Goal: Transaction & Acquisition: Book appointment/travel/reservation

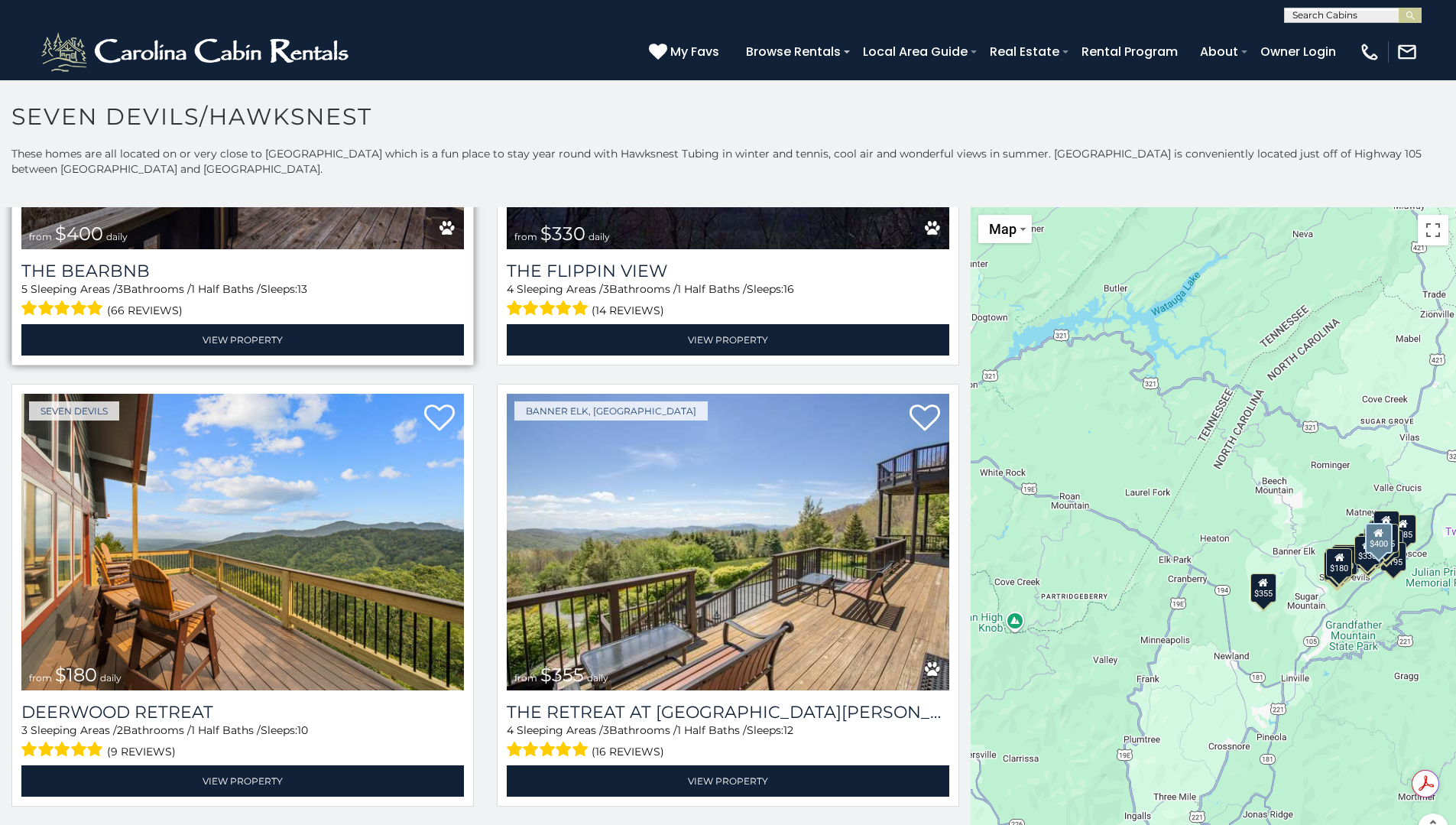
scroll to position [306, 0]
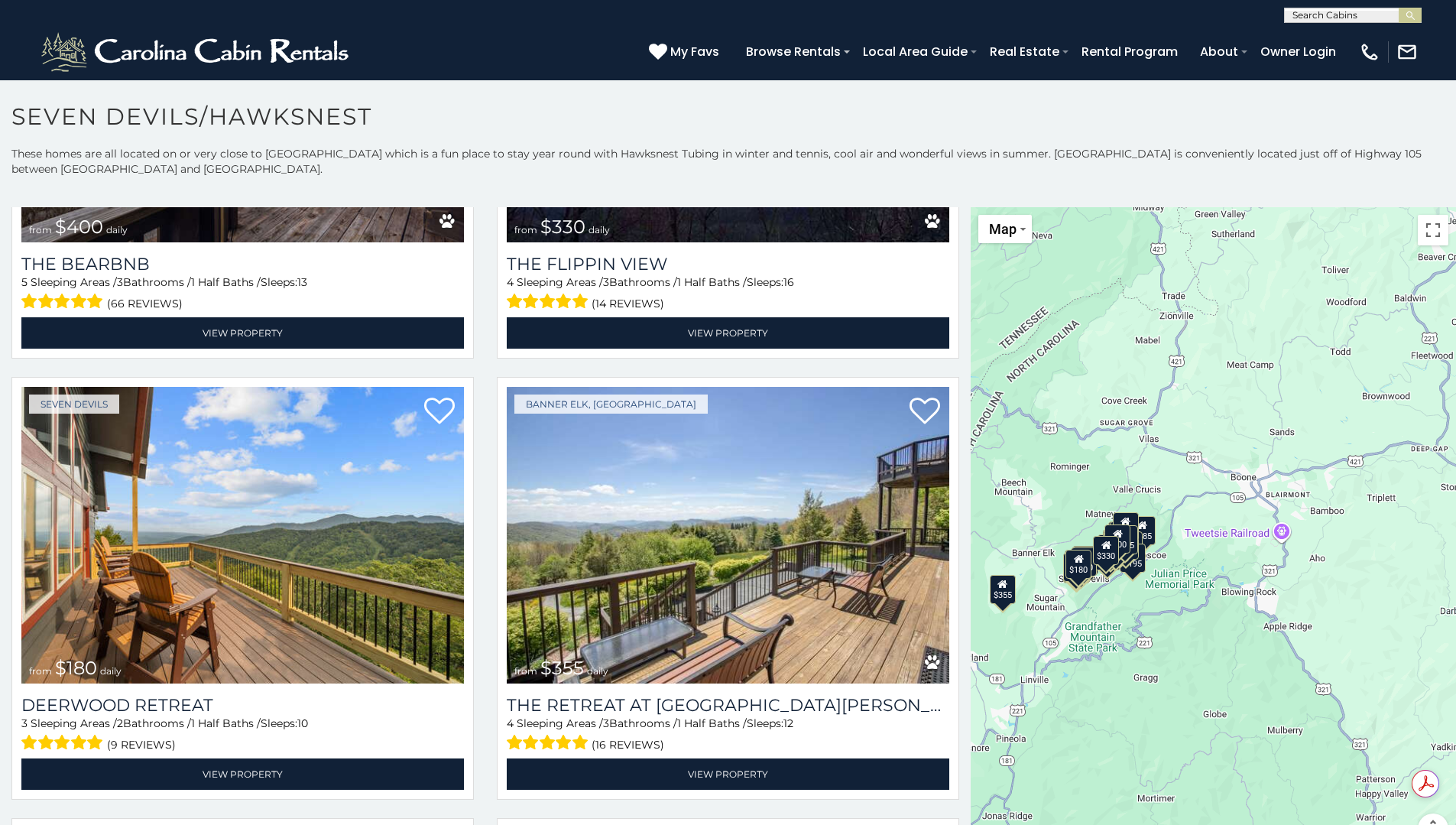
drag, startPoint x: 1402, startPoint y: 548, endPoint x: 1140, endPoint y: 548, distance: 262.0
click at [1140, 548] on div "$400 $330 $180 $355 $485 $195 $205 $305 $375 $436 $230 $325 $205 $275 $315 $300…" at bounding box center [1213, 535] width 485 height 655
click at [1419, 239] on button "Toggle fullscreen view" at bounding box center [1433, 230] width 31 height 31
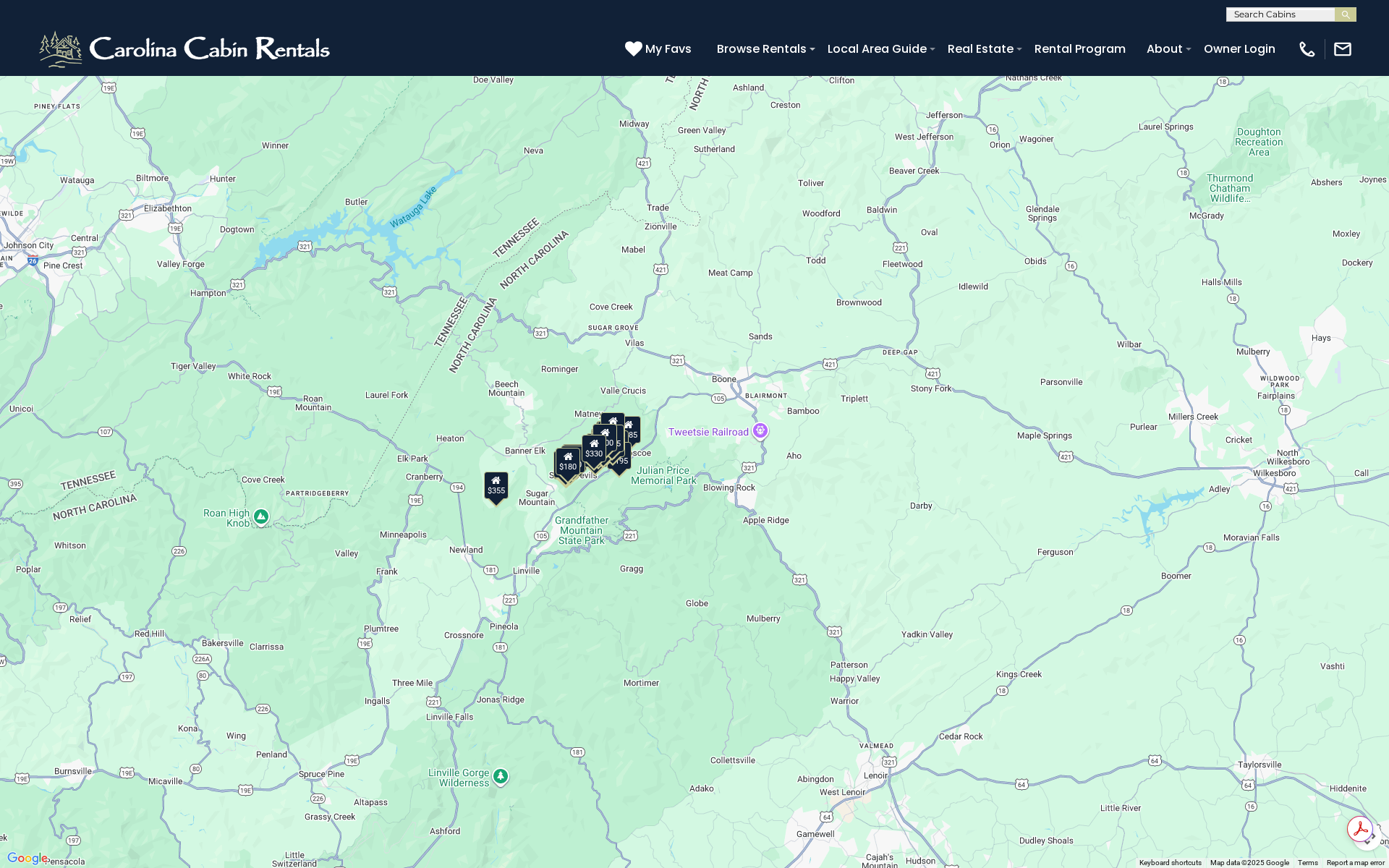
click at [1268, 780] on div "$400 $330 $180 $355 $485 $195 $205 $305 $375 $436 $230 $325 $205 $275 $315 $300…" at bounding box center [694, 434] width 1389 height 868
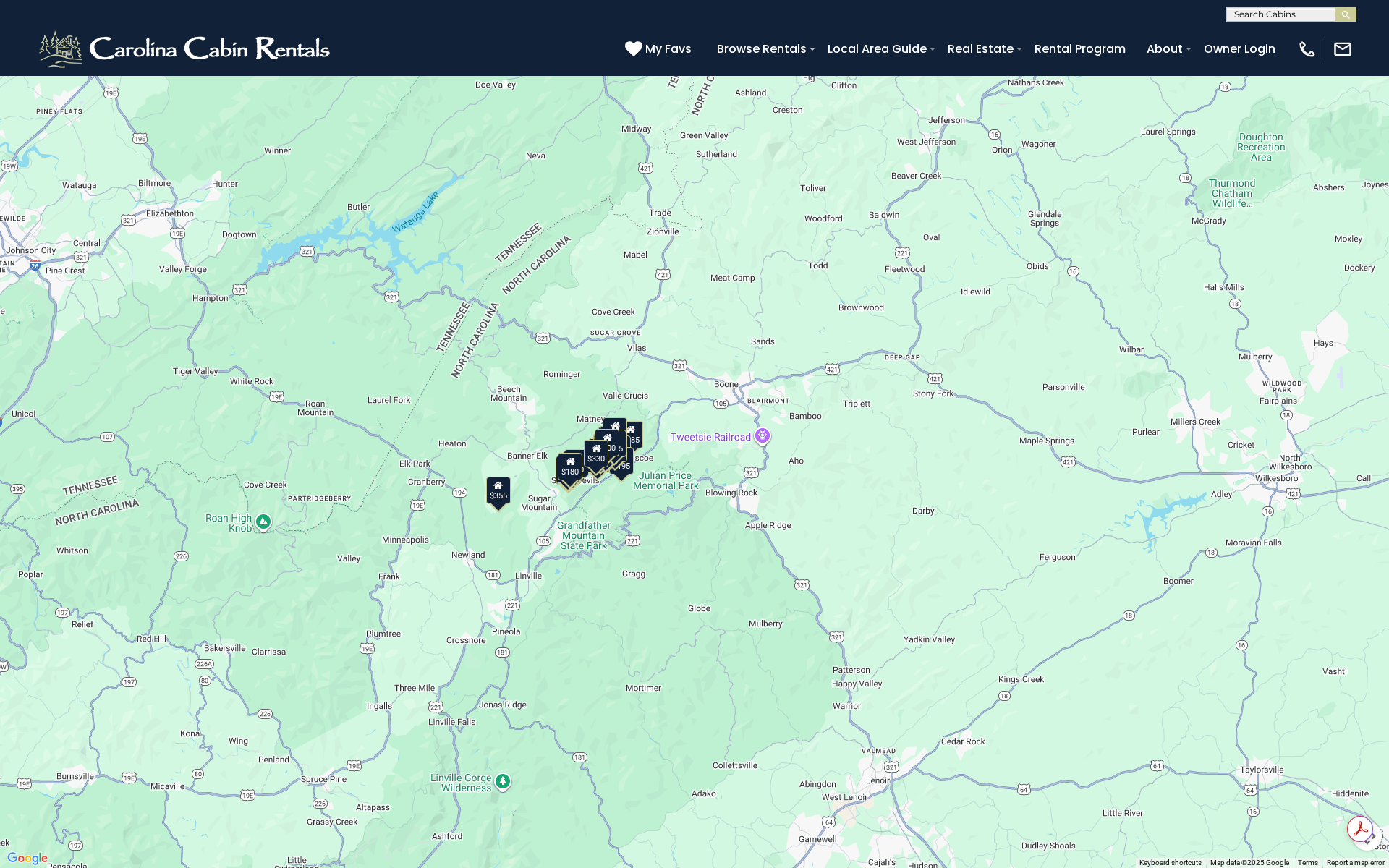
drag, startPoint x: 911, startPoint y: 692, endPoint x: 914, endPoint y: 699, distance: 7.6
click at [914, 699] on div "$400 $330 $180 $355 $485 $195 $205 $305 $375 $436 $230 $325 $205 $275 $315 $300…" at bounding box center [694, 434] width 1389 height 868
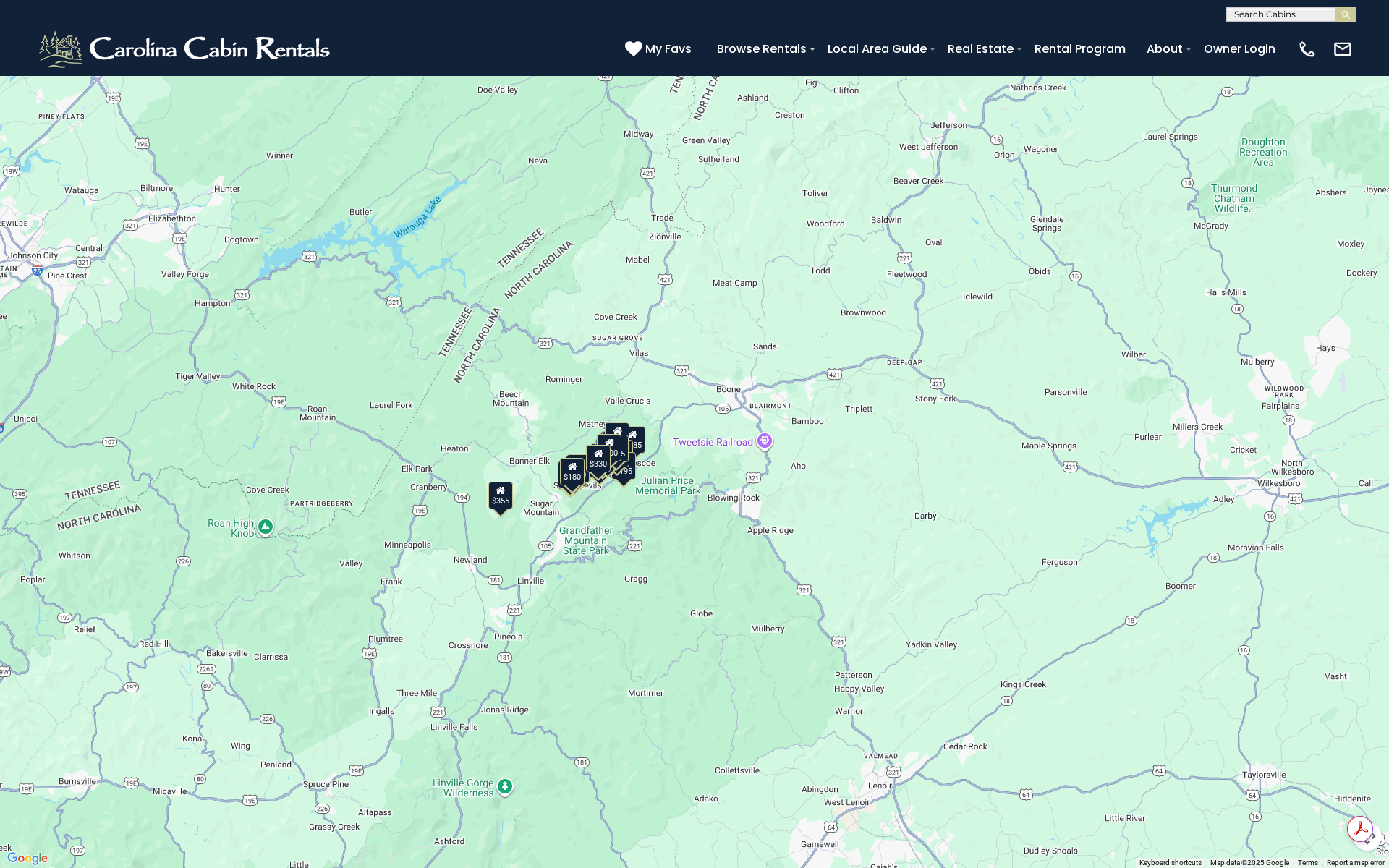
click at [1366, 780] on button "Map camera controls" at bounding box center [1367, 836] width 29 height 29
click at [1332, 765] on button "Zoom in" at bounding box center [1331, 764] width 29 height 29
click at [1332, 766] on button "Zoom in" at bounding box center [1331, 764] width 29 height 29
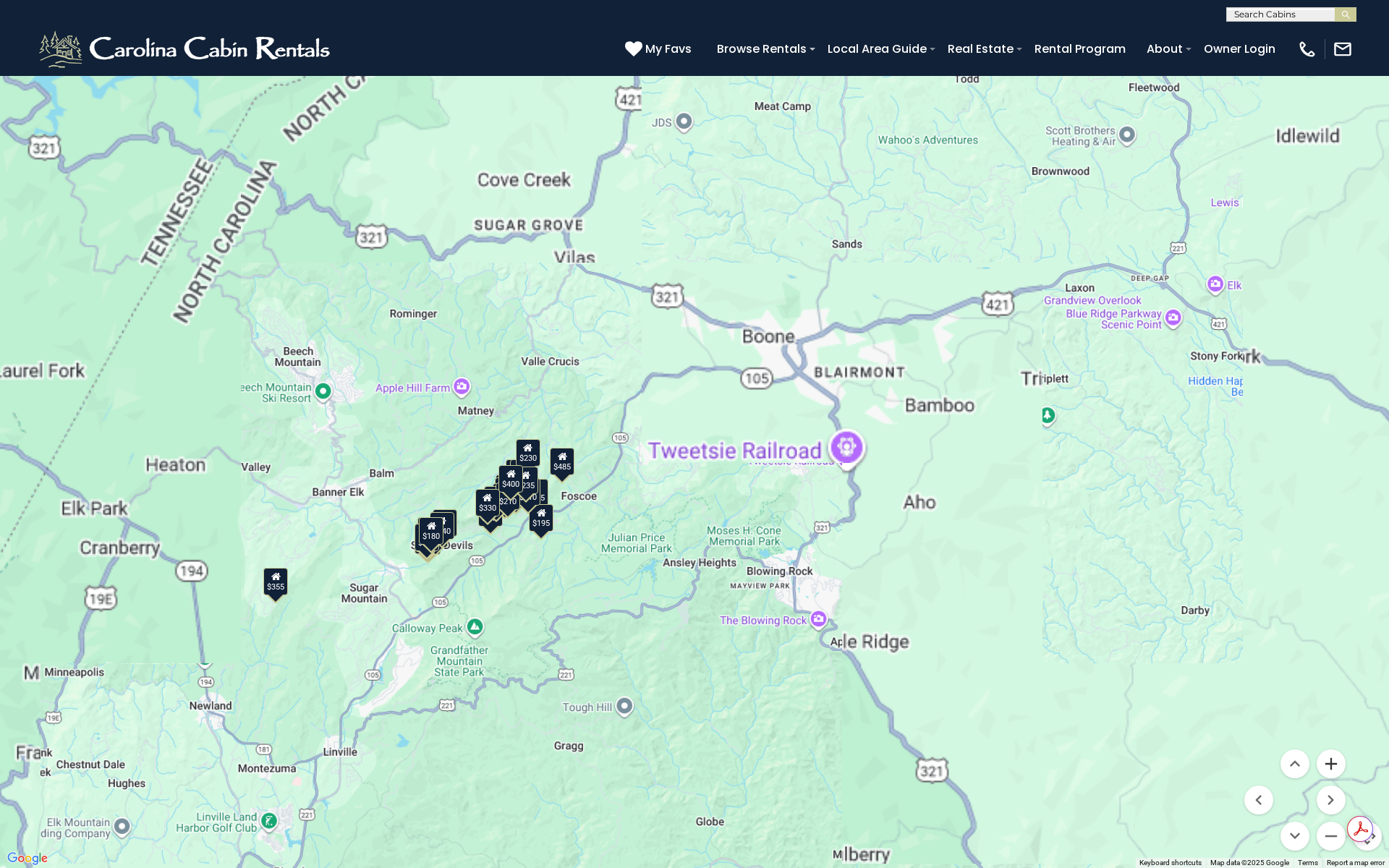
click at [1332, 766] on button "Zoom in" at bounding box center [1331, 764] width 29 height 29
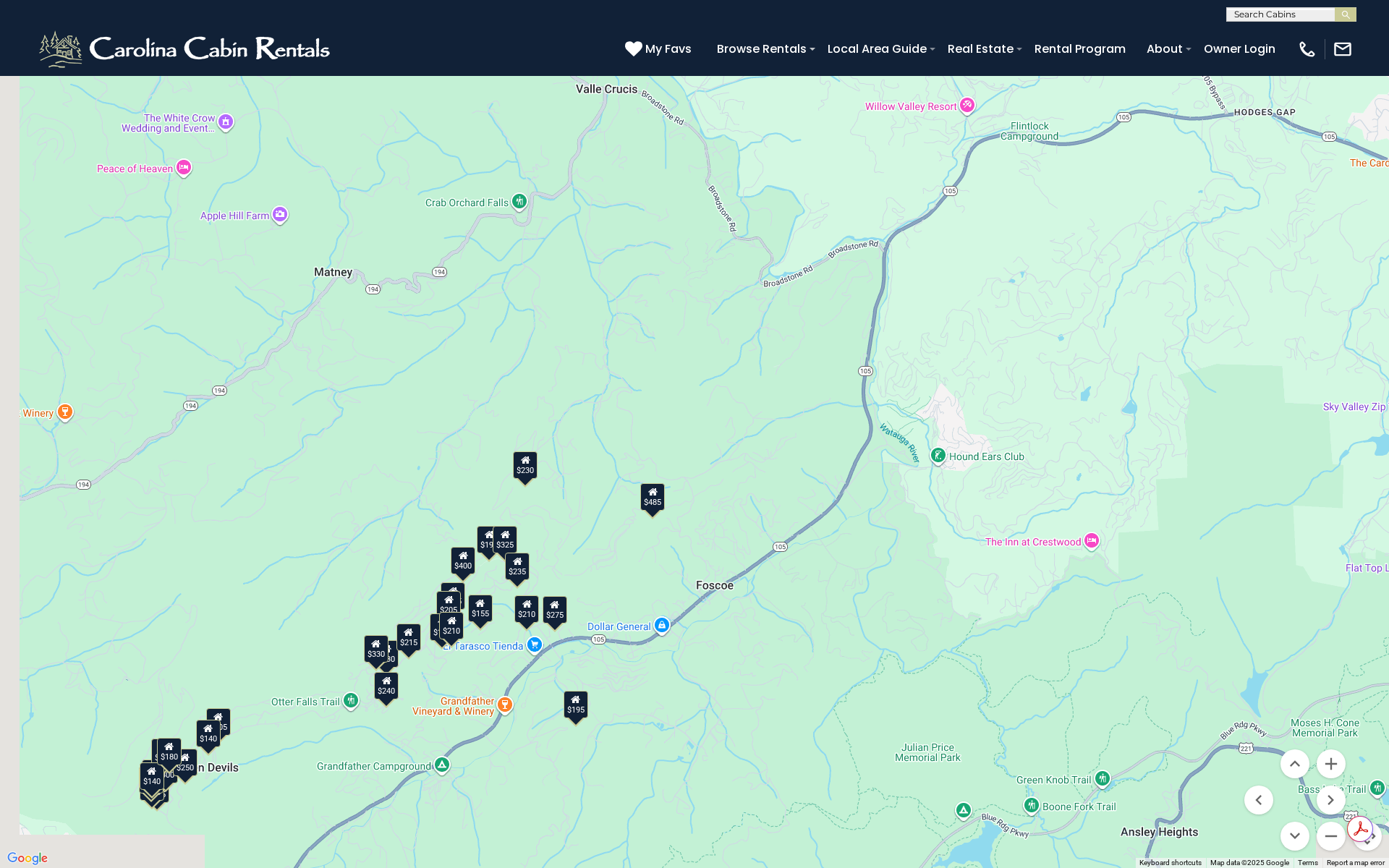
drag, startPoint x: 399, startPoint y: 699, endPoint x: 847, endPoint y: 621, distance: 454.7
click at [847, 621] on div "$400 $330 $180 $355 $485 $195 $205 $305 $375 $436 $230 $325 $205 $275 $315 $300…" at bounding box center [694, 434] width 1389 height 868
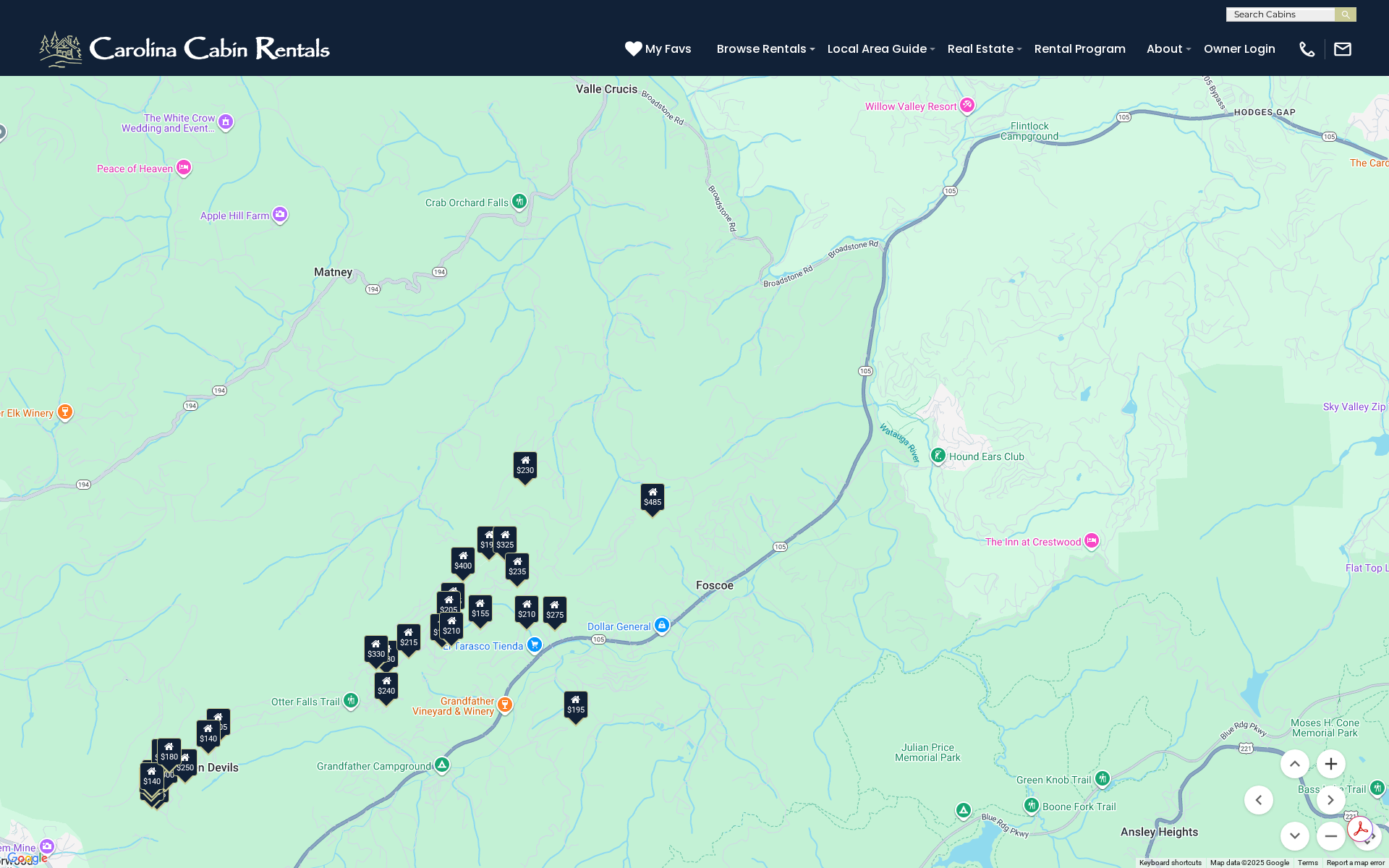
click at [1327, 767] on button "Zoom in" at bounding box center [1331, 764] width 29 height 29
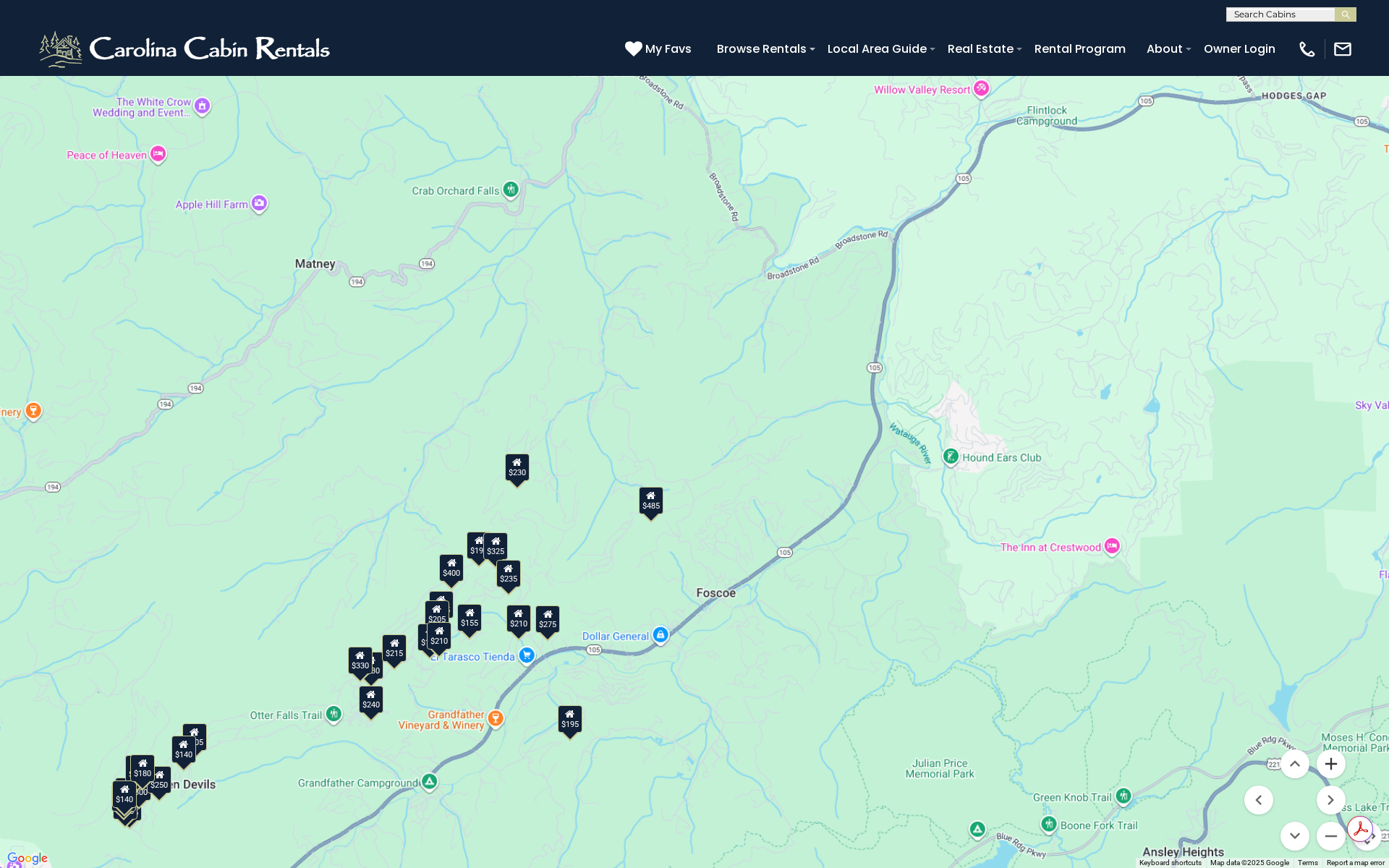
click at [1327, 766] on button "Zoom in" at bounding box center [1331, 764] width 29 height 29
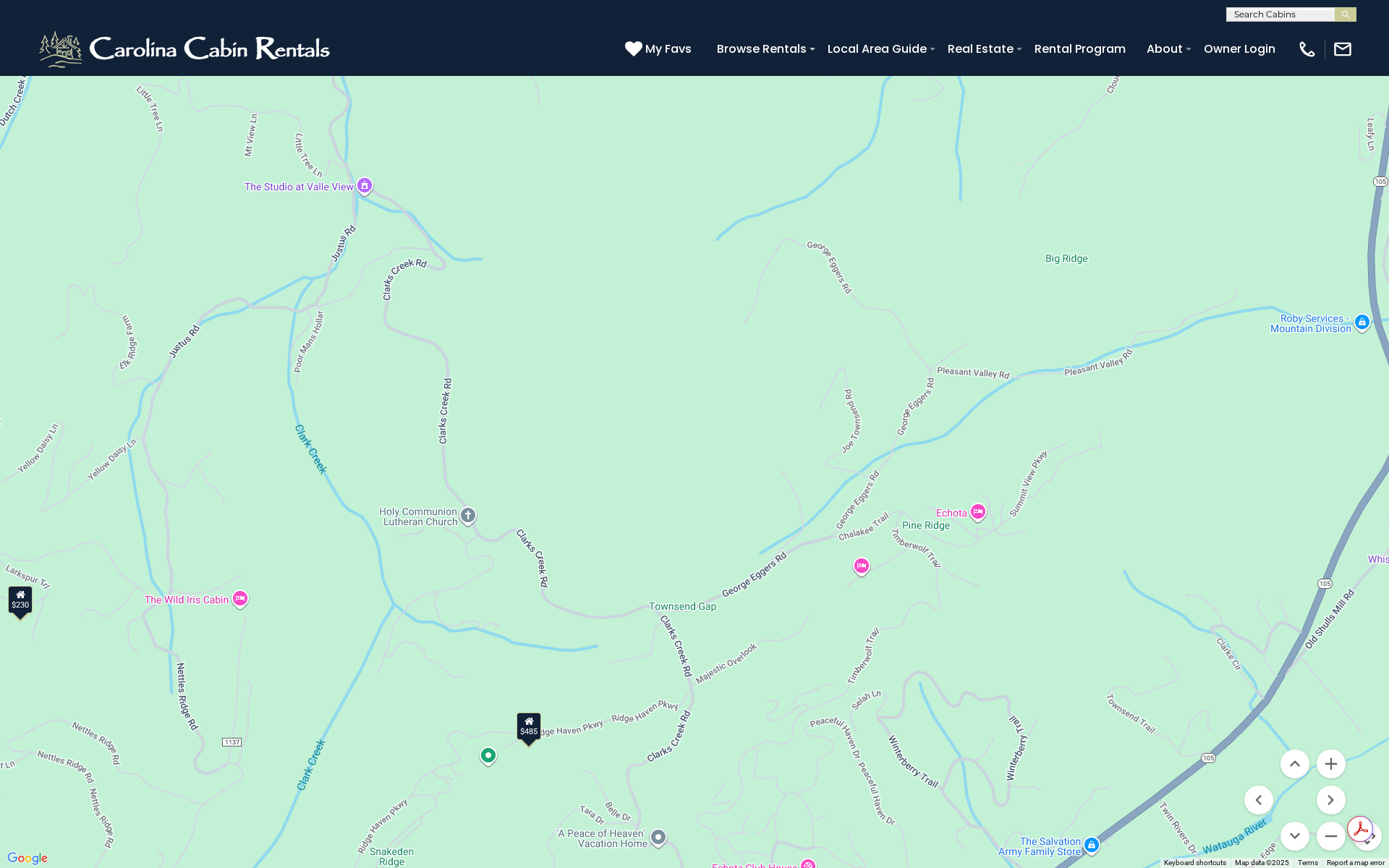
click at [534, 729] on div "$485" at bounding box center [529, 726] width 24 height 28
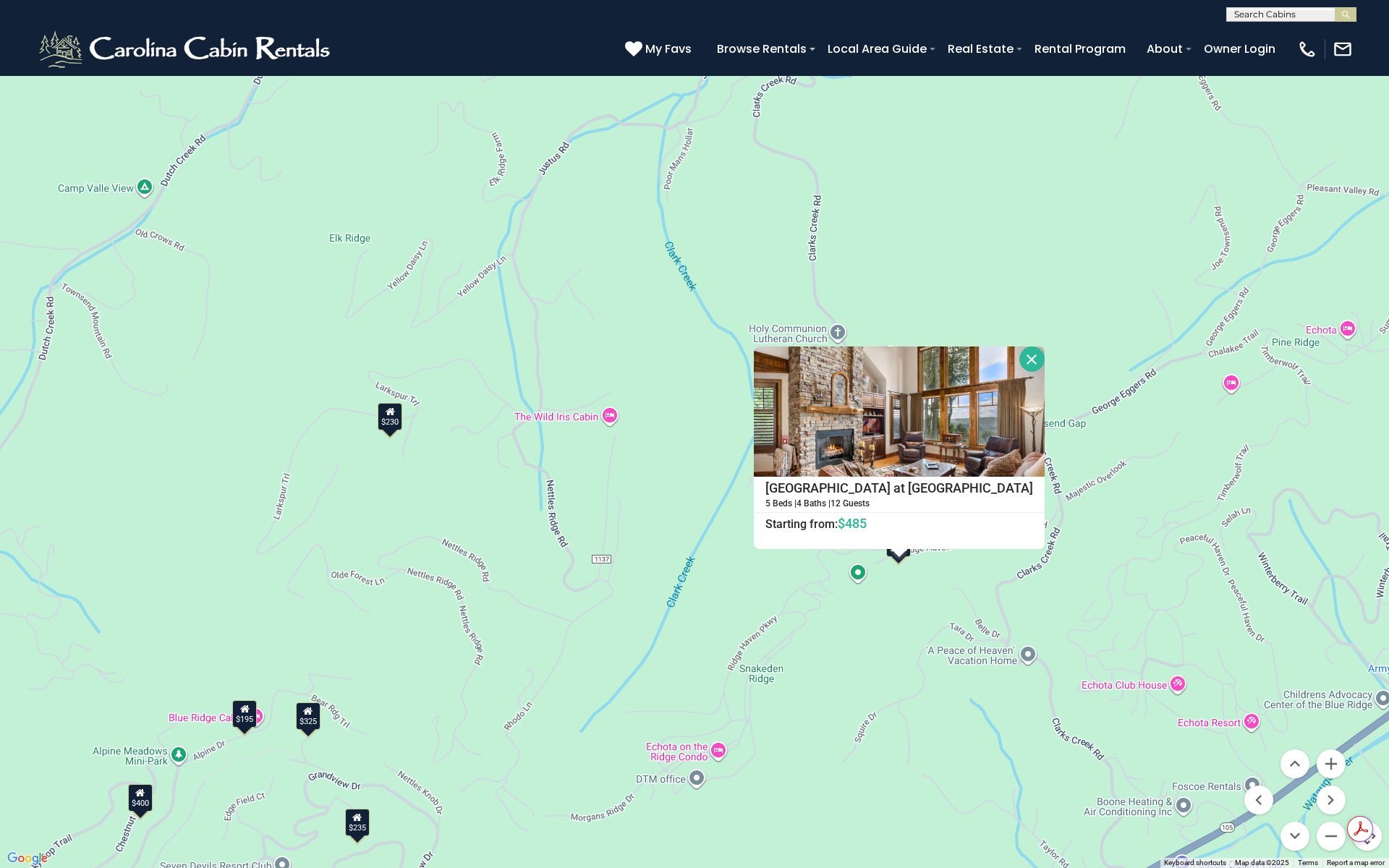
drag, startPoint x: 482, startPoint y: 814, endPoint x: 853, endPoint y: 631, distance: 413.7
click at [853, 631] on div "$400 $330 $180 $355 $485 $195 $205 $305 $375 $436 $230 $325 $205 $275 $315 $300…" at bounding box center [694, 434] width 1389 height 868
click at [398, 425] on div "$230" at bounding box center [390, 417] width 24 height 28
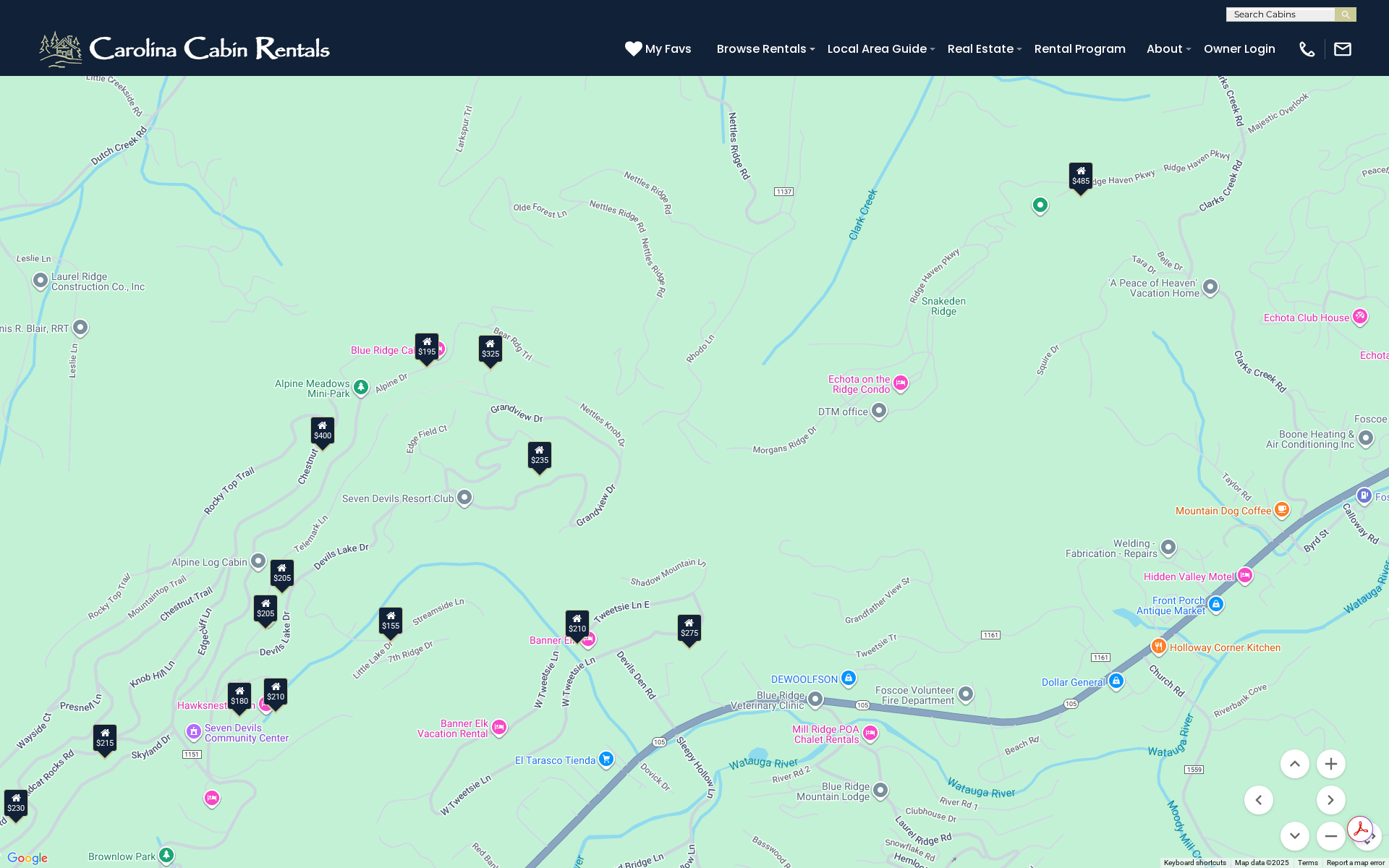
drag, startPoint x: 398, startPoint y: 760, endPoint x: 580, endPoint y: 393, distance: 409.6
click at [580, 393] on div "$400 $330 $180 $355 $485 $195 $205 $305 $375 $436 $230 $325 $205 $275 $315 $300…" at bounding box center [694, 434] width 1389 height 868
click at [494, 357] on div "$325" at bounding box center [491, 349] width 24 height 28
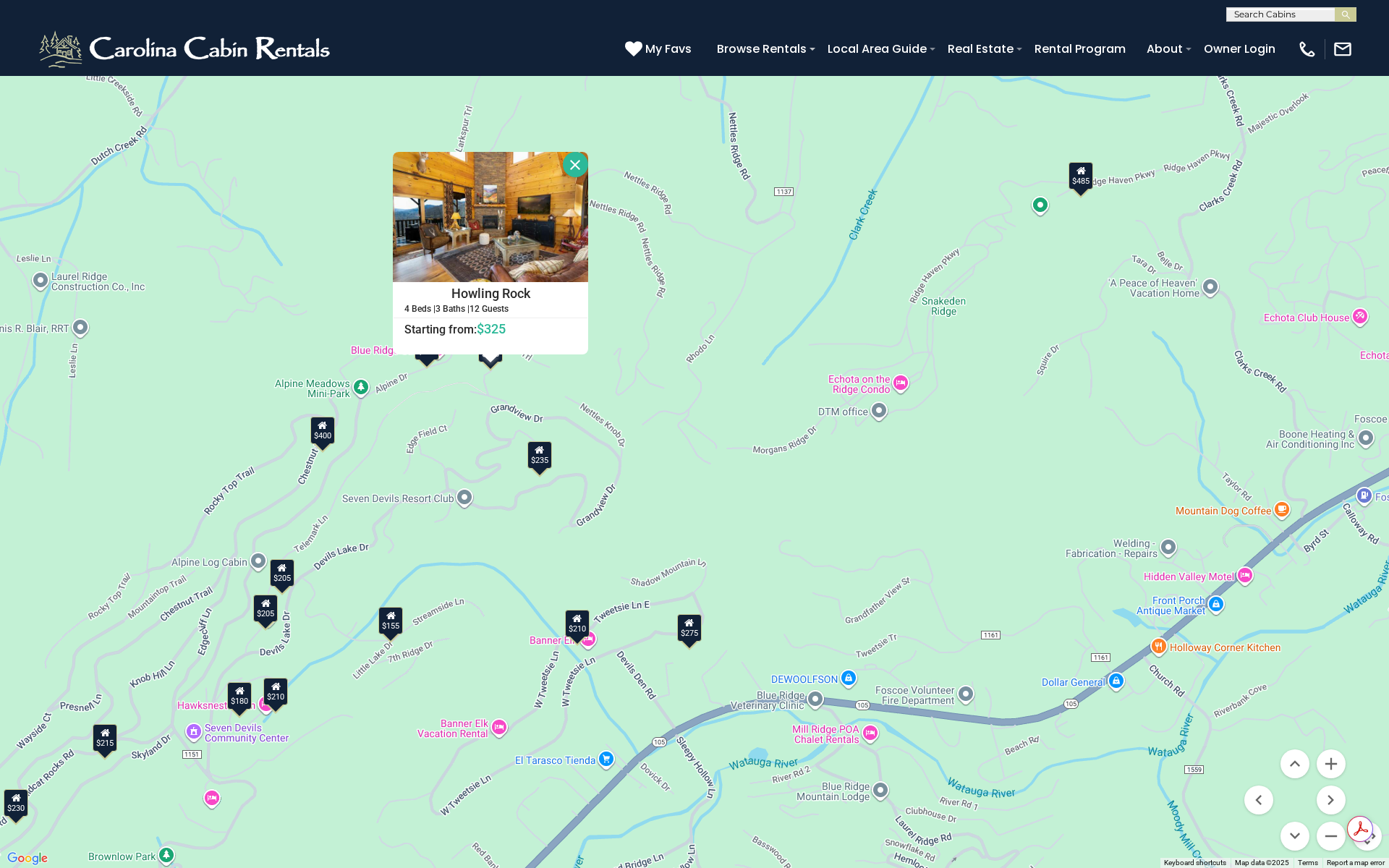
click at [542, 468] on div "$235" at bounding box center [540, 455] width 24 height 28
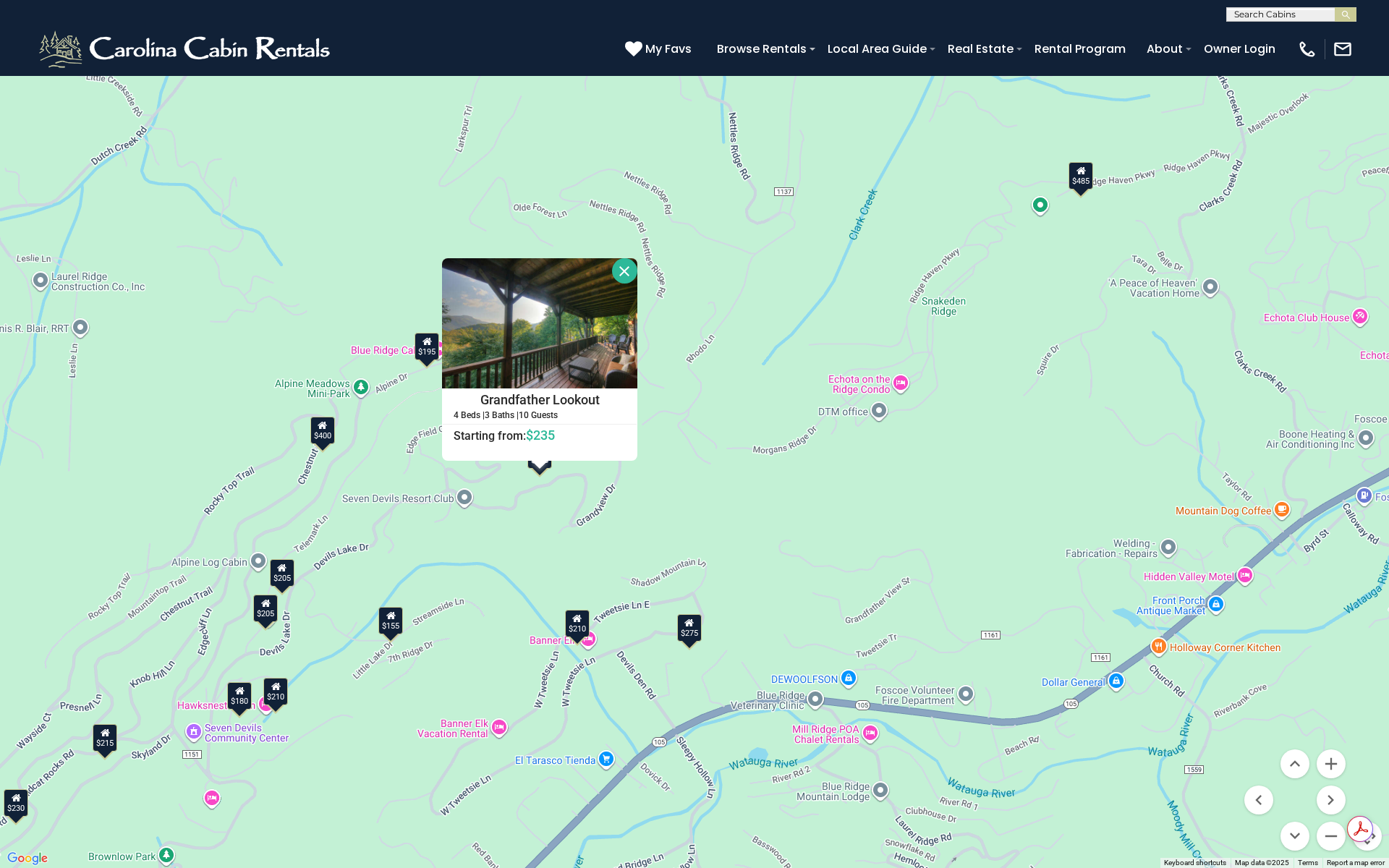
click at [692, 631] on div "$275" at bounding box center [689, 628] width 24 height 28
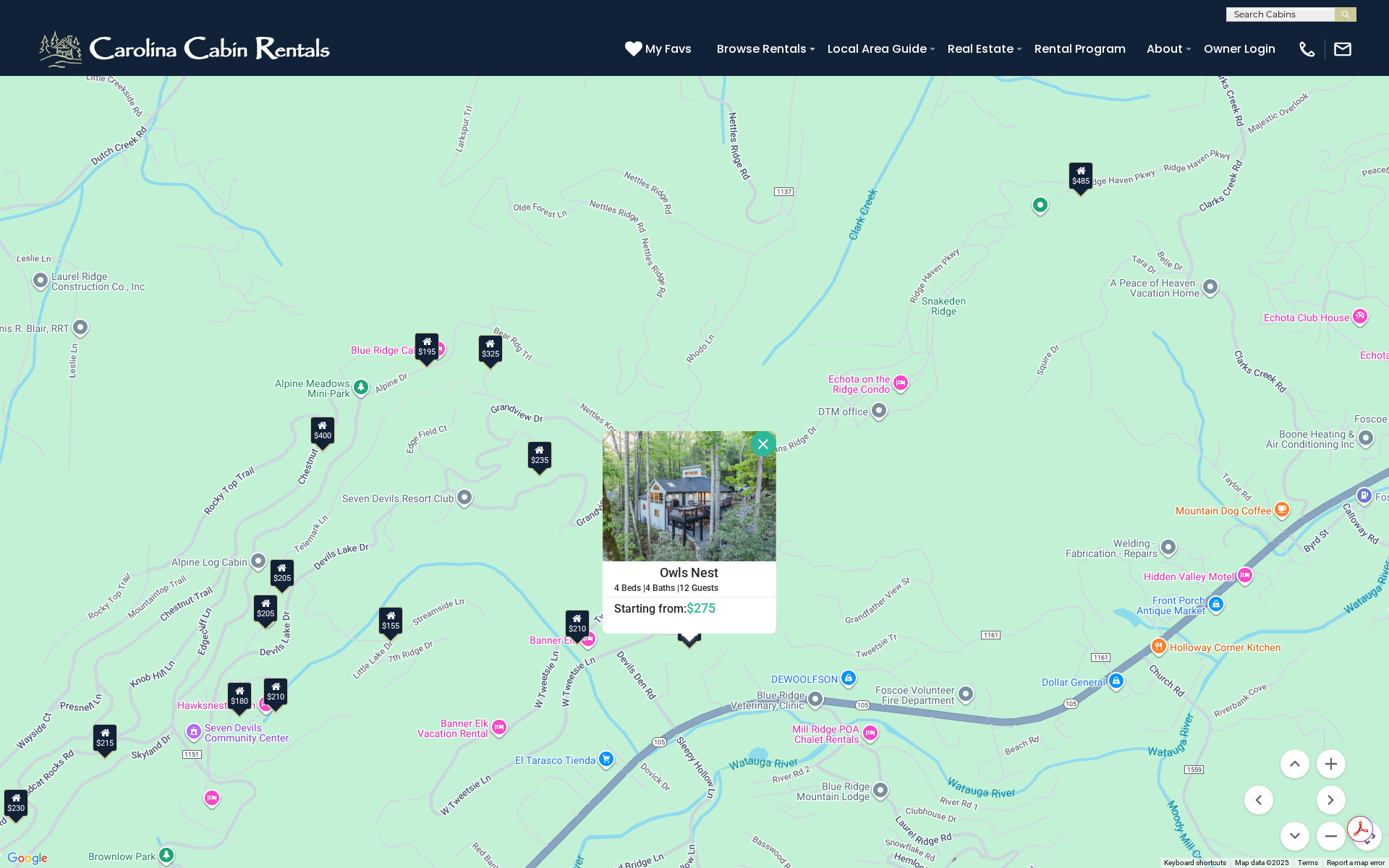
click at [583, 628] on div "$210" at bounding box center [577, 624] width 24 height 28
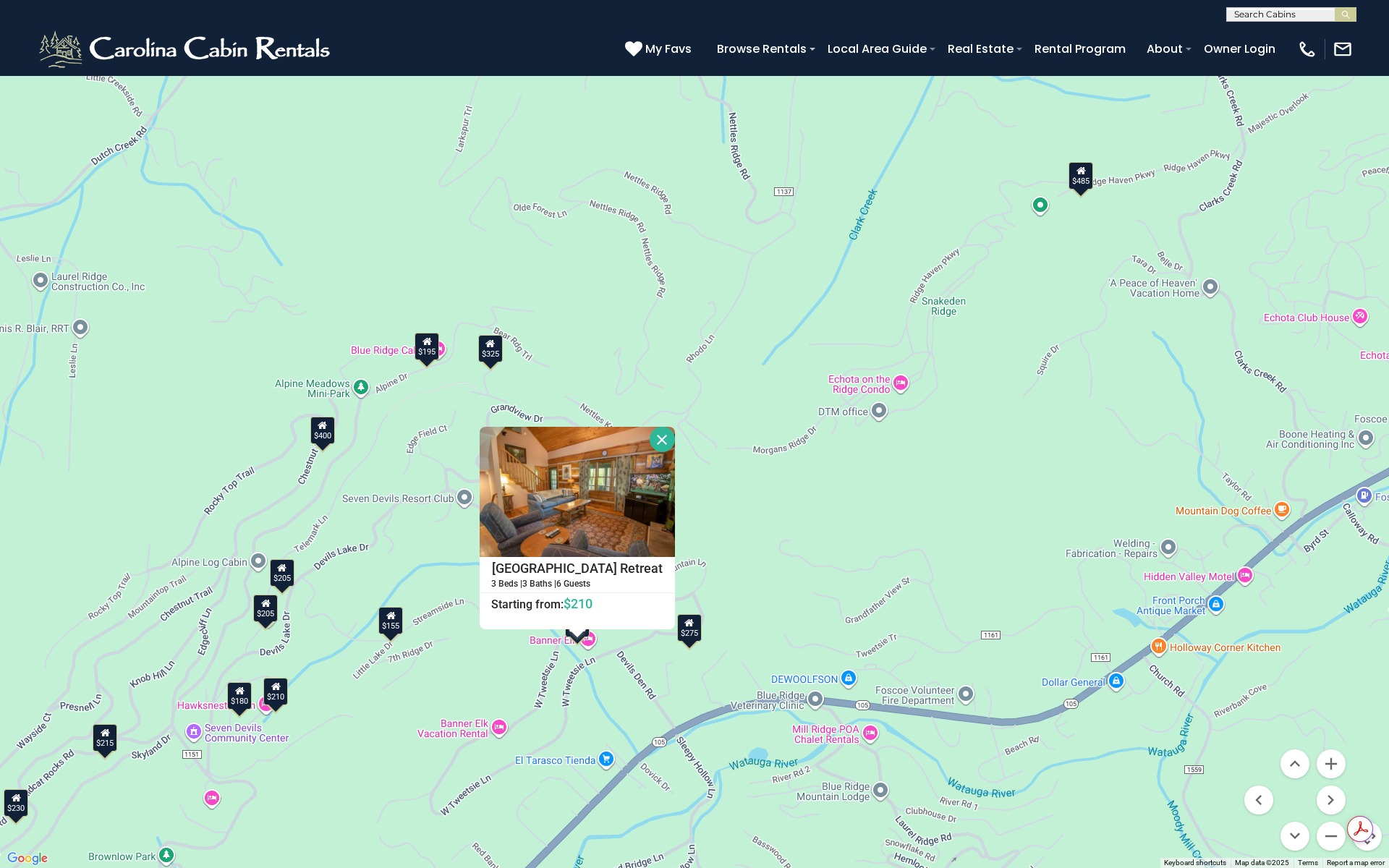
click at [394, 623] on div "$155" at bounding box center [390, 621] width 24 height 28
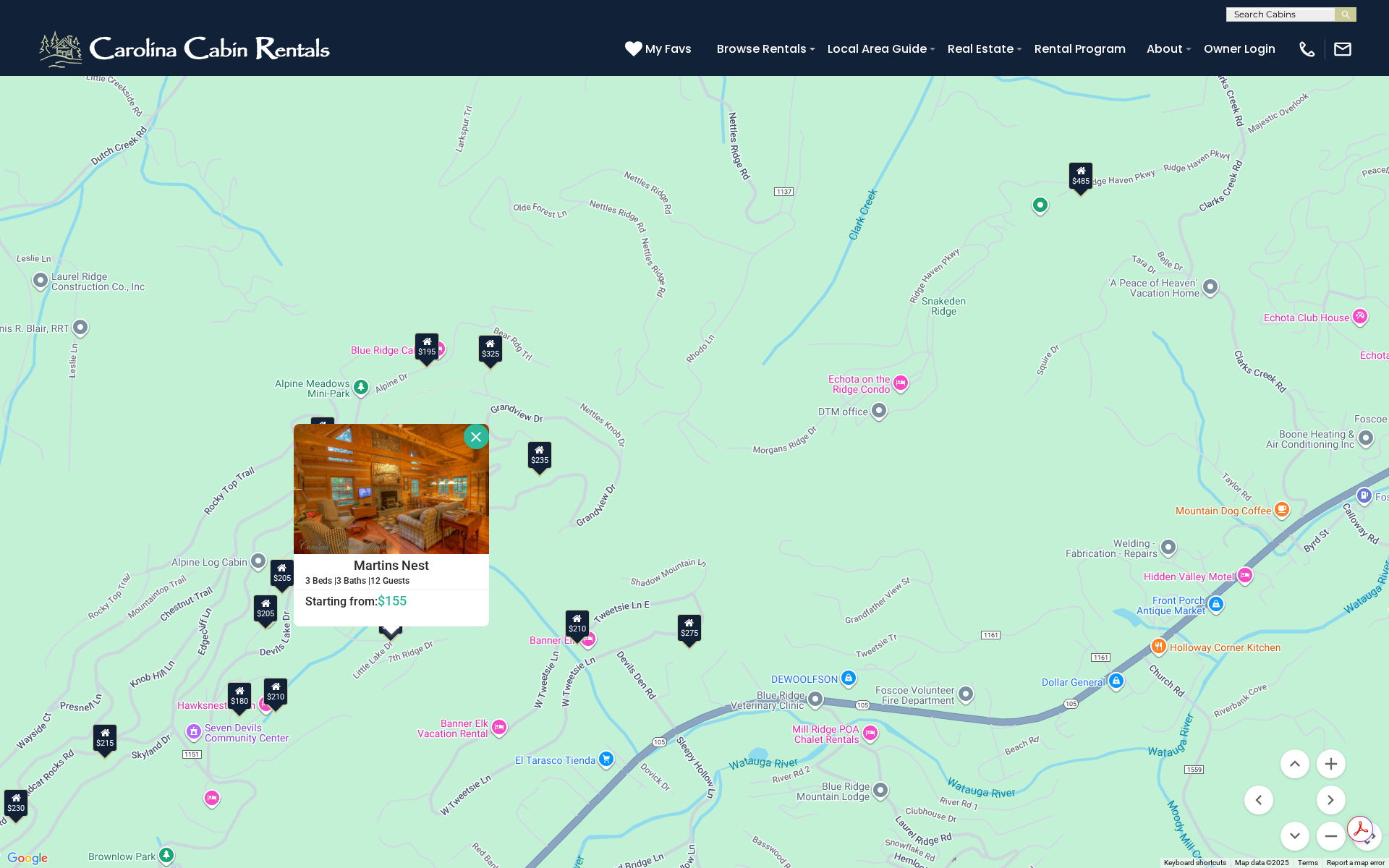
click at [286, 573] on div "$205" at bounding box center [282, 573] width 24 height 28
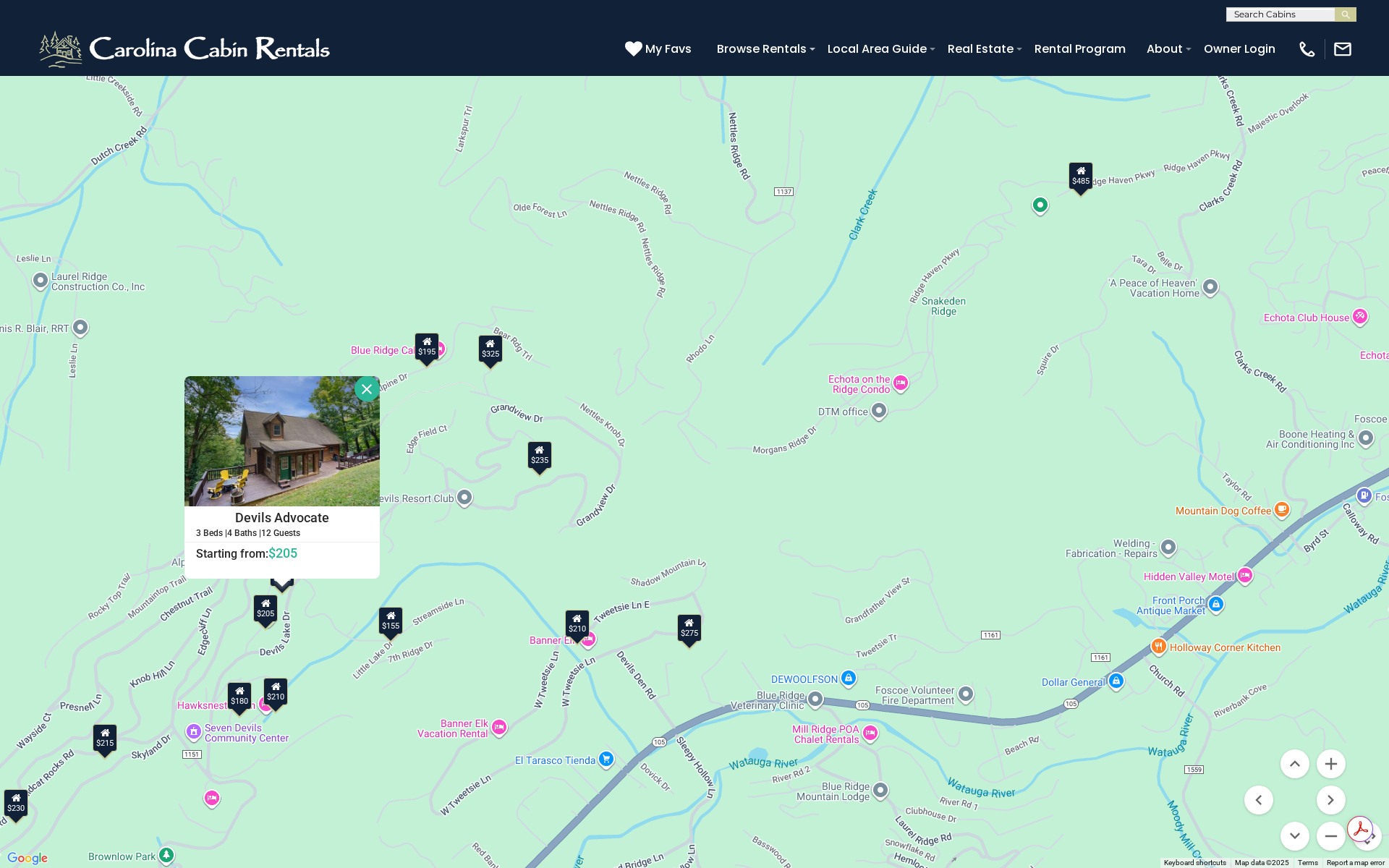
click at [261, 612] on div "$205" at bounding box center [265, 608] width 24 height 28
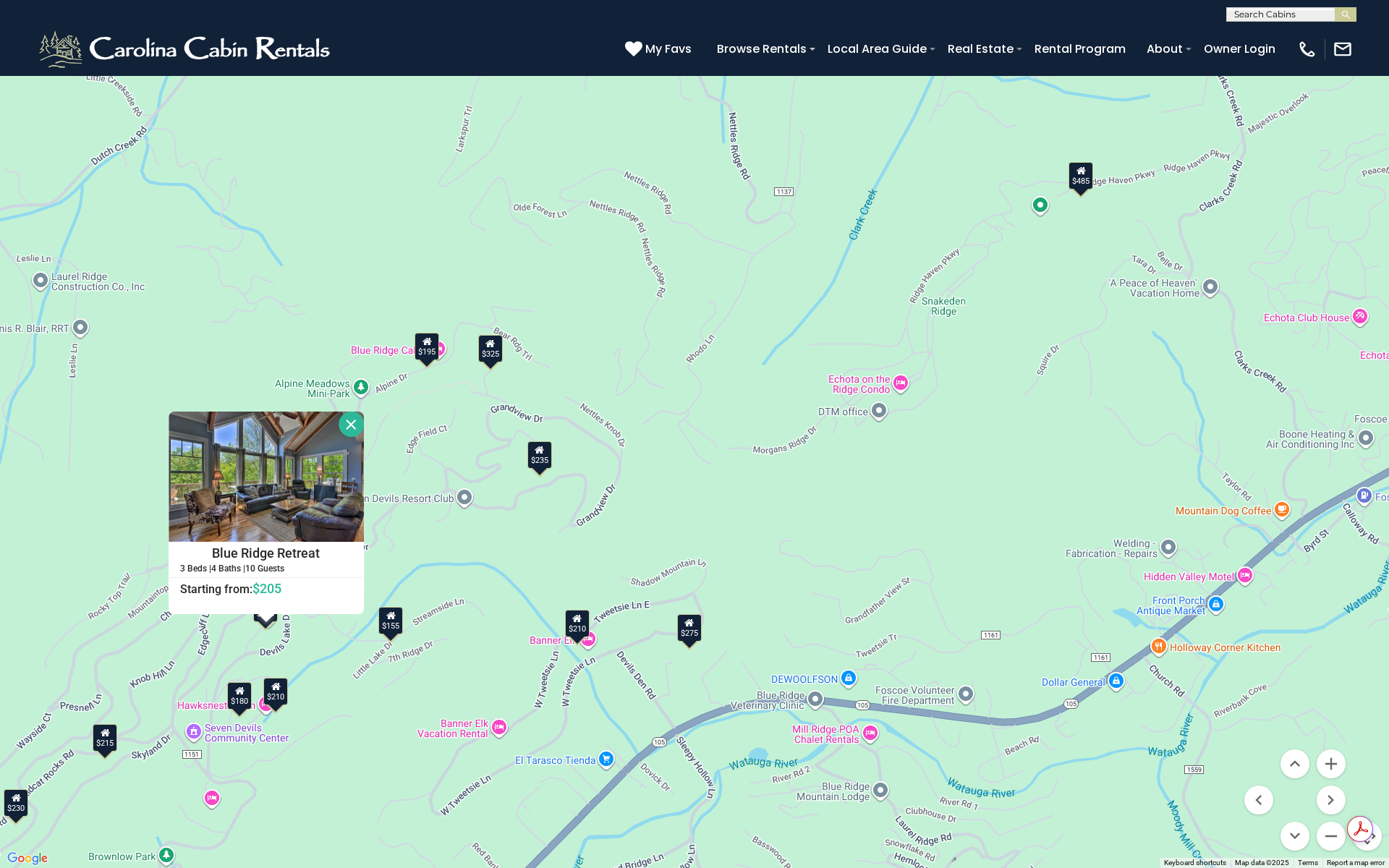
click at [279, 691] on icon at bounding box center [276, 687] width 10 height 10
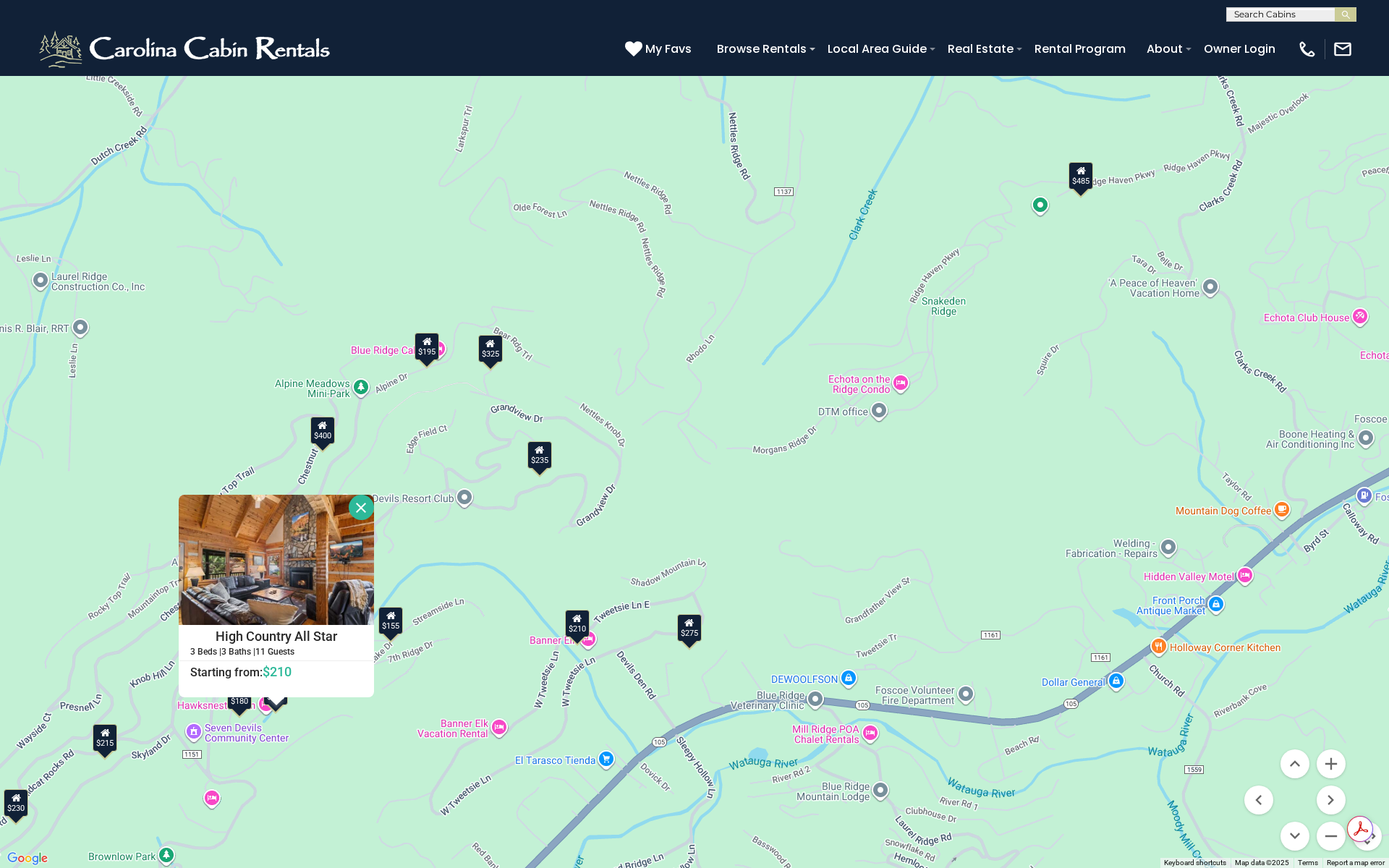
drag, startPoint x: 236, startPoint y: 706, endPoint x: 203, endPoint y: 713, distance: 33.7
click at [237, 707] on div "$180" at bounding box center [239, 696] width 24 height 28
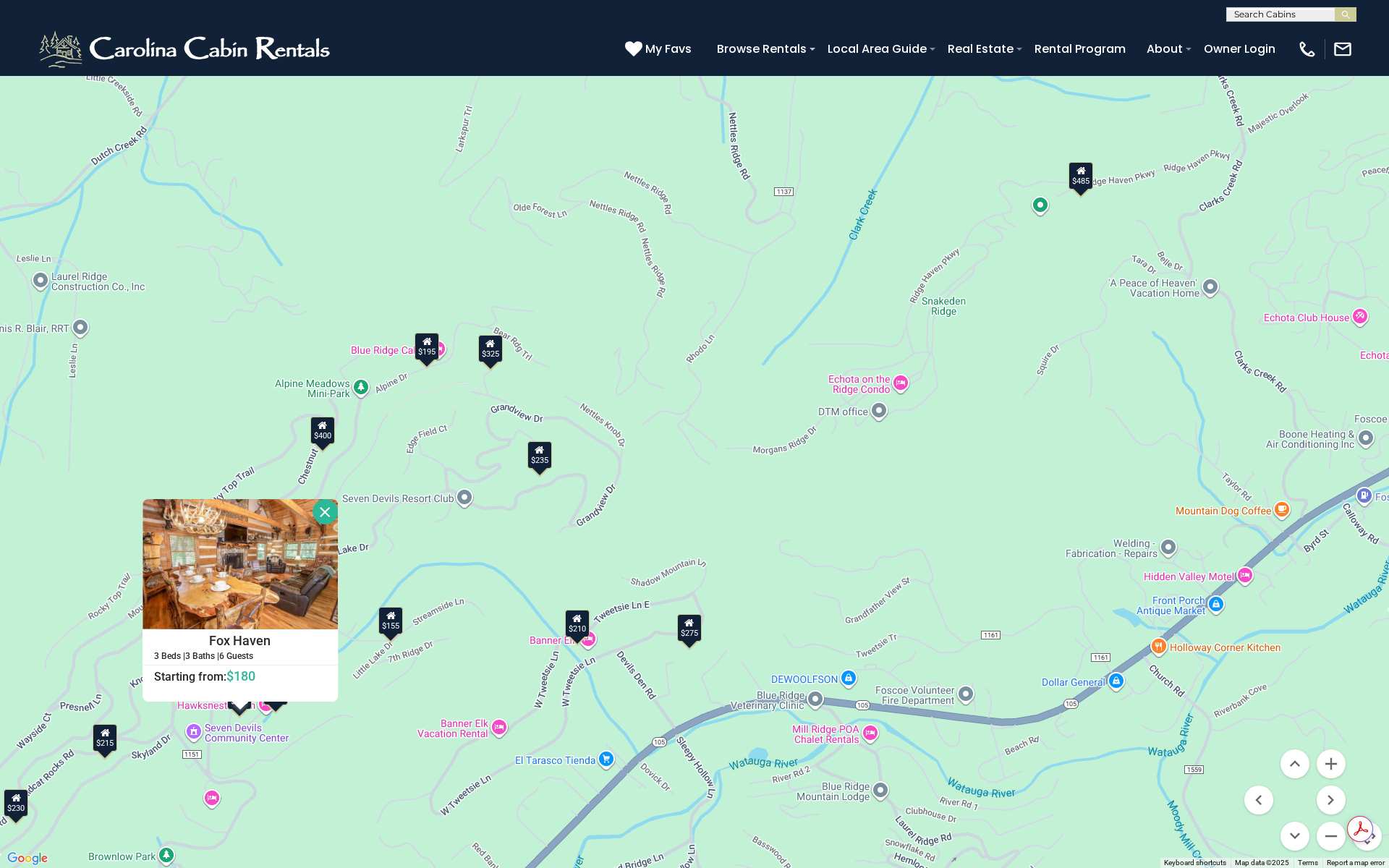
click at [97, 752] on div "$400 $330 $180 $355 $485 $195 $205 $305 $375 $436 $230 $325 $205 $275 $315 $300…" at bounding box center [694, 434] width 1389 height 868
click at [107, 746] on div "$215" at bounding box center [105, 738] width 24 height 28
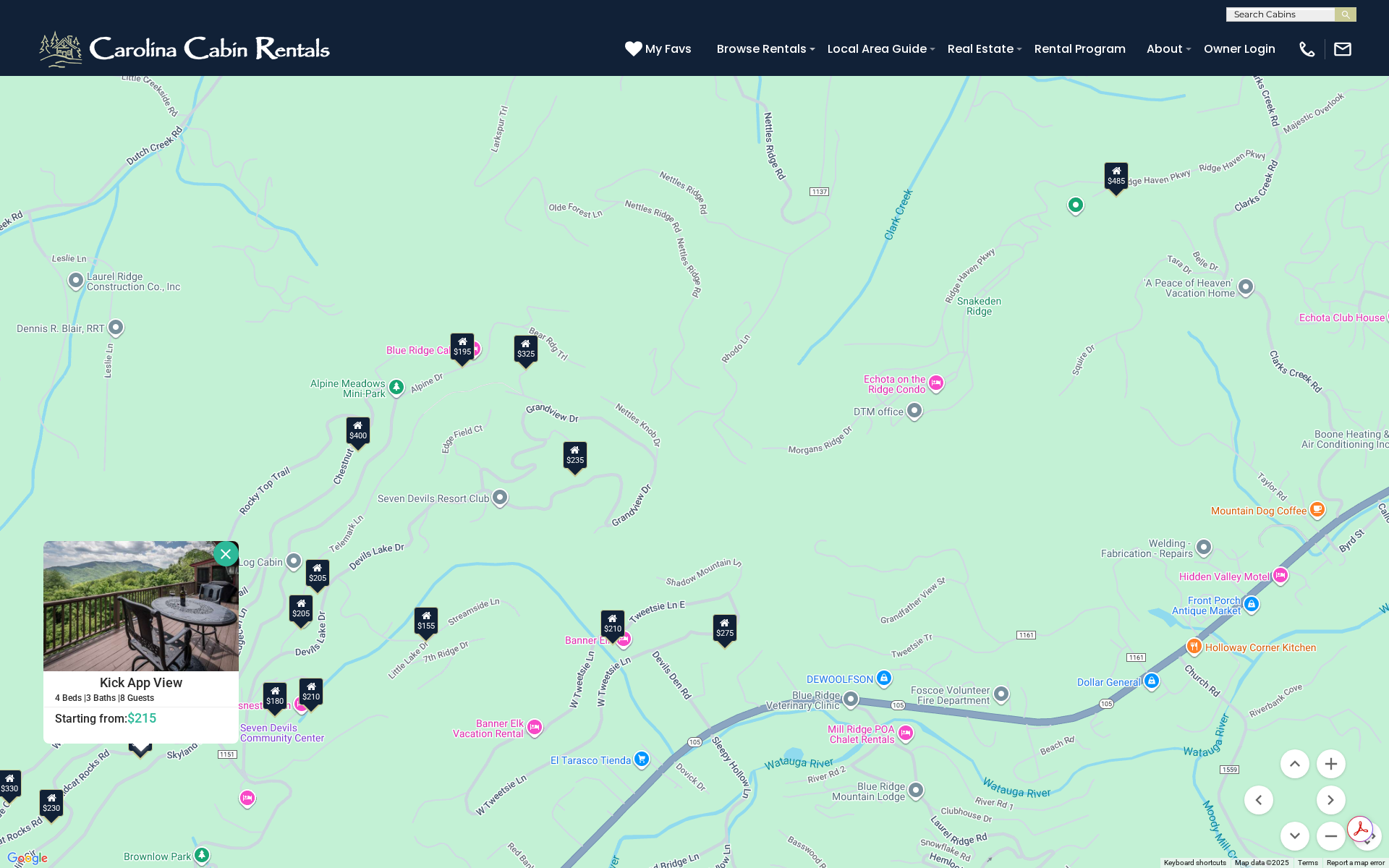
click at [59, 780] on div "$230" at bounding box center [51, 803] width 24 height 28
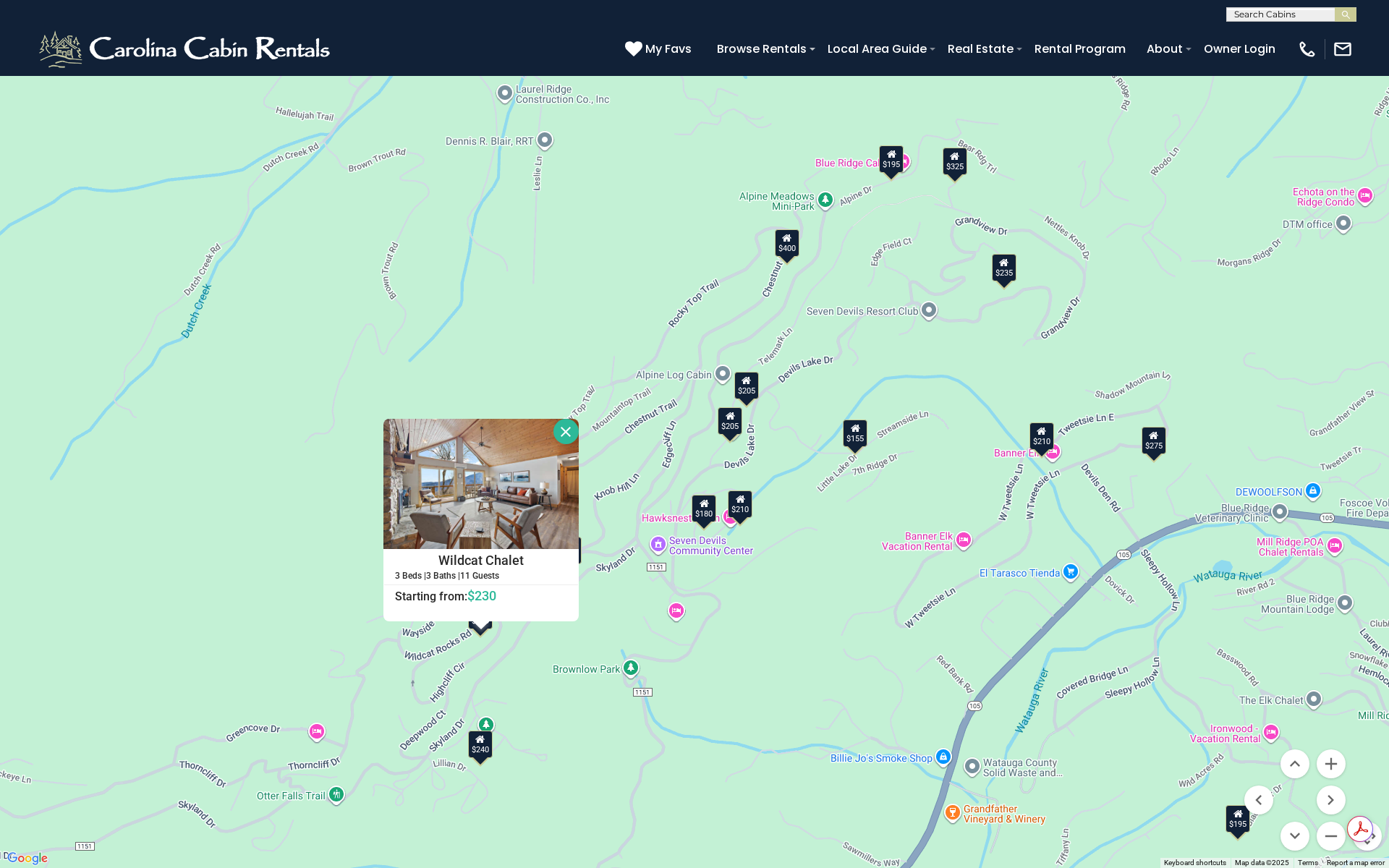
drag, startPoint x: 248, startPoint y: 550, endPoint x: 580, endPoint y: 380, distance: 373.0
click at [590, 361] on div "$400 $330 $180 $355 $485 $195 $205 $305 $375 $436 $230 $325 $205 $275 $315 $300…" at bounding box center [694, 434] width 1389 height 868
click at [479, 759] on div "$400 $330 $180 $355 $485 $195 $205 $305 $375 $436 $230 $325 $205 $275 $315 $300…" at bounding box center [694, 434] width 1389 height 868
click at [475, 748] on div "$240" at bounding box center [480, 744] width 24 height 28
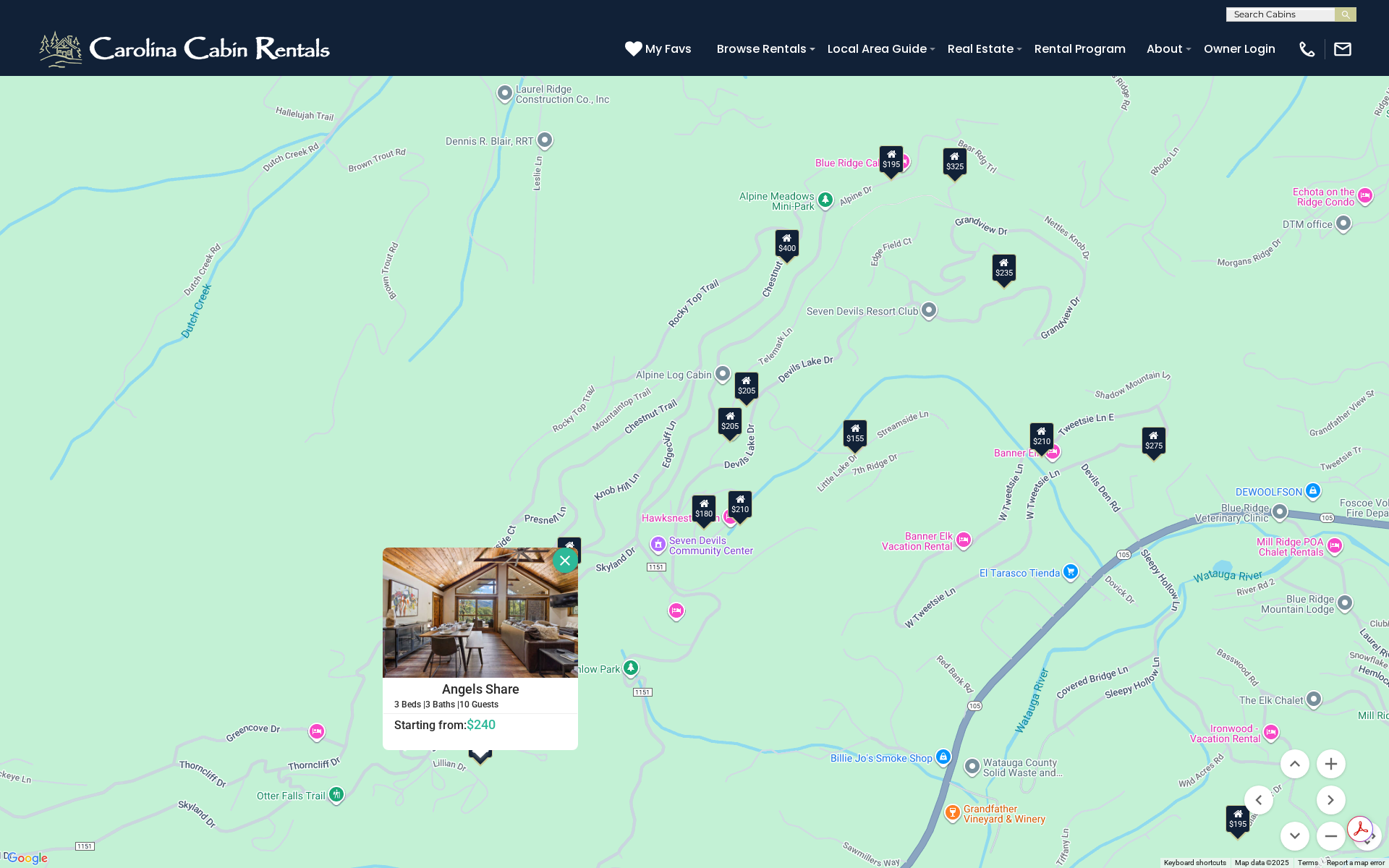
click at [661, 719] on div "$400 $330 $180 $355 $485 $195 $205 $305 $375 $436 $230 $325 $205 $275 $315 $300…" at bounding box center [694, 434] width 1389 height 868
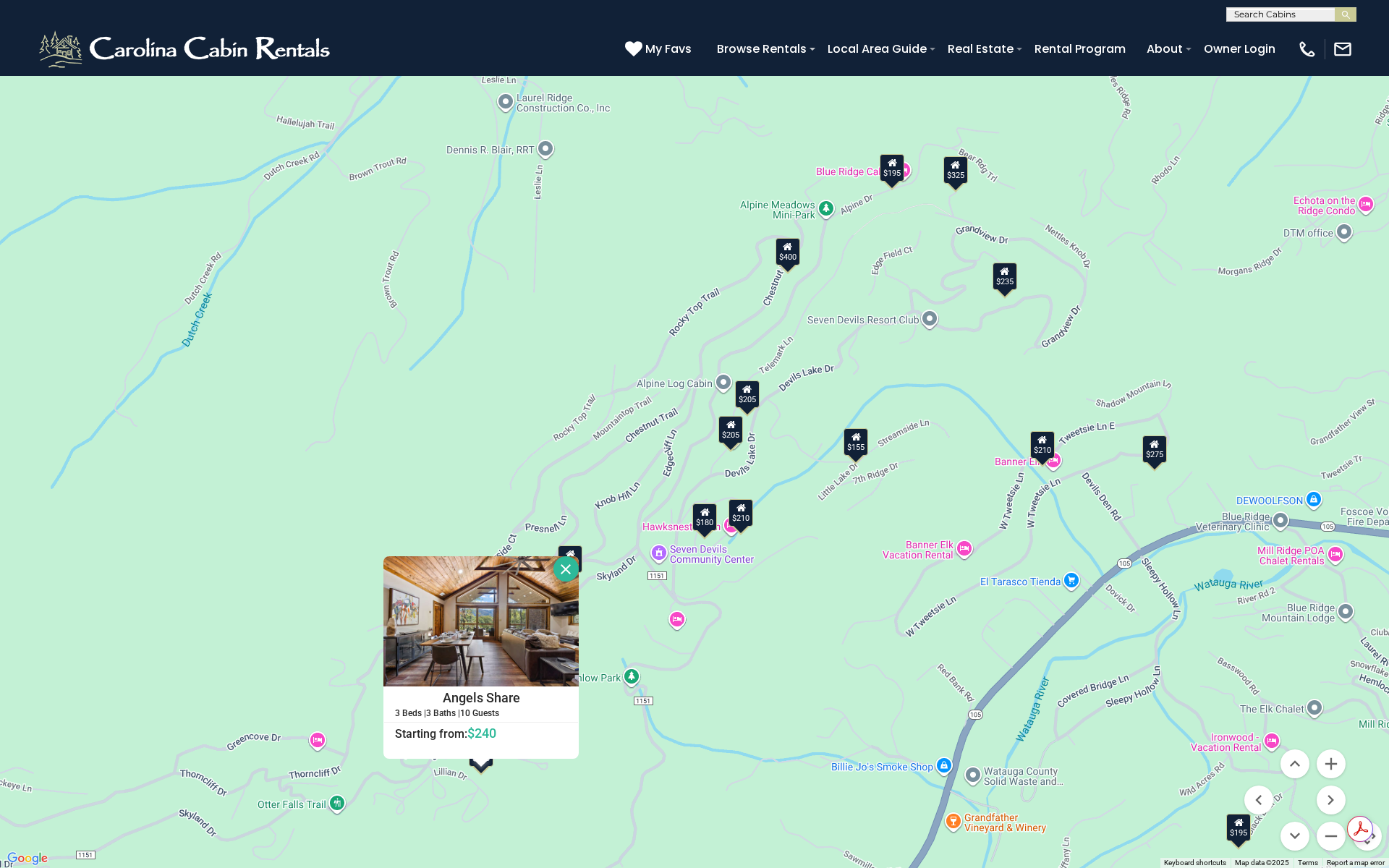
click at [1366, 780] on button "Map camera controls" at bounding box center [1367, 836] width 29 height 29
drag, startPoint x: 1369, startPoint y: 839, endPoint x: 1341, endPoint y: 480, distance: 360.1
click at [1369, 780] on button "Map camera controls" at bounding box center [1367, 836] width 29 height 29
click at [1361, 30] on button "Toggle fullscreen view" at bounding box center [1367, 22] width 29 height 29
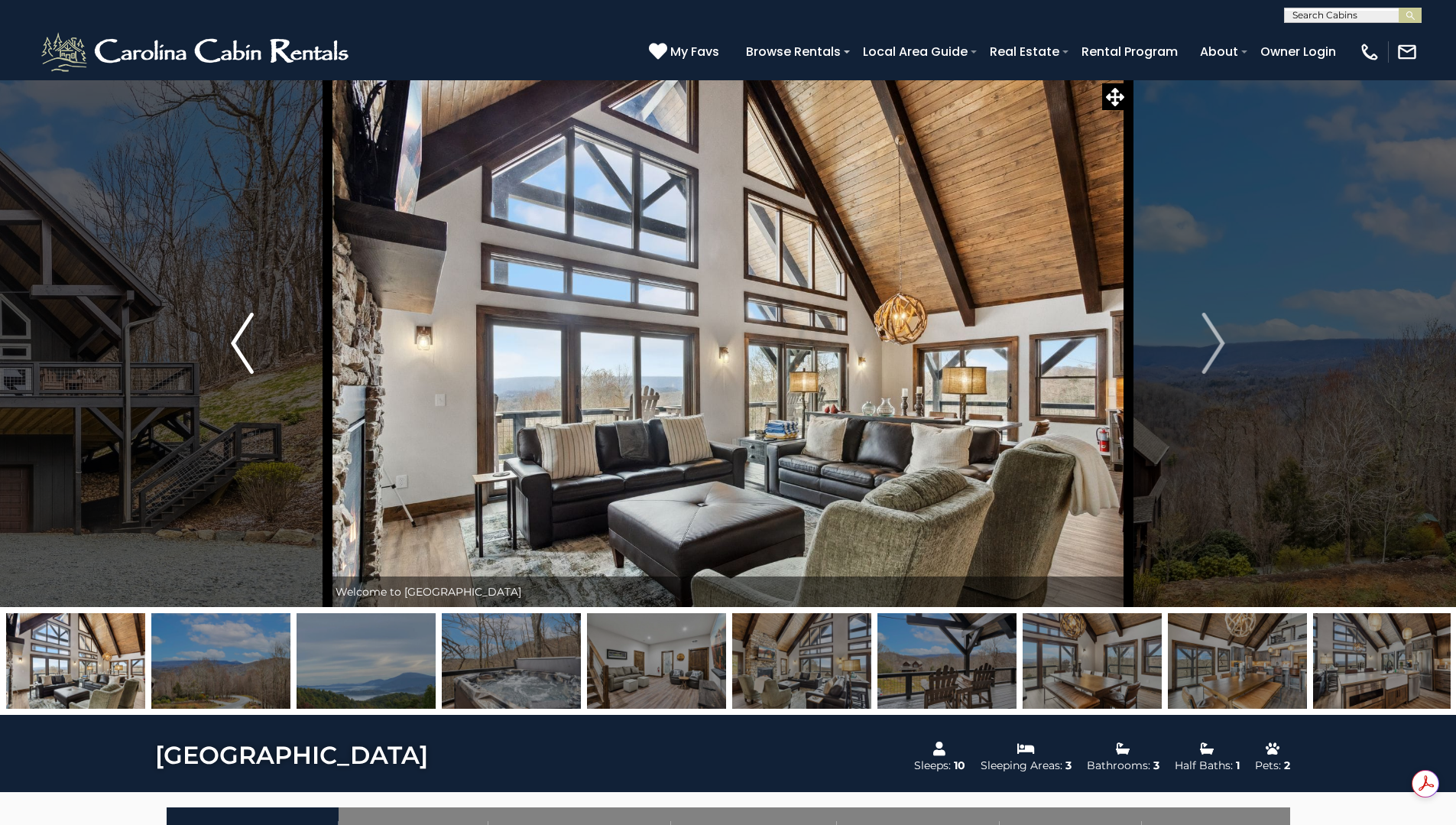
click at [271, 348] on button "Previous" at bounding box center [243, 343] width 171 height 527
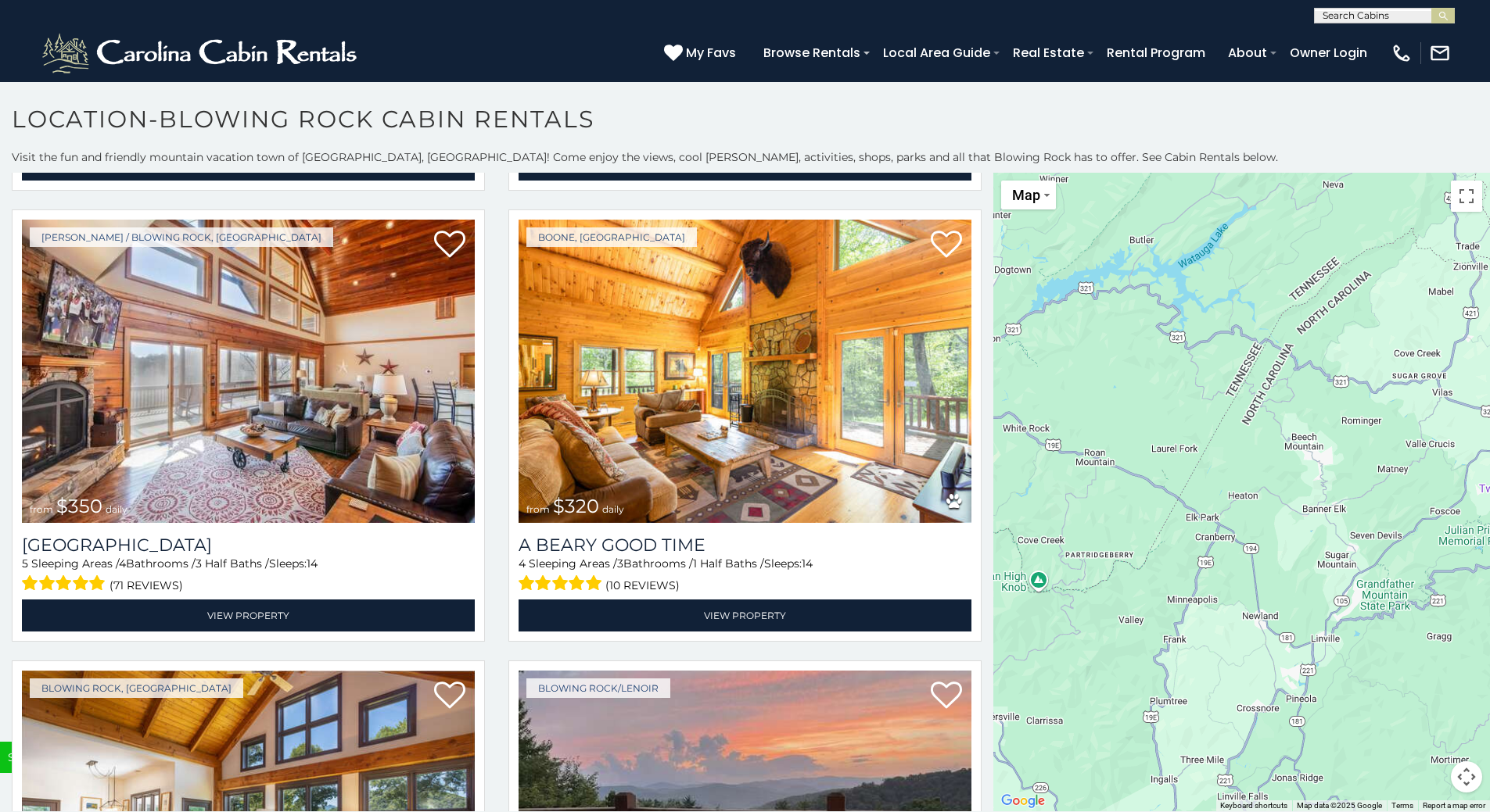
scroll to position [6097, 0]
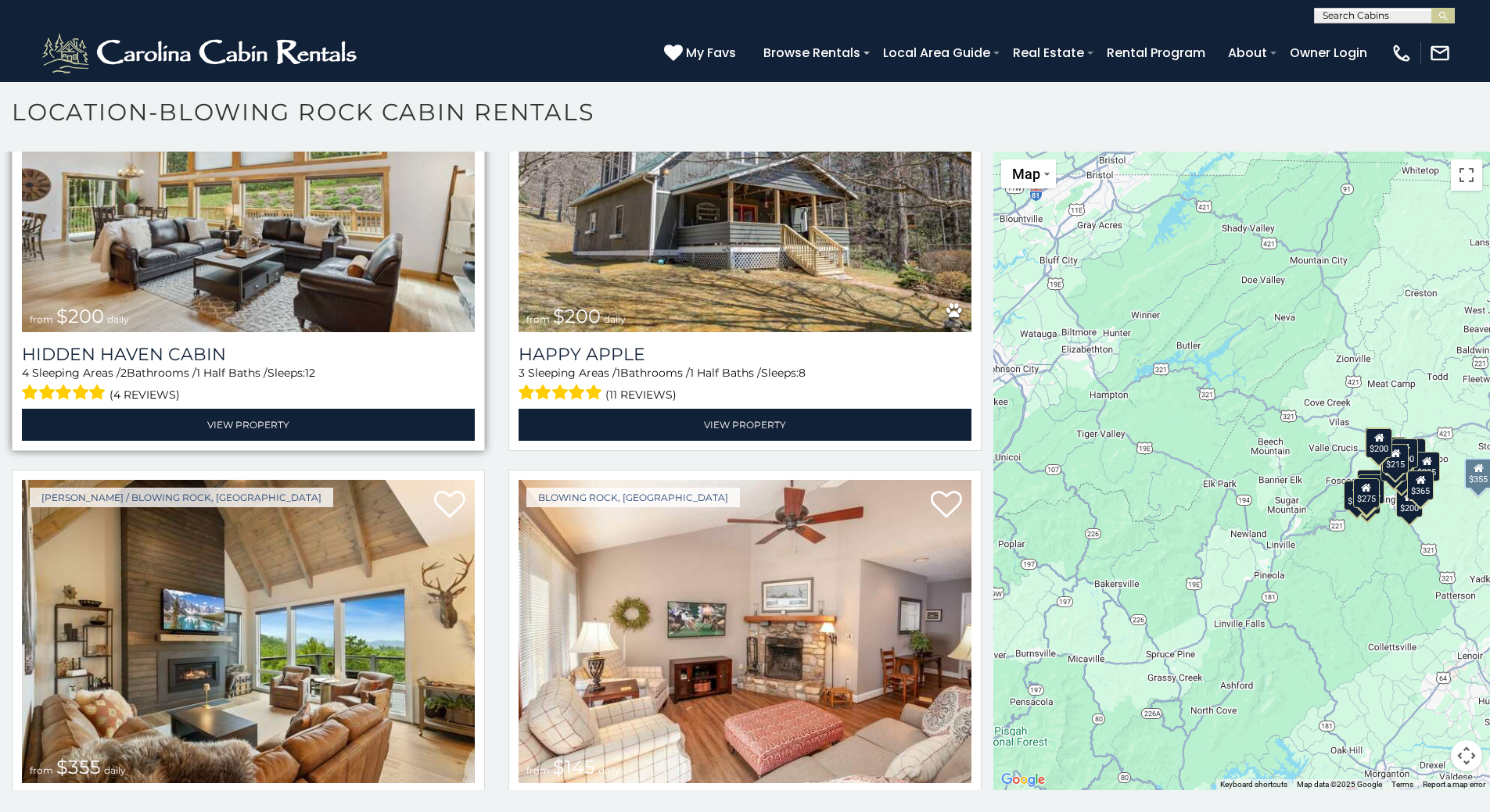
scroll to position [8, 0]
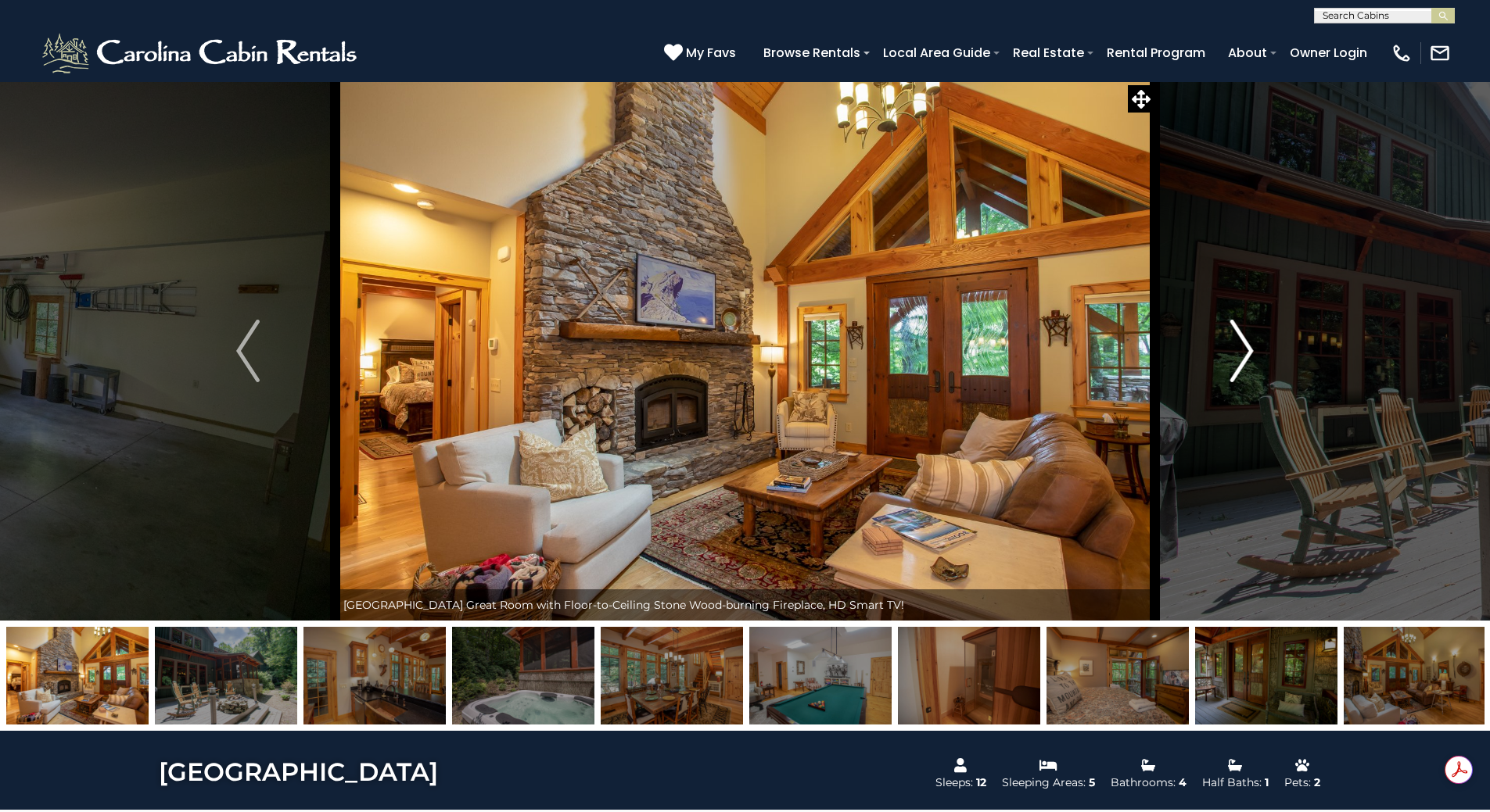
click at [1235, 344] on img "Next" at bounding box center [1242, 351] width 23 height 63
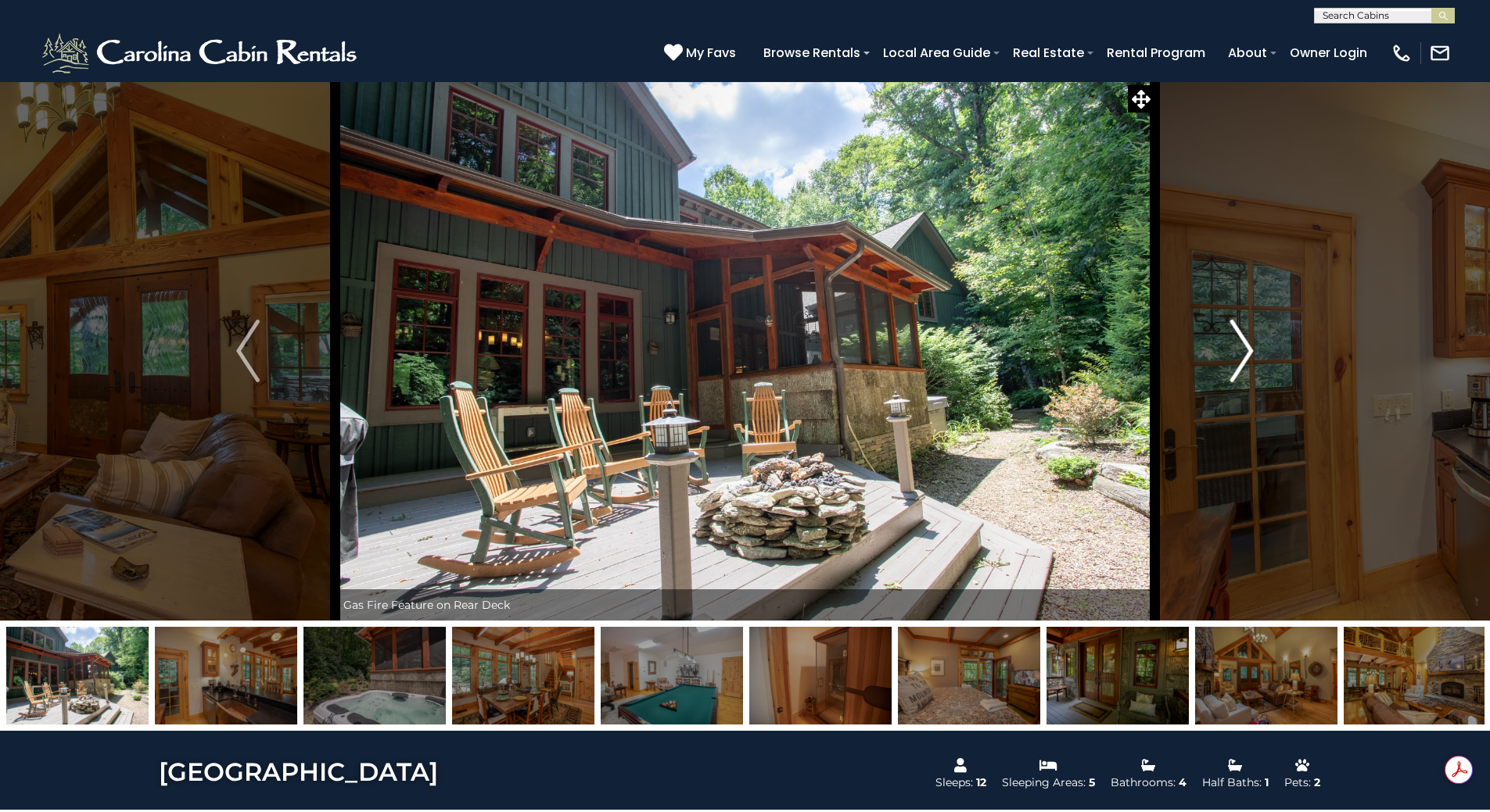
click at [1235, 344] on img "Next" at bounding box center [1242, 351] width 23 height 63
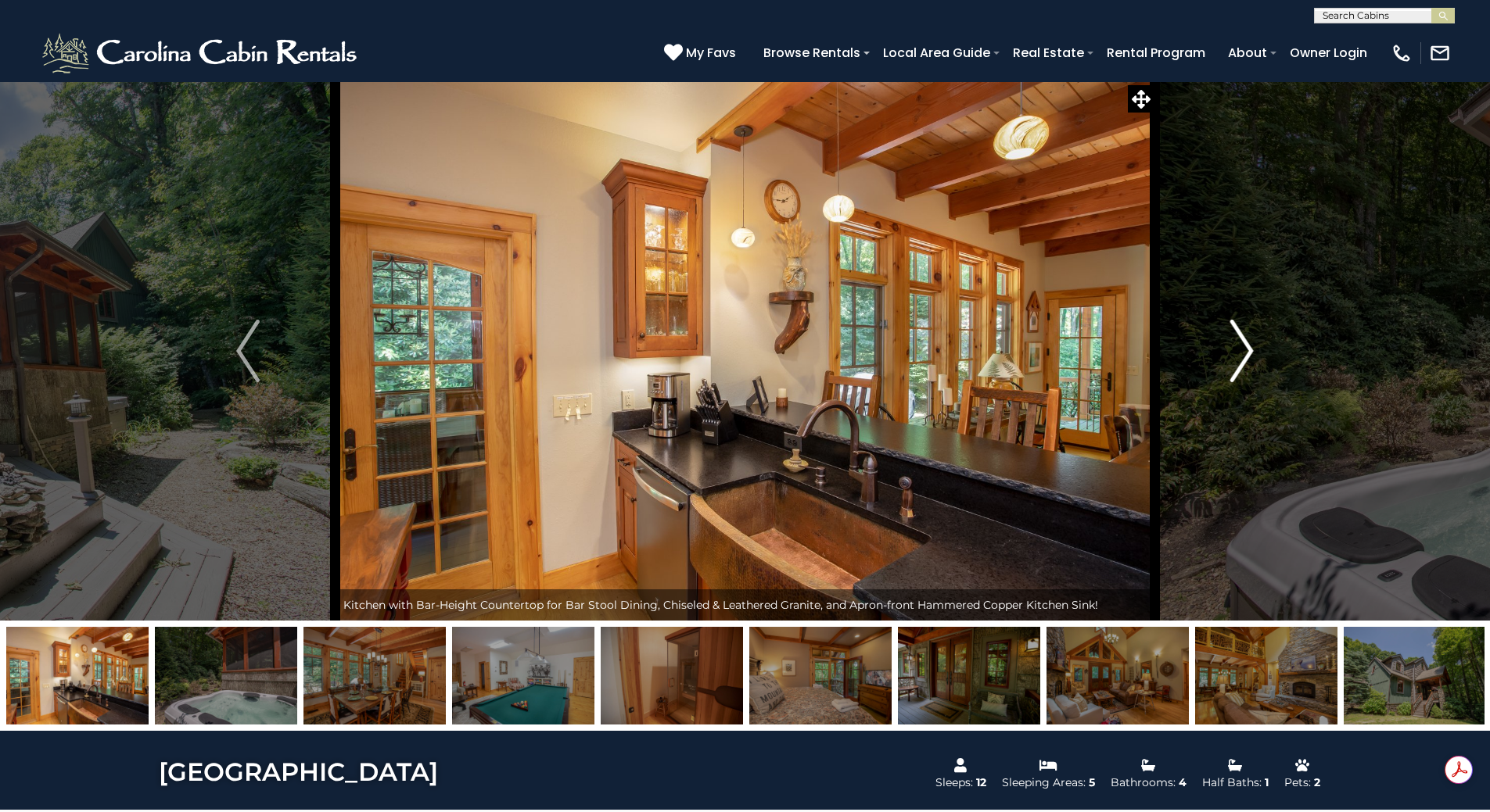
click at [1235, 344] on img "Next" at bounding box center [1242, 351] width 23 height 63
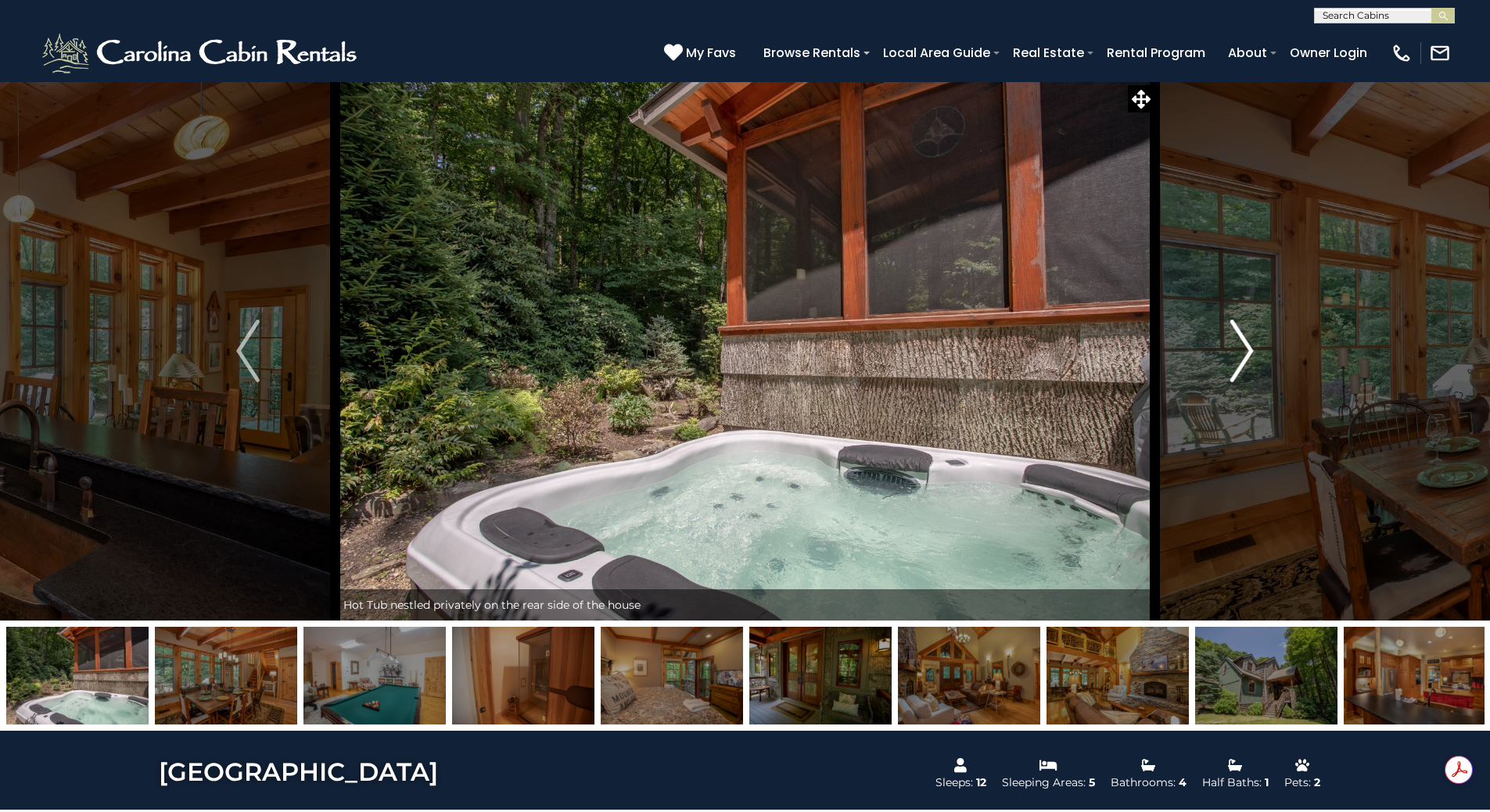
click at [1235, 344] on img "Next" at bounding box center [1242, 351] width 23 height 63
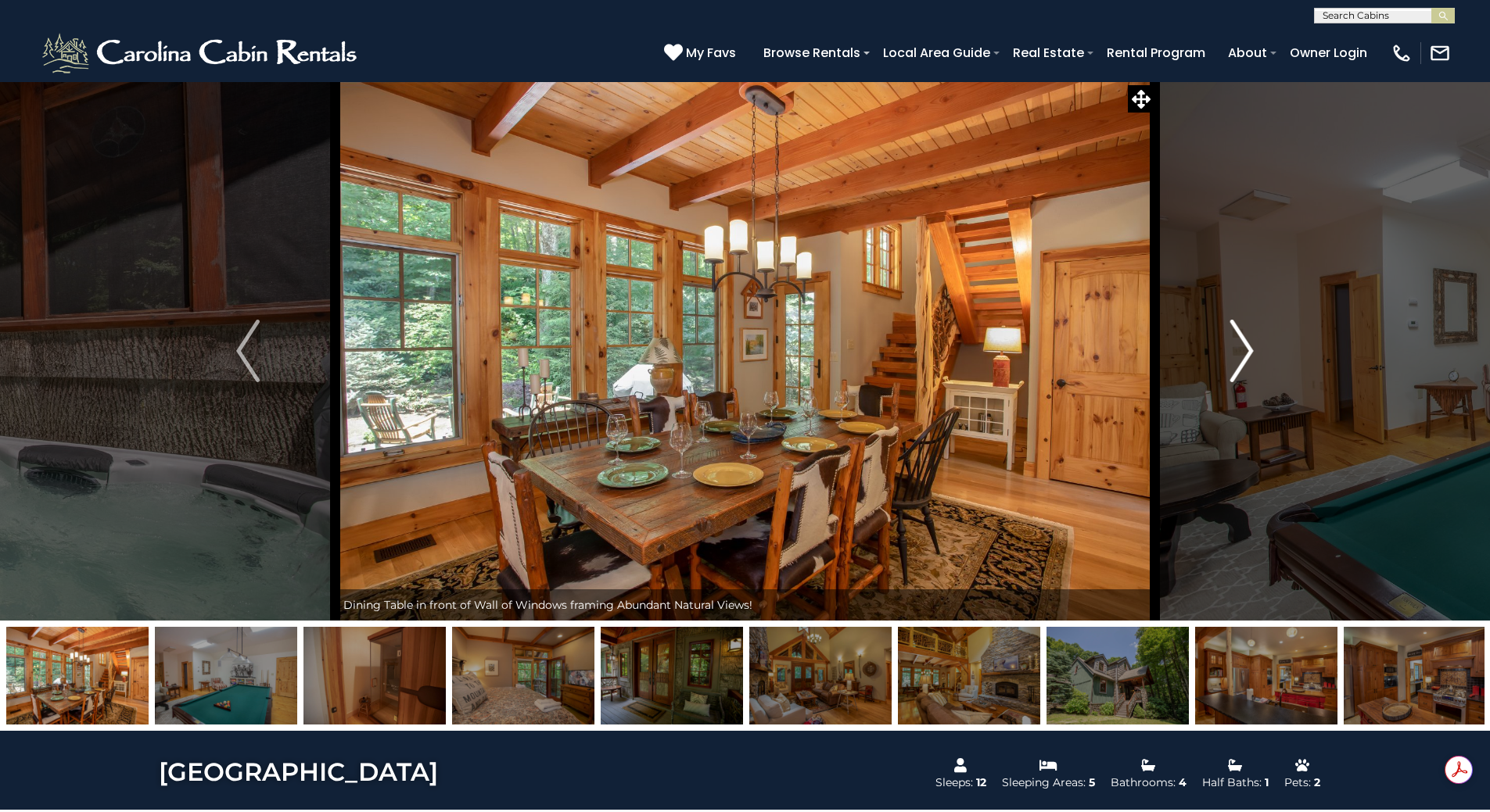
click at [1237, 344] on img "Next" at bounding box center [1242, 351] width 23 height 63
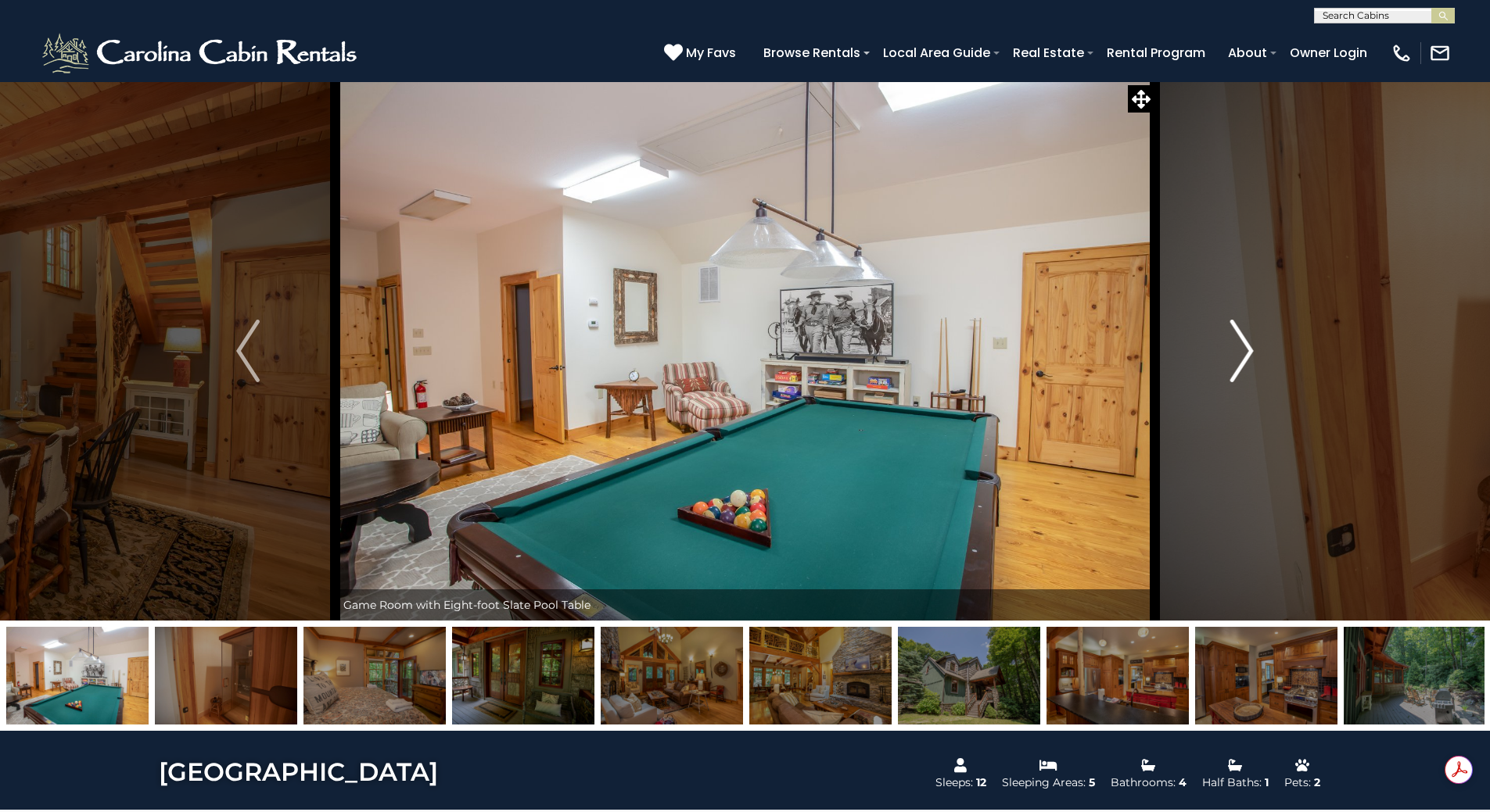
click at [1237, 344] on img "Next" at bounding box center [1242, 351] width 23 height 63
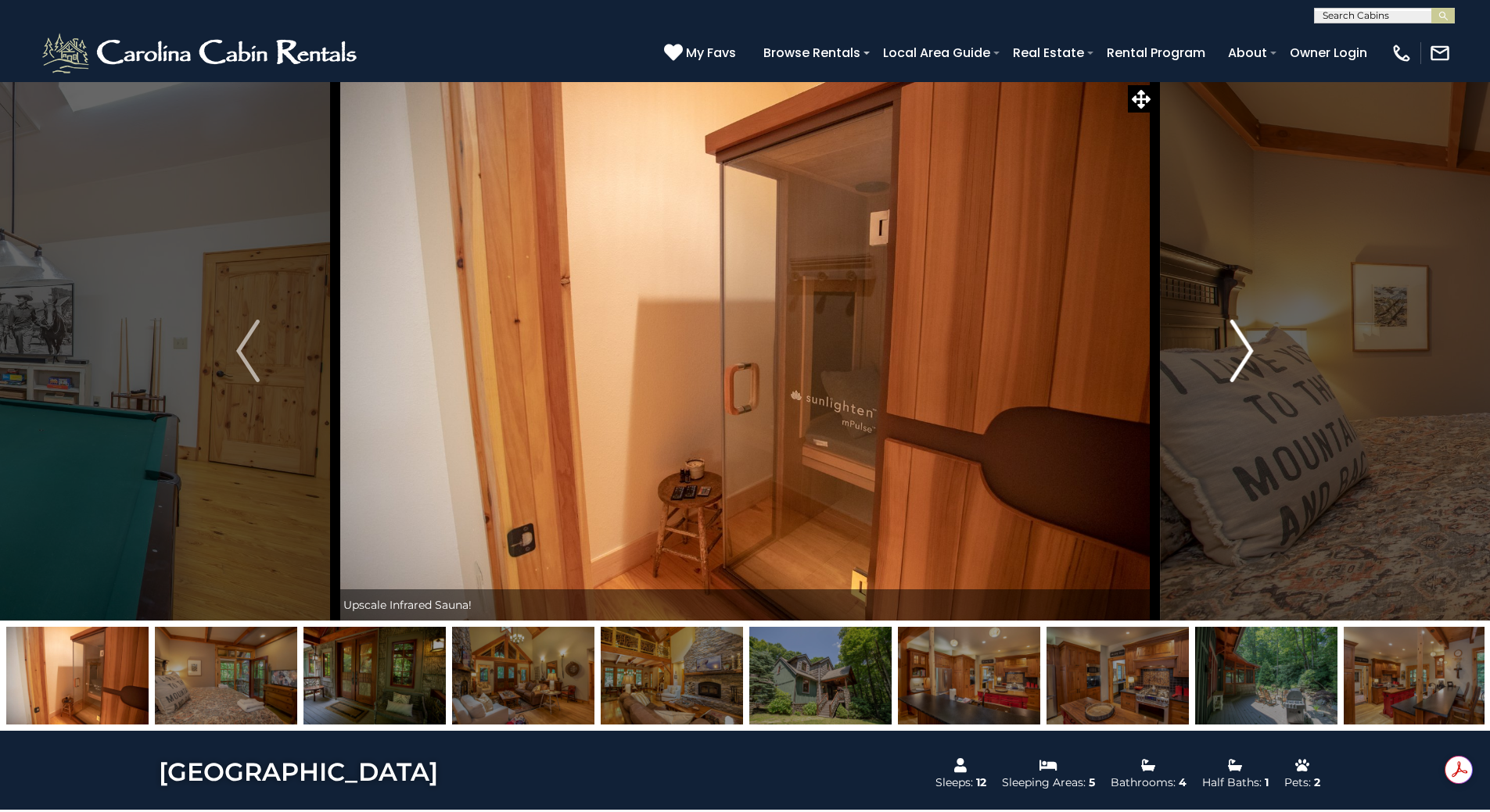
click at [1237, 344] on img "Next" at bounding box center [1242, 351] width 23 height 63
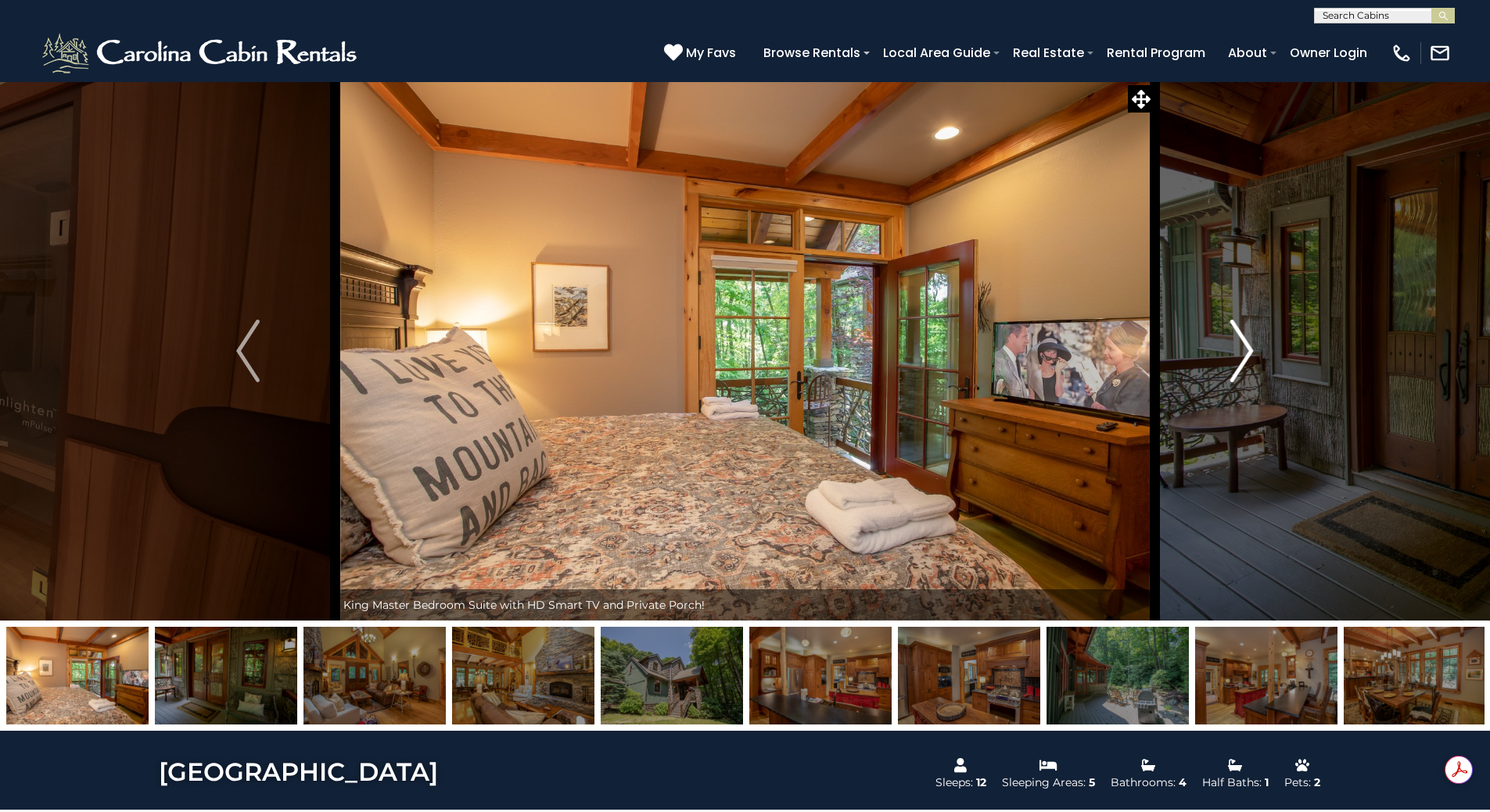
click at [1237, 344] on img "Next" at bounding box center [1242, 351] width 23 height 63
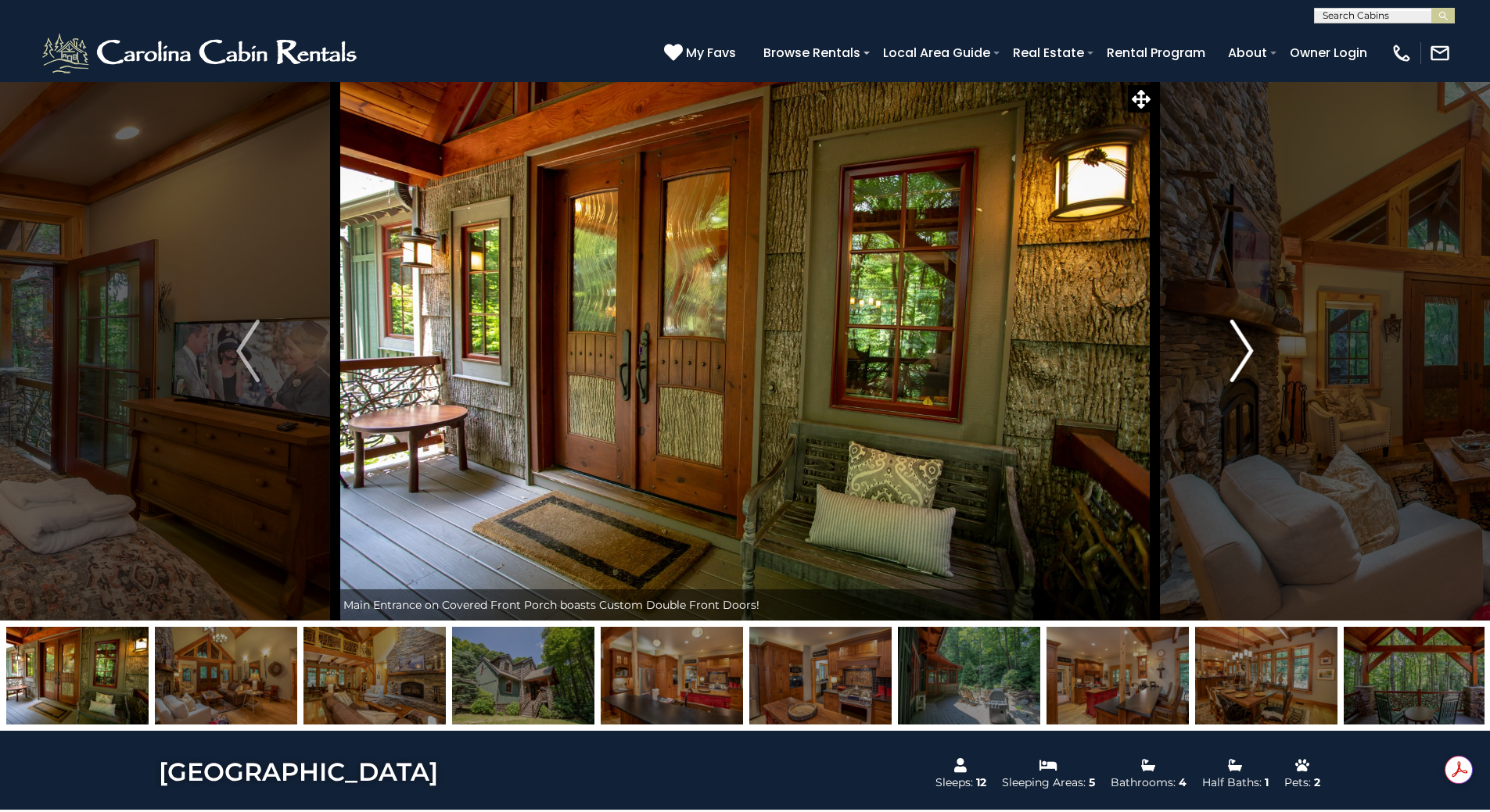
click at [1237, 344] on img "Next" at bounding box center [1242, 351] width 23 height 63
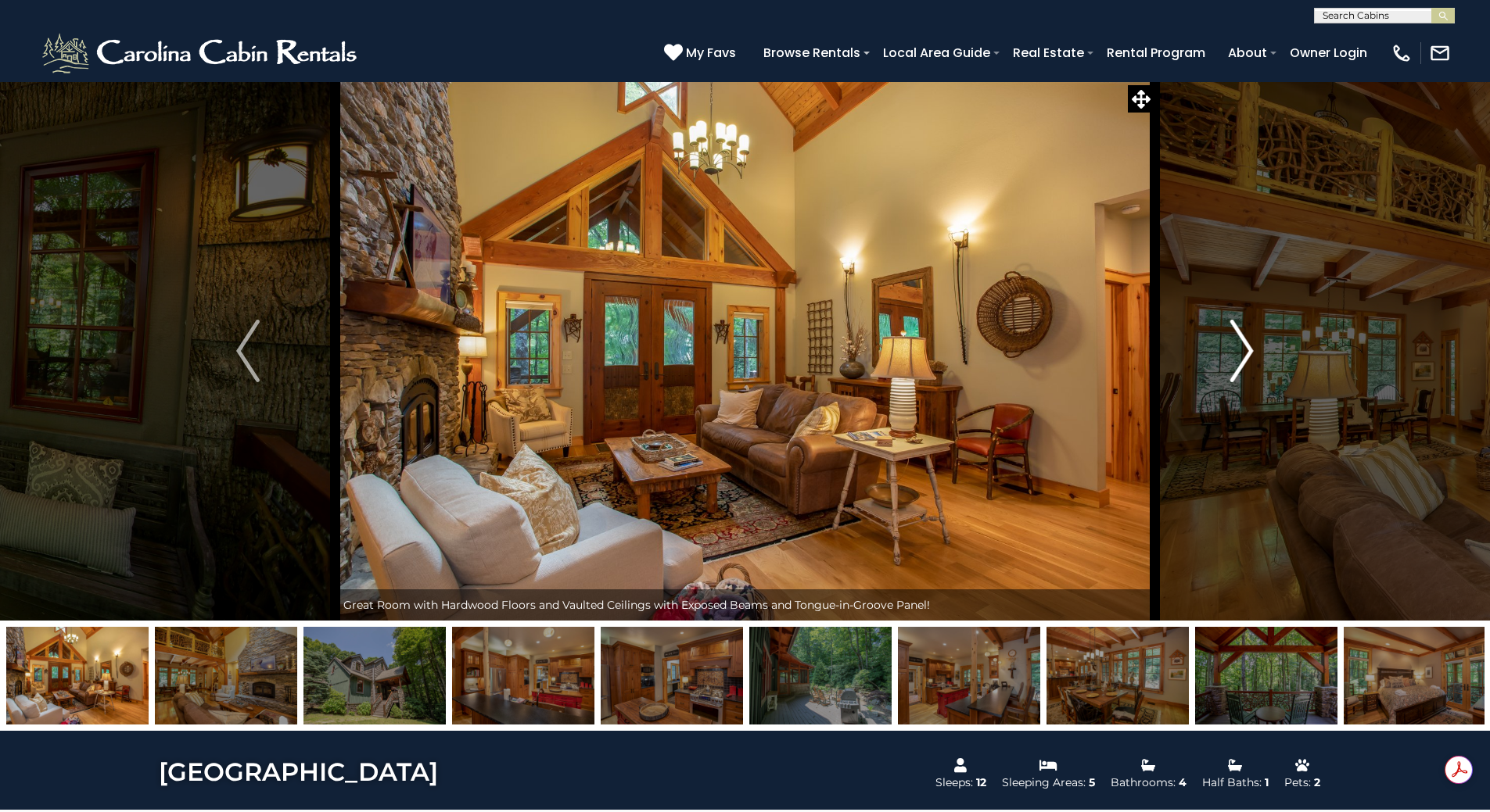
click at [1237, 344] on img "Next" at bounding box center [1242, 351] width 23 height 63
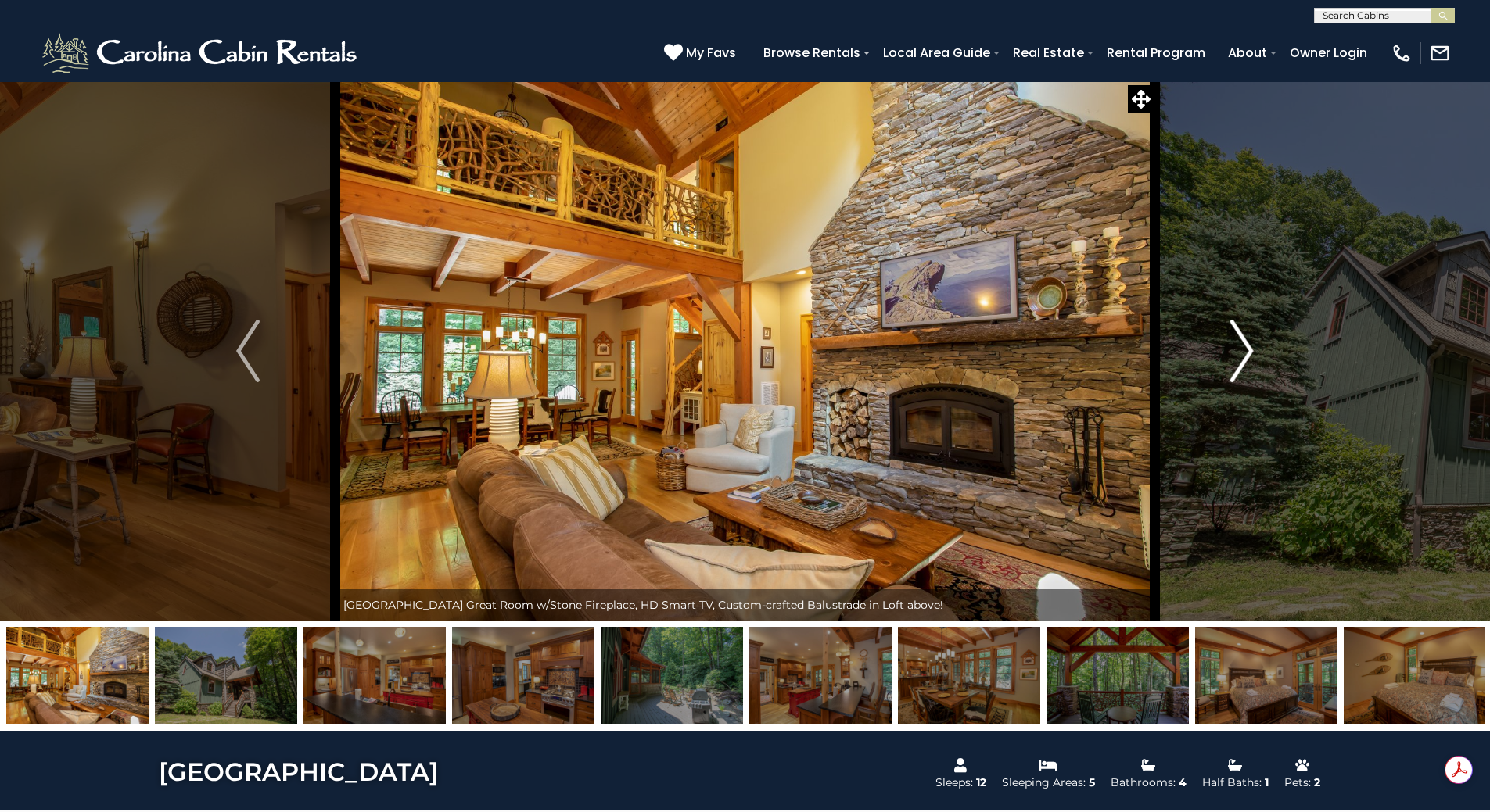
click at [1237, 344] on img "Next" at bounding box center [1242, 351] width 23 height 63
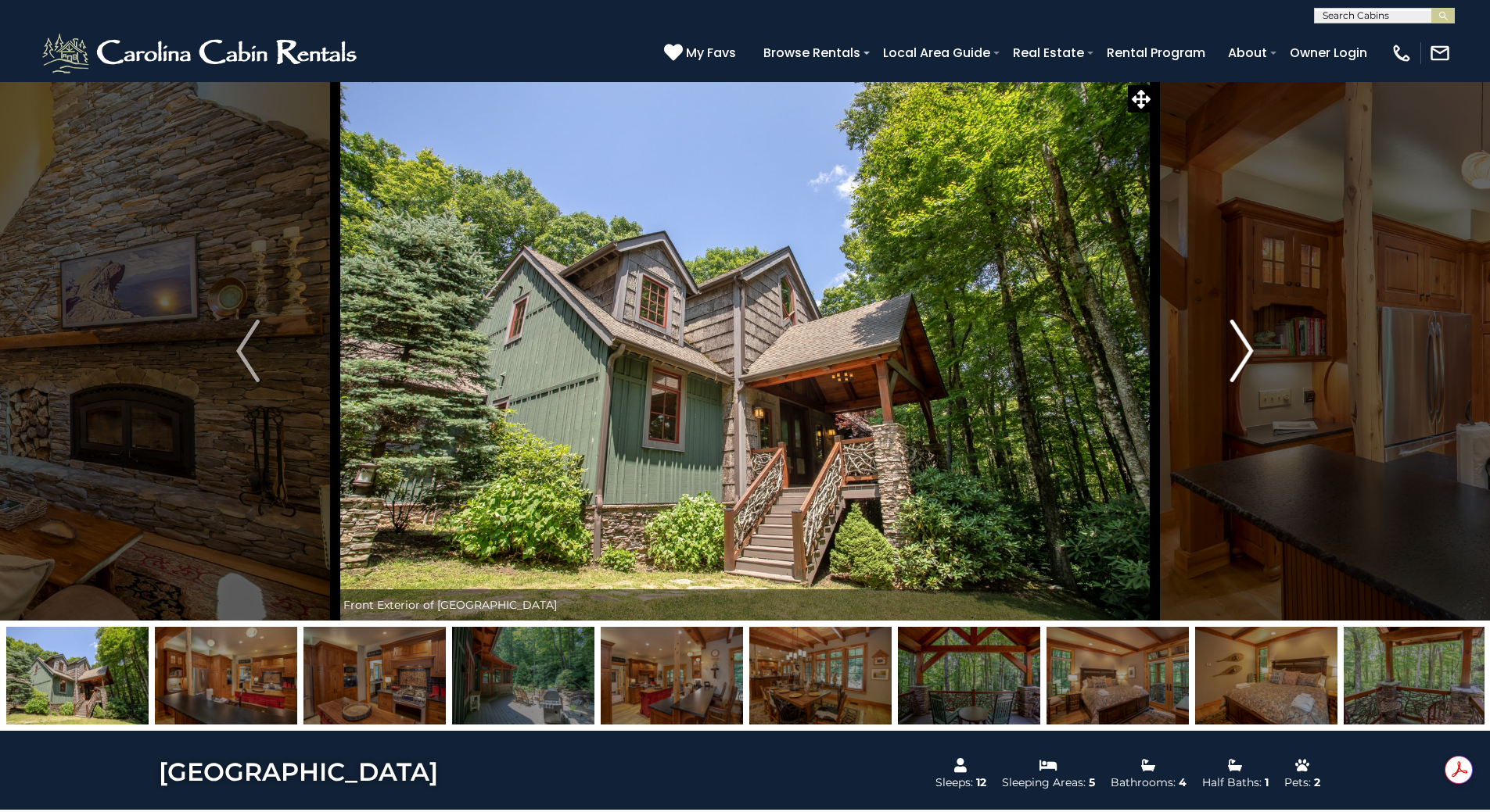
click at [1237, 344] on img "Next" at bounding box center [1242, 351] width 23 height 63
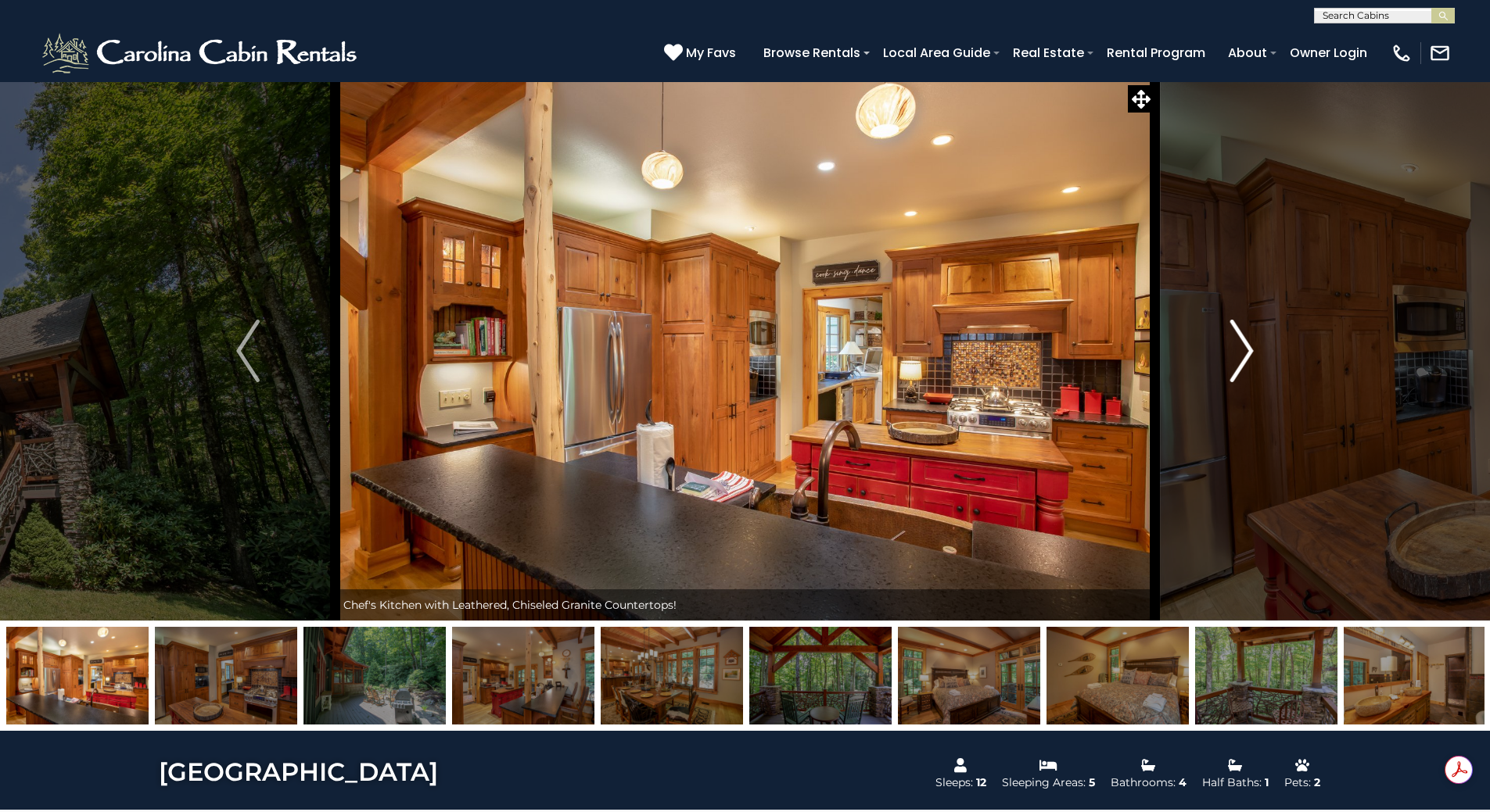
click at [1237, 344] on img "Next" at bounding box center [1242, 351] width 23 height 63
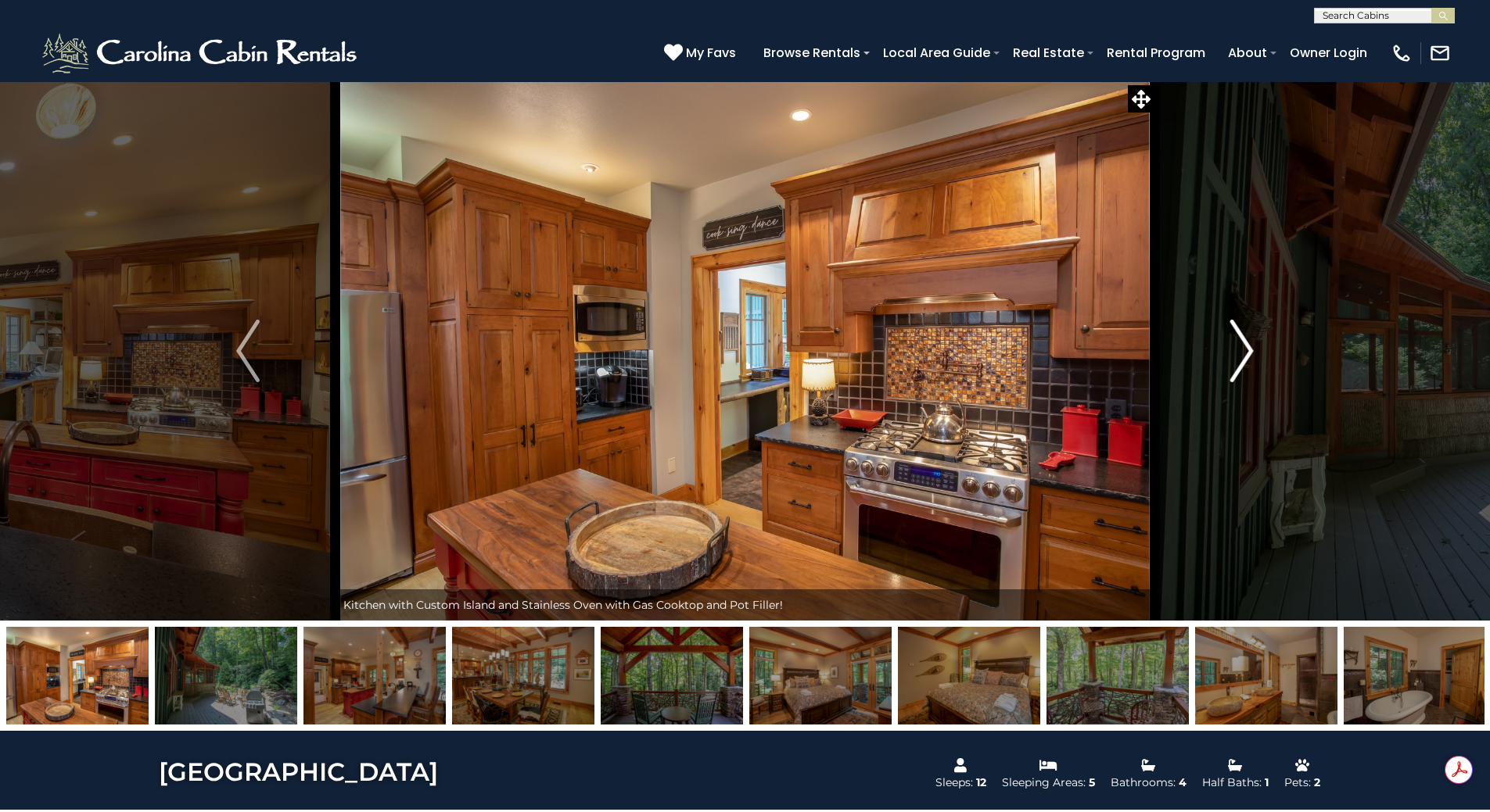
click at [1237, 344] on img "Next" at bounding box center [1242, 351] width 23 height 63
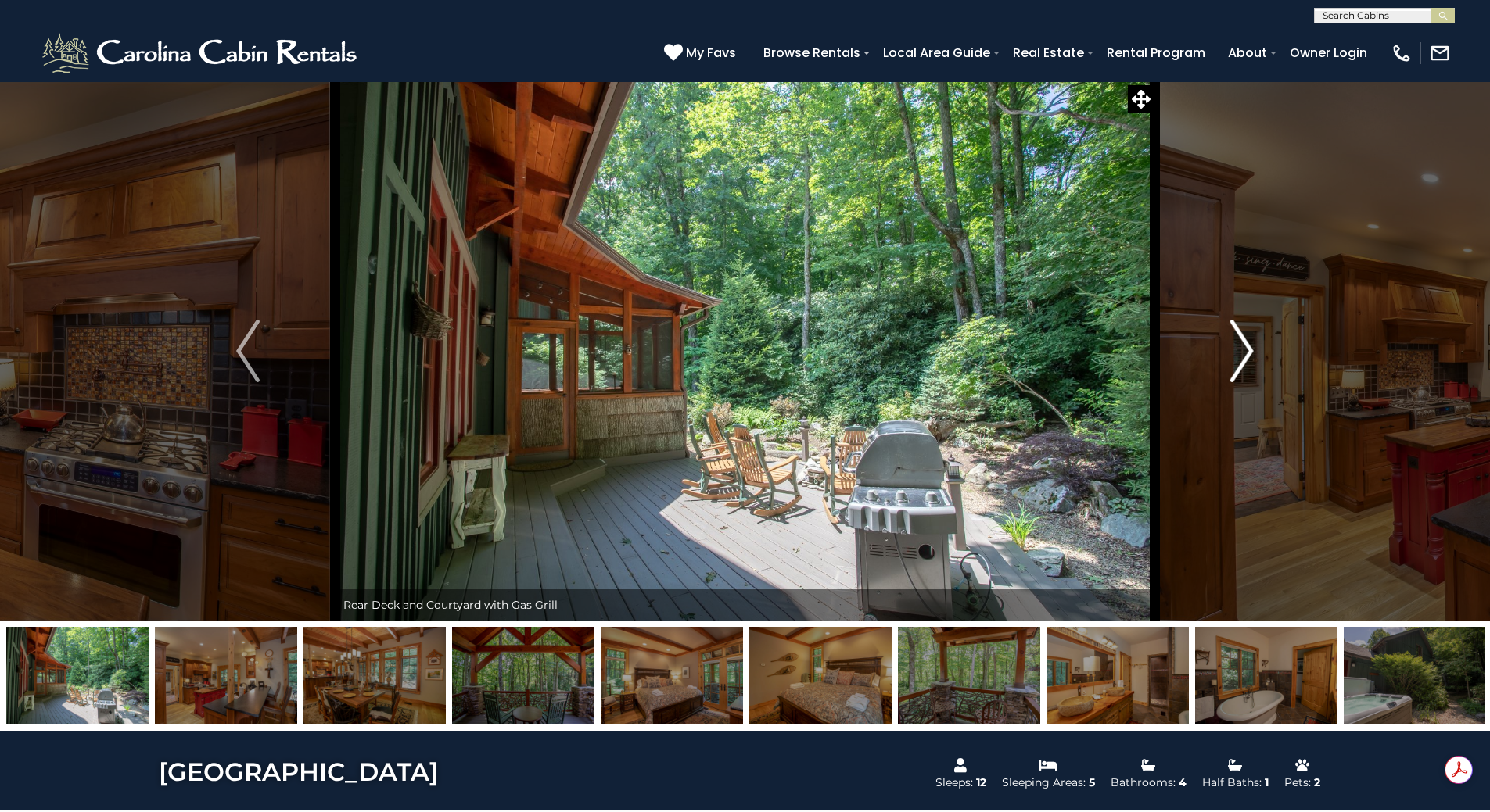
click at [1237, 344] on img "Next" at bounding box center [1242, 351] width 23 height 63
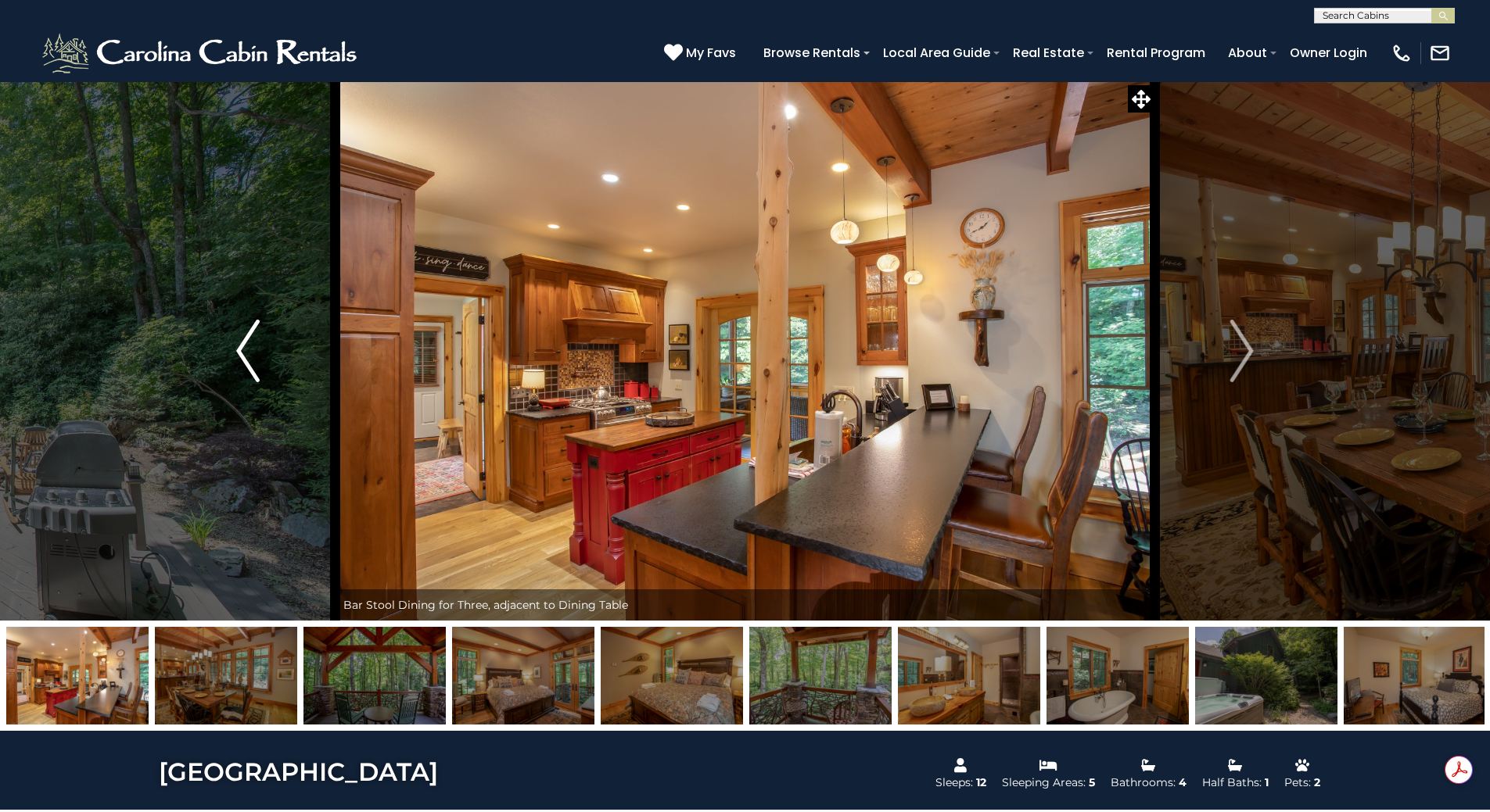
click at [262, 369] on button "Previous" at bounding box center [248, 351] width 175 height 539
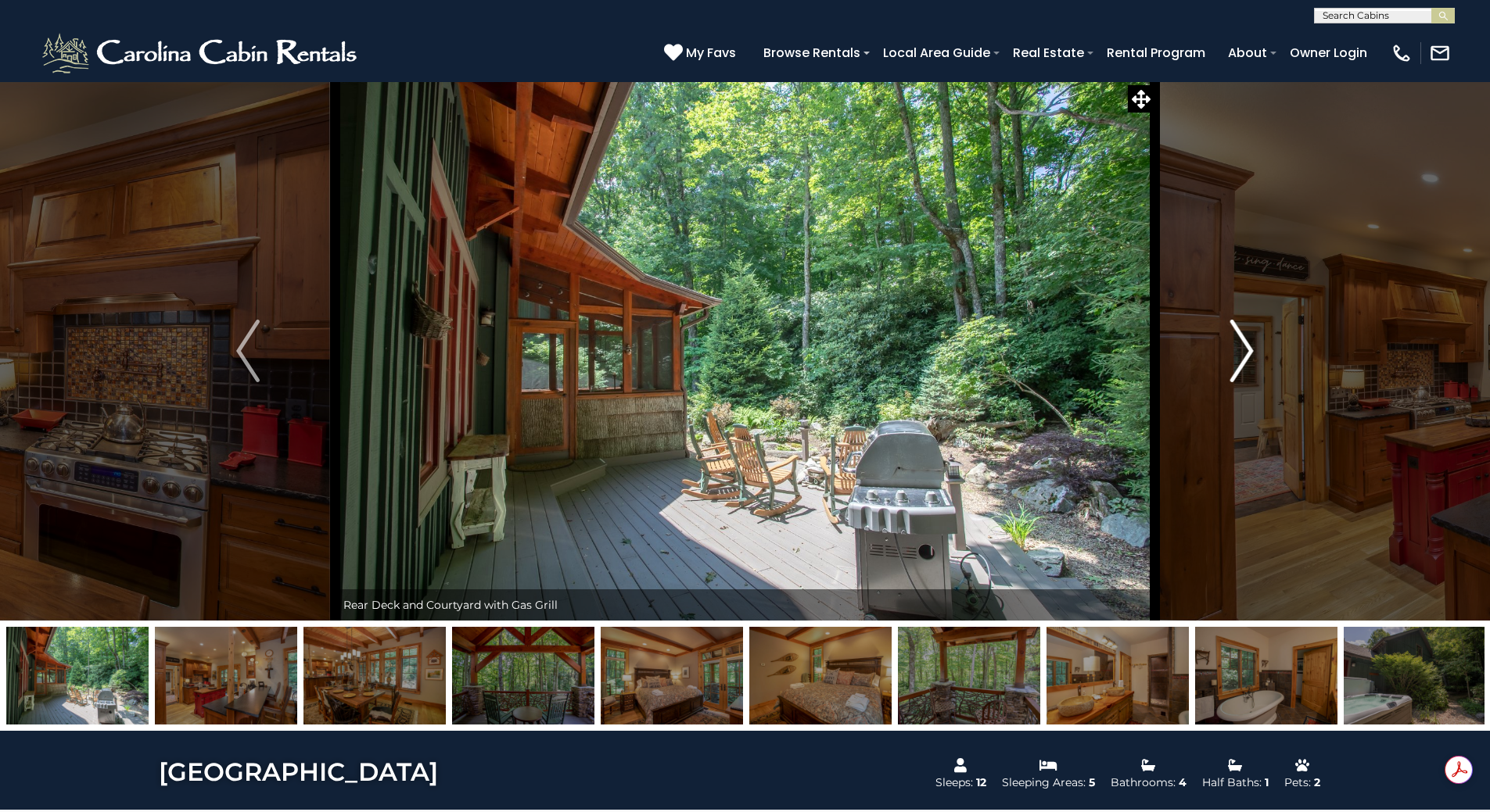
click at [1234, 340] on img "Next" at bounding box center [1242, 351] width 23 height 63
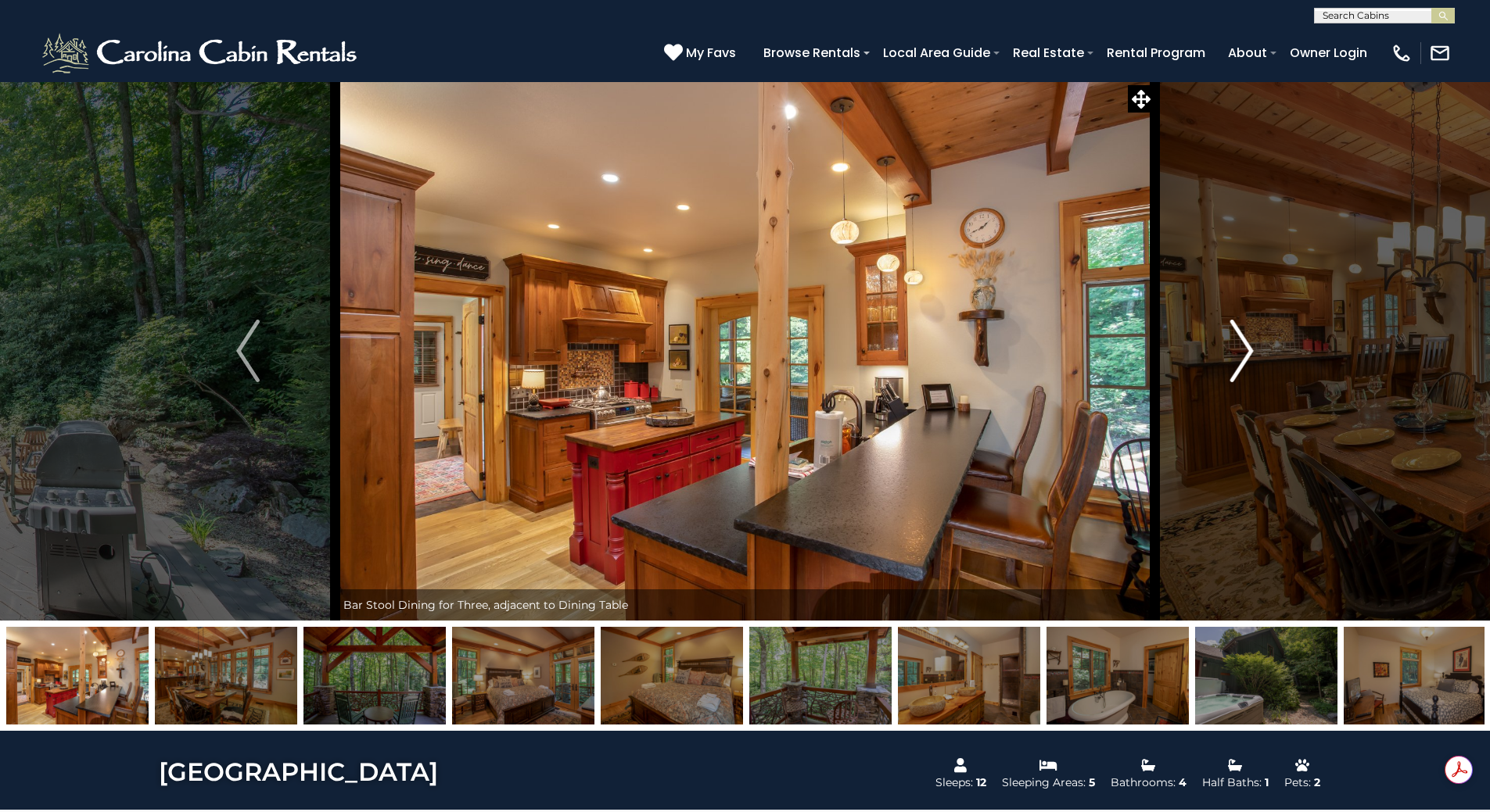
click at [1244, 343] on img "Next" at bounding box center [1242, 351] width 23 height 63
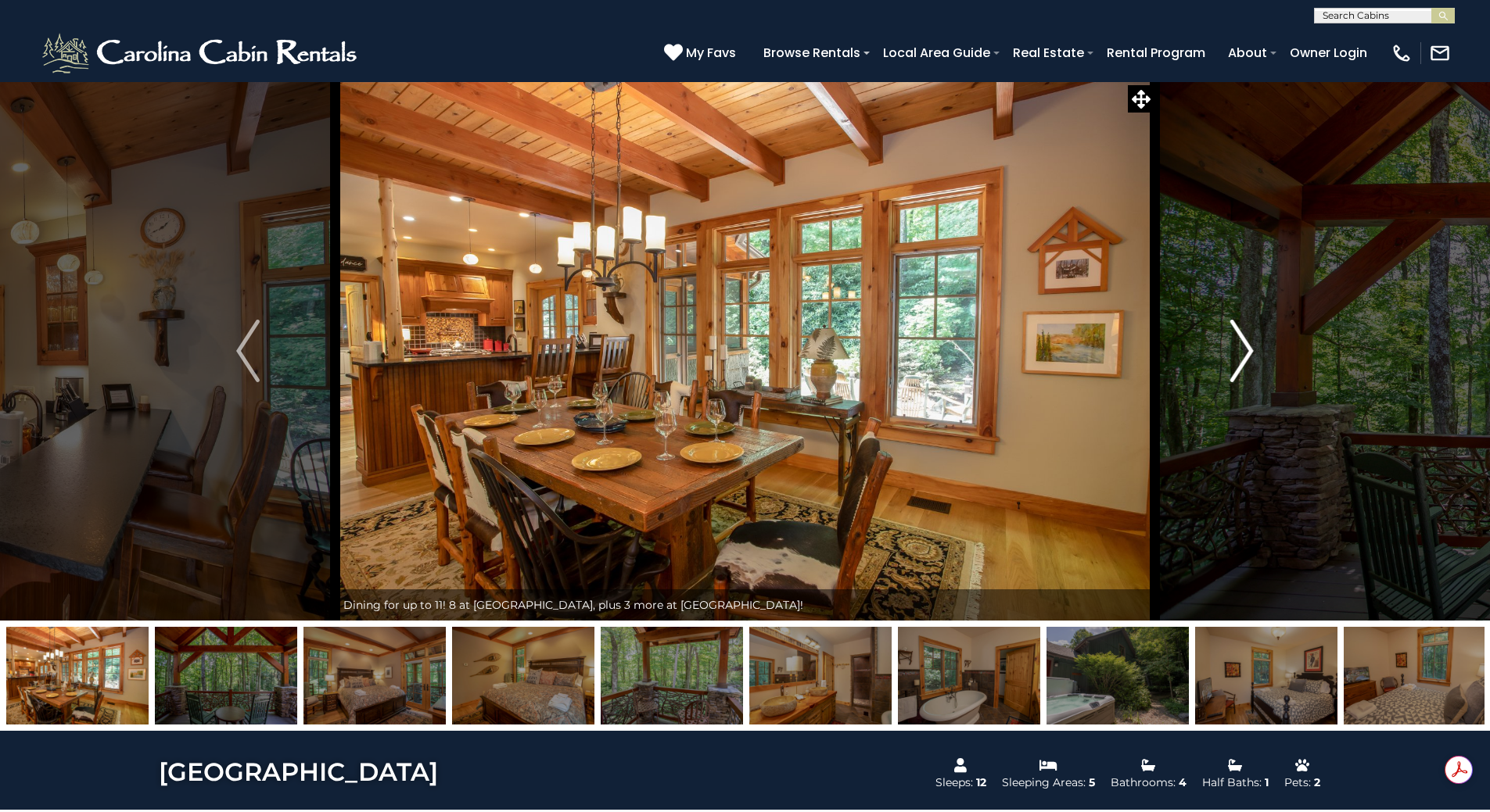
click at [1244, 343] on img "Next" at bounding box center [1242, 351] width 23 height 63
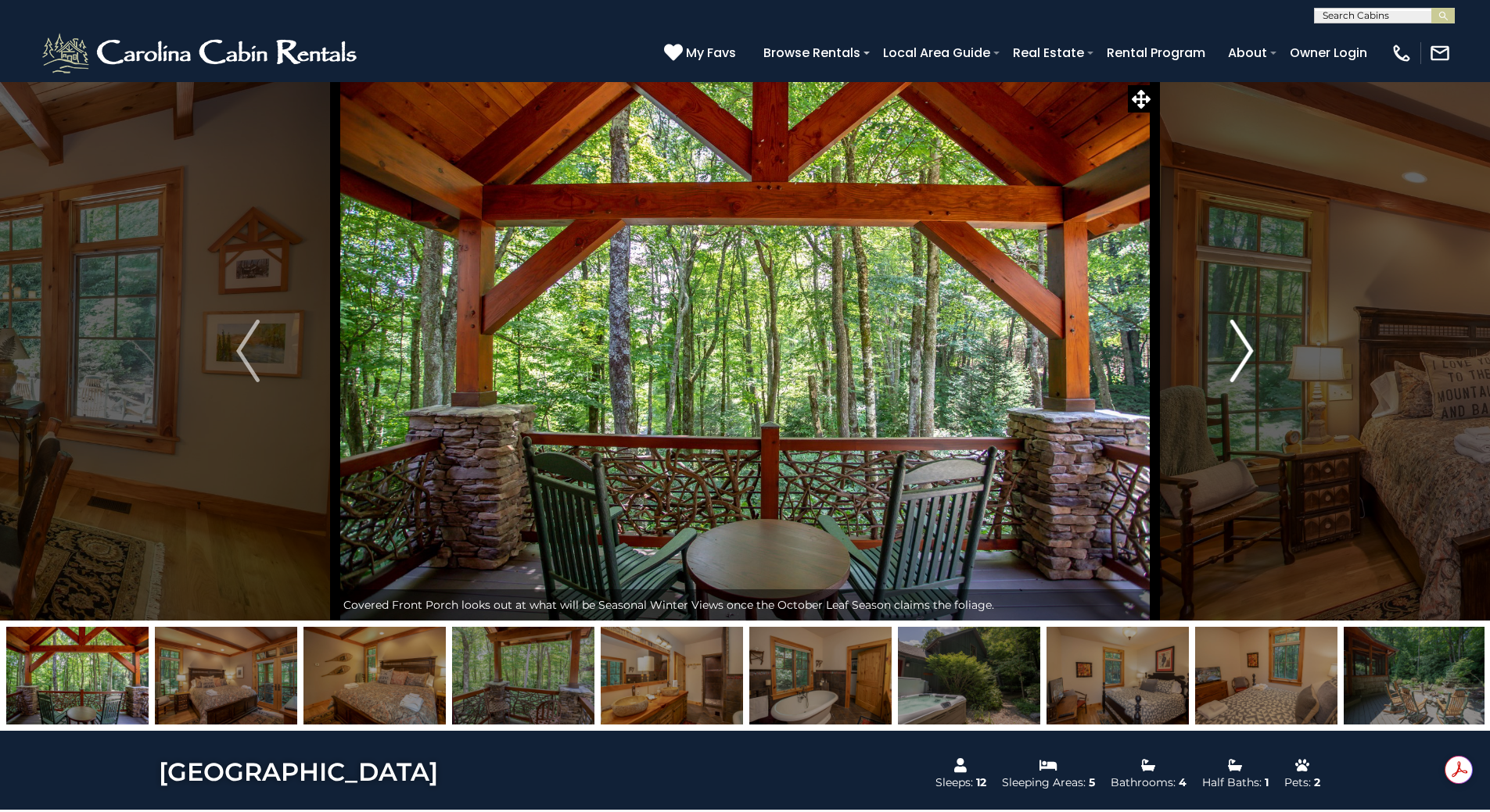
click at [1244, 343] on img "Next" at bounding box center [1242, 351] width 23 height 63
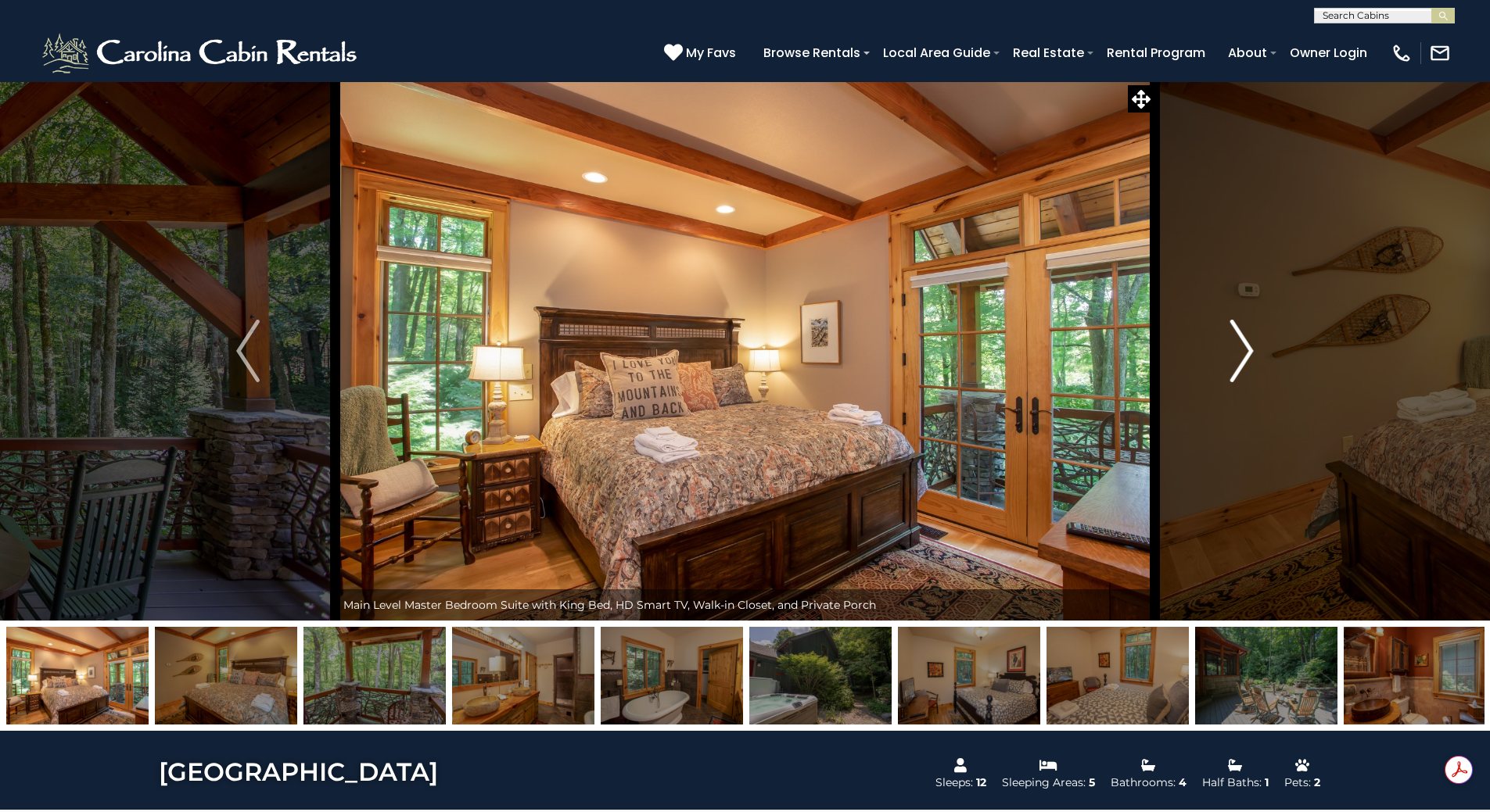
click at [1244, 343] on img "Next" at bounding box center [1242, 351] width 23 height 63
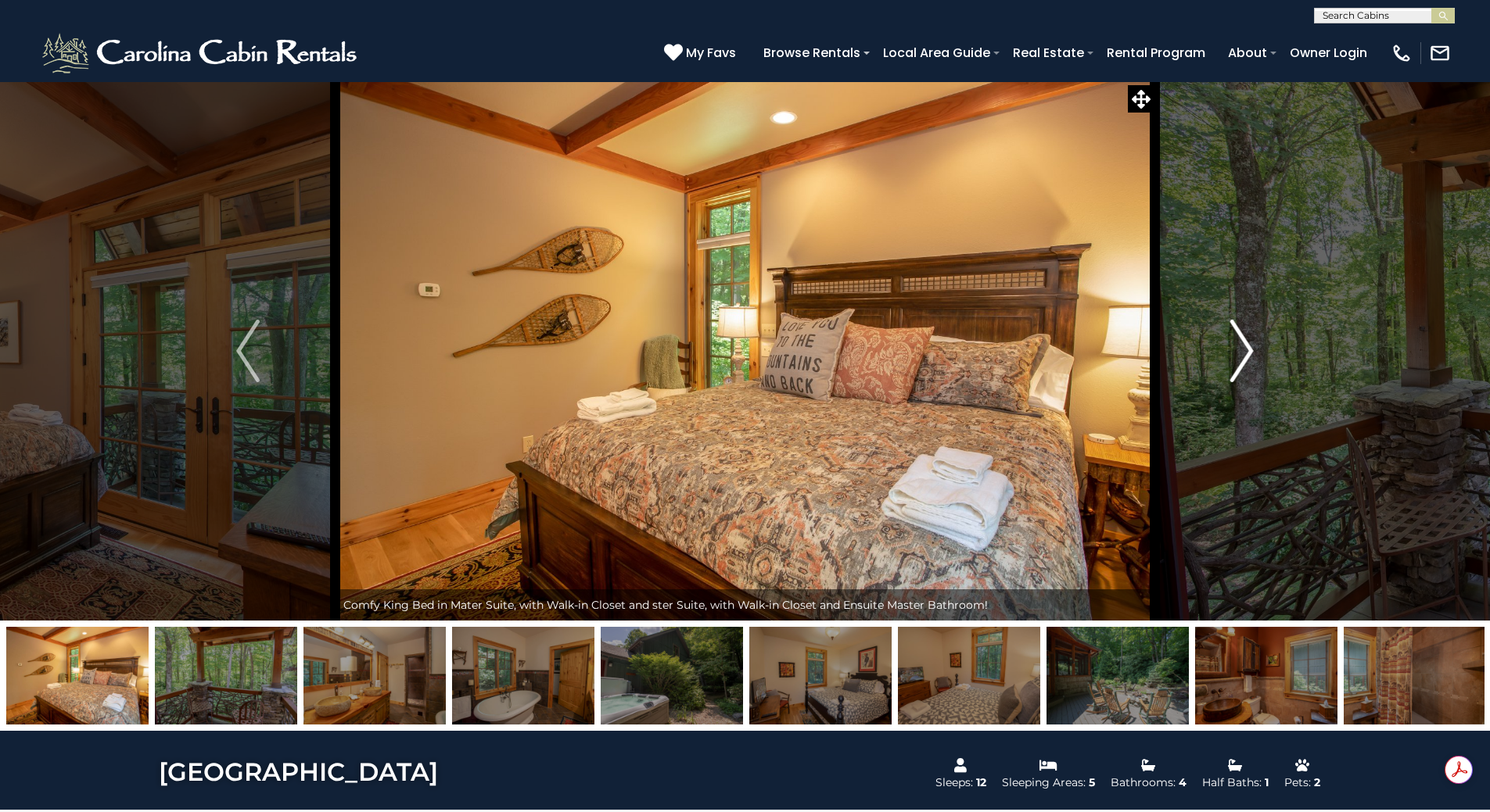
click at [1244, 343] on img "Next" at bounding box center [1242, 351] width 23 height 63
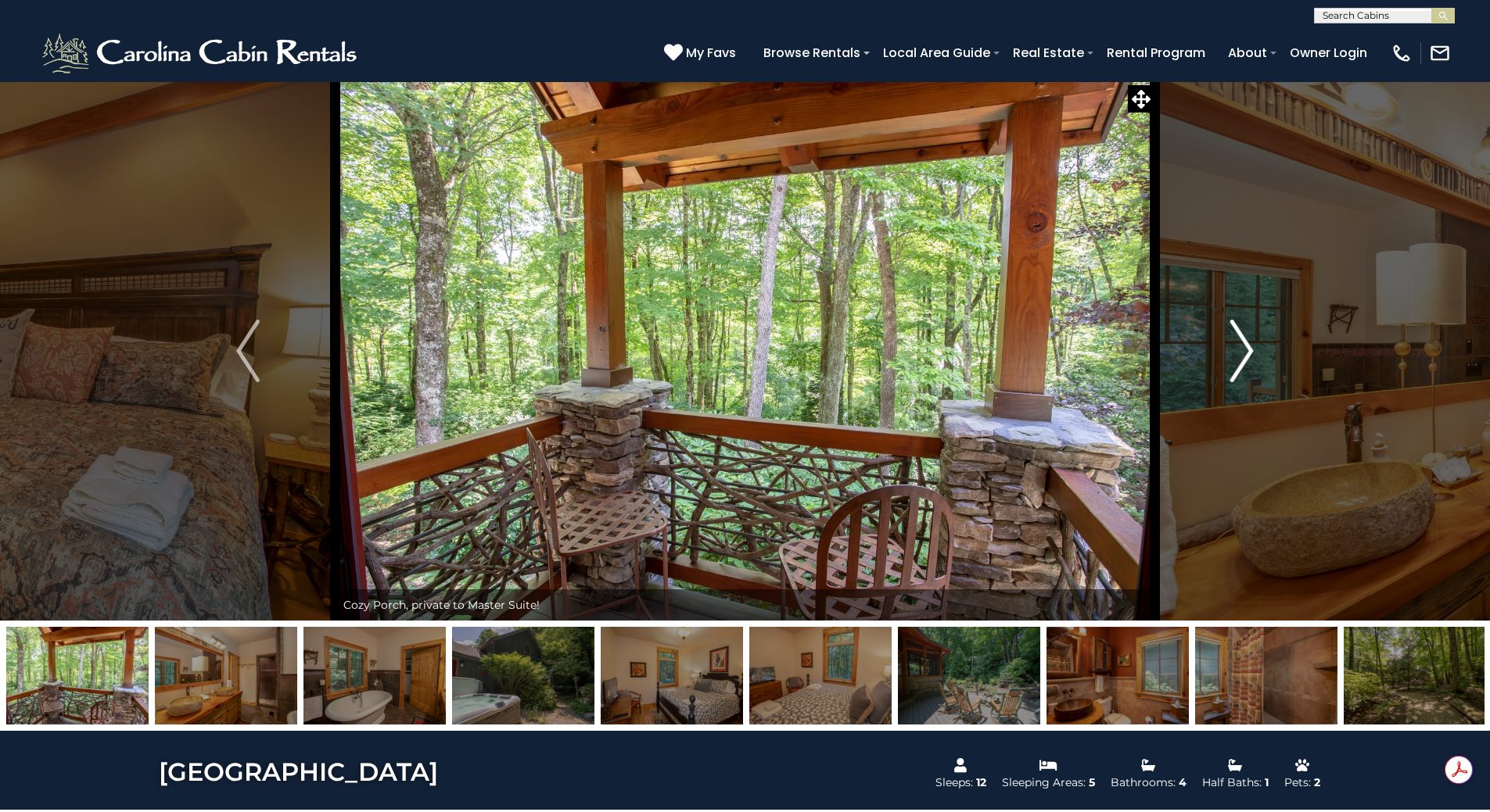
click at [1244, 343] on img "Next" at bounding box center [1242, 351] width 23 height 63
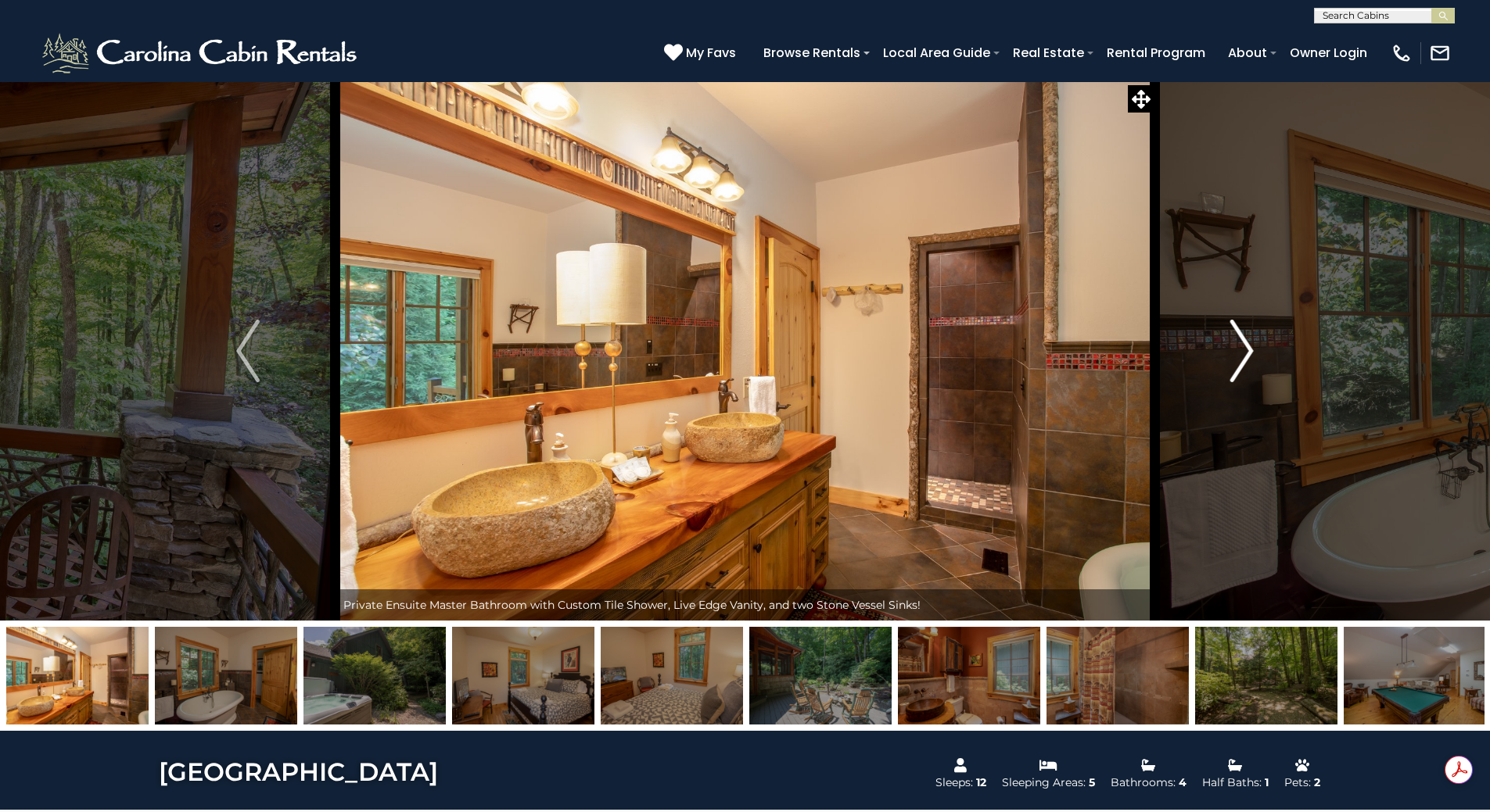
click at [1244, 343] on img "Next" at bounding box center [1242, 351] width 23 height 63
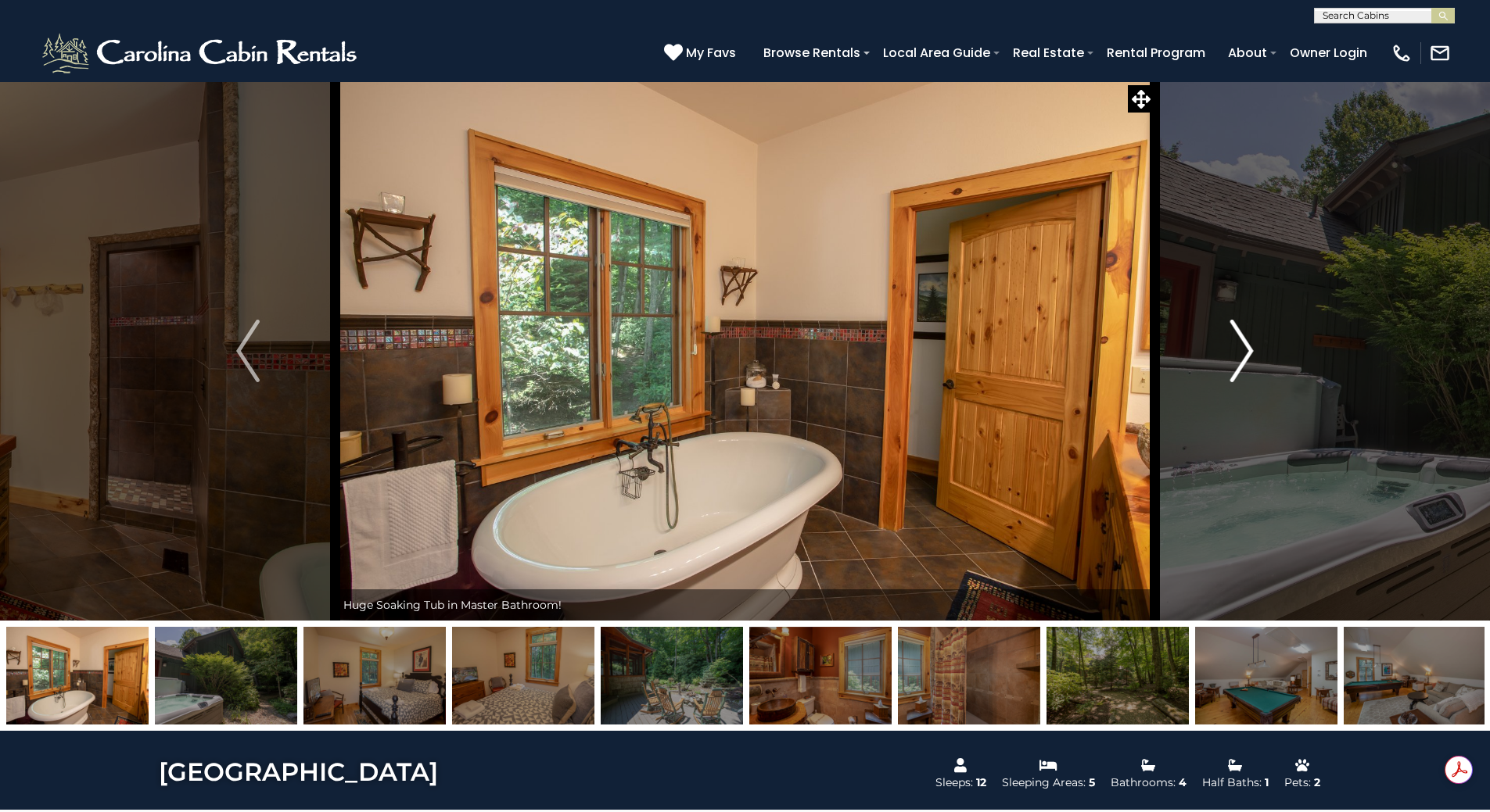
click at [1244, 343] on img "Next" at bounding box center [1242, 351] width 23 height 63
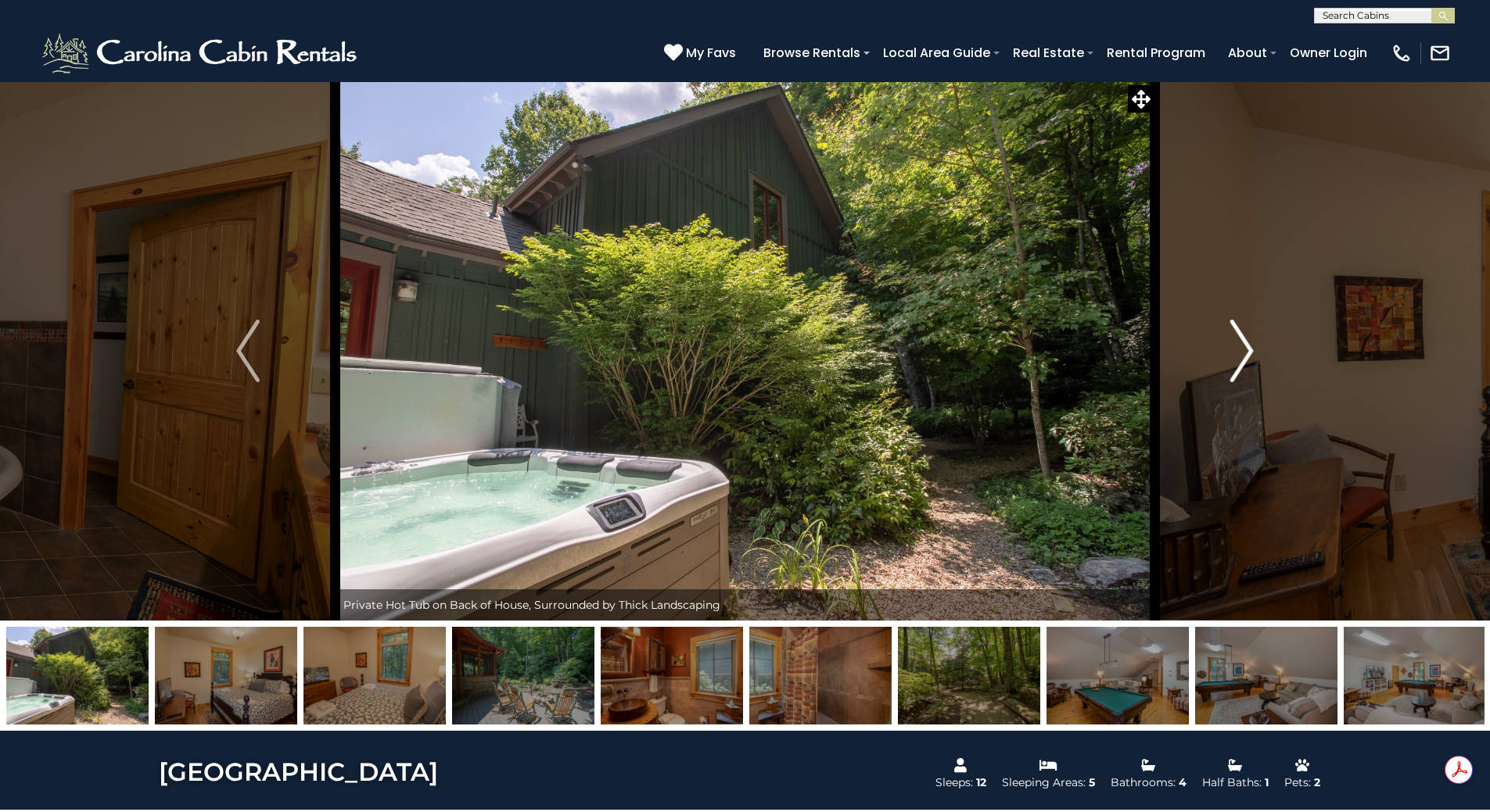
click at [1244, 343] on img "Next" at bounding box center [1242, 351] width 23 height 63
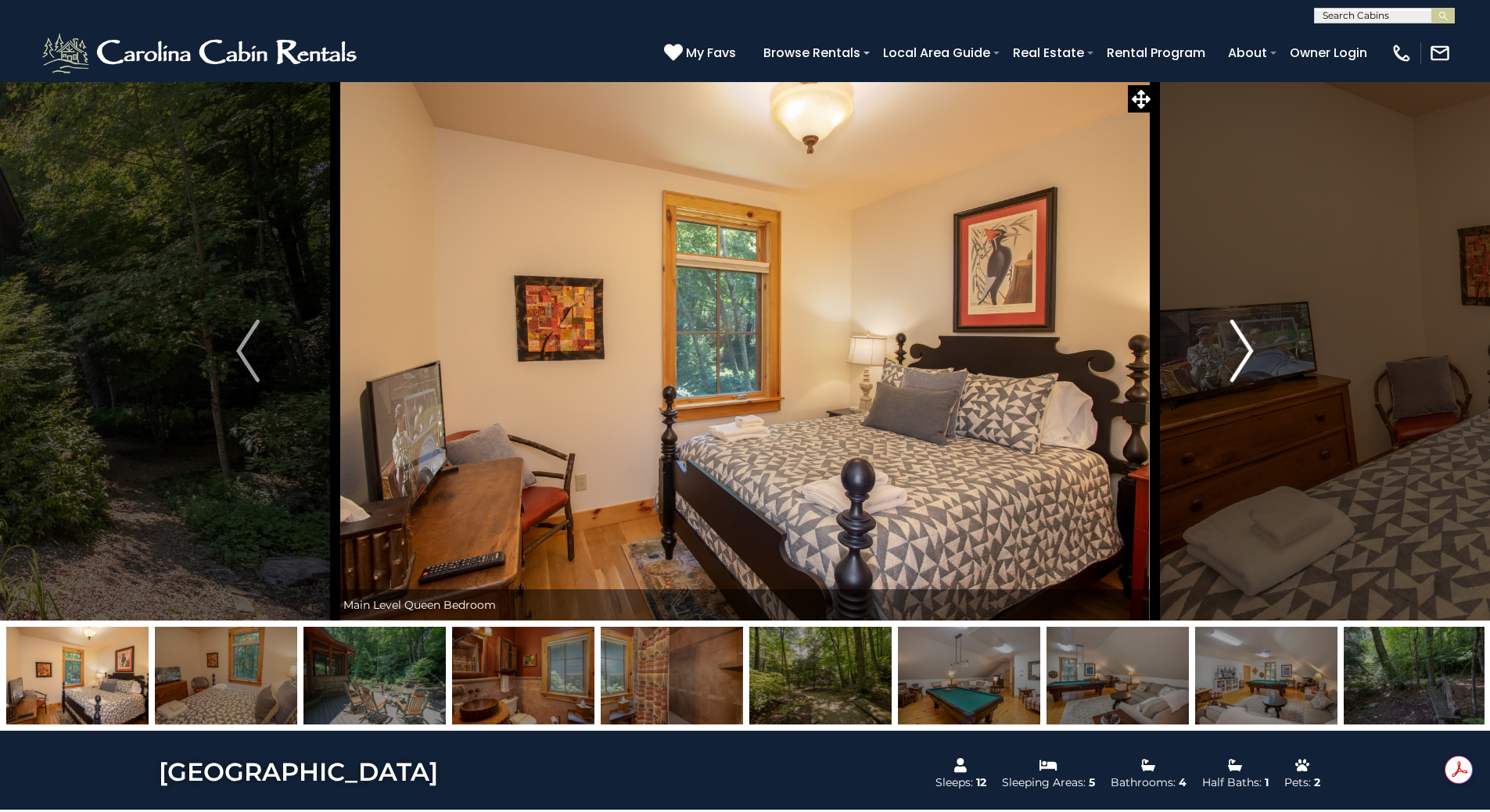
click at [1244, 343] on img "Next" at bounding box center [1242, 351] width 23 height 63
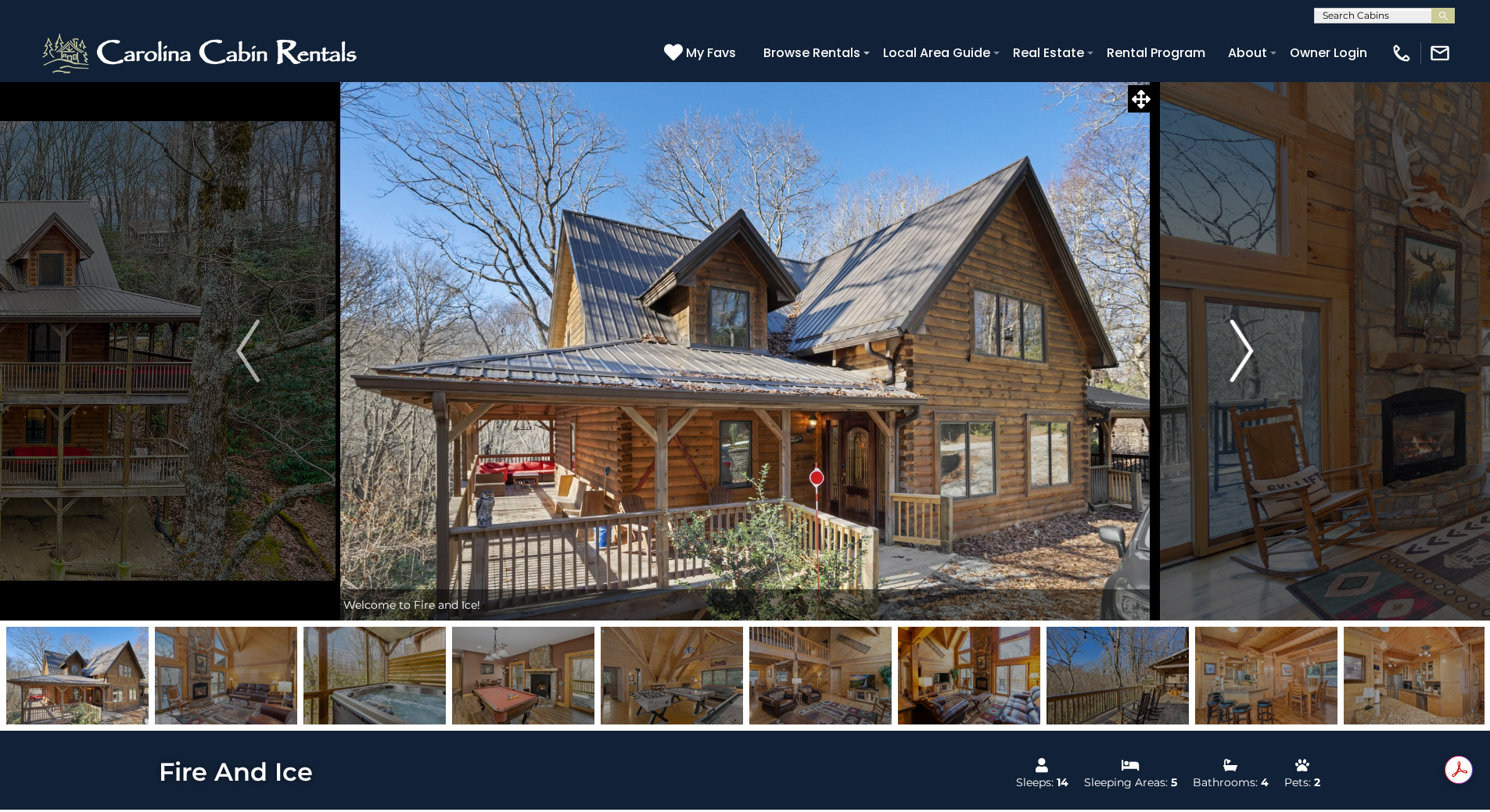
click at [1233, 352] on img "Next" at bounding box center [1242, 351] width 23 height 63
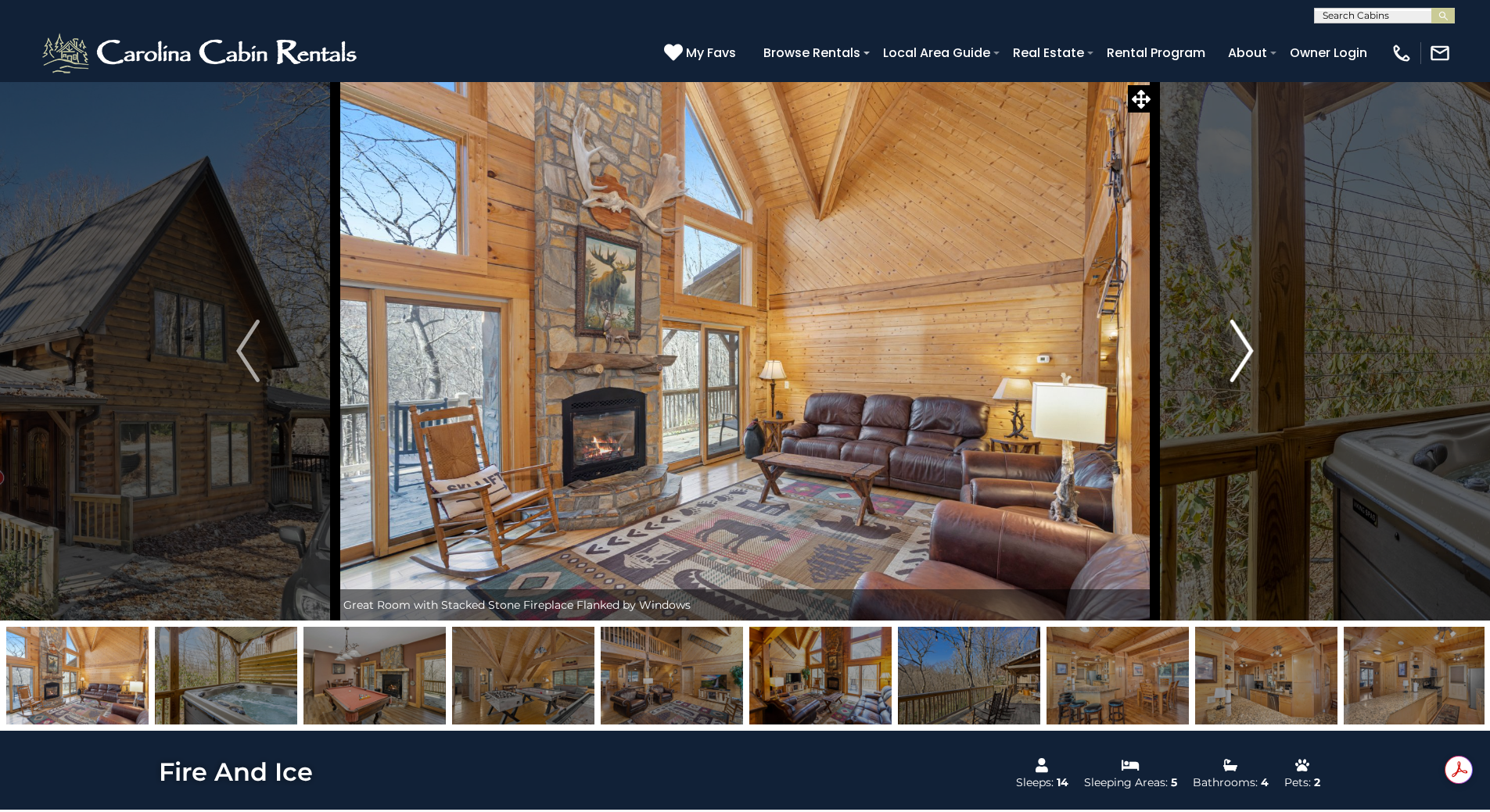
click at [1233, 352] on img "Next" at bounding box center [1242, 351] width 23 height 63
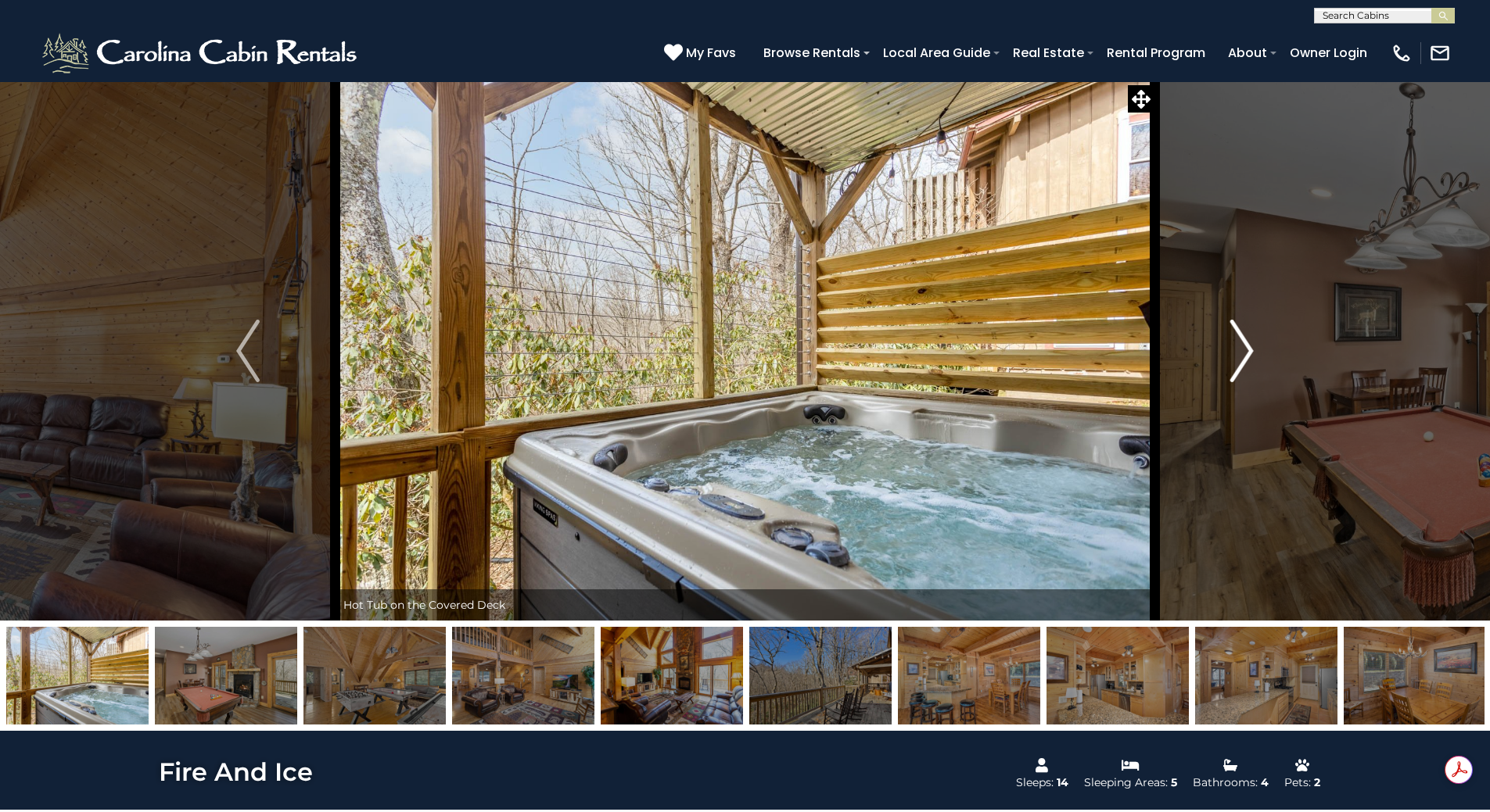
click at [1233, 352] on img "Next" at bounding box center [1242, 351] width 23 height 63
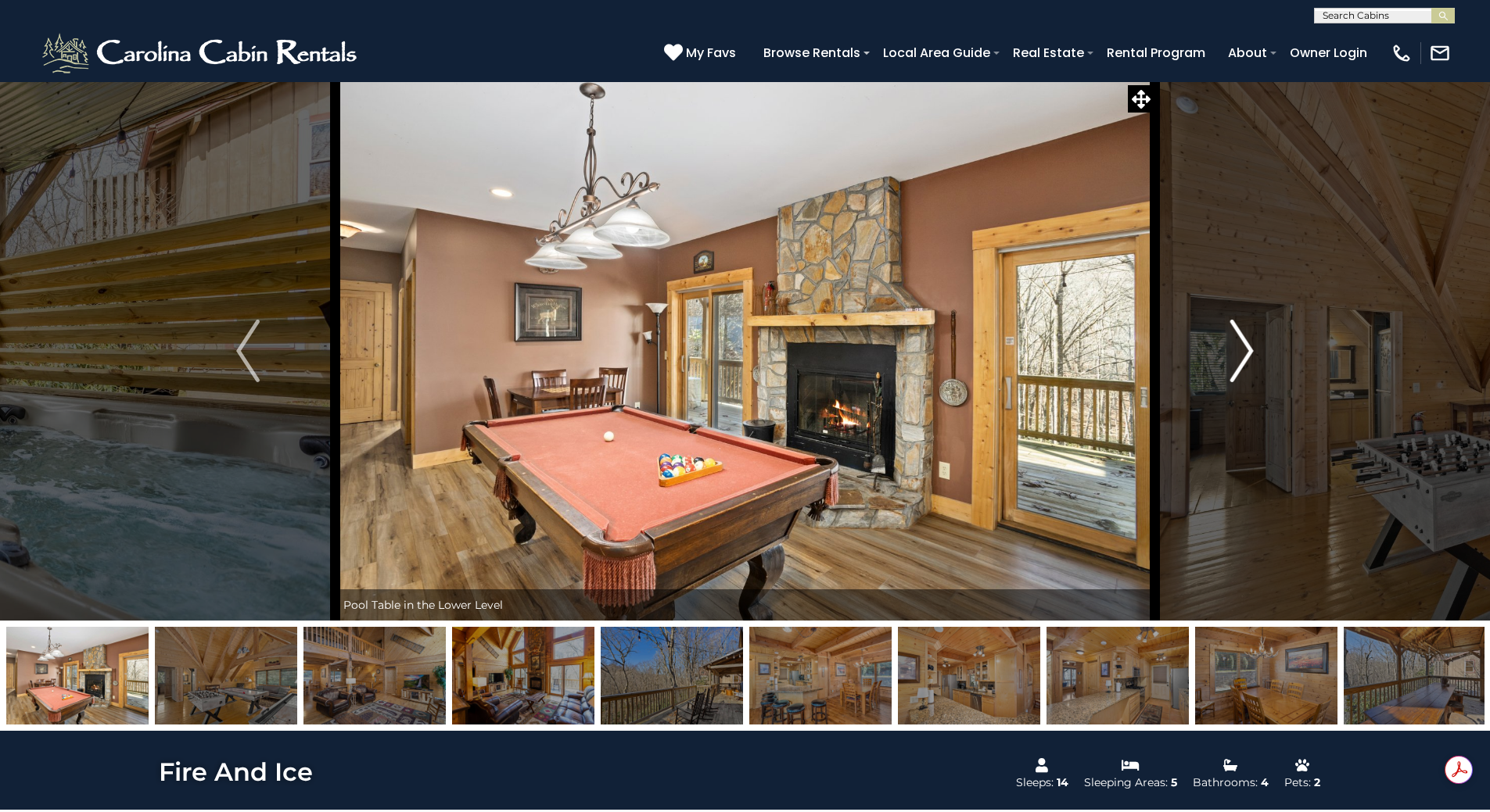
click at [1233, 352] on img "Next" at bounding box center [1242, 351] width 23 height 63
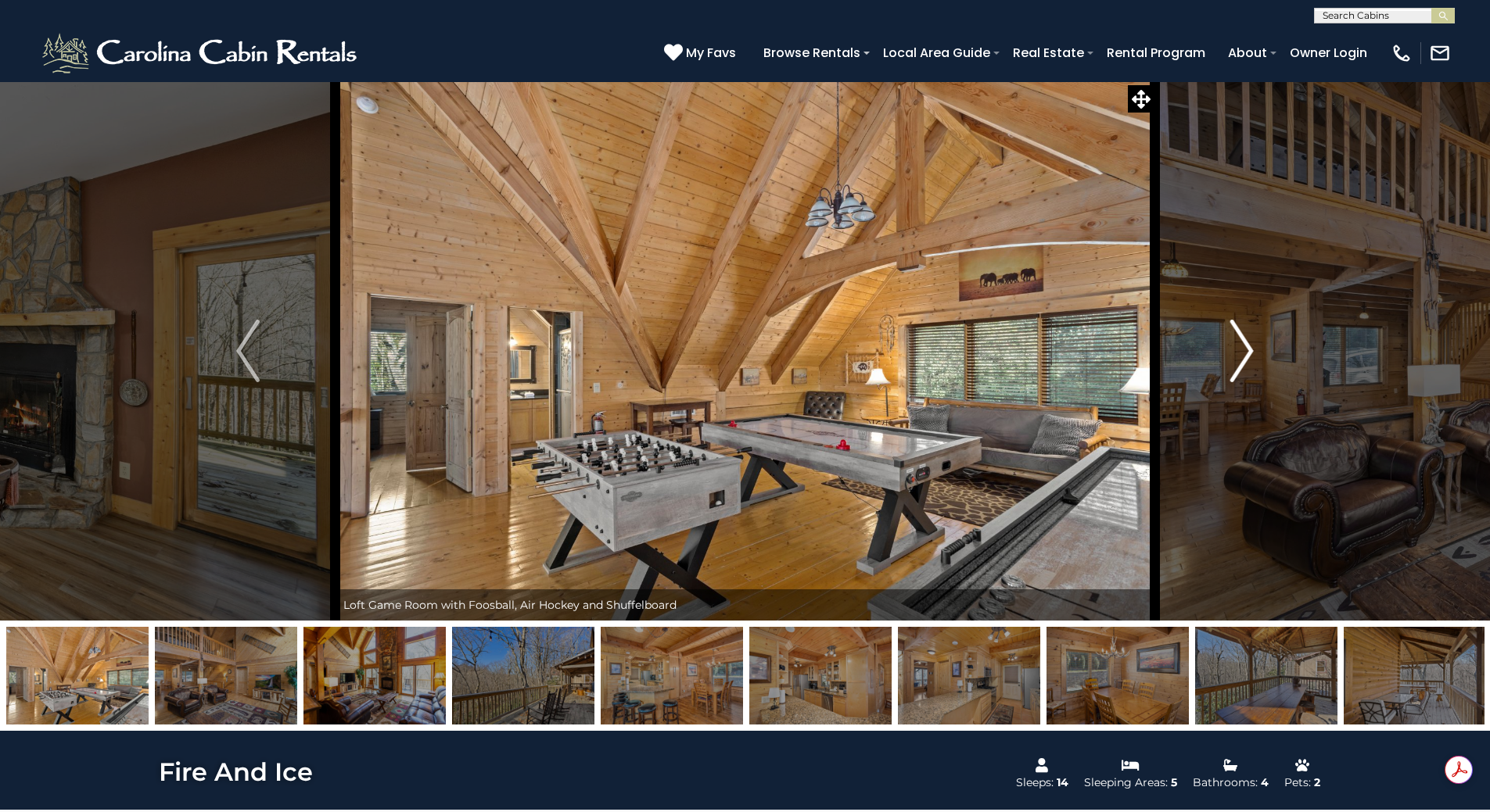
click at [1233, 352] on img "Next" at bounding box center [1242, 351] width 23 height 63
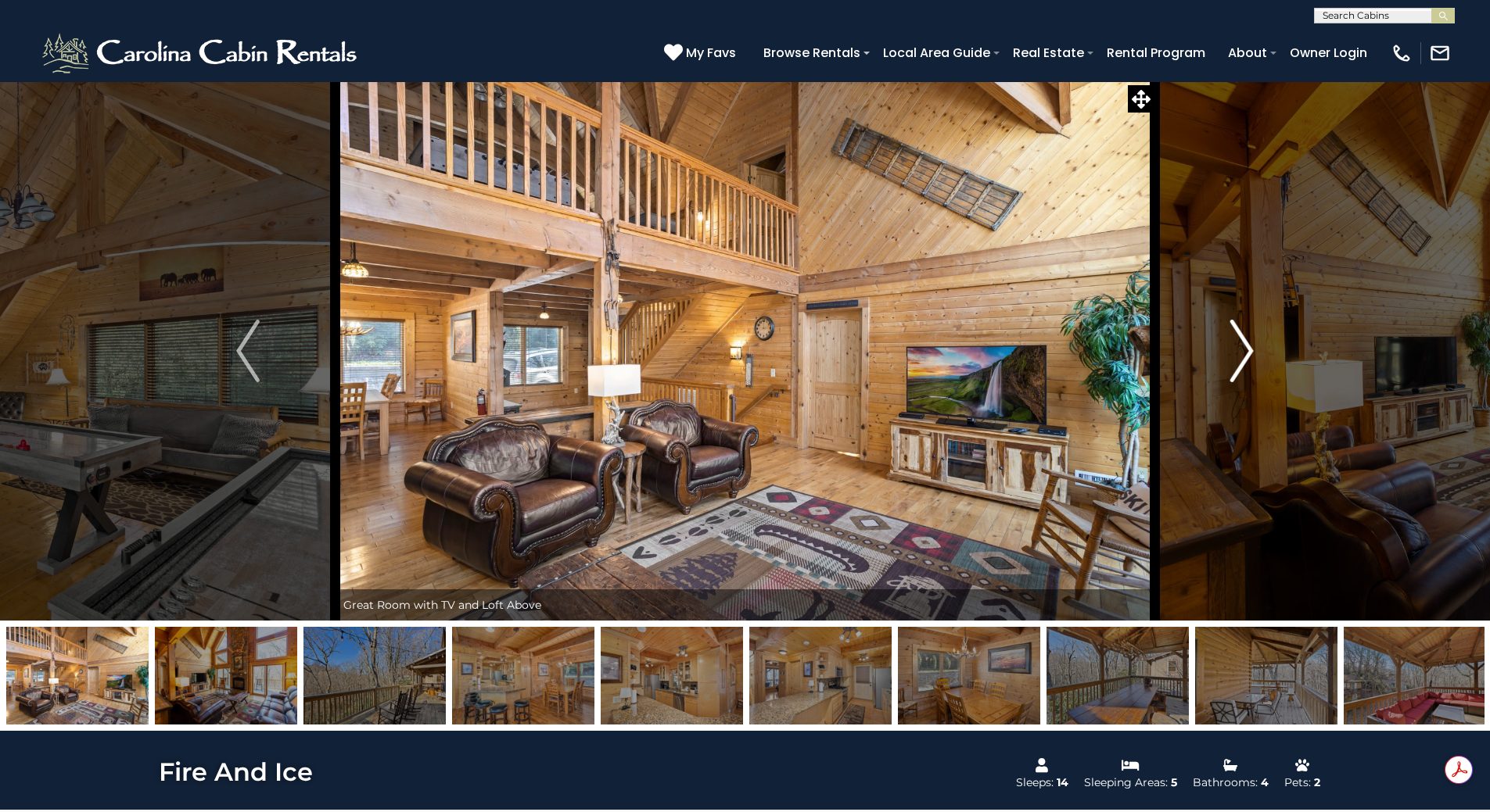
click at [1233, 352] on img "Next" at bounding box center [1242, 351] width 23 height 63
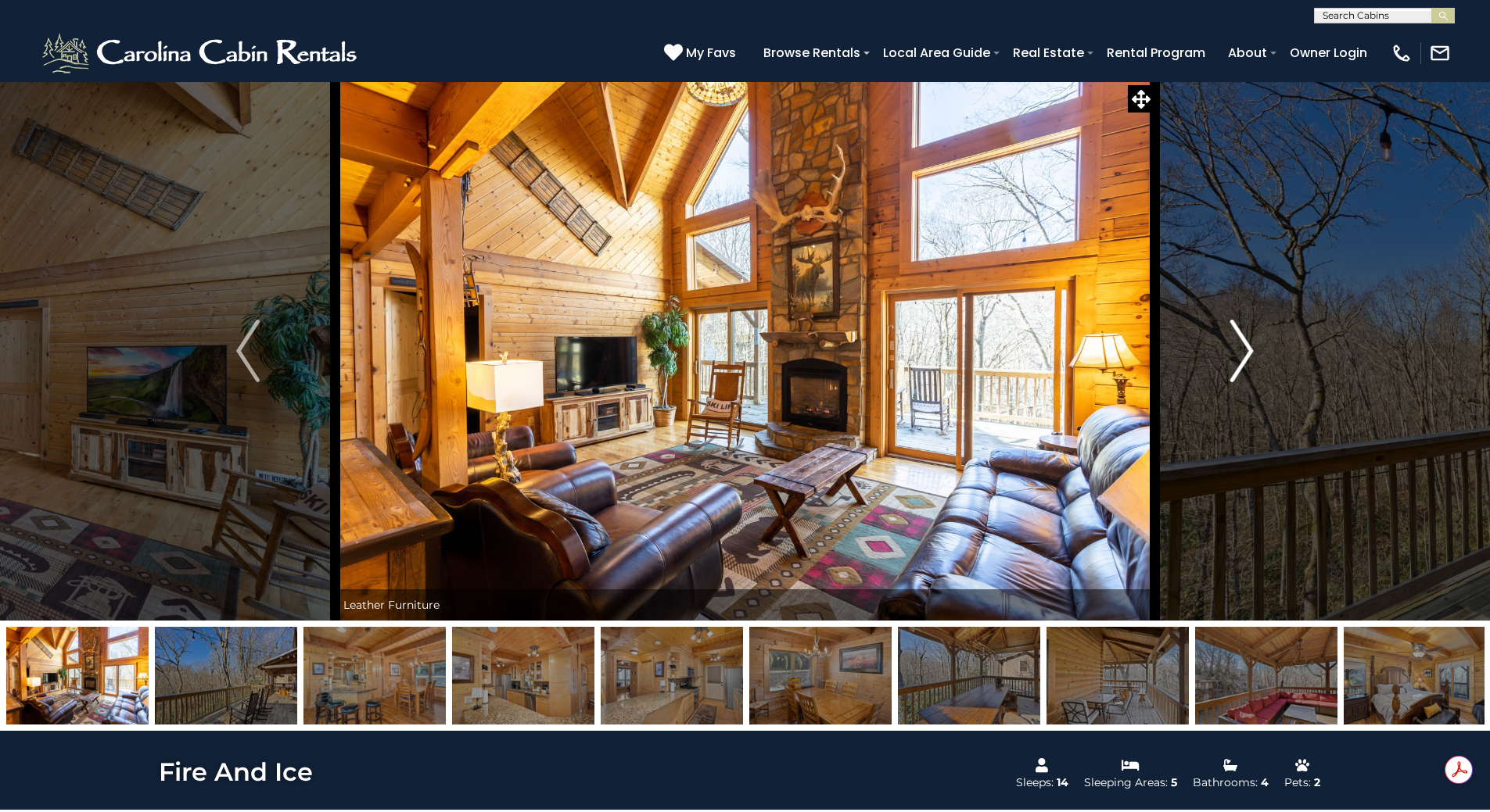
click at [1233, 352] on img "Next" at bounding box center [1242, 351] width 23 height 63
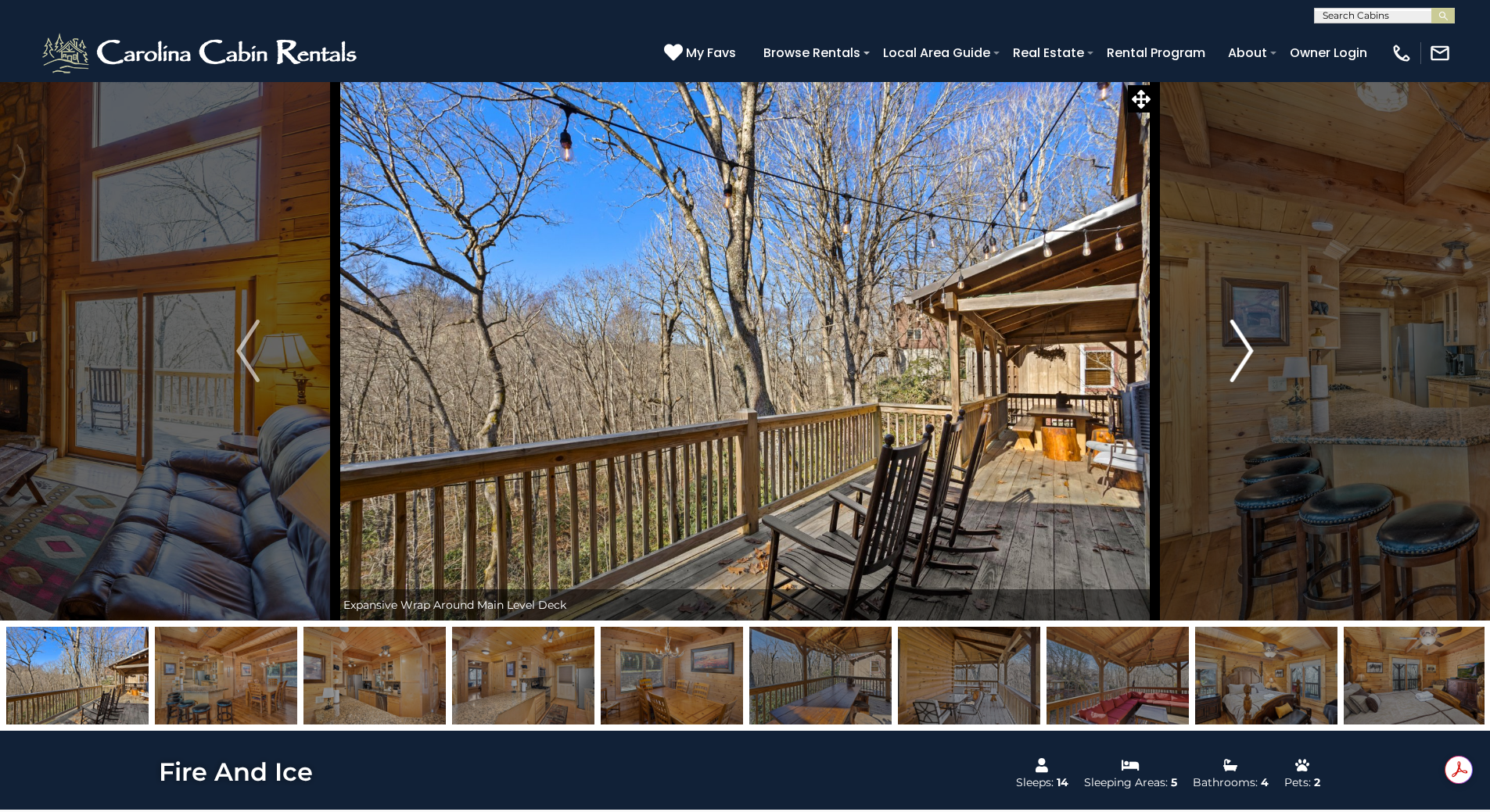
click at [1233, 352] on img "Next" at bounding box center [1242, 351] width 23 height 63
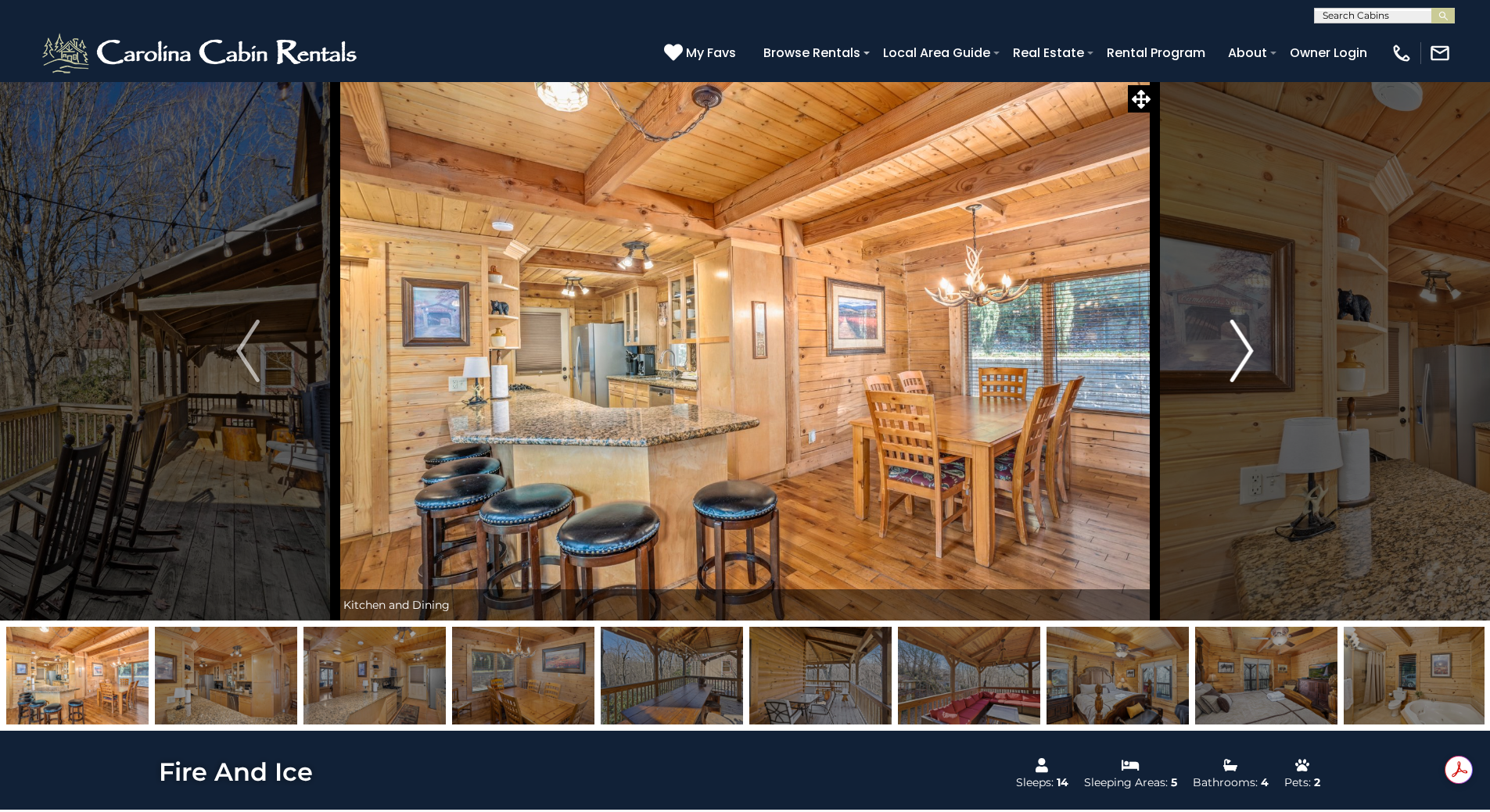
click at [1233, 352] on img "Next" at bounding box center [1242, 351] width 23 height 63
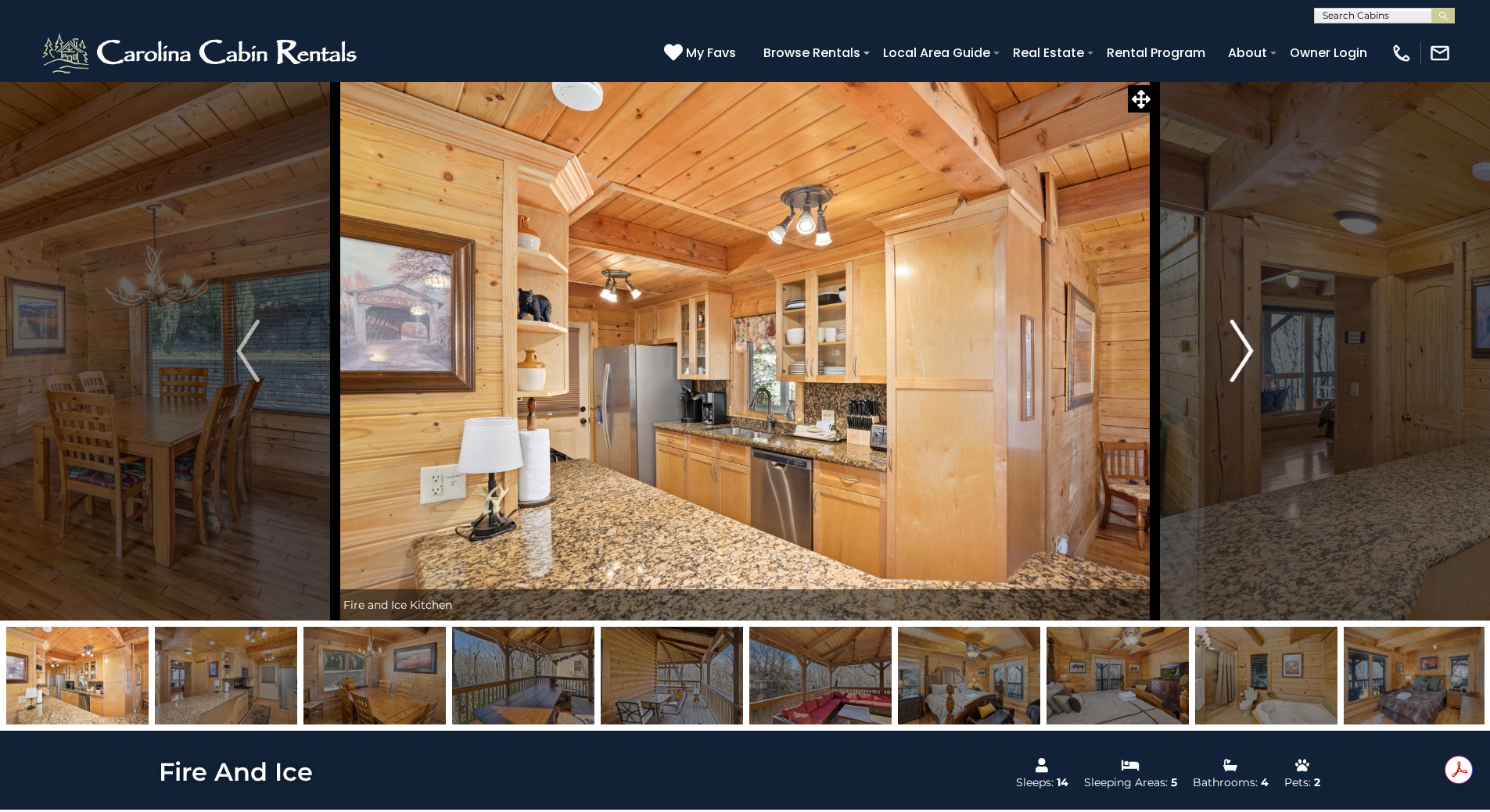
click at [1233, 352] on img "Next" at bounding box center [1242, 351] width 23 height 63
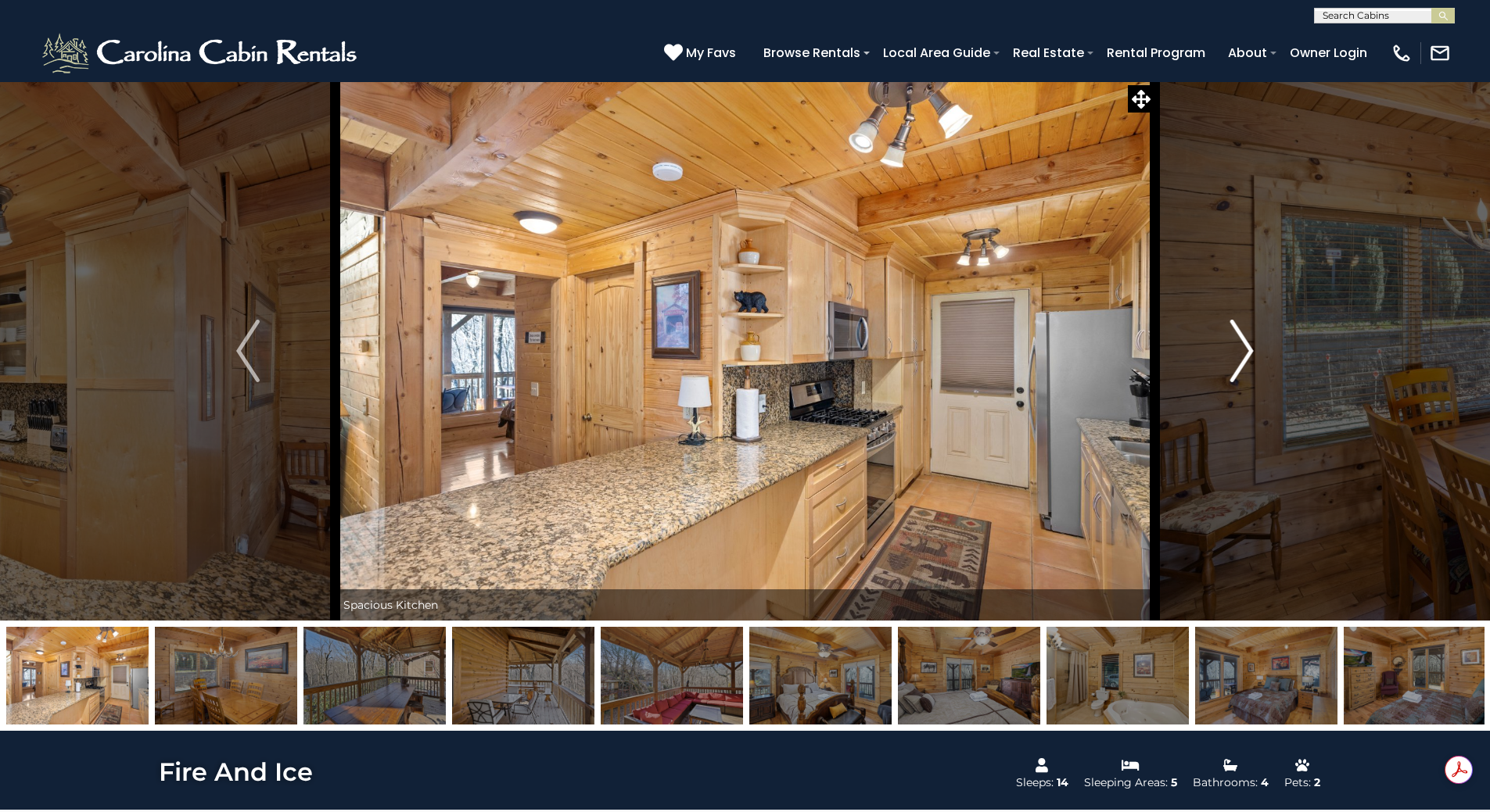
click at [1233, 352] on img "Next" at bounding box center [1242, 351] width 23 height 63
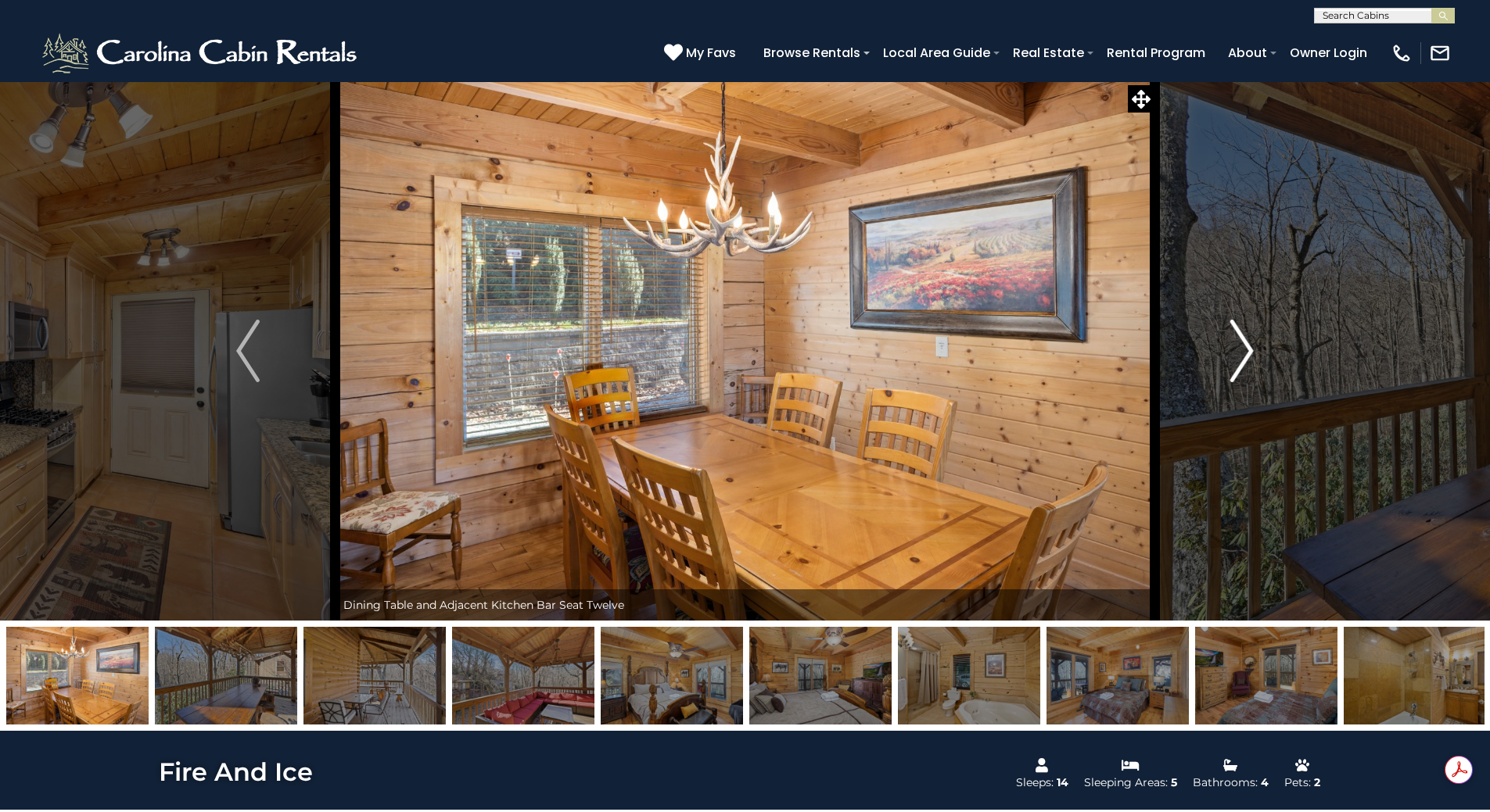
click at [1233, 352] on img "Next" at bounding box center [1242, 351] width 23 height 63
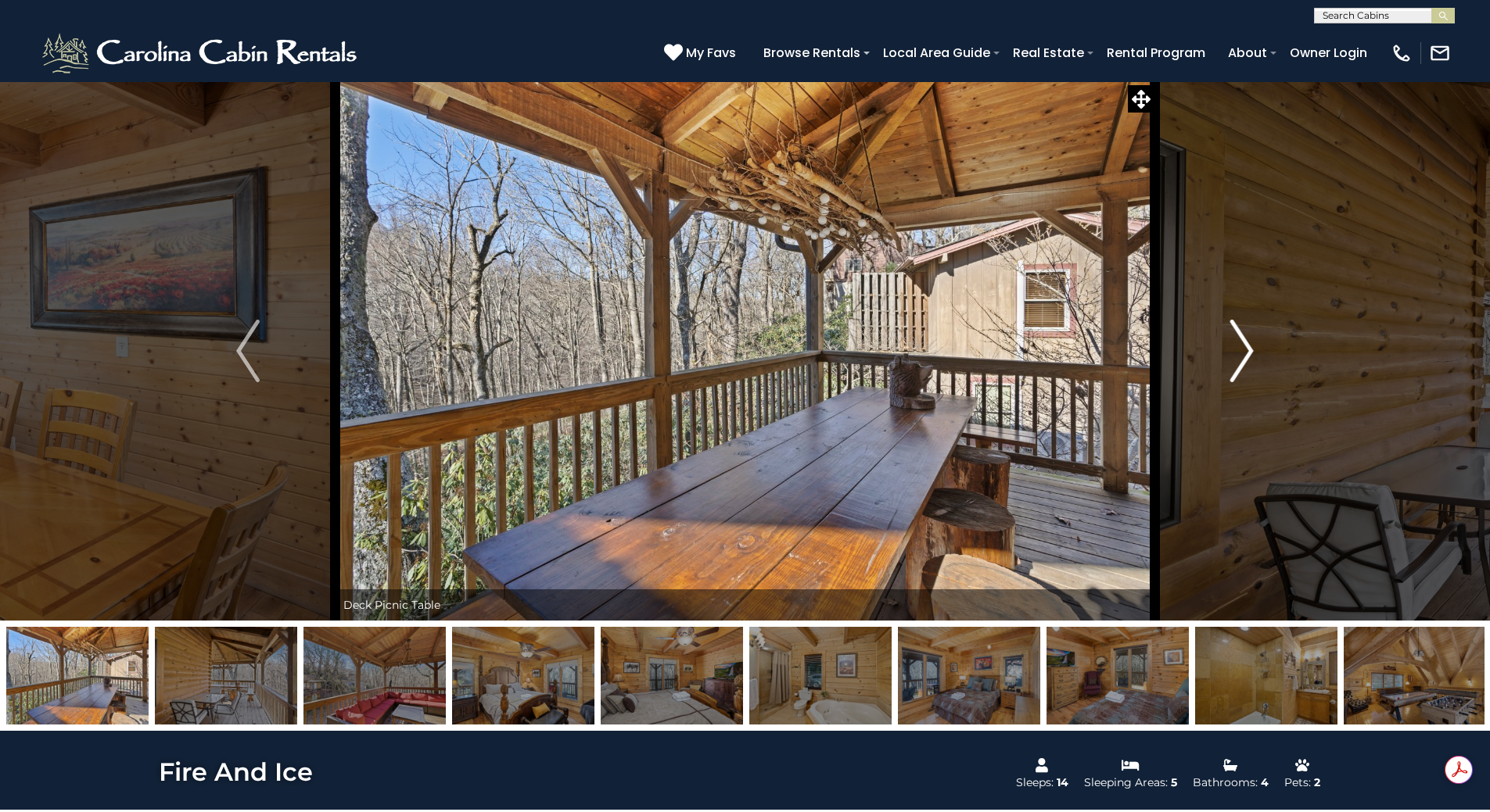
click at [1233, 352] on img "Next" at bounding box center [1242, 351] width 23 height 63
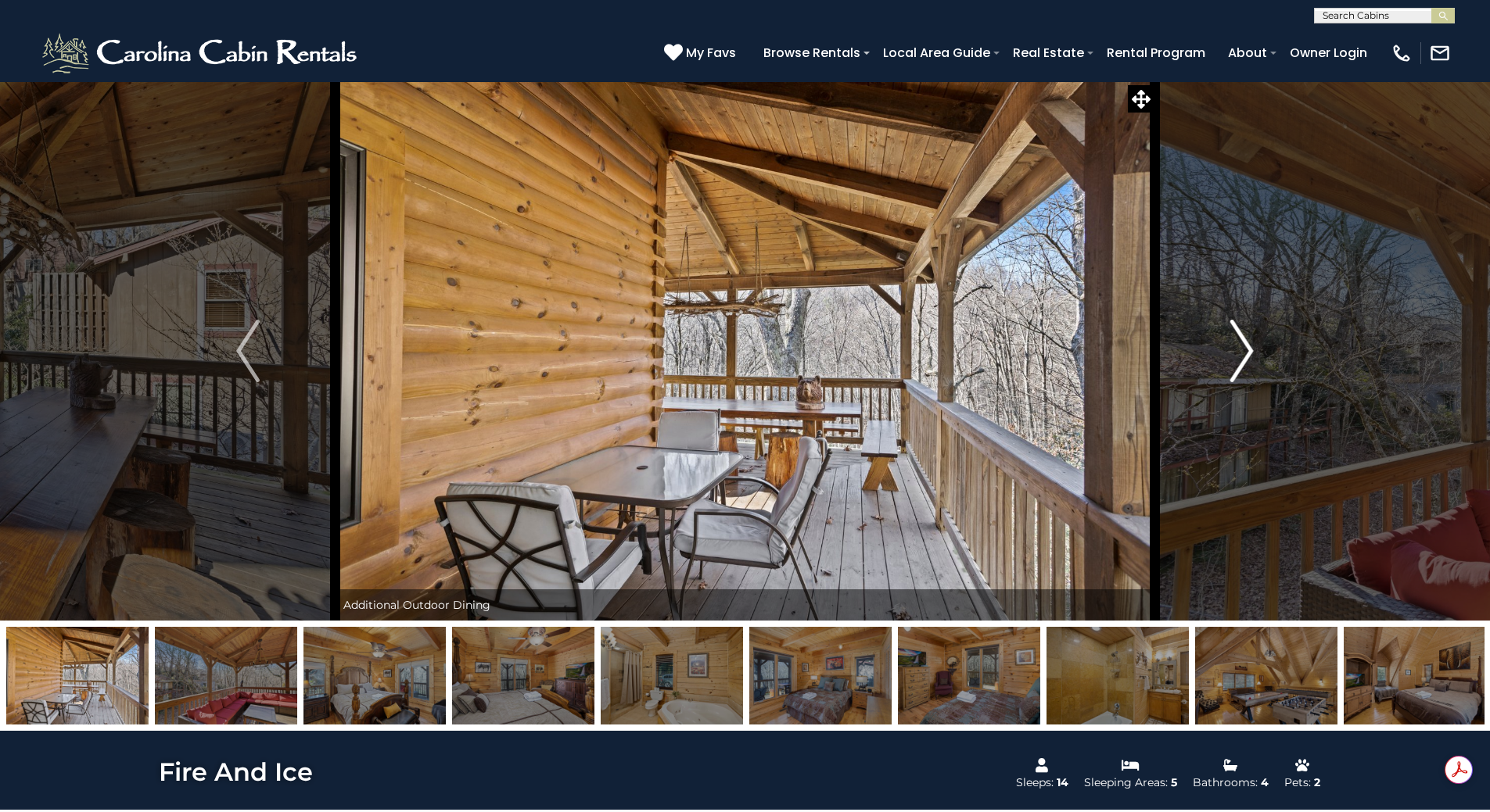
click at [1233, 352] on img "Next" at bounding box center [1242, 351] width 23 height 63
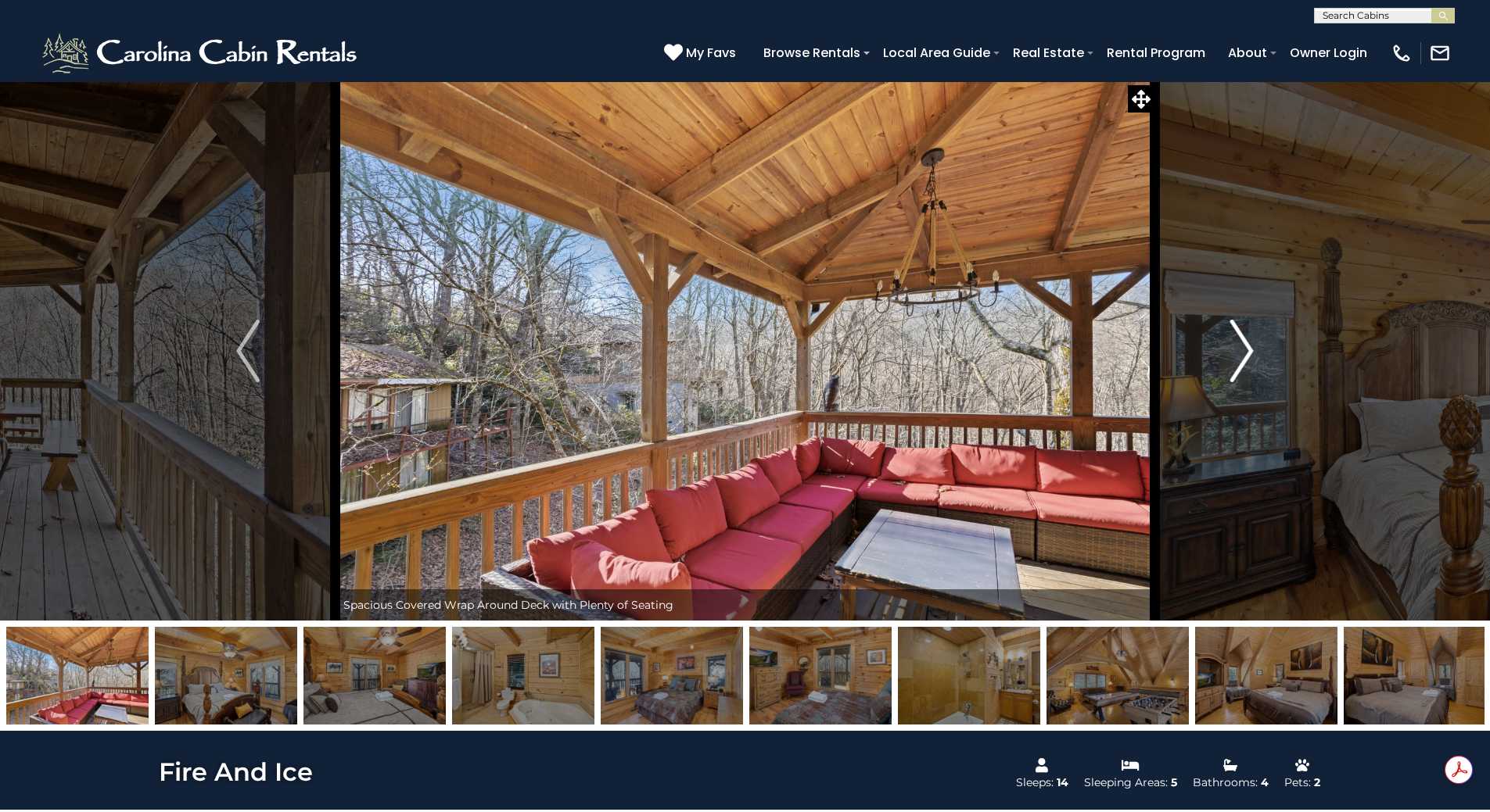
click at [1233, 353] on img "Next" at bounding box center [1242, 351] width 23 height 63
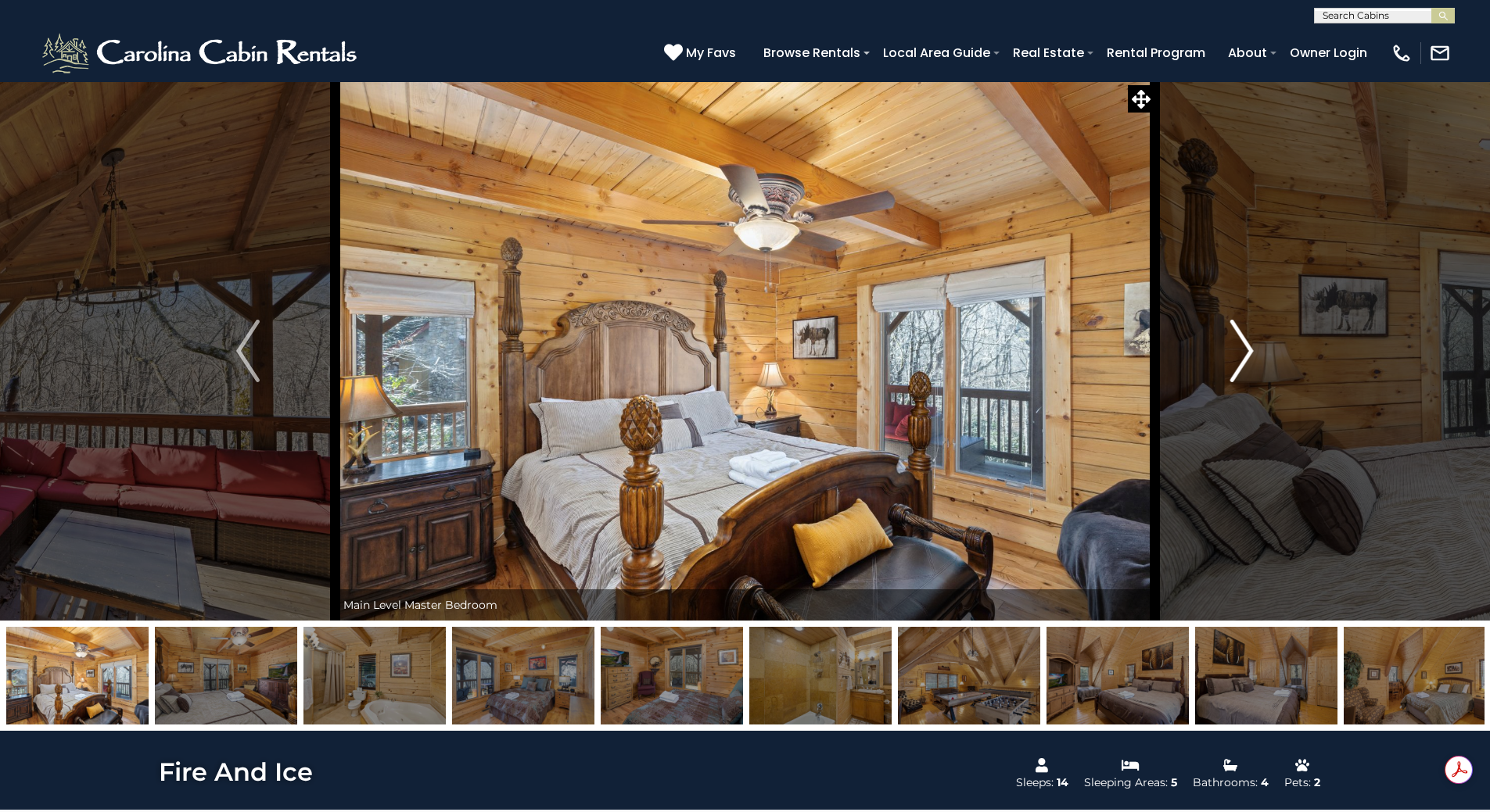
click at [1233, 353] on img "Next" at bounding box center [1242, 351] width 23 height 63
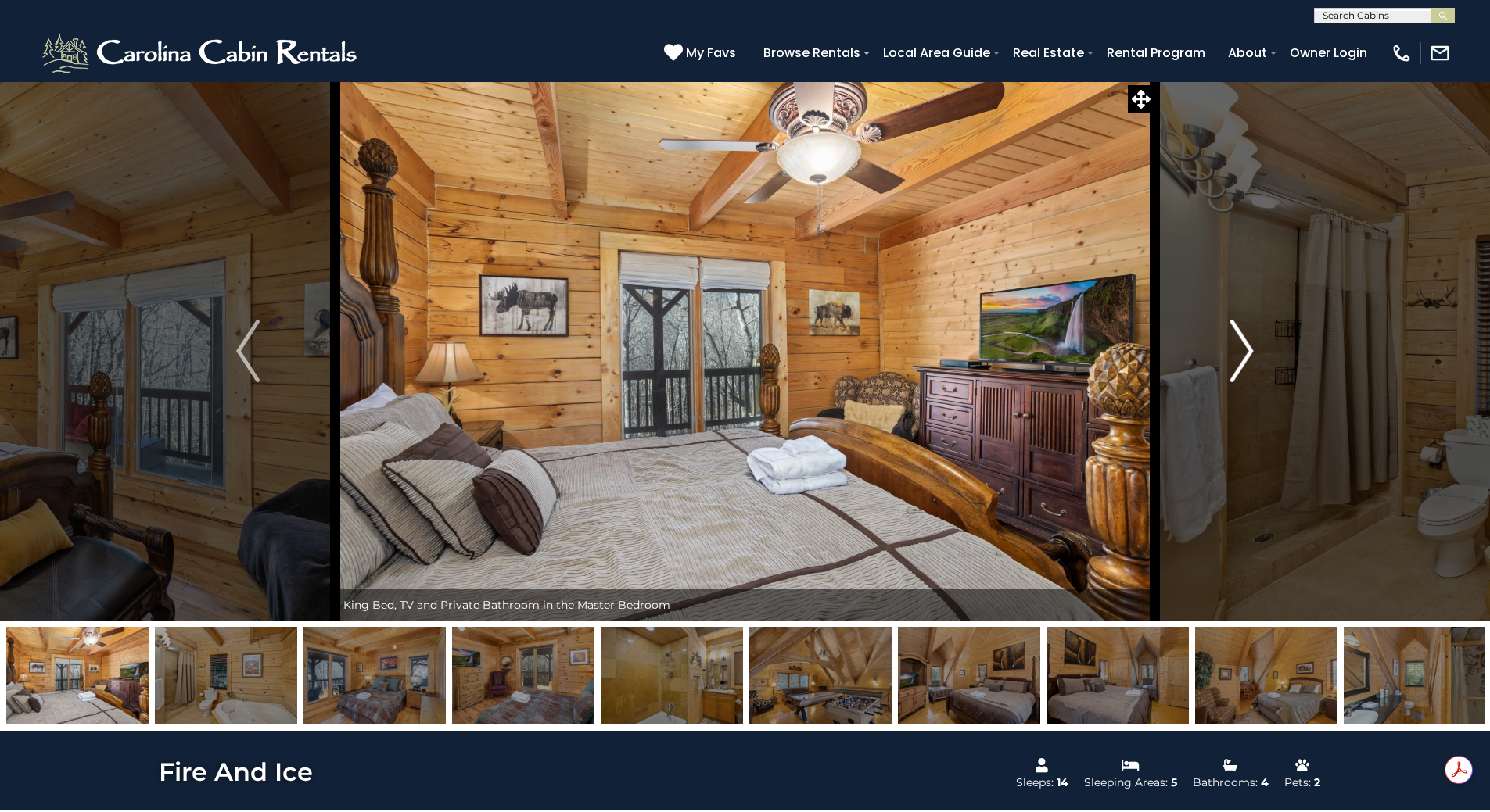
click at [1233, 353] on img "Next" at bounding box center [1242, 351] width 23 height 63
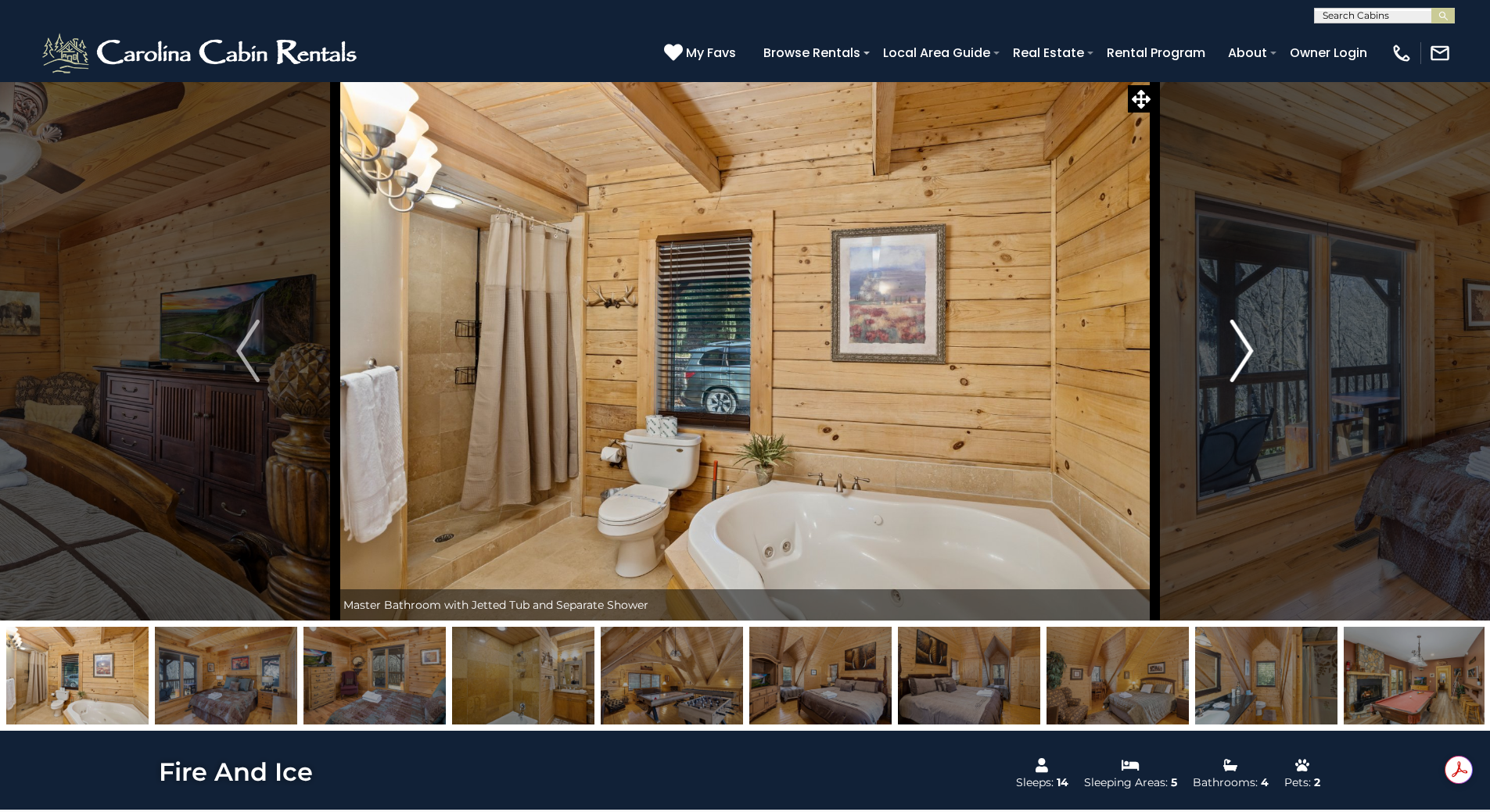
click at [1234, 354] on img "Next" at bounding box center [1242, 351] width 23 height 63
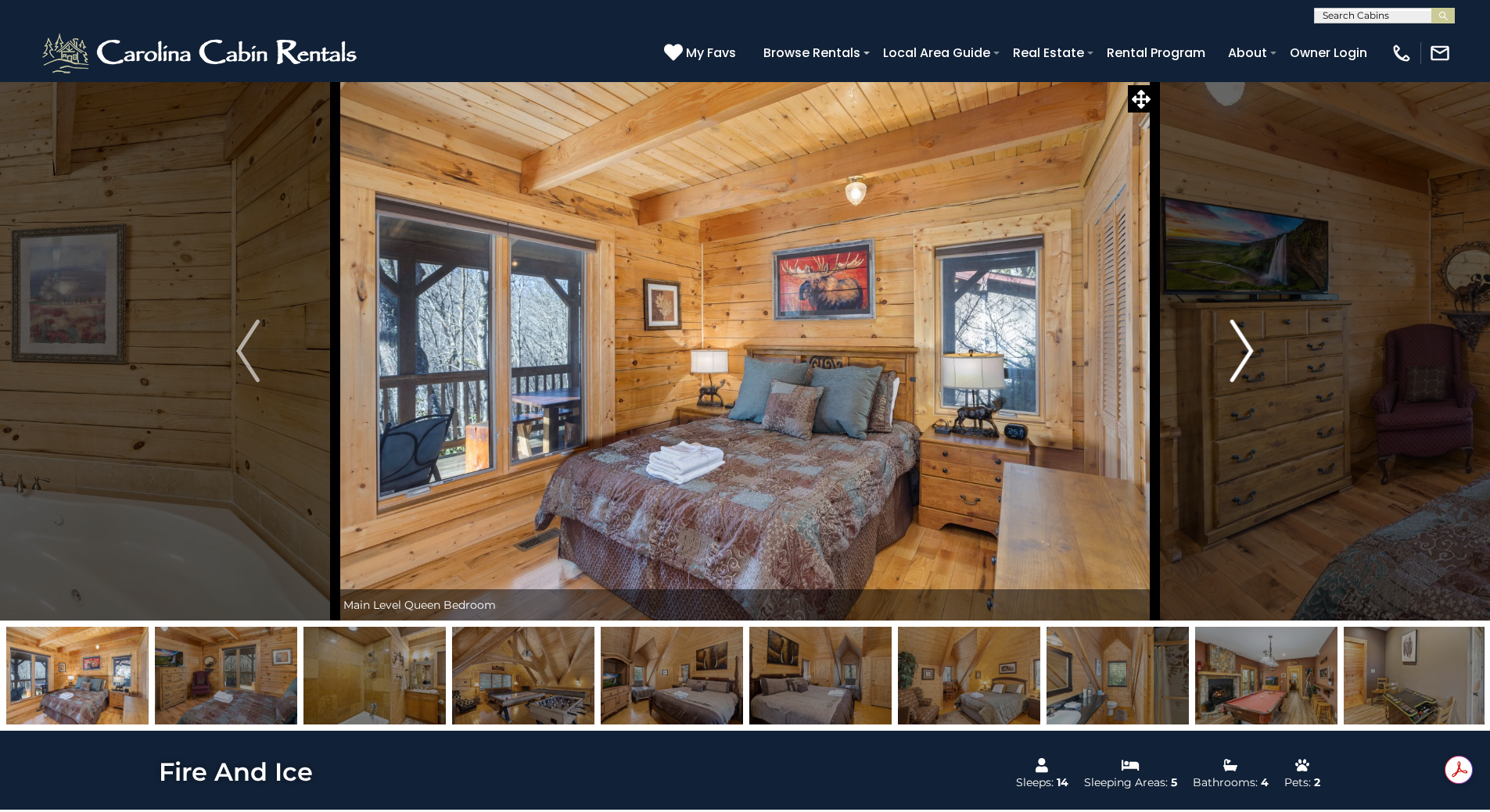
click at [1230, 358] on img "Next" at bounding box center [1242, 351] width 23 height 63
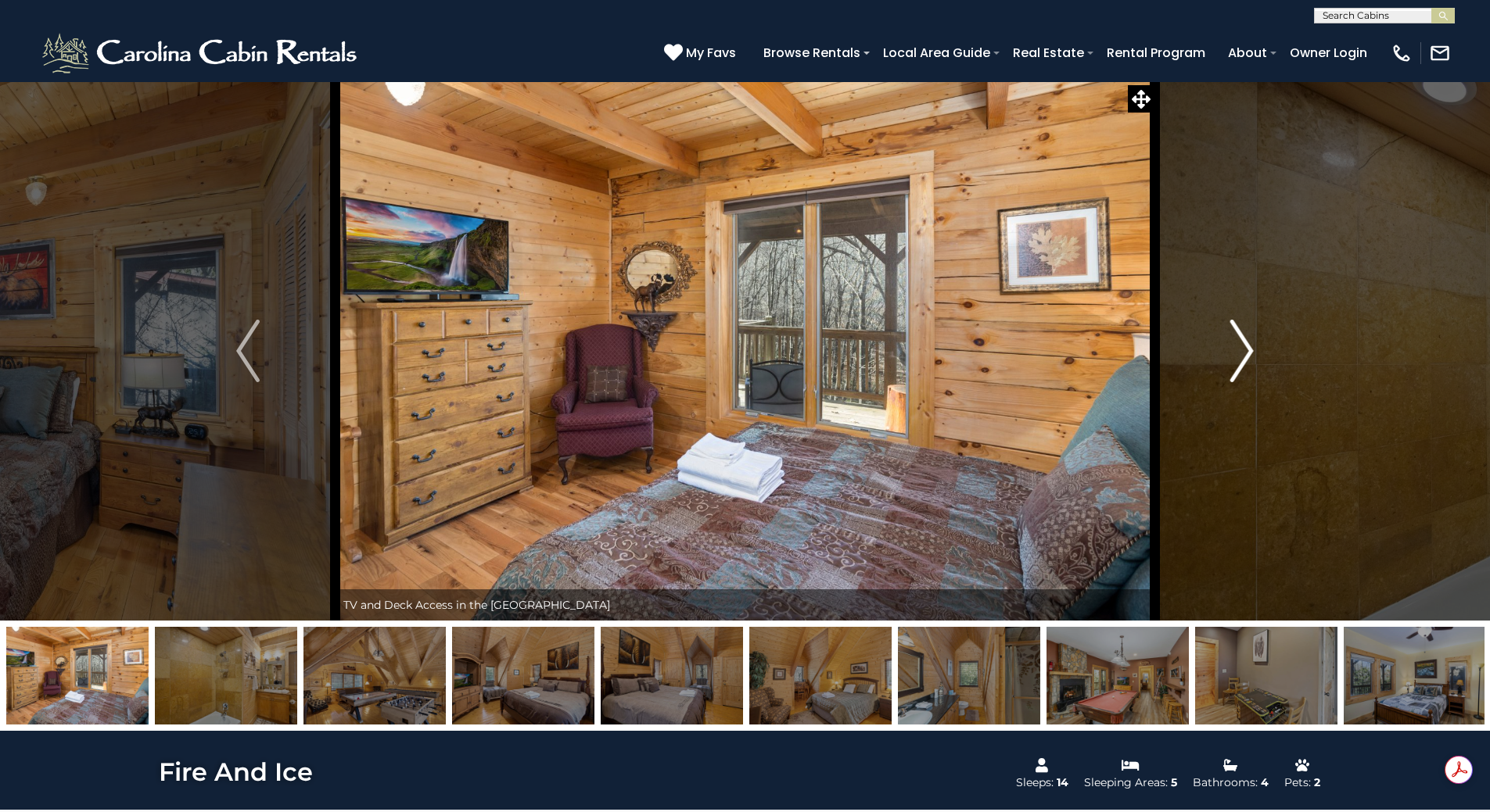
click at [1230, 358] on img "Next" at bounding box center [1242, 351] width 23 height 63
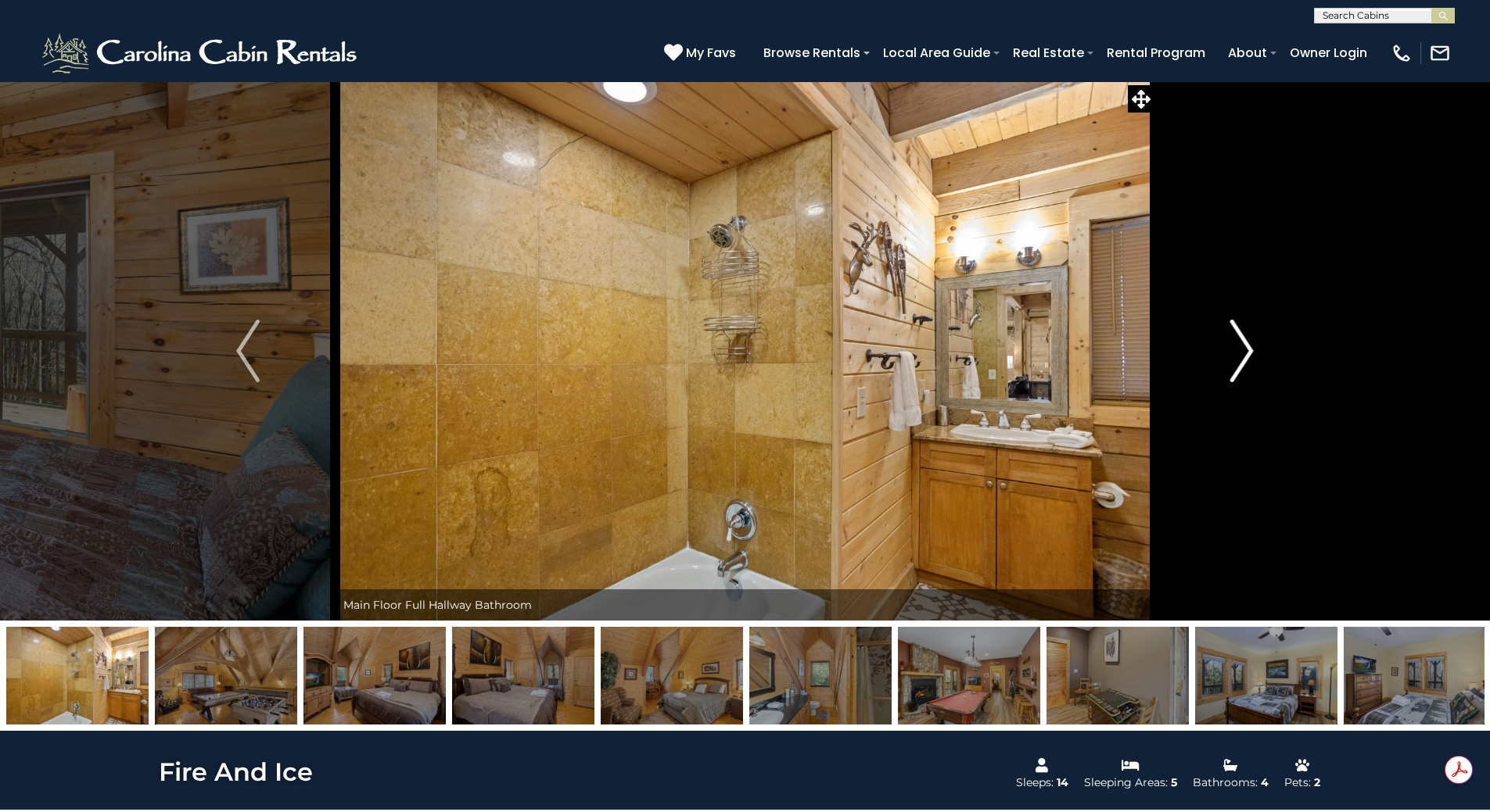
click at [1230, 358] on img "Next" at bounding box center [1242, 351] width 23 height 63
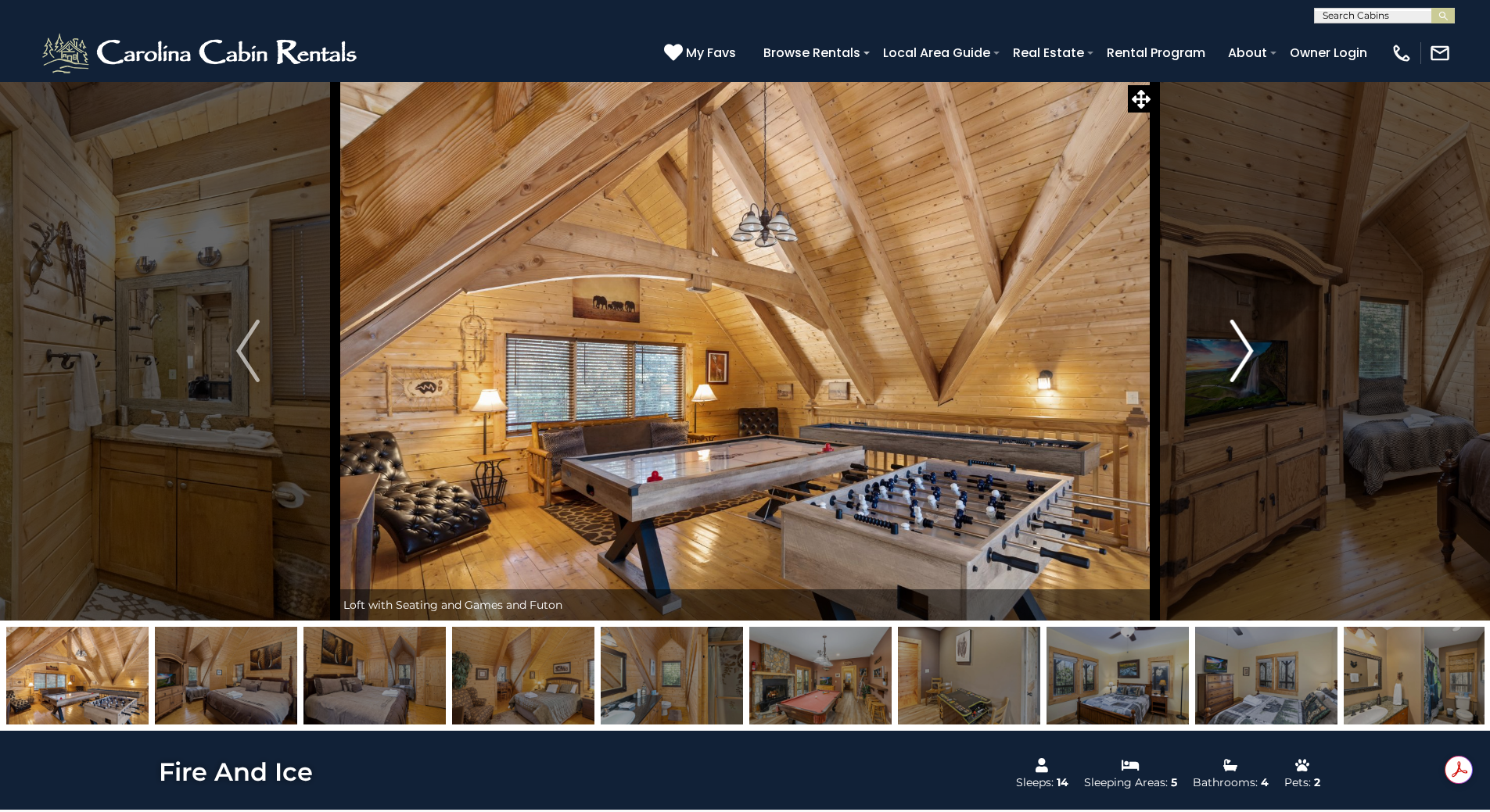
click at [1230, 359] on img "Next" at bounding box center [1242, 351] width 23 height 63
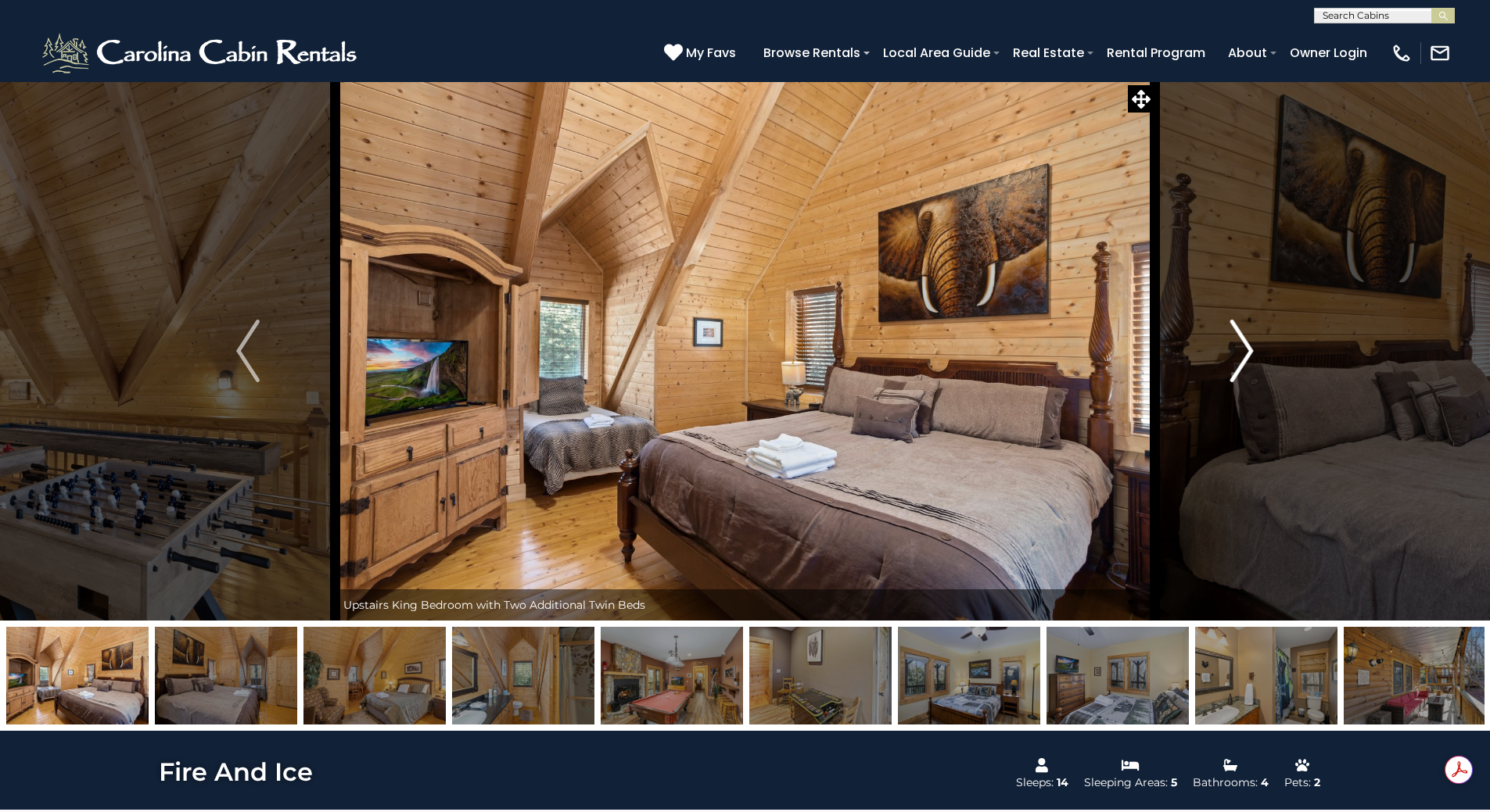
click at [1221, 359] on button "Next" at bounding box center [1241, 351] width 175 height 539
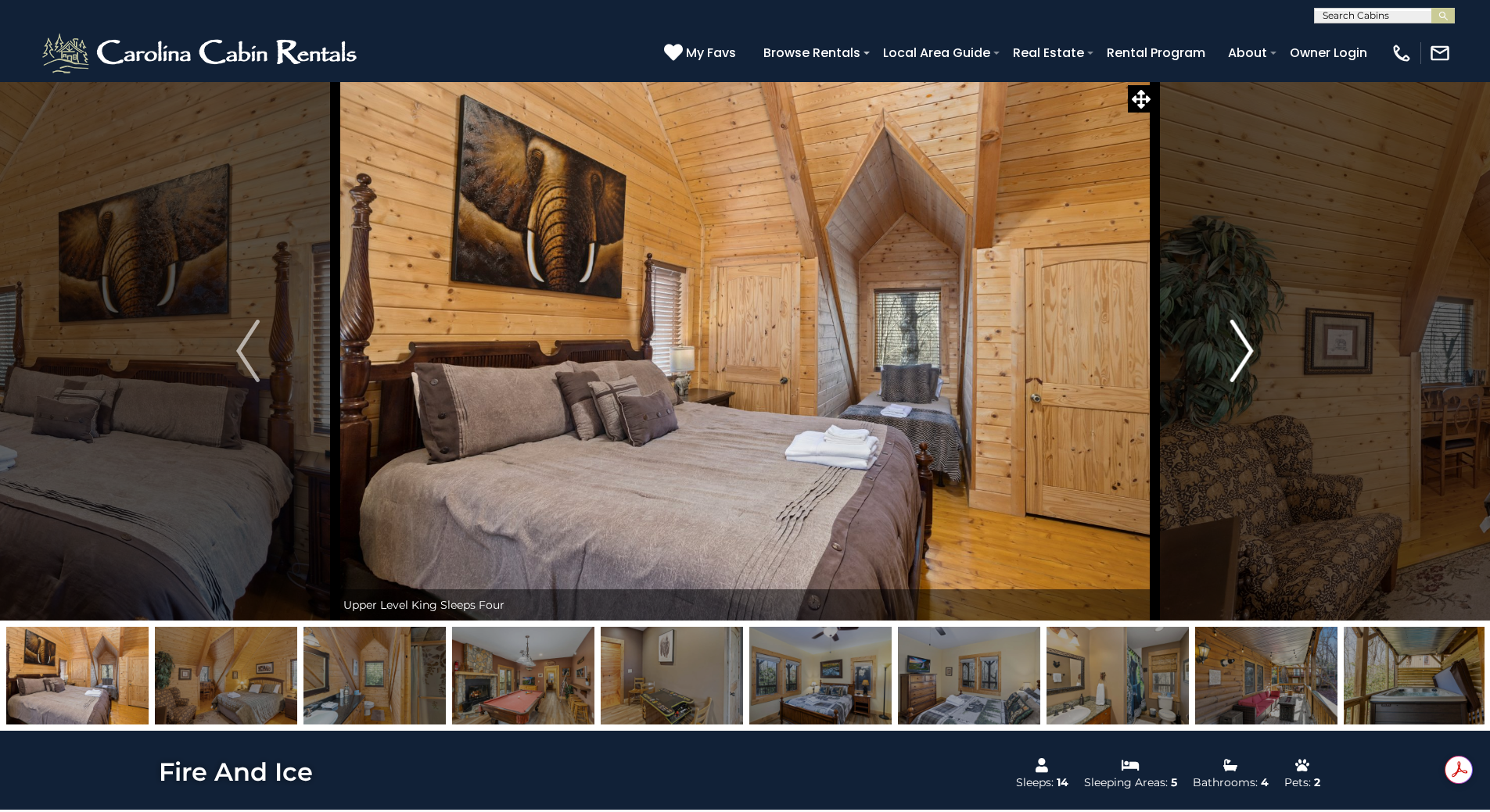
click at [1221, 359] on button "Next" at bounding box center [1241, 351] width 175 height 539
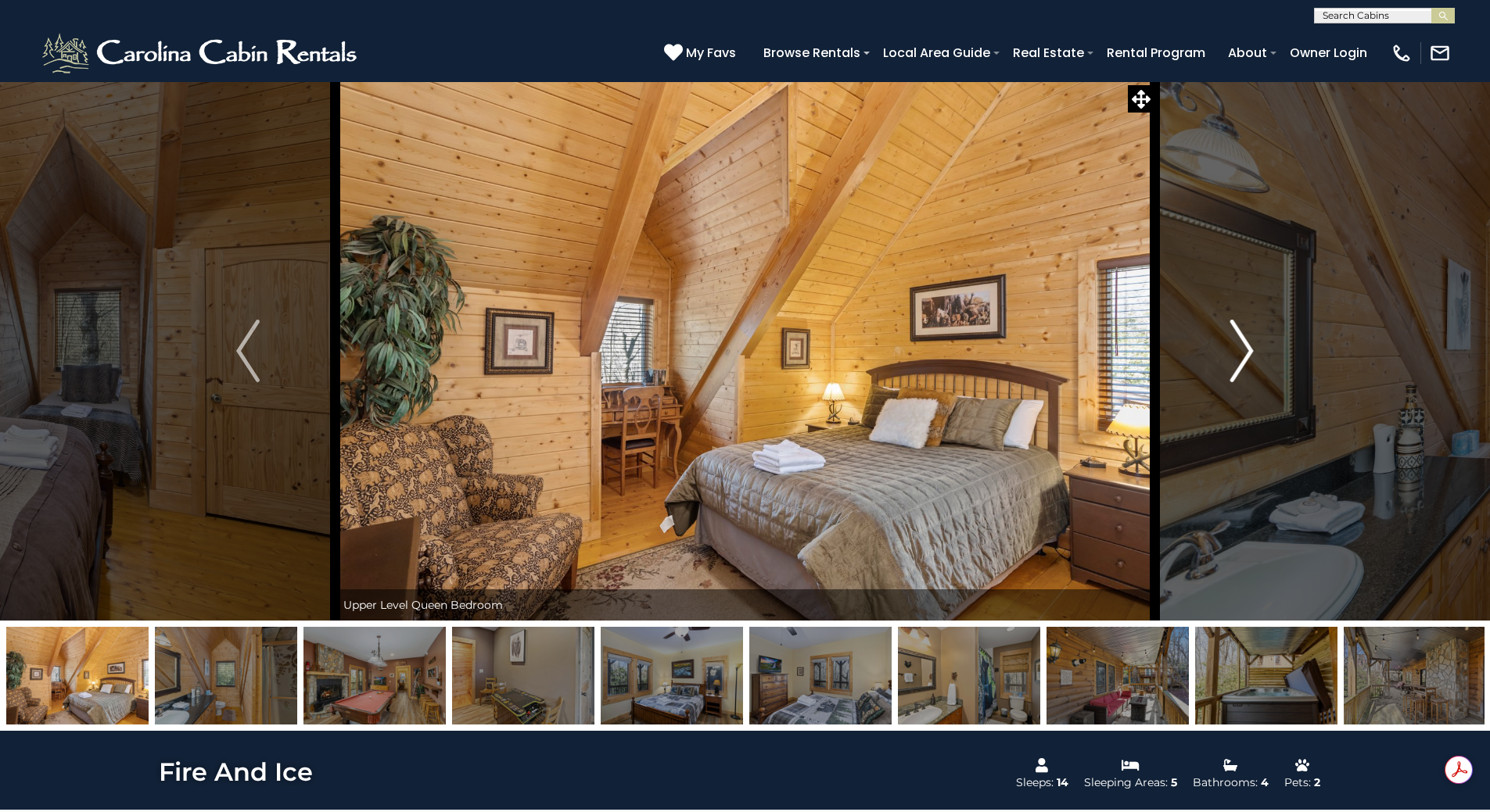
click at [1221, 359] on button "Next" at bounding box center [1241, 351] width 175 height 539
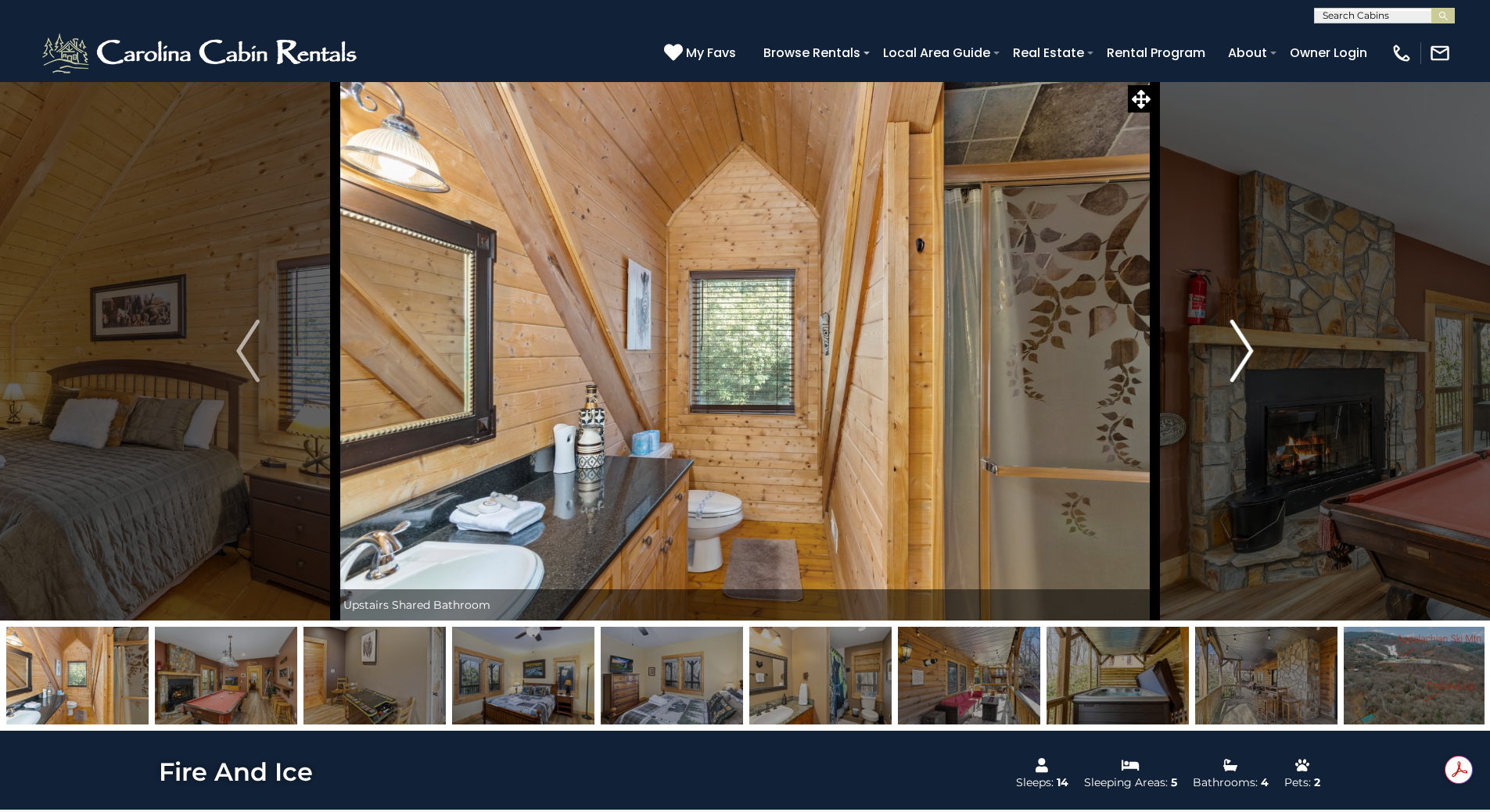
click at [1221, 359] on button "Next" at bounding box center [1241, 351] width 175 height 539
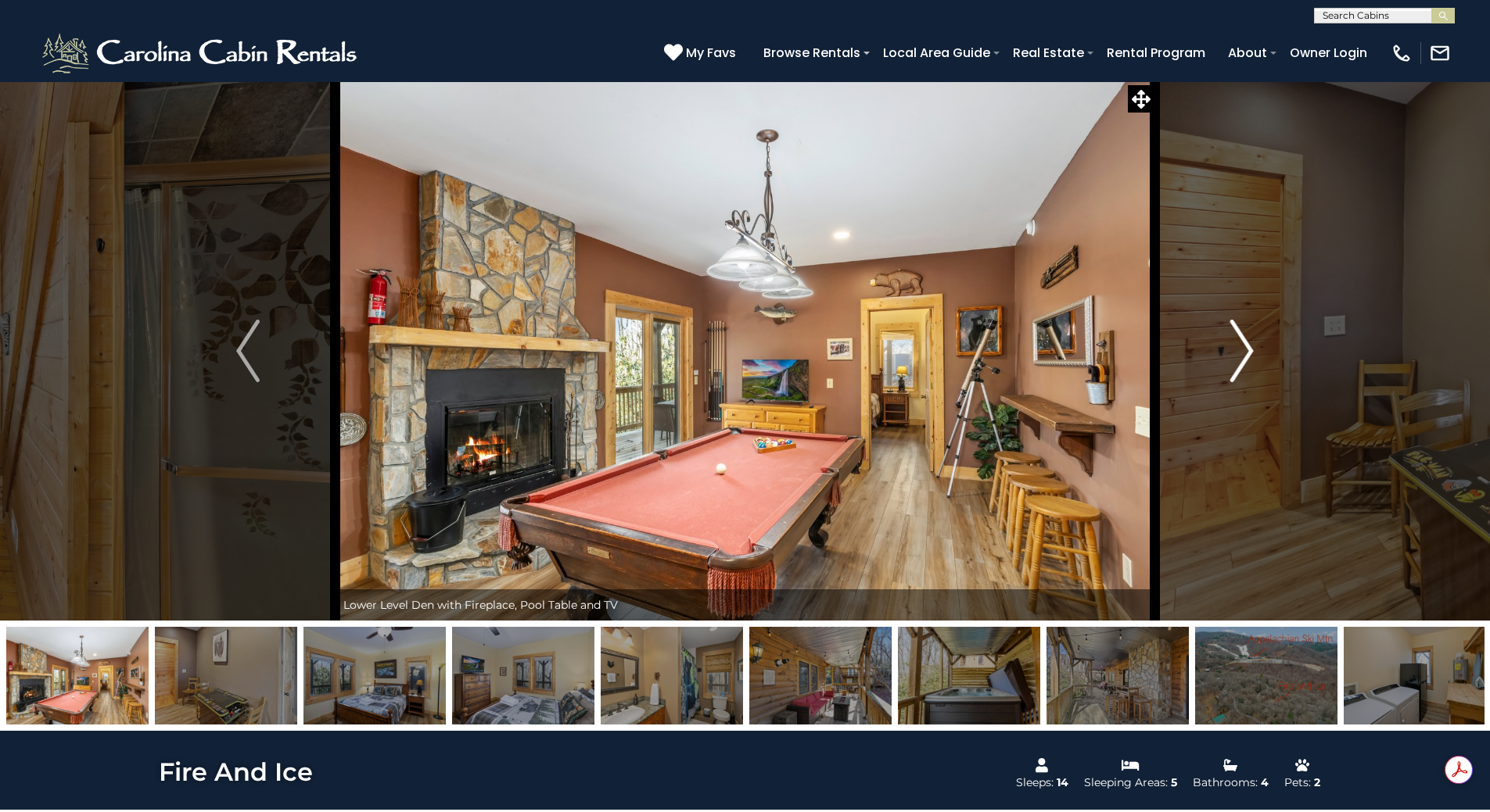
click at [1221, 359] on button "Next" at bounding box center [1241, 351] width 175 height 539
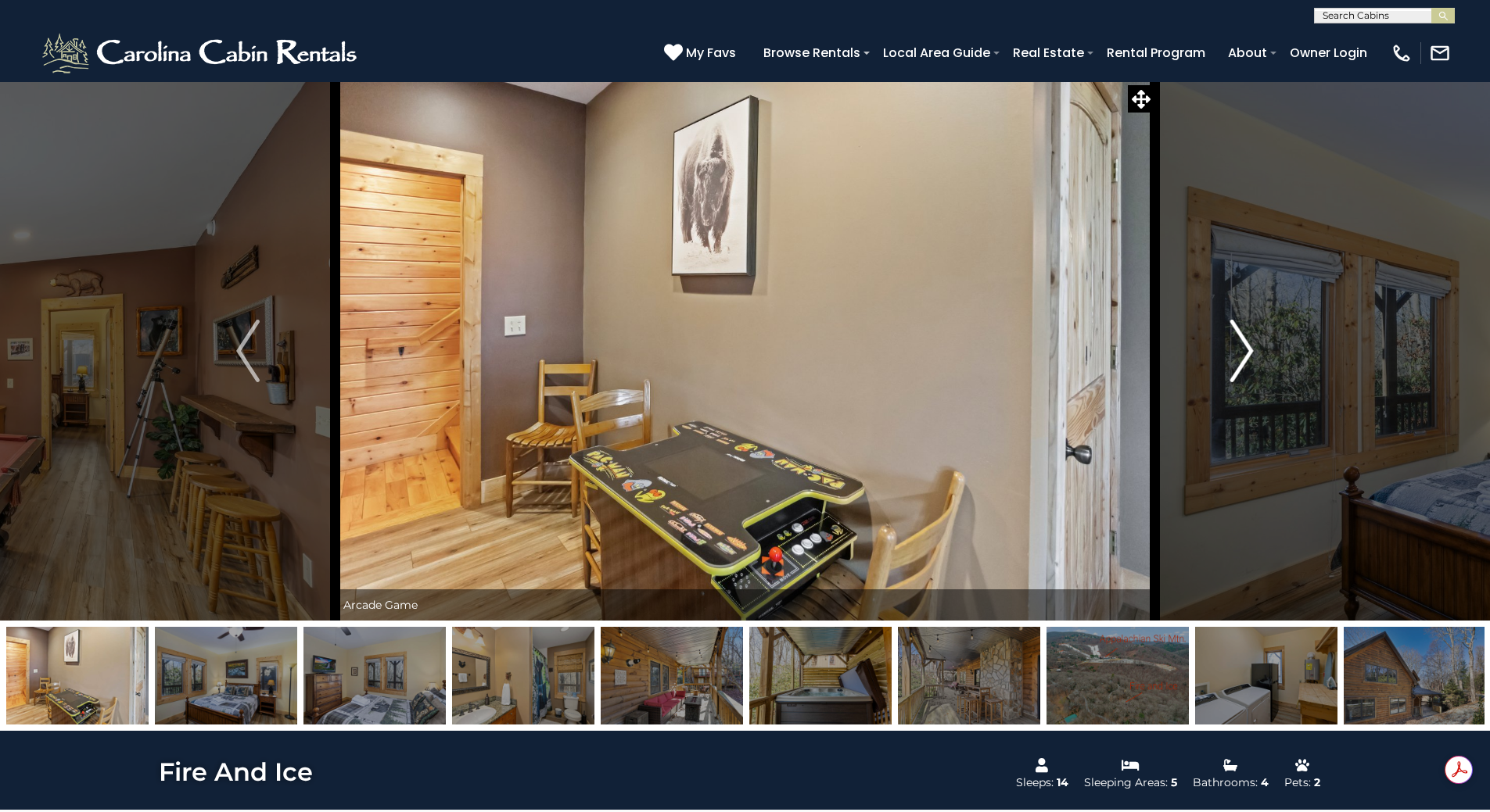
click at [1221, 359] on button "Next" at bounding box center [1241, 351] width 175 height 539
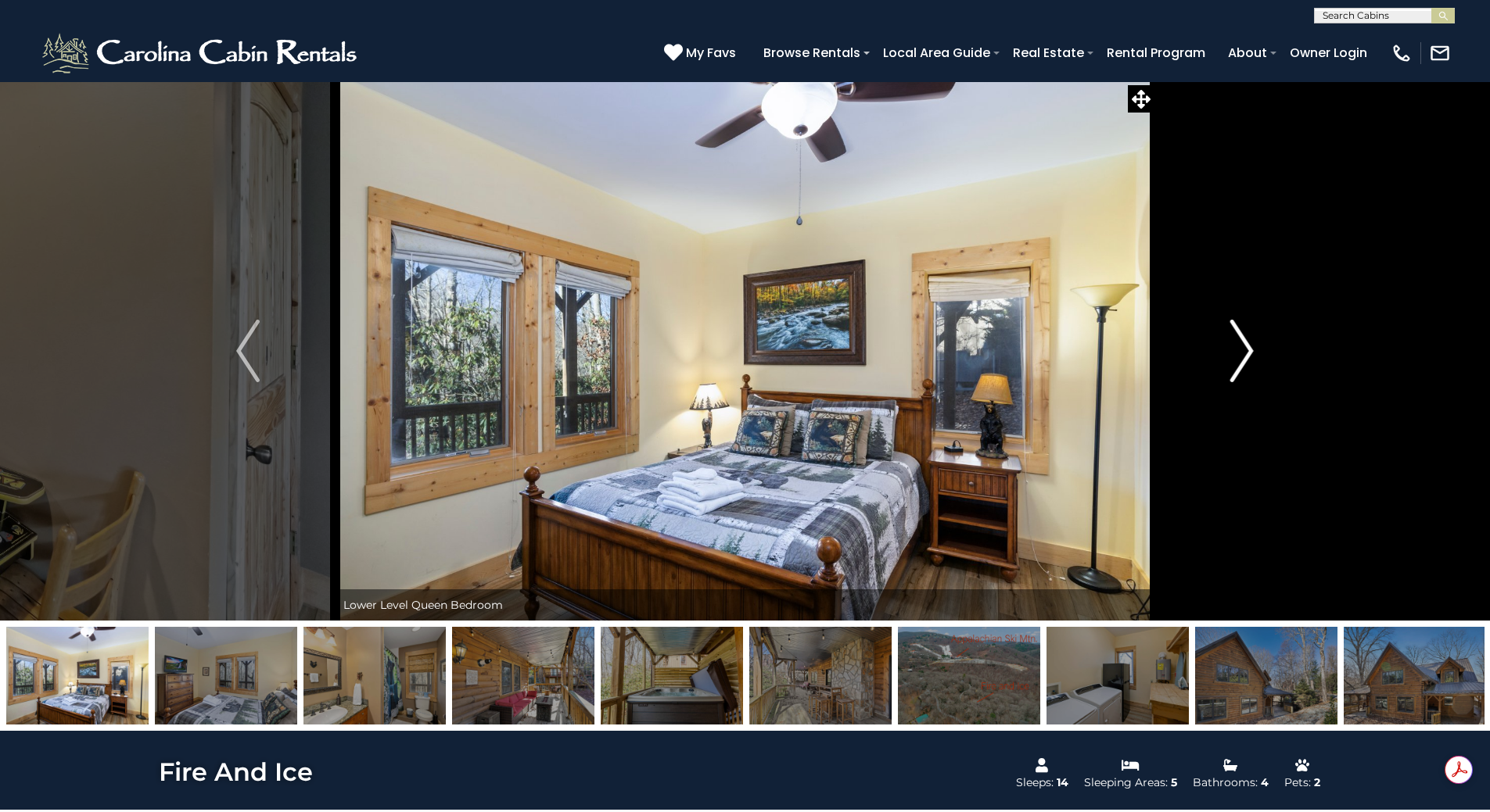
click at [1221, 359] on button "Next" at bounding box center [1241, 351] width 175 height 539
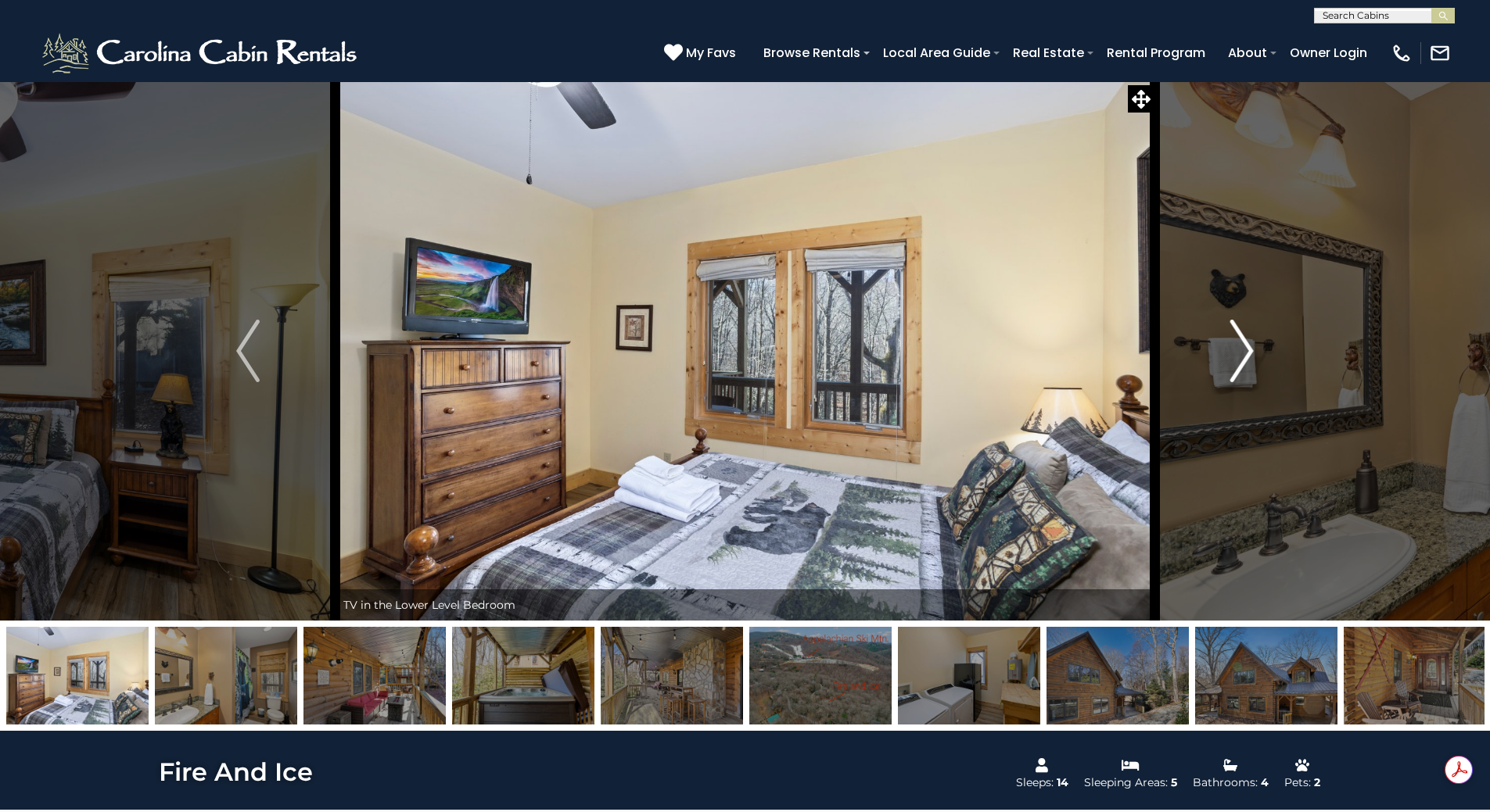
click at [1221, 359] on button "Next" at bounding box center [1241, 351] width 175 height 539
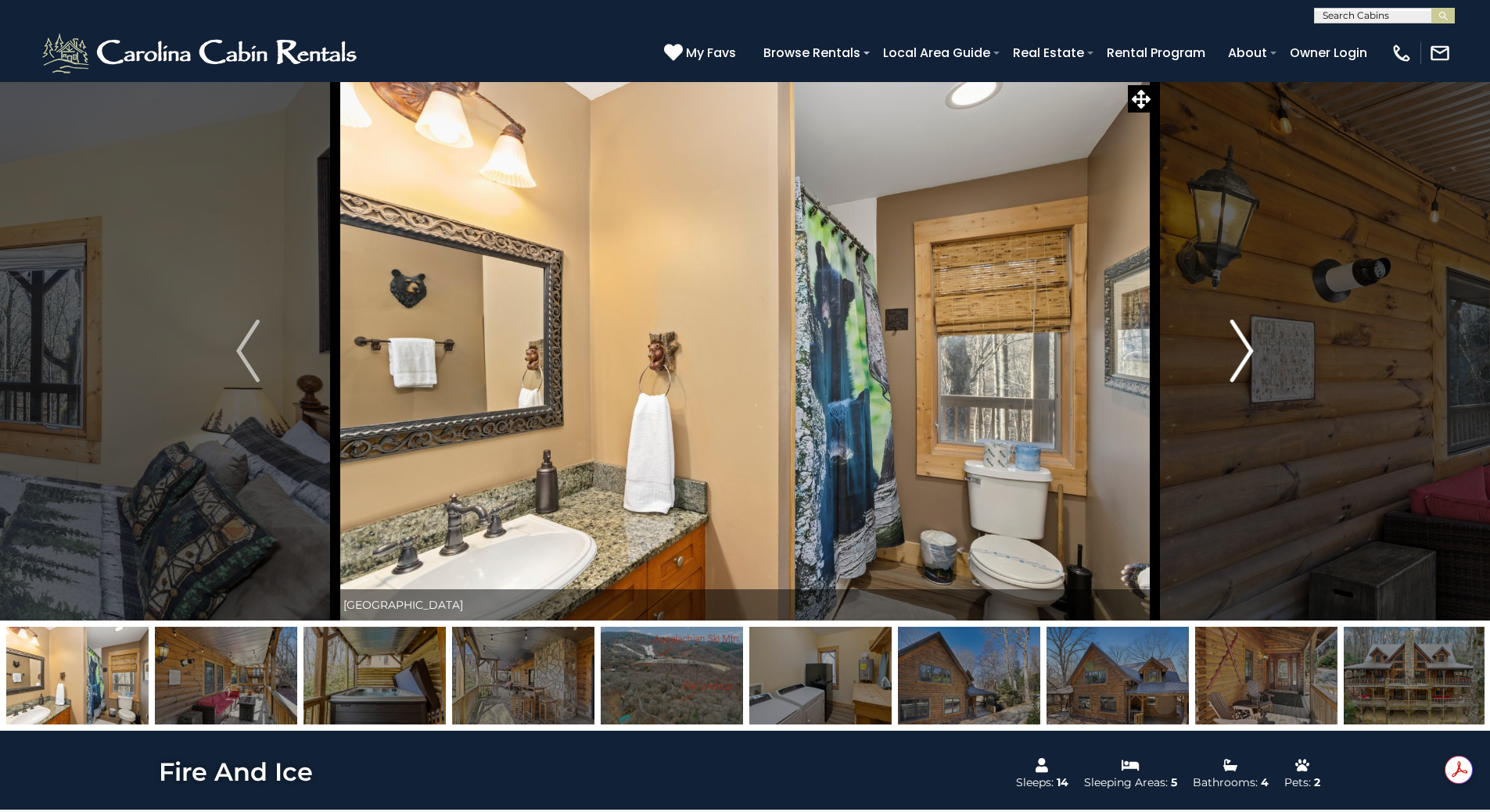
click at [1221, 359] on button "Next" at bounding box center [1241, 351] width 175 height 539
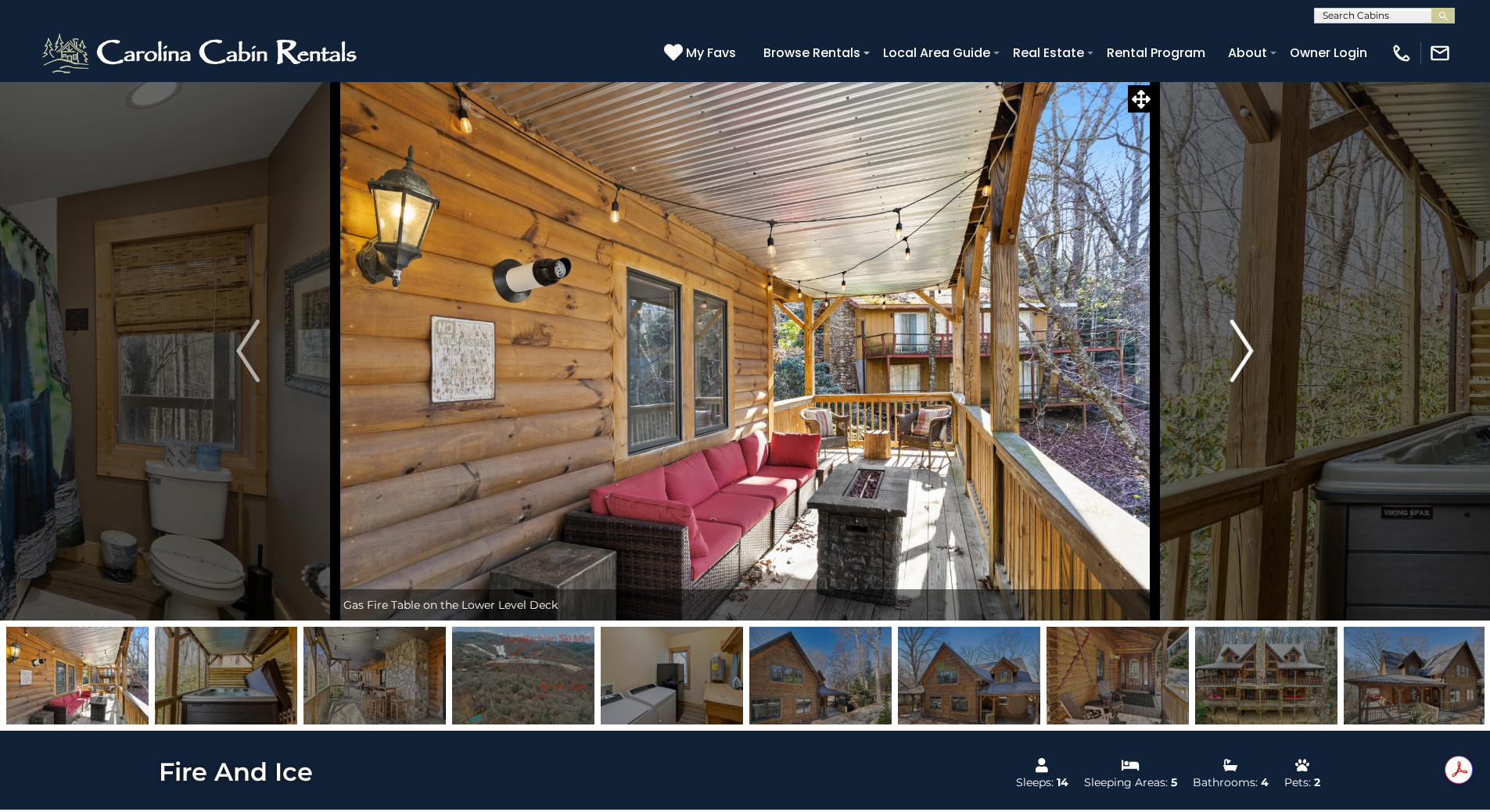
click at [1221, 359] on button "Next" at bounding box center [1241, 351] width 175 height 539
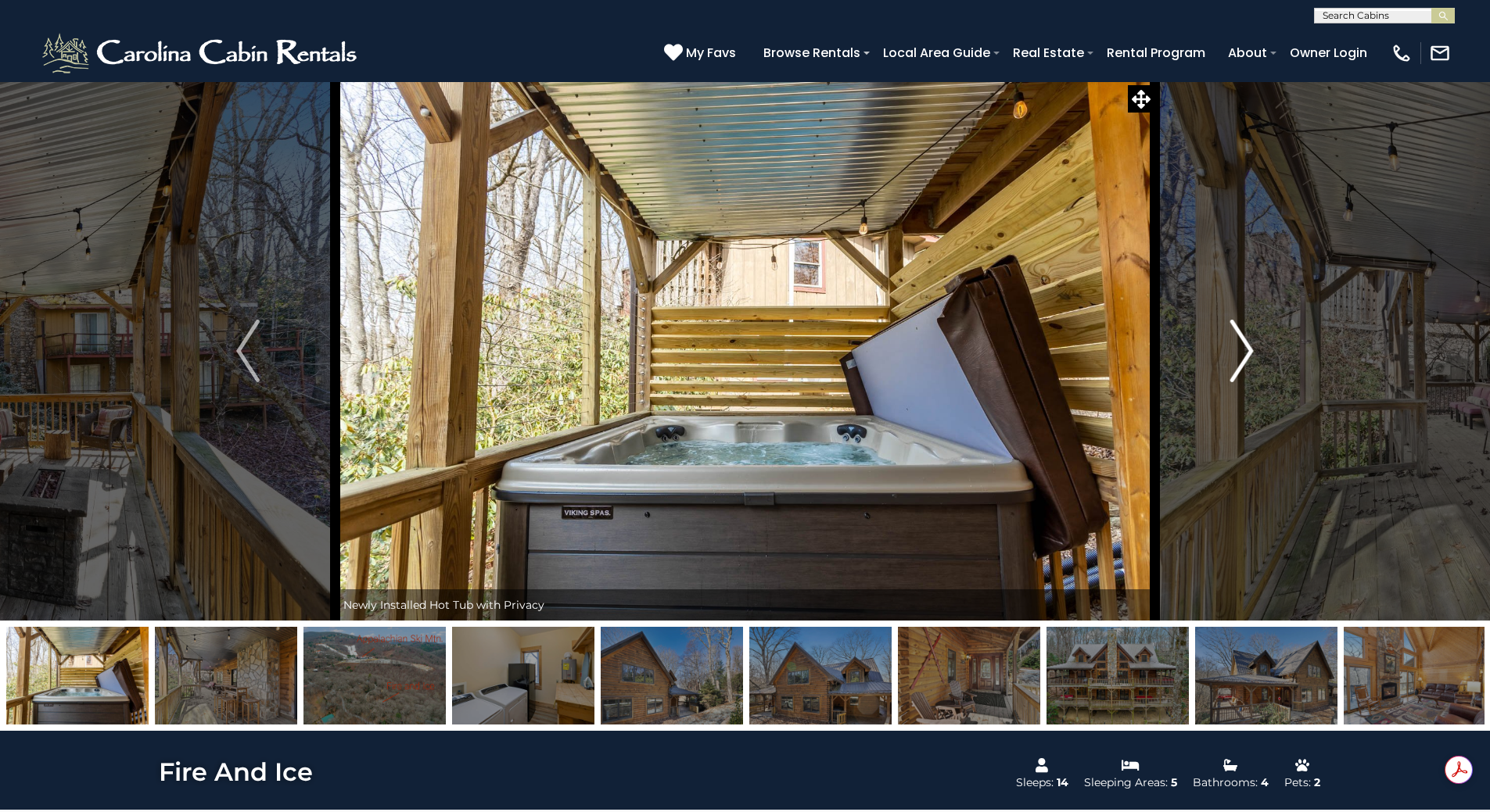
click at [1221, 359] on button "Next" at bounding box center [1241, 351] width 175 height 539
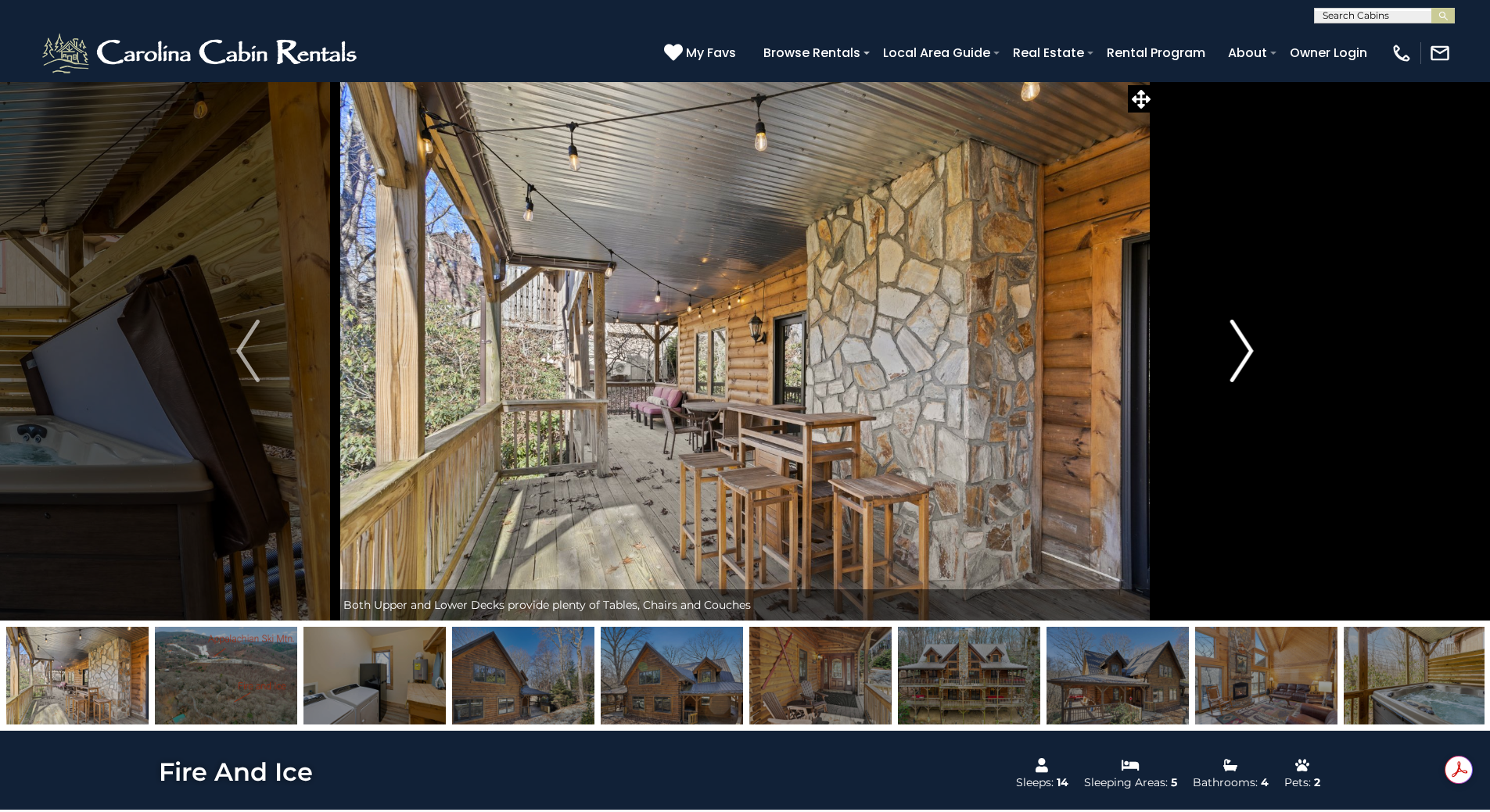
click at [1221, 359] on button "Next" at bounding box center [1241, 351] width 175 height 539
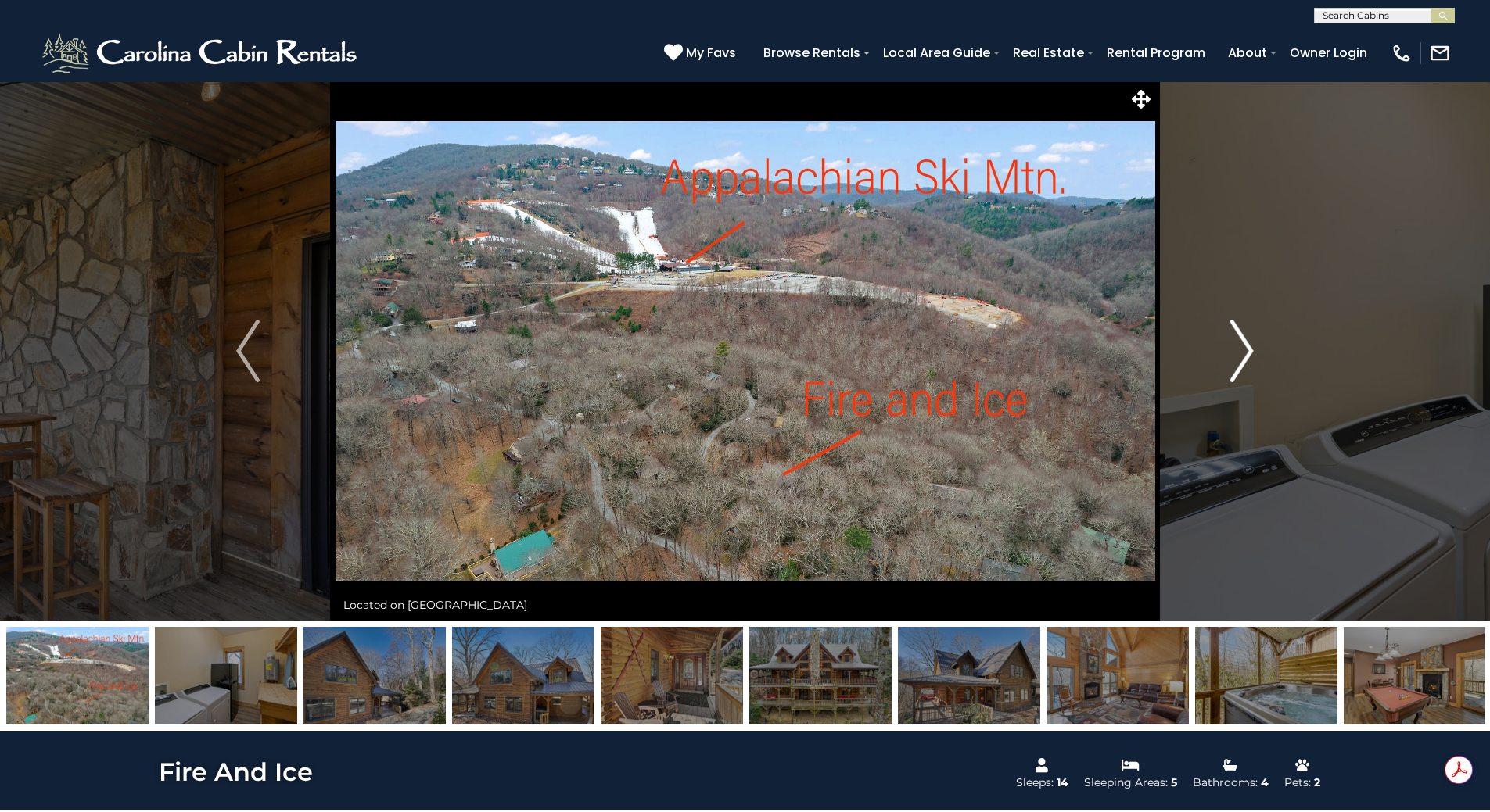
click at [1221, 359] on button "Next" at bounding box center [1241, 351] width 175 height 539
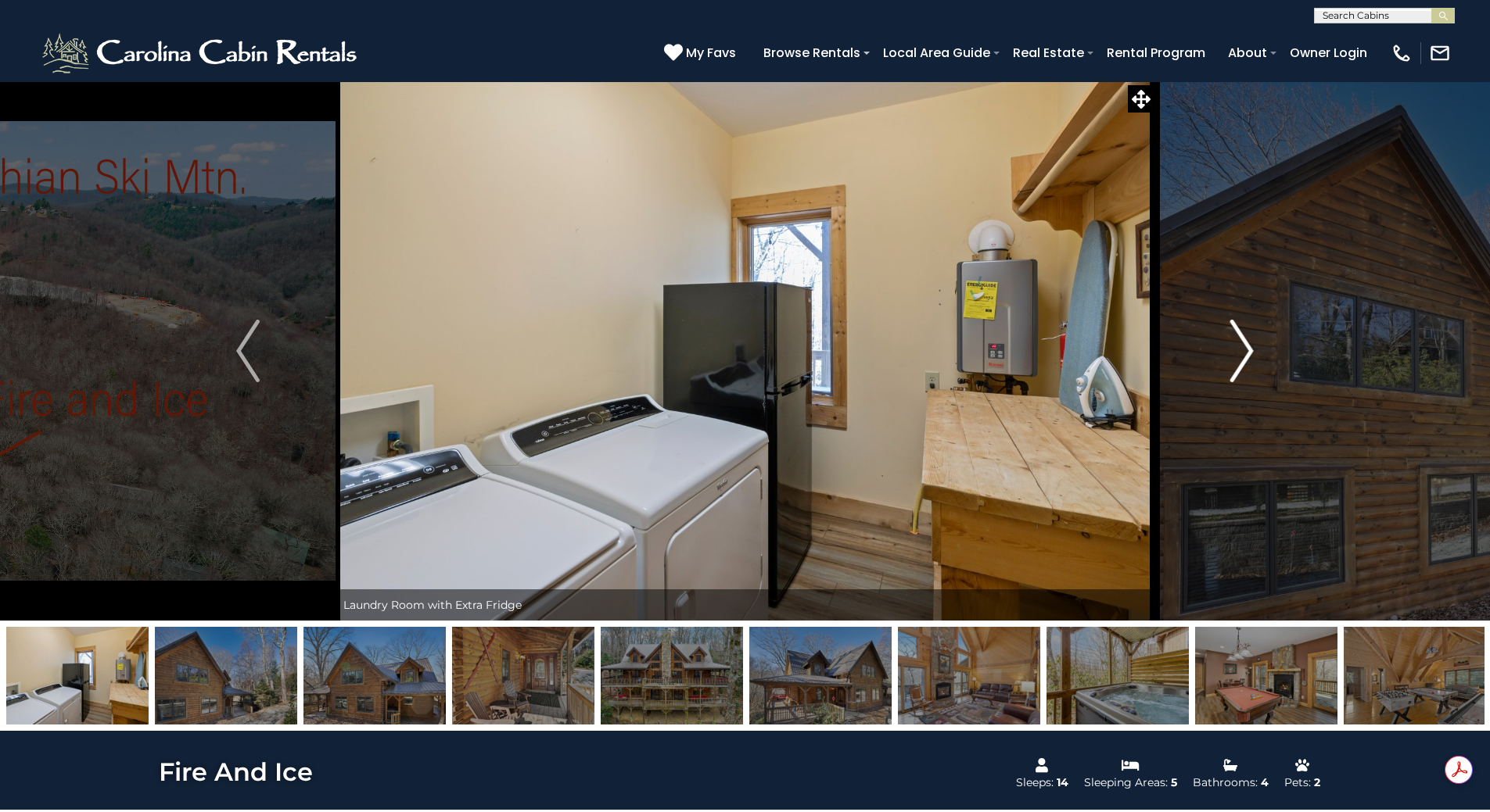
click at [1221, 359] on button "Next" at bounding box center [1241, 351] width 175 height 539
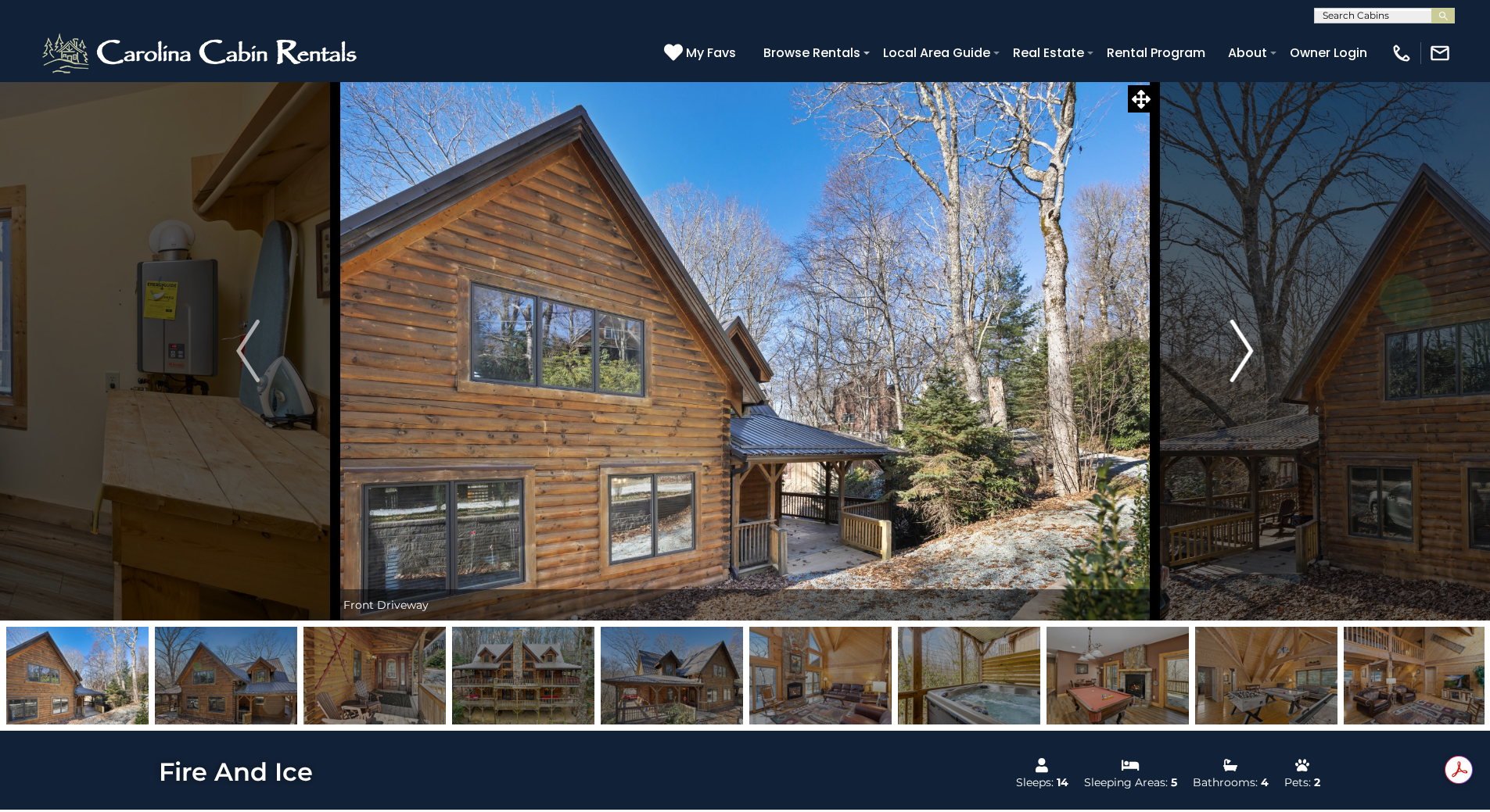
click at [1221, 359] on button "Next" at bounding box center [1241, 351] width 175 height 539
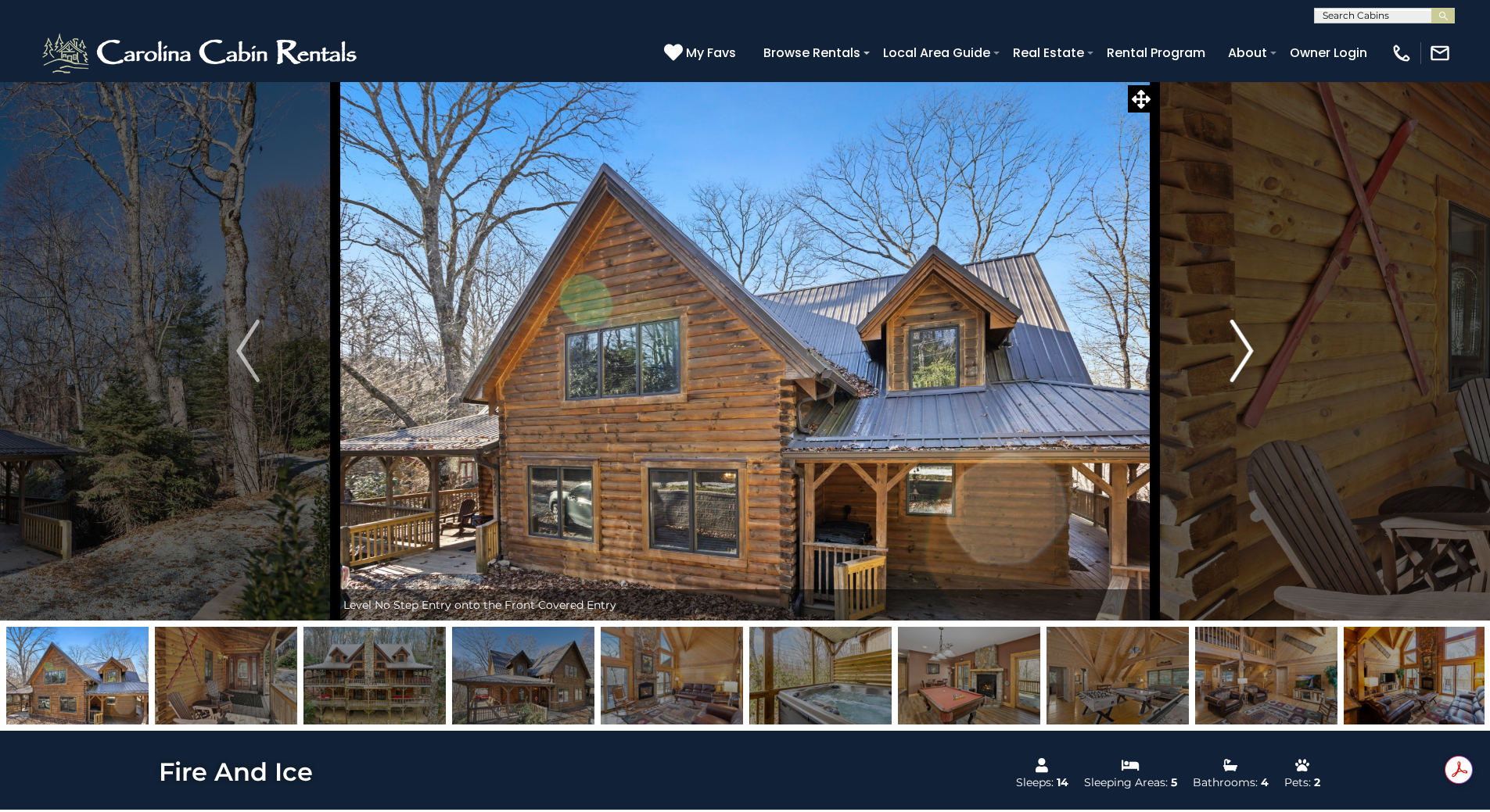
click at [1221, 359] on button "Next" at bounding box center [1241, 351] width 175 height 539
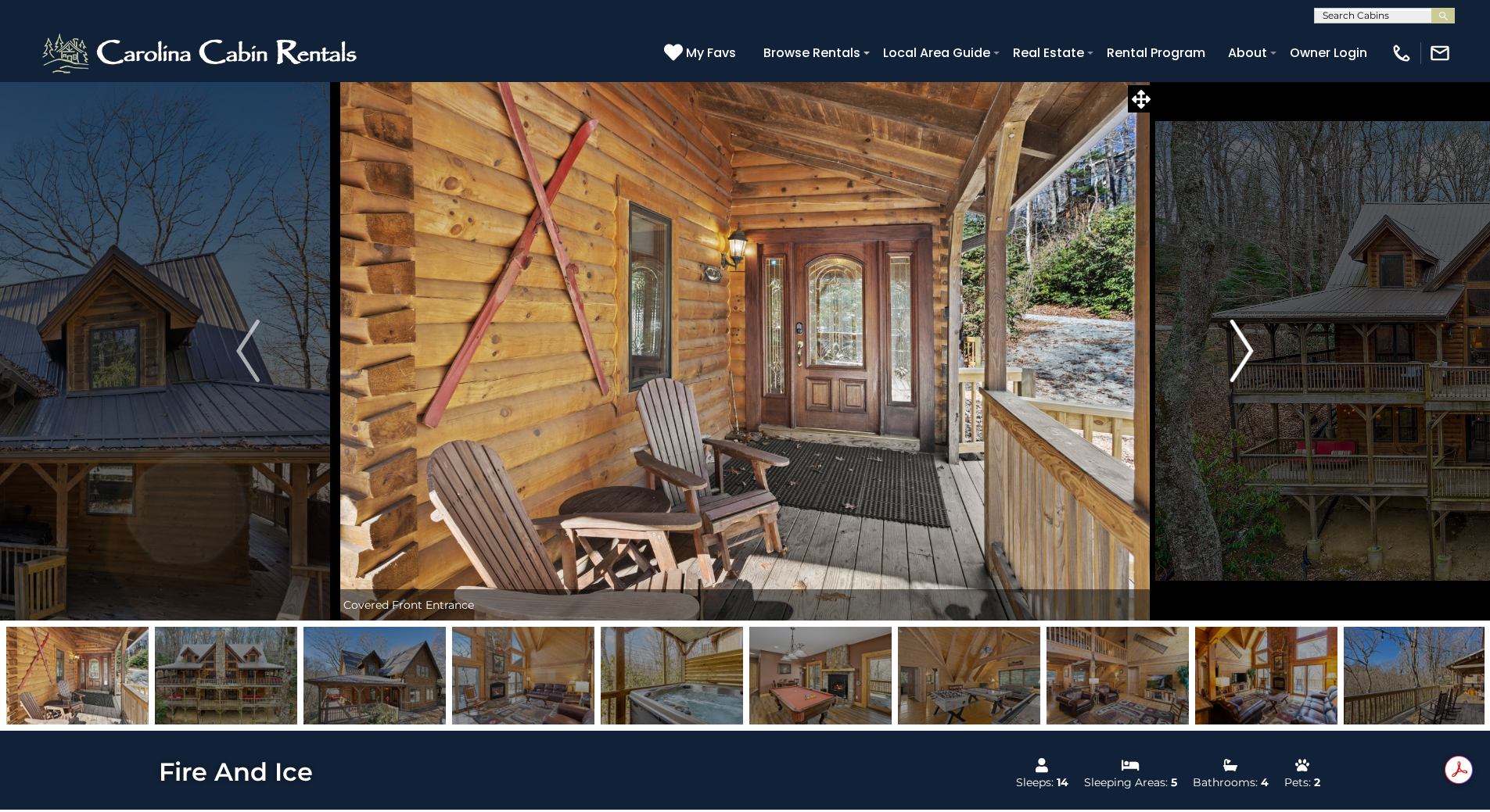
click at [1221, 359] on button "Next" at bounding box center [1241, 351] width 175 height 539
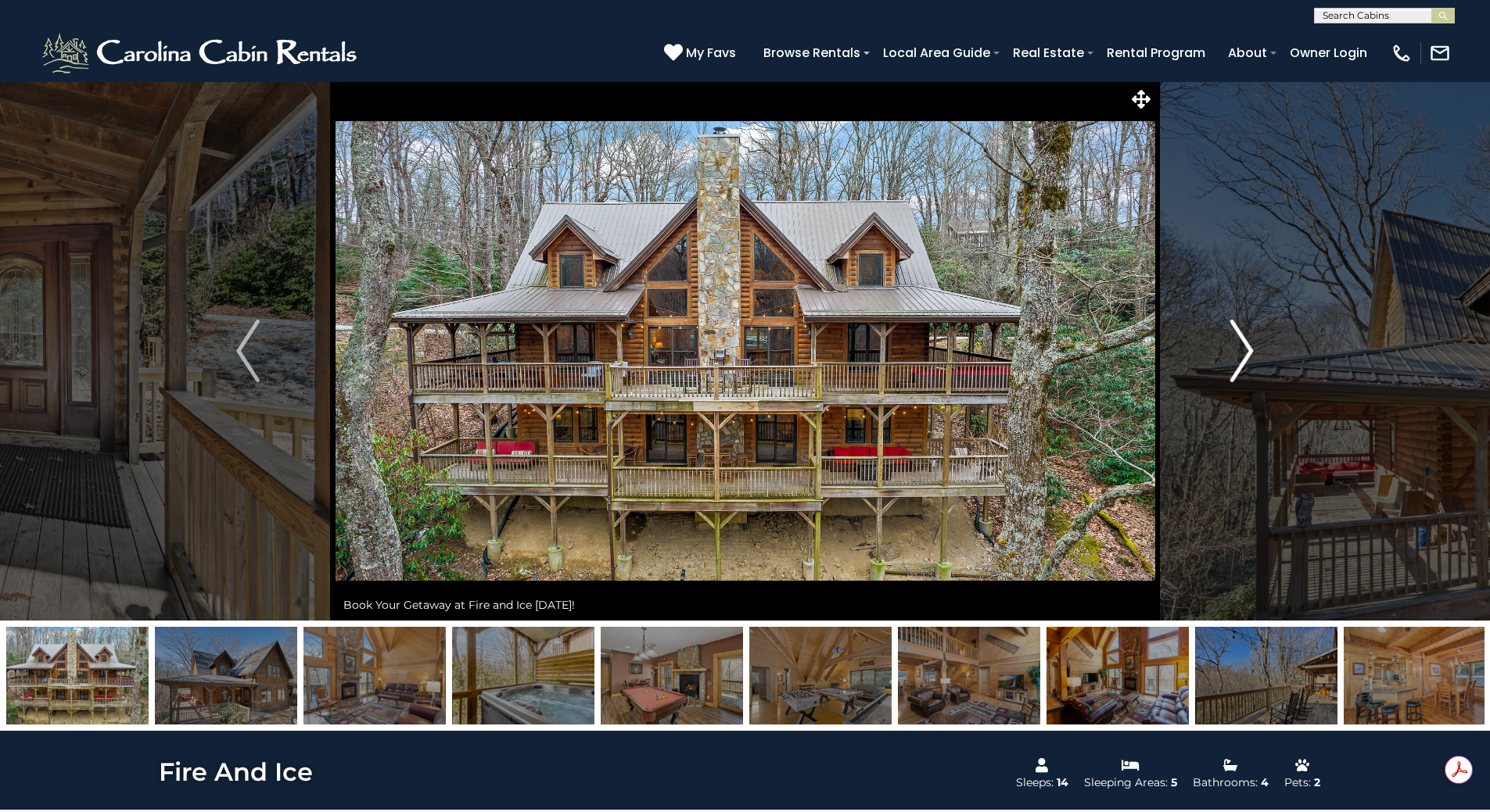
click at [1221, 358] on button "Next" at bounding box center [1241, 351] width 175 height 539
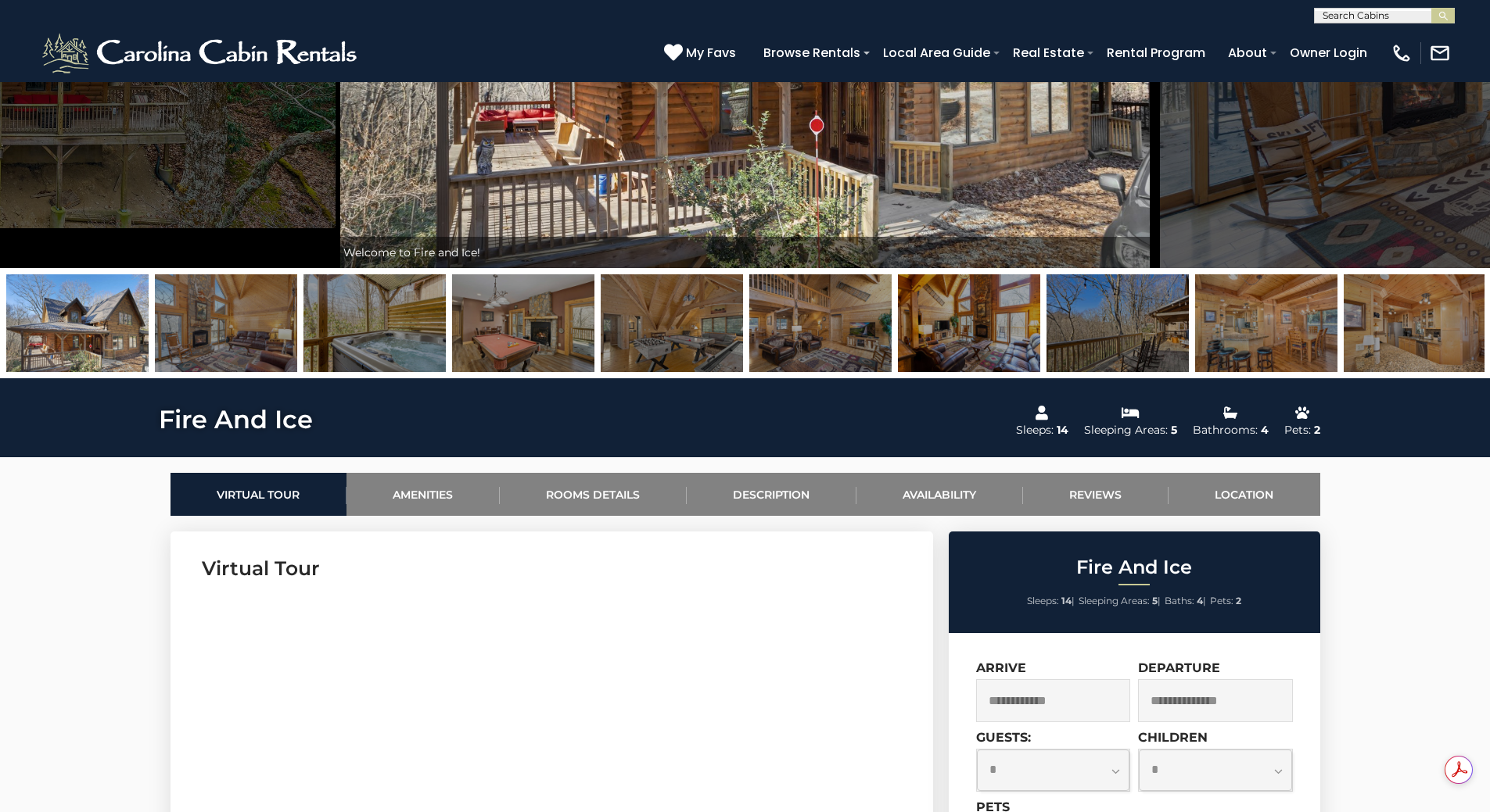
scroll to position [704, 0]
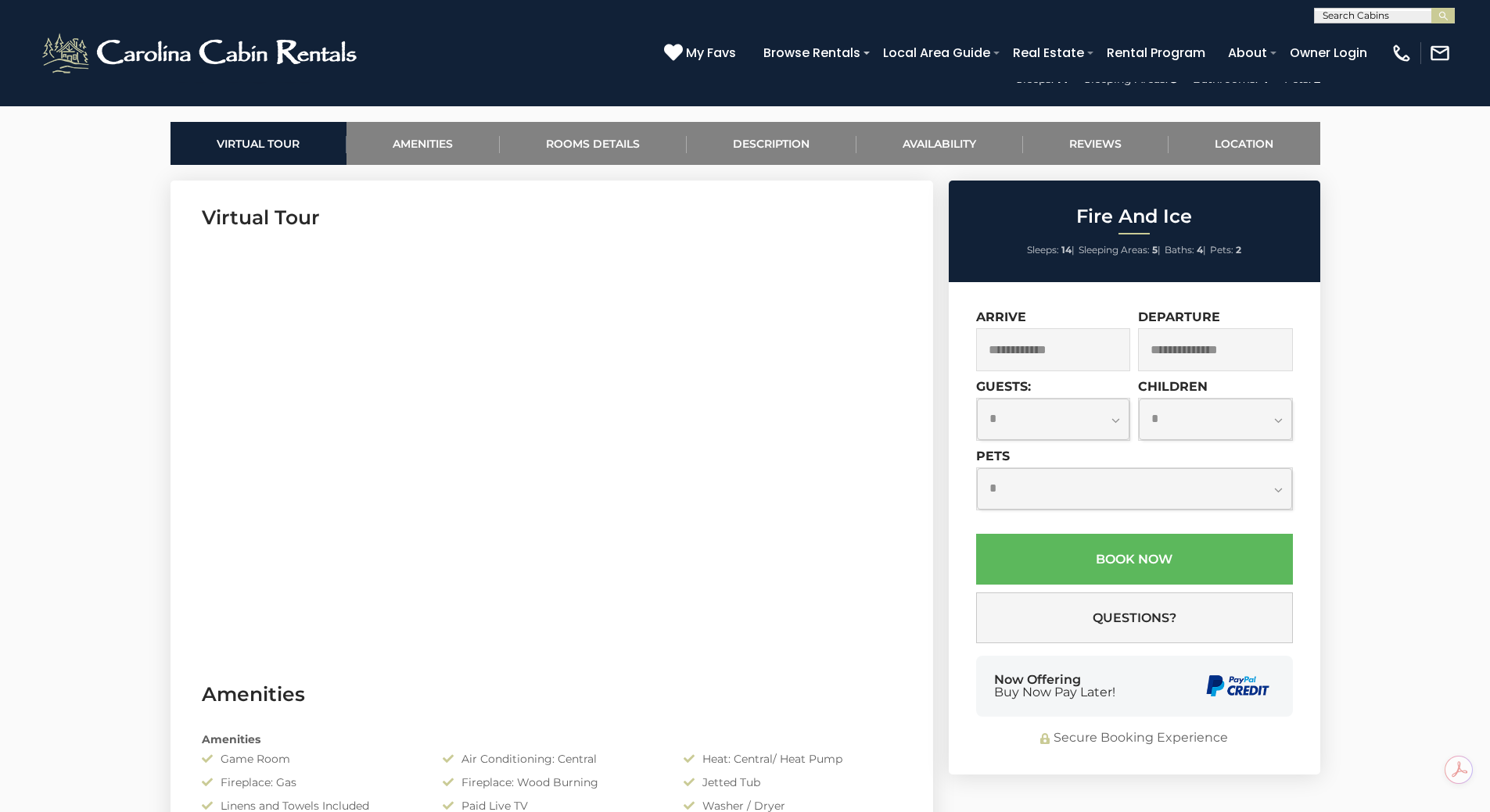
click at [1054, 350] on input "text" at bounding box center [1053, 350] width 155 height 43
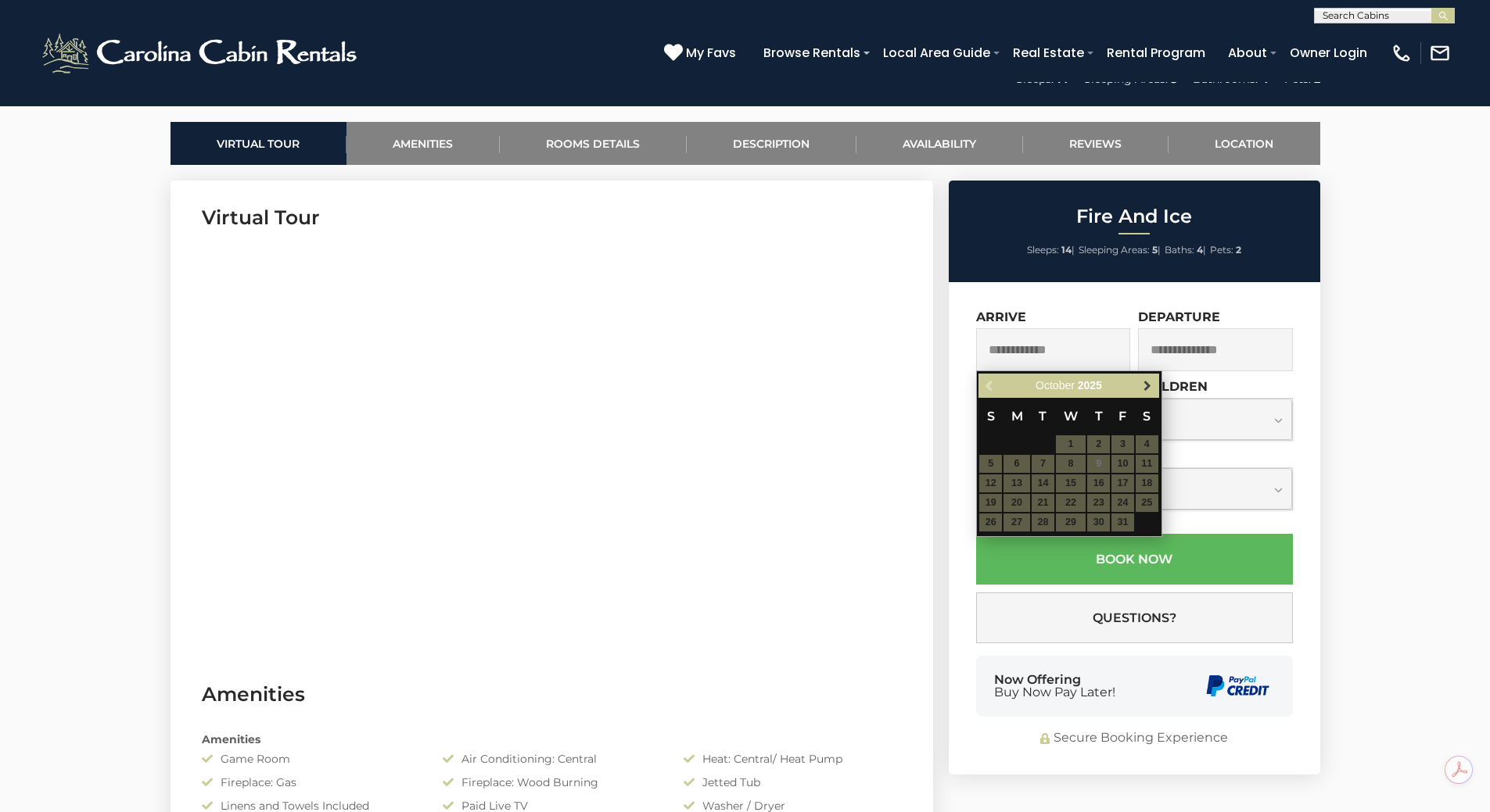
click at [1145, 383] on span "Next" at bounding box center [1146, 385] width 12 height 12
click at [1145, 384] on span "Next" at bounding box center [1146, 385] width 12 height 12
click at [1066, 443] on table "S M T W T F S 1 2 3 4 5 6 7 8 9 10 11 12 13 14 15 16 17 18 19 20 21 22 23 24 25…" at bounding box center [1068, 465] width 180 height 134
click at [1068, 445] on table "S M T W T F S 1 2 3 4 5 6 7 8 9 10 11 12 13 14 15 16 17 18 19 20 21 22 23 24 25…" at bounding box center [1068, 465] width 180 height 134
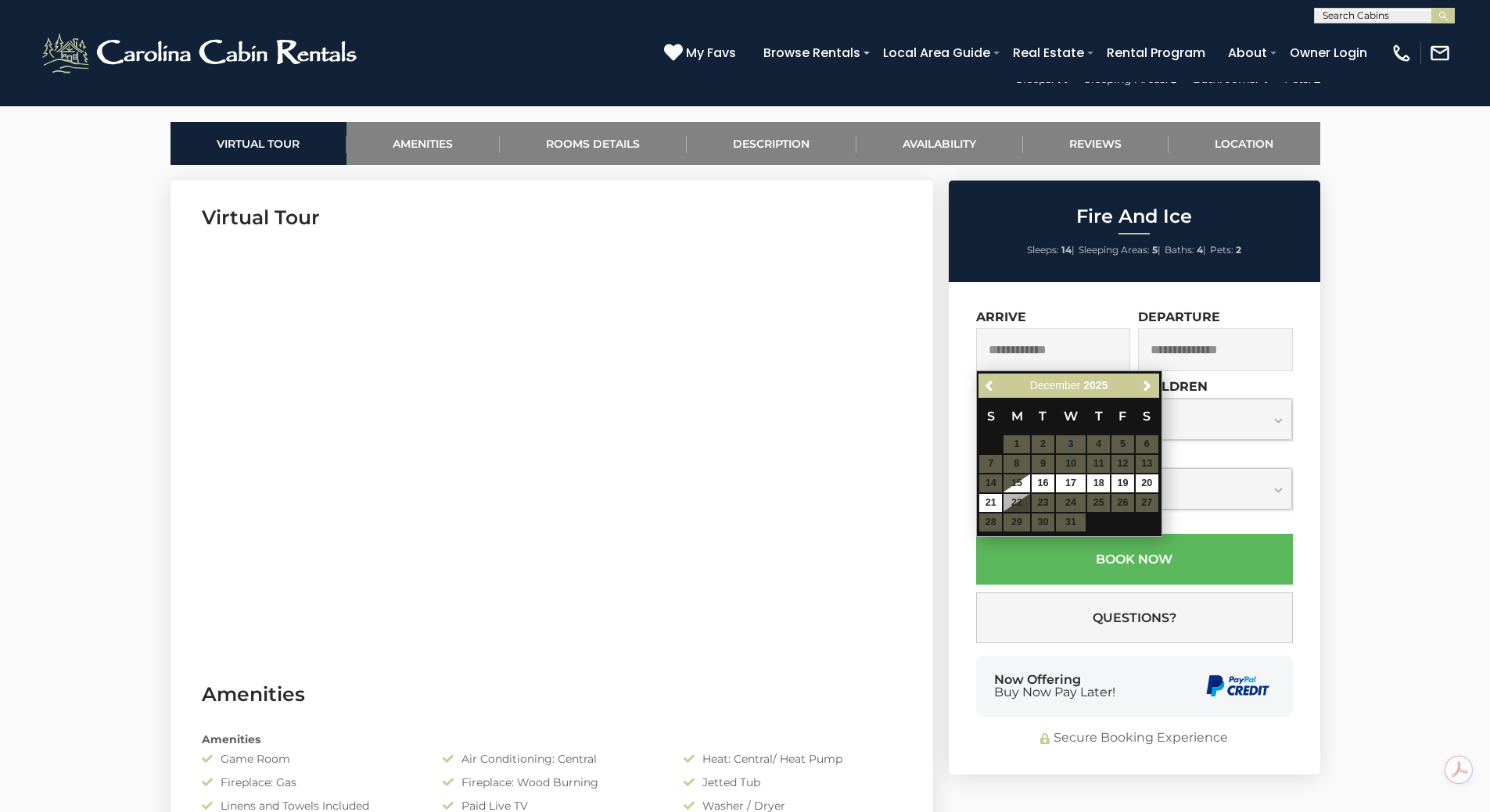
click at [1068, 442] on table "S M T W T F S 1 2 3 4 5 6 7 8 9 10 11 12 13 14 15 16 17 18 19 20 21 22 23 24 25…" at bounding box center [1068, 465] width 180 height 134
click at [1041, 480] on link "16" at bounding box center [1043, 483] width 22 height 18
type input "**********"
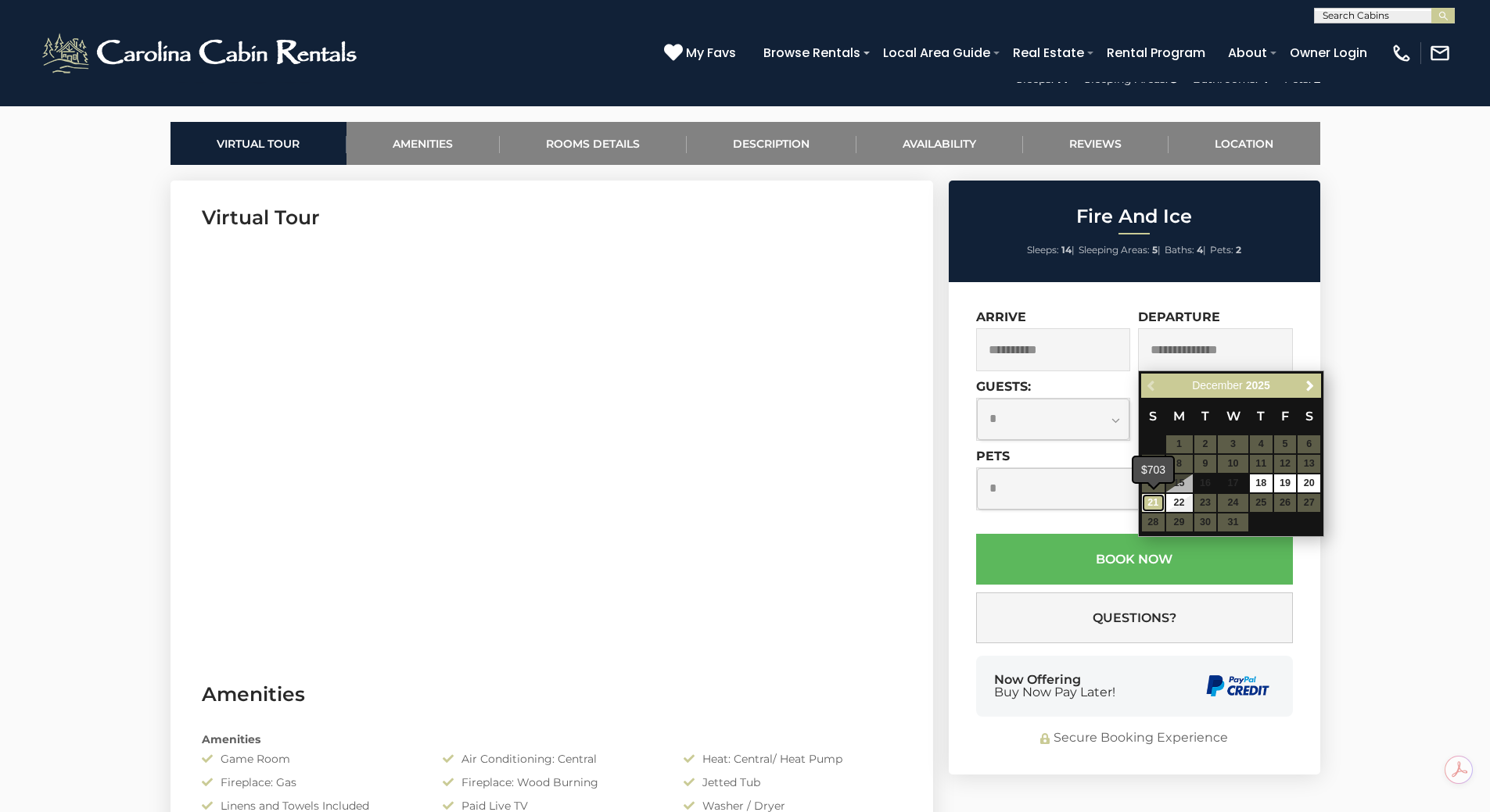
drag, startPoint x: 1153, startPoint y: 507, endPoint x: 1155, endPoint y: 517, distance: 10.2
click at [1153, 508] on link "21" at bounding box center [1153, 502] width 22 height 18
type input "**********"
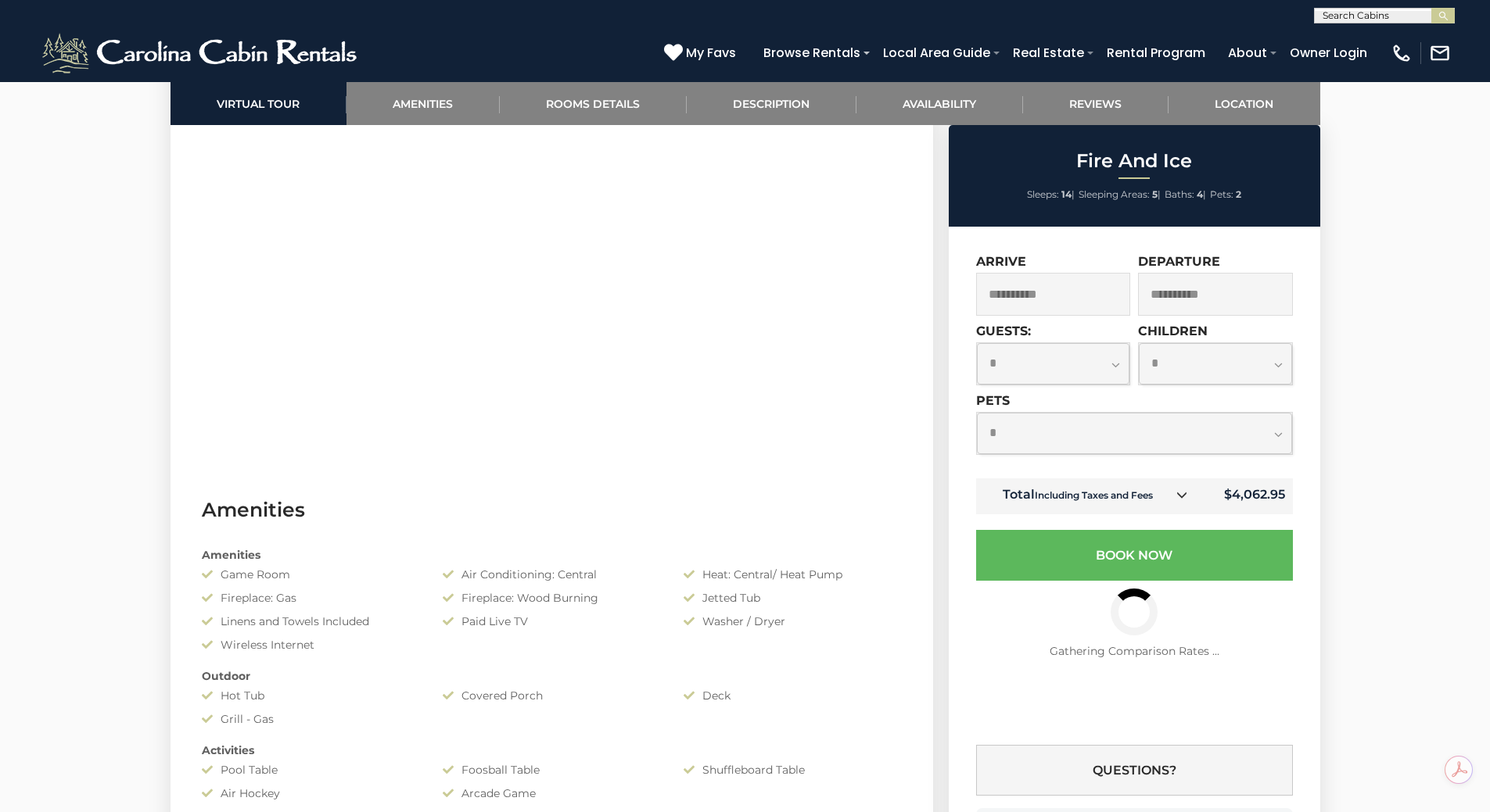
scroll to position [1095, 0]
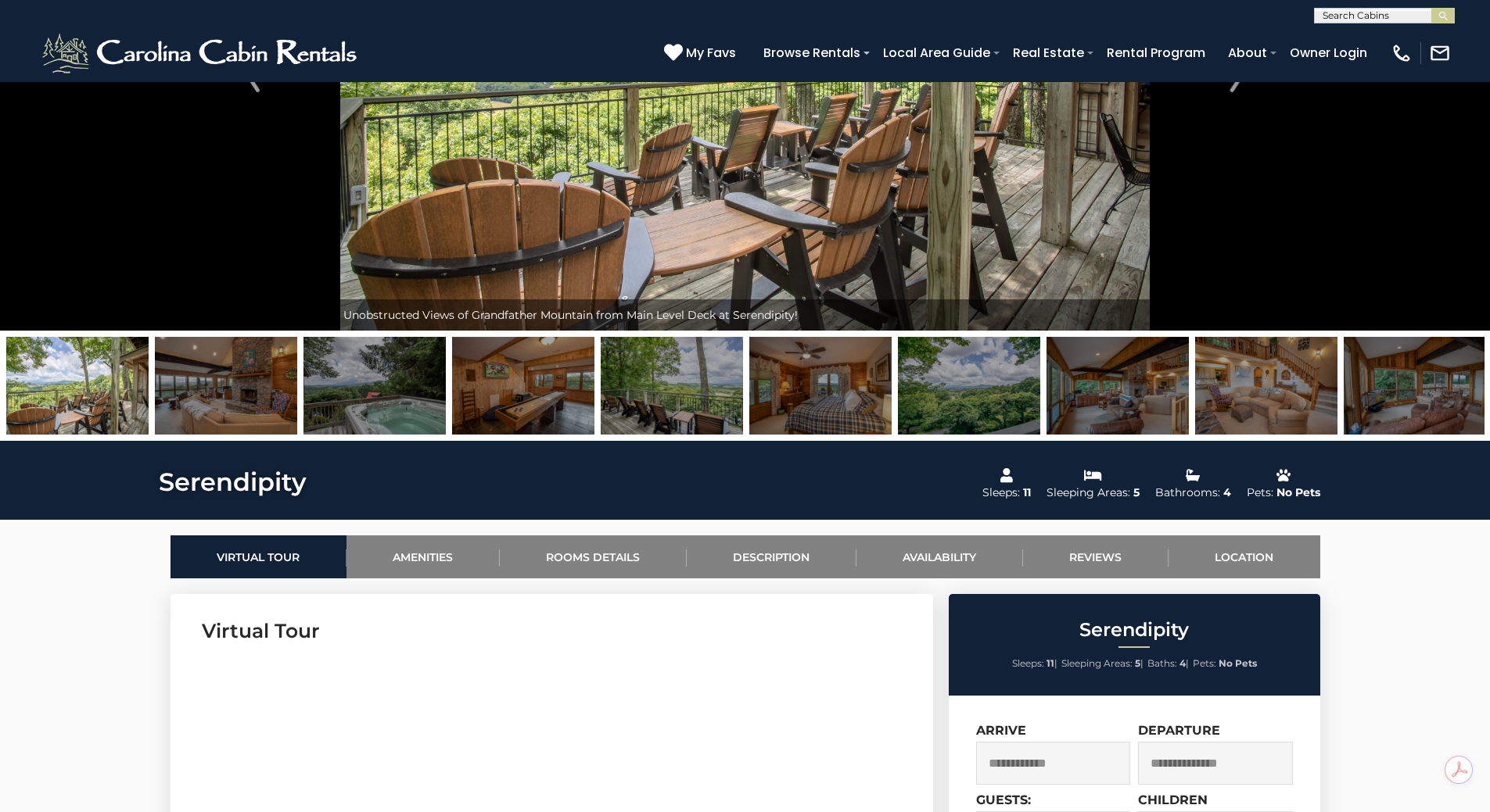
scroll to position [782, 0]
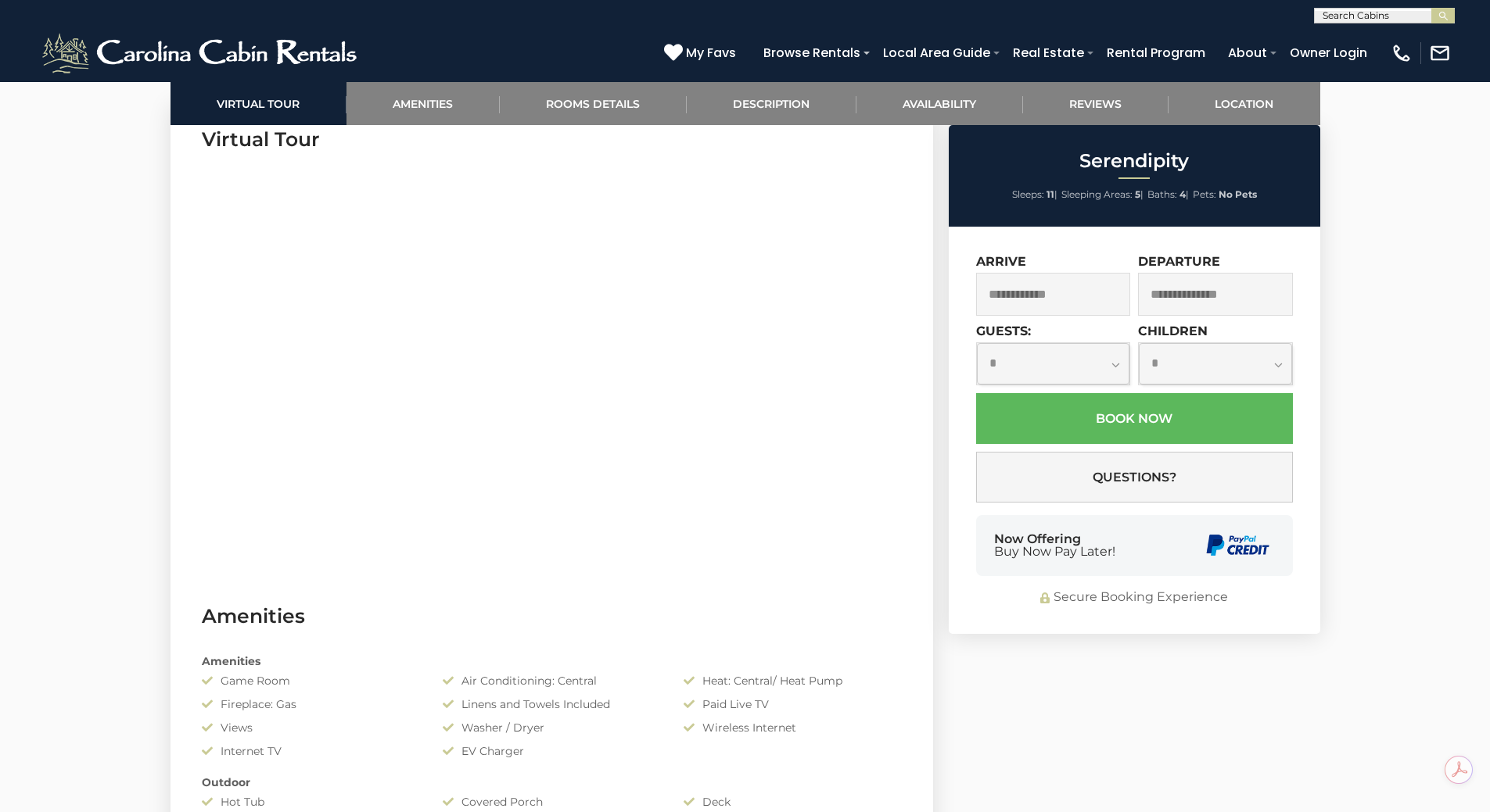
click at [1041, 301] on input "text" at bounding box center [1053, 294] width 155 height 43
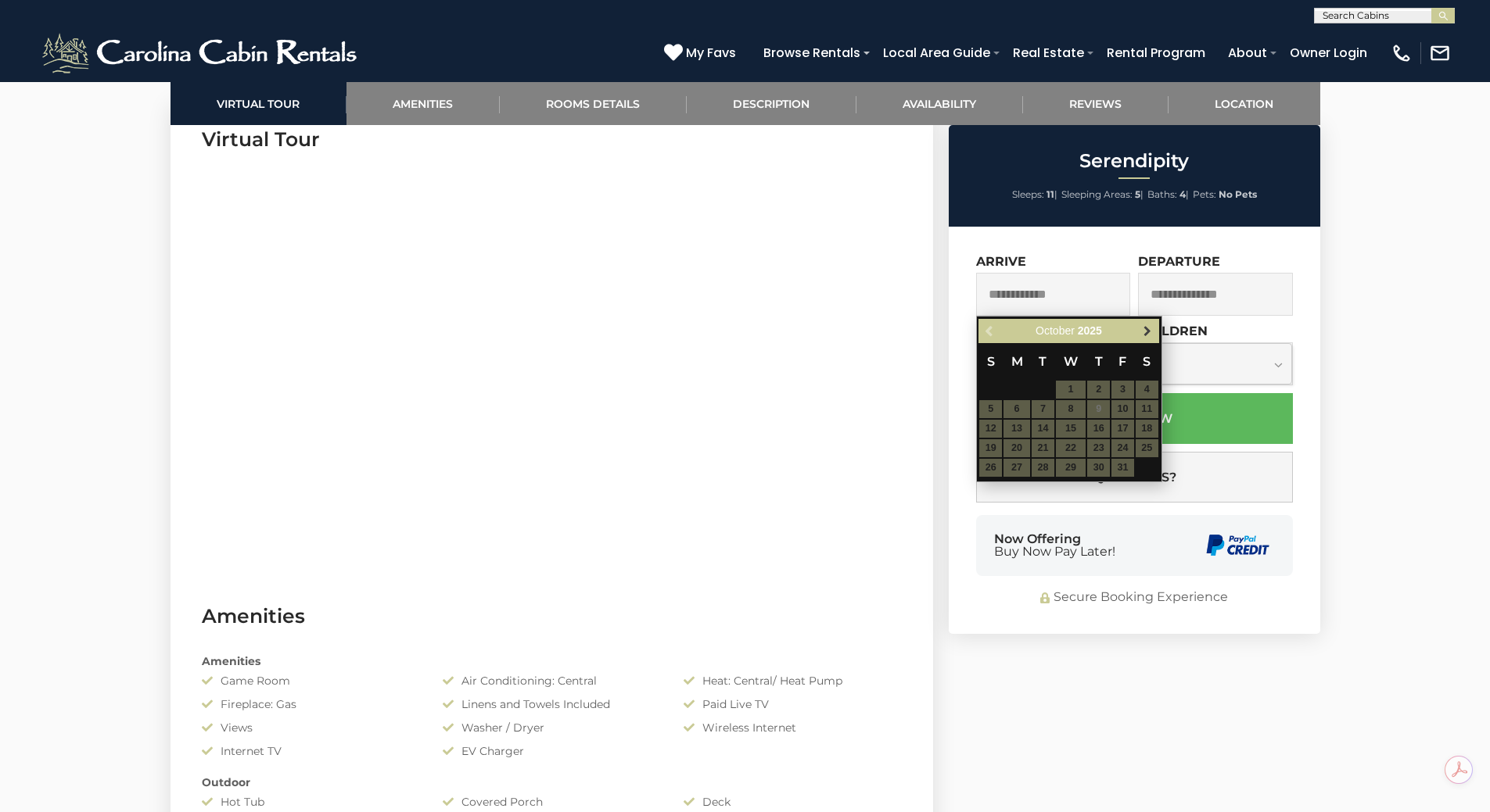
click at [1150, 335] on span "Next" at bounding box center [1146, 330] width 12 height 12
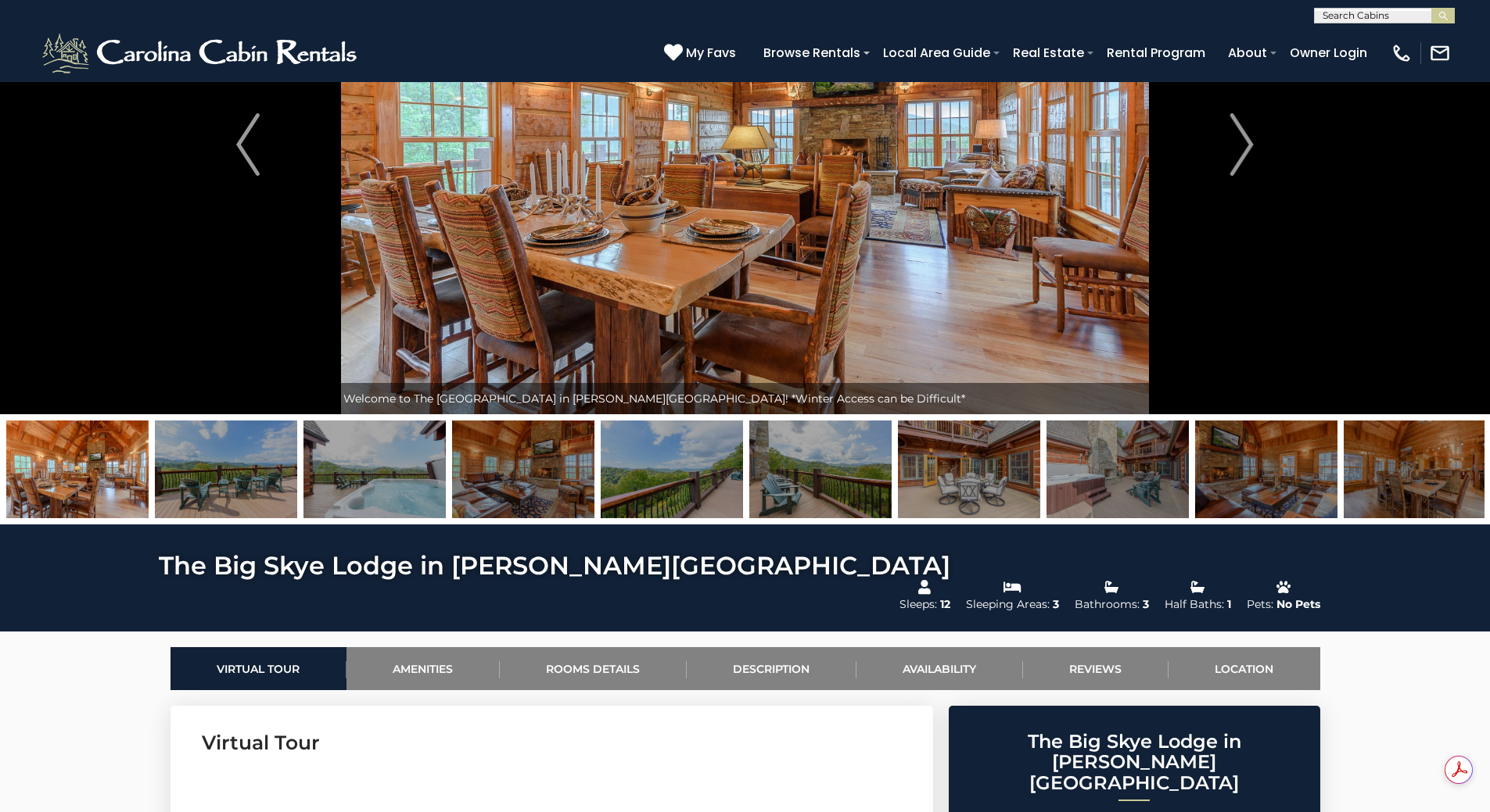
scroll to position [469, 0]
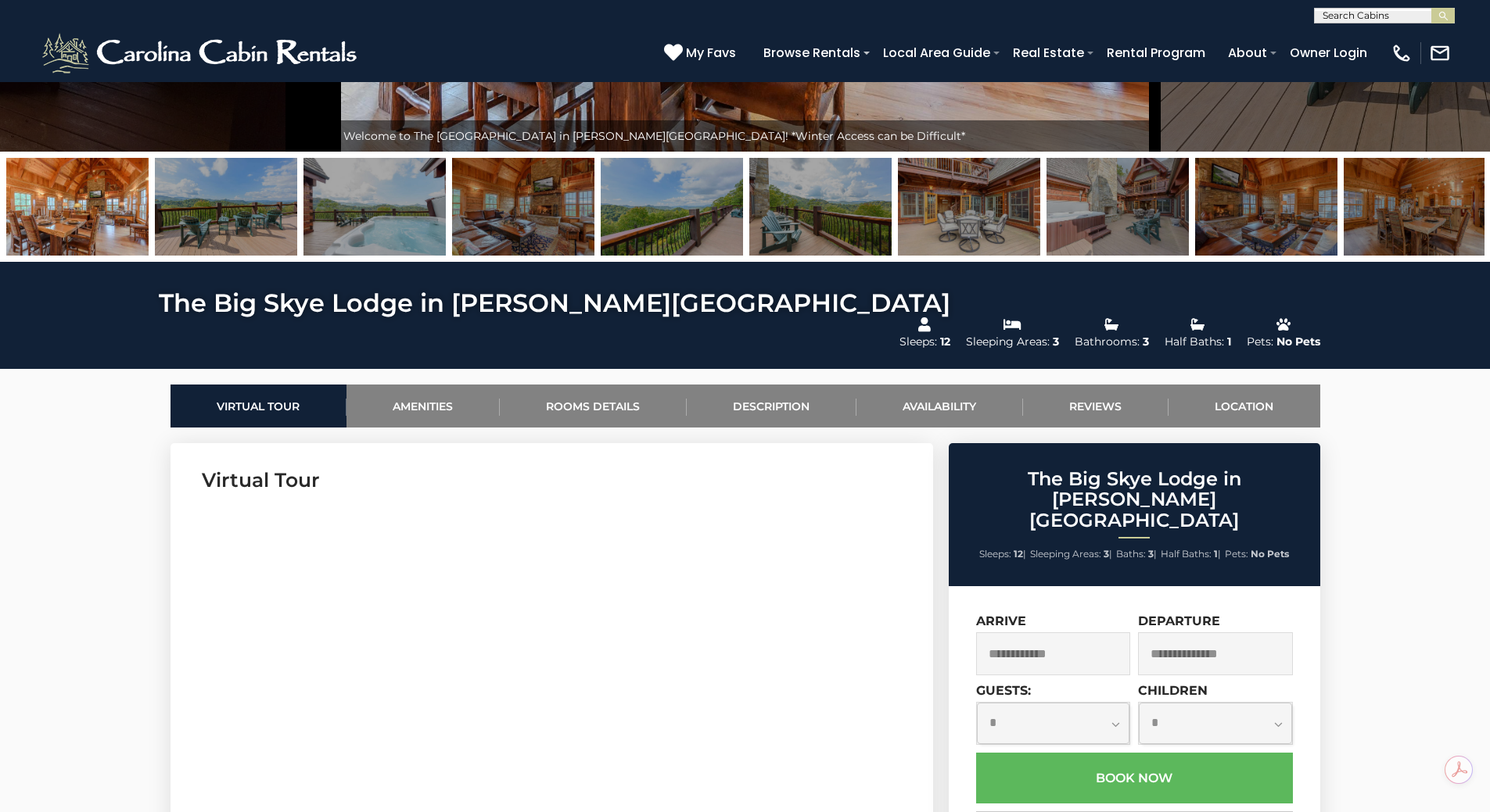
click at [1041, 633] on input "text" at bounding box center [1053, 654] width 155 height 43
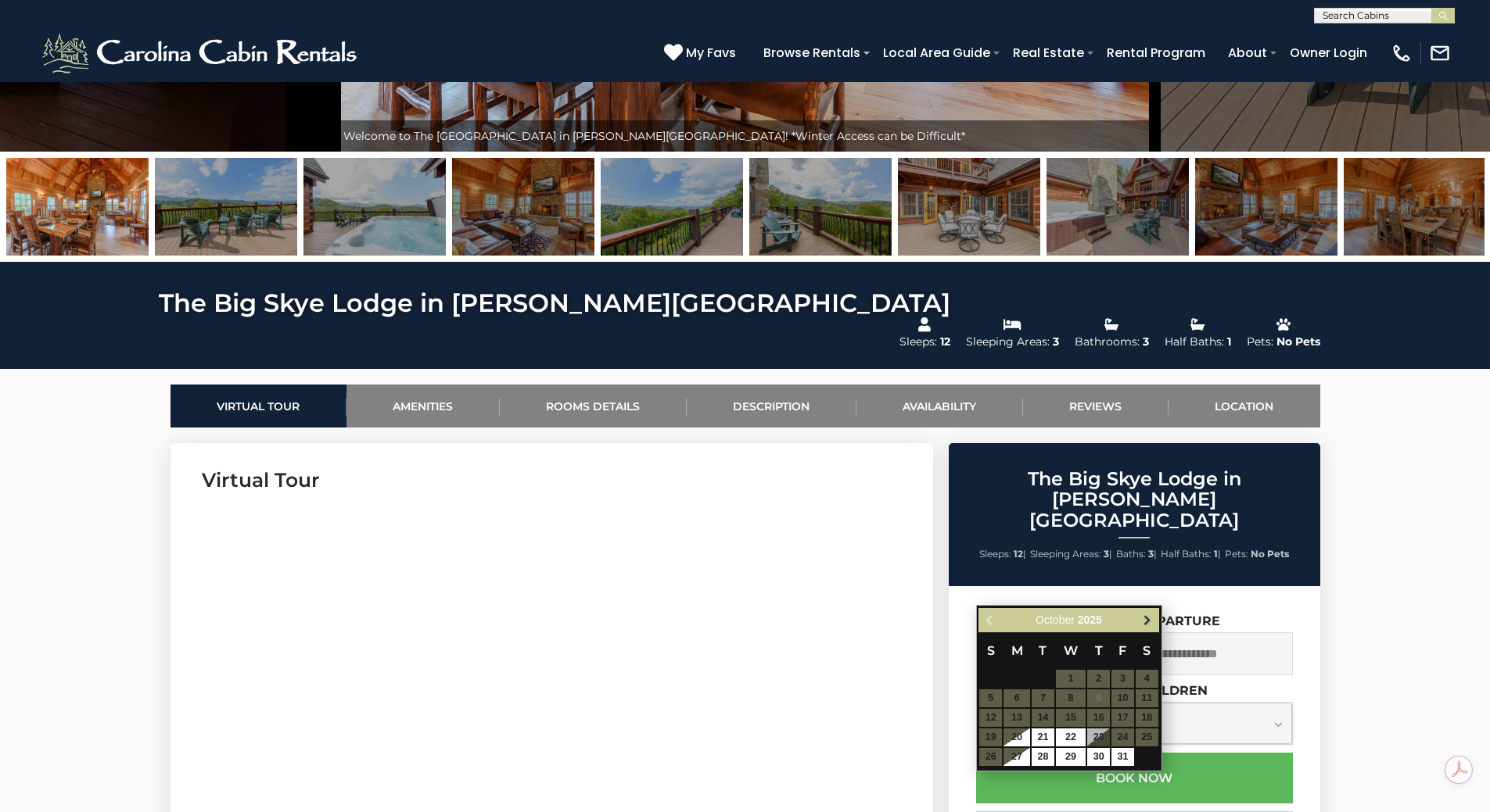
click at [1149, 622] on span "Next" at bounding box center [1146, 620] width 12 height 12
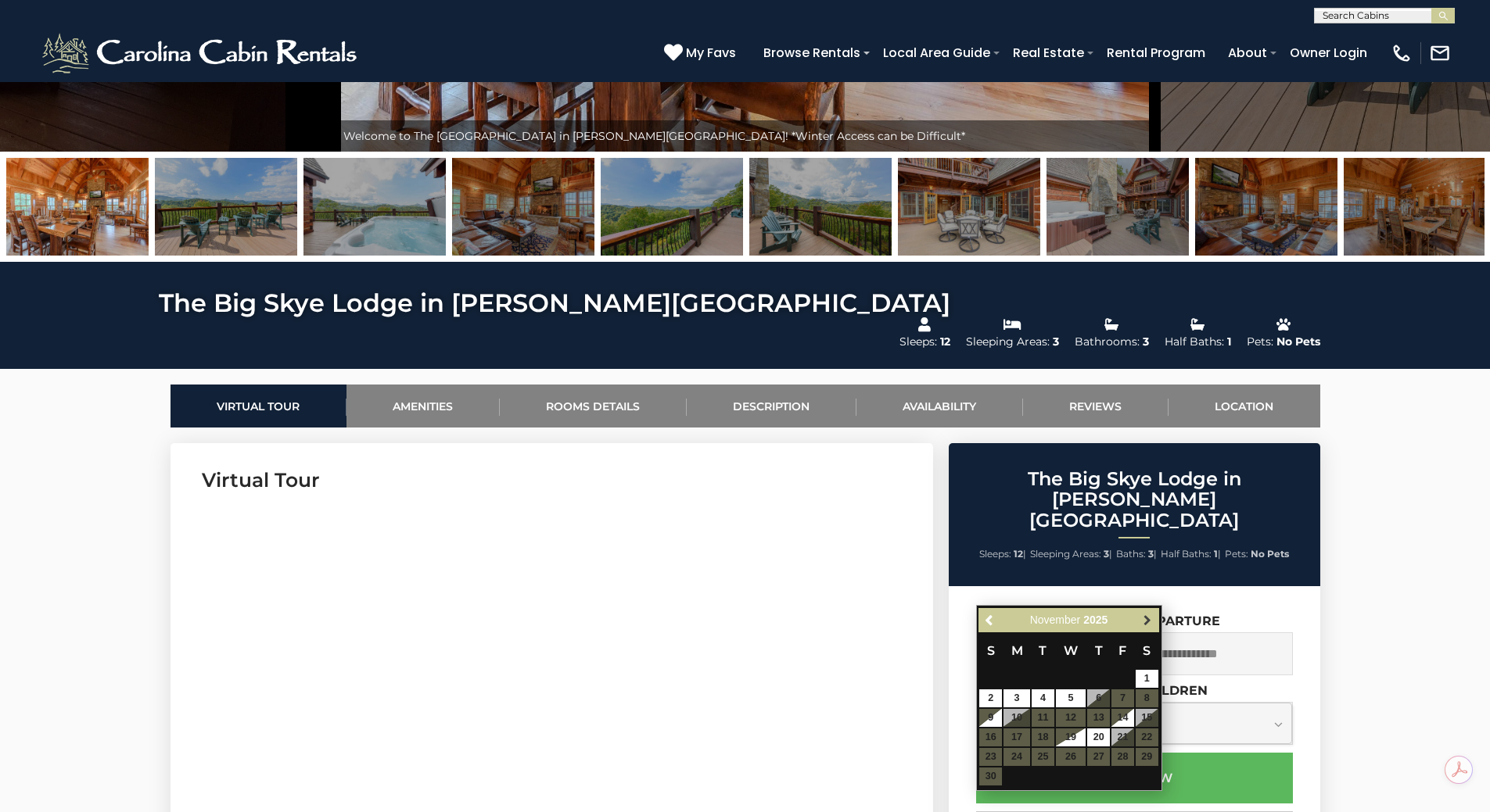
click at [1149, 621] on span "Next" at bounding box center [1146, 620] width 12 height 12
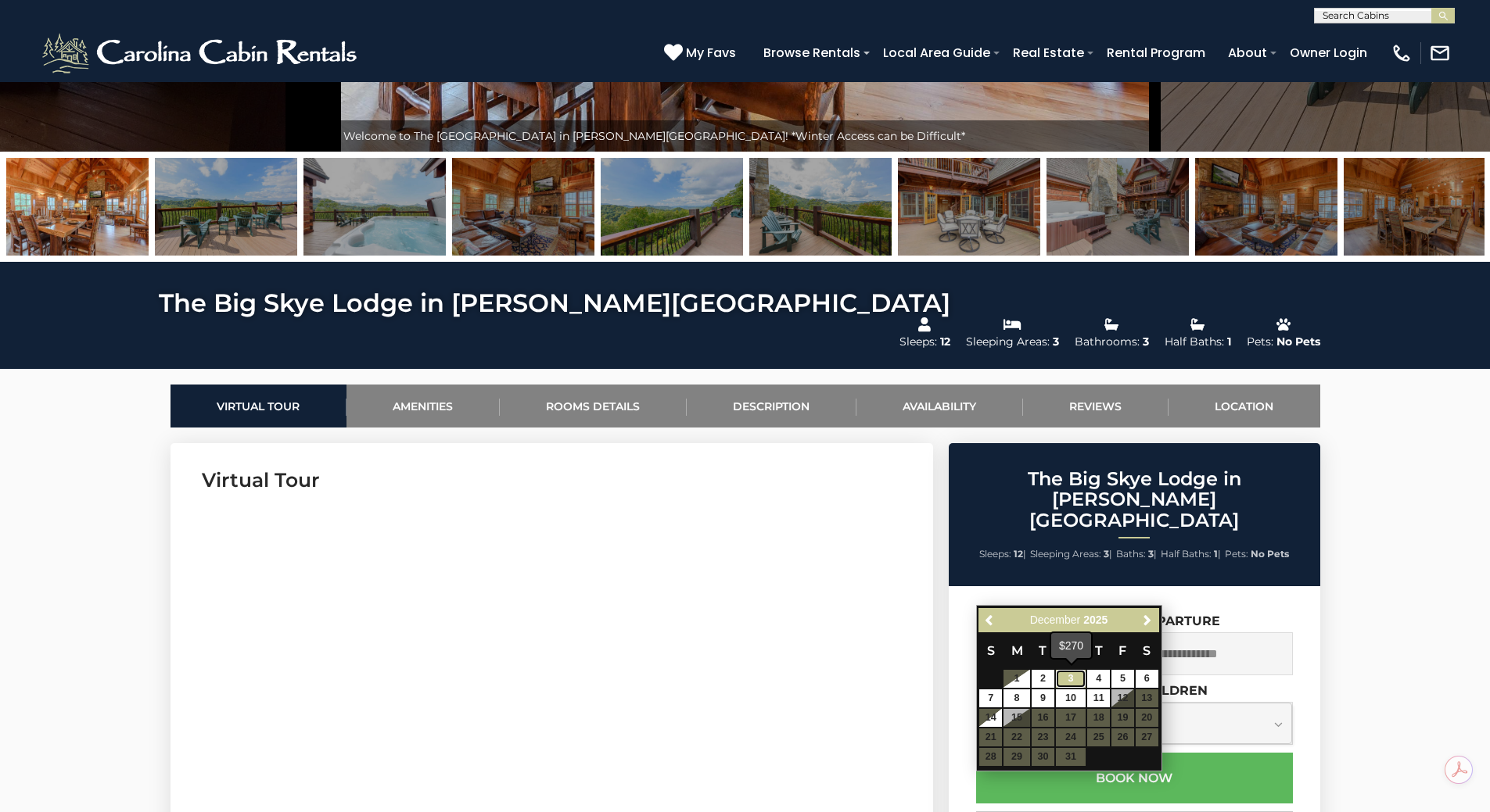
click at [1067, 679] on link "3" at bounding box center [1071, 679] width 30 height 18
type input "**********"
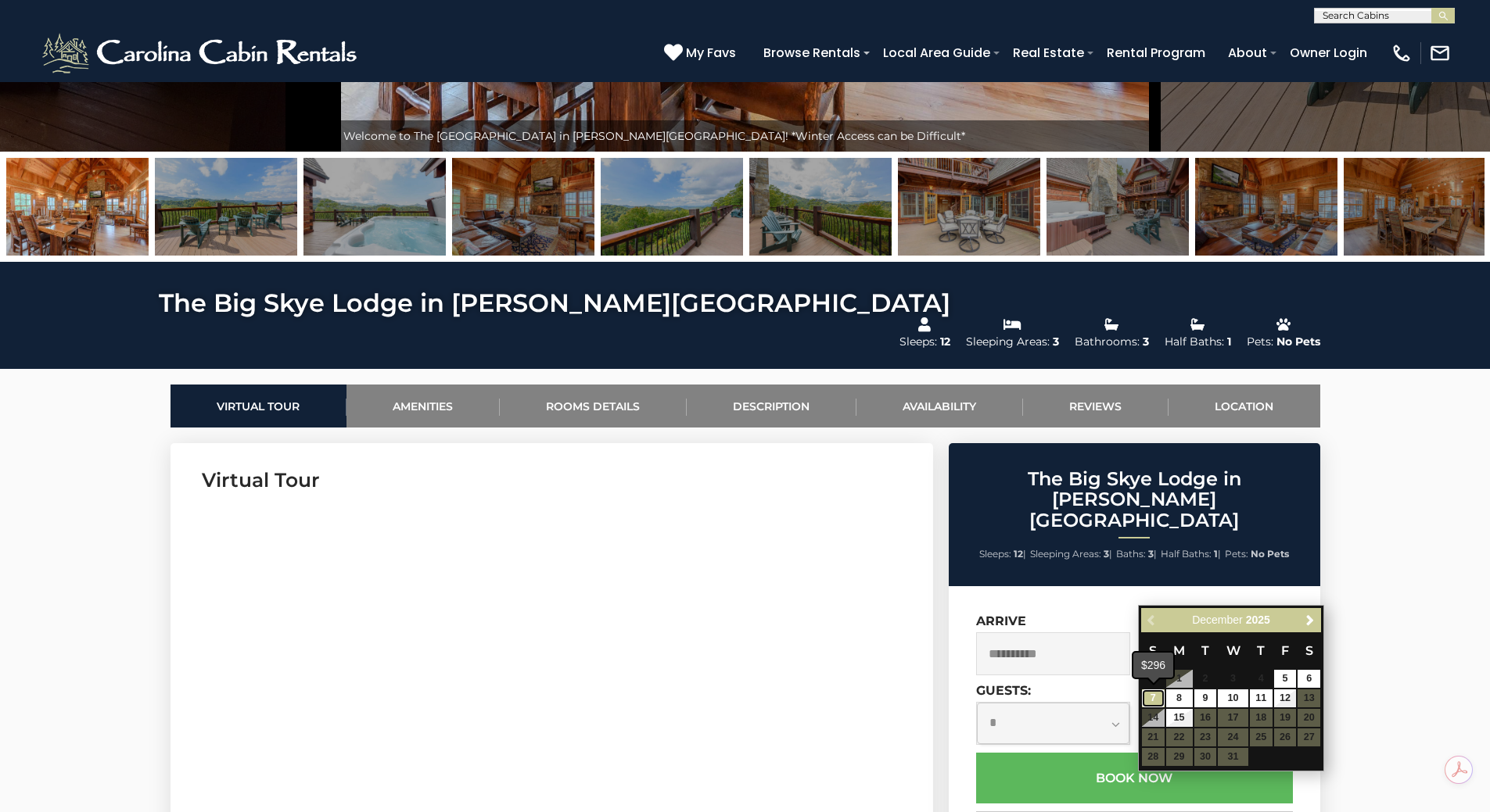
click at [1150, 701] on link "7" at bounding box center [1153, 698] width 22 height 18
type input "**********"
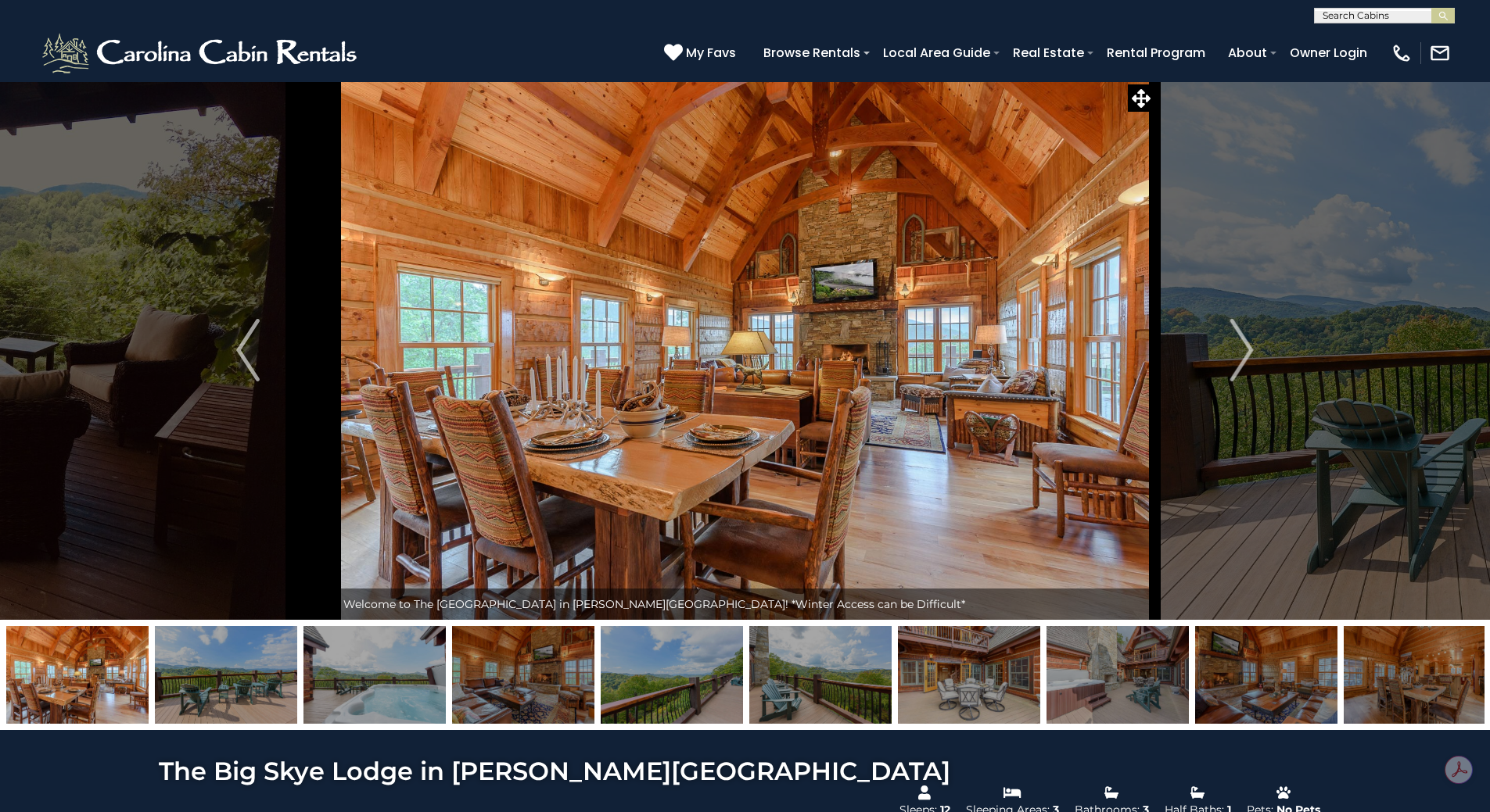
scroll to position [0, 0]
click at [947, 343] on img at bounding box center [745, 351] width 820 height 539
click at [1249, 353] on img "Next" at bounding box center [1242, 351] width 23 height 63
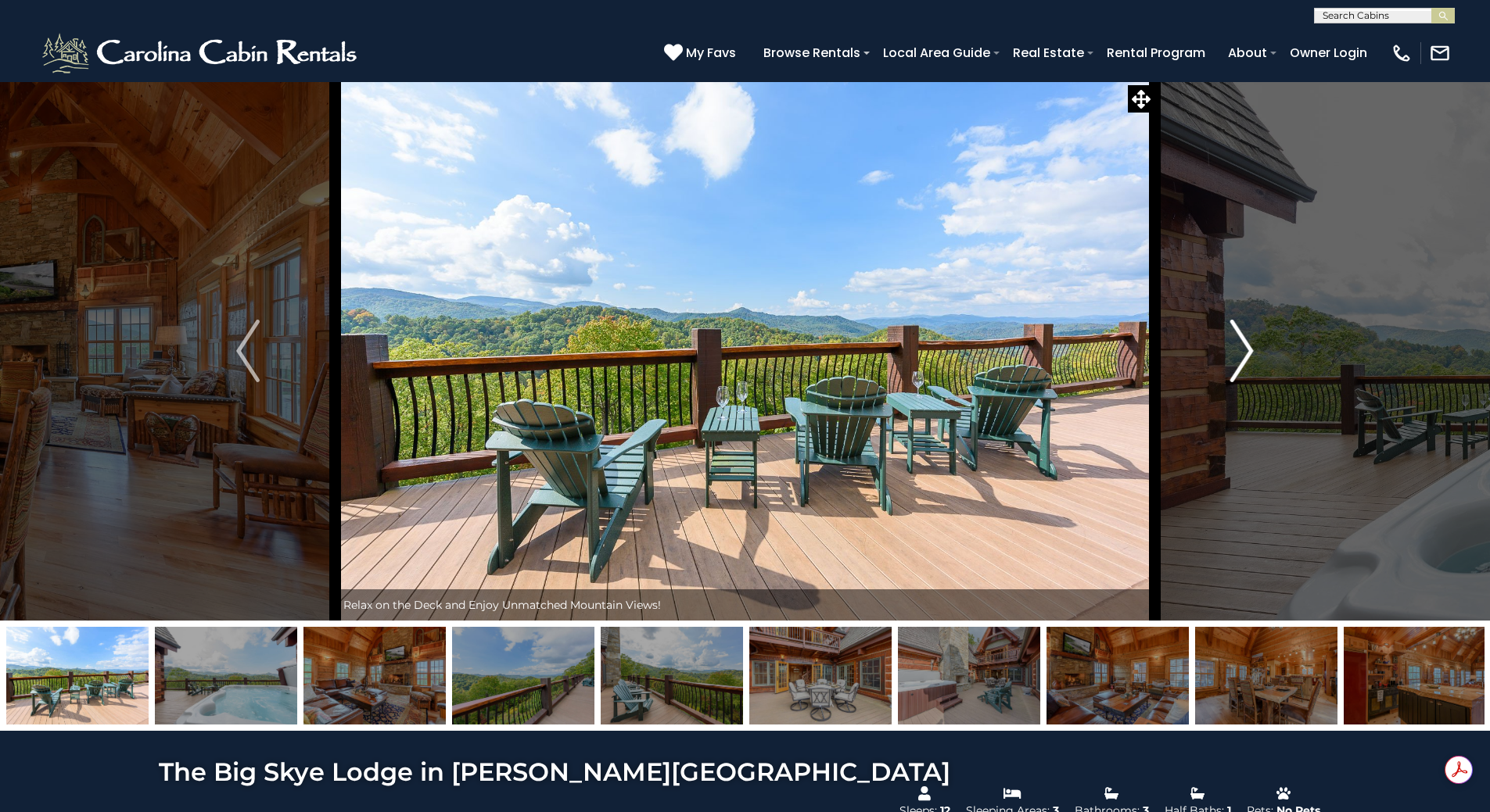
click at [1249, 353] on img "Next" at bounding box center [1242, 351] width 23 height 63
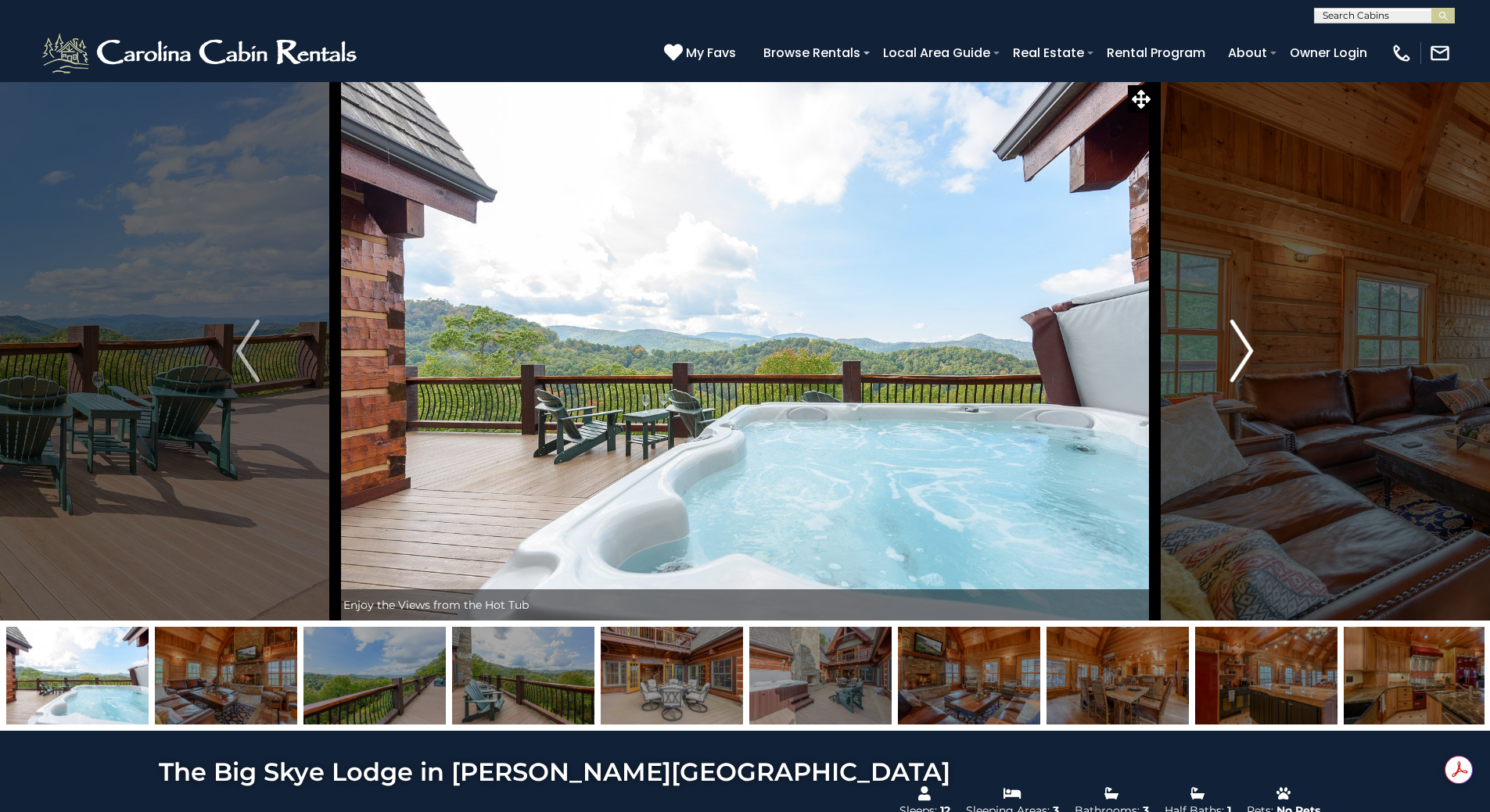
click at [1251, 353] on img "Next" at bounding box center [1242, 351] width 23 height 63
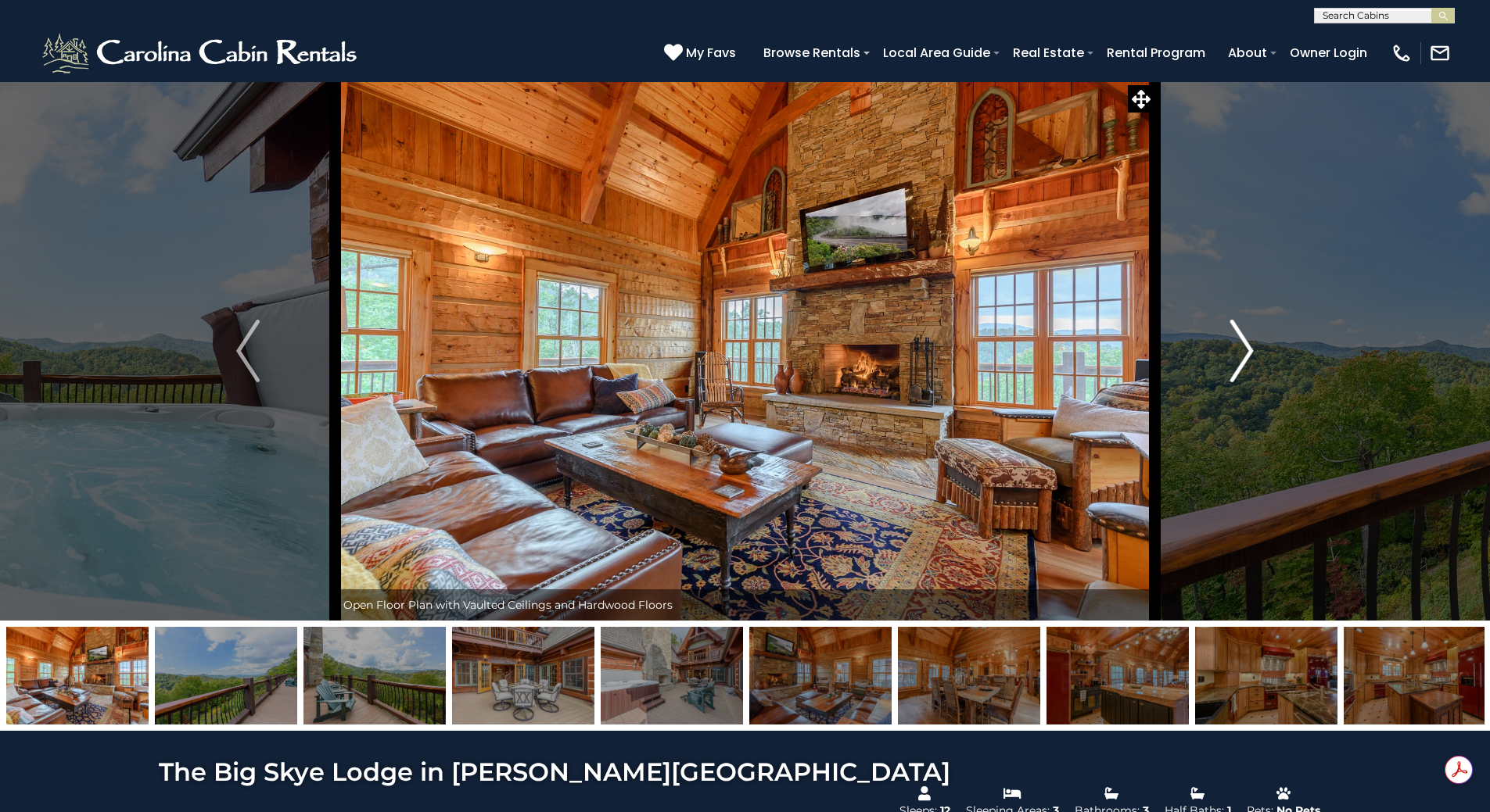
click at [1253, 355] on img "Next" at bounding box center [1242, 351] width 23 height 63
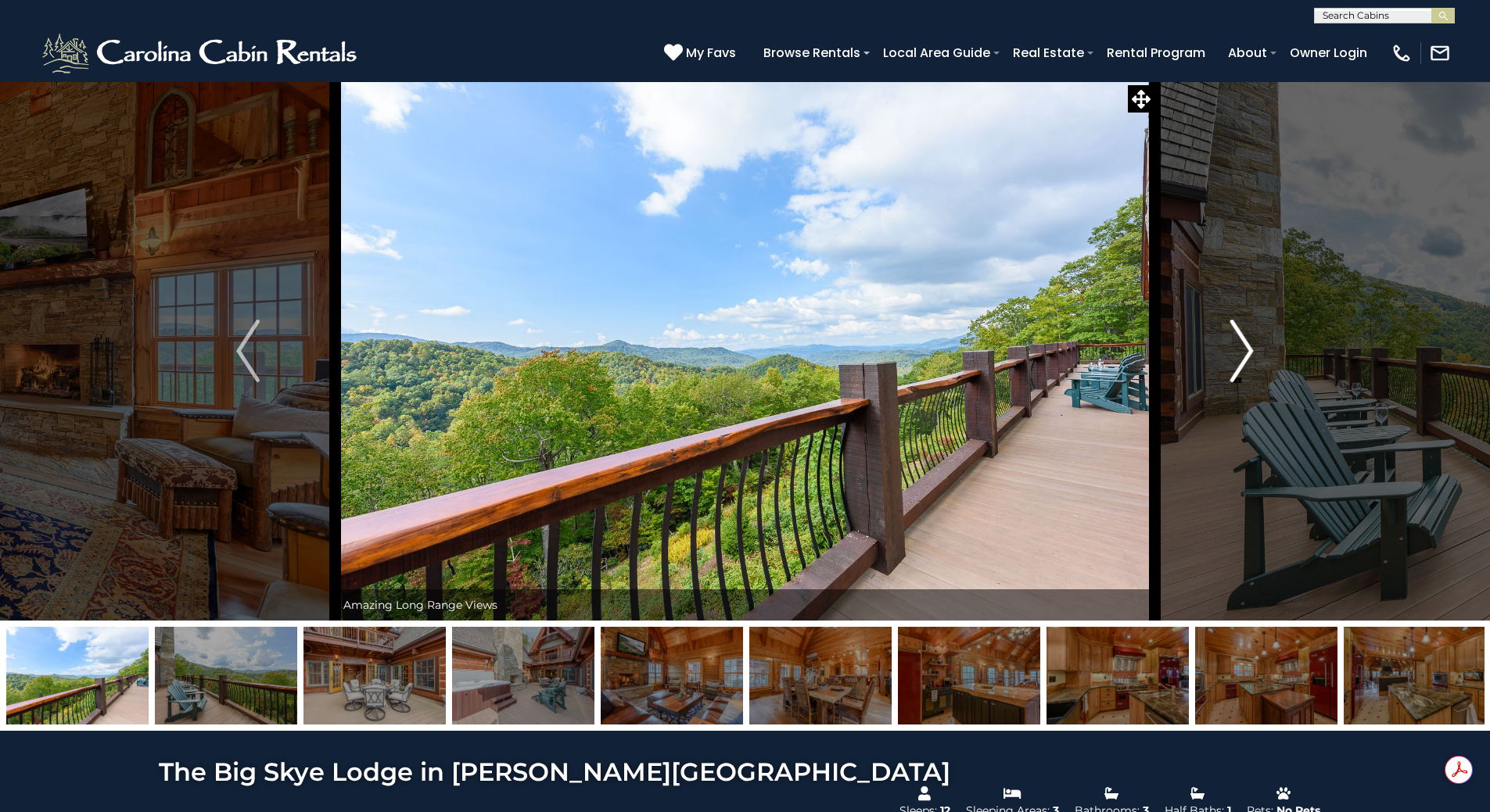
click at [1253, 357] on img "Next" at bounding box center [1242, 351] width 23 height 63
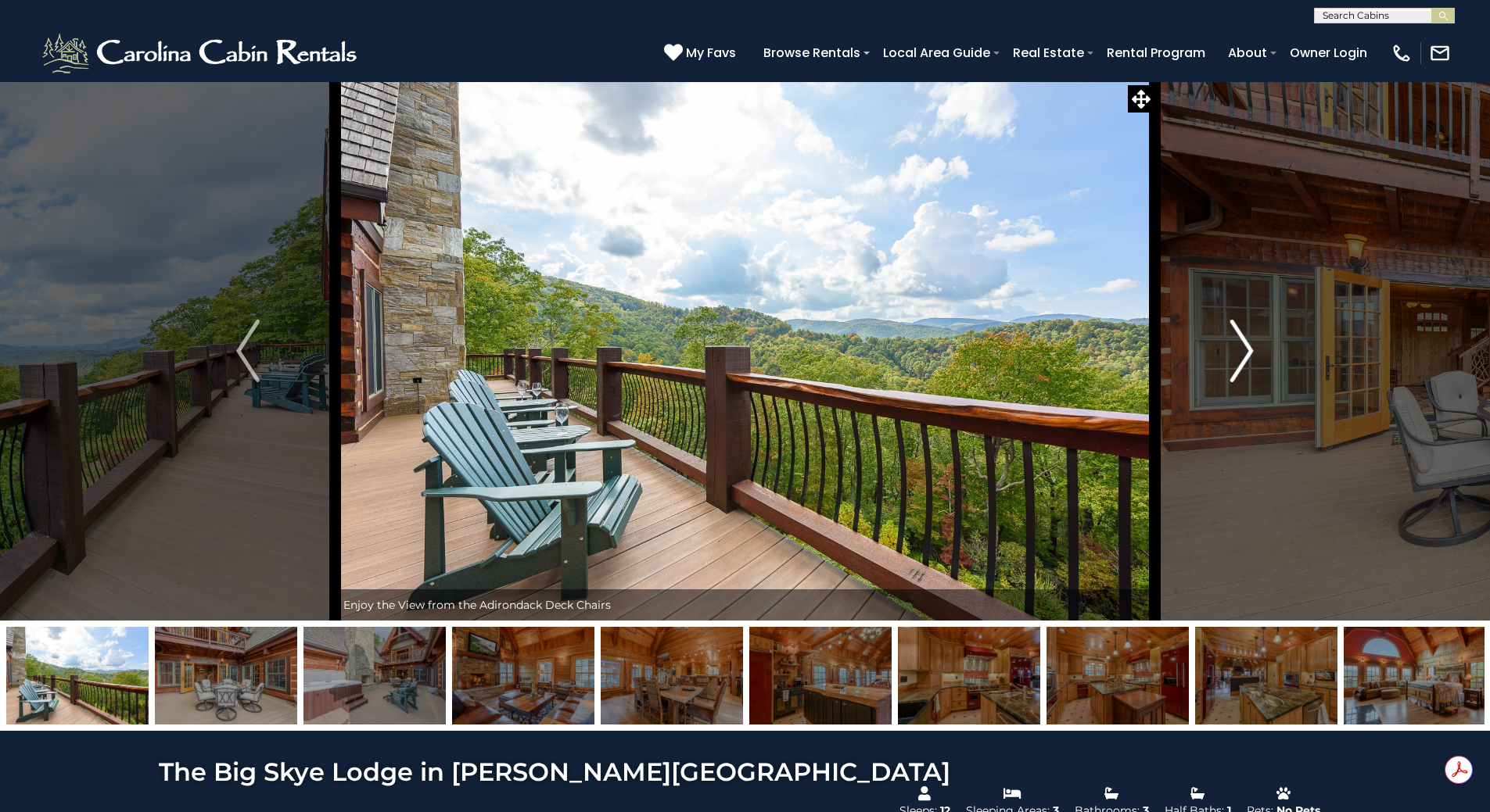
click at [1253, 357] on img "Next" at bounding box center [1242, 351] width 23 height 63
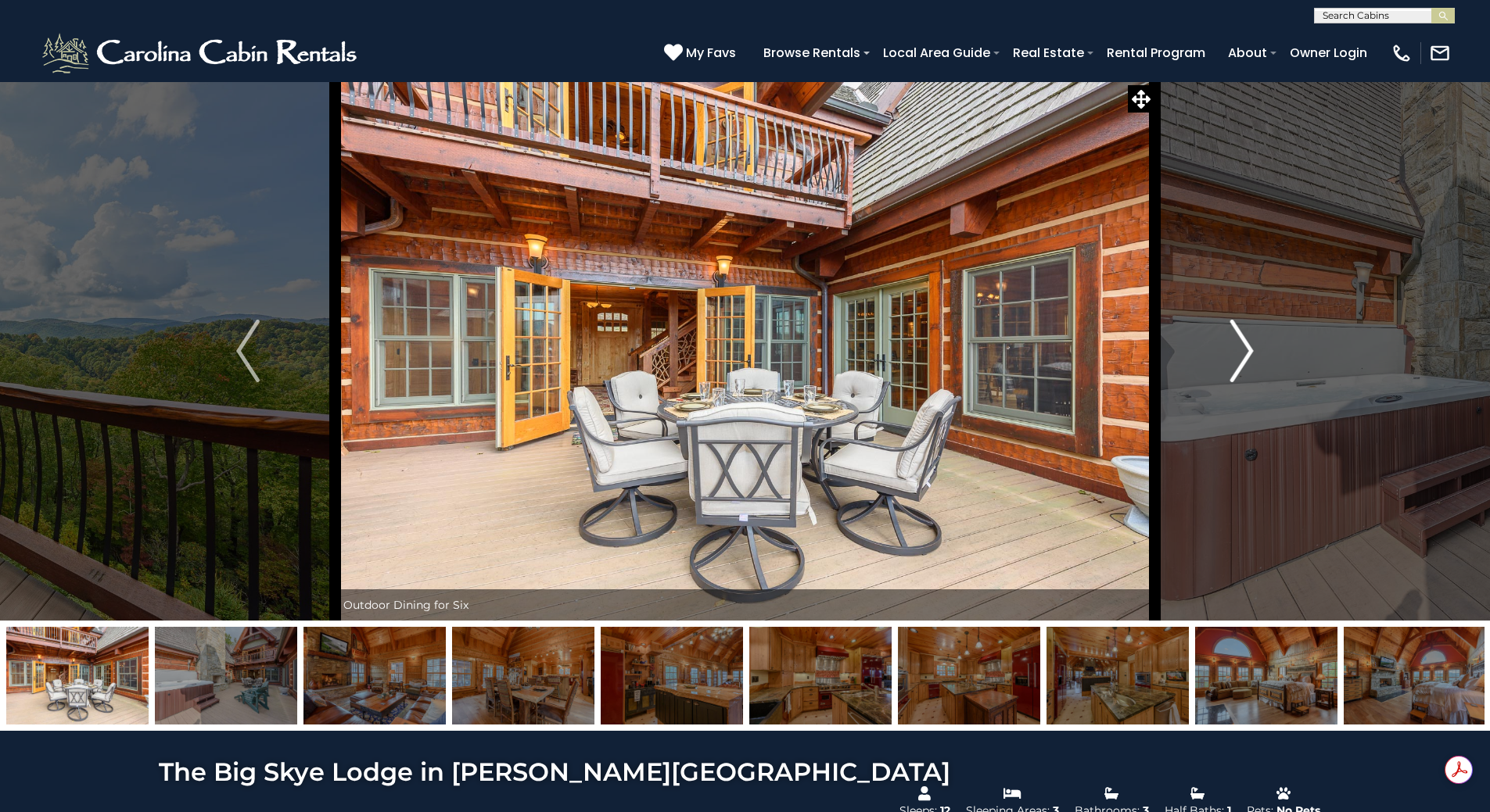
click at [1253, 359] on img "Next" at bounding box center [1242, 351] width 23 height 63
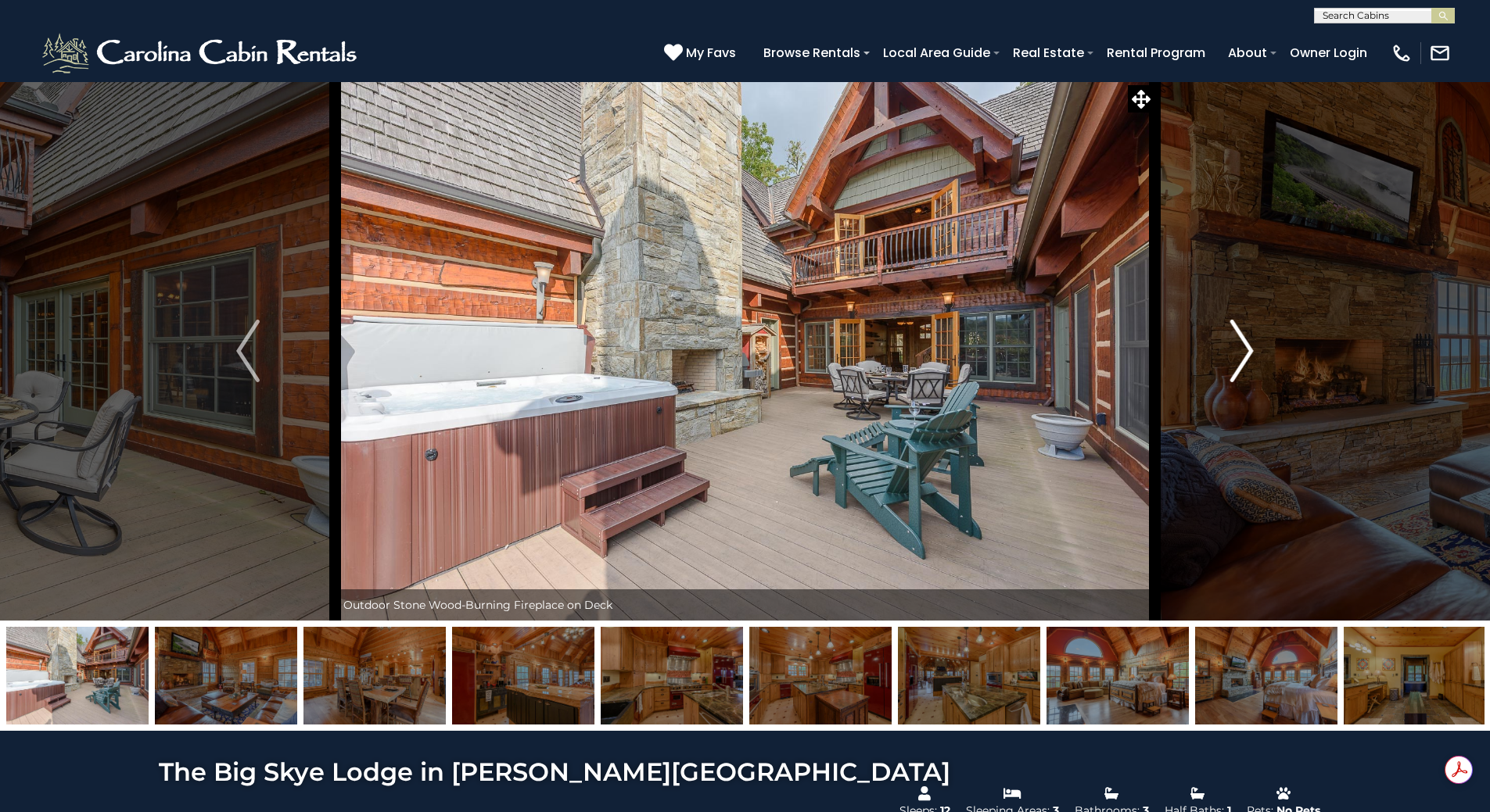
click at [1251, 363] on img "Next" at bounding box center [1242, 351] width 23 height 63
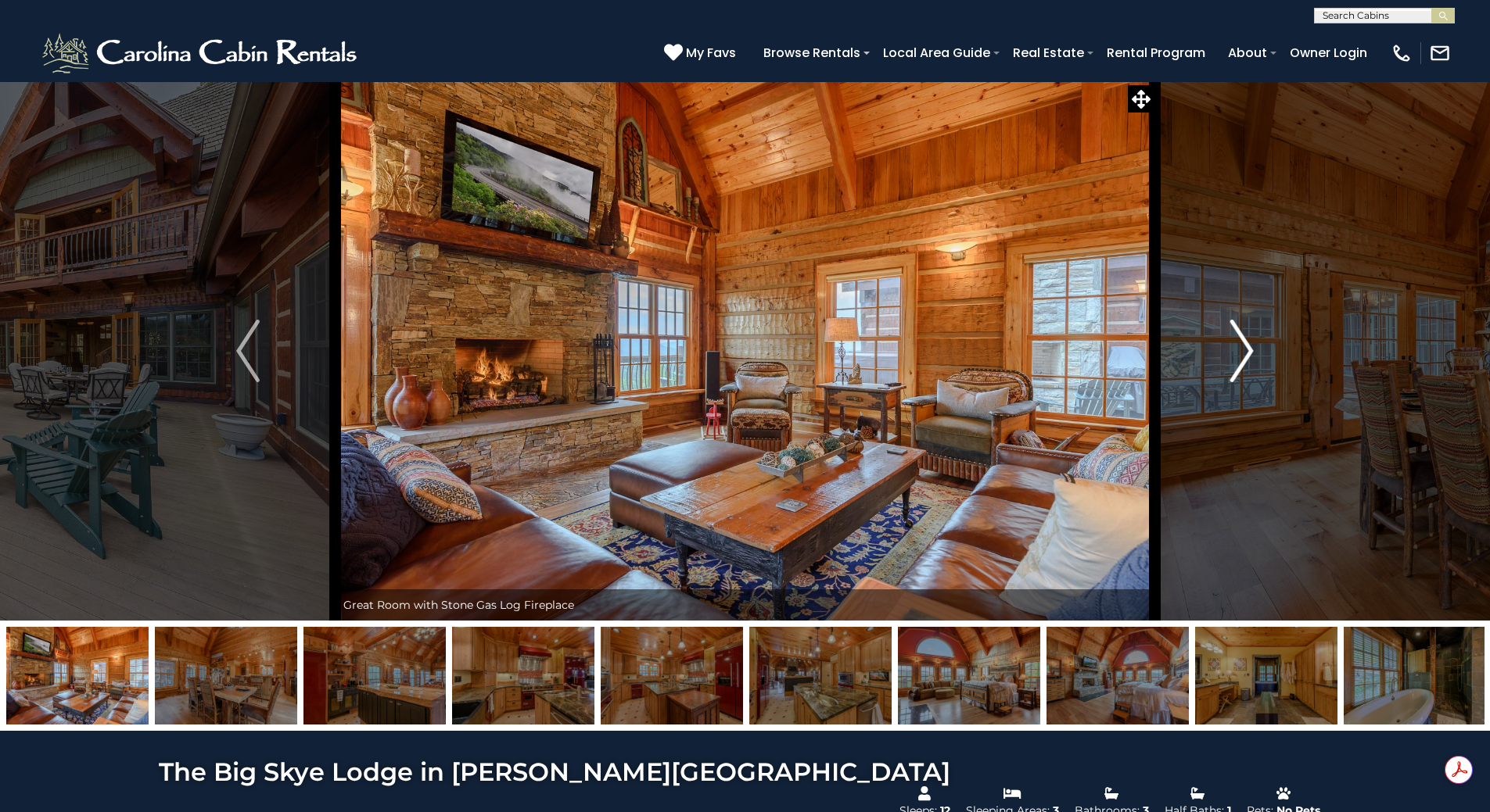
click at [1251, 363] on img "Next" at bounding box center [1242, 351] width 23 height 63
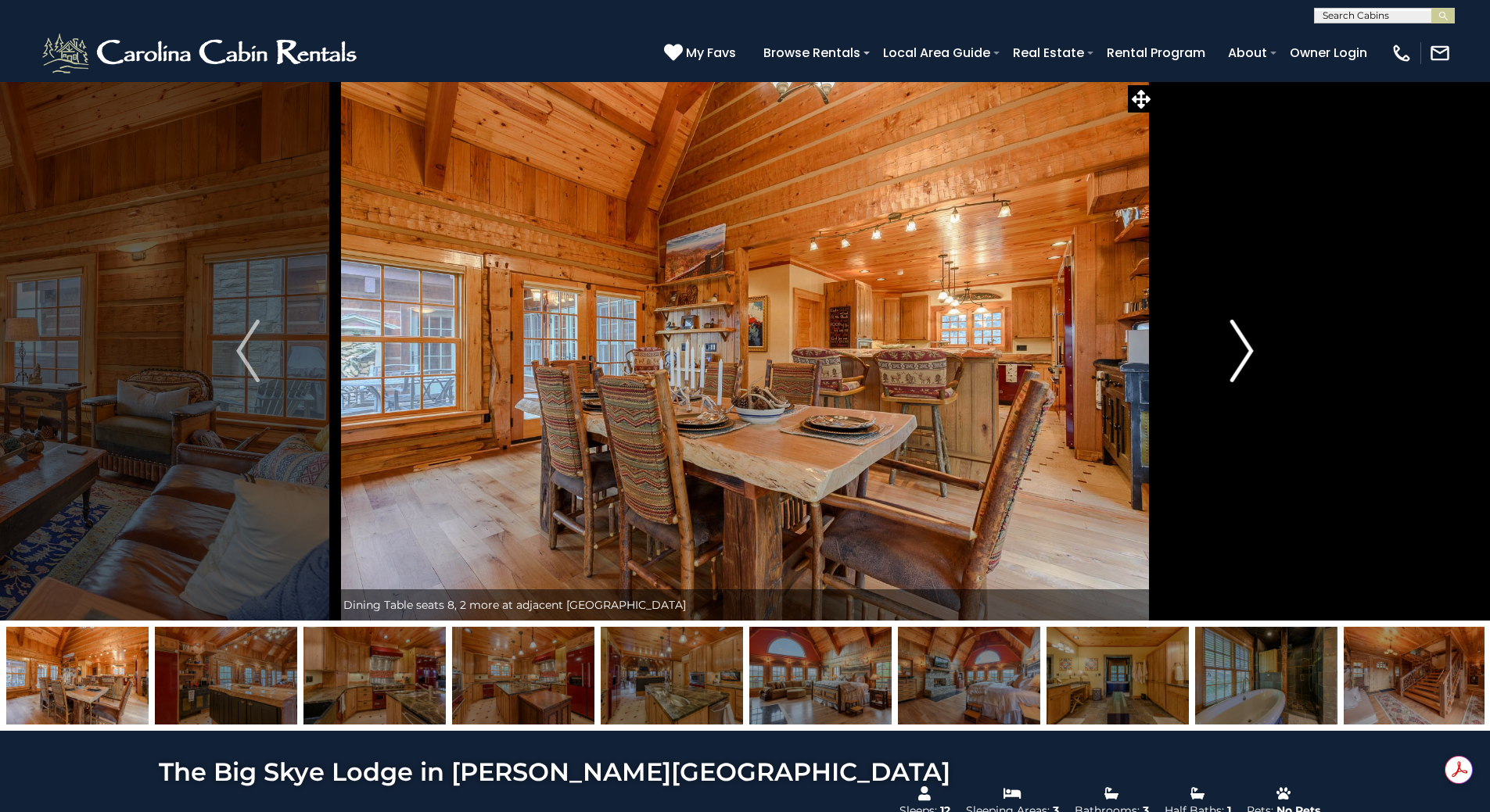
click at [1251, 363] on img "Next" at bounding box center [1242, 351] width 23 height 63
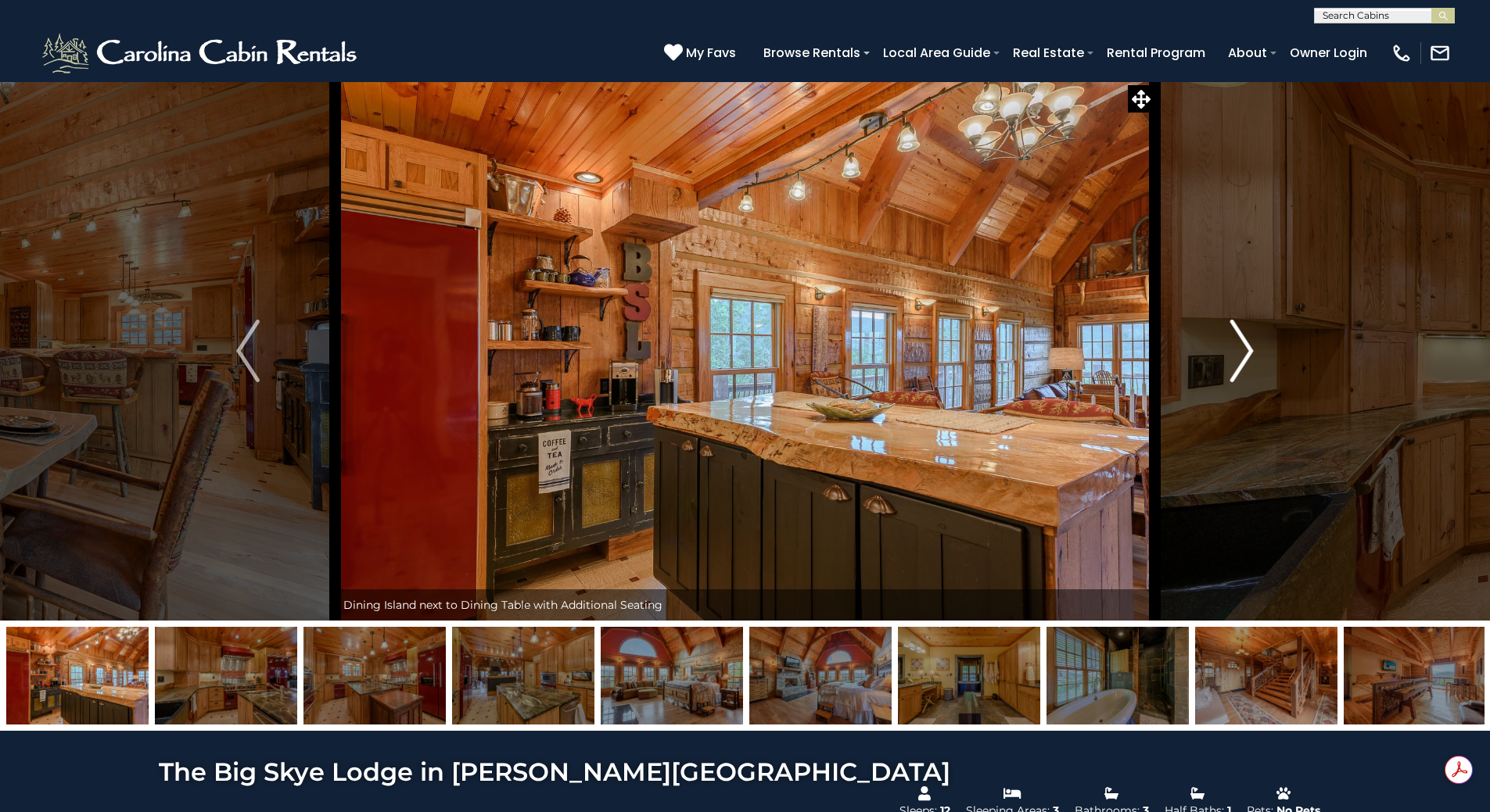
click at [1251, 363] on img "Next" at bounding box center [1242, 351] width 23 height 63
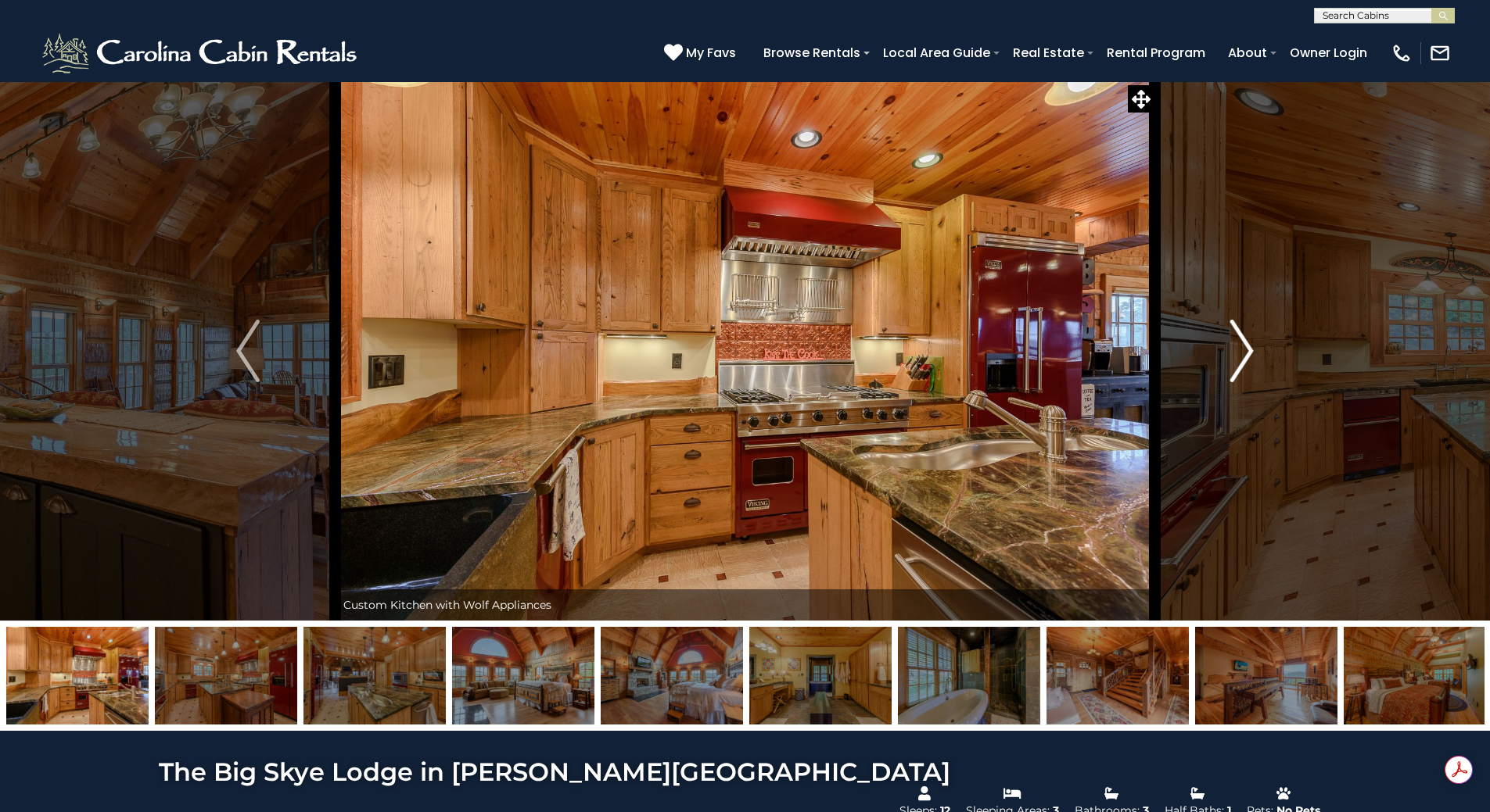
click at [1251, 363] on img "Next" at bounding box center [1242, 351] width 23 height 63
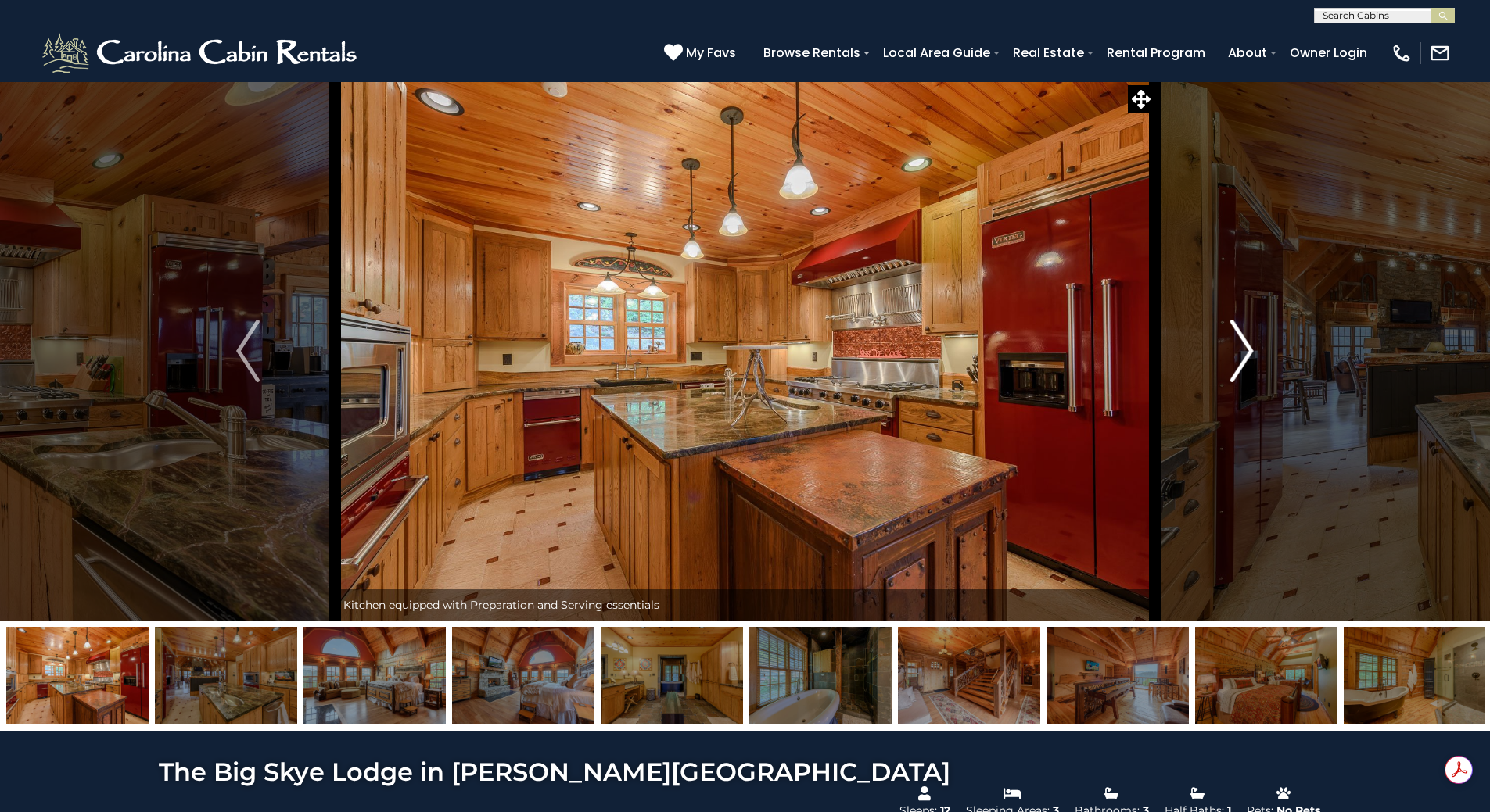
click at [1251, 363] on img "Next" at bounding box center [1242, 351] width 23 height 63
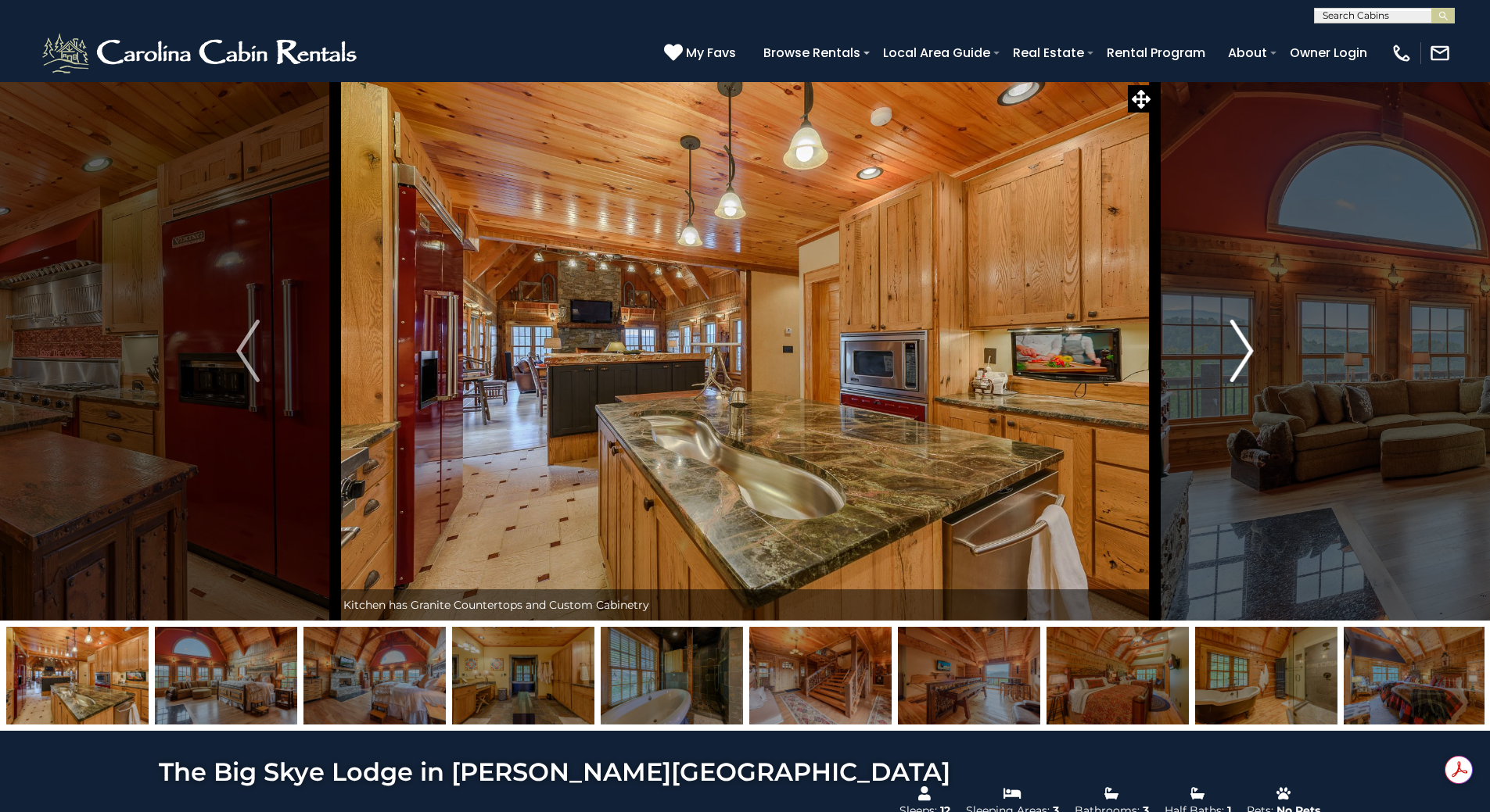
click at [1251, 363] on img "Next" at bounding box center [1242, 351] width 23 height 63
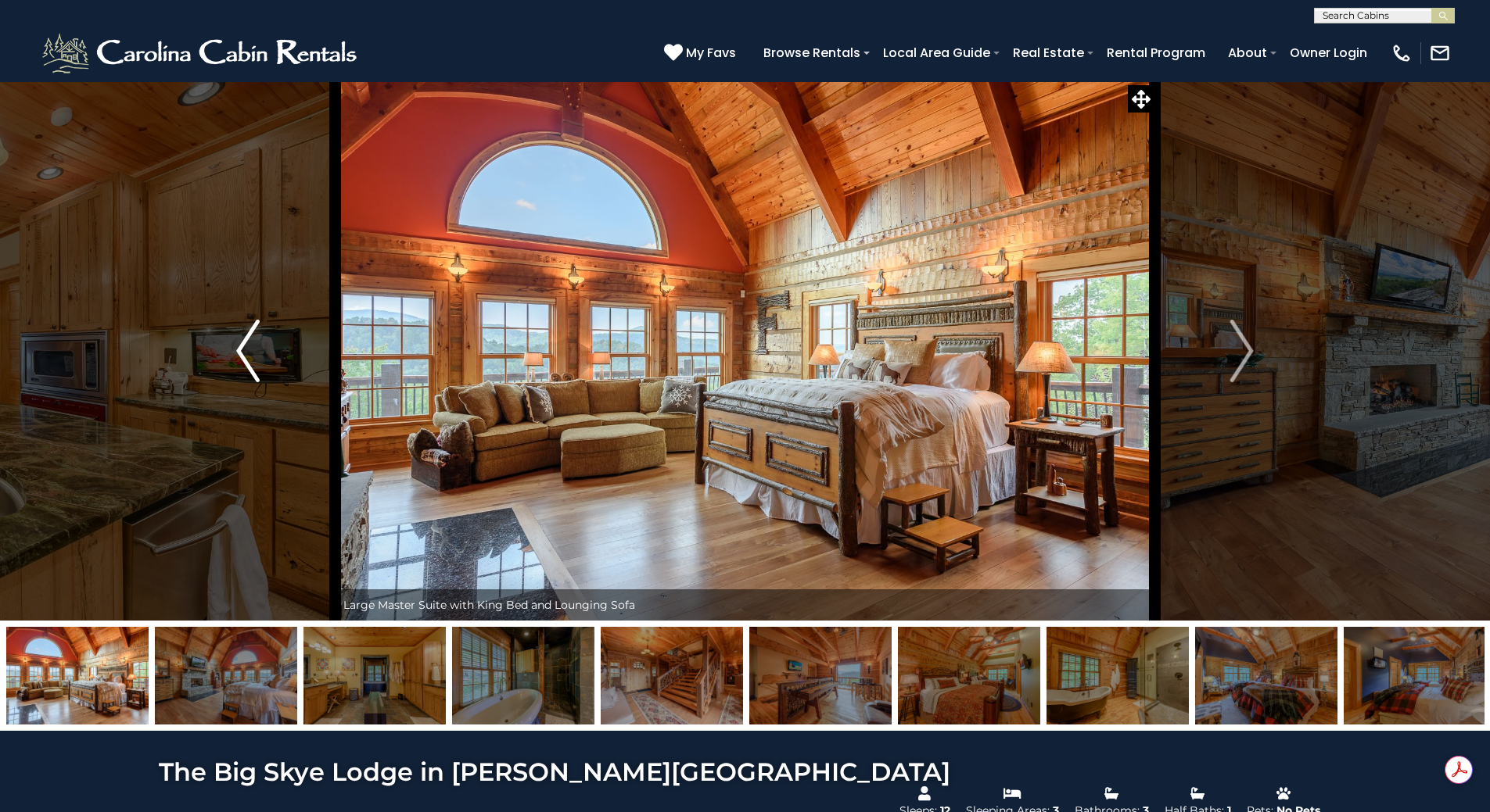
click at [248, 368] on img "Previous" at bounding box center [247, 351] width 23 height 63
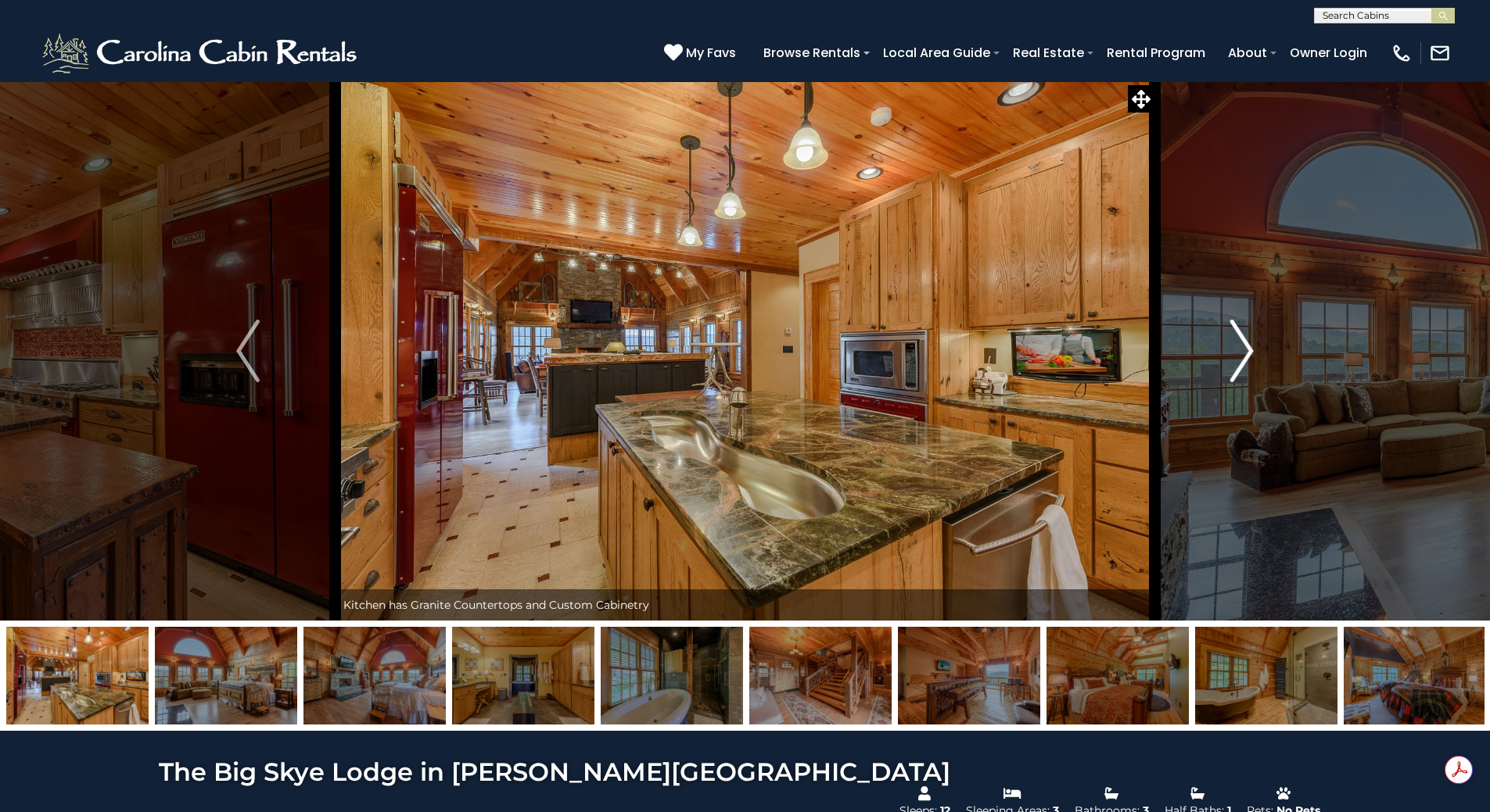
click at [1244, 348] on img "Next" at bounding box center [1242, 351] width 23 height 63
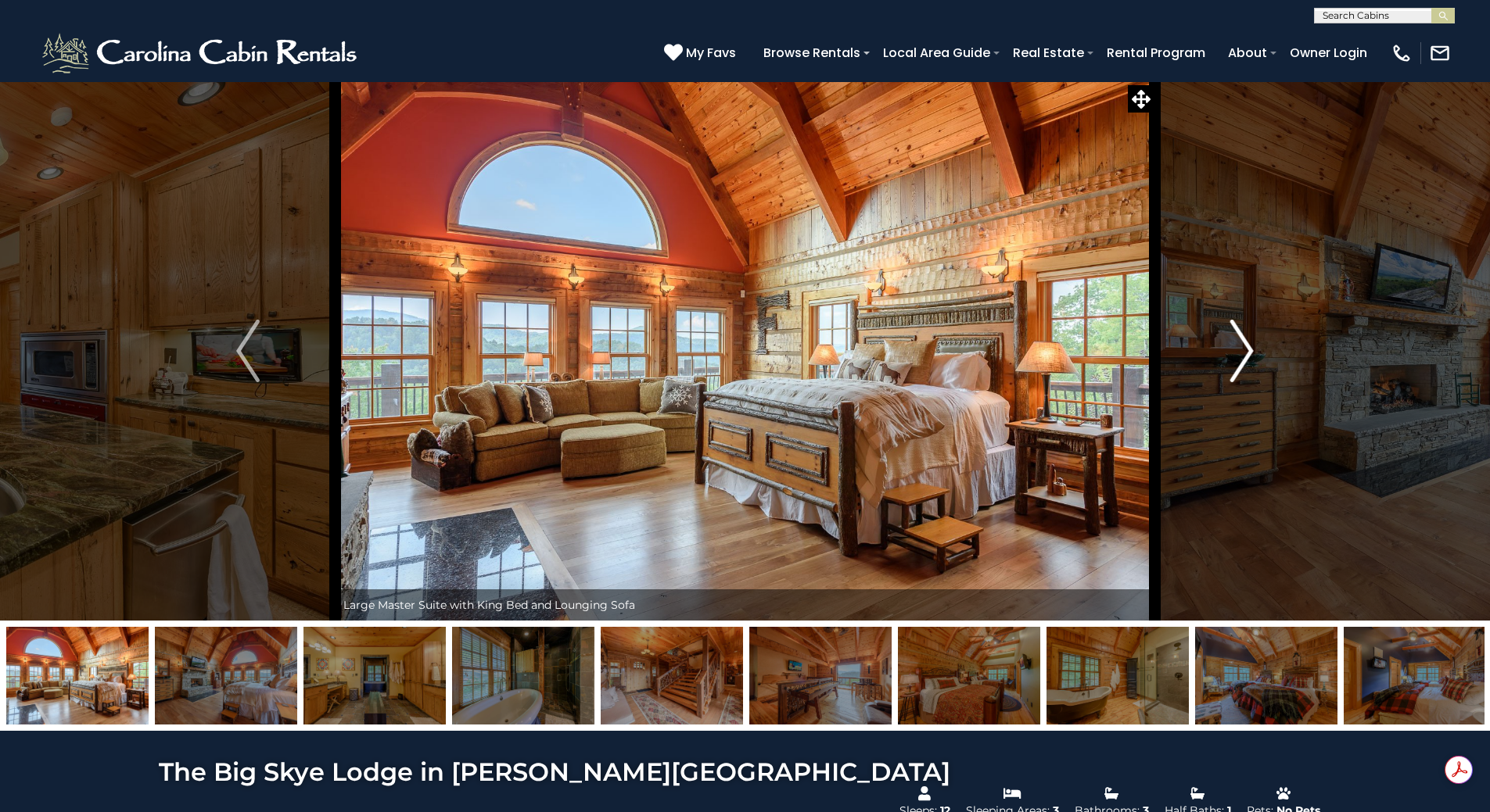
click at [1249, 350] on img "Next" at bounding box center [1242, 351] width 23 height 63
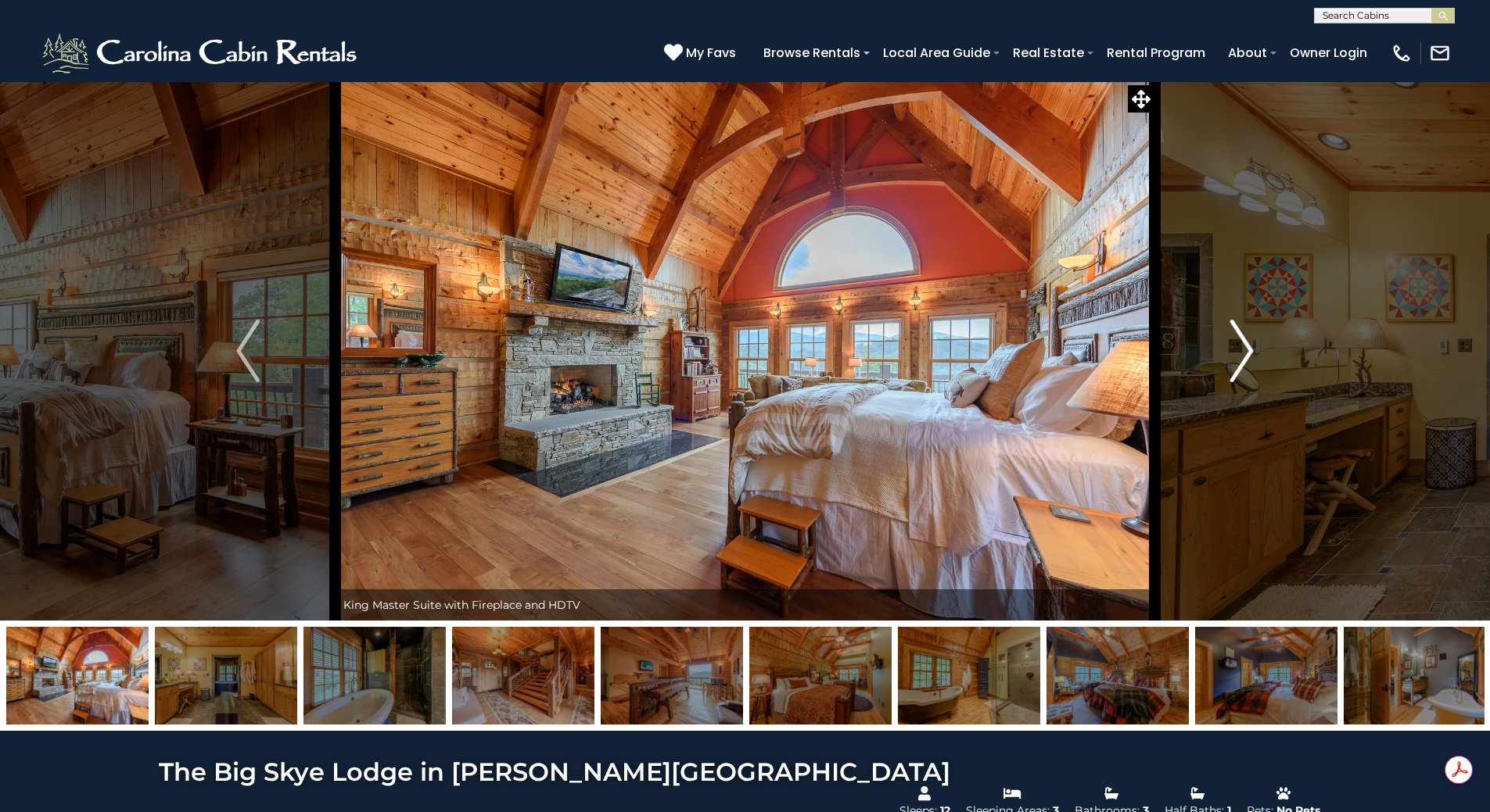
click at [1249, 350] on img "Next" at bounding box center [1242, 351] width 23 height 63
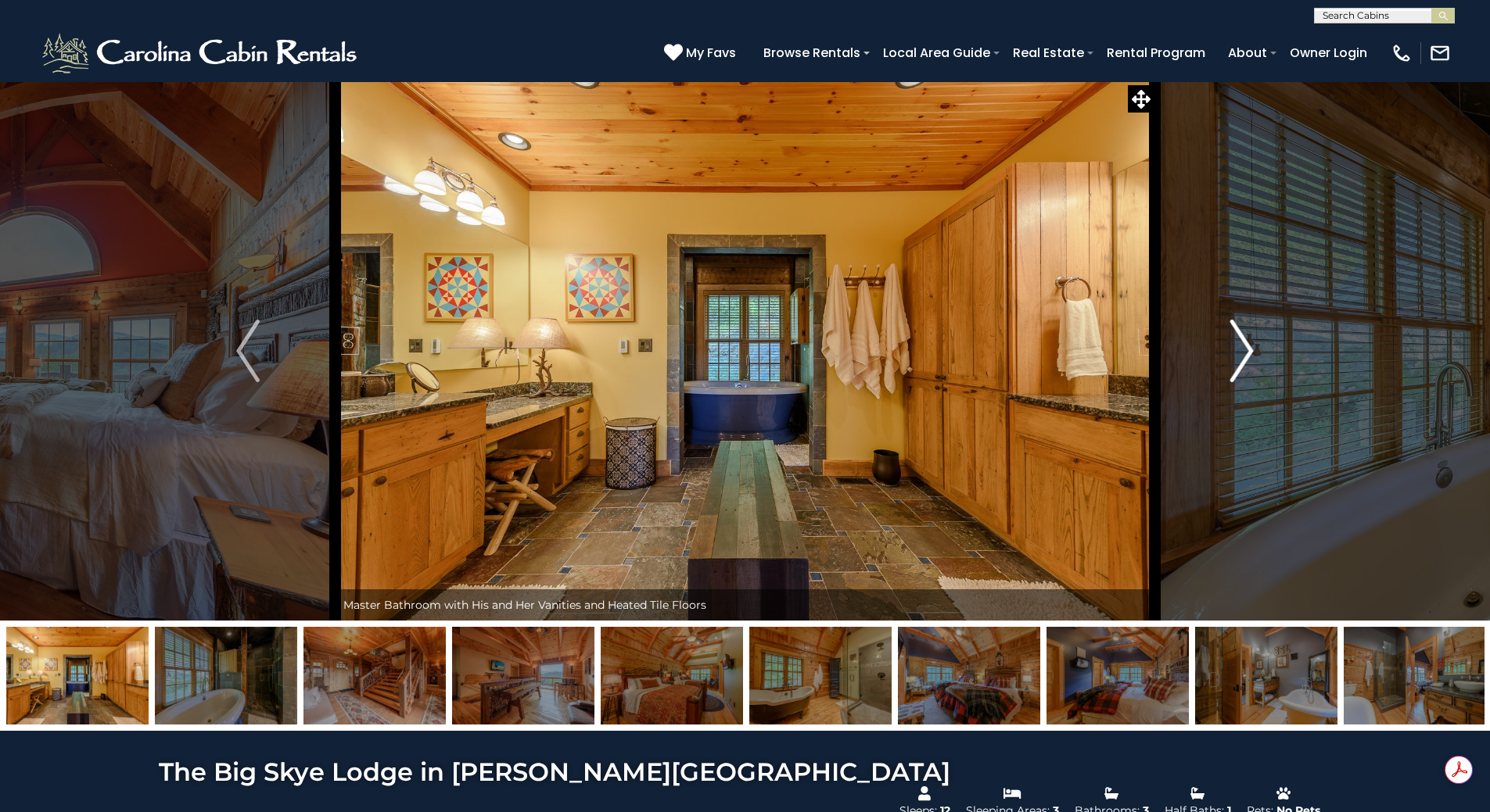
click at [1249, 350] on img "Next" at bounding box center [1242, 351] width 23 height 63
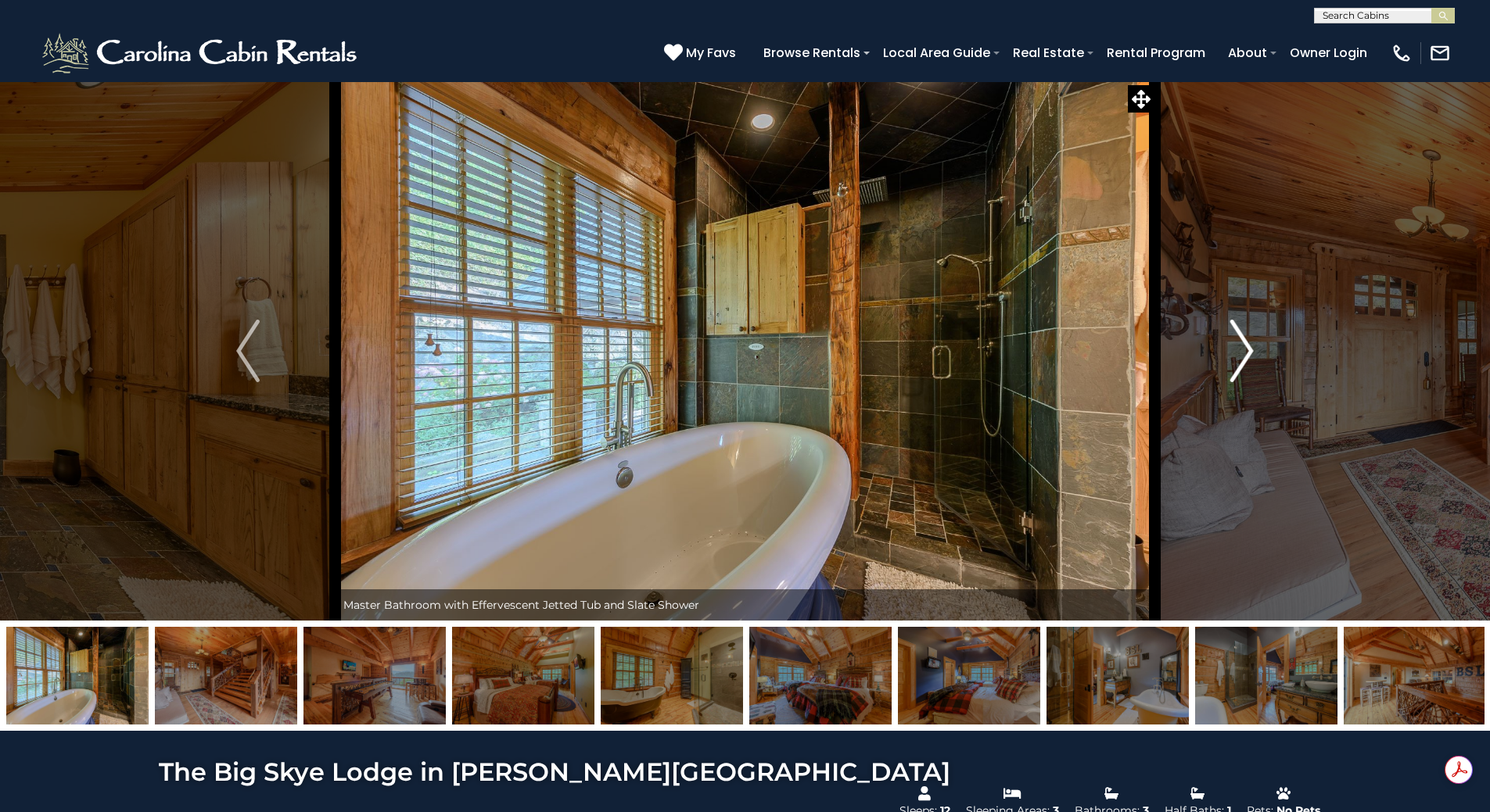
click at [1249, 350] on img "Next" at bounding box center [1242, 351] width 23 height 63
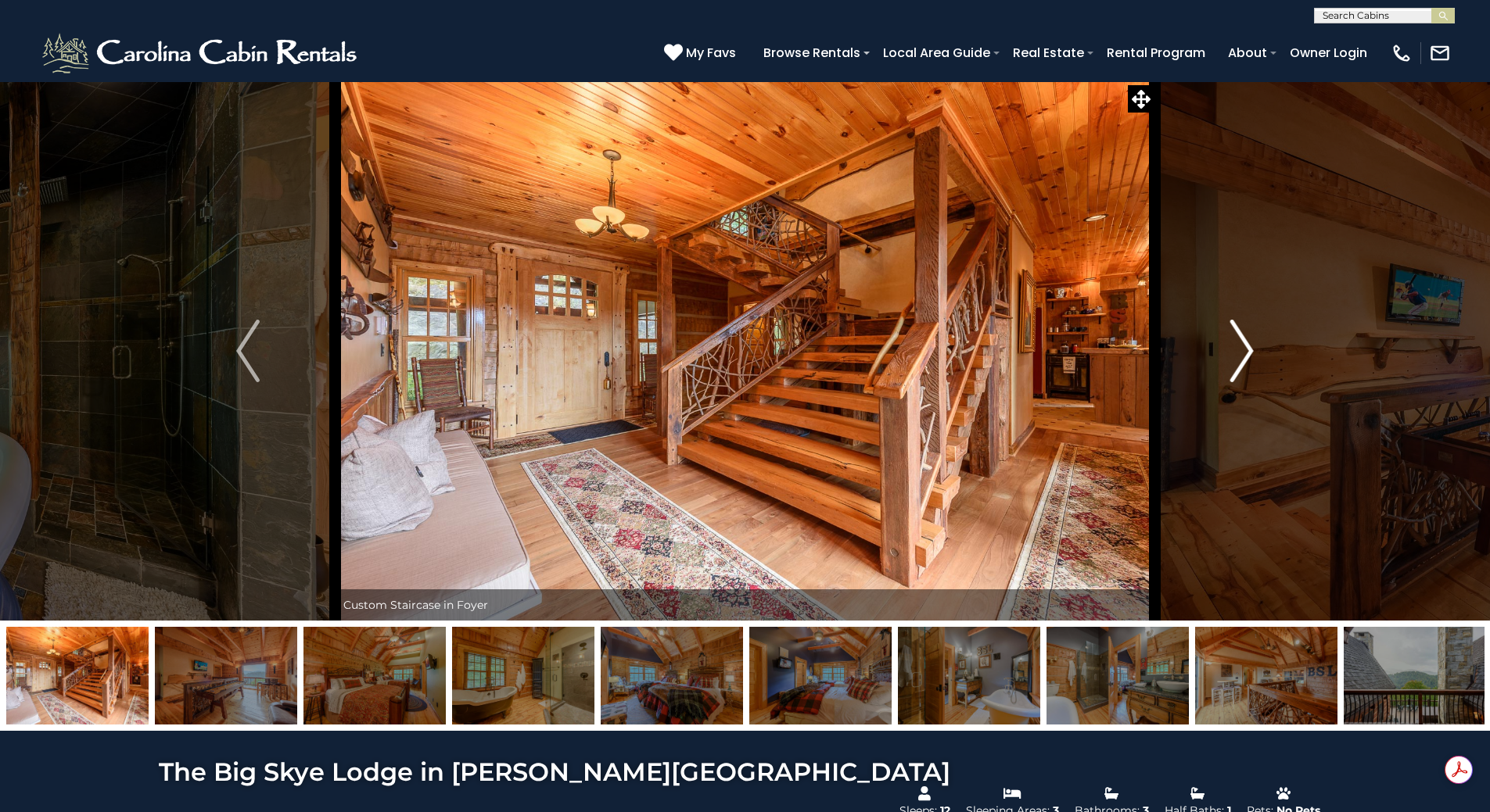
click at [1249, 350] on img "Next" at bounding box center [1242, 351] width 23 height 63
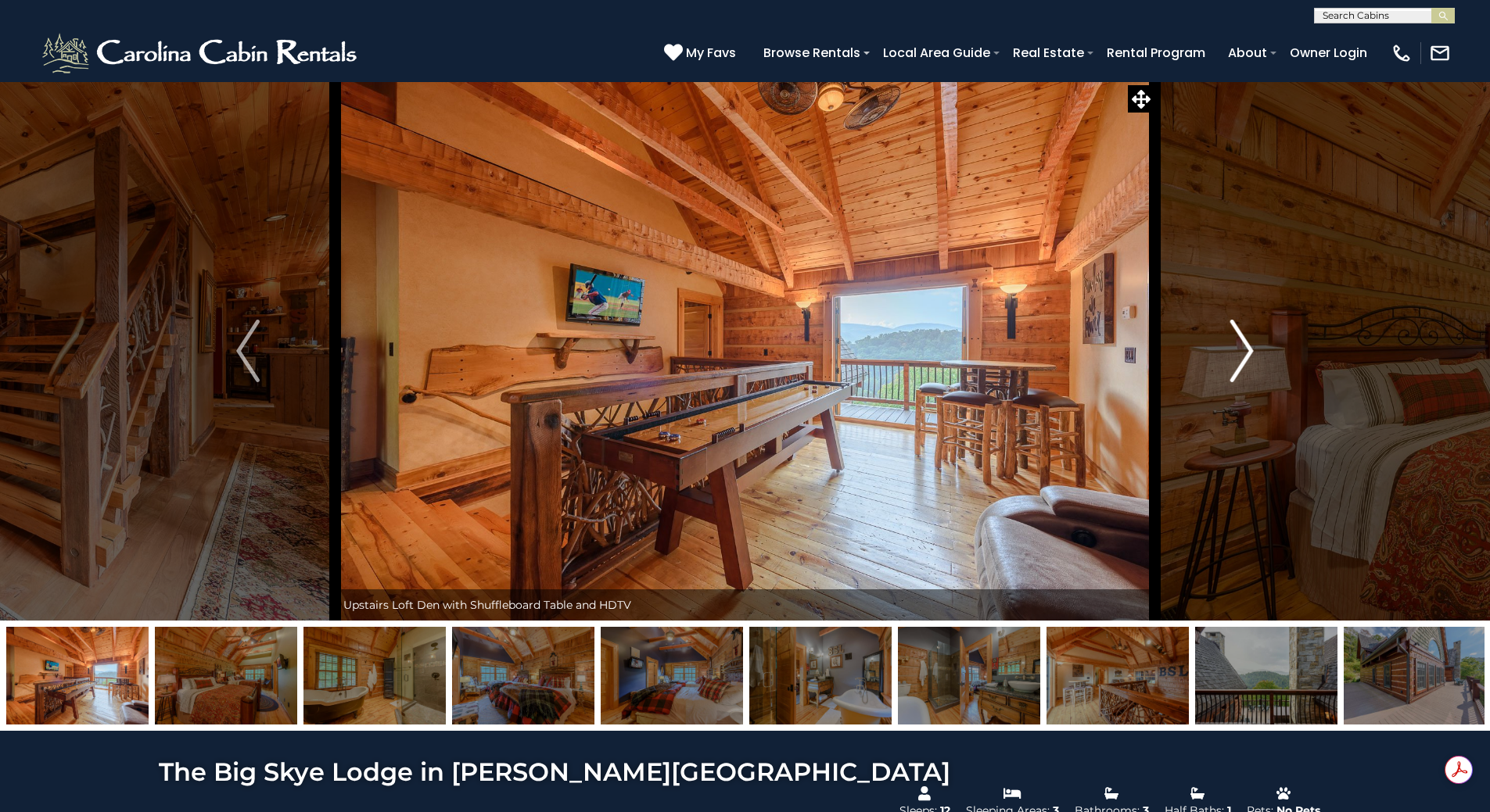
click at [1249, 350] on img "Next" at bounding box center [1242, 351] width 23 height 63
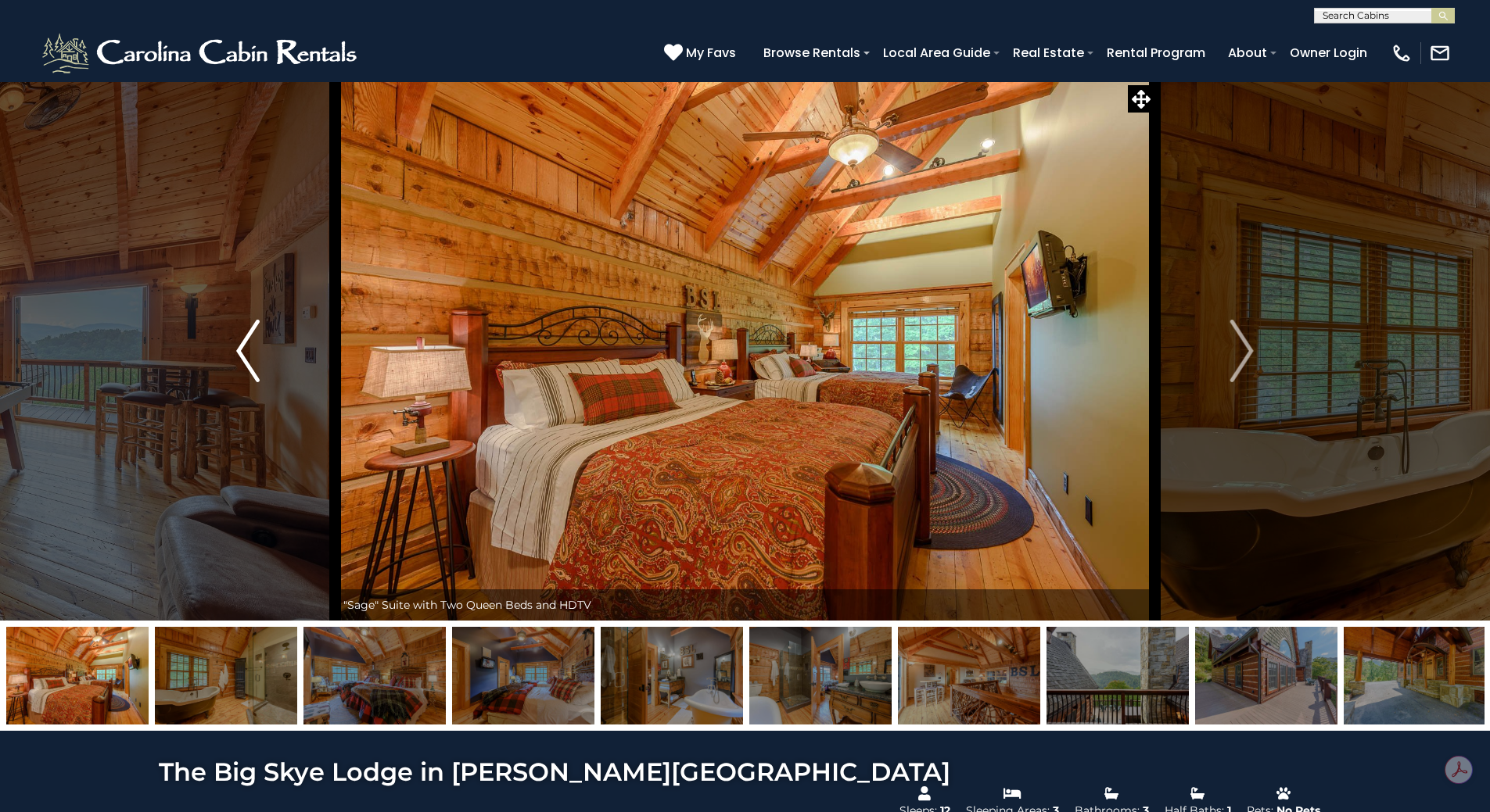
click at [255, 346] on img "Previous" at bounding box center [247, 351] width 23 height 63
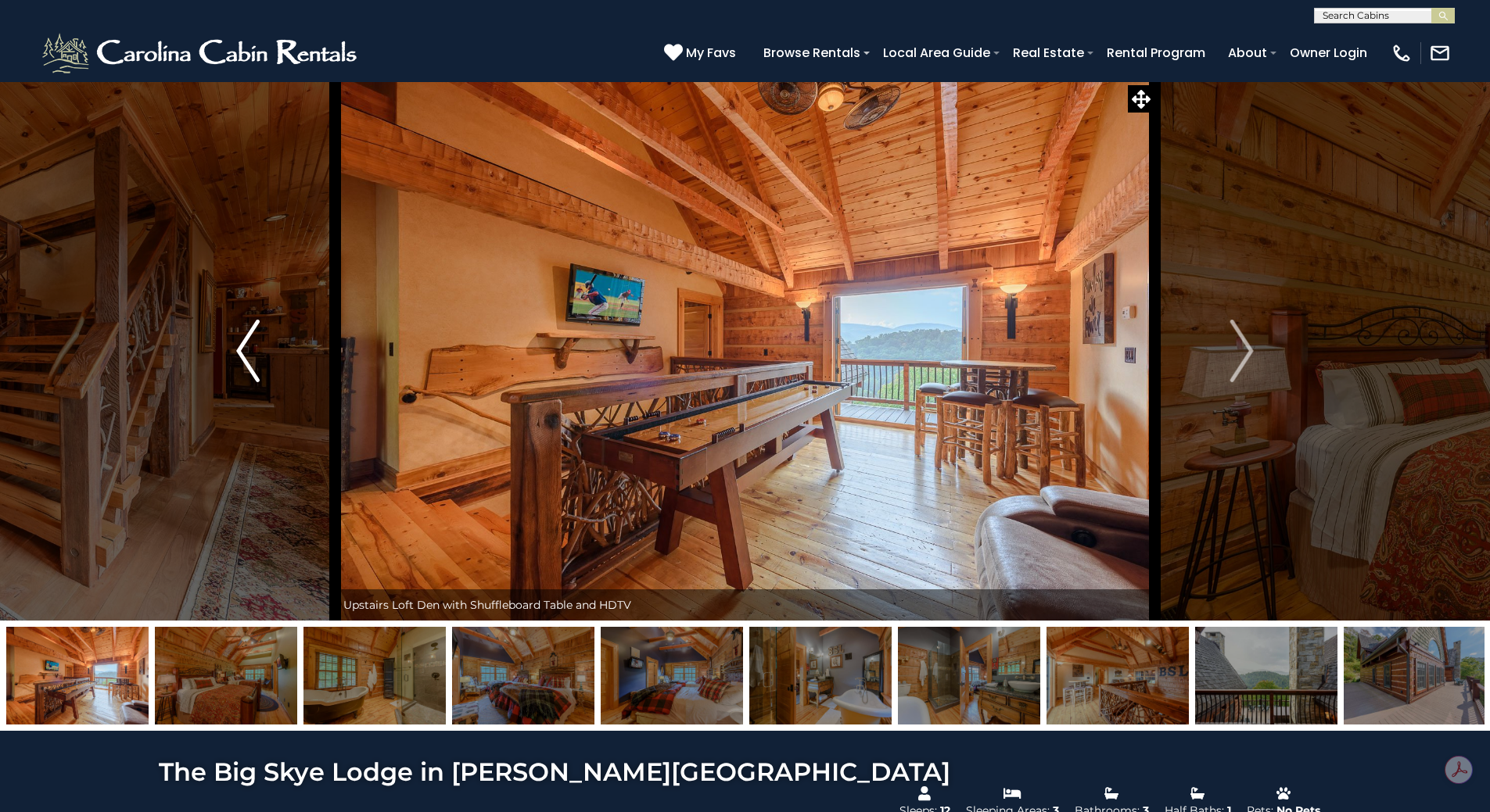
click at [255, 346] on img "Previous" at bounding box center [247, 351] width 23 height 63
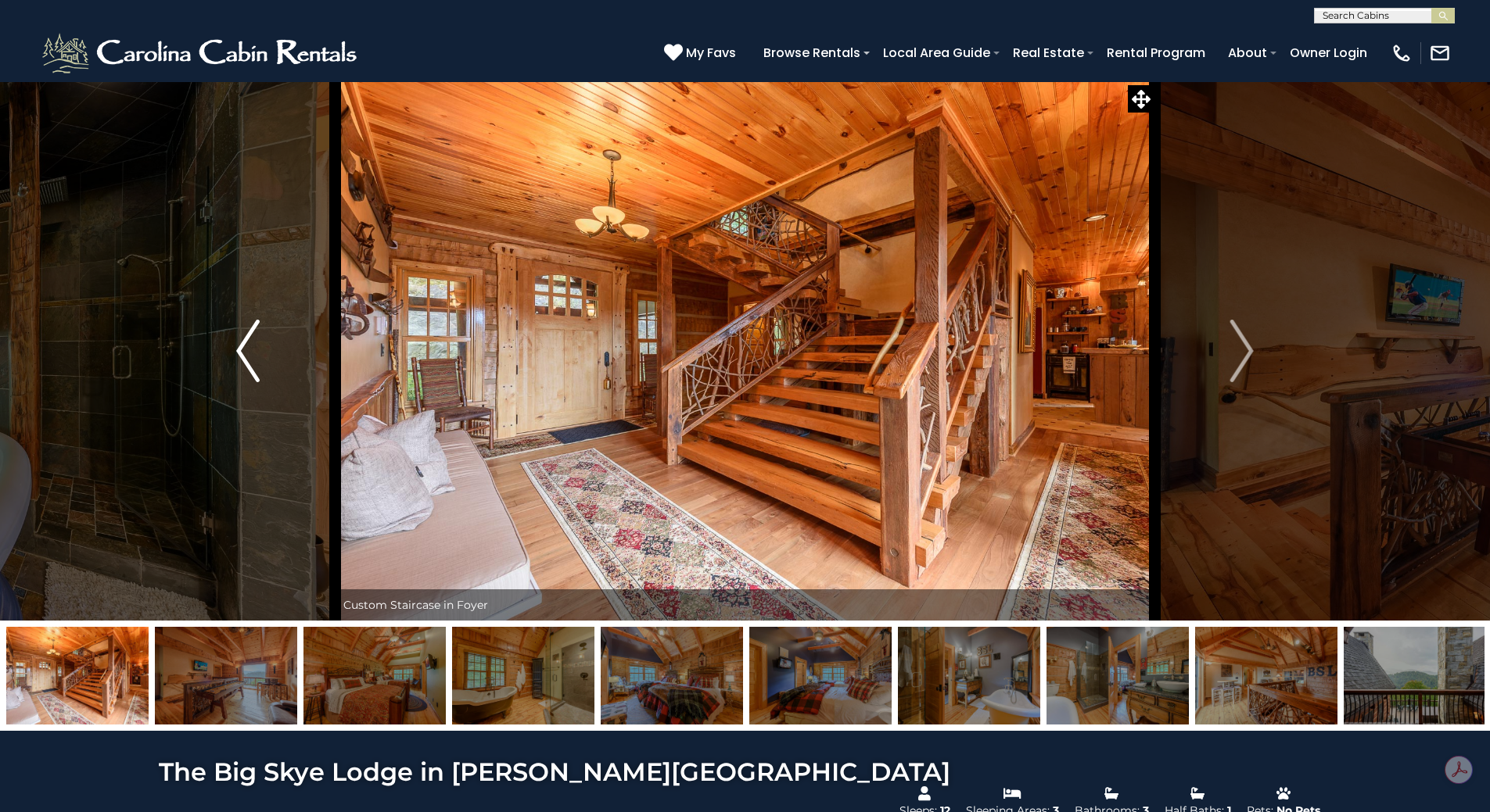
click at [256, 347] on img "Previous" at bounding box center [247, 351] width 23 height 63
click at [256, 349] on img "Previous" at bounding box center [247, 351] width 23 height 63
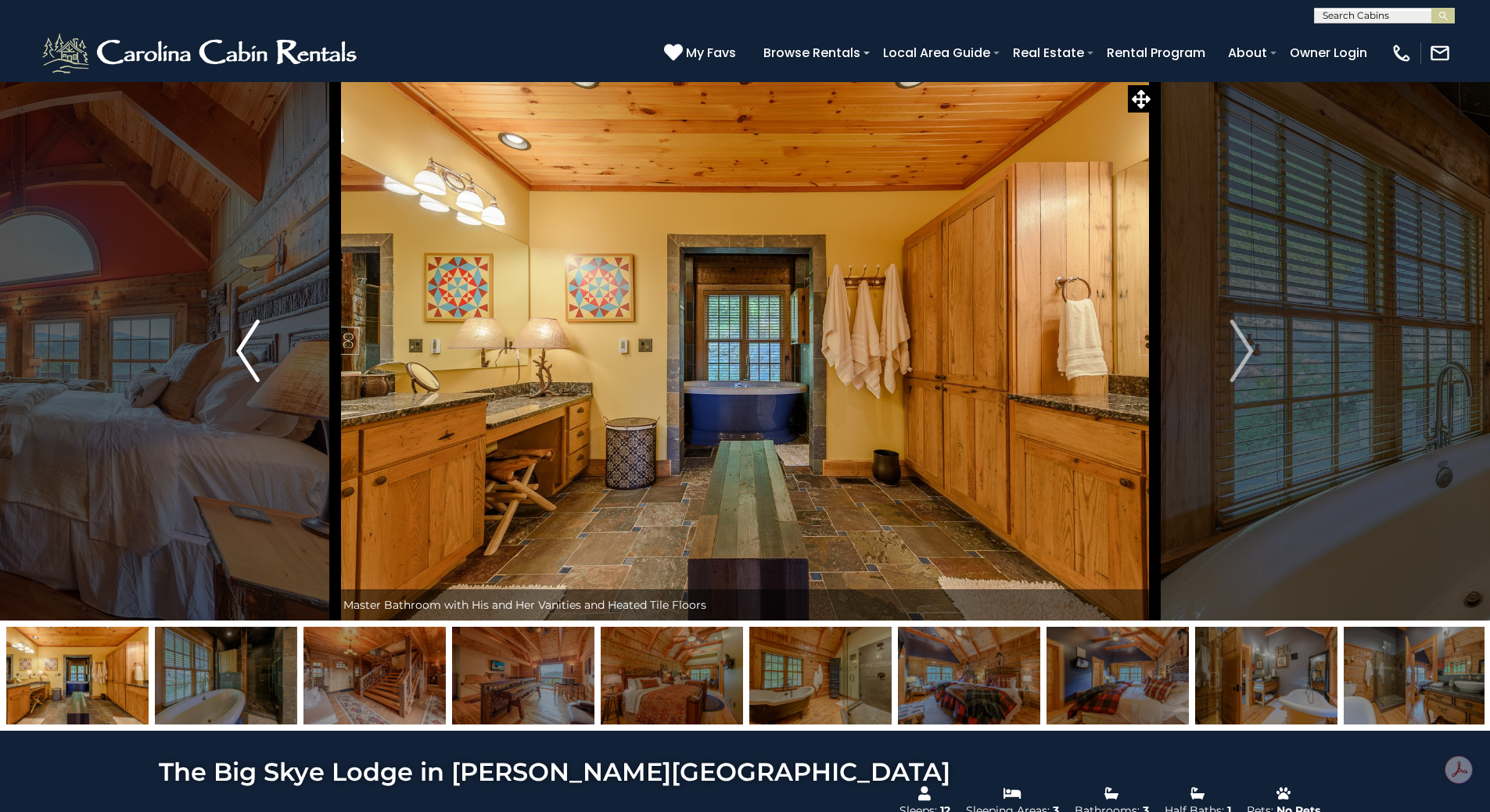
click at [256, 349] on img "Previous" at bounding box center [247, 351] width 23 height 63
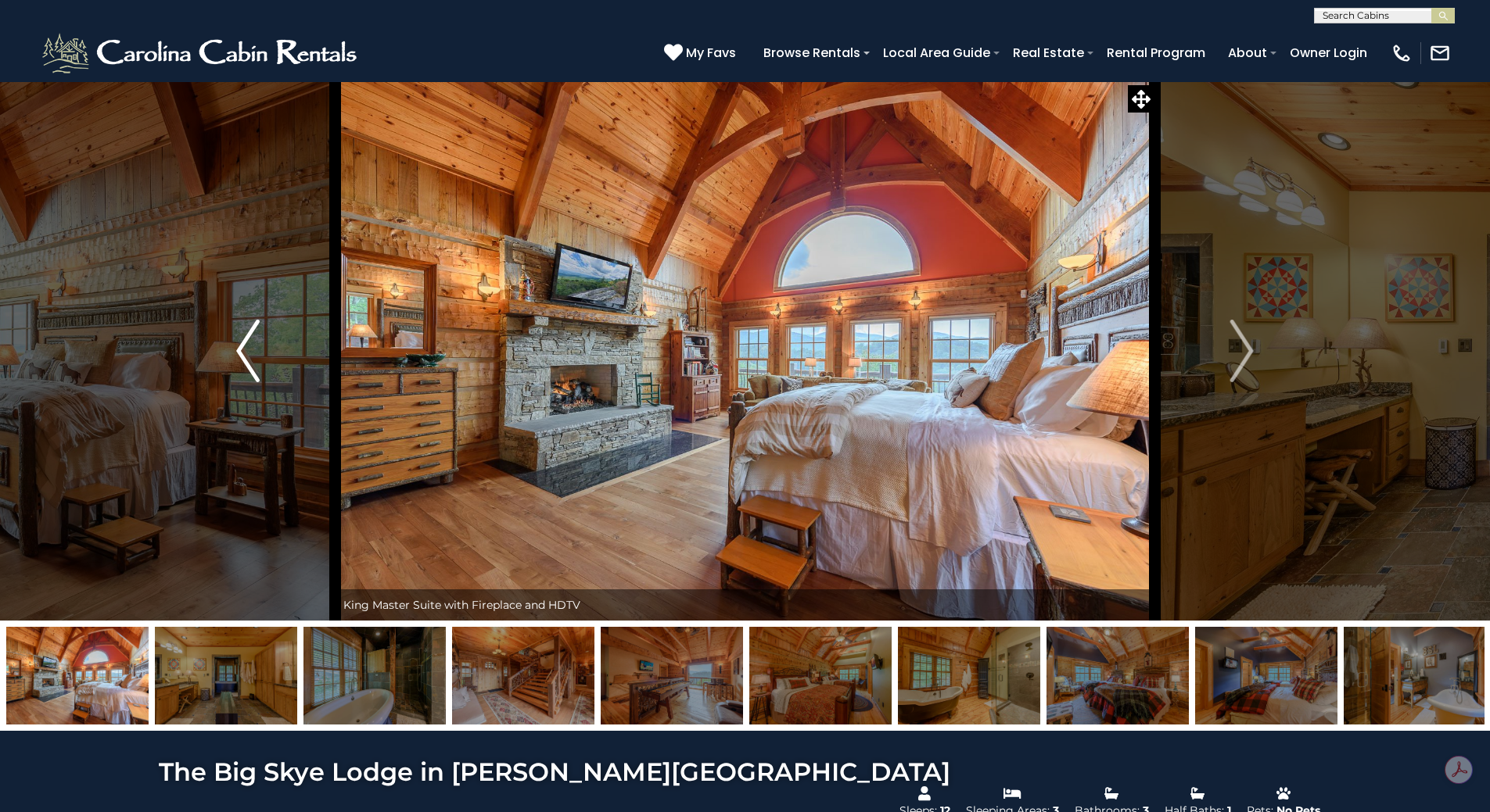
click at [256, 352] on img "Previous" at bounding box center [247, 351] width 23 height 63
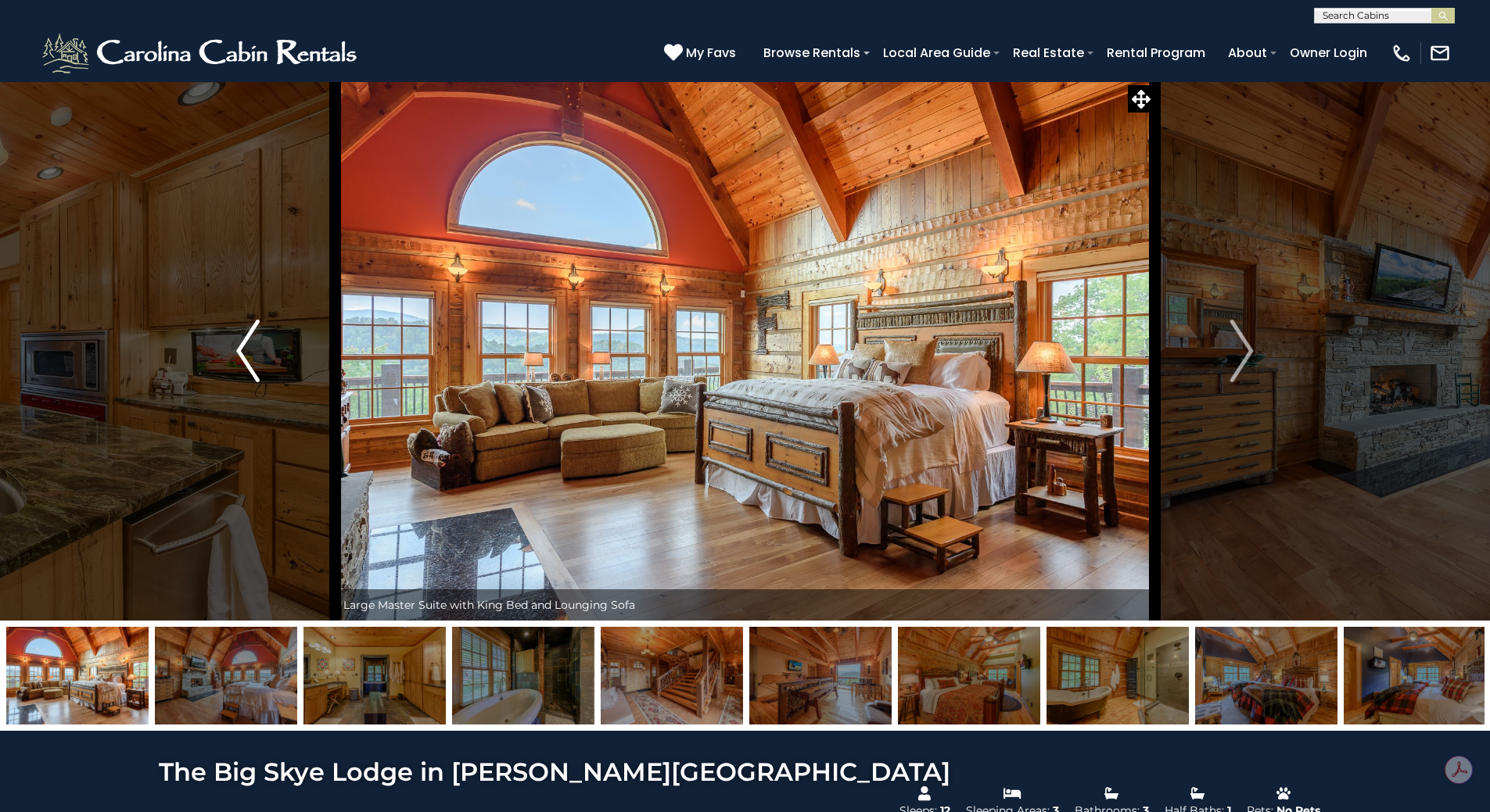
click at [256, 352] on img "Previous" at bounding box center [247, 351] width 23 height 63
click at [256, 354] on img "Previous" at bounding box center [247, 351] width 23 height 63
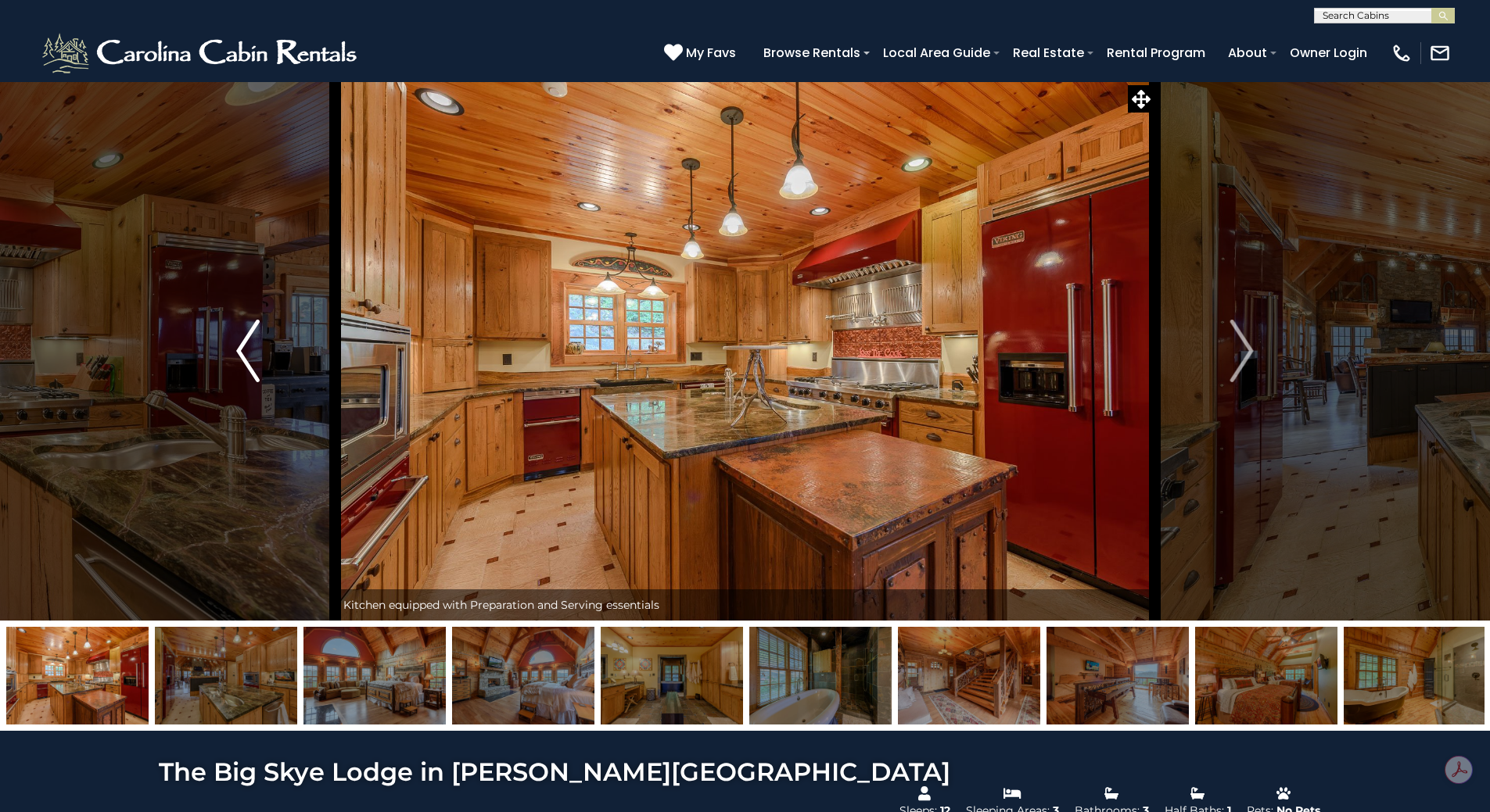
click at [256, 354] on img "Previous" at bounding box center [247, 351] width 23 height 63
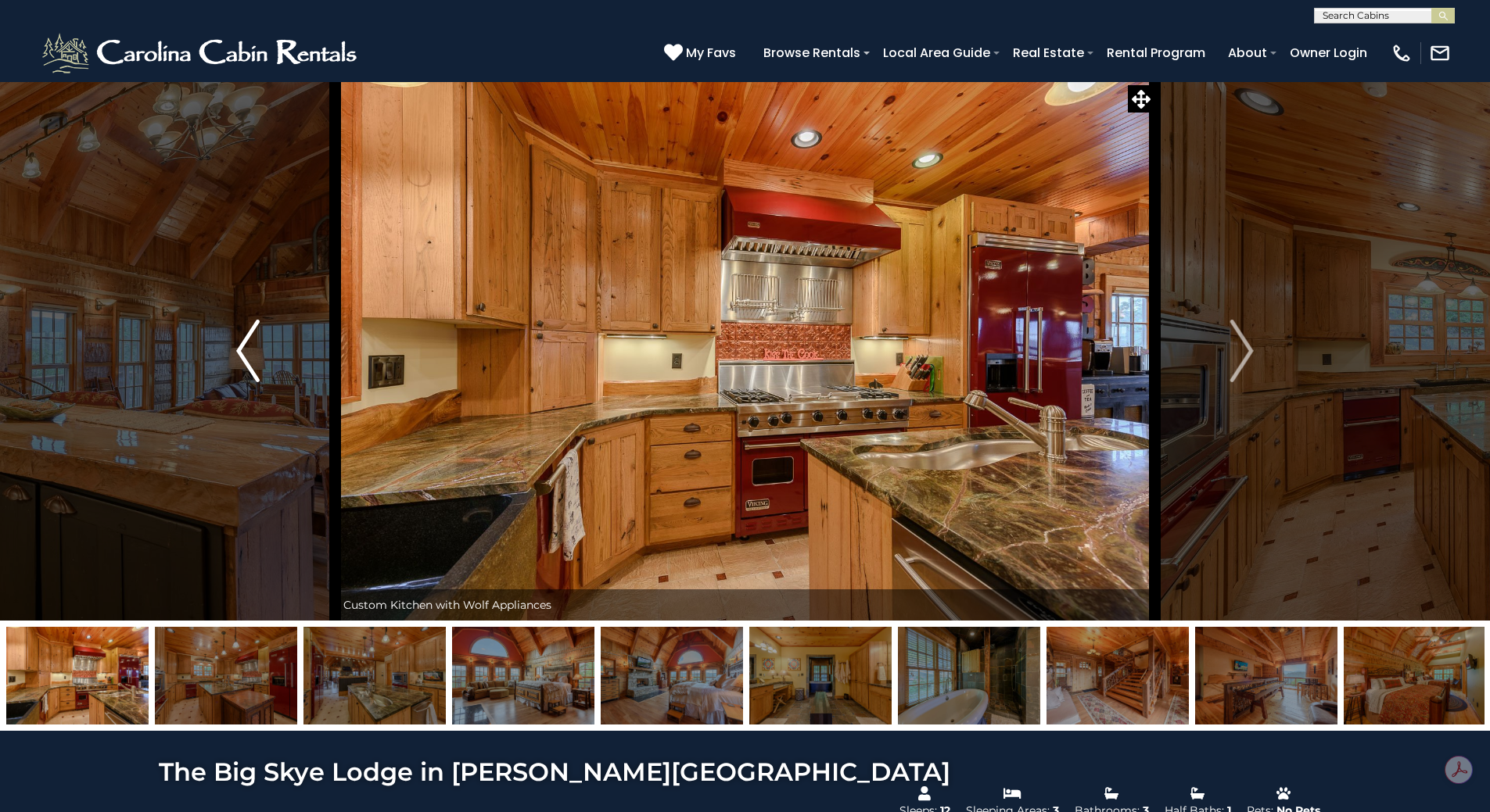
click at [256, 356] on img "Previous" at bounding box center [247, 351] width 23 height 63
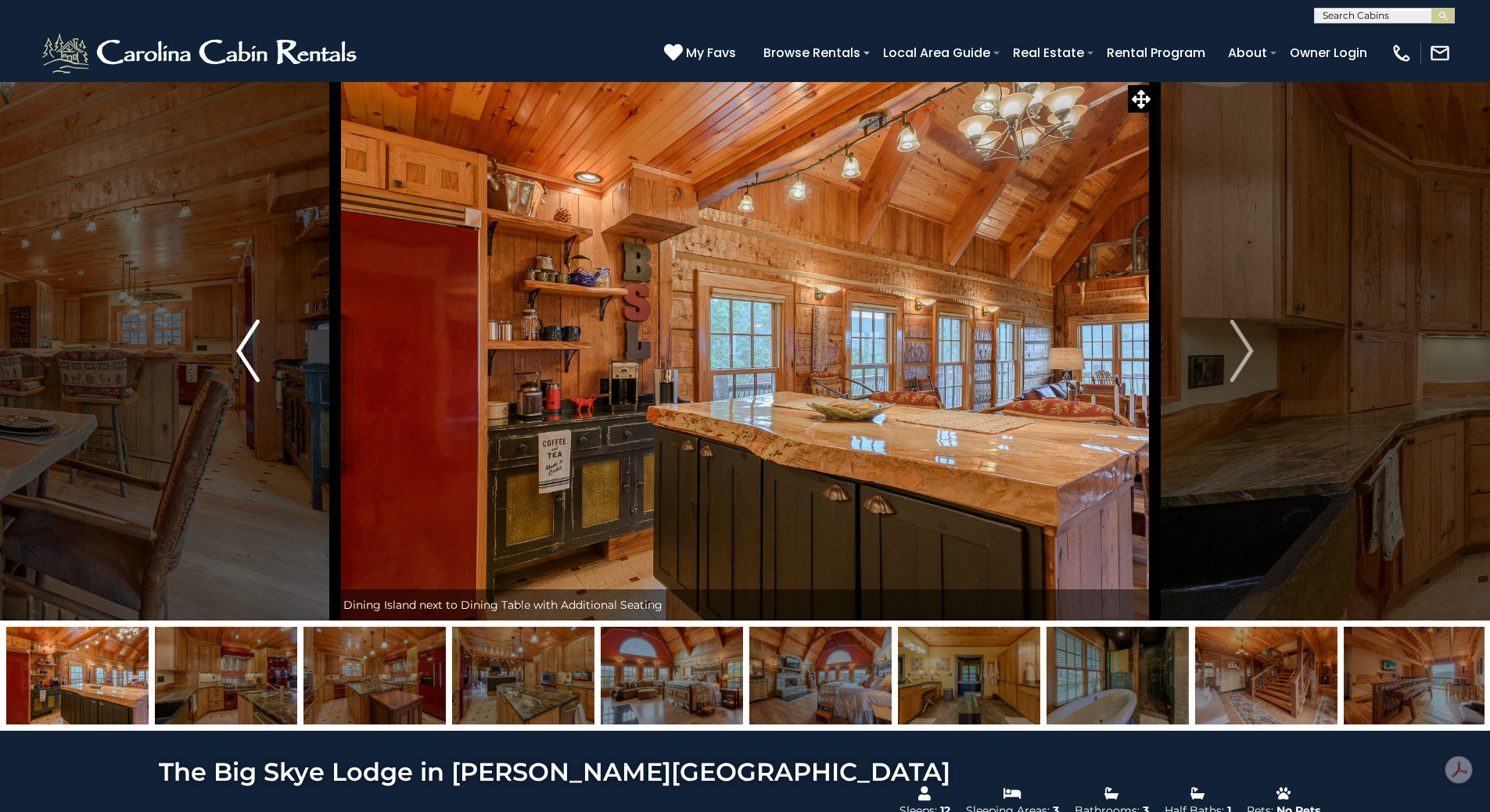
click at [256, 356] on img "Previous" at bounding box center [247, 351] width 23 height 63
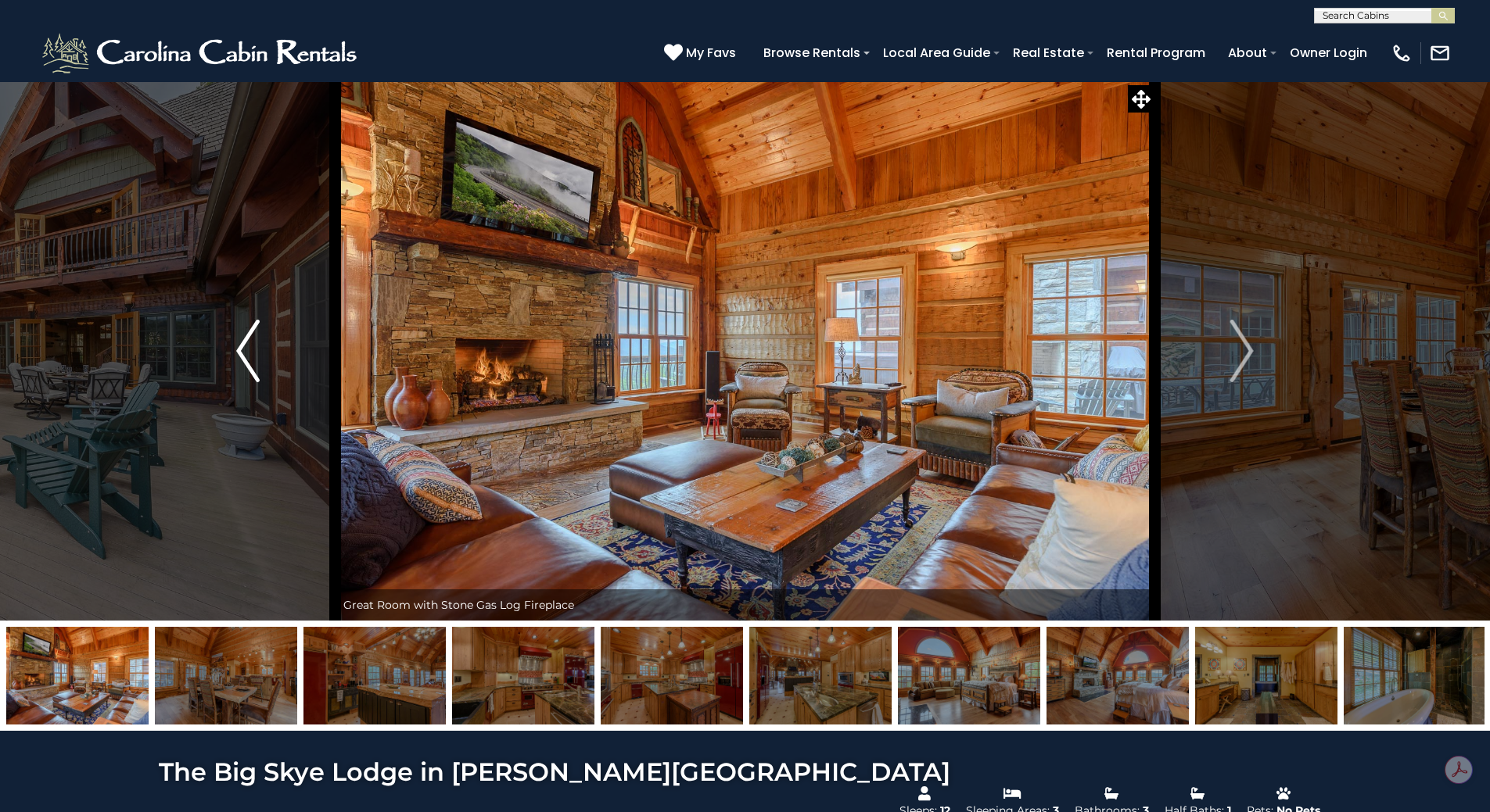
click at [256, 356] on img "Previous" at bounding box center [247, 351] width 23 height 63
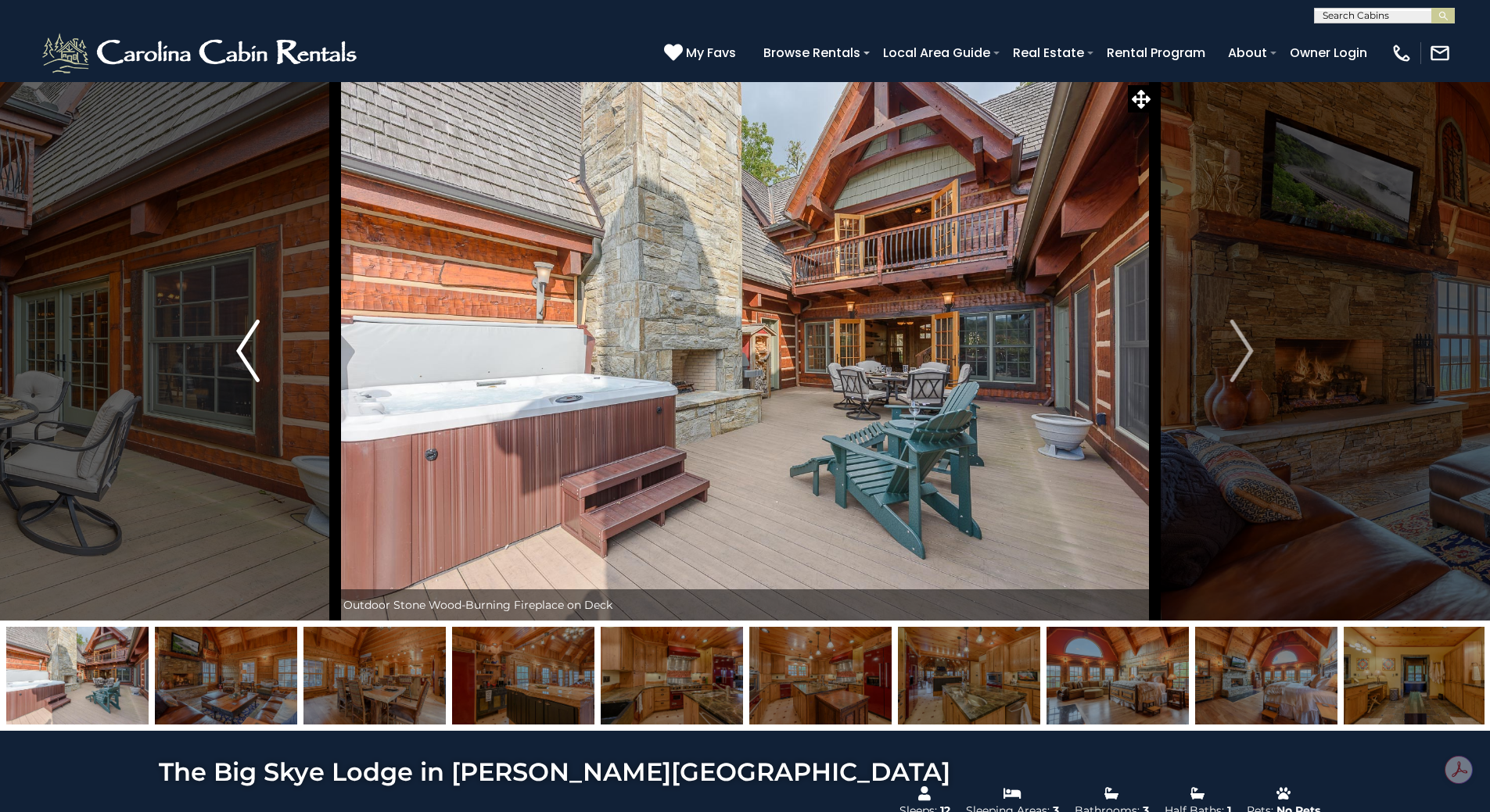
click at [253, 358] on img "Previous" at bounding box center [247, 351] width 23 height 63
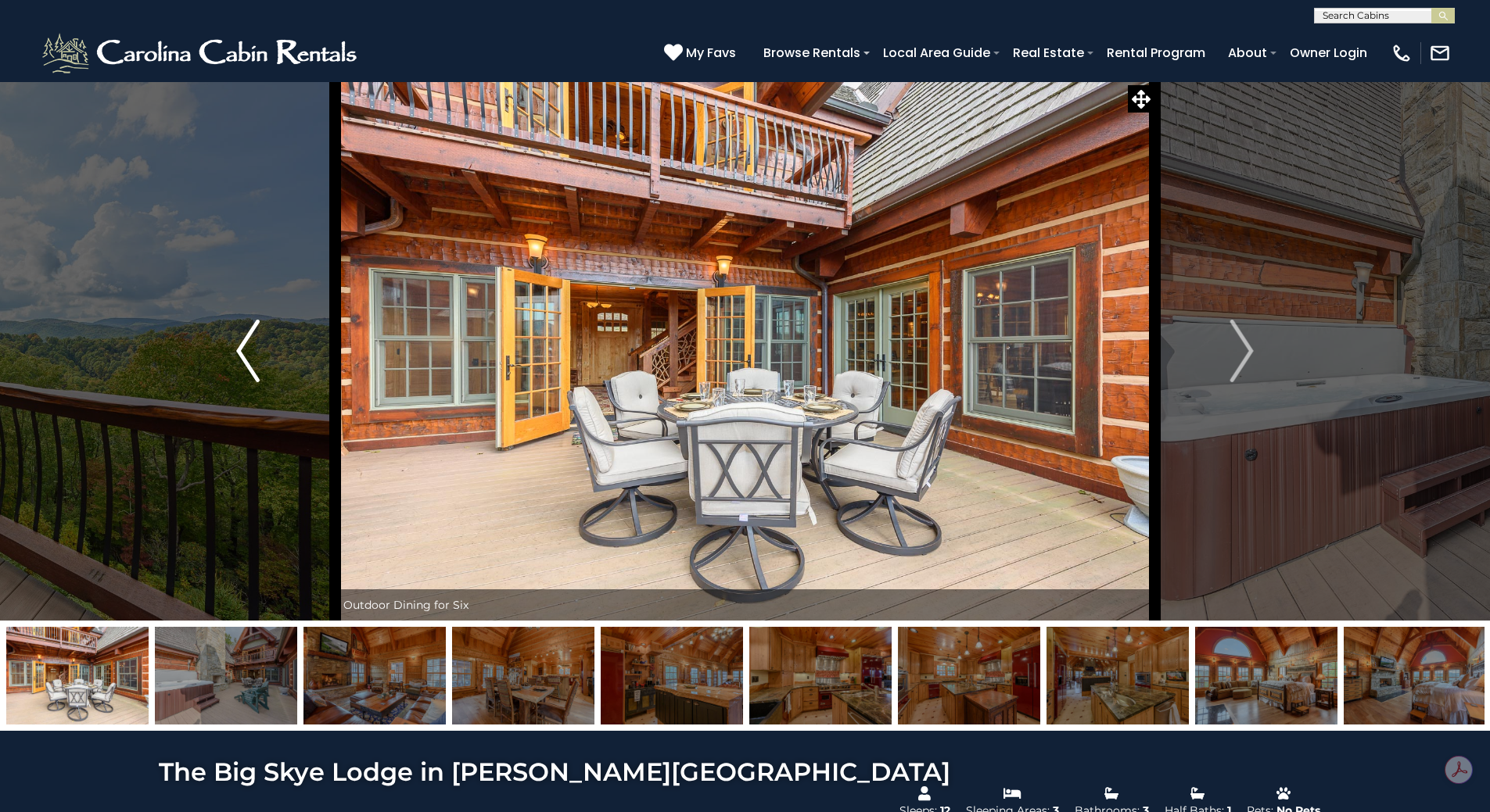
click at [252, 359] on img "Previous" at bounding box center [247, 351] width 23 height 63
click at [252, 360] on img "Previous" at bounding box center [247, 351] width 23 height 63
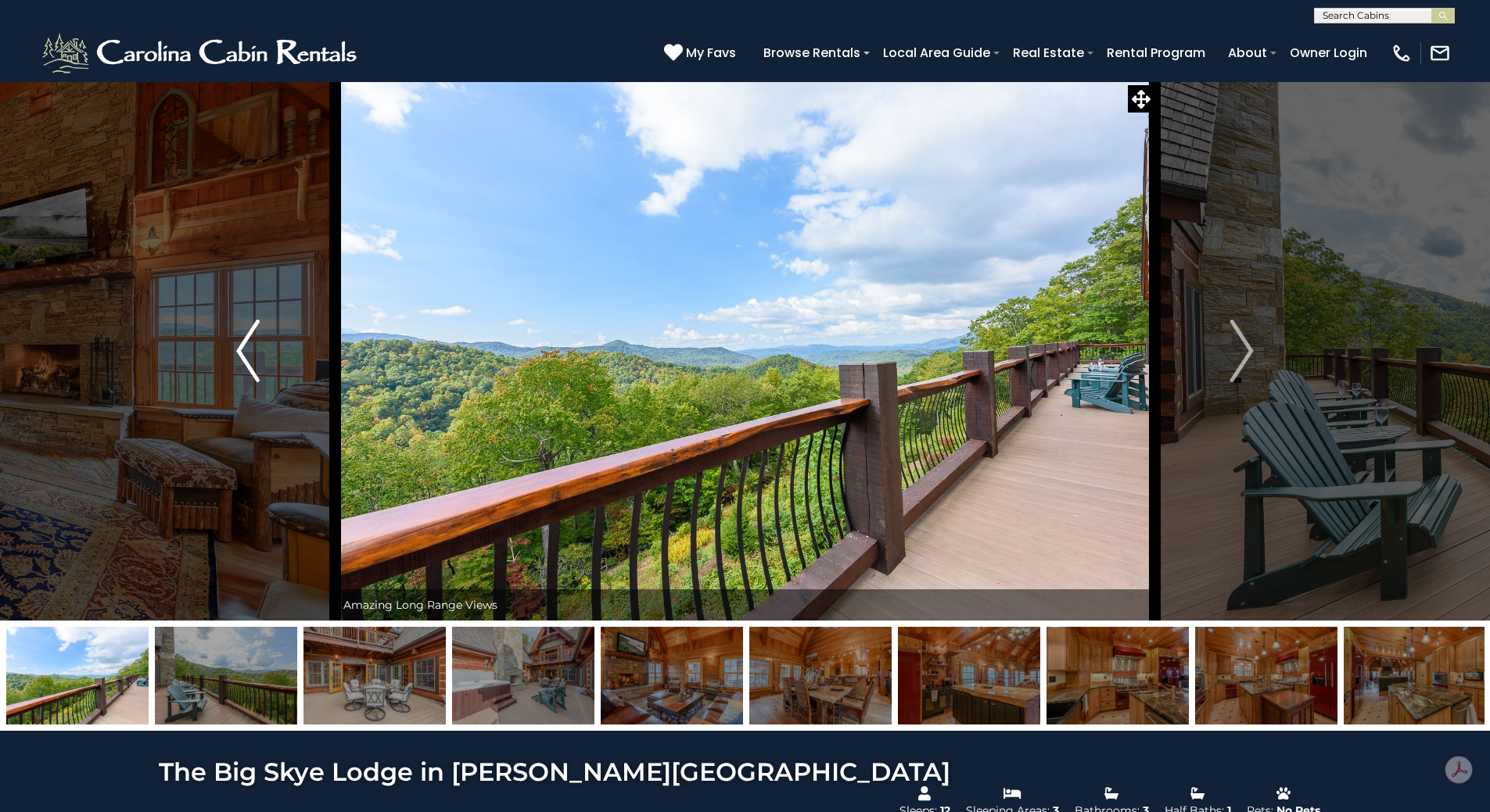
click at [251, 360] on img "Previous" at bounding box center [247, 351] width 23 height 63
click at [249, 362] on img "Previous" at bounding box center [247, 351] width 23 height 63
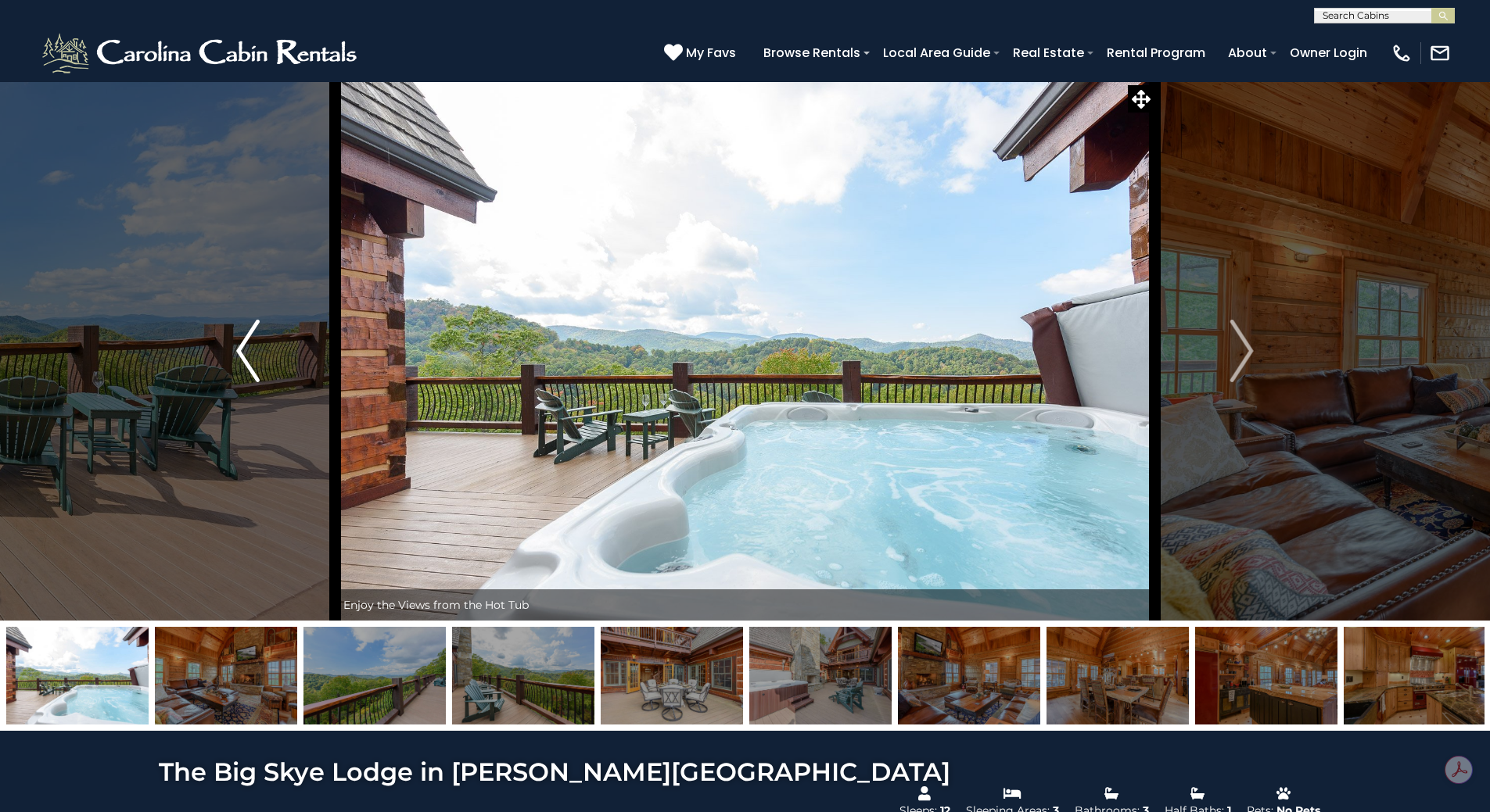
click at [249, 362] on img "Previous" at bounding box center [247, 351] width 23 height 63
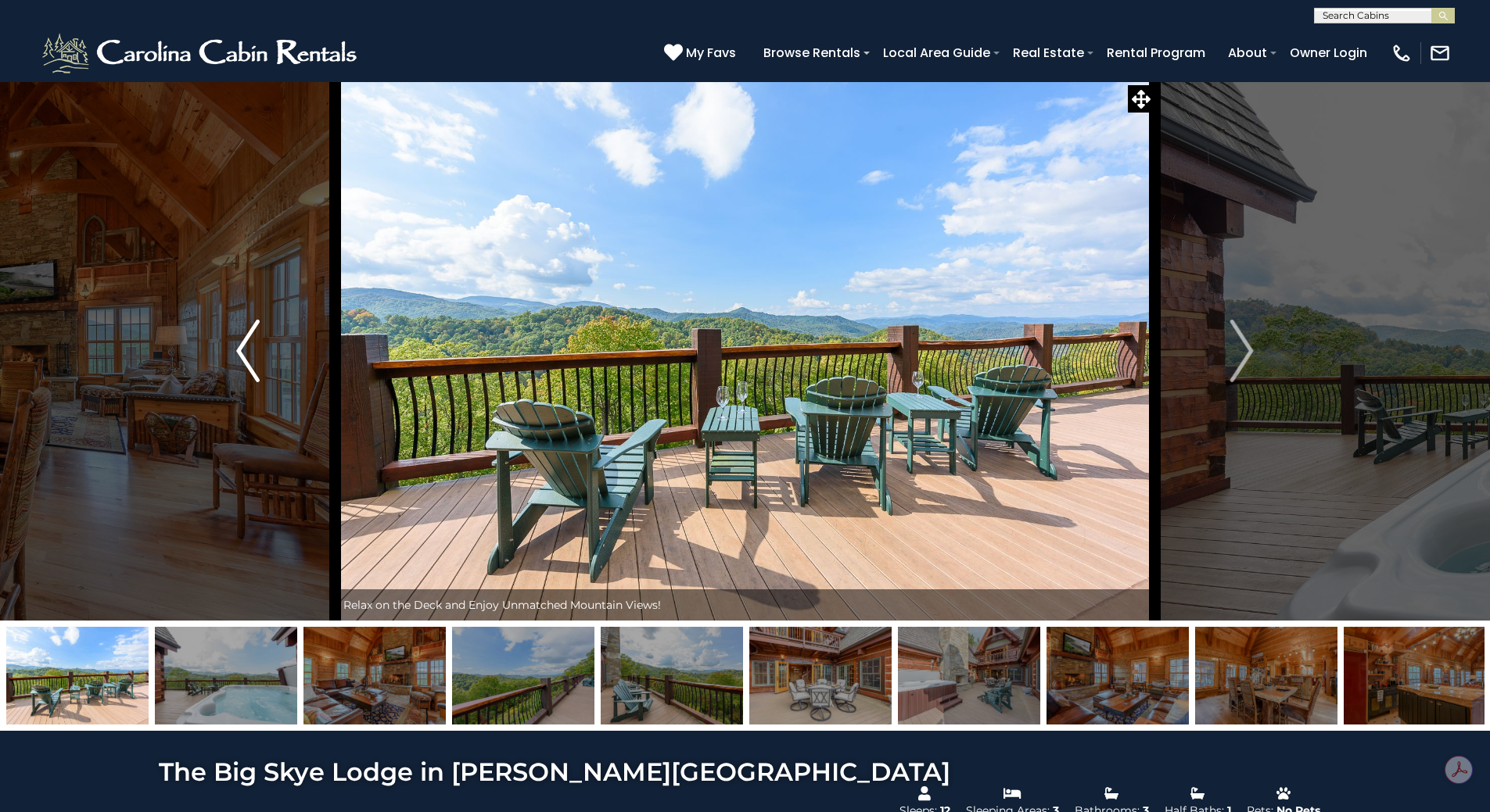
click at [249, 362] on img "Previous" at bounding box center [247, 351] width 23 height 63
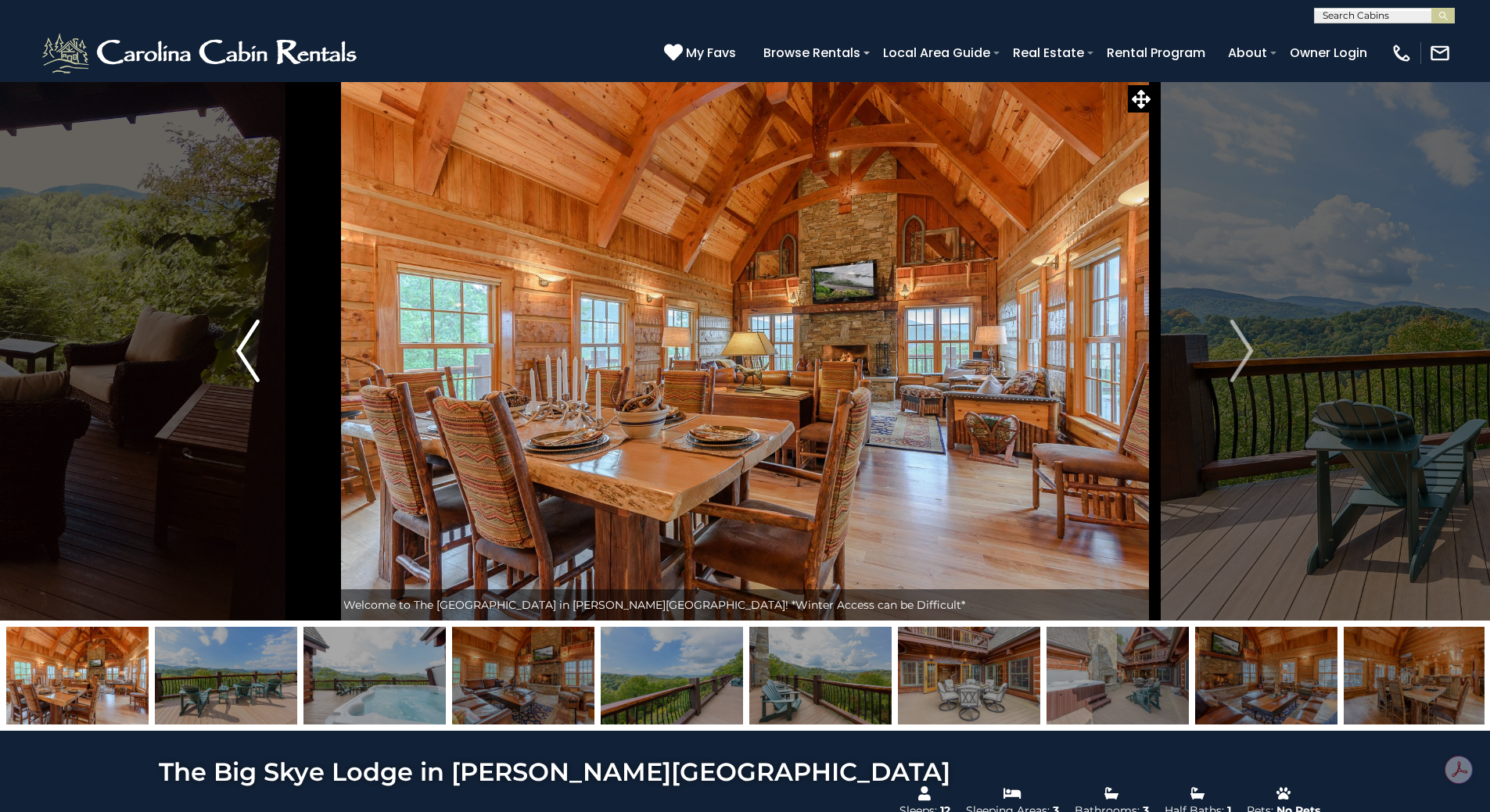
click at [249, 363] on img "Previous" at bounding box center [247, 351] width 23 height 63
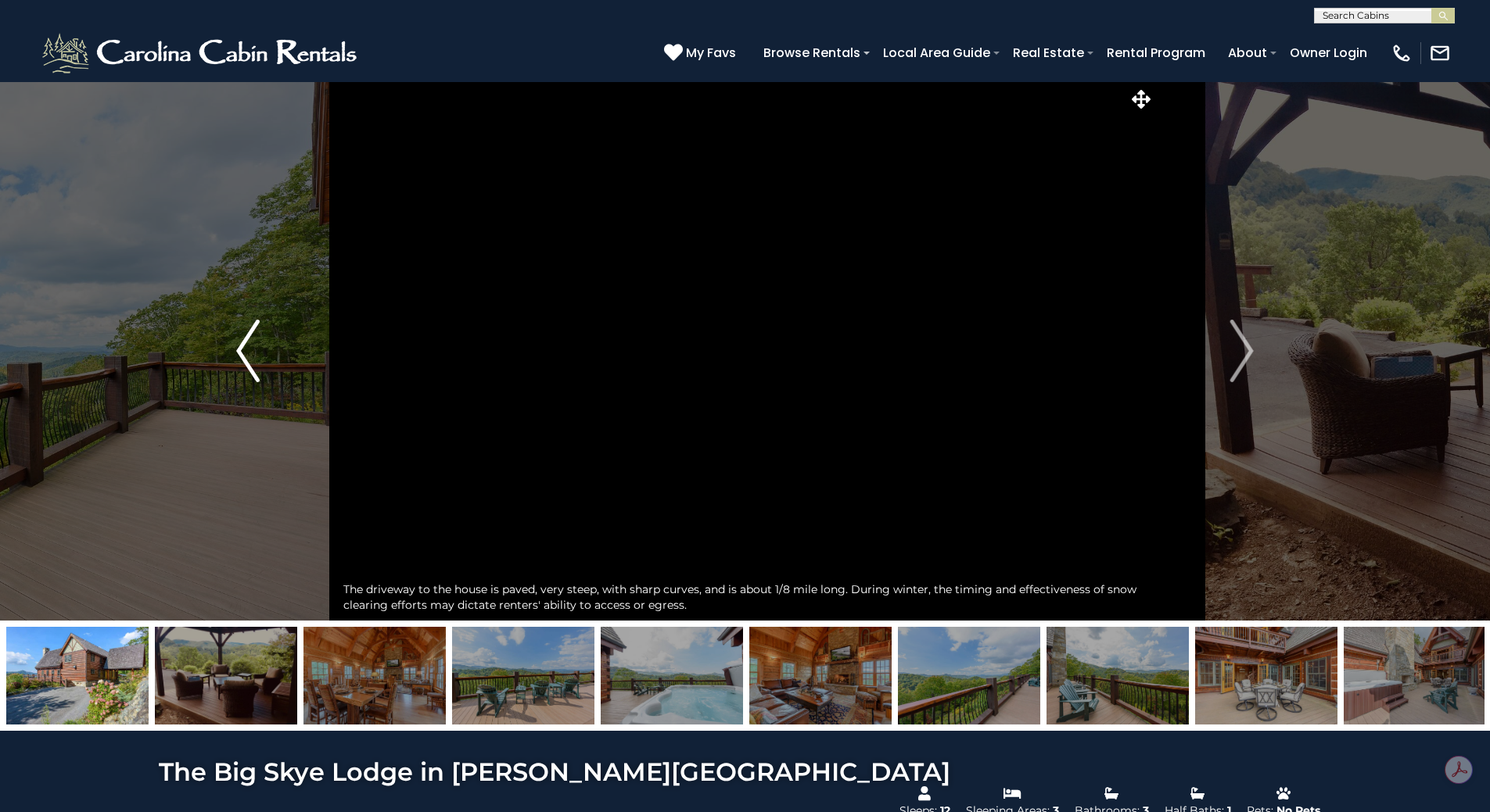
click at [249, 363] on img "Previous" at bounding box center [247, 351] width 23 height 63
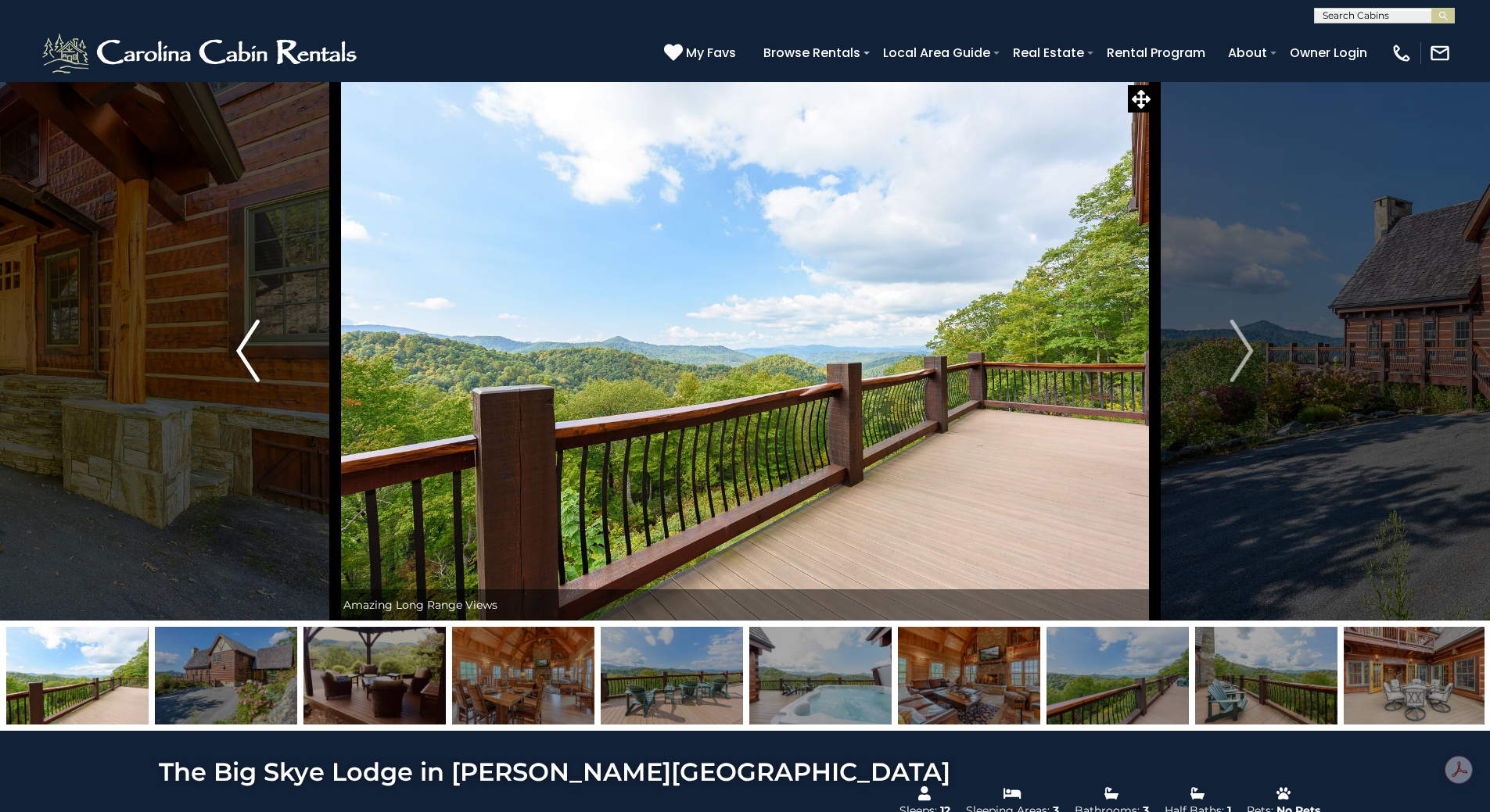
click at [249, 363] on img "Previous" at bounding box center [247, 351] width 23 height 63
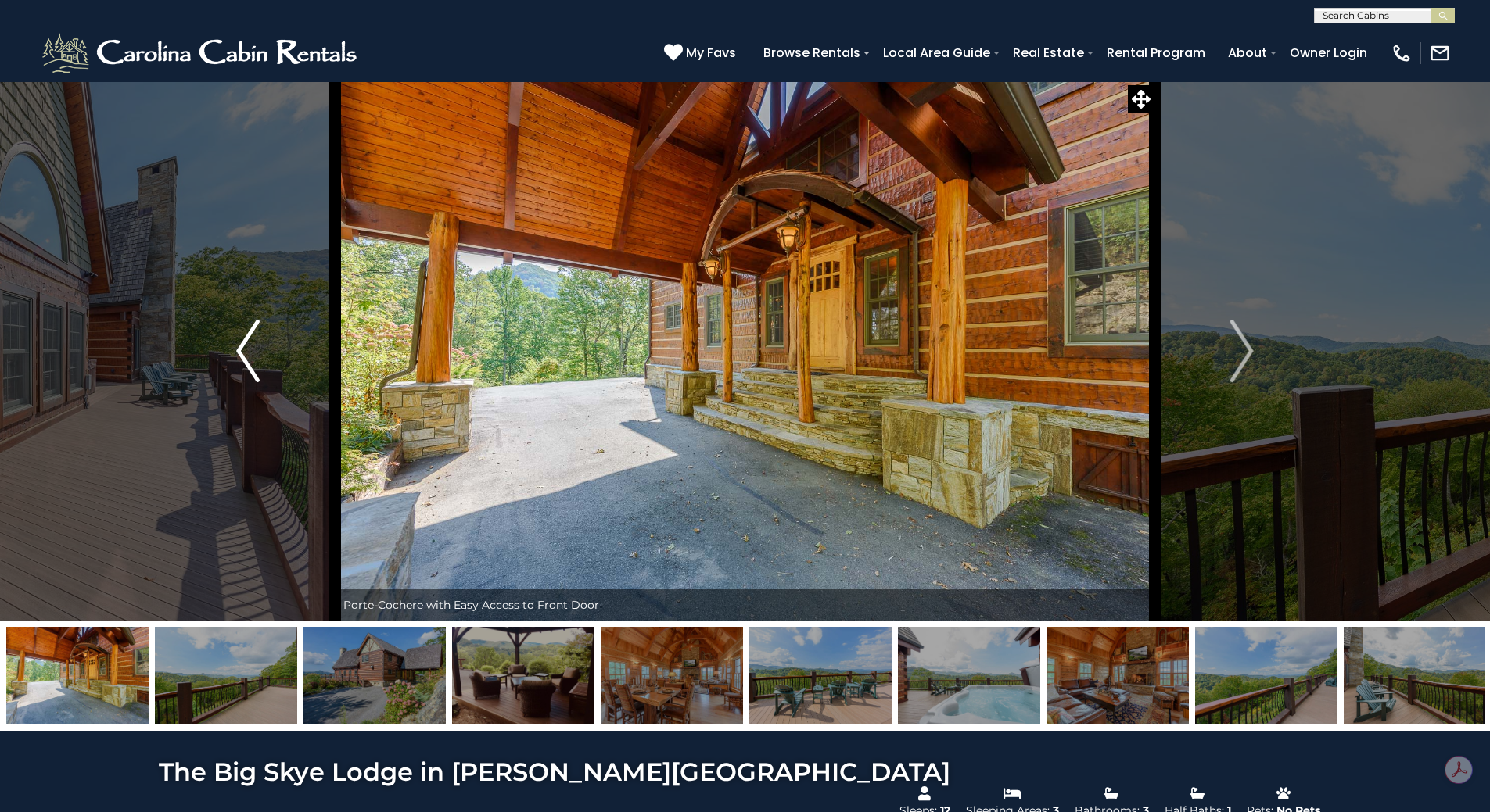
click at [252, 363] on img "Previous" at bounding box center [247, 351] width 23 height 63
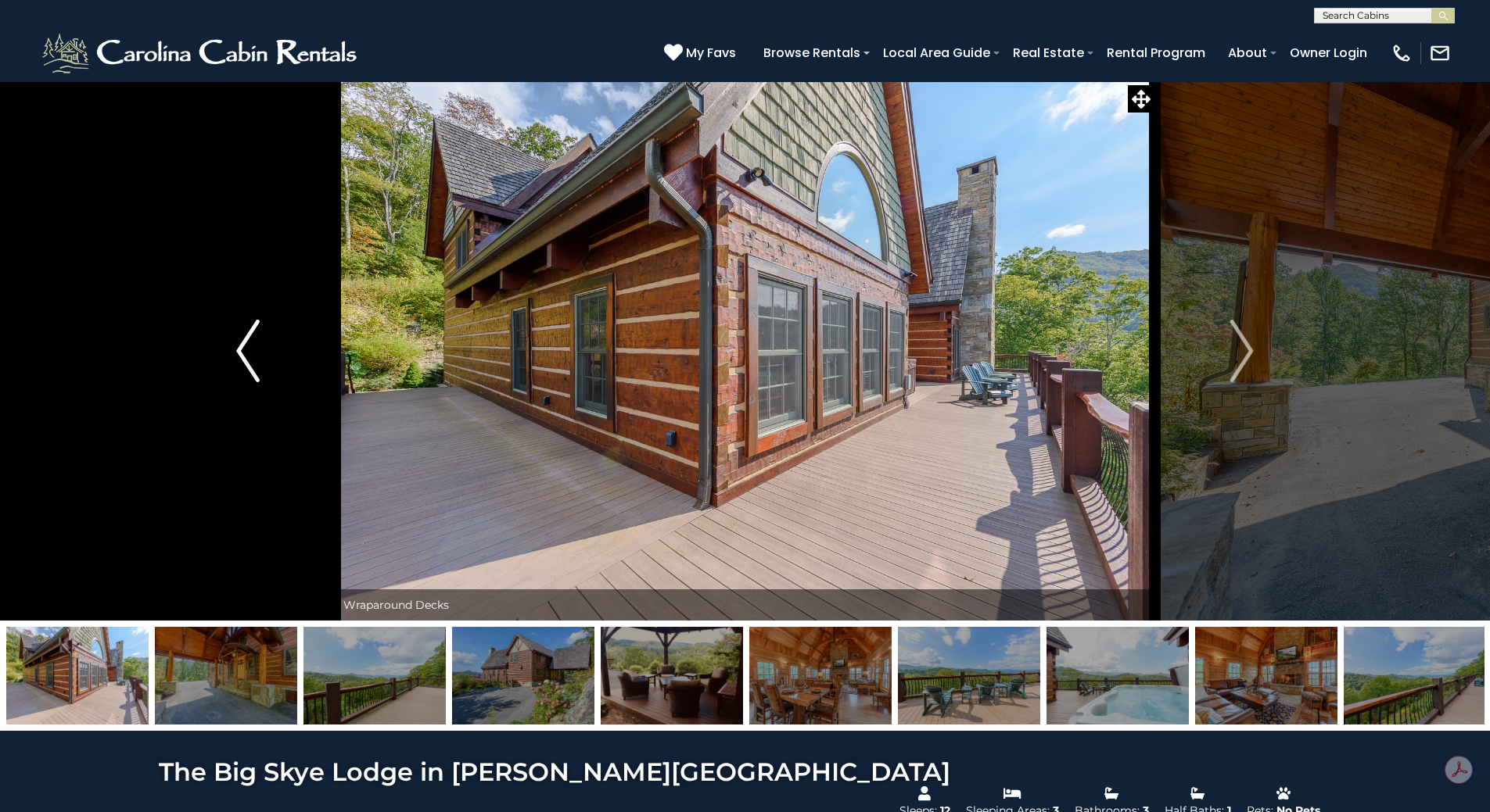
click at [253, 363] on img "Previous" at bounding box center [247, 351] width 23 height 63
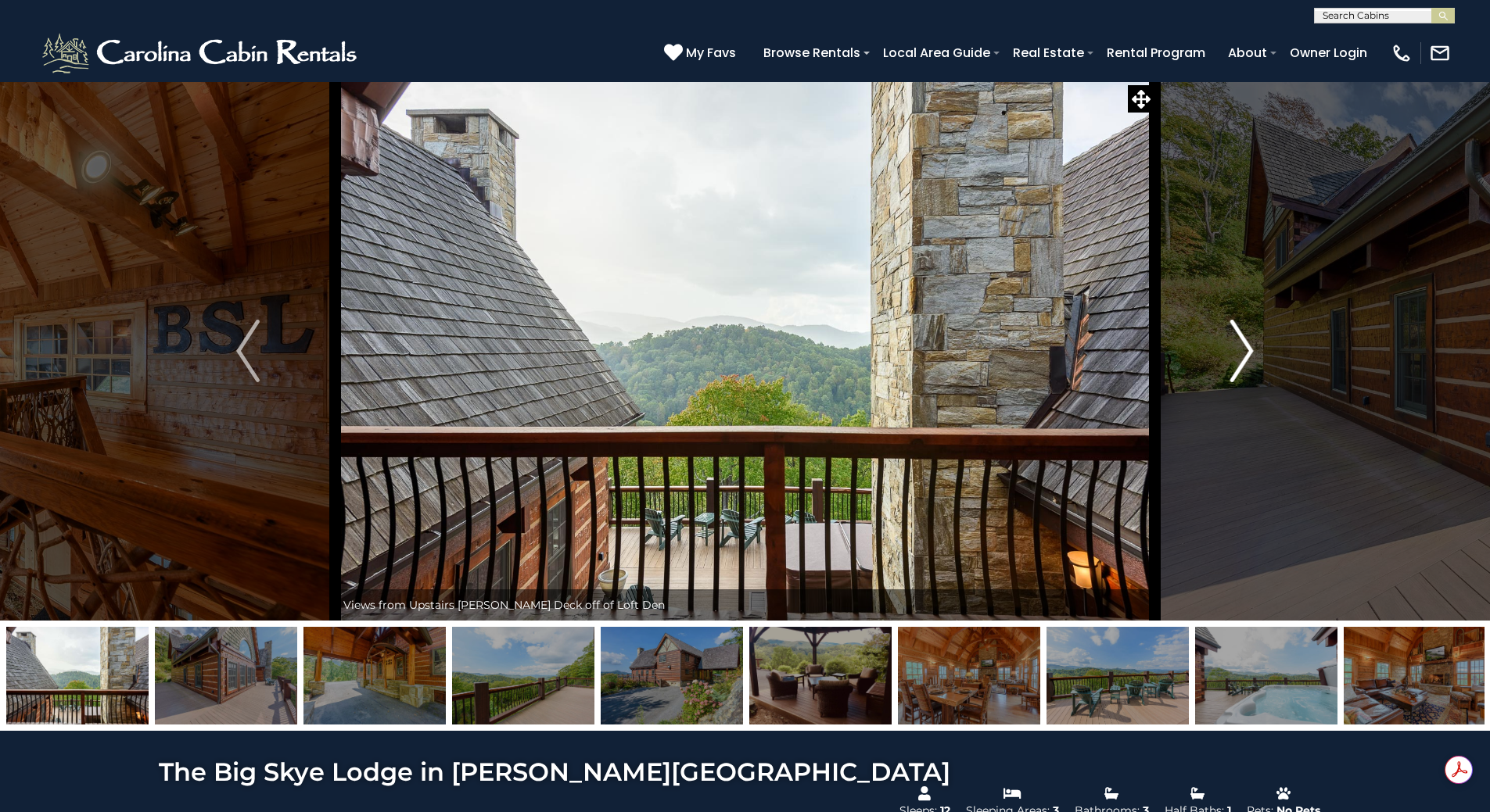
click at [1242, 351] on img "Next" at bounding box center [1242, 351] width 23 height 63
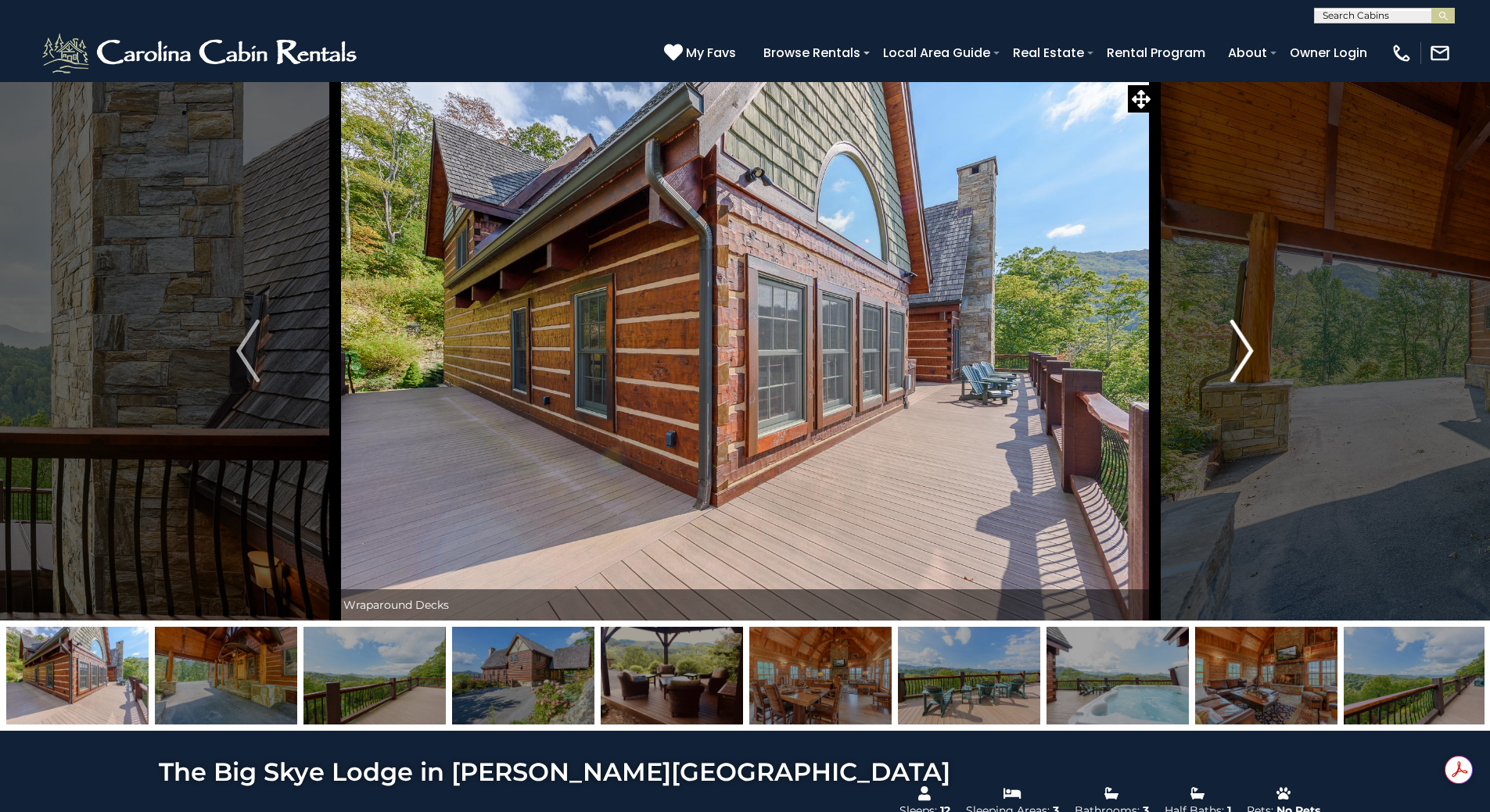
click at [1241, 351] on img "Next" at bounding box center [1242, 351] width 23 height 63
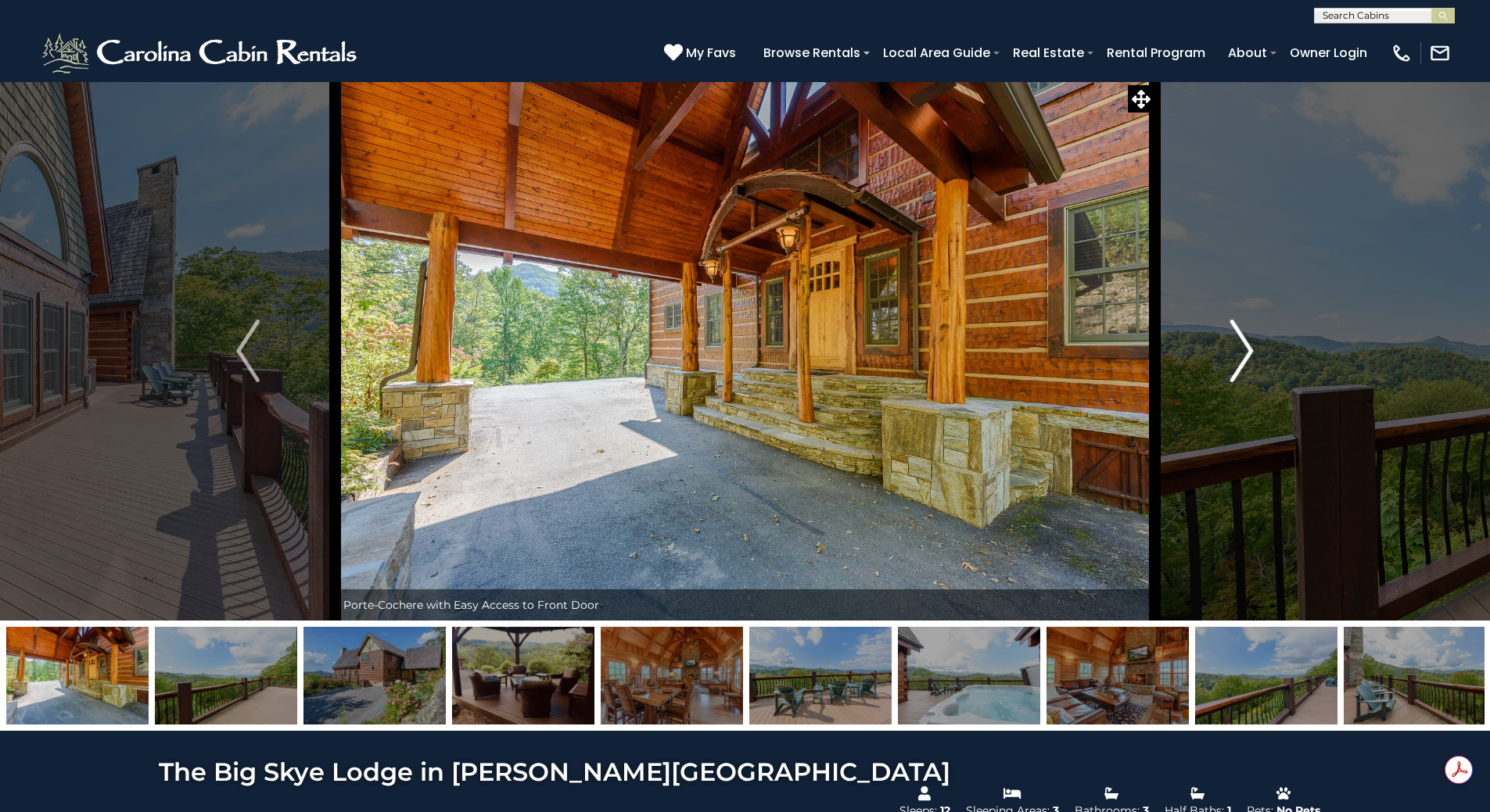
click at [1238, 351] on img "Next" at bounding box center [1242, 351] width 23 height 63
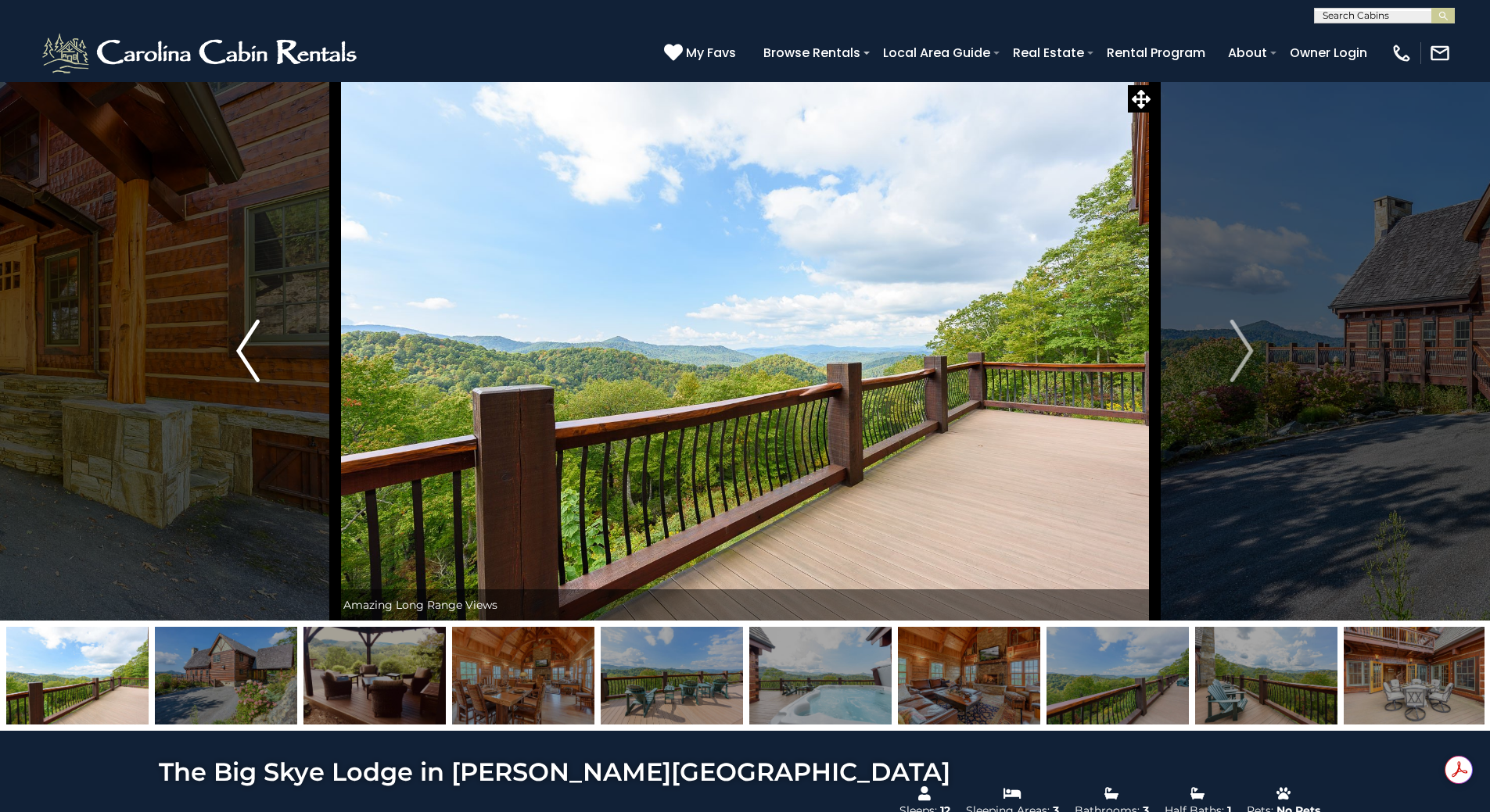
click at [256, 358] on img "Previous" at bounding box center [247, 351] width 23 height 63
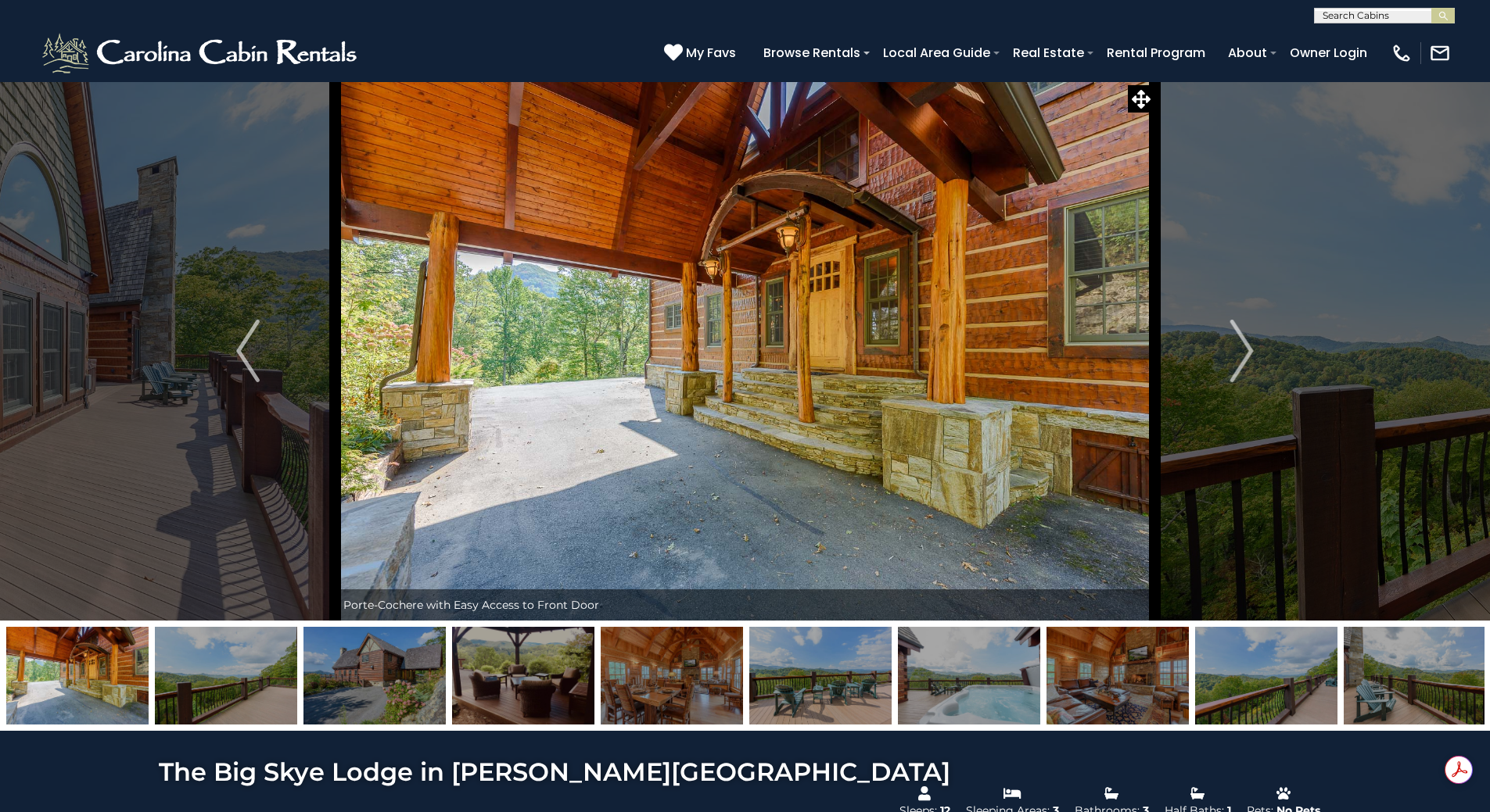
click at [833, 308] on img at bounding box center [745, 351] width 820 height 539
click at [895, 281] on img at bounding box center [745, 351] width 820 height 539
click at [1139, 99] on icon at bounding box center [1141, 99] width 19 height 19
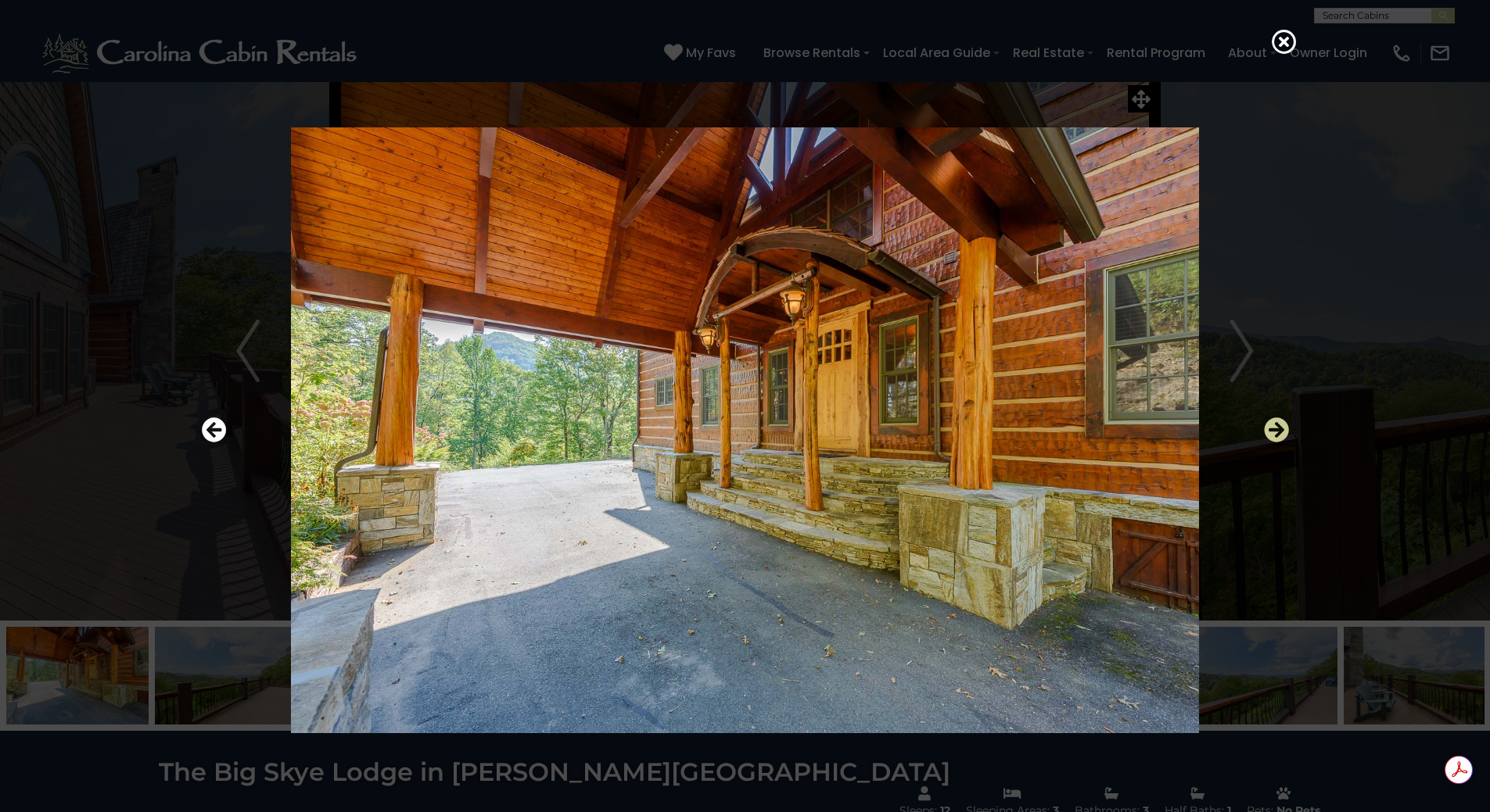
click at [1277, 430] on icon "Next" at bounding box center [1276, 429] width 25 height 25
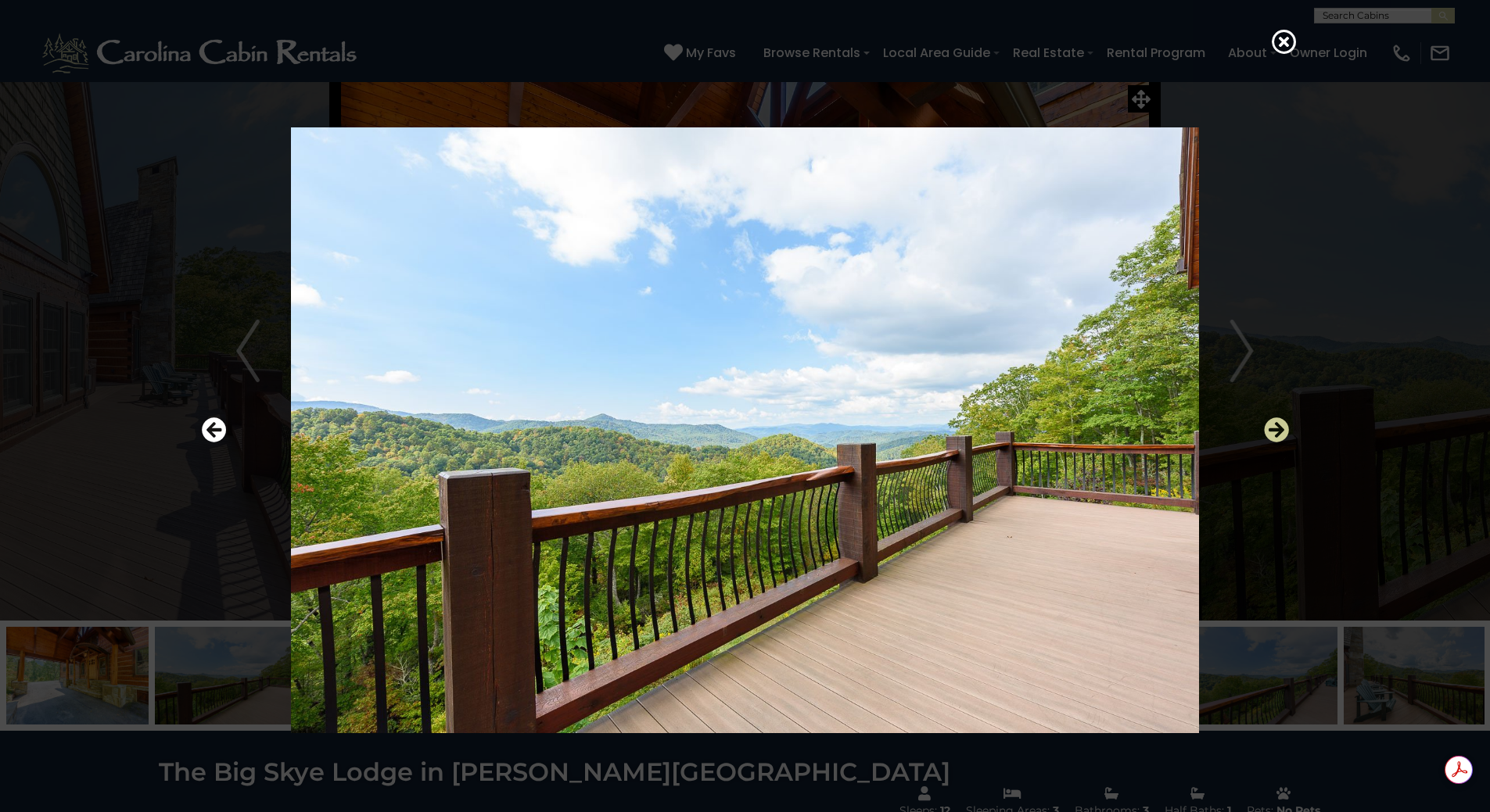
click at [1273, 430] on icon "Next" at bounding box center [1276, 429] width 25 height 25
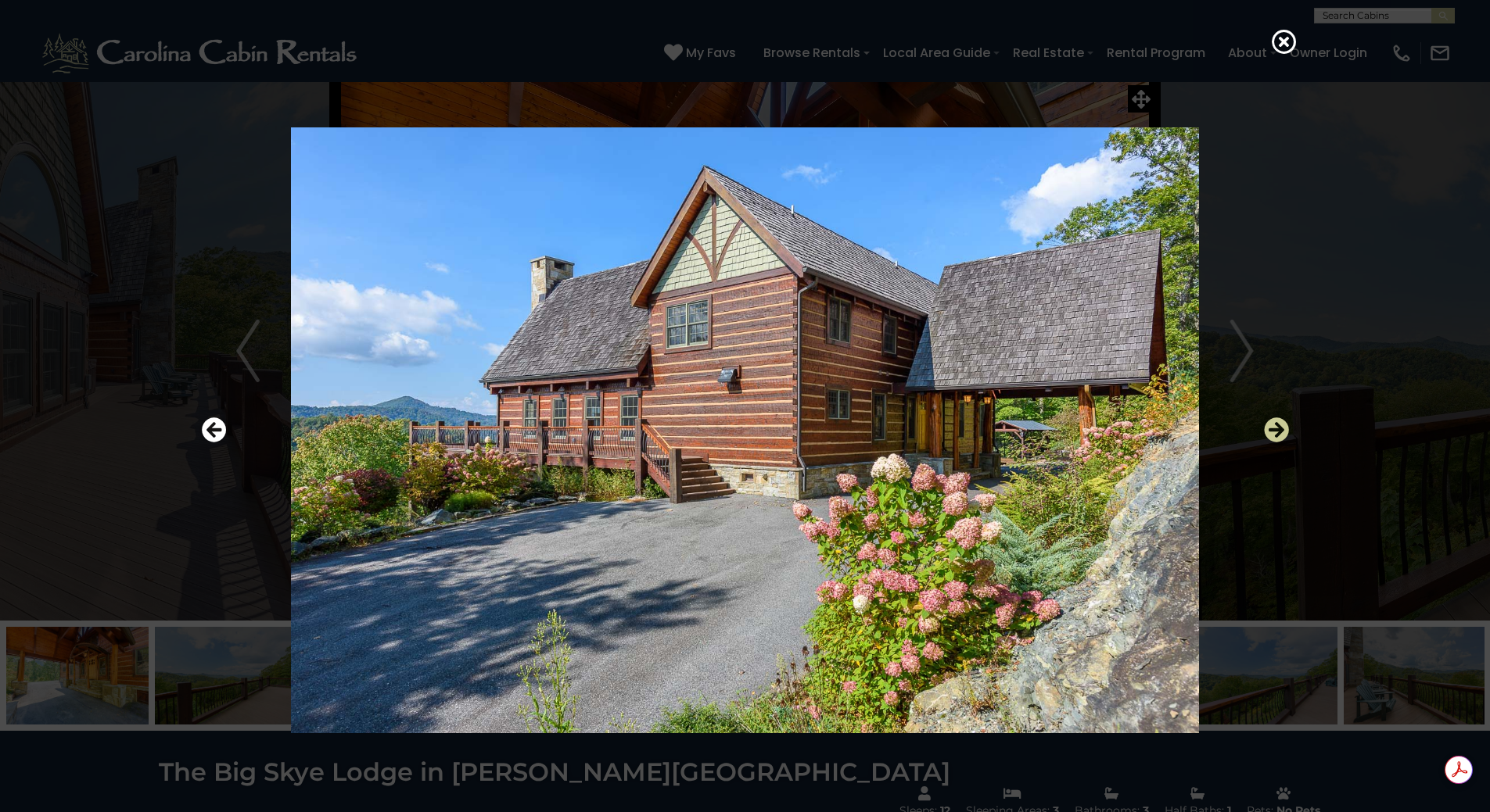
click at [1273, 431] on icon "Next" at bounding box center [1276, 429] width 25 height 25
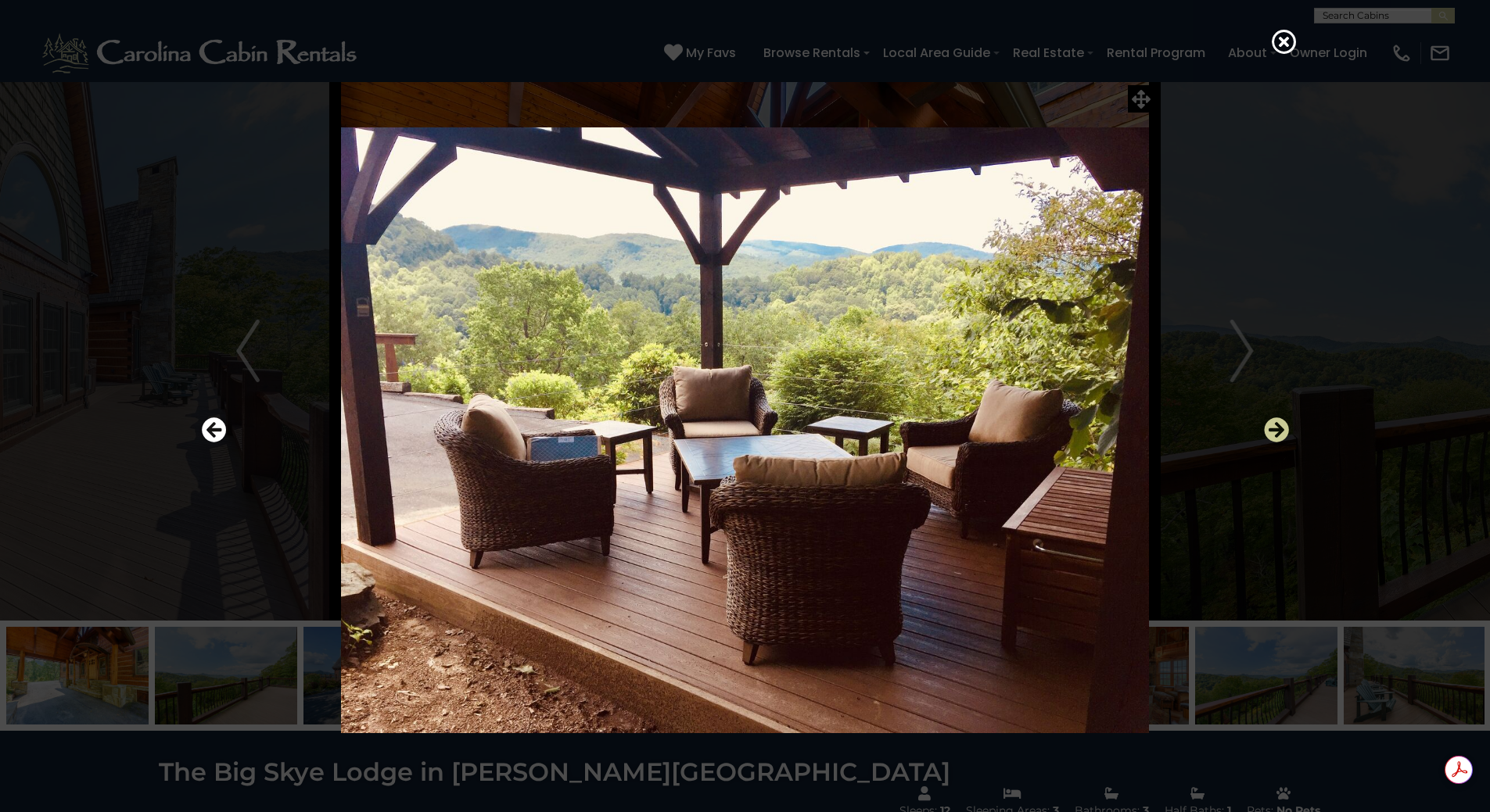
click at [1274, 431] on icon "Next" at bounding box center [1276, 429] width 25 height 25
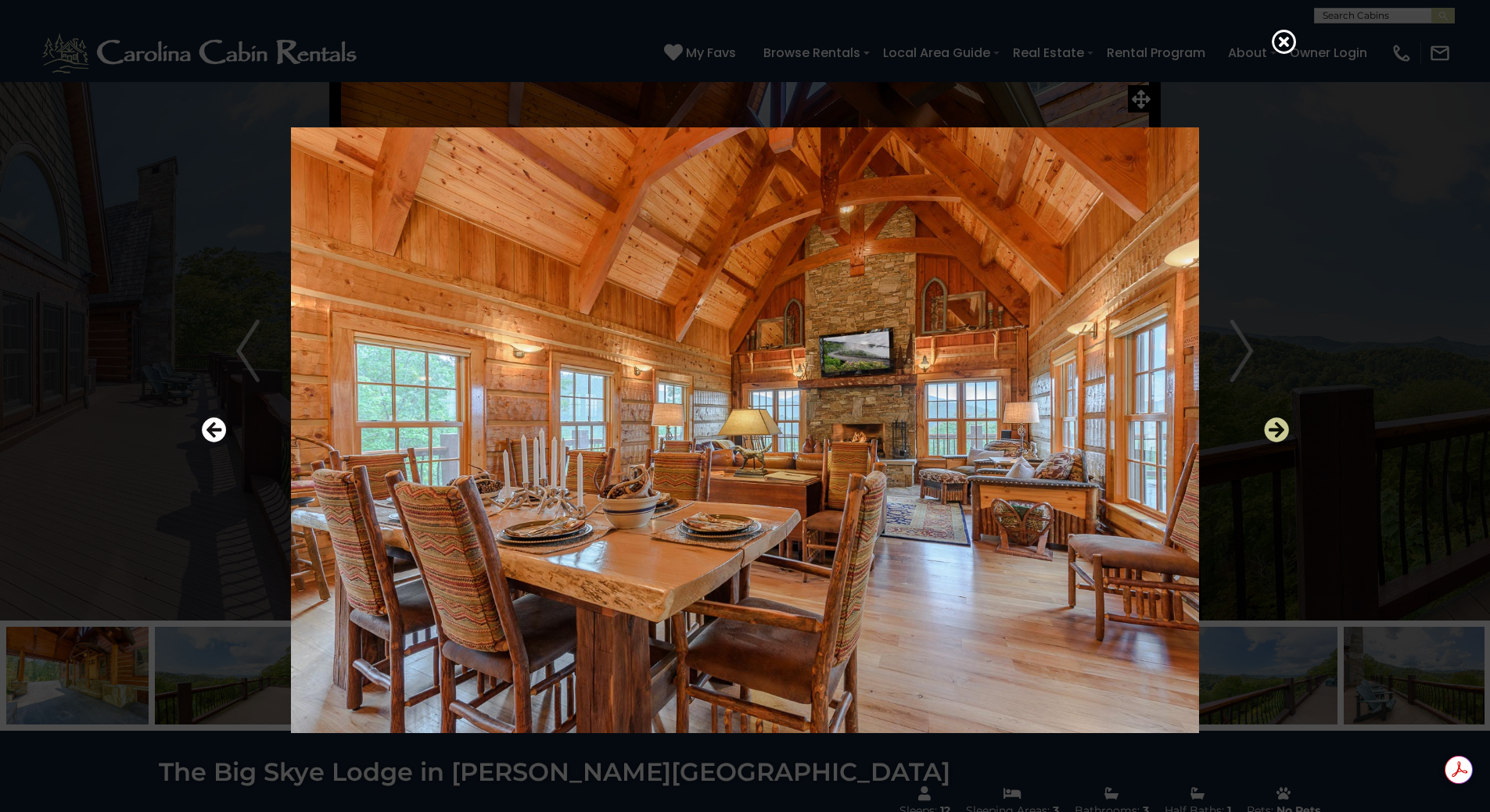
click at [1276, 430] on icon "Next" at bounding box center [1276, 429] width 25 height 25
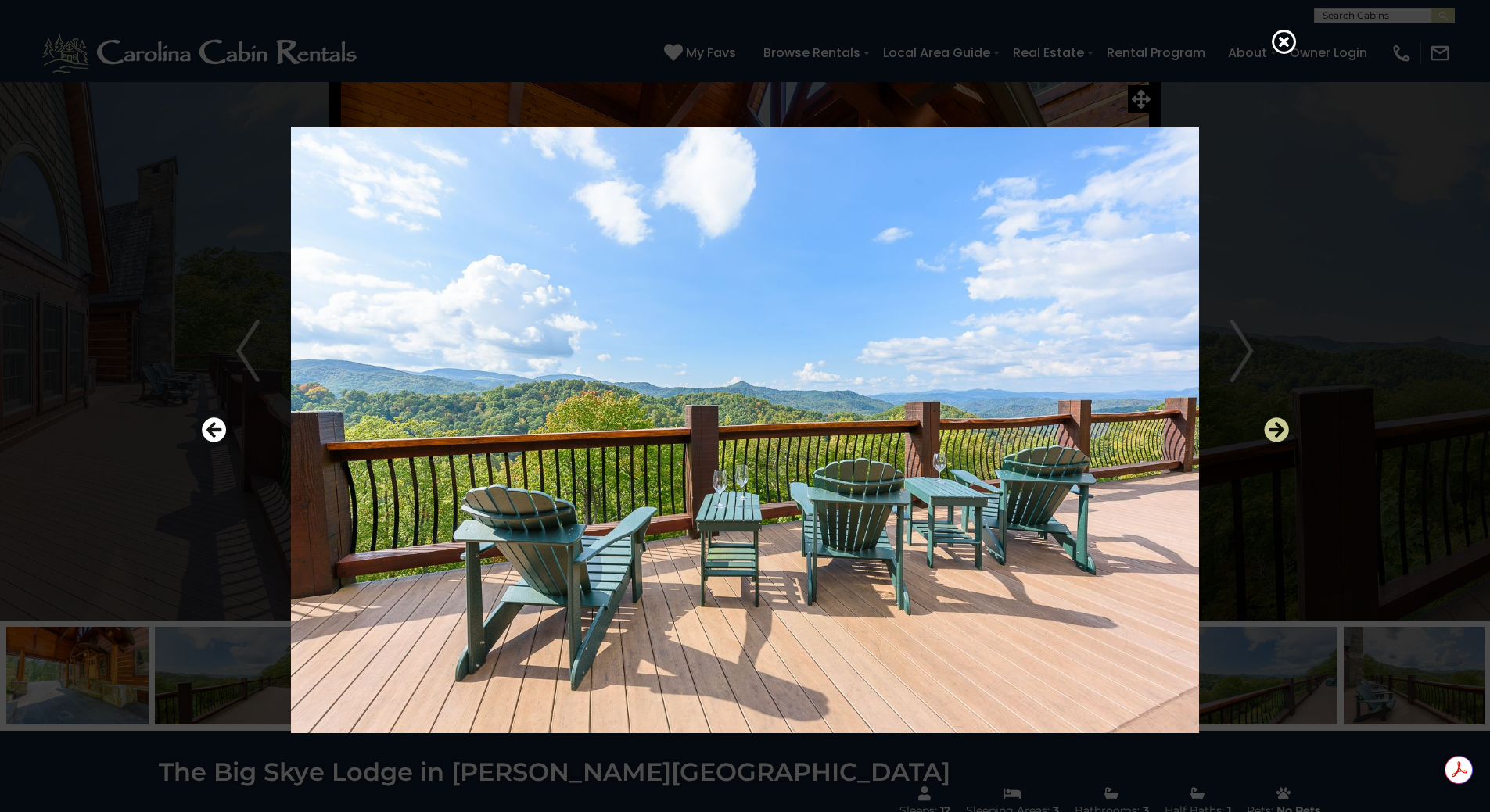
click at [1278, 430] on icon "Next" at bounding box center [1276, 429] width 25 height 25
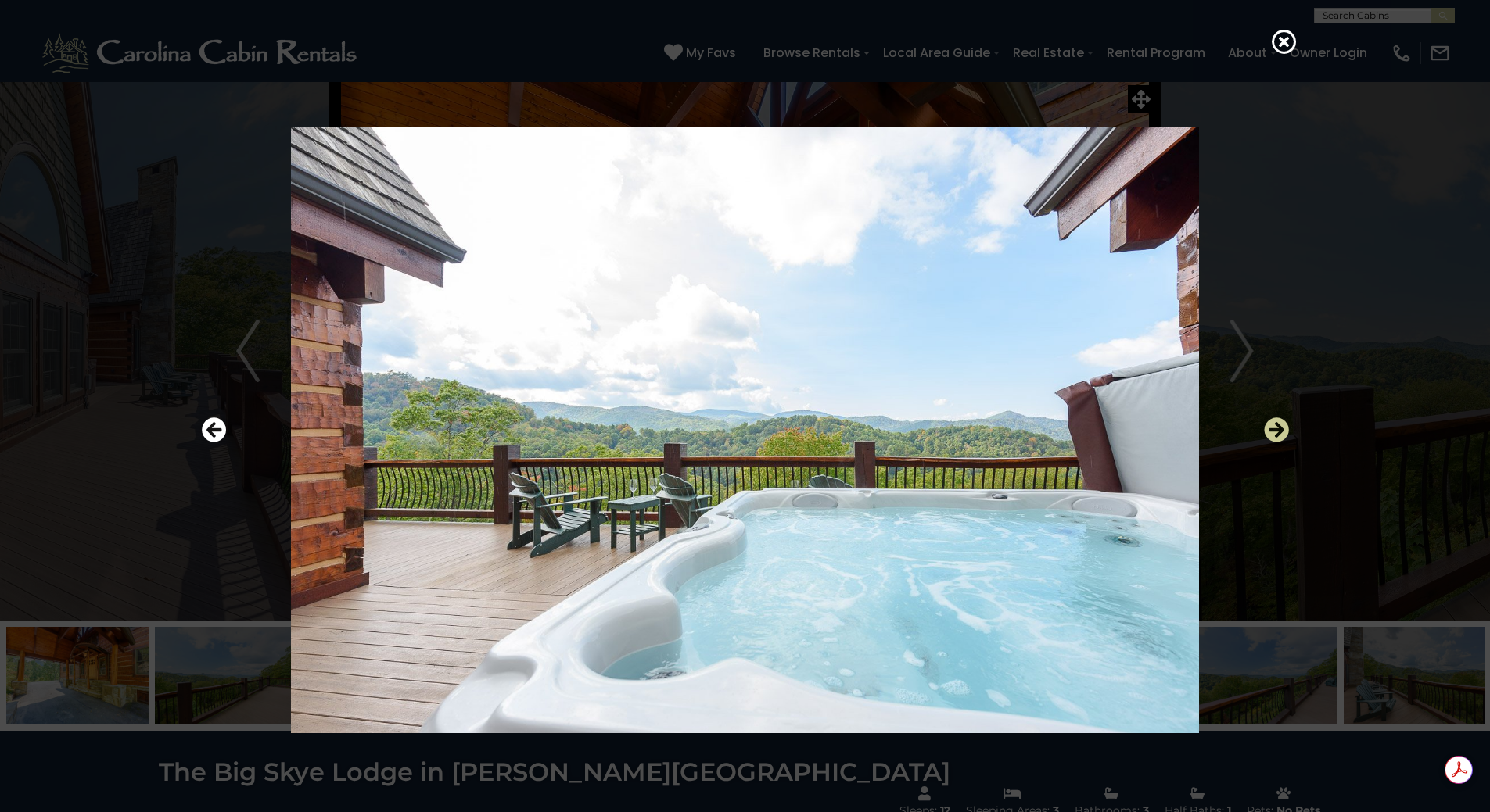
click at [1278, 430] on icon "Next" at bounding box center [1276, 429] width 25 height 25
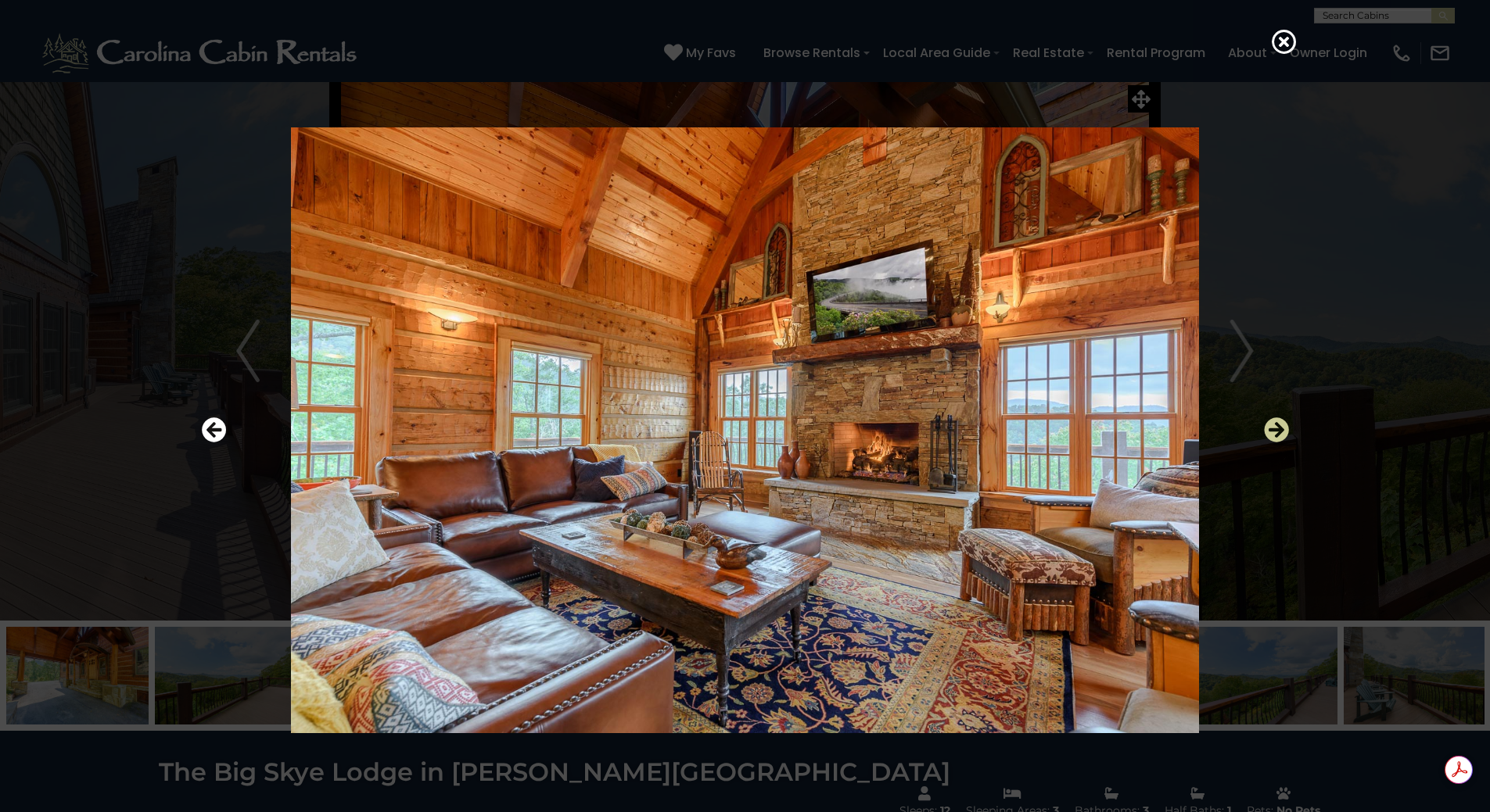
click at [1278, 430] on icon "Next" at bounding box center [1276, 429] width 25 height 25
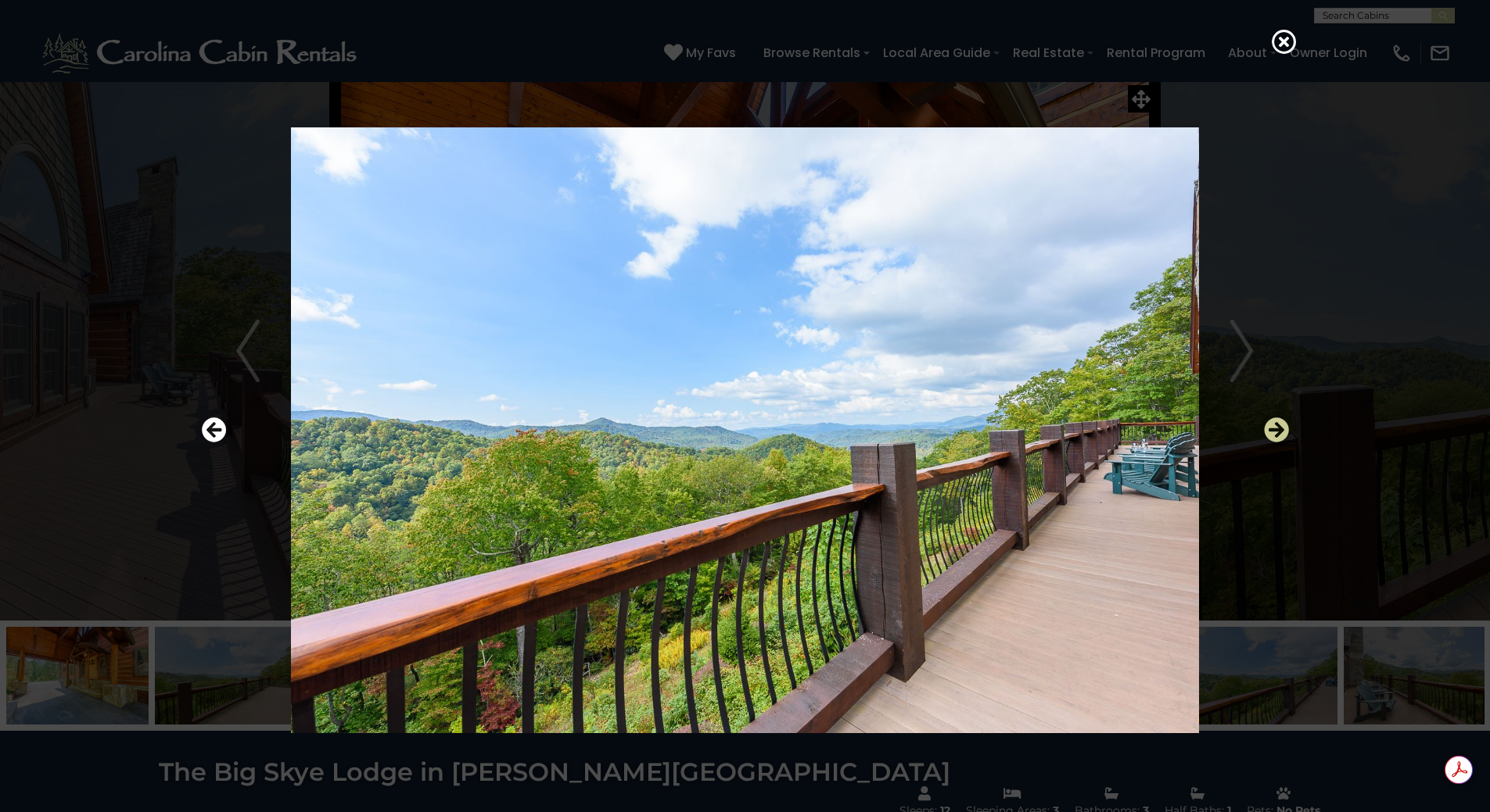
click at [1280, 429] on icon "Next" at bounding box center [1276, 429] width 25 height 25
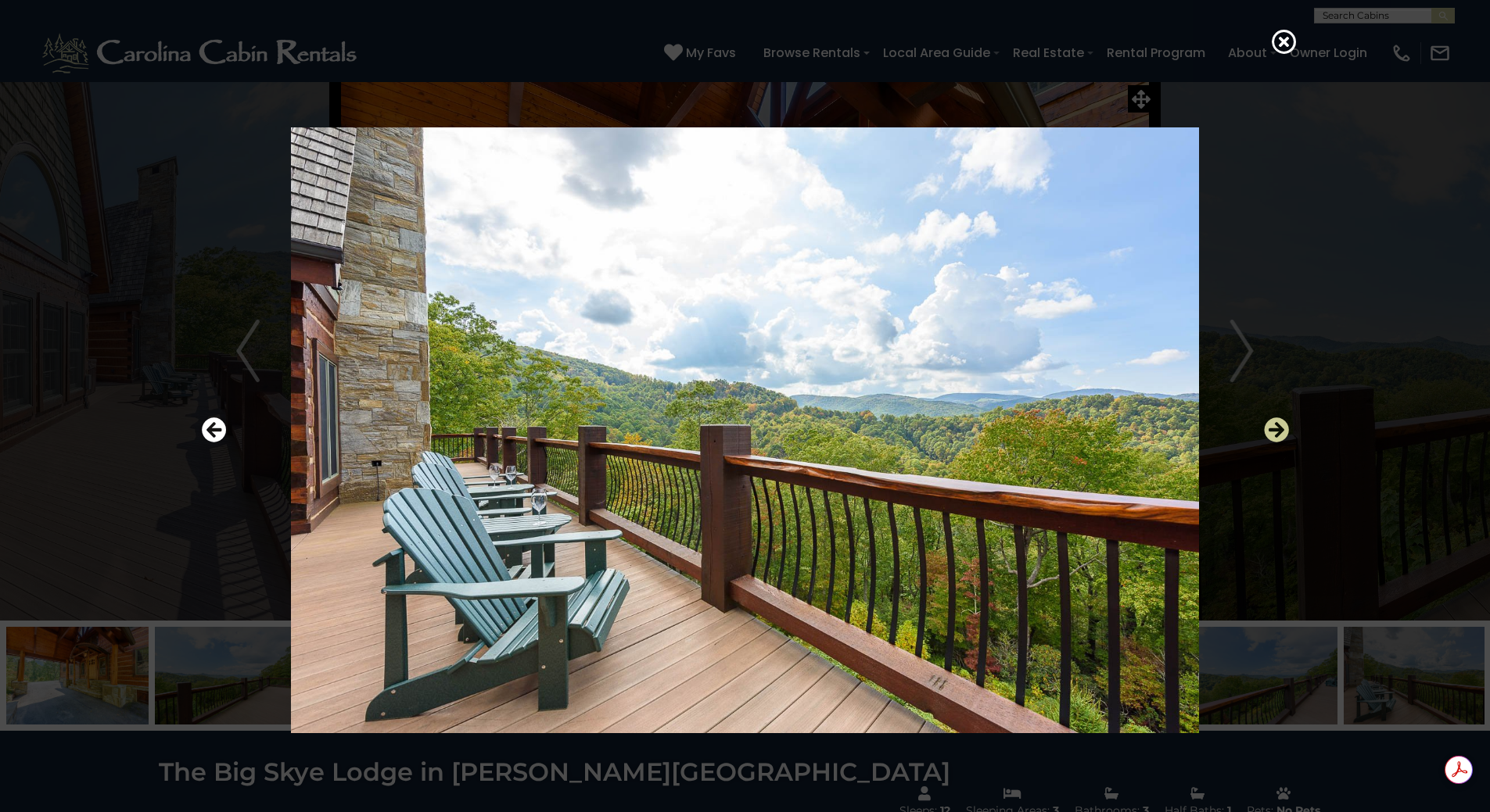
click at [1280, 429] on icon "Next" at bounding box center [1276, 429] width 25 height 25
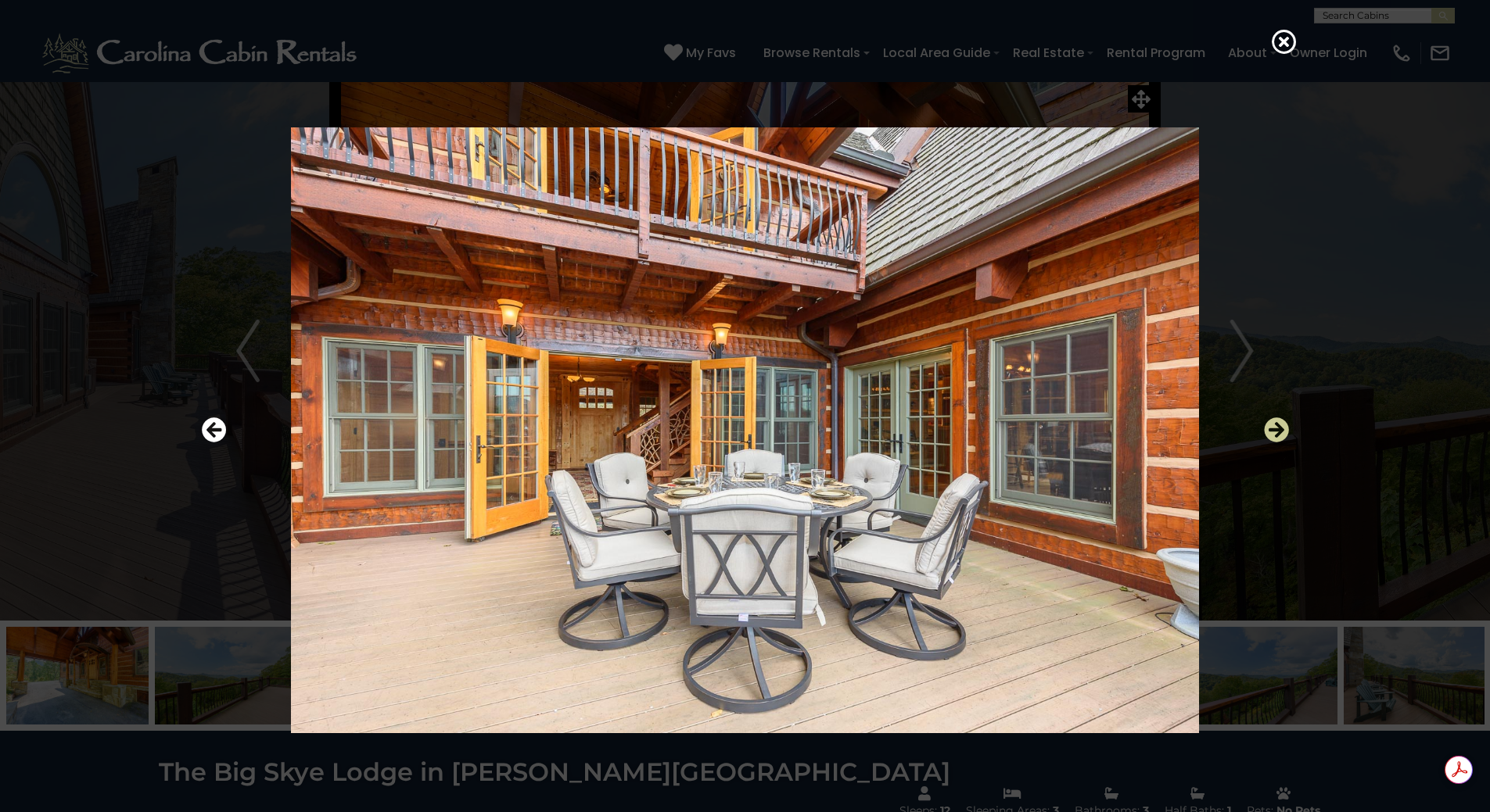
click at [1280, 429] on icon "Next" at bounding box center [1276, 429] width 25 height 25
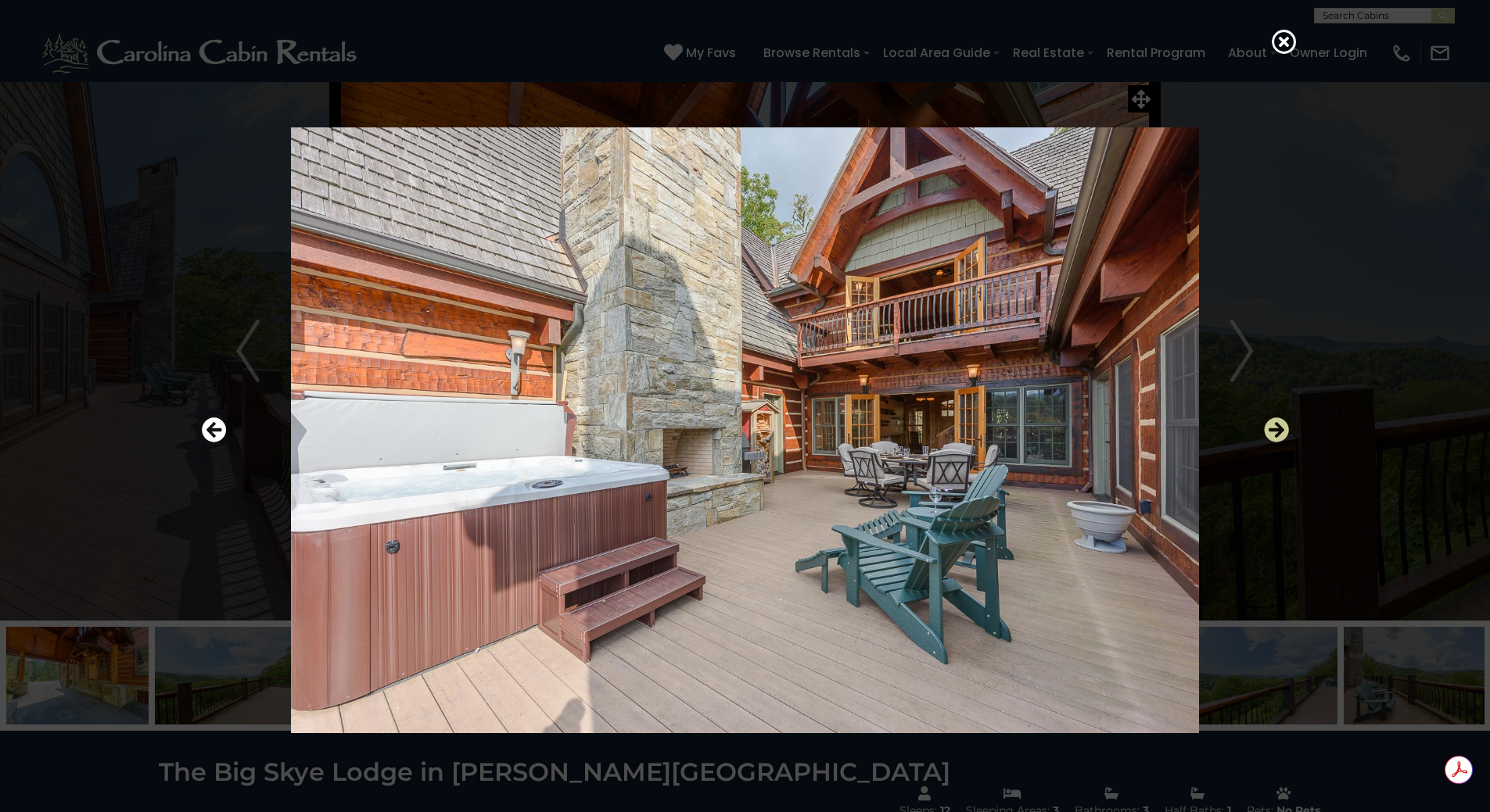
click at [1284, 428] on icon "Next" at bounding box center [1276, 429] width 25 height 25
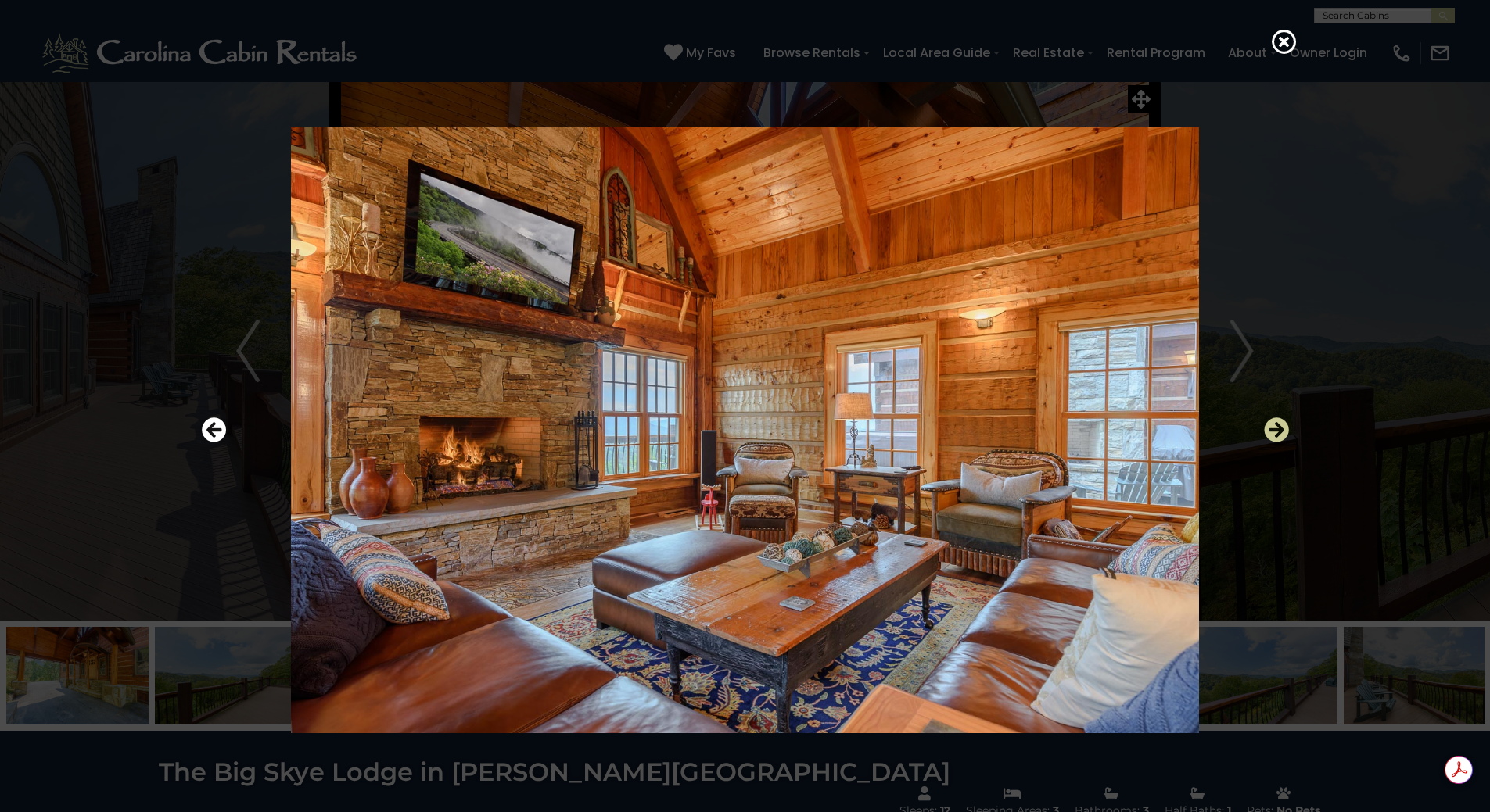
click at [1284, 428] on icon "Next" at bounding box center [1276, 429] width 25 height 25
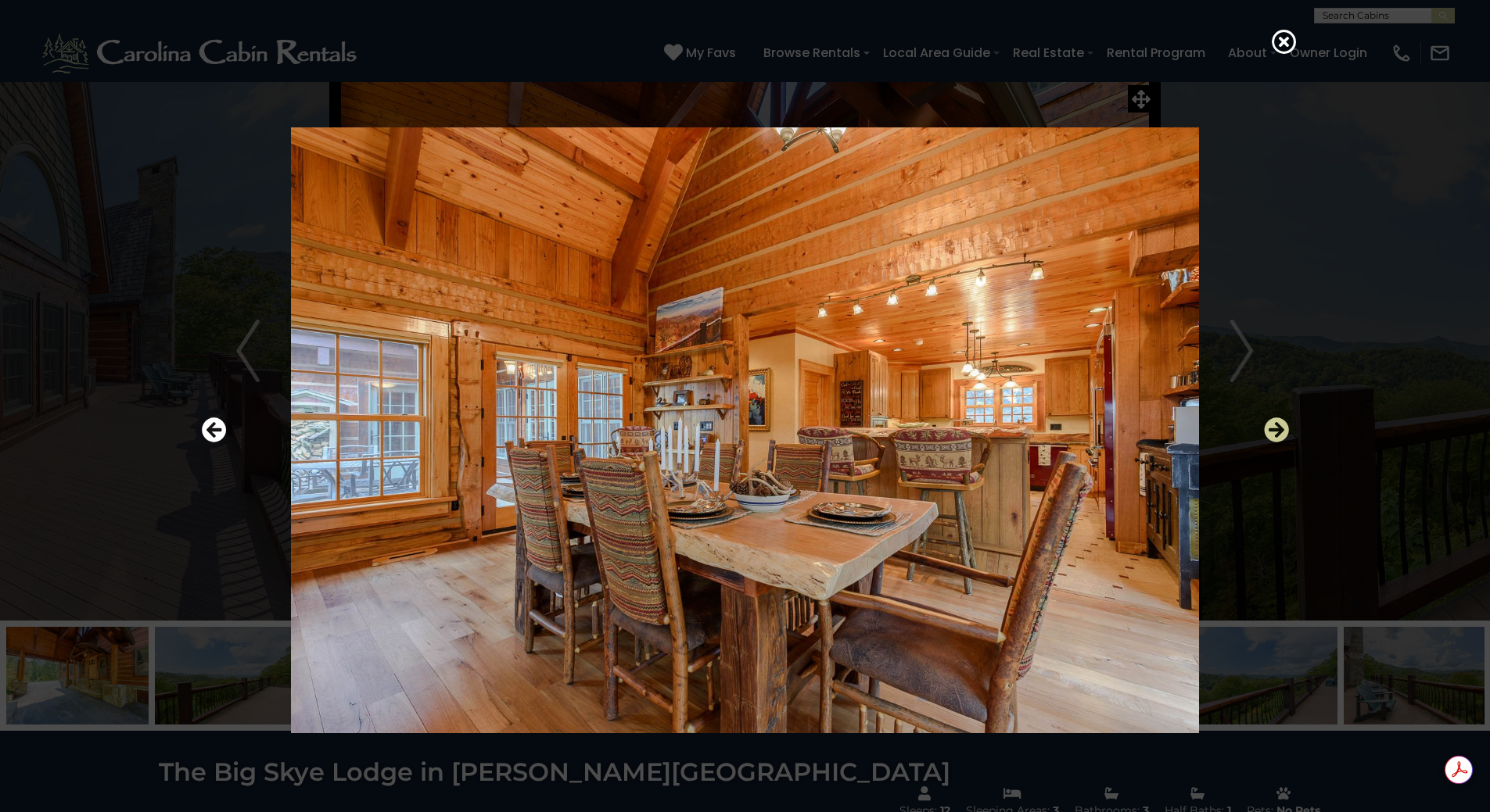
click at [1284, 428] on icon "Next" at bounding box center [1276, 429] width 25 height 25
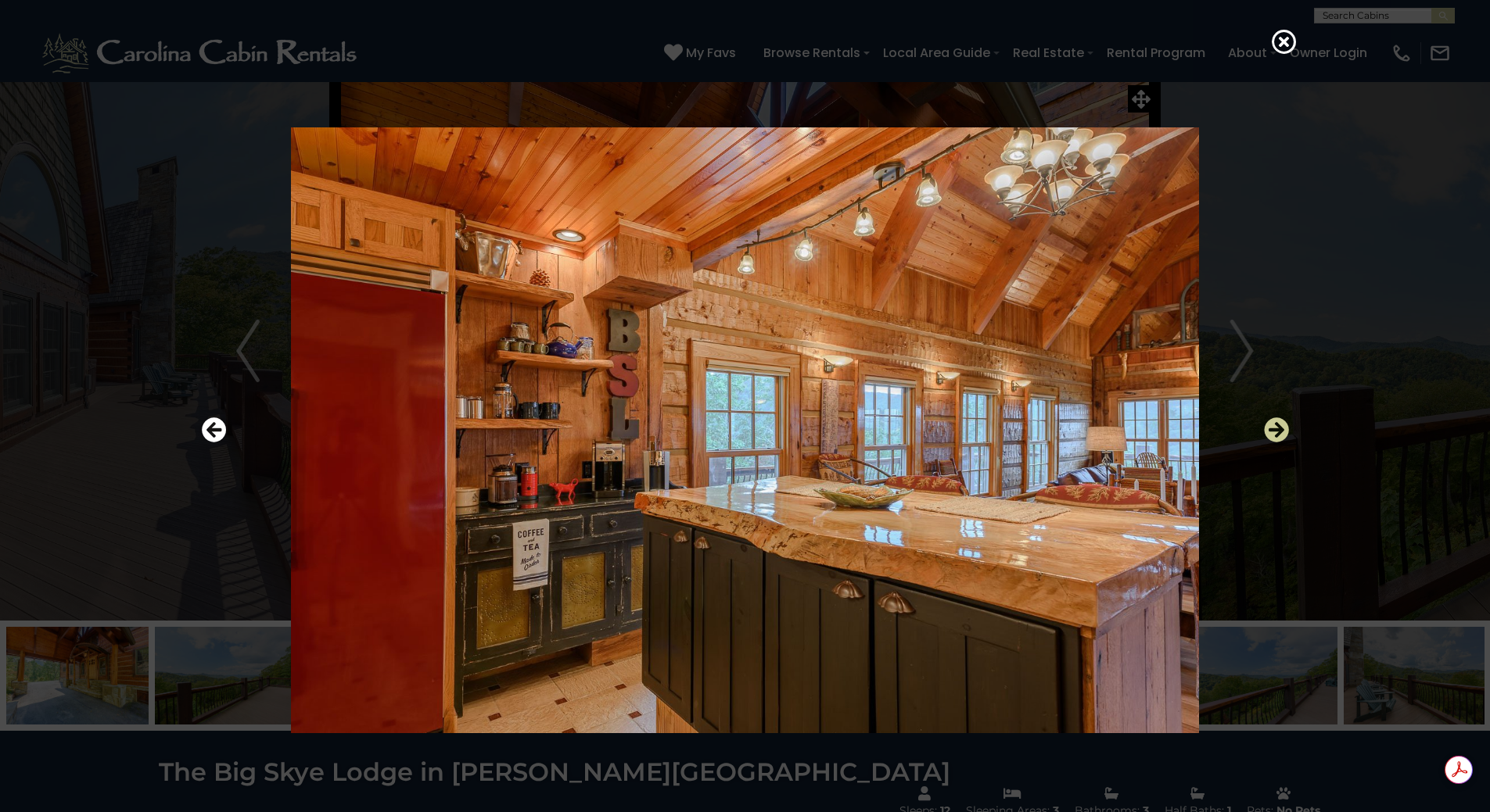
click at [1284, 428] on icon "Next" at bounding box center [1276, 429] width 25 height 25
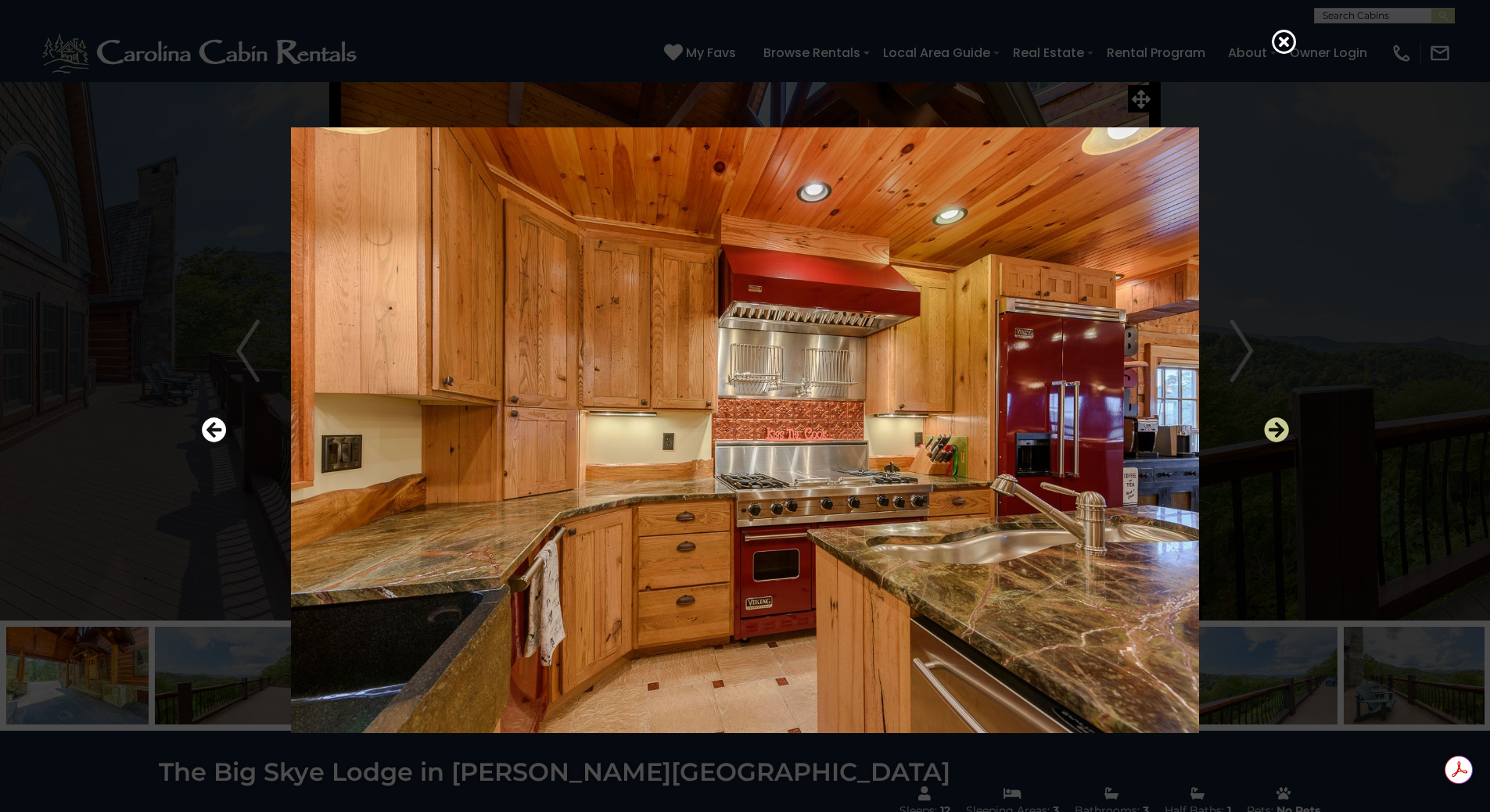
click at [1284, 428] on icon "Next" at bounding box center [1276, 429] width 25 height 25
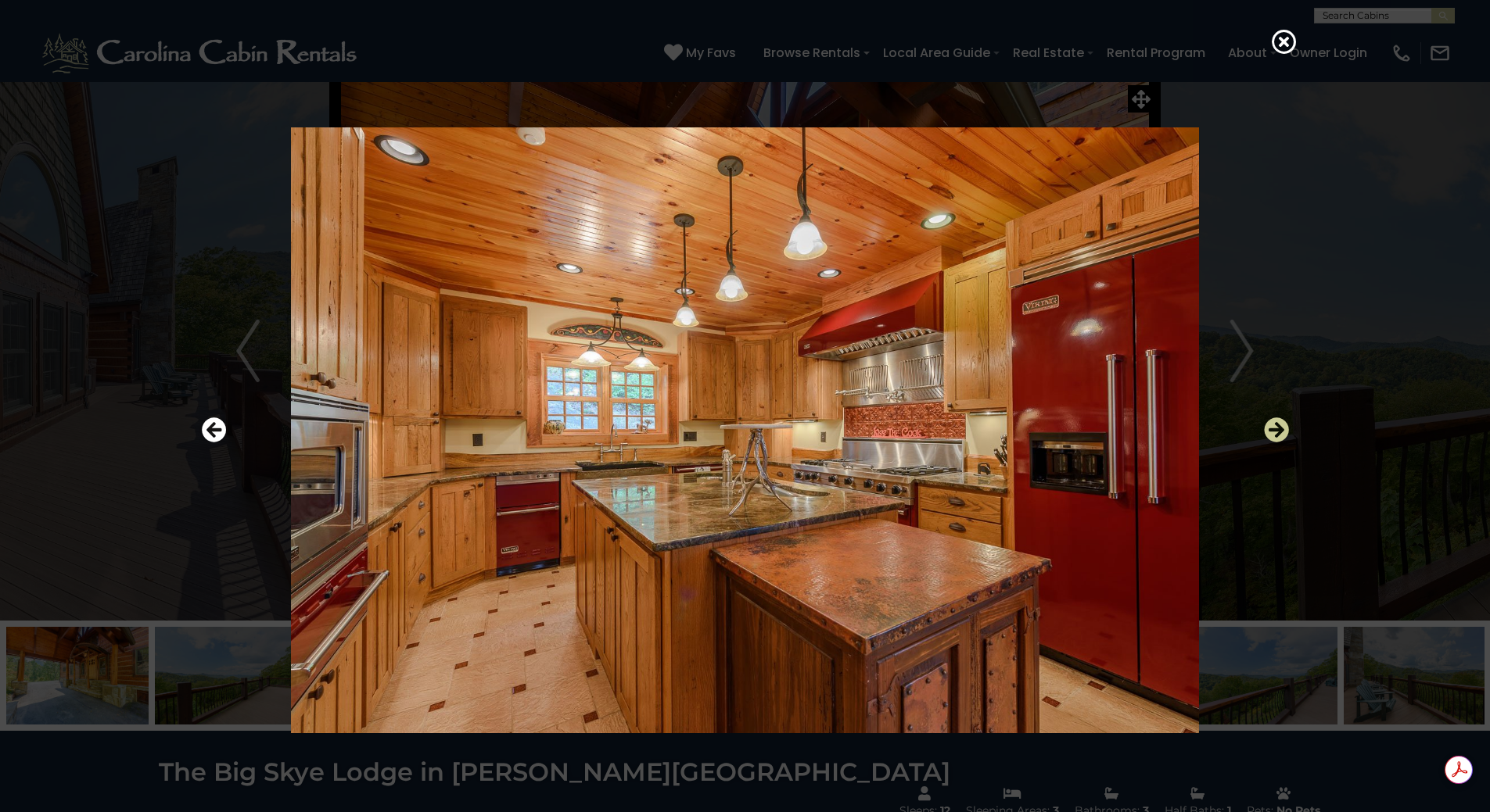
click at [1284, 428] on icon "Next" at bounding box center [1276, 429] width 25 height 25
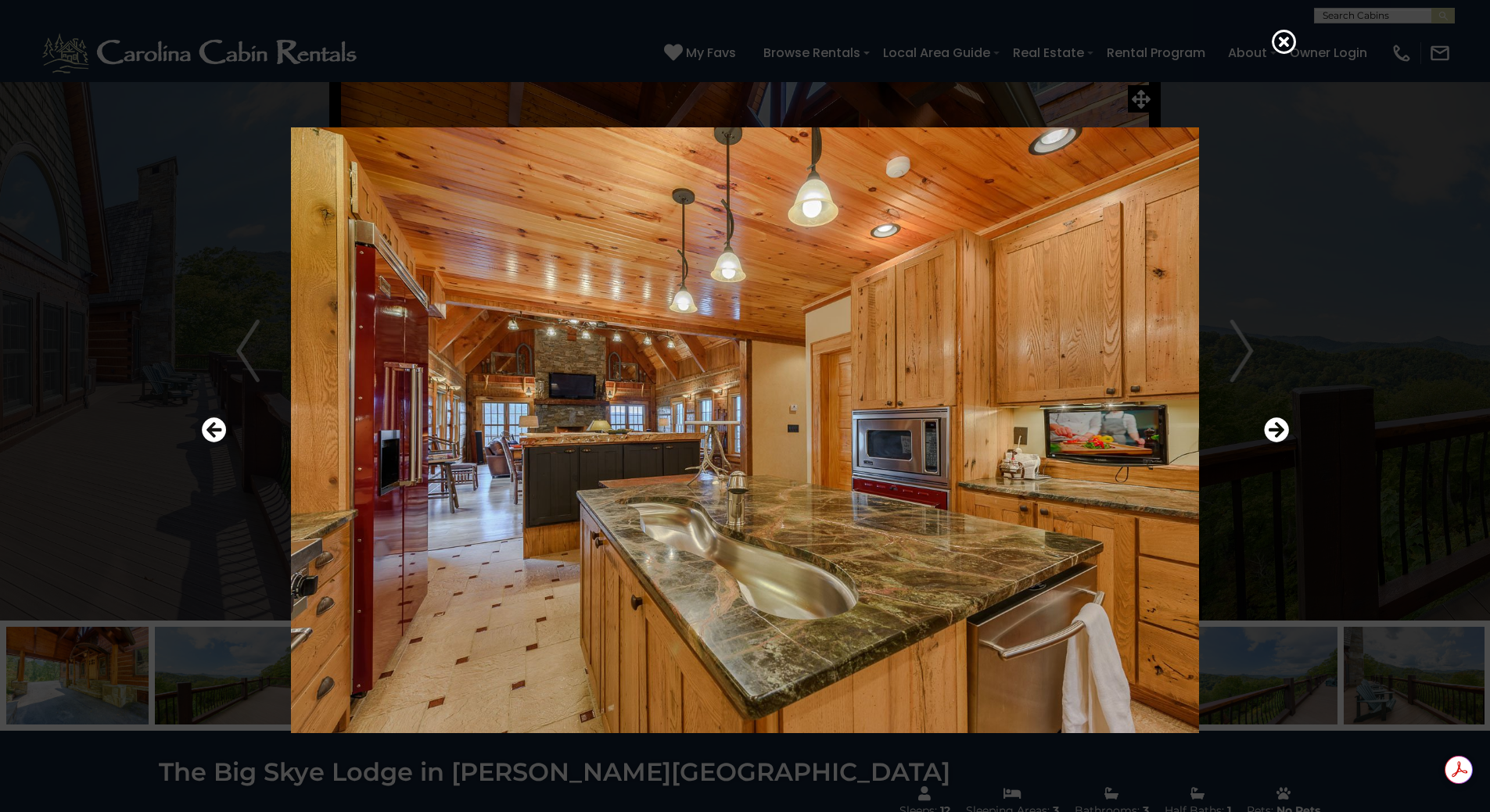
drag, startPoint x: 1284, startPoint y: 428, endPoint x: 850, endPoint y: 572, distance: 457.3
click at [831, 607] on div at bounding box center [745, 430] width 1103 height 731
click at [1285, 428] on icon "Next" at bounding box center [1276, 429] width 25 height 25
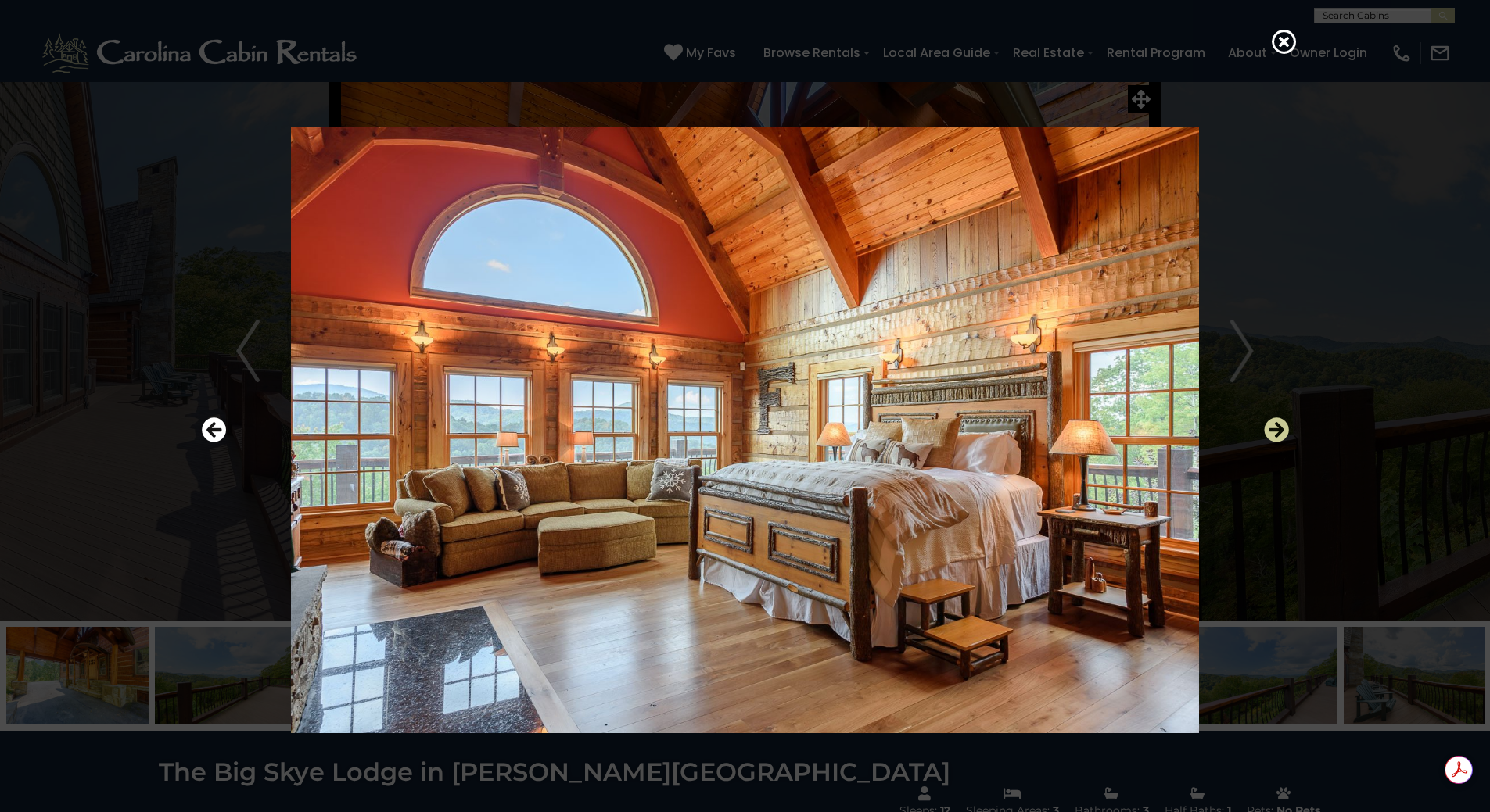
click at [1285, 428] on icon "Next" at bounding box center [1276, 429] width 25 height 25
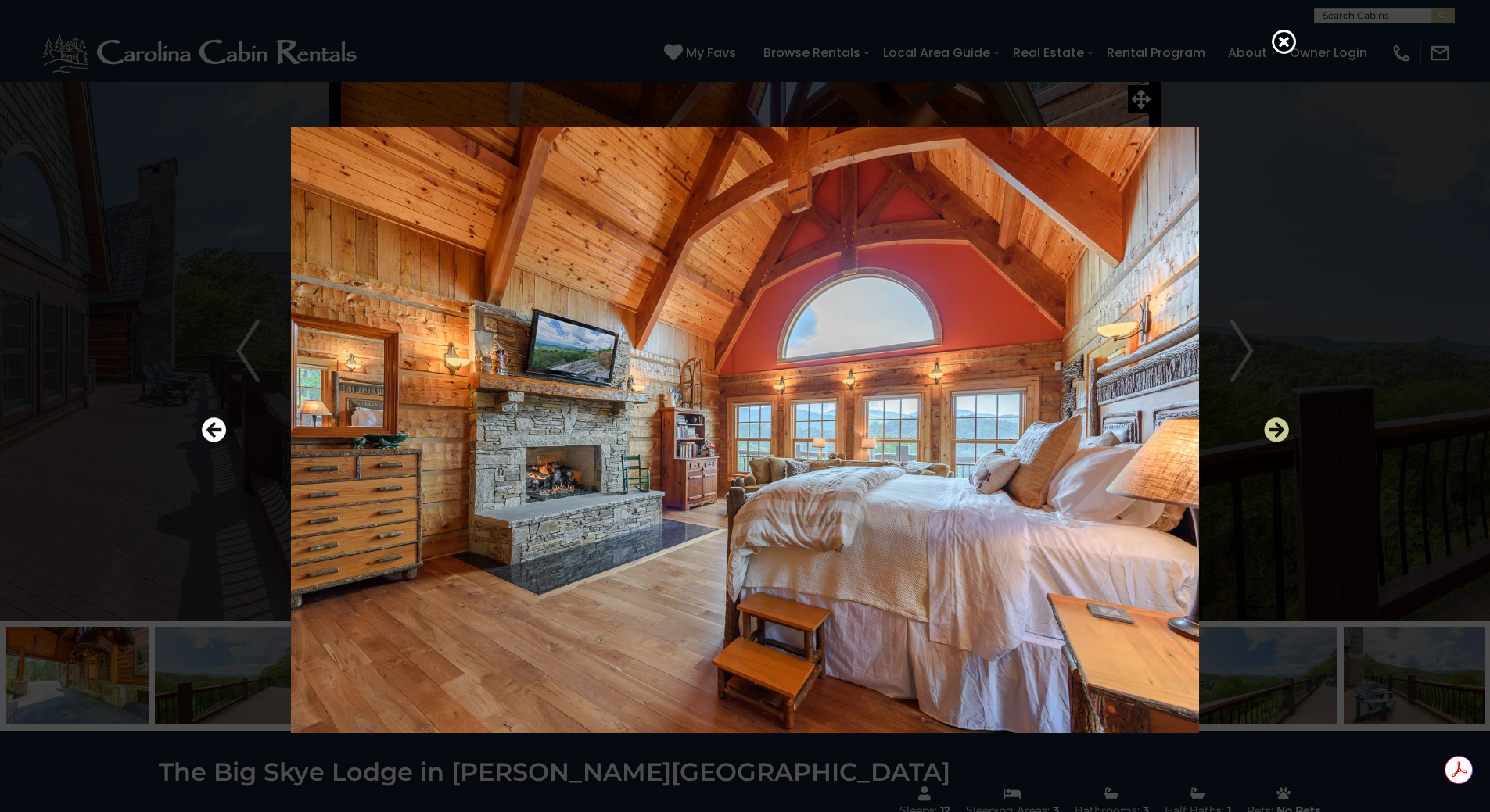
click at [1271, 429] on icon "Next" at bounding box center [1276, 429] width 25 height 25
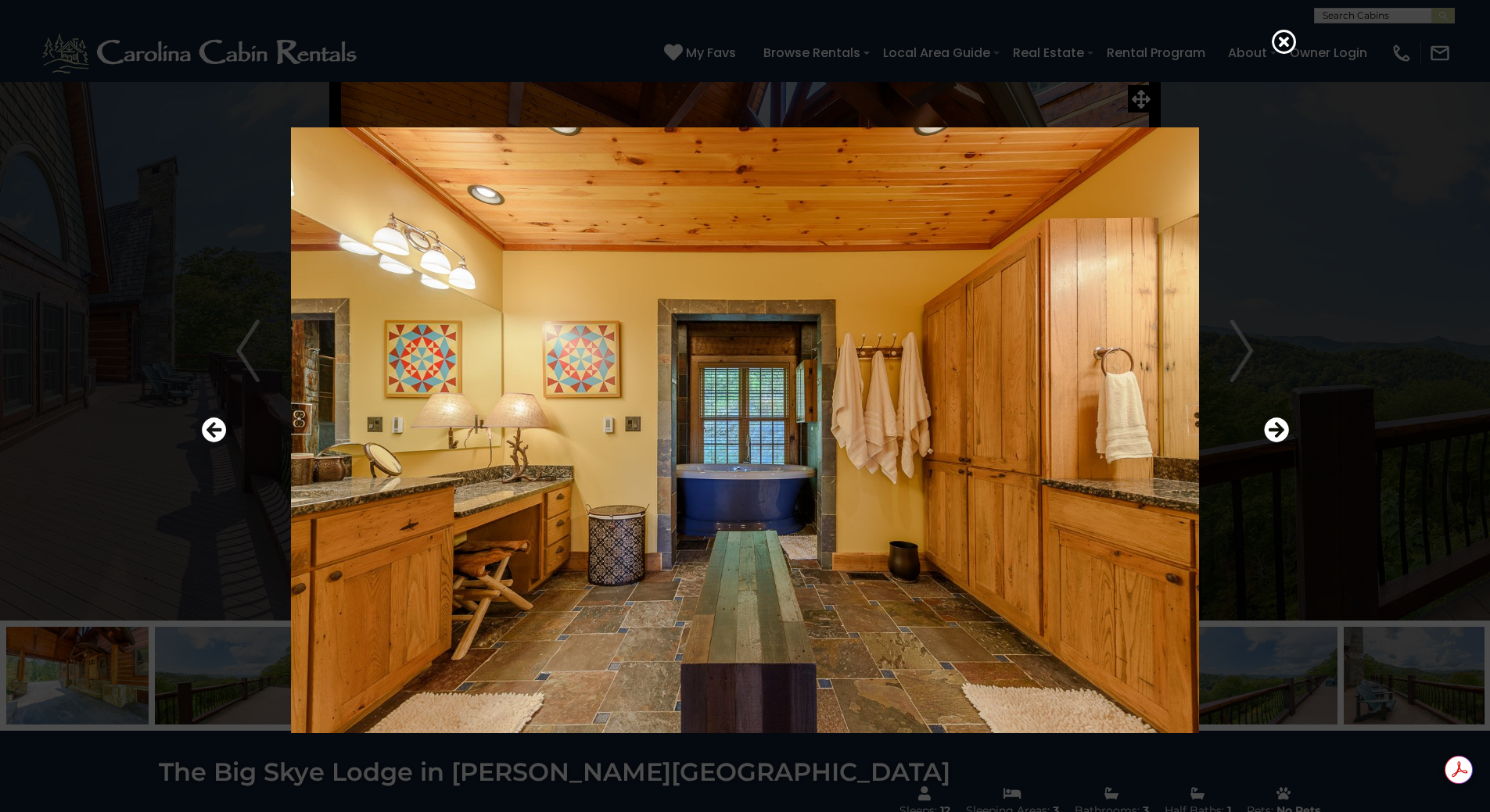
drag, startPoint x: 1271, startPoint y: 429, endPoint x: 794, endPoint y: 518, distance: 485.2
click at [879, 537] on div at bounding box center [745, 430] width 1103 height 731
click at [1286, 436] on icon "Next" at bounding box center [1276, 429] width 25 height 25
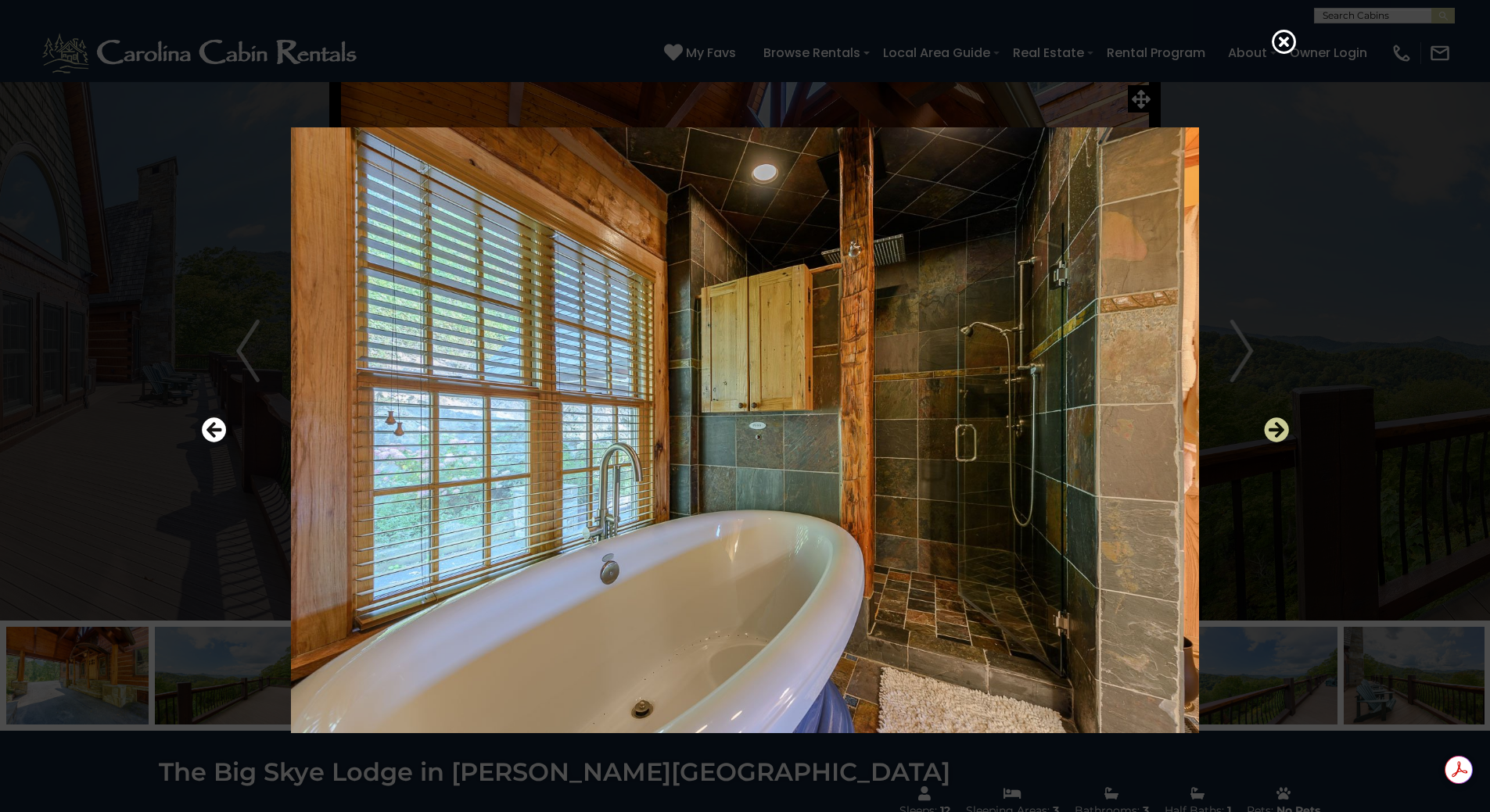
click at [1286, 436] on icon "Next" at bounding box center [1276, 429] width 25 height 25
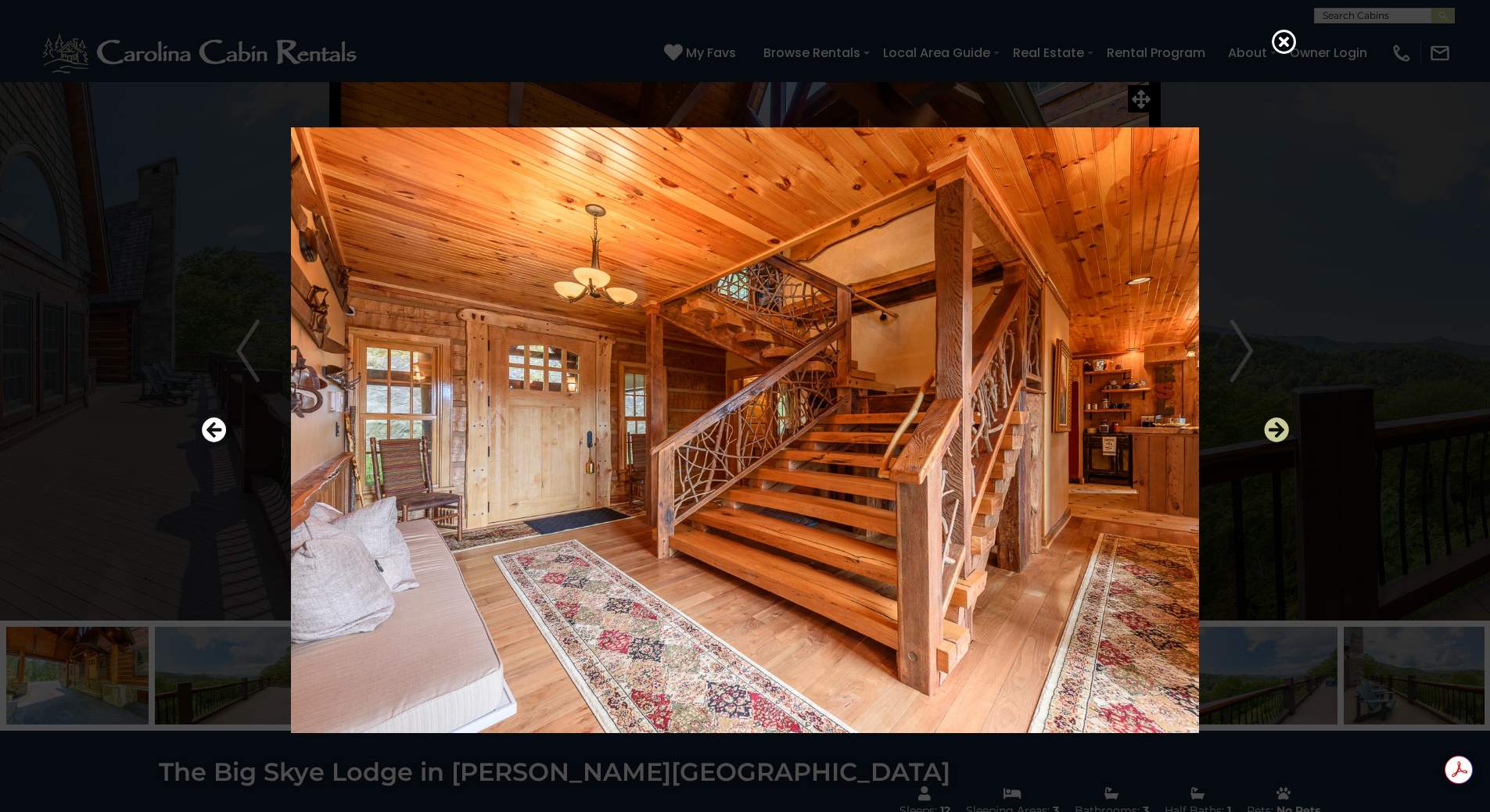
click at [1286, 436] on icon "Next" at bounding box center [1276, 429] width 25 height 25
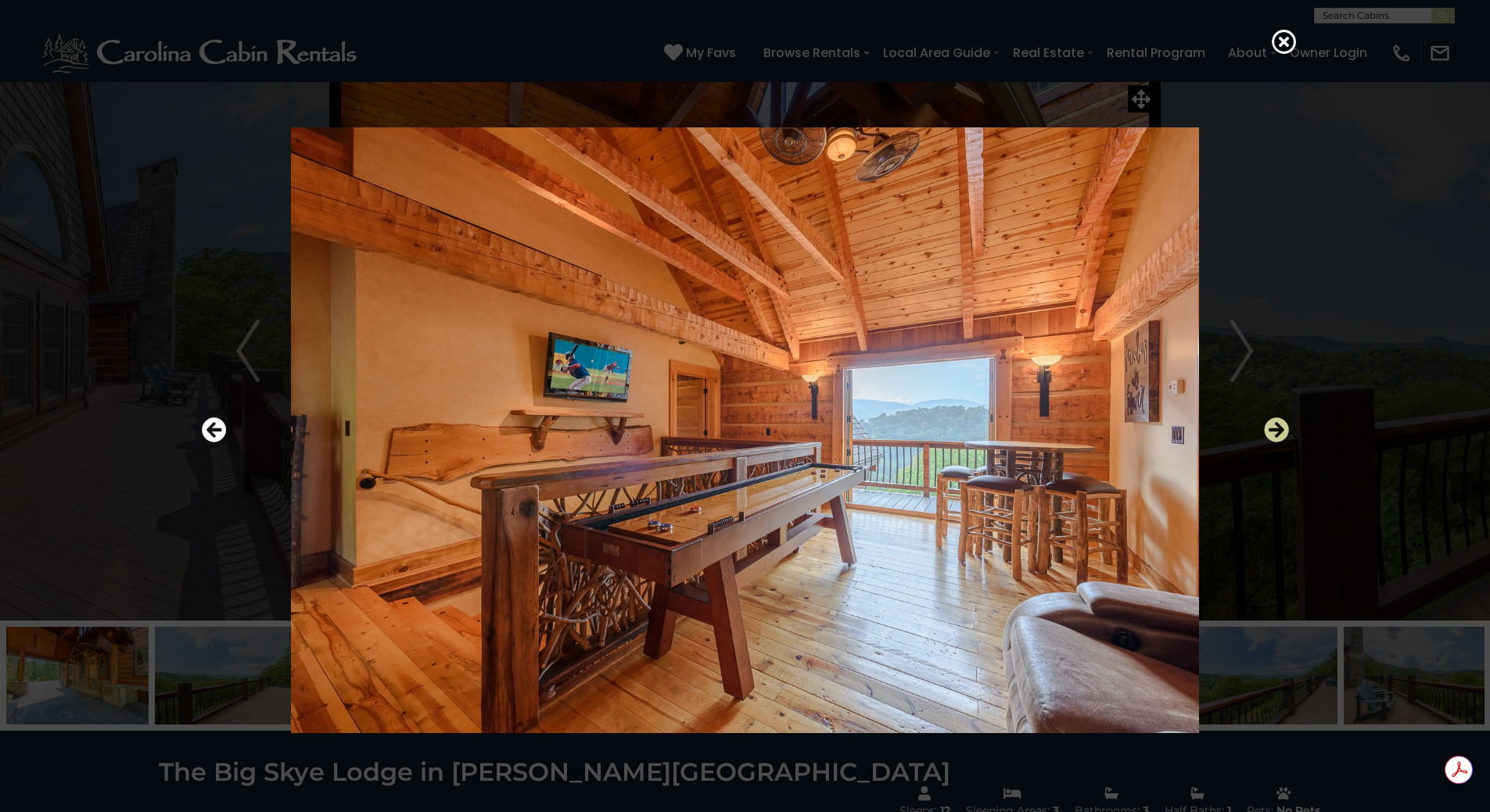
click at [1270, 431] on icon "Next" at bounding box center [1276, 429] width 25 height 25
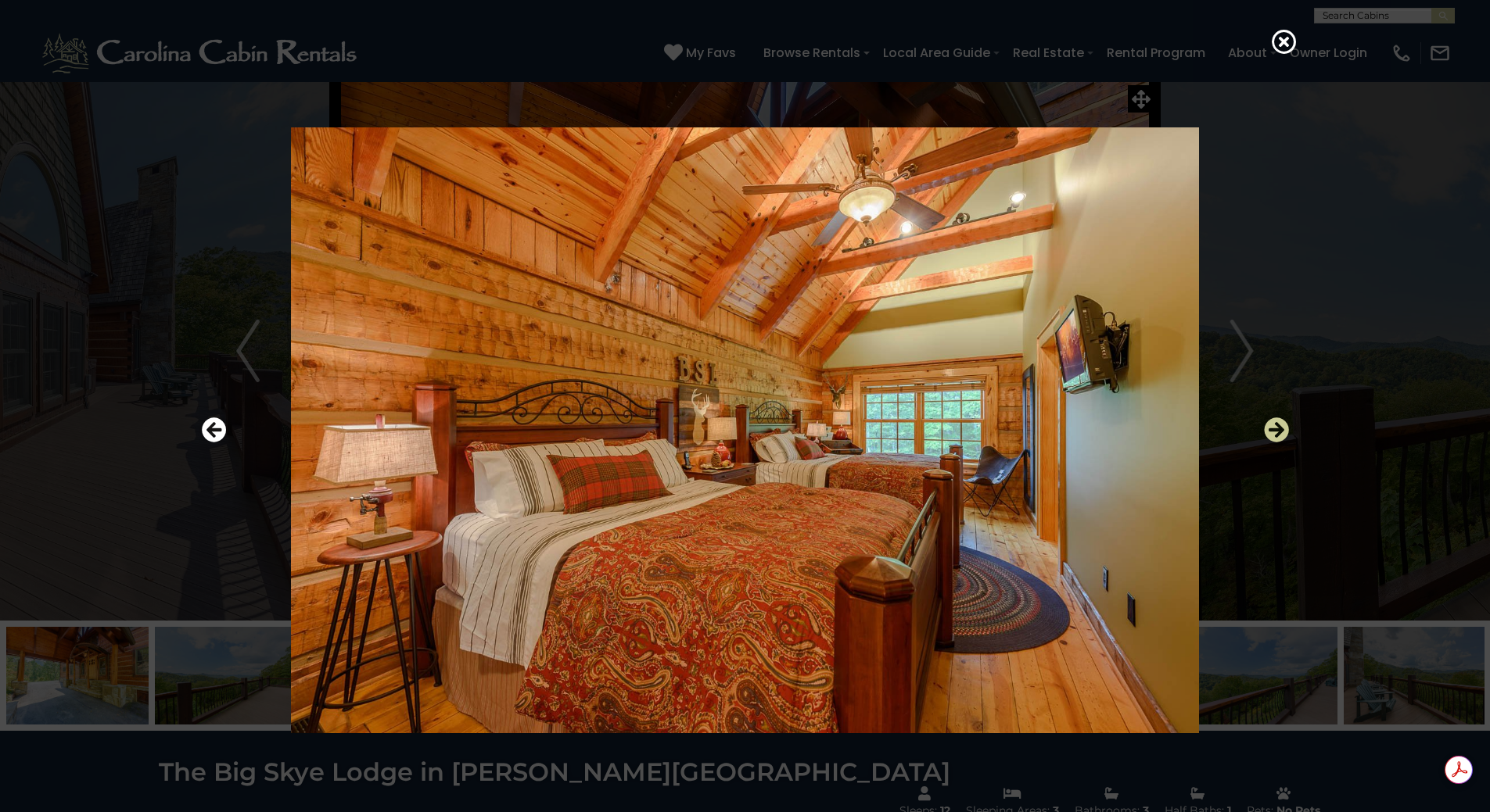
click at [1270, 431] on icon "Next" at bounding box center [1276, 429] width 25 height 25
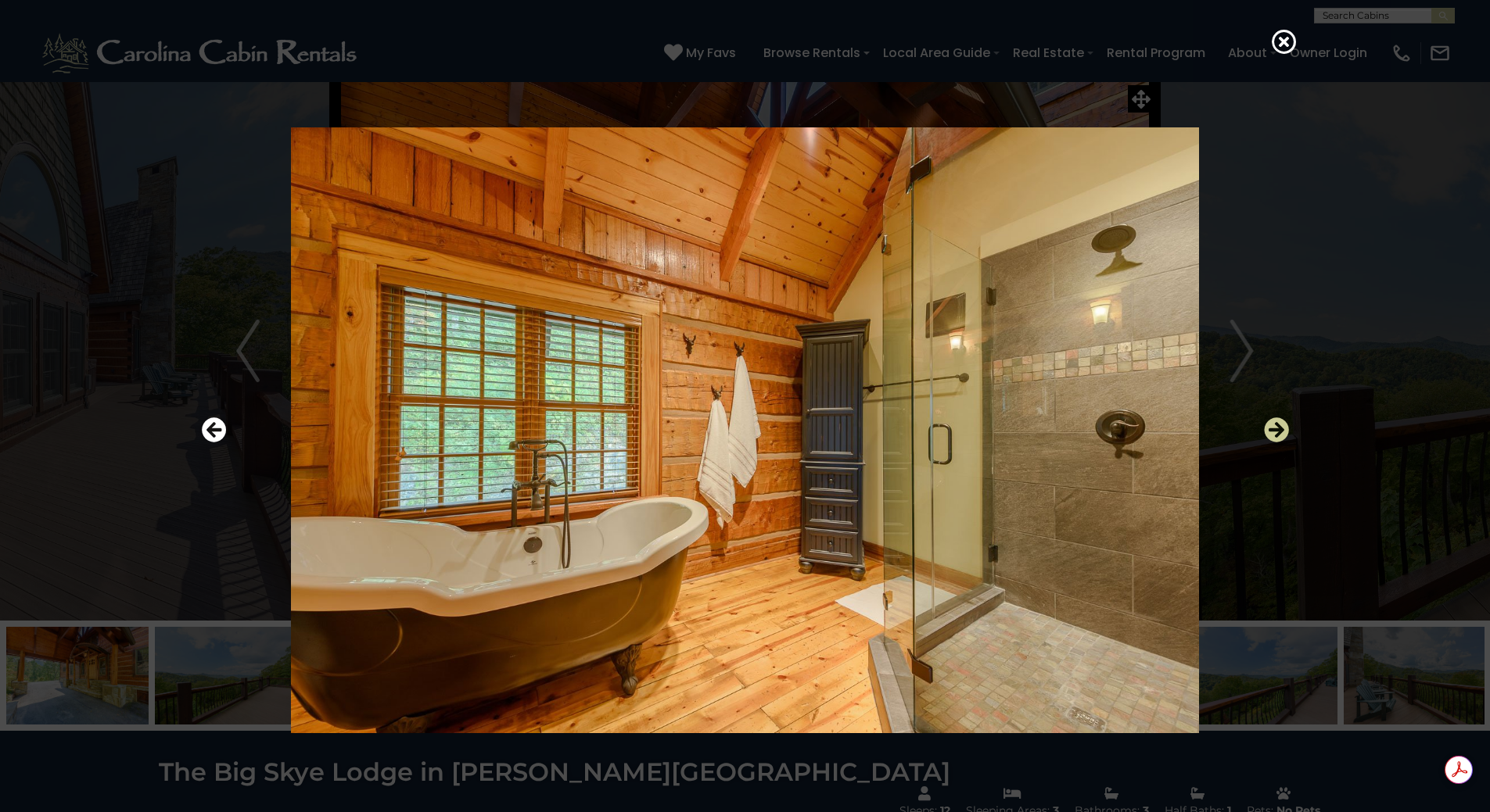
click at [1270, 430] on icon "Next" at bounding box center [1276, 429] width 25 height 25
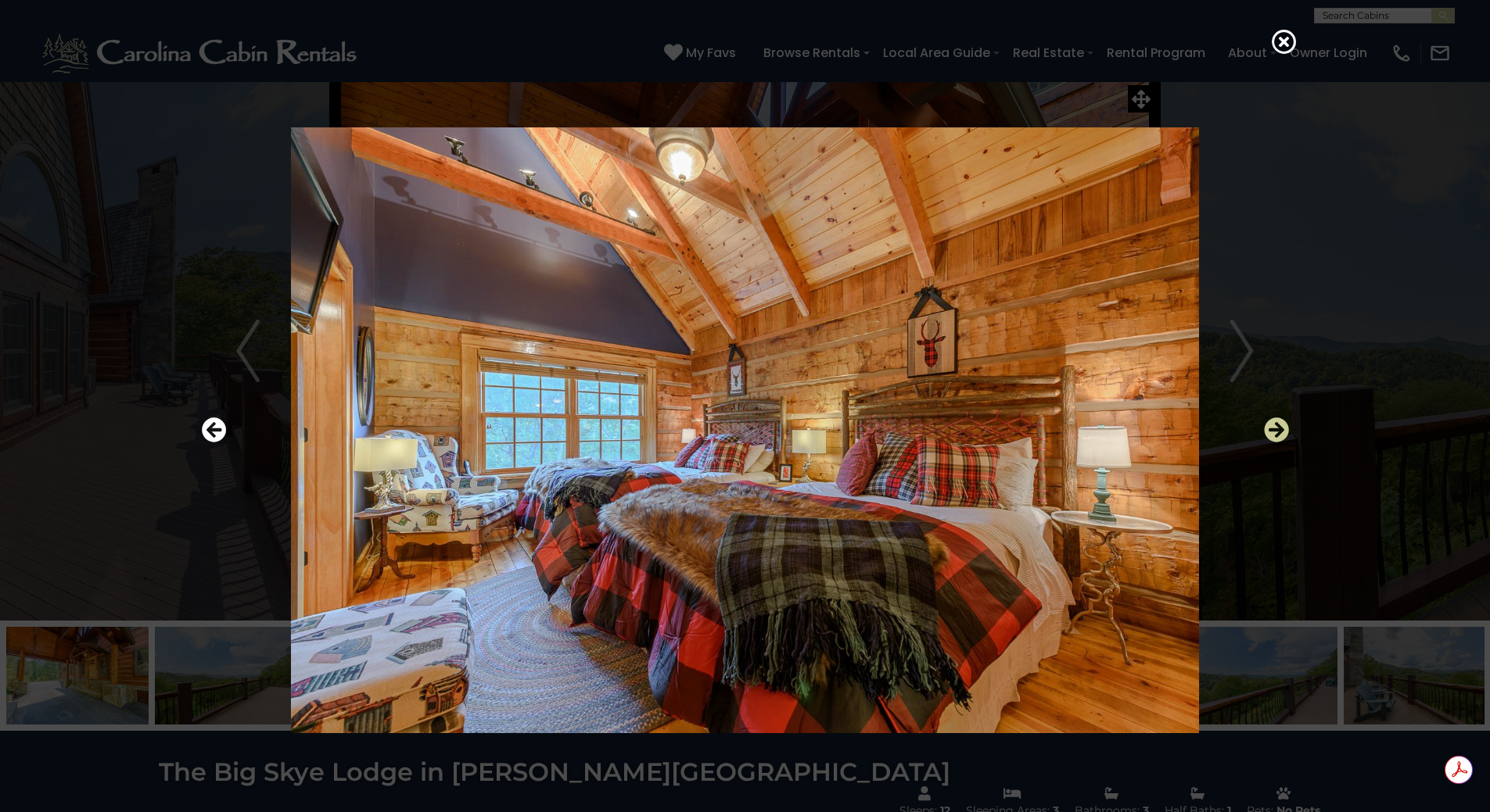
click at [1270, 430] on icon "Next" at bounding box center [1276, 429] width 25 height 25
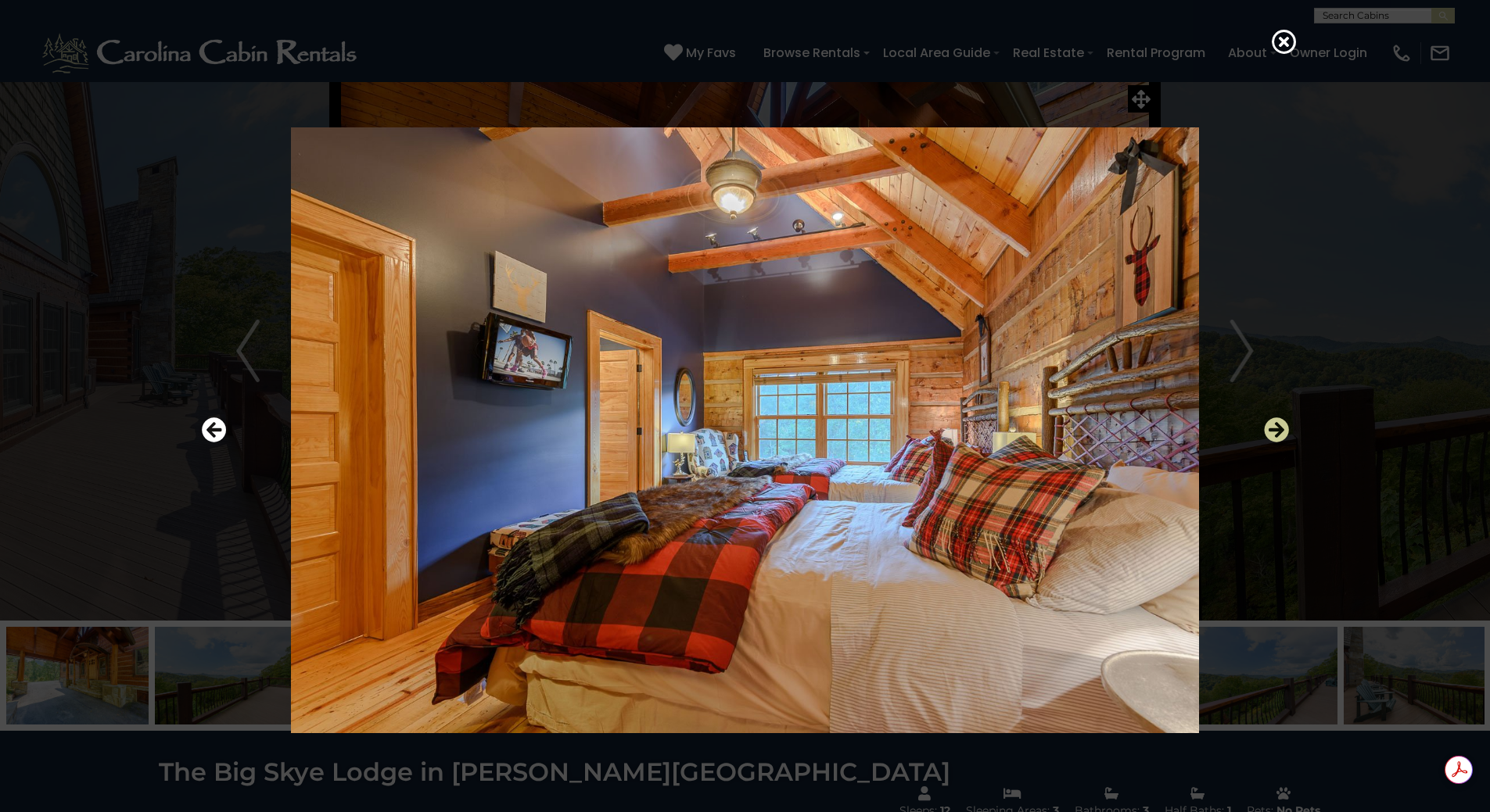
click at [1270, 430] on icon "Next" at bounding box center [1276, 429] width 25 height 25
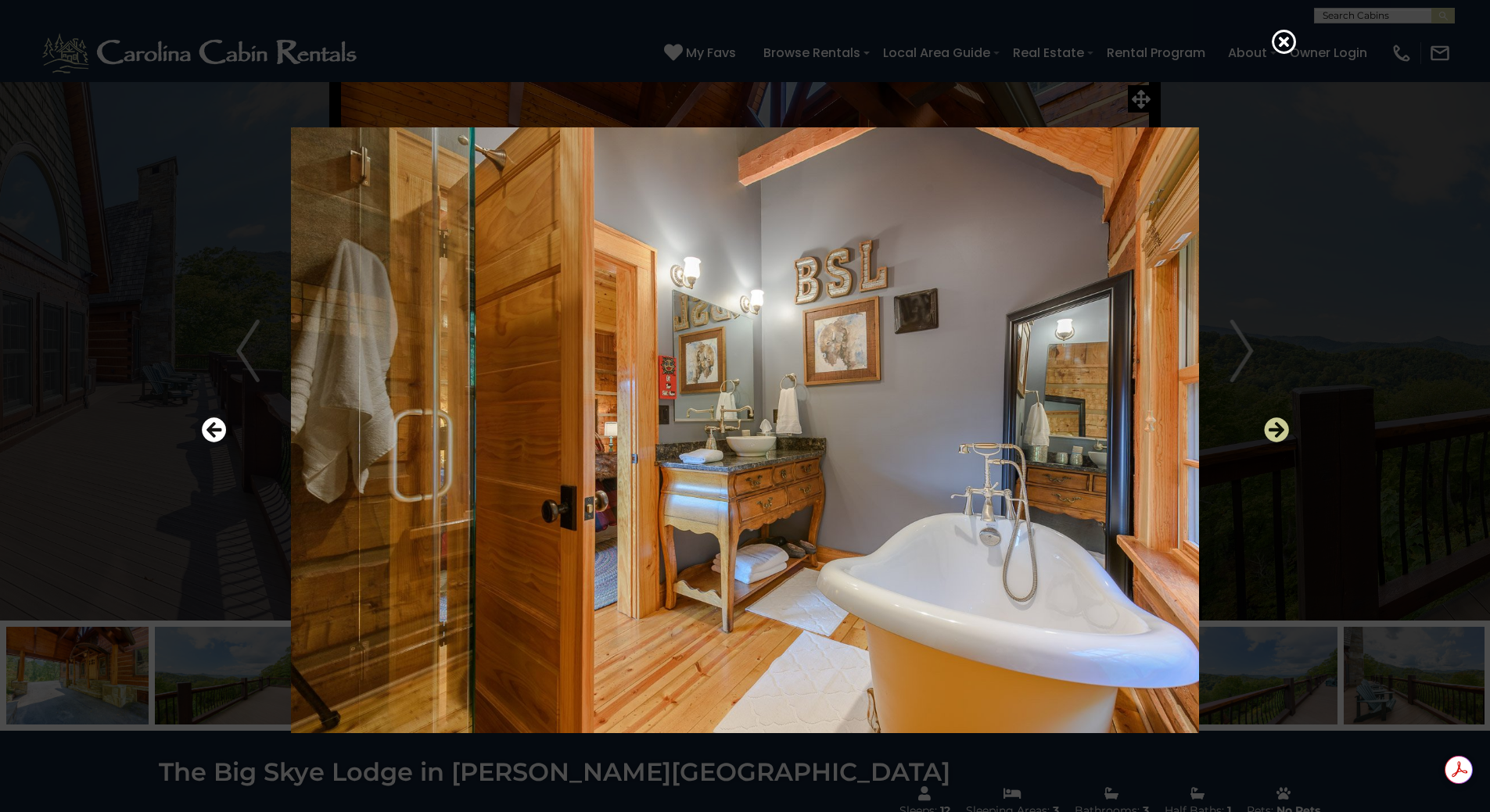
click at [1270, 430] on icon "Next" at bounding box center [1276, 429] width 25 height 25
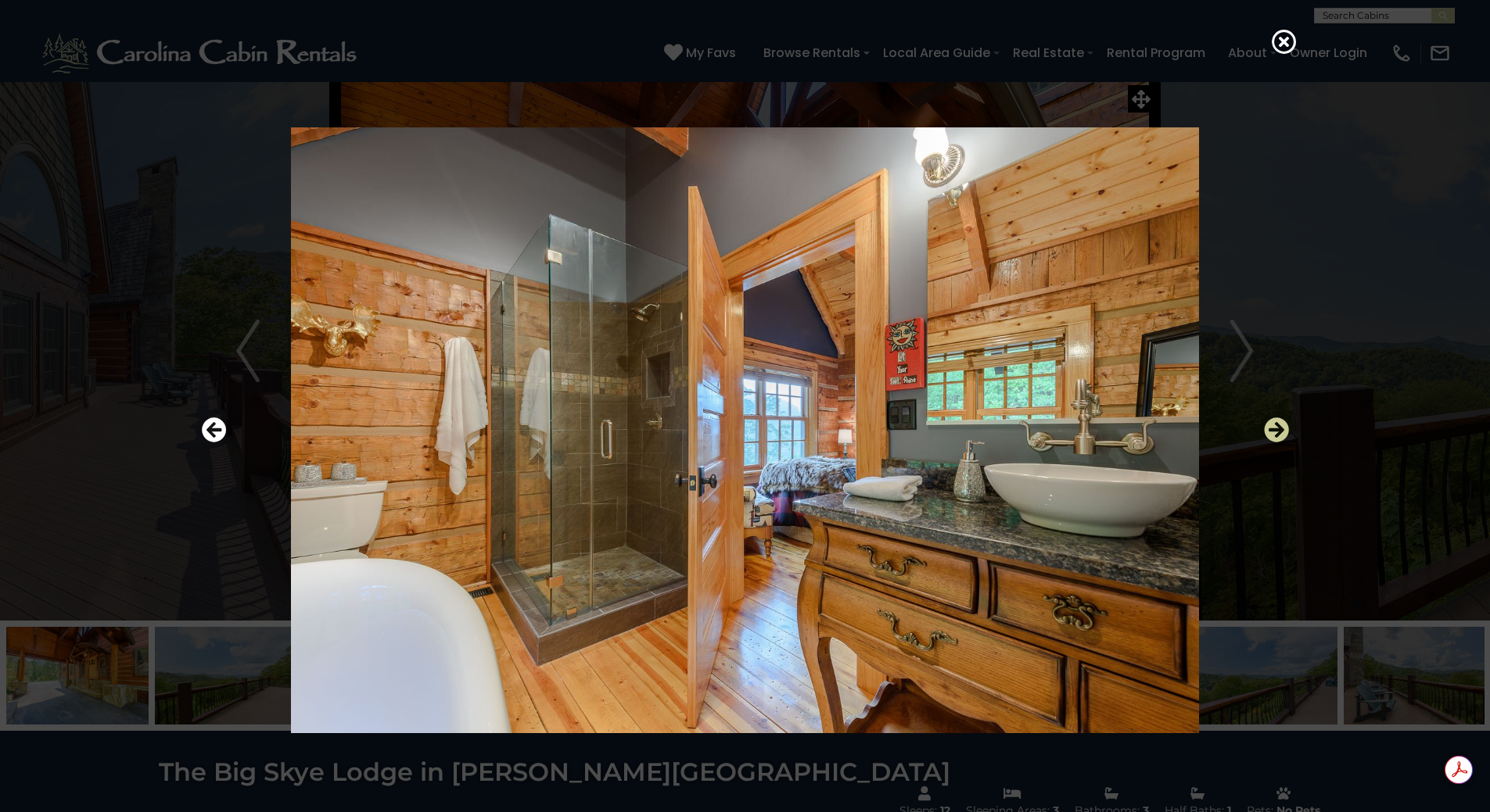
click at [1270, 429] on icon "Next" at bounding box center [1276, 429] width 25 height 25
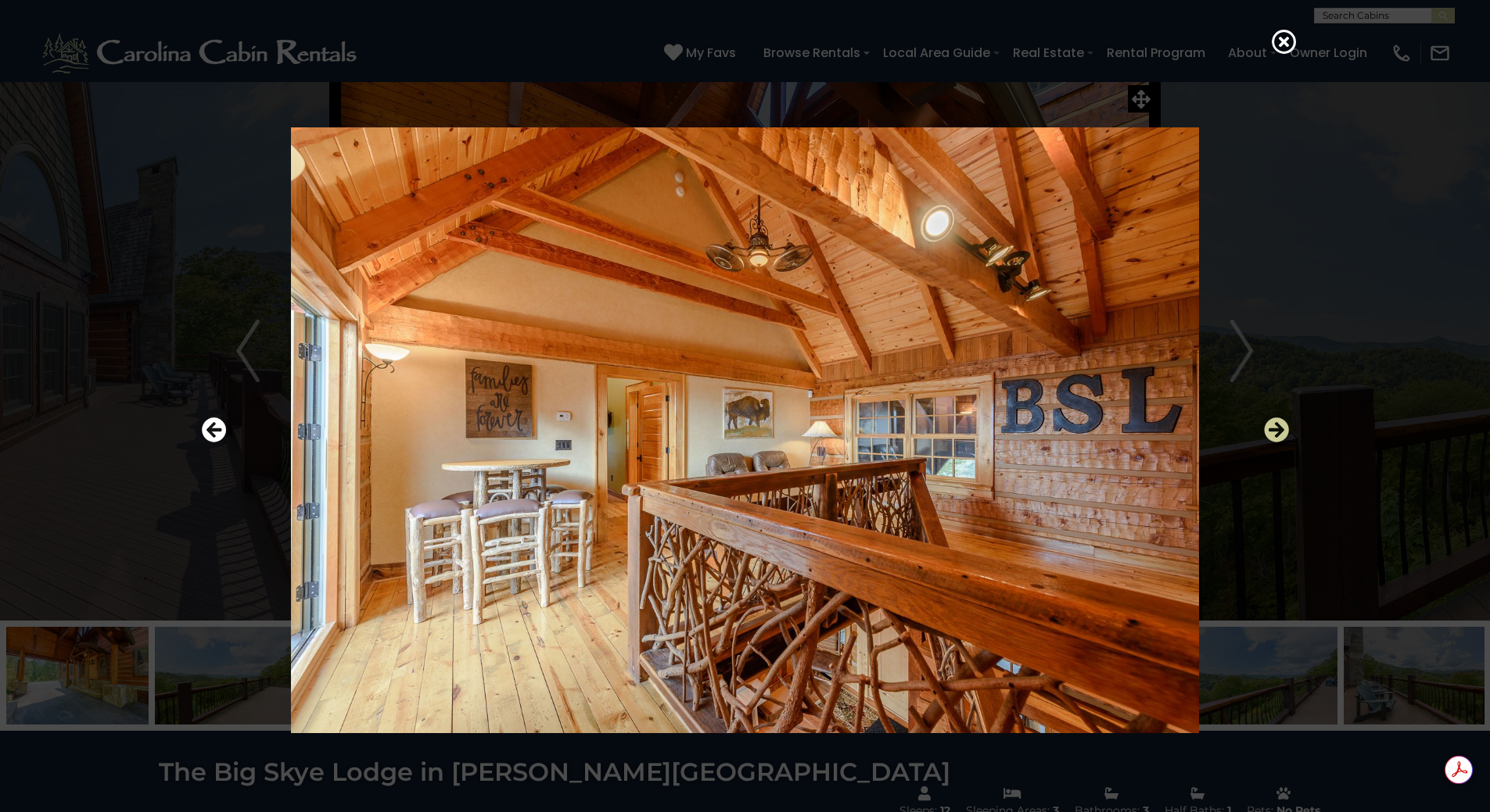
click at [1270, 427] on icon "Next" at bounding box center [1276, 429] width 25 height 25
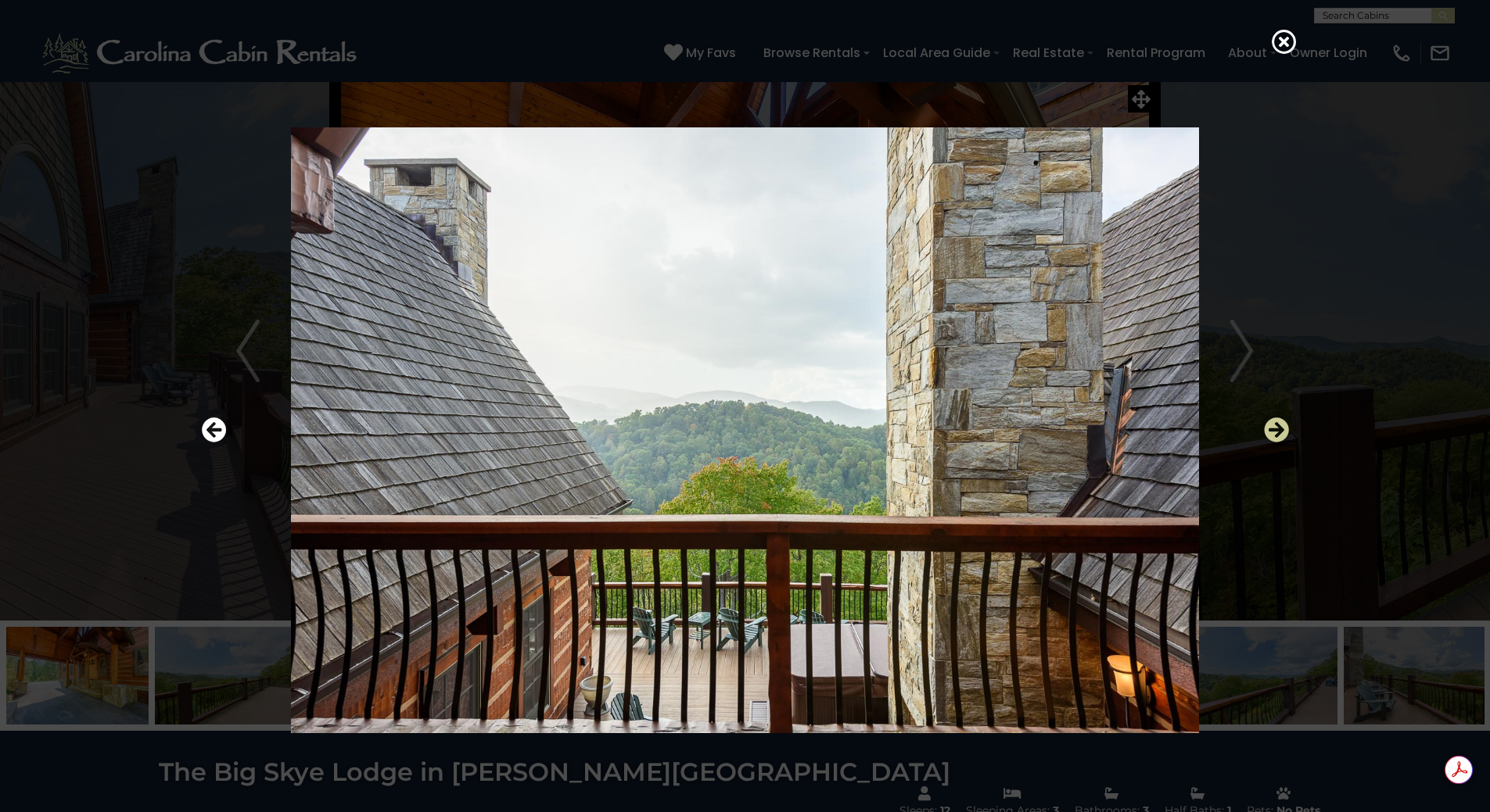
click at [1270, 427] on icon "Next" at bounding box center [1276, 429] width 25 height 25
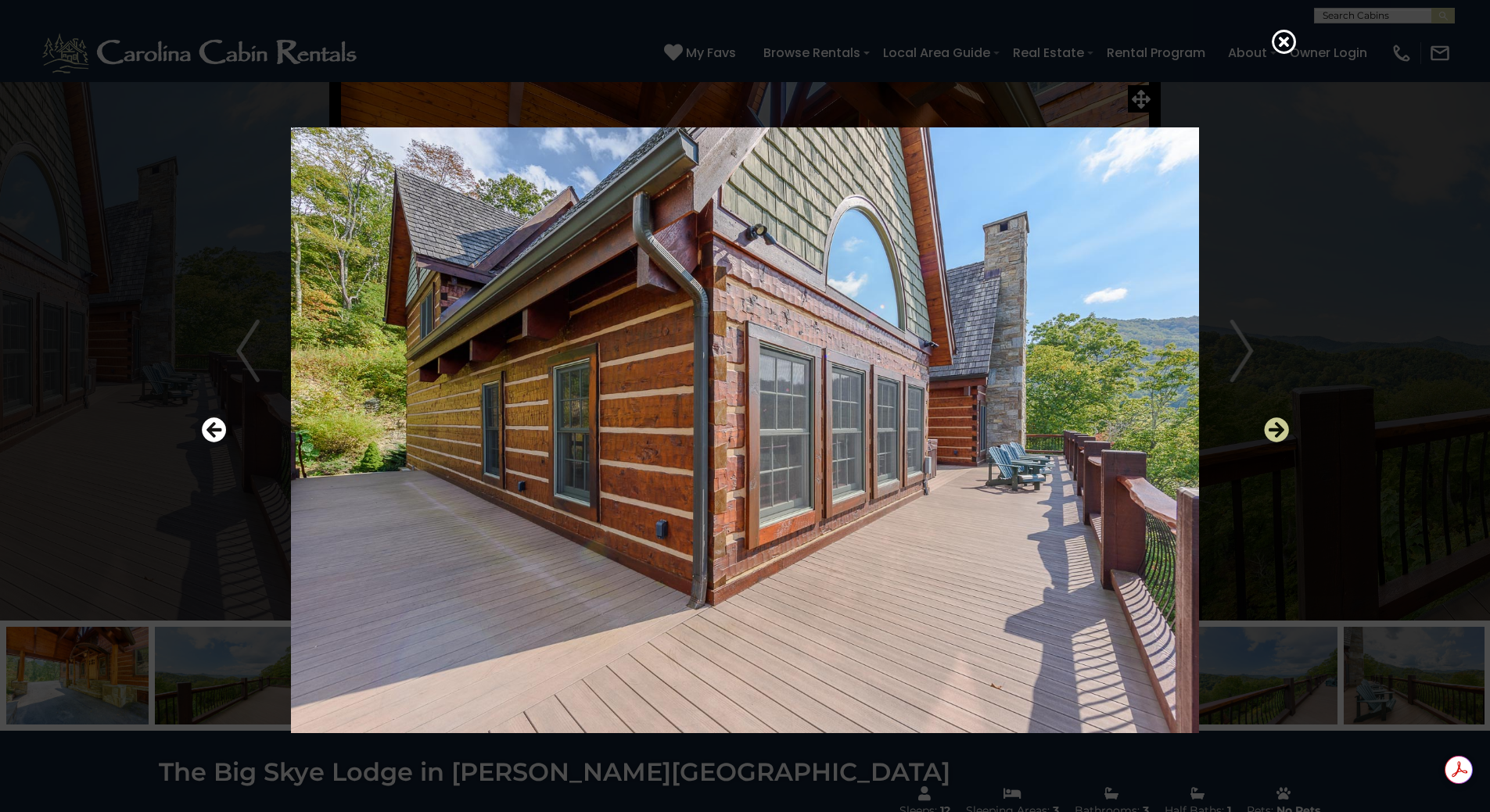
click at [1270, 427] on icon "Next" at bounding box center [1276, 429] width 25 height 25
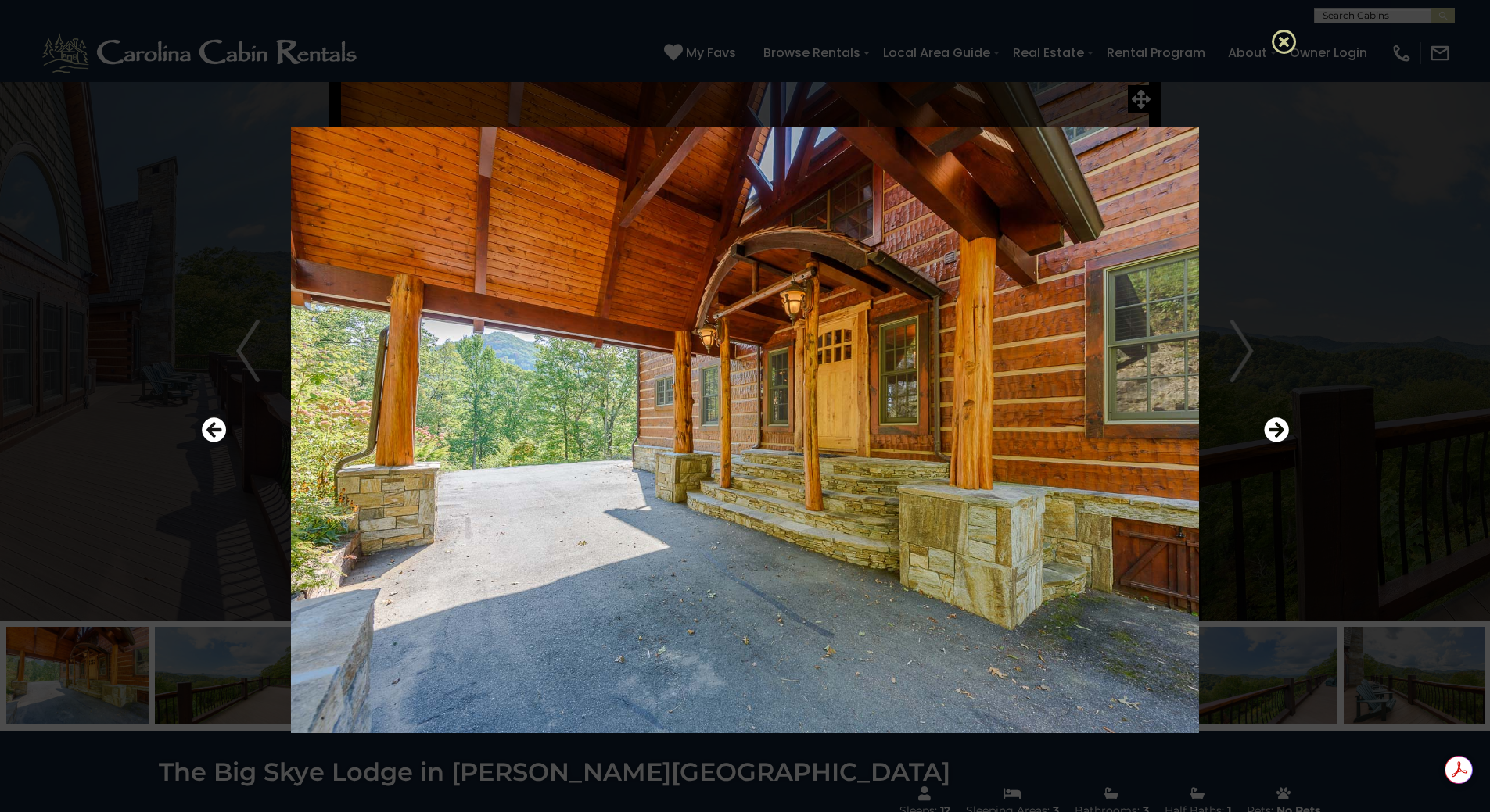
drag, startPoint x: 1287, startPoint y: 38, endPoint x: 1266, endPoint y: 71, distance: 39.1
click at [1287, 38] on icon at bounding box center [1284, 41] width 25 height 25
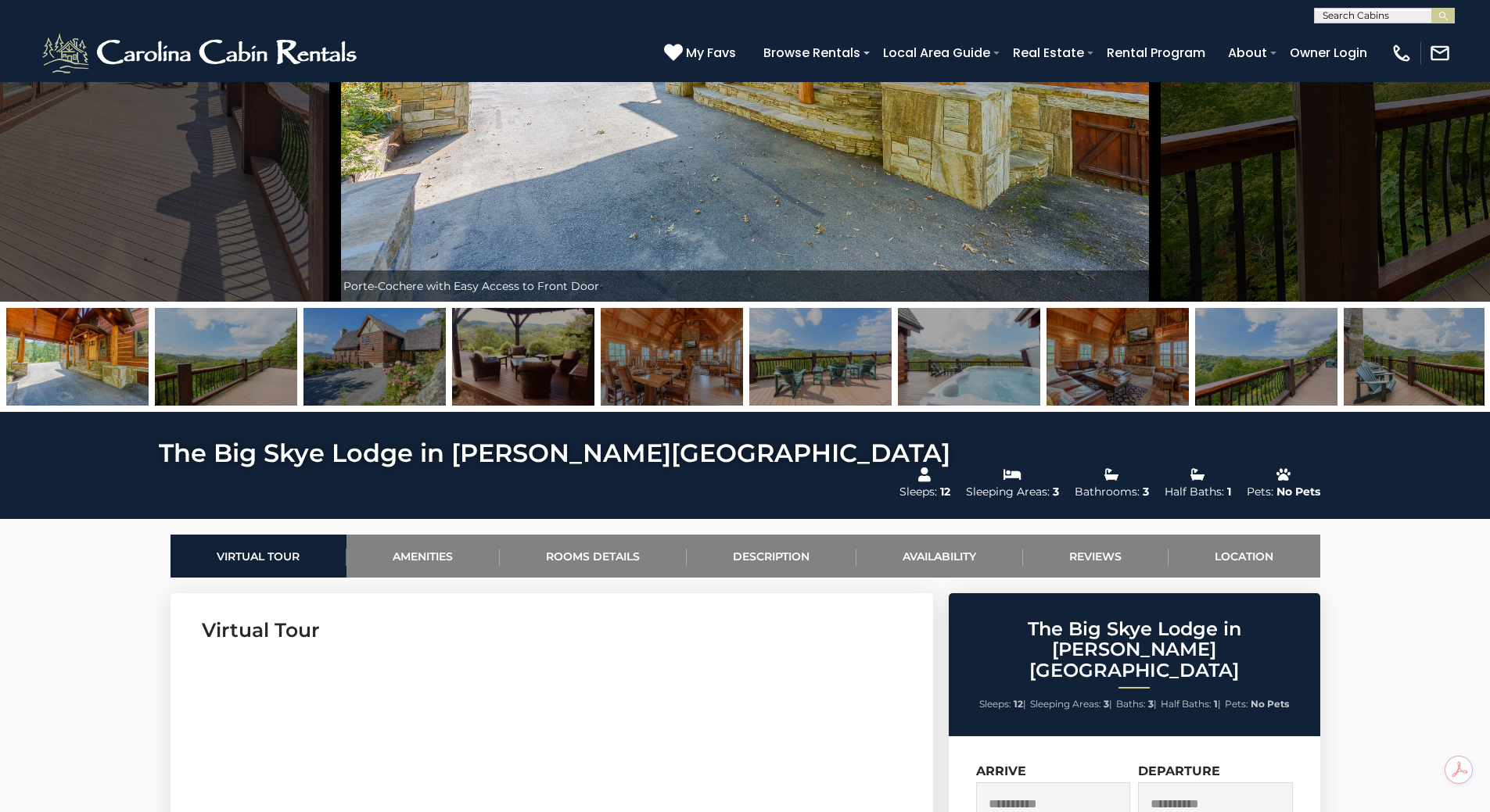
scroll to position [234, 0]
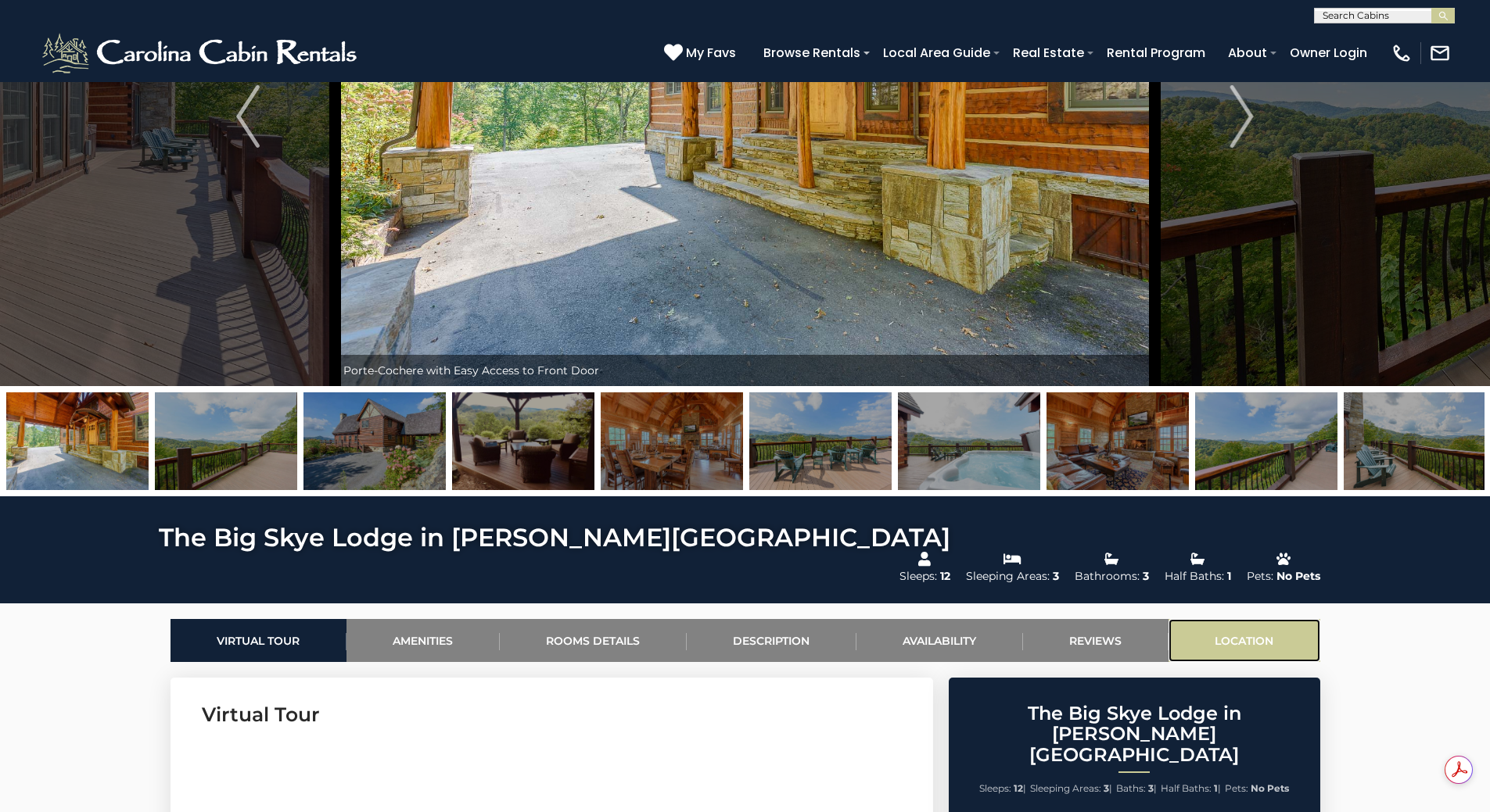
click at [1266, 619] on link "Location" at bounding box center [1244, 640] width 151 height 43
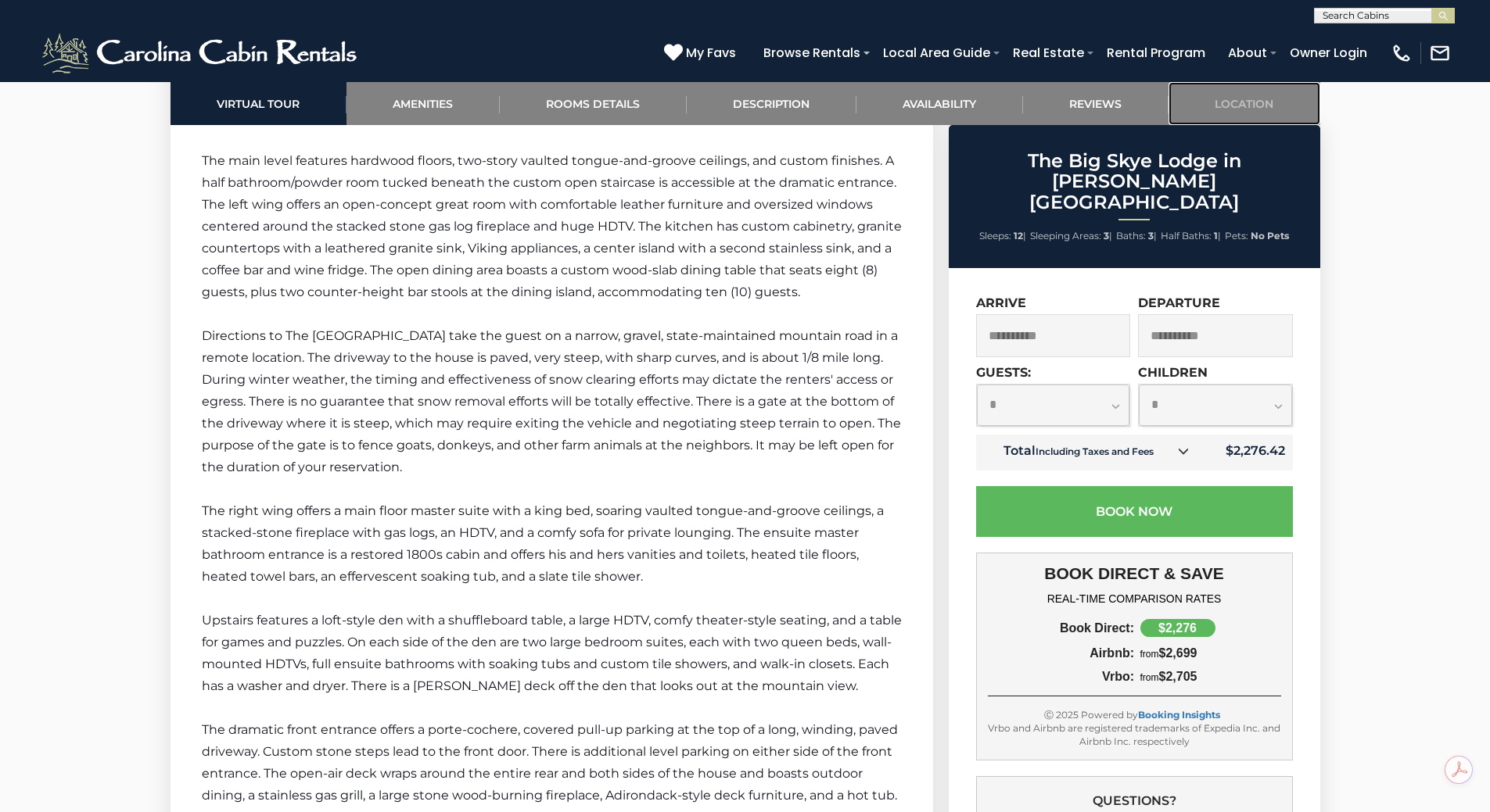
scroll to position [5025, 0]
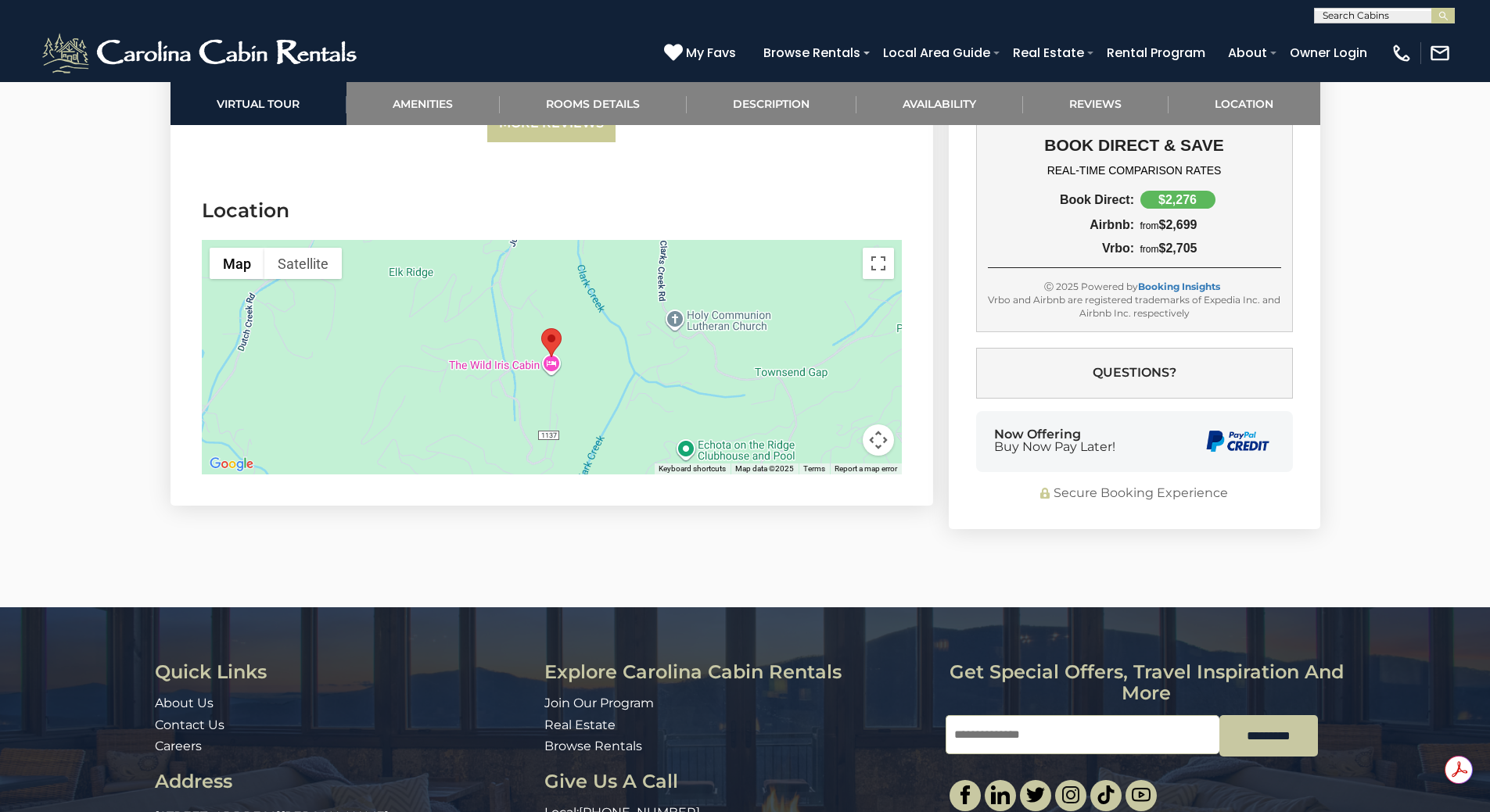
click at [631, 330] on div at bounding box center [552, 357] width 700 height 234
click at [662, 345] on div at bounding box center [552, 357] width 700 height 234
click at [881, 248] on button "Toggle fullscreen view" at bounding box center [879, 264] width 32 height 32
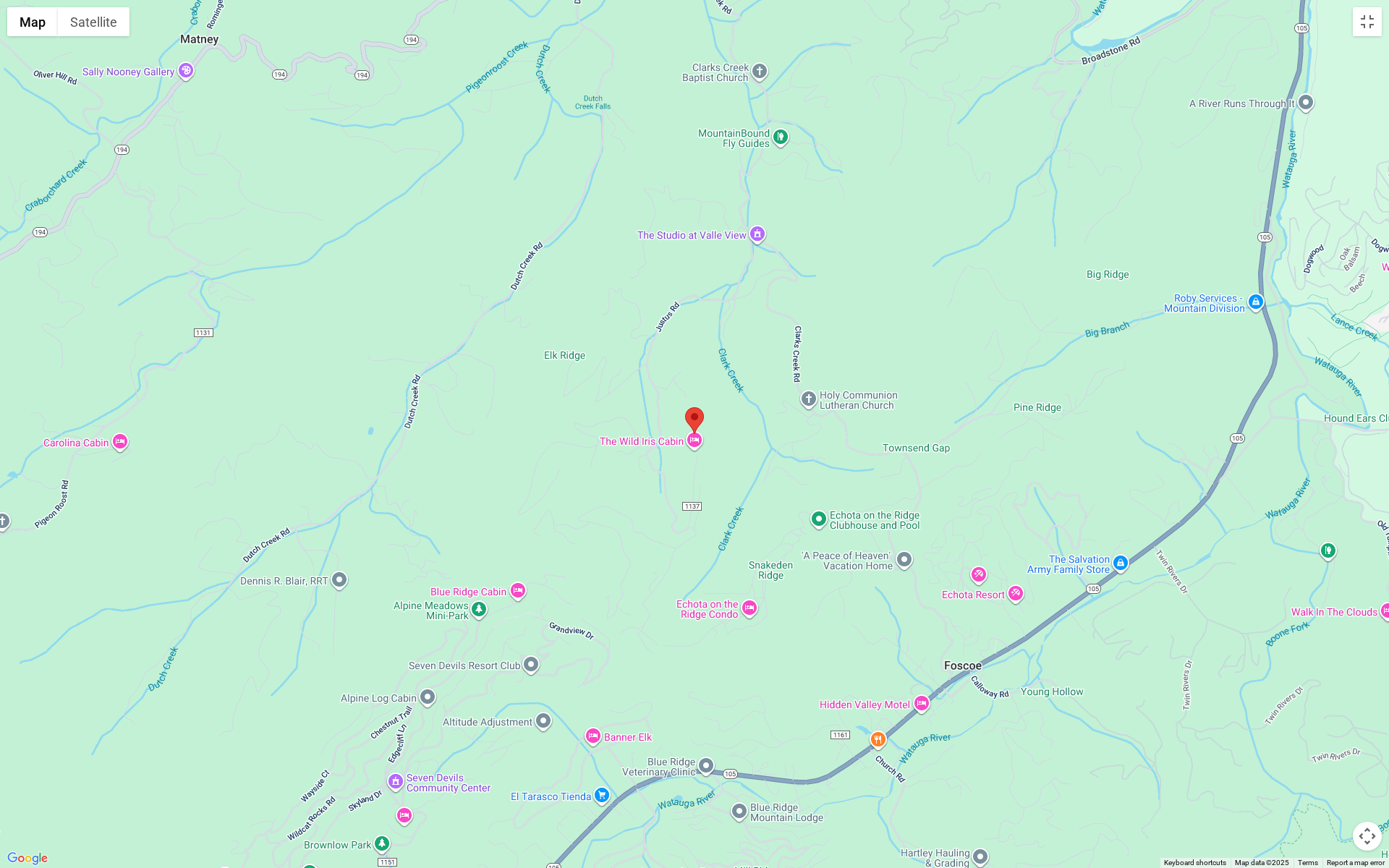
click at [1371, 751] on button "Map camera controls" at bounding box center [1367, 836] width 29 height 29
click at [1334, 751] on button "Zoom out" at bounding box center [1331, 836] width 29 height 29
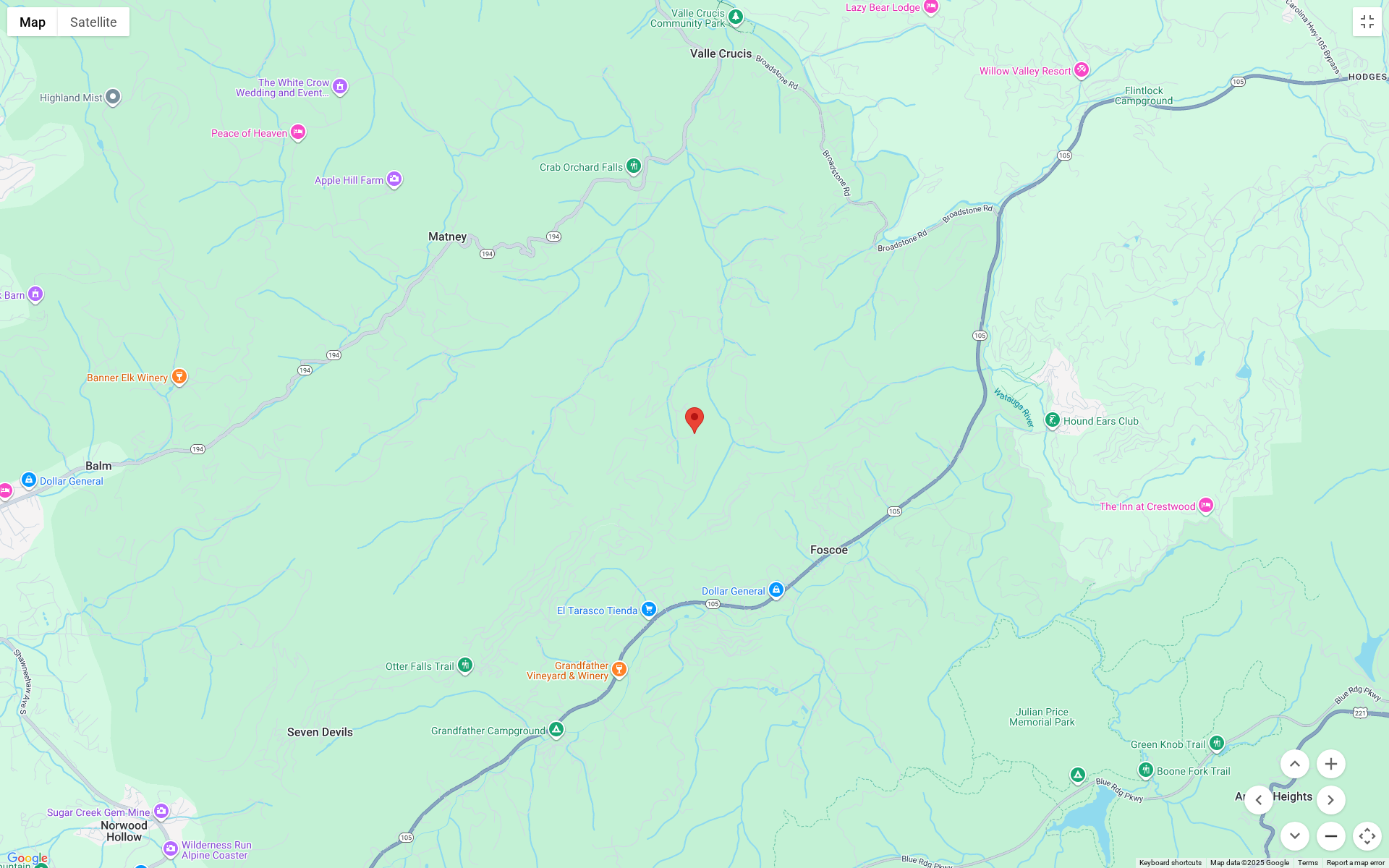
click at [1334, 751] on button "Zoom out" at bounding box center [1331, 836] width 29 height 29
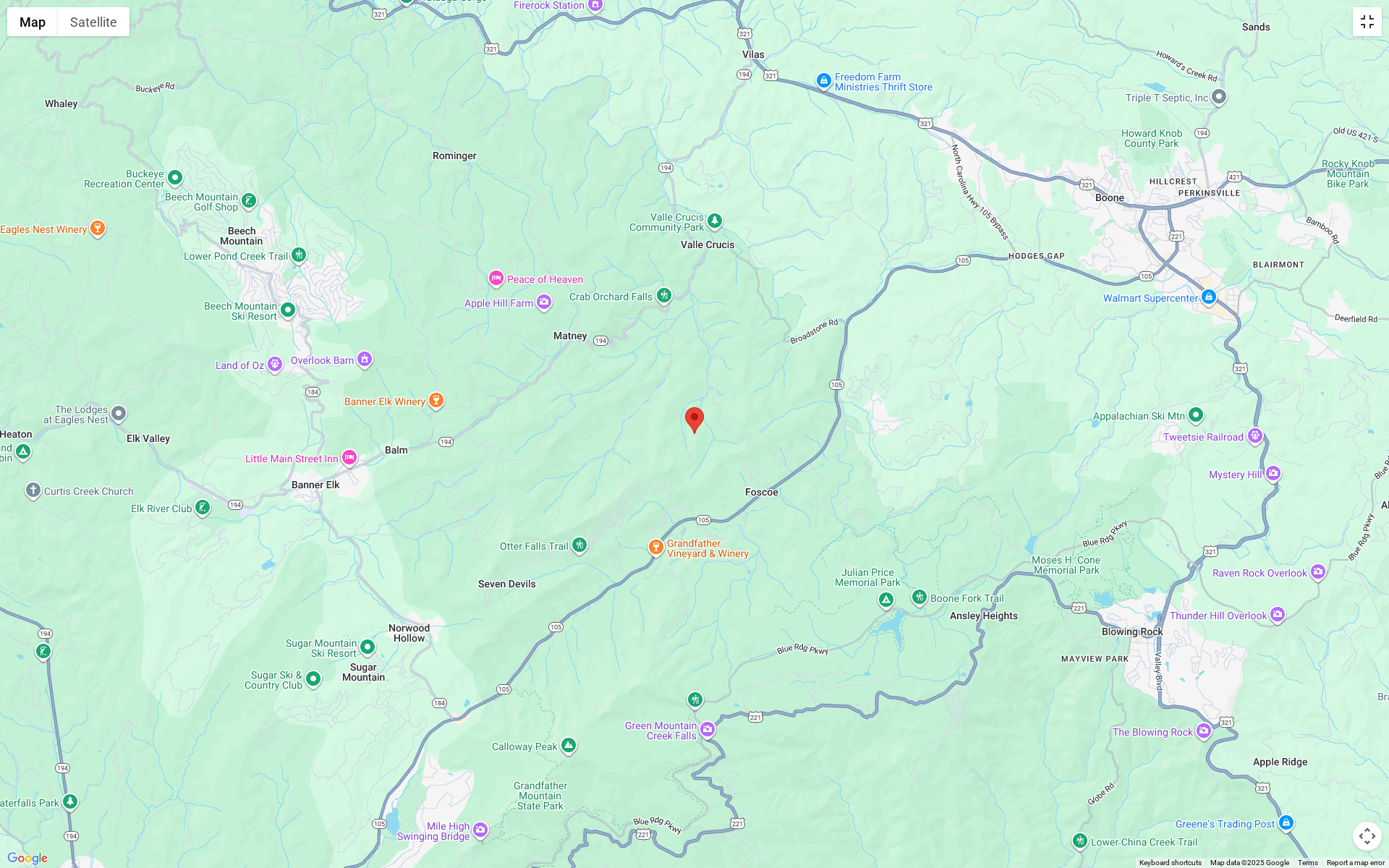
click at [1372, 22] on button "Toggle fullscreen view" at bounding box center [1367, 22] width 29 height 29
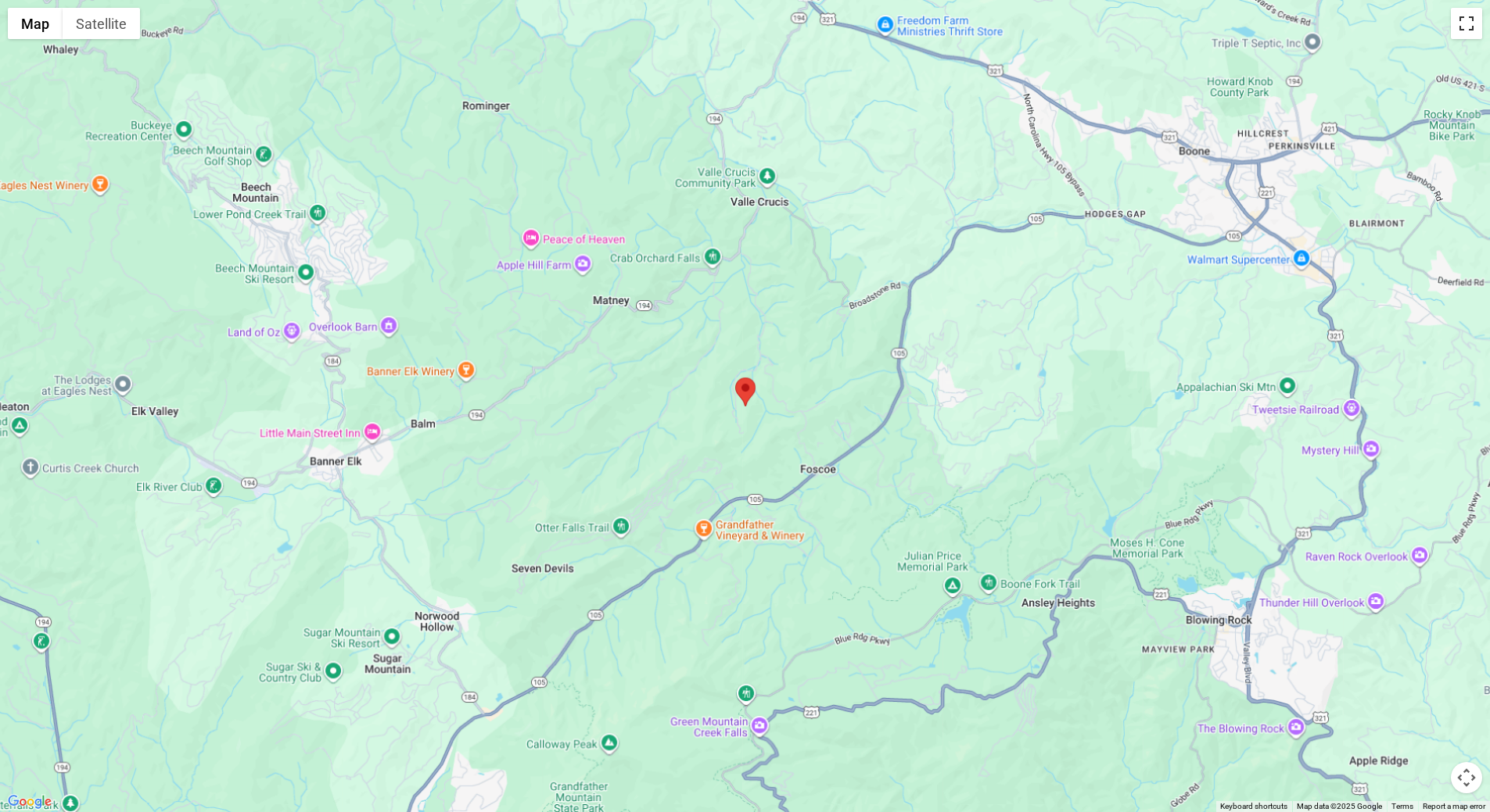
scroll to position [0, 0]
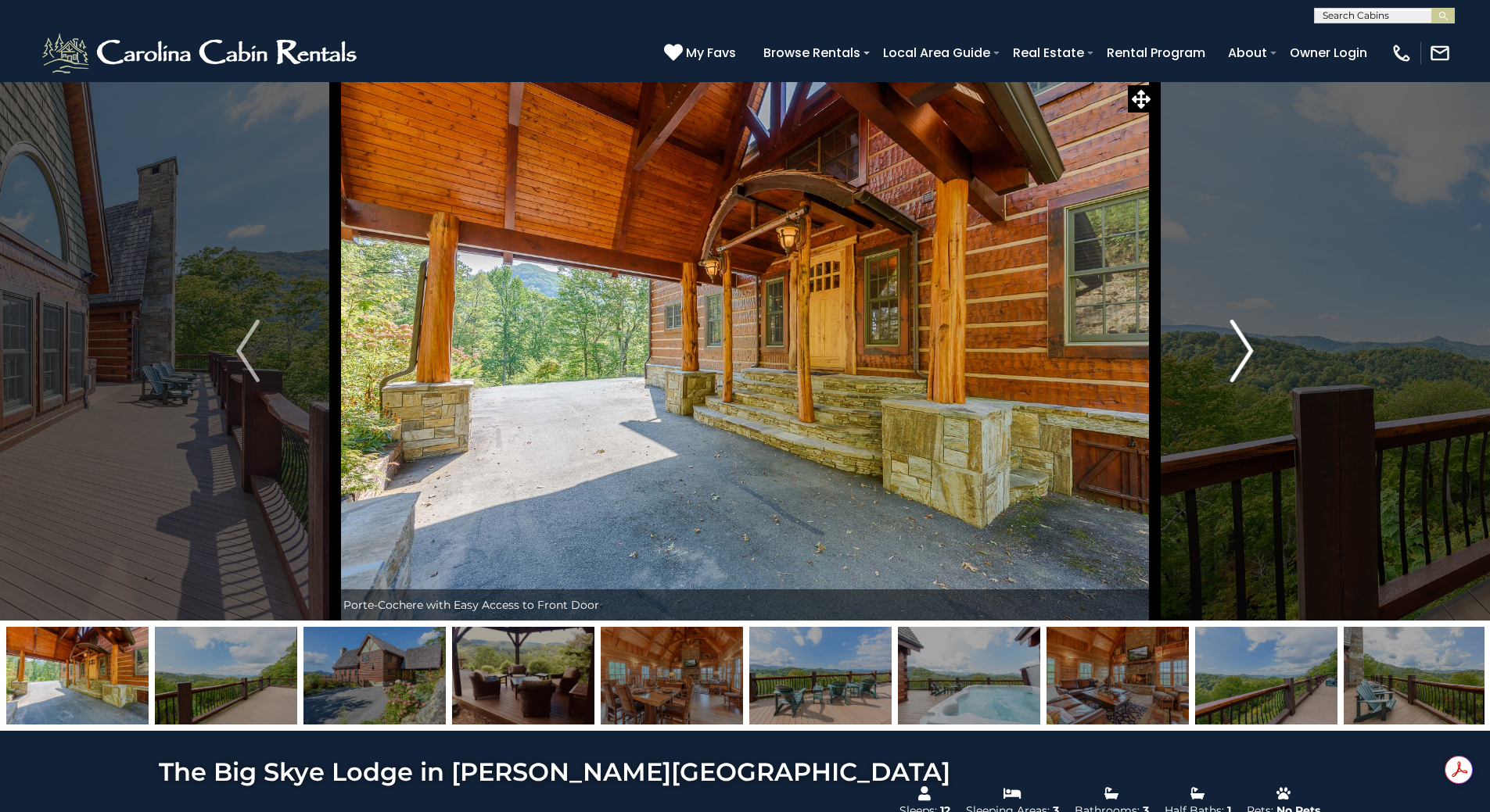
click at [1227, 353] on button "Next" at bounding box center [1241, 351] width 175 height 539
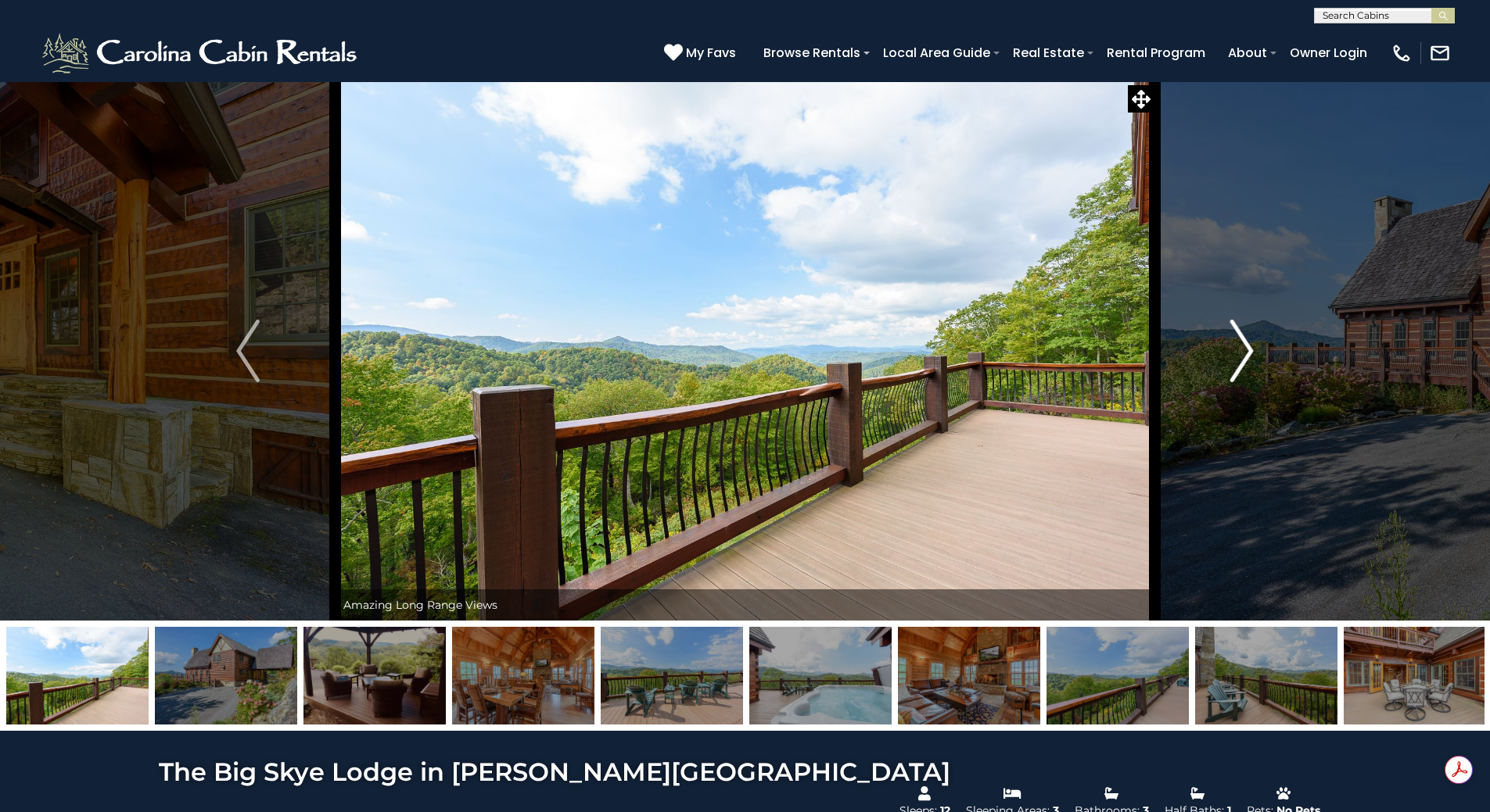
click at [1227, 354] on button "Next" at bounding box center [1241, 351] width 175 height 539
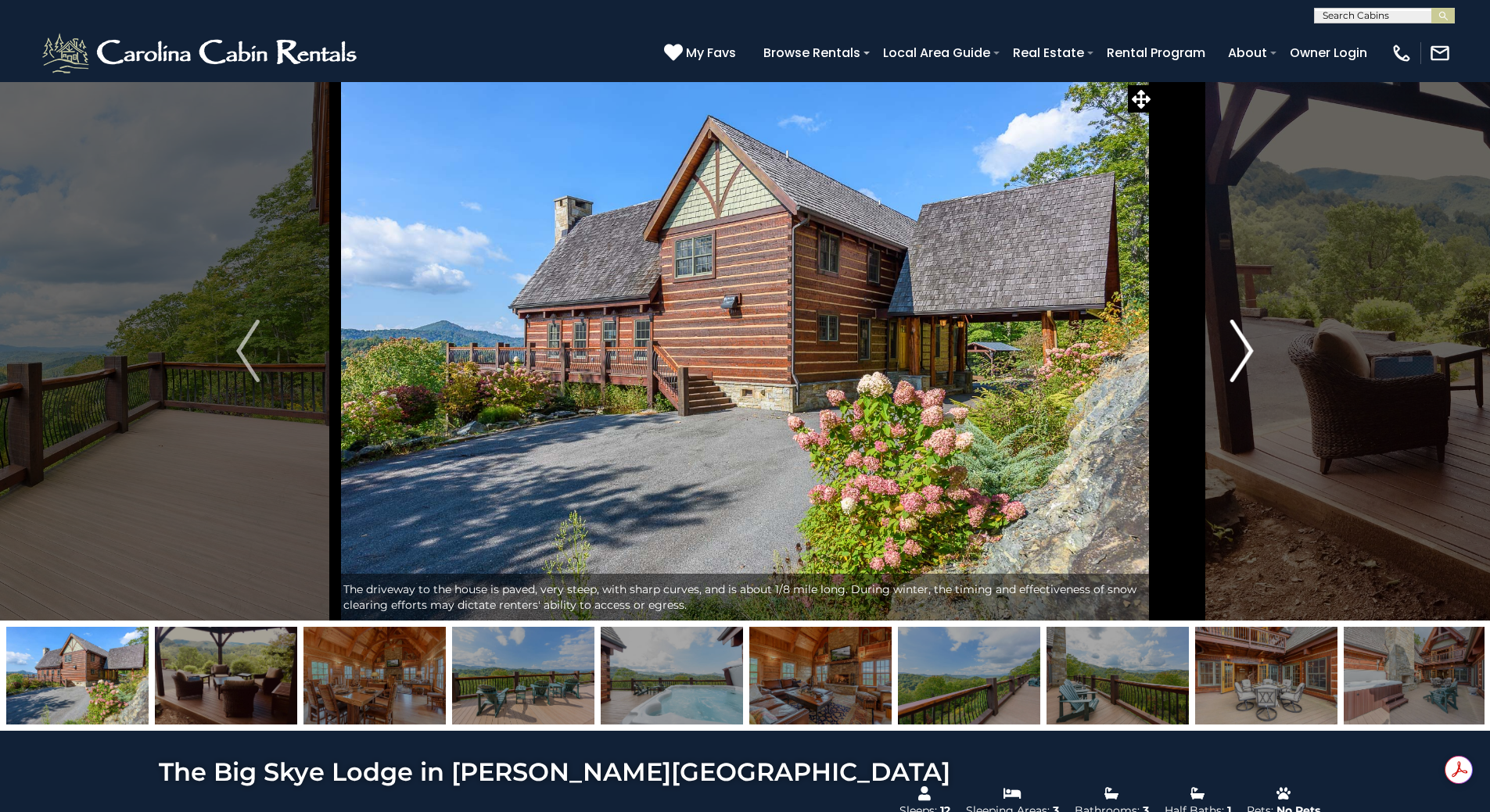
click at [1224, 355] on button "Next" at bounding box center [1241, 351] width 175 height 539
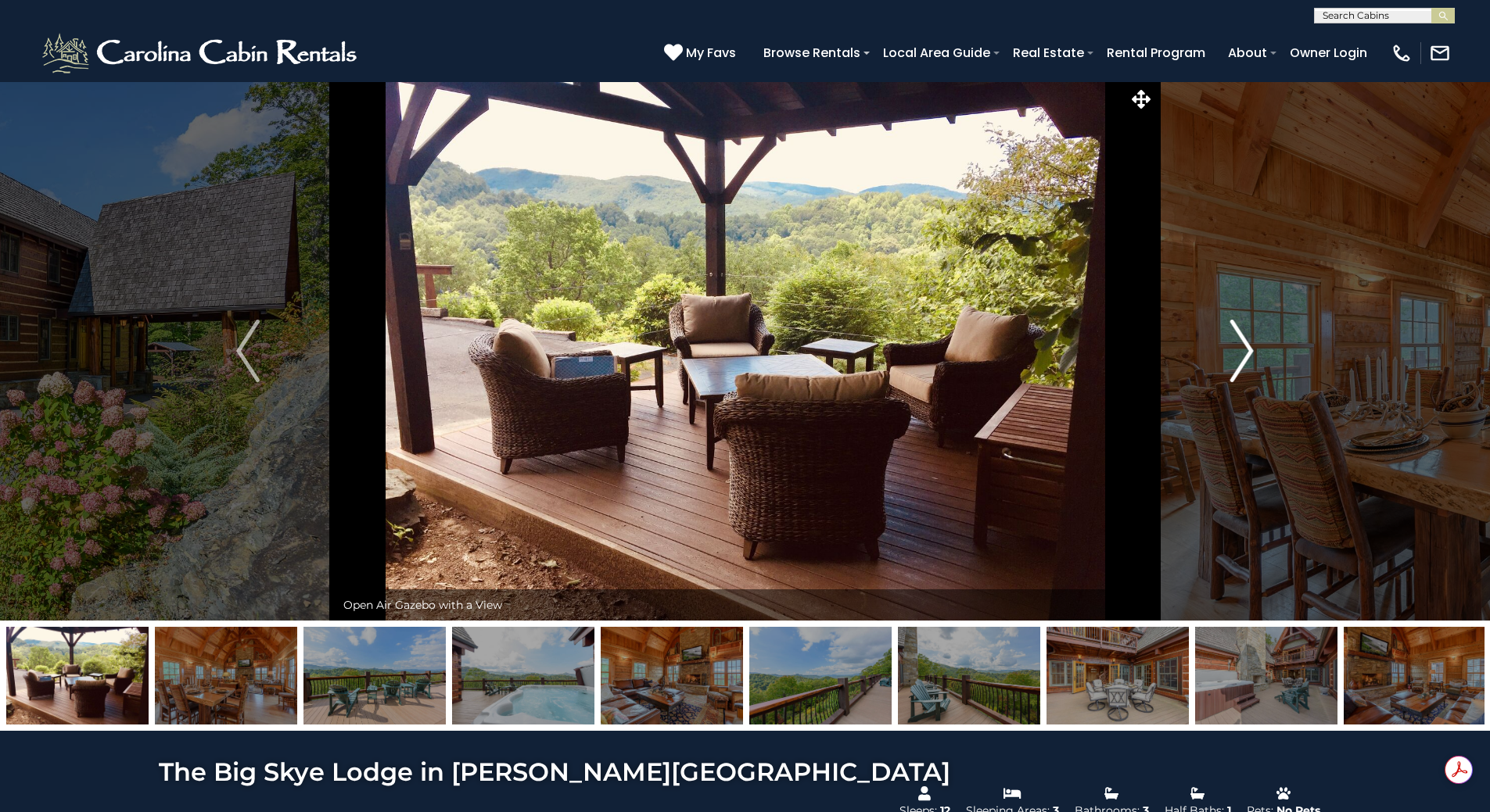
click at [1222, 356] on button "Next" at bounding box center [1241, 351] width 175 height 539
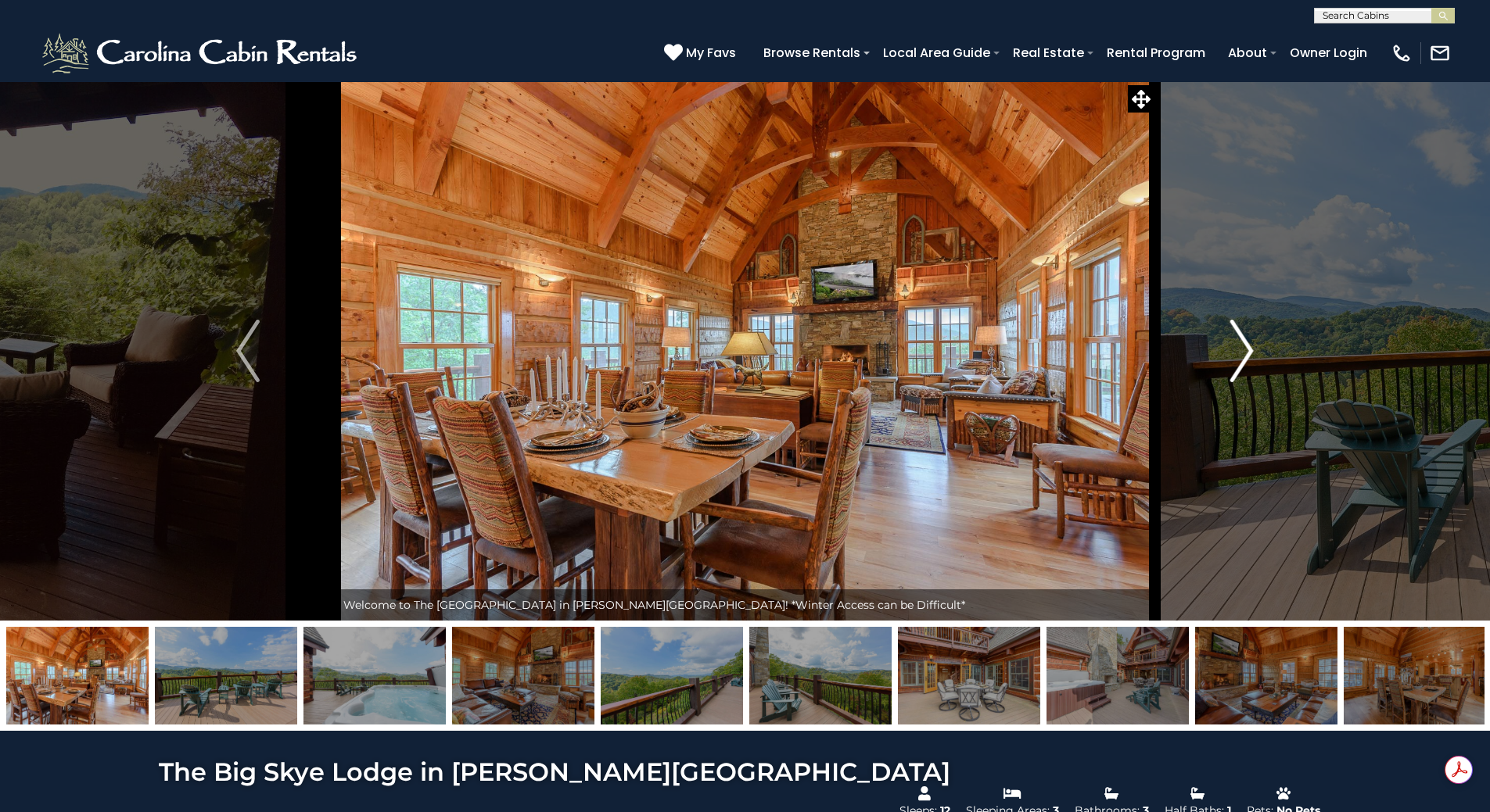
click at [1220, 357] on button "Next" at bounding box center [1241, 351] width 175 height 539
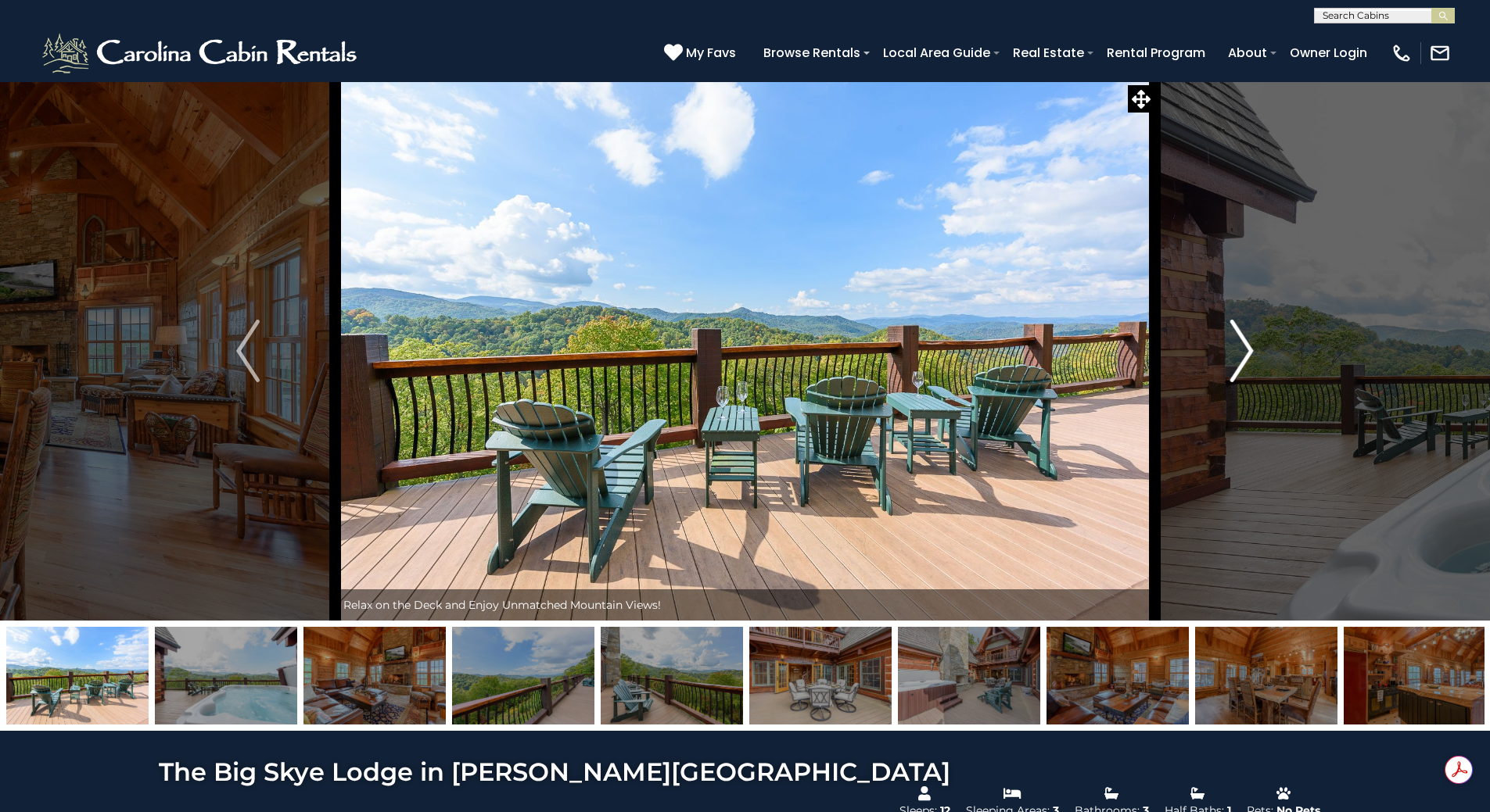
click at [1220, 357] on button "Next" at bounding box center [1241, 351] width 175 height 539
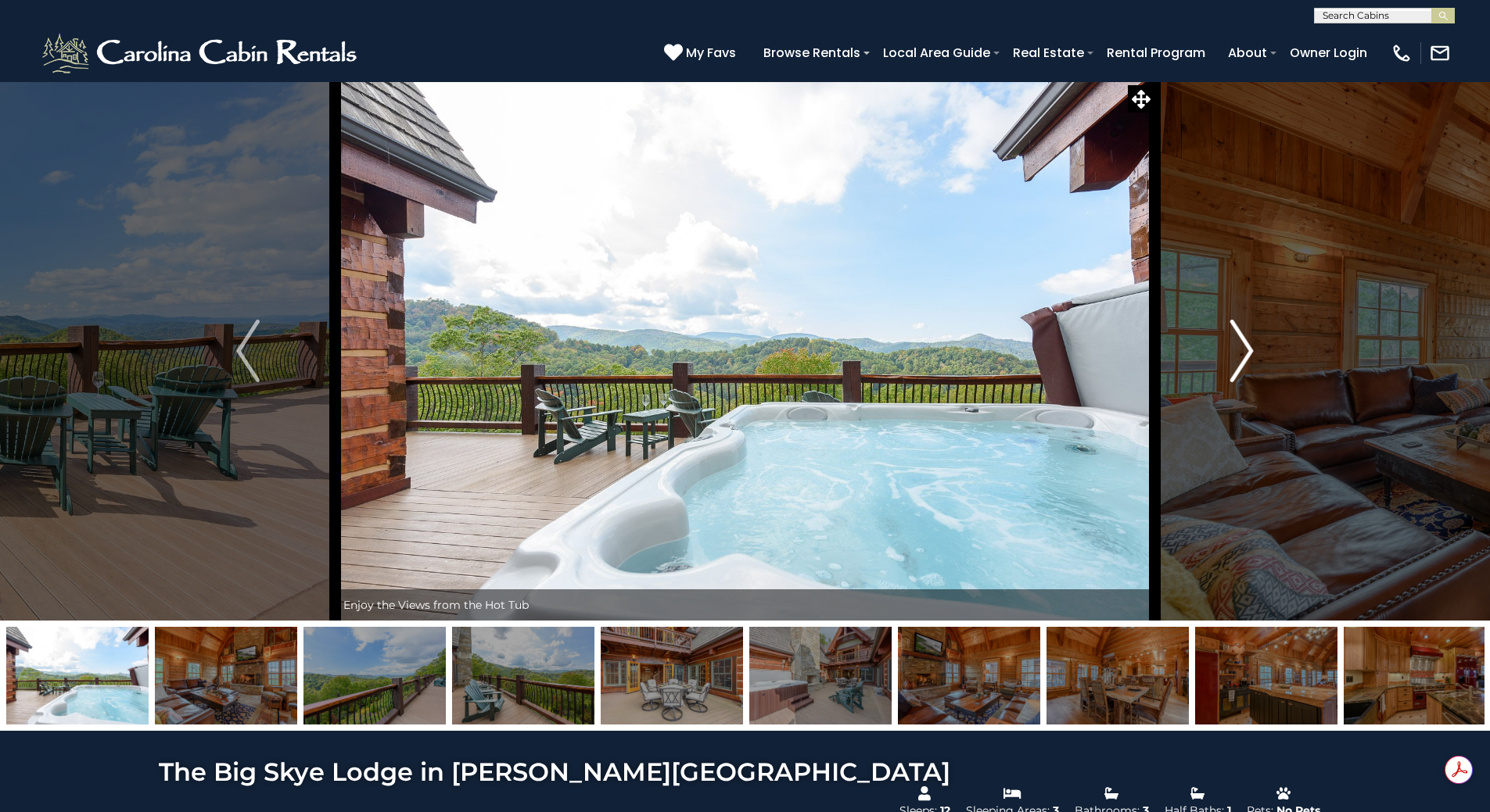
click at [1219, 358] on button "Next" at bounding box center [1241, 351] width 175 height 539
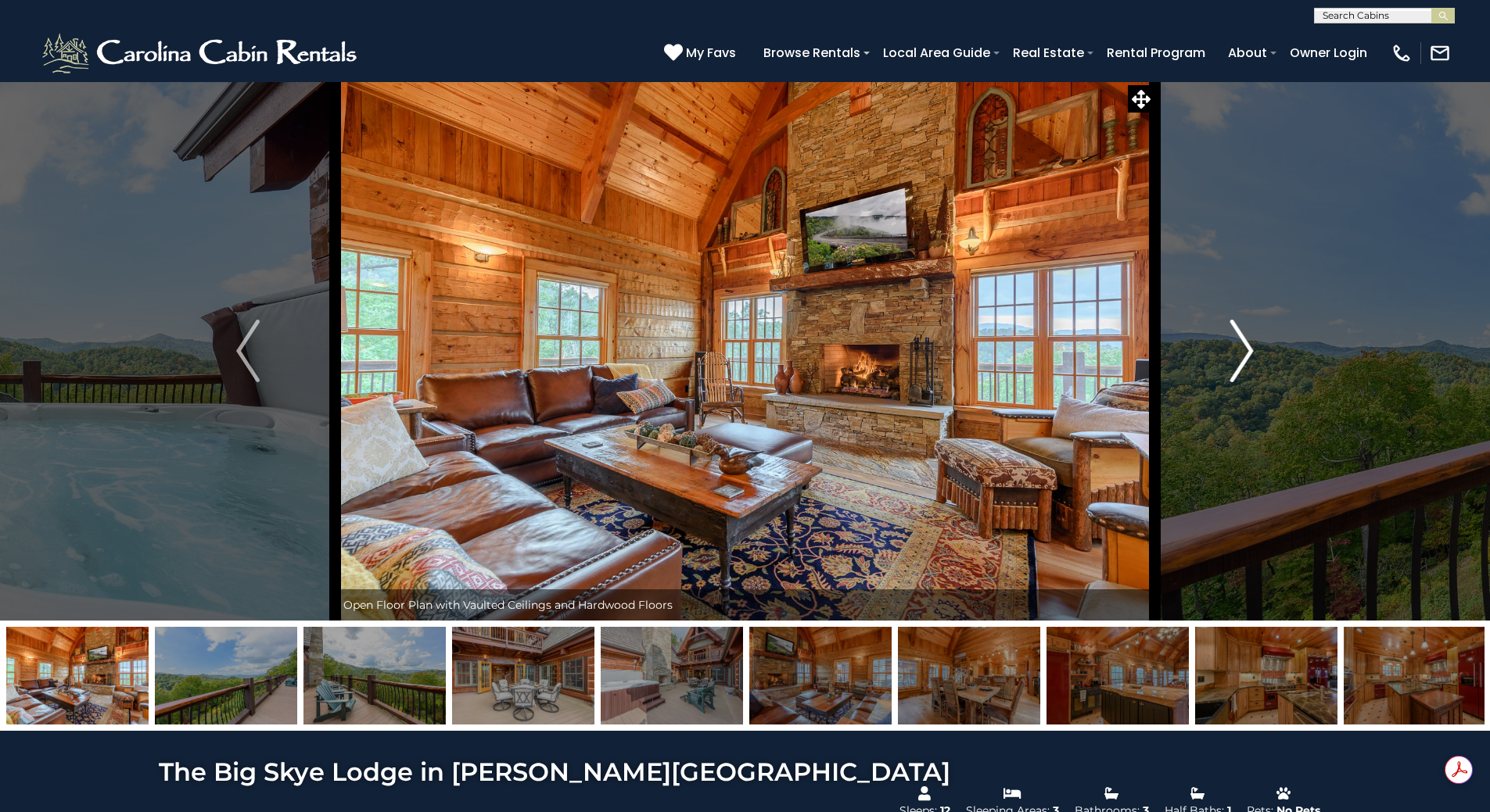
click at [1218, 358] on button "Next" at bounding box center [1241, 351] width 175 height 539
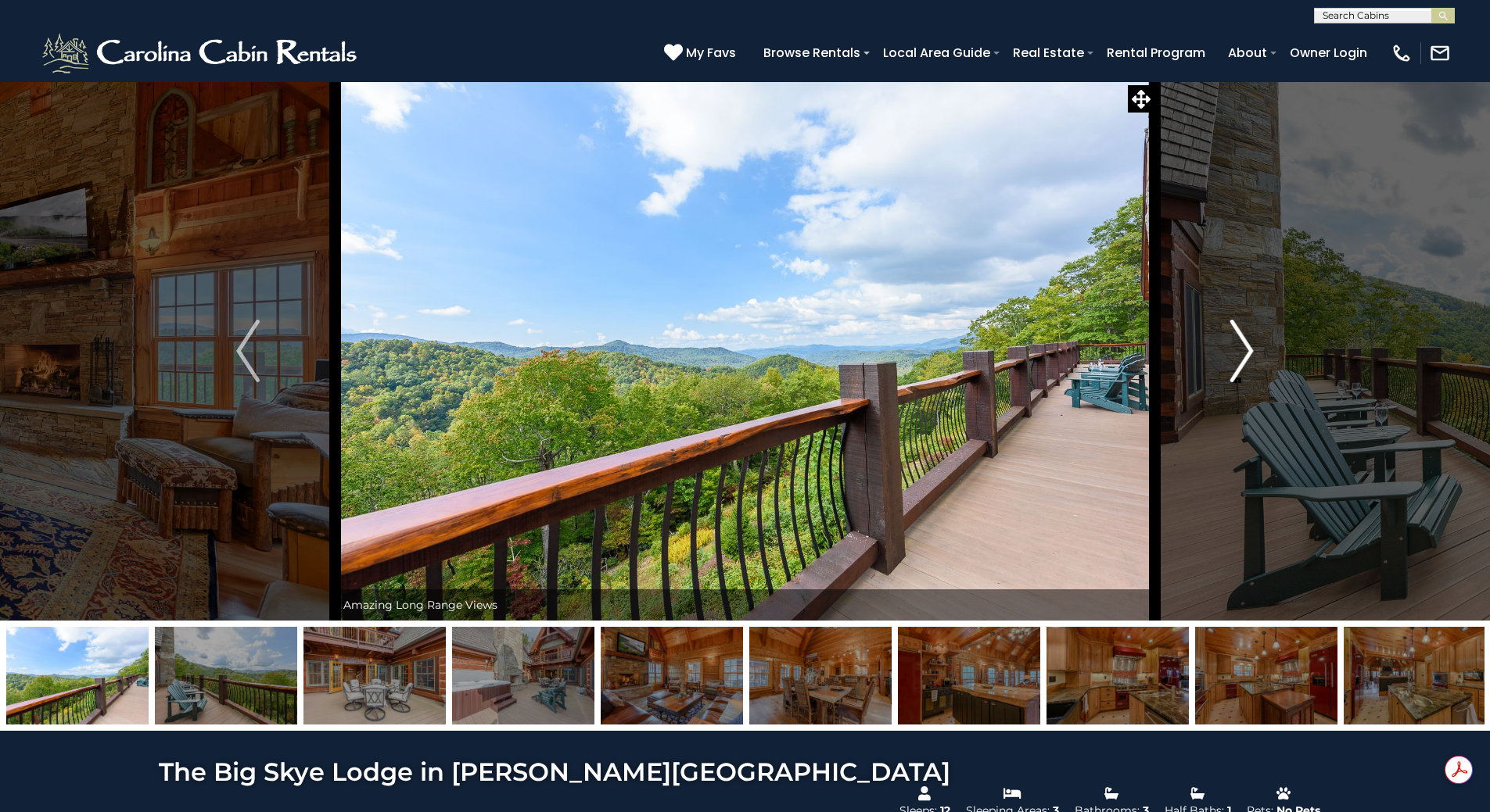
click at [1216, 358] on button "Next" at bounding box center [1241, 351] width 175 height 539
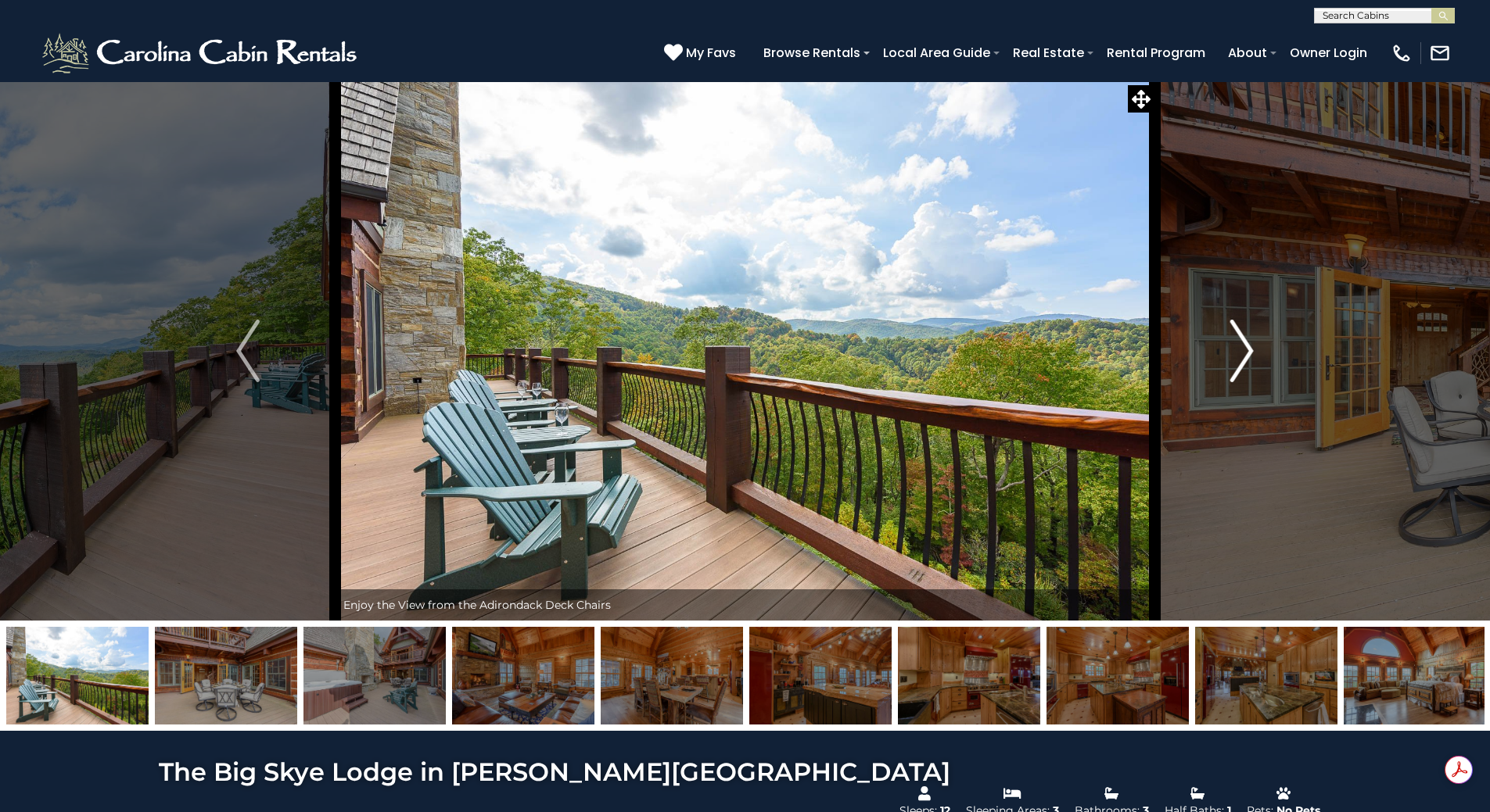
click at [1216, 358] on button "Next" at bounding box center [1241, 351] width 175 height 539
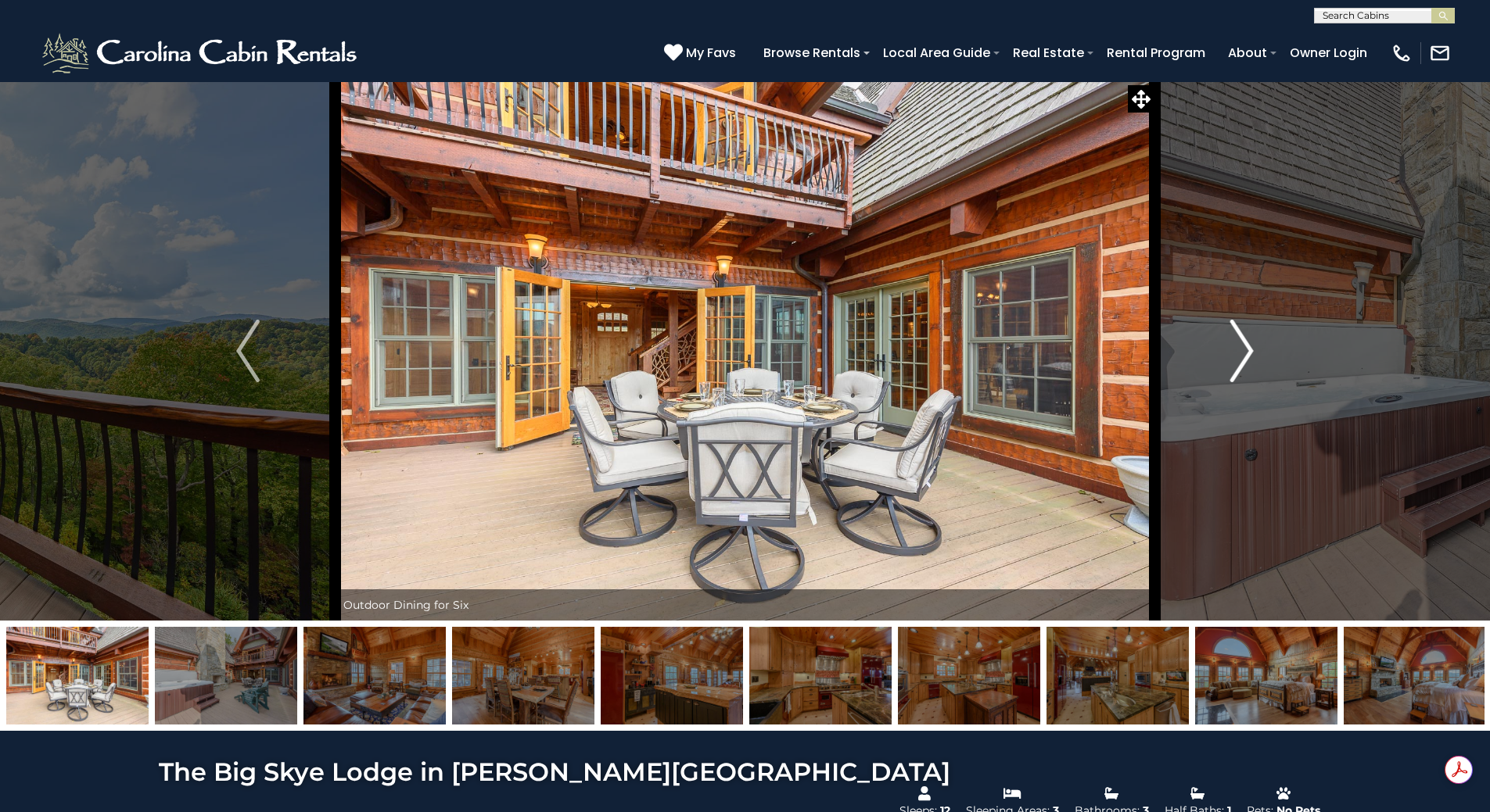
click at [1216, 358] on button "Next" at bounding box center [1241, 351] width 175 height 539
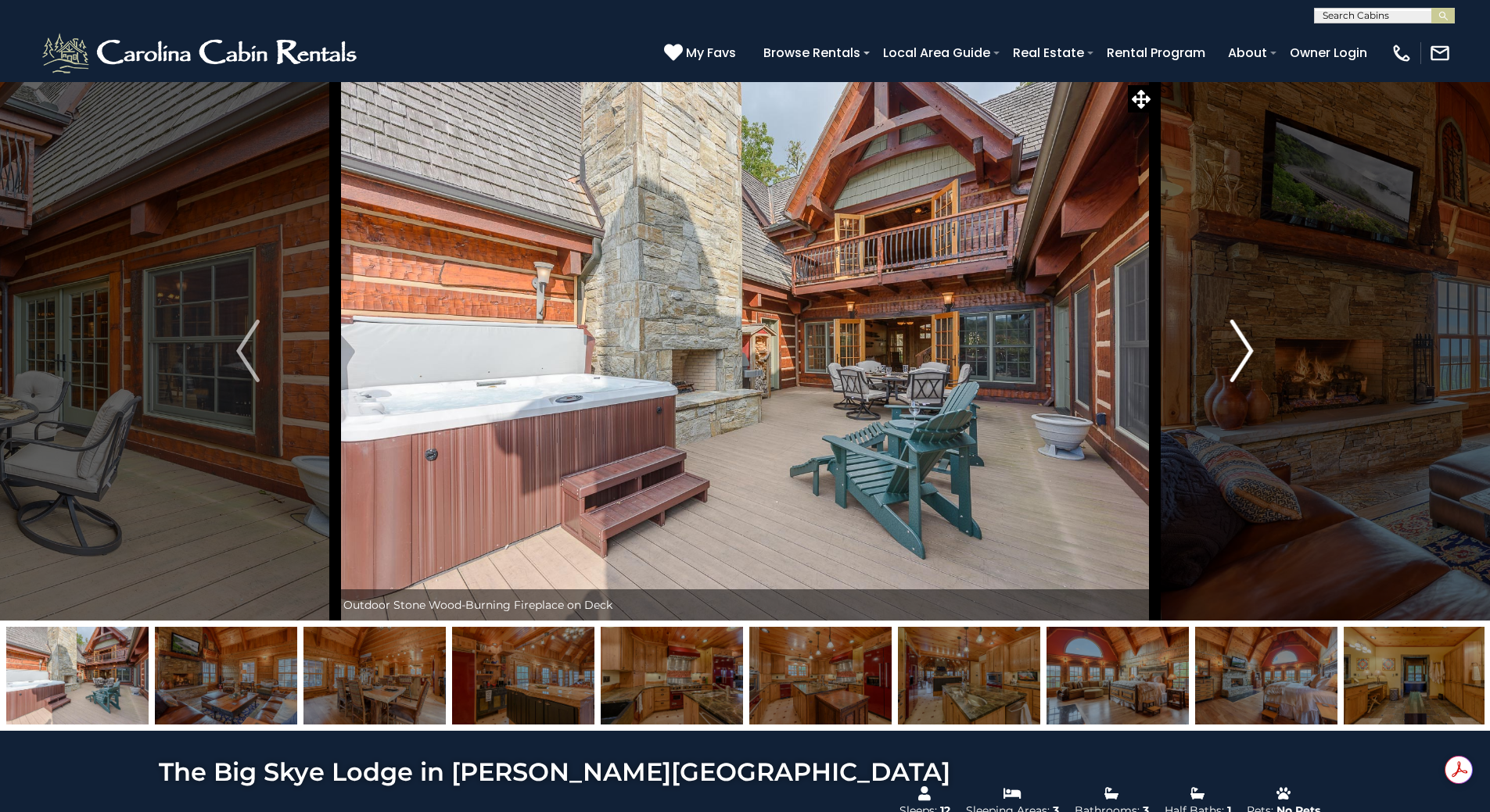
click at [1216, 358] on button "Next" at bounding box center [1241, 351] width 175 height 539
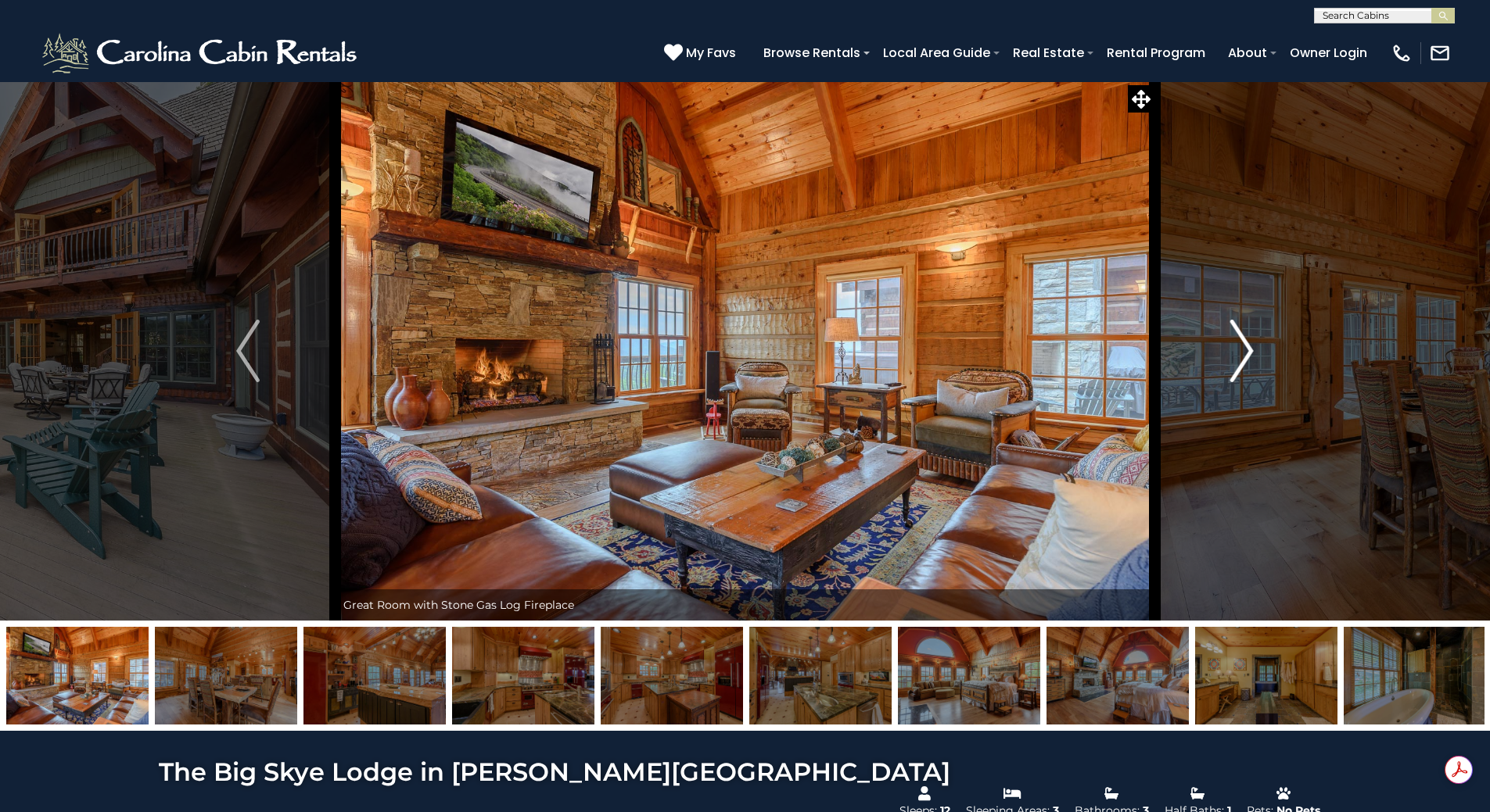
click at [1216, 358] on button "Next" at bounding box center [1241, 351] width 175 height 539
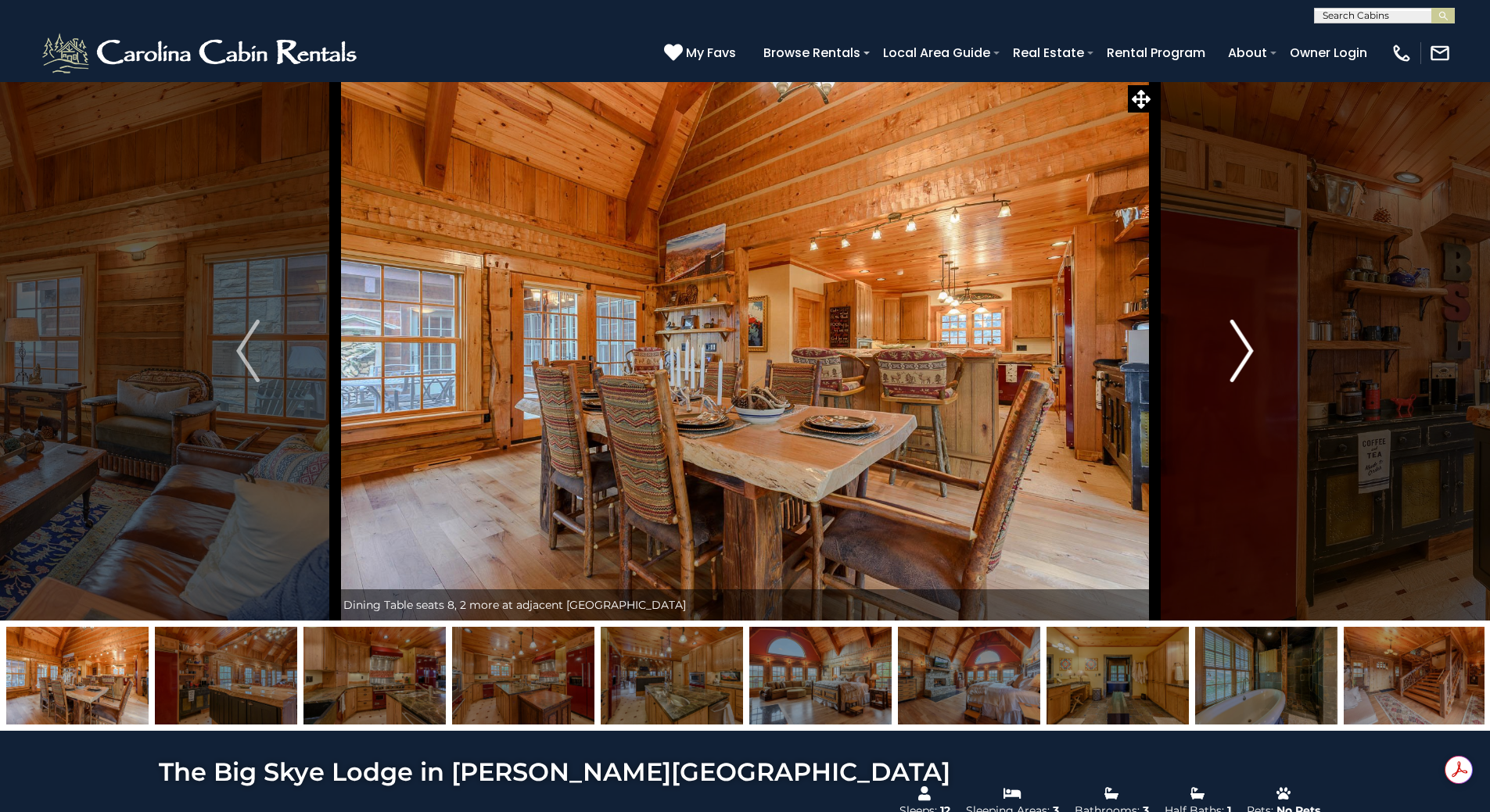
click at [1216, 358] on button "Next" at bounding box center [1241, 351] width 175 height 539
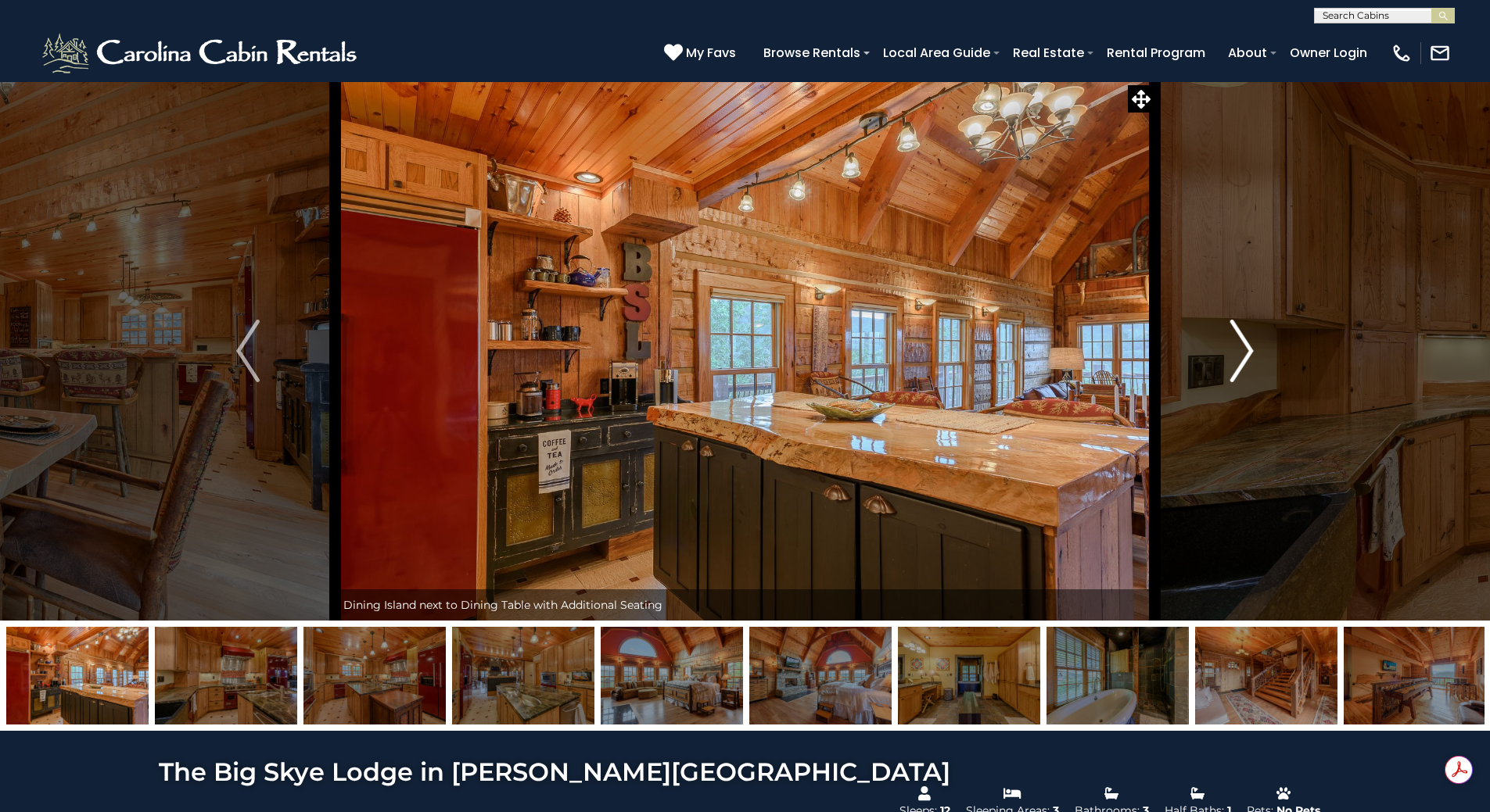
click at [1216, 358] on button "Next" at bounding box center [1241, 351] width 175 height 539
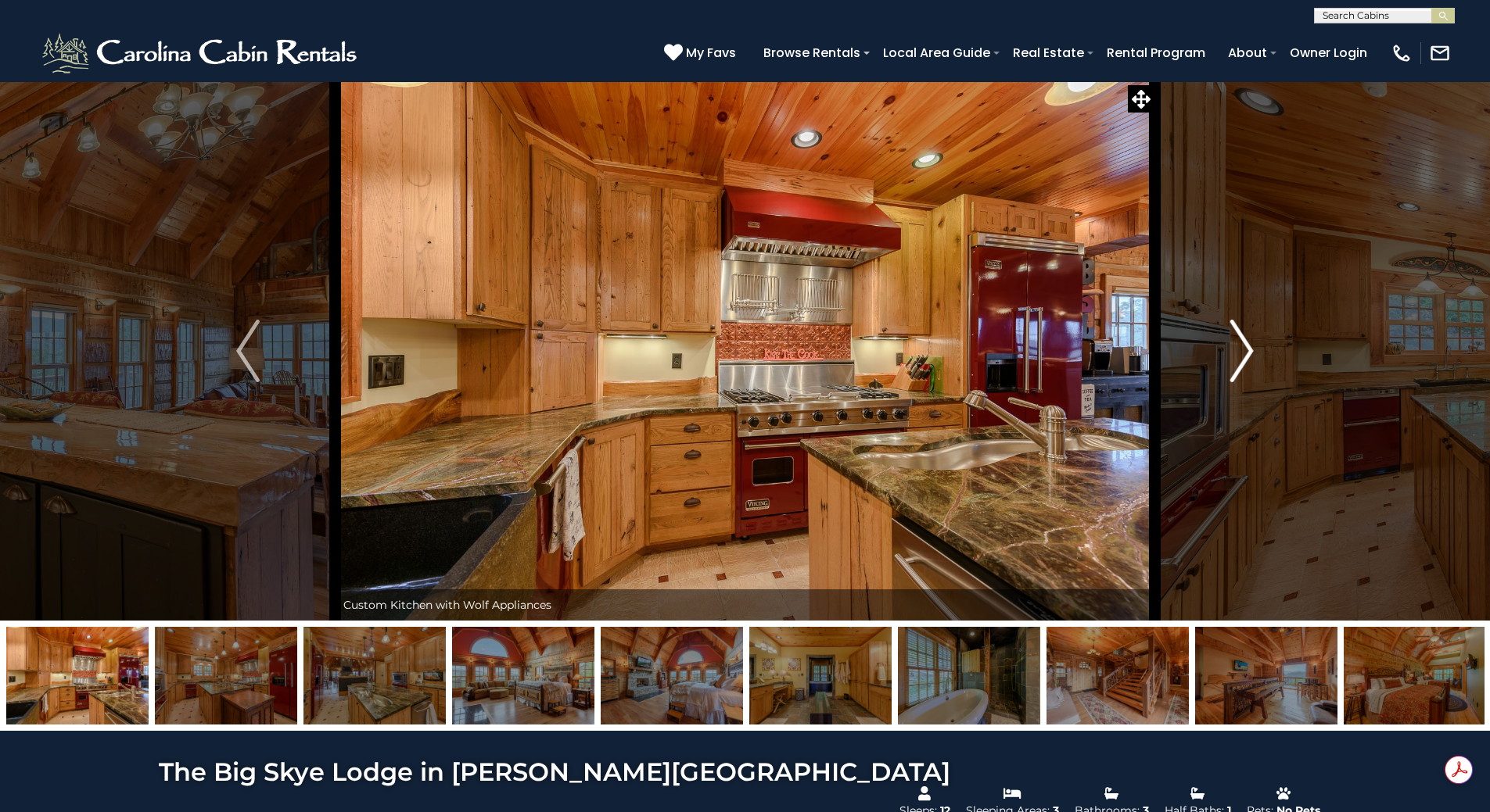
click at [1215, 358] on button "Next" at bounding box center [1241, 351] width 175 height 539
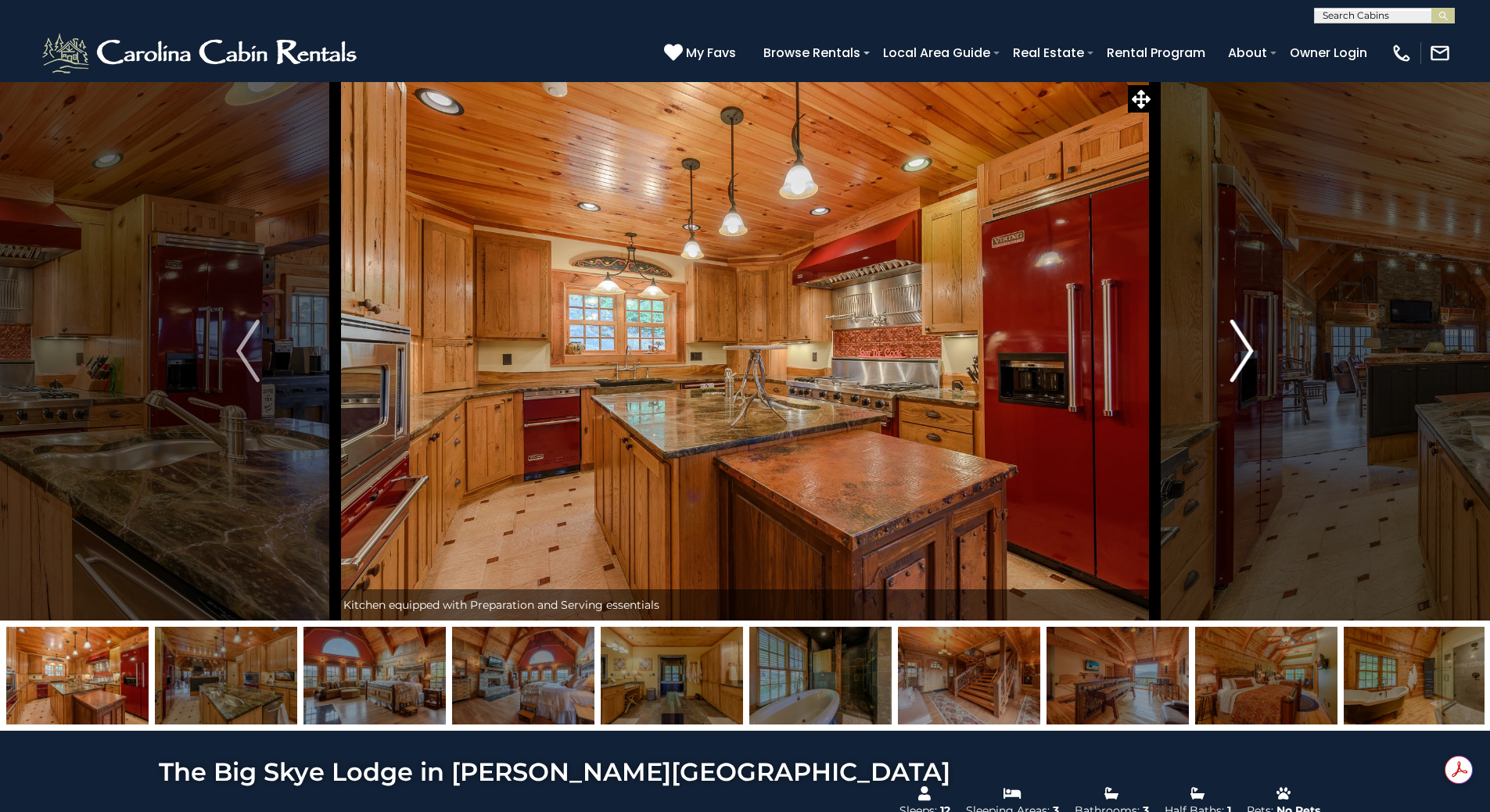
click at [1214, 357] on button "Next" at bounding box center [1241, 351] width 175 height 539
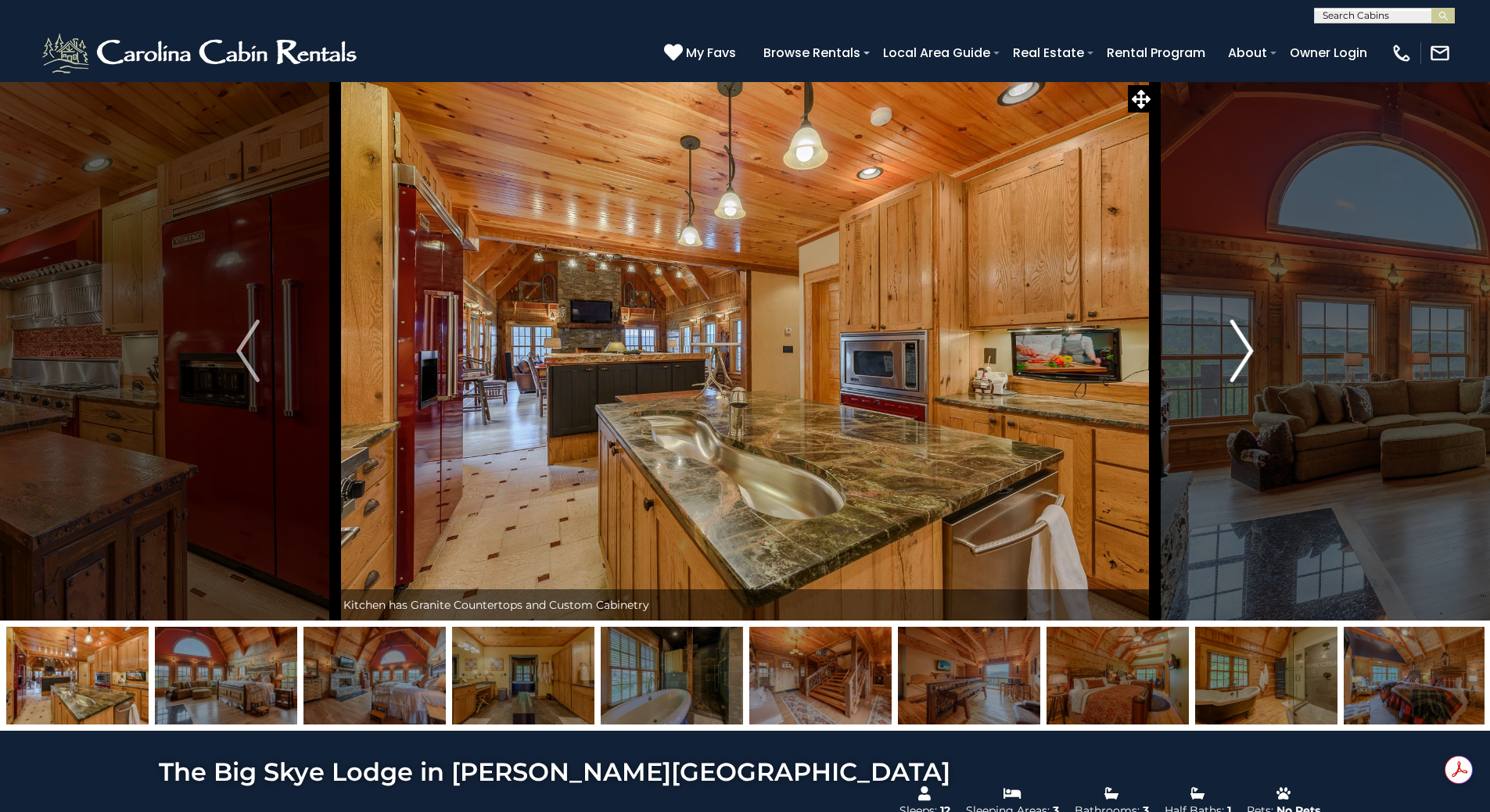
click at [1214, 357] on button "Next" at bounding box center [1241, 351] width 175 height 539
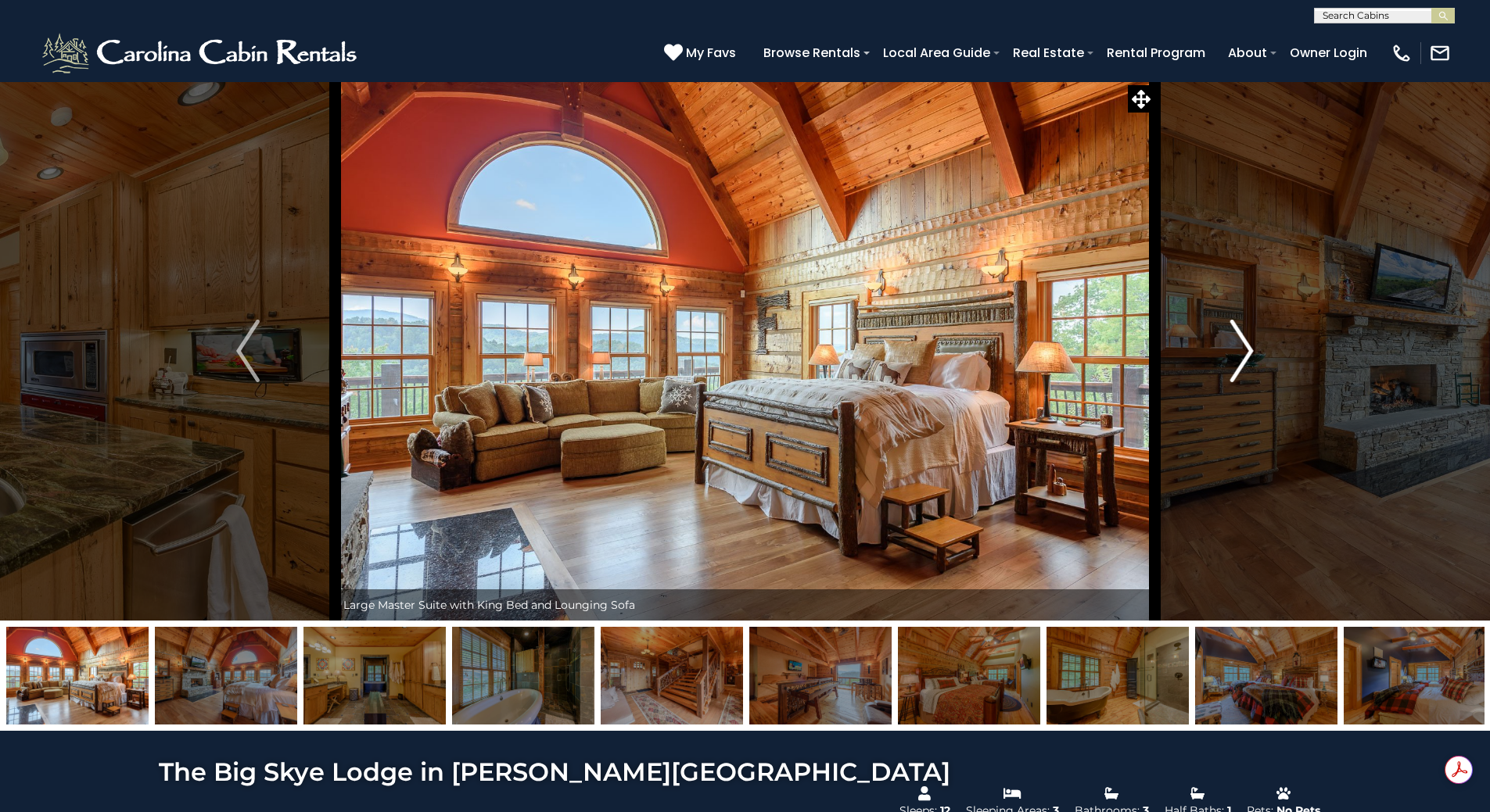
click at [1213, 357] on button "Next" at bounding box center [1241, 351] width 175 height 539
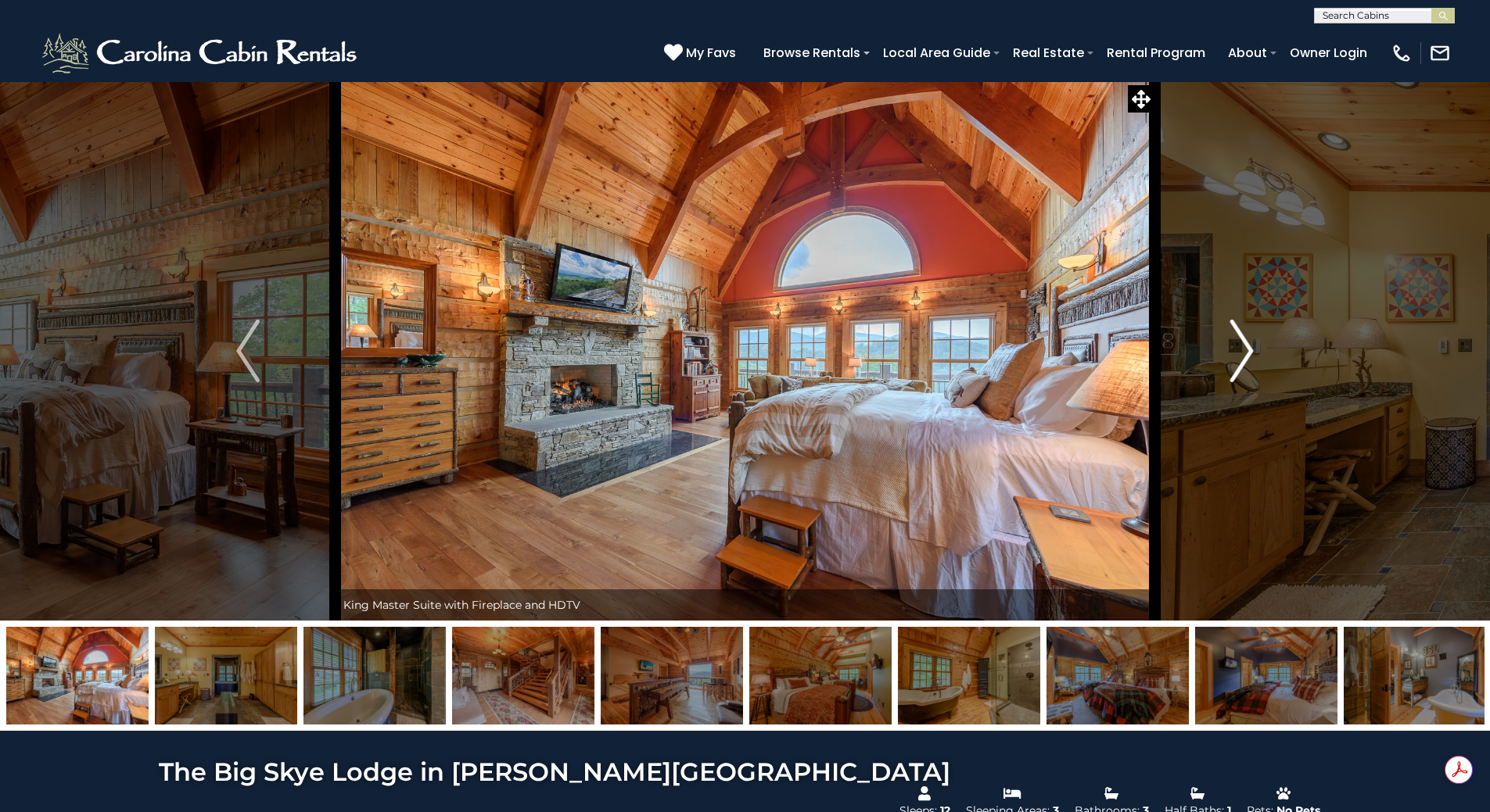
click at [1242, 354] on img "Next" at bounding box center [1242, 351] width 23 height 63
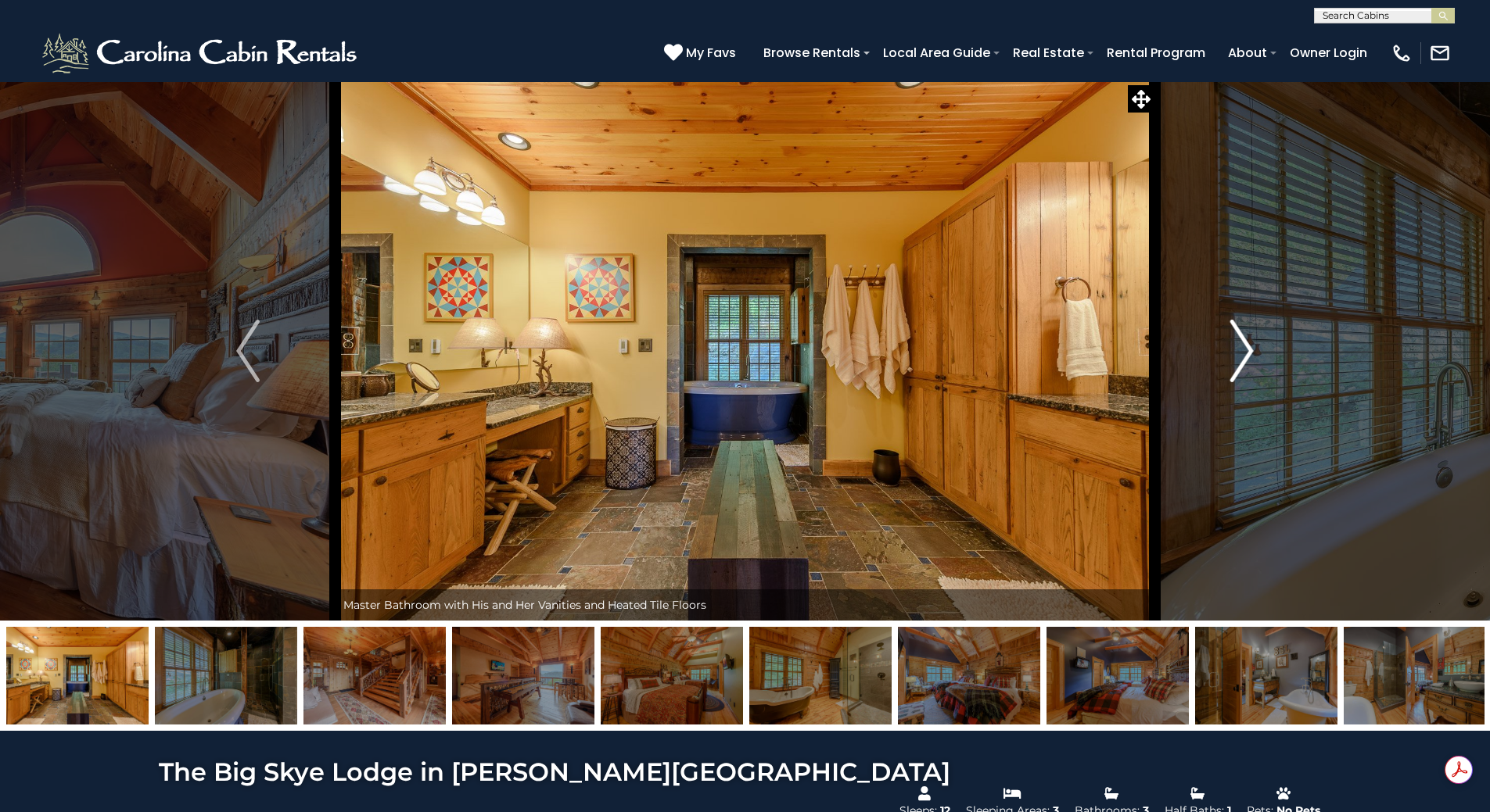
click at [1241, 354] on img "Next" at bounding box center [1242, 351] width 23 height 63
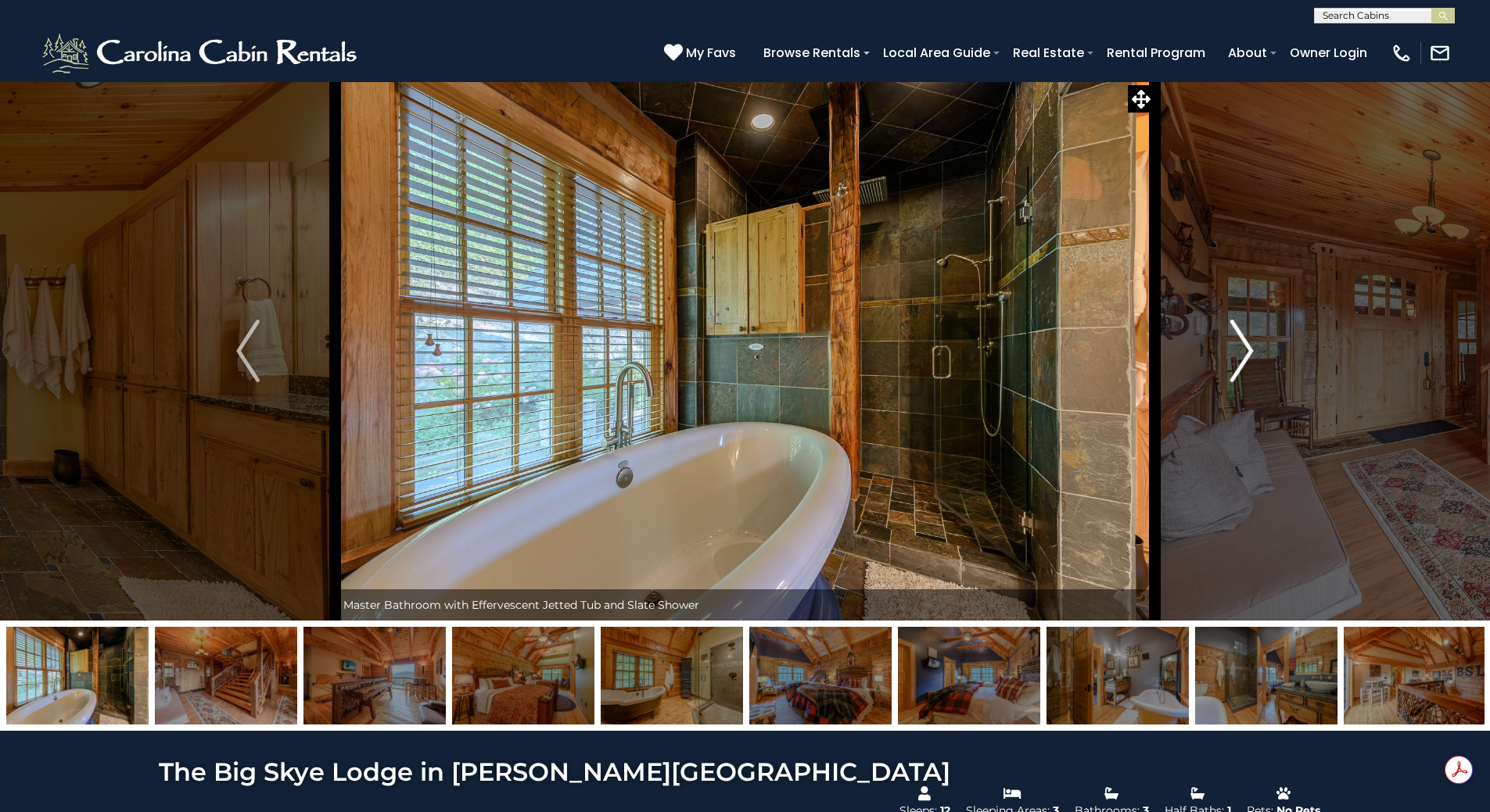
click at [1240, 355] on img "Next" at bounding box center [1242, 351] width 23 height 63
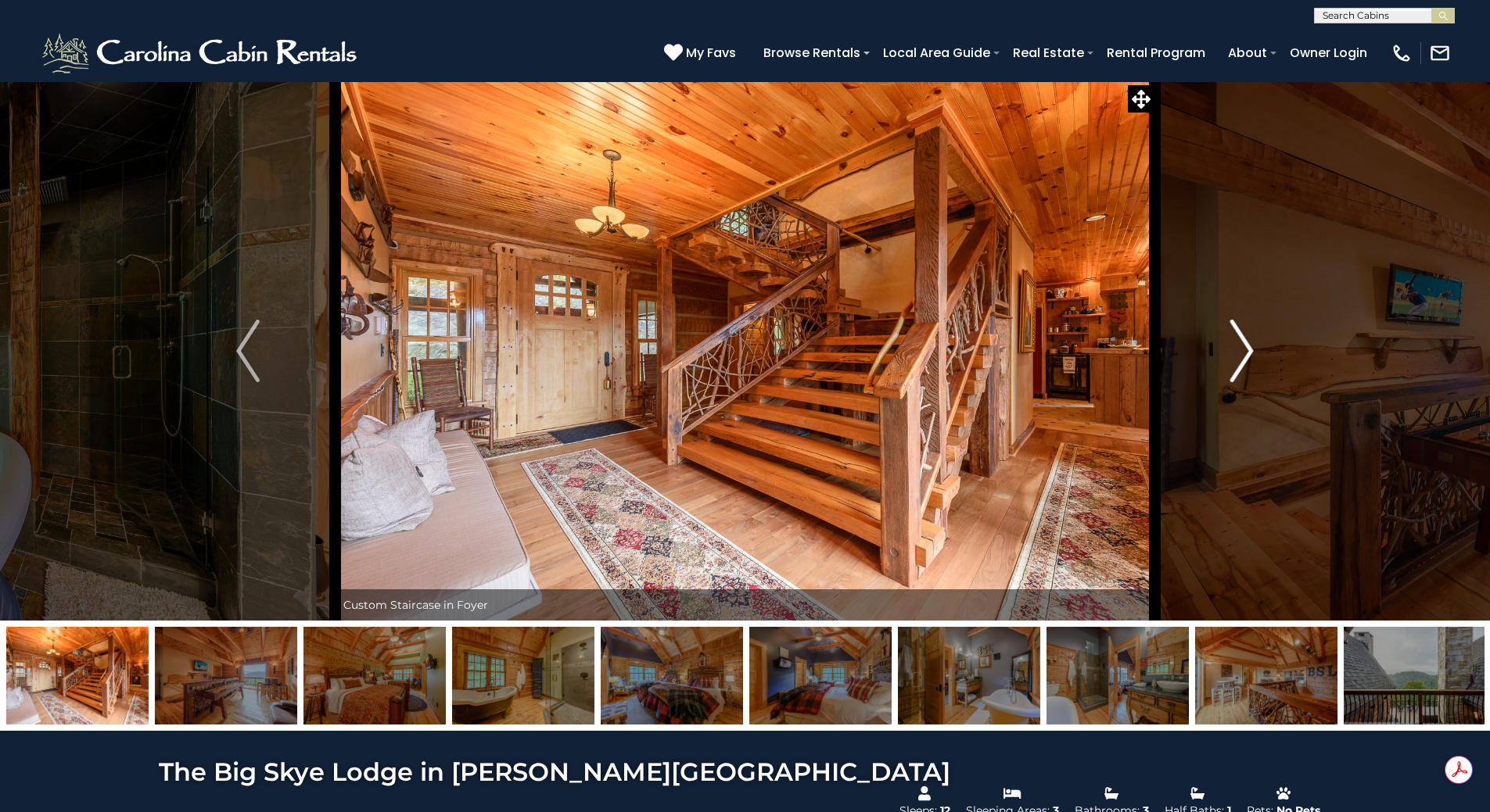
click at [1240, 356] on img "Next" at bounding box center [1242, 351] width 23 height 63
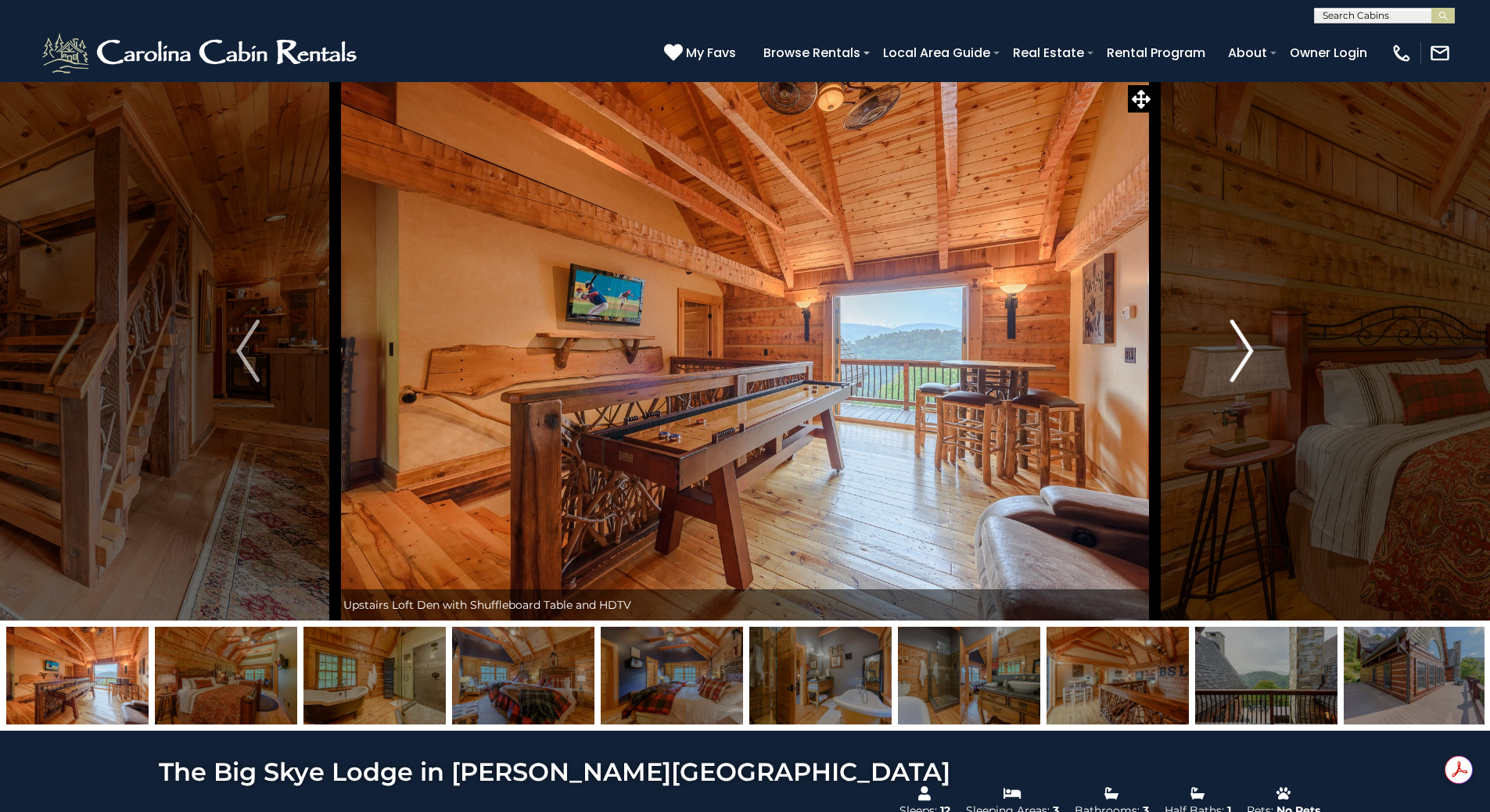
click at [1235, 358] on img "Next" at bounding box center [1242, 351] width 23 height 63
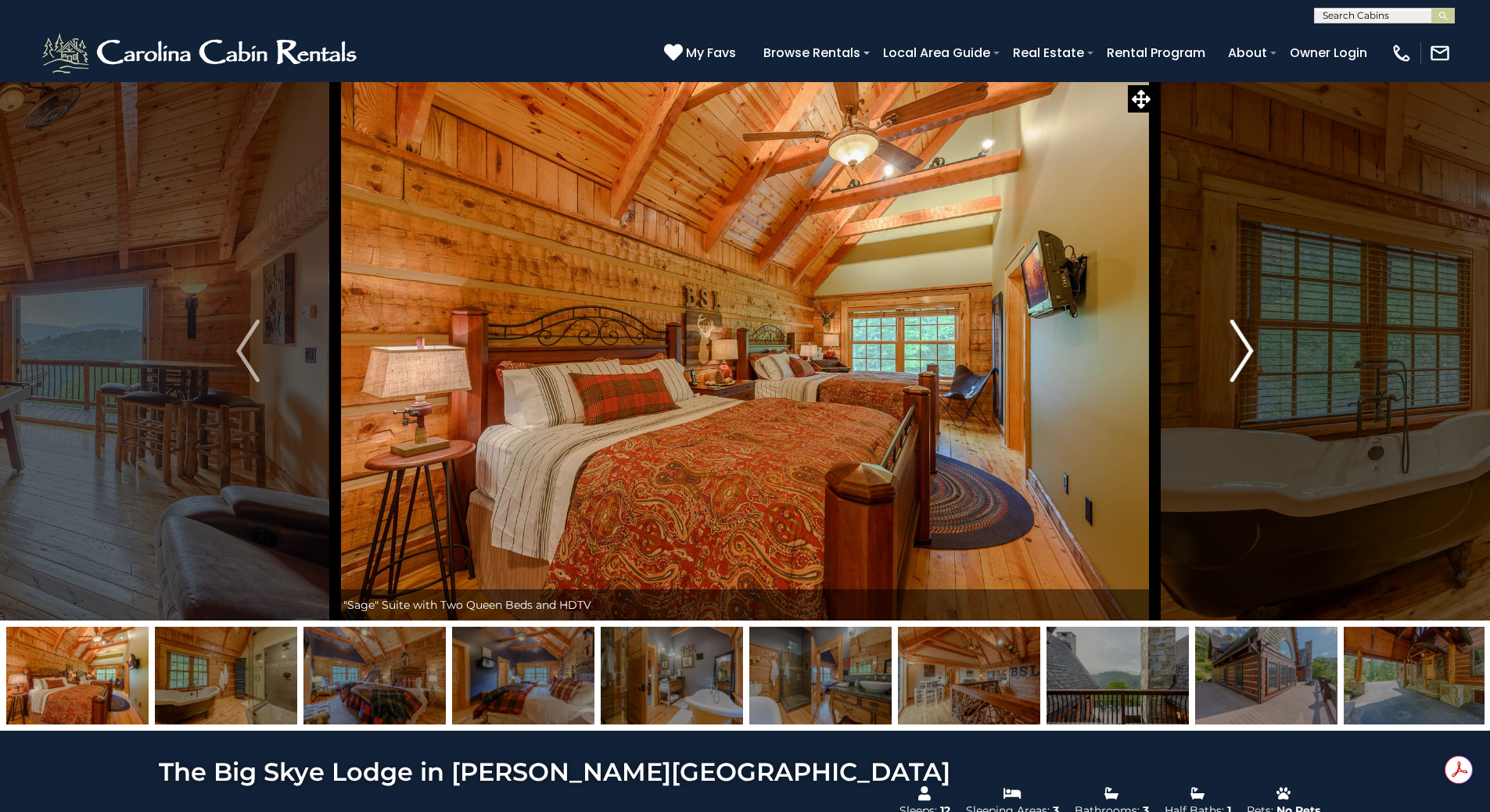
click at [1234, 358] on img "Next" at bounding box center [1242, 351] width 23 height 63
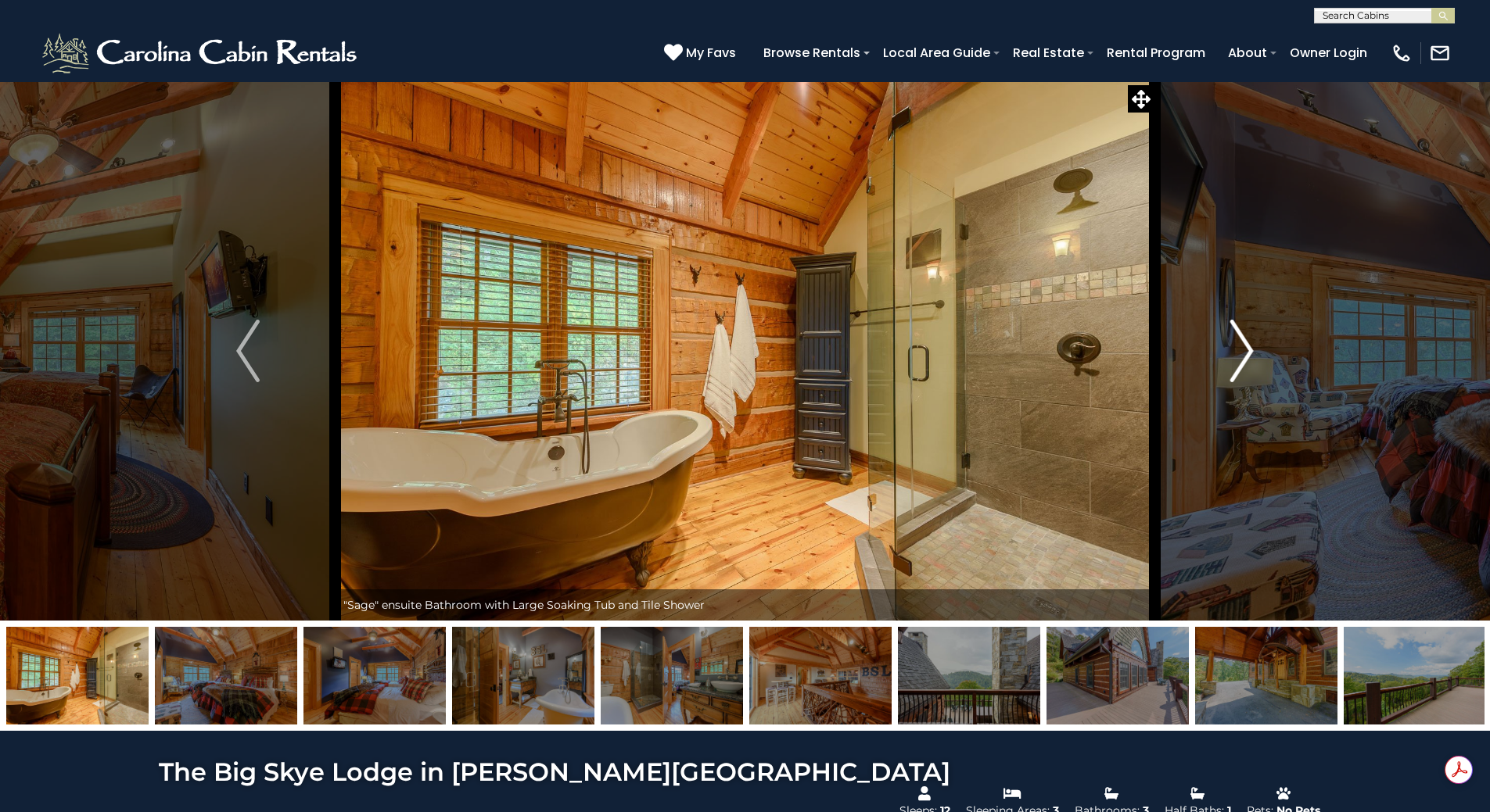
click at [1234, 358] on img "Next" at bounding box center [1242, 351] width 23 height 63
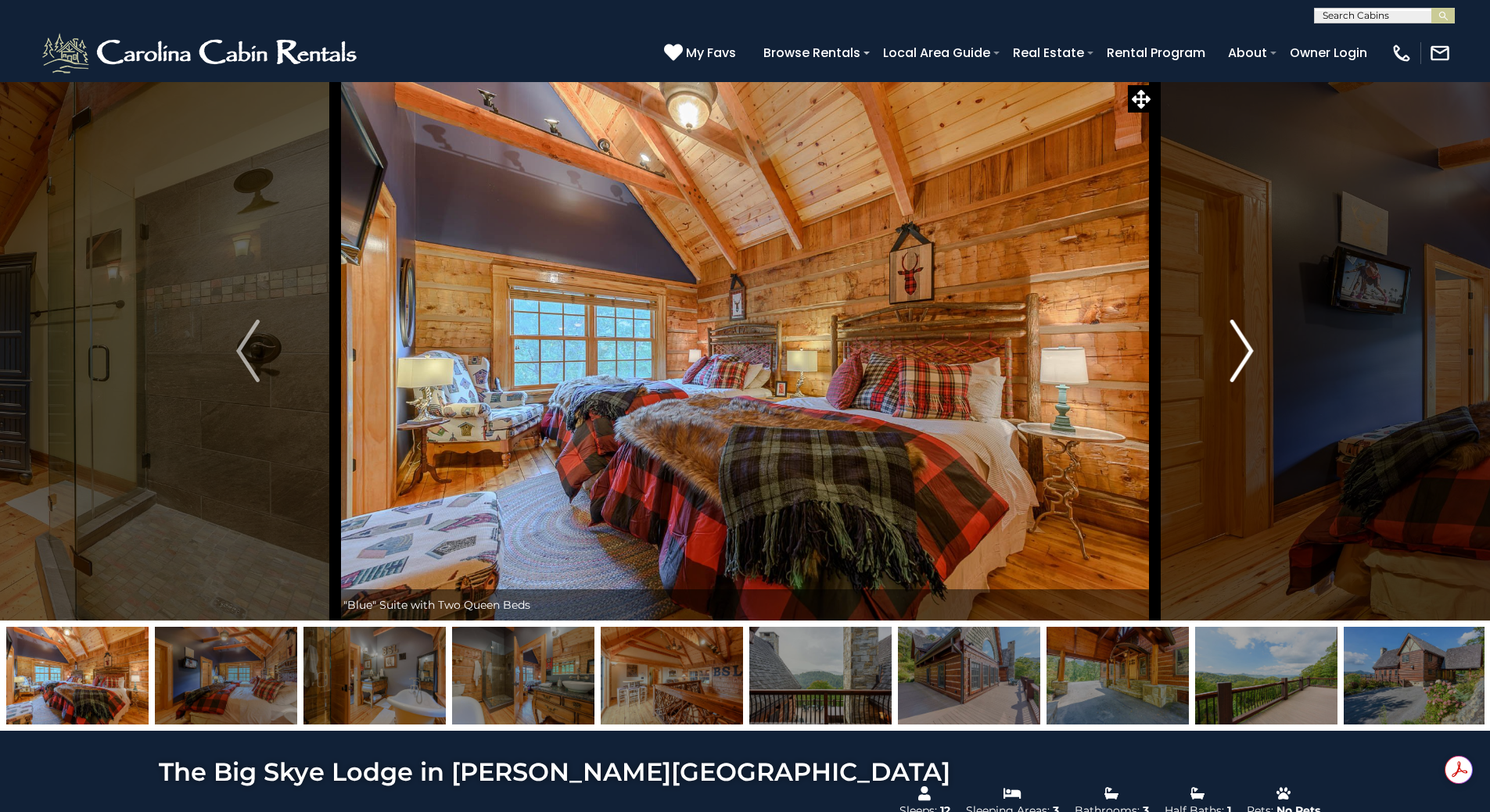
click at [1234, 358] on img "Next" at bounding box center [1242, 351] width 23 height 63
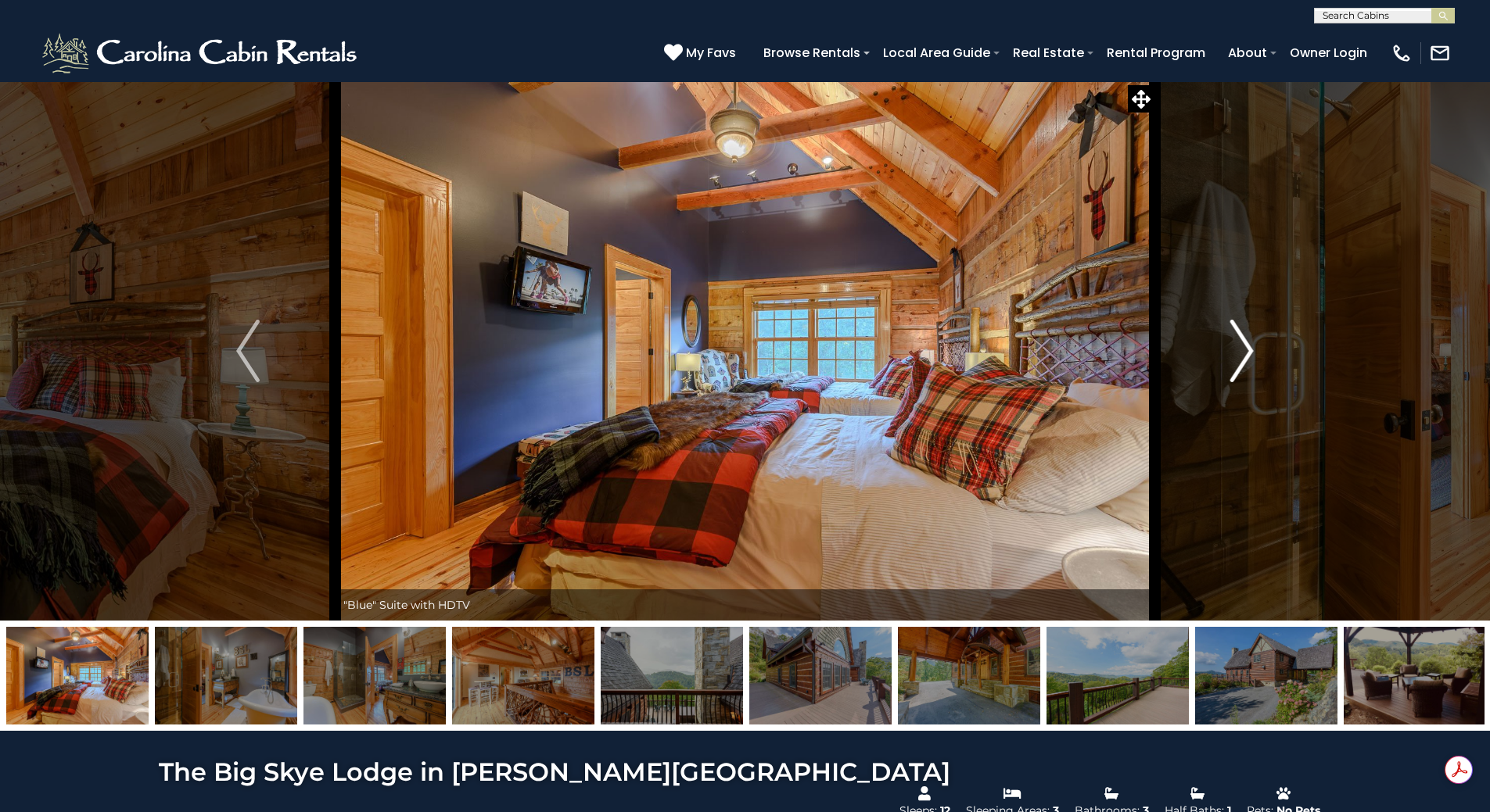
click at [1234, 358] on img "Next" at bounding box center [1242, 351] width 23 height 63
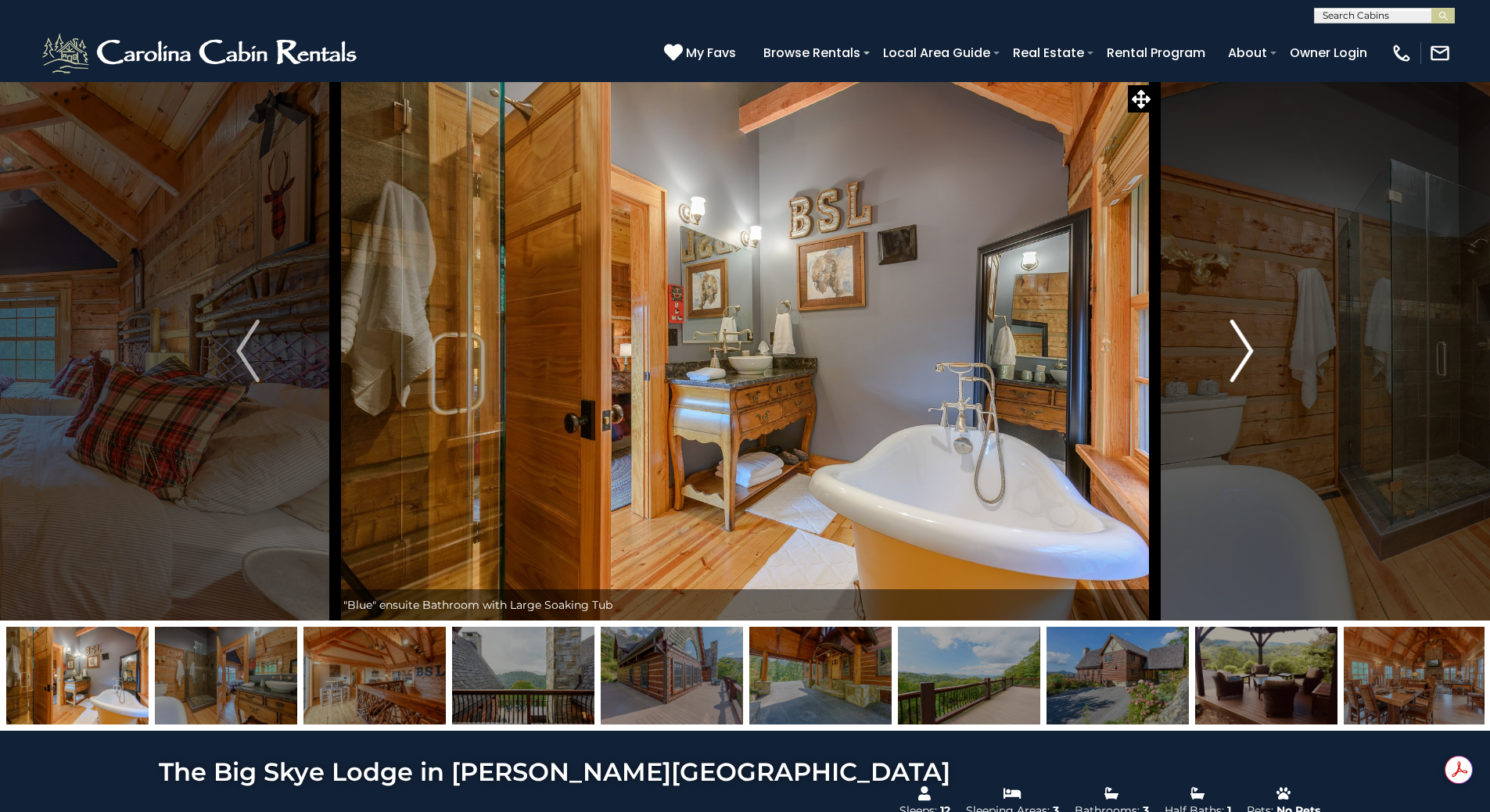
click at [1233, 358] on img "Next" at bounding box center [1242, 351] width 23 height 63
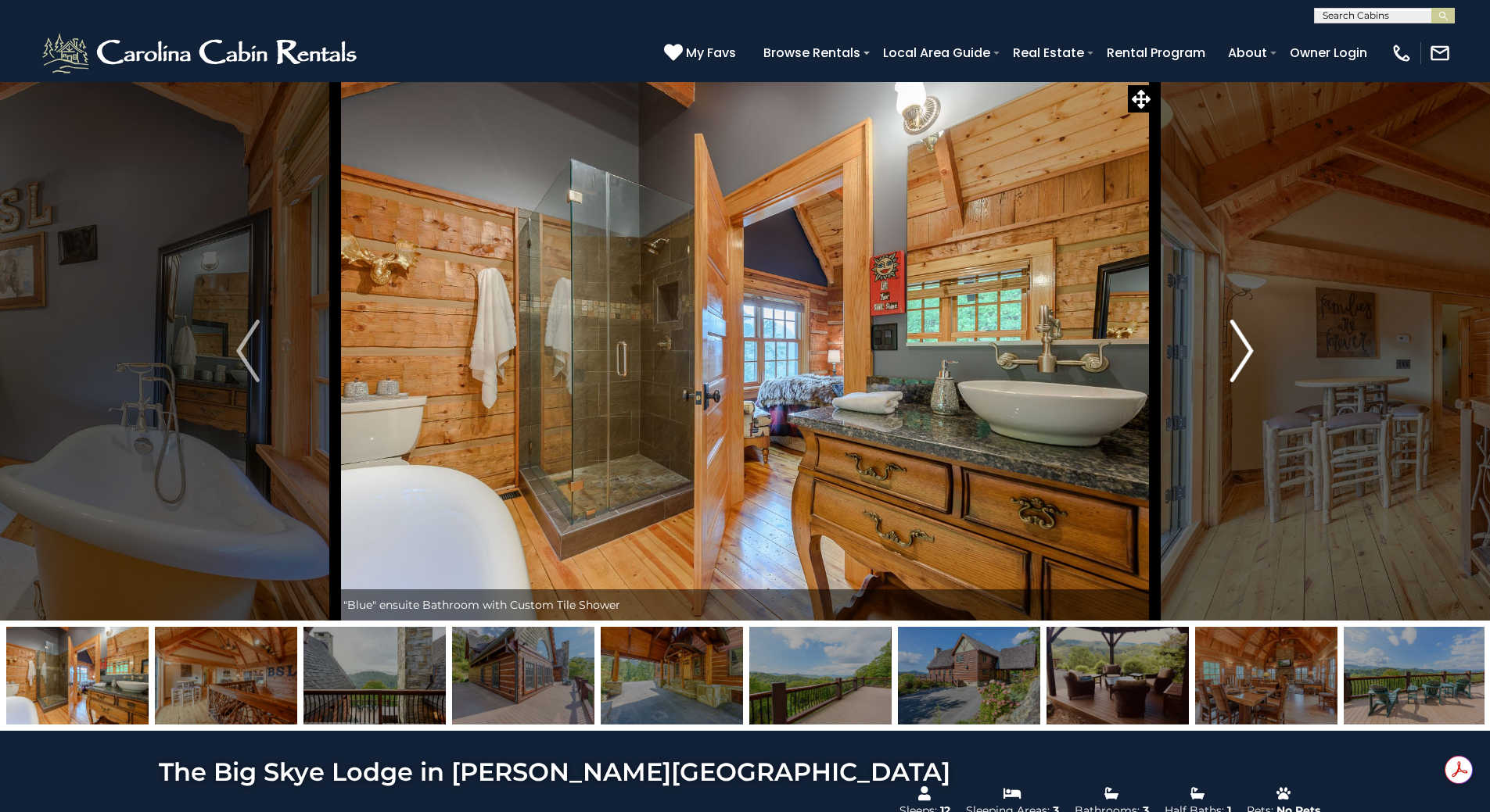
click at [1233, 358] on img "Next" at bounding box center [1242, 351] width 23 height 63
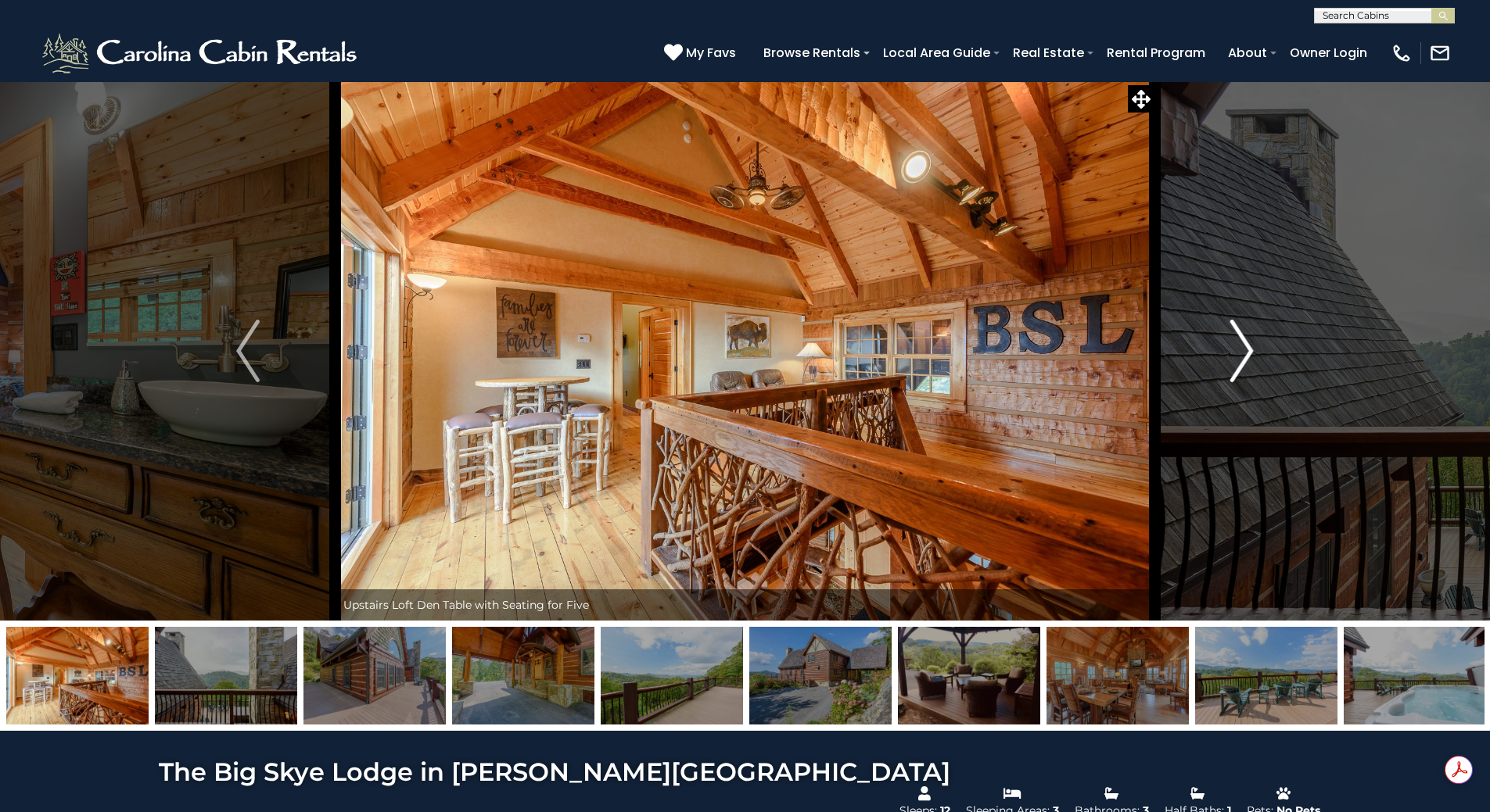
click at [1232, 358] on img "Next" at bounding box center [1242, 351] width 23 height 63
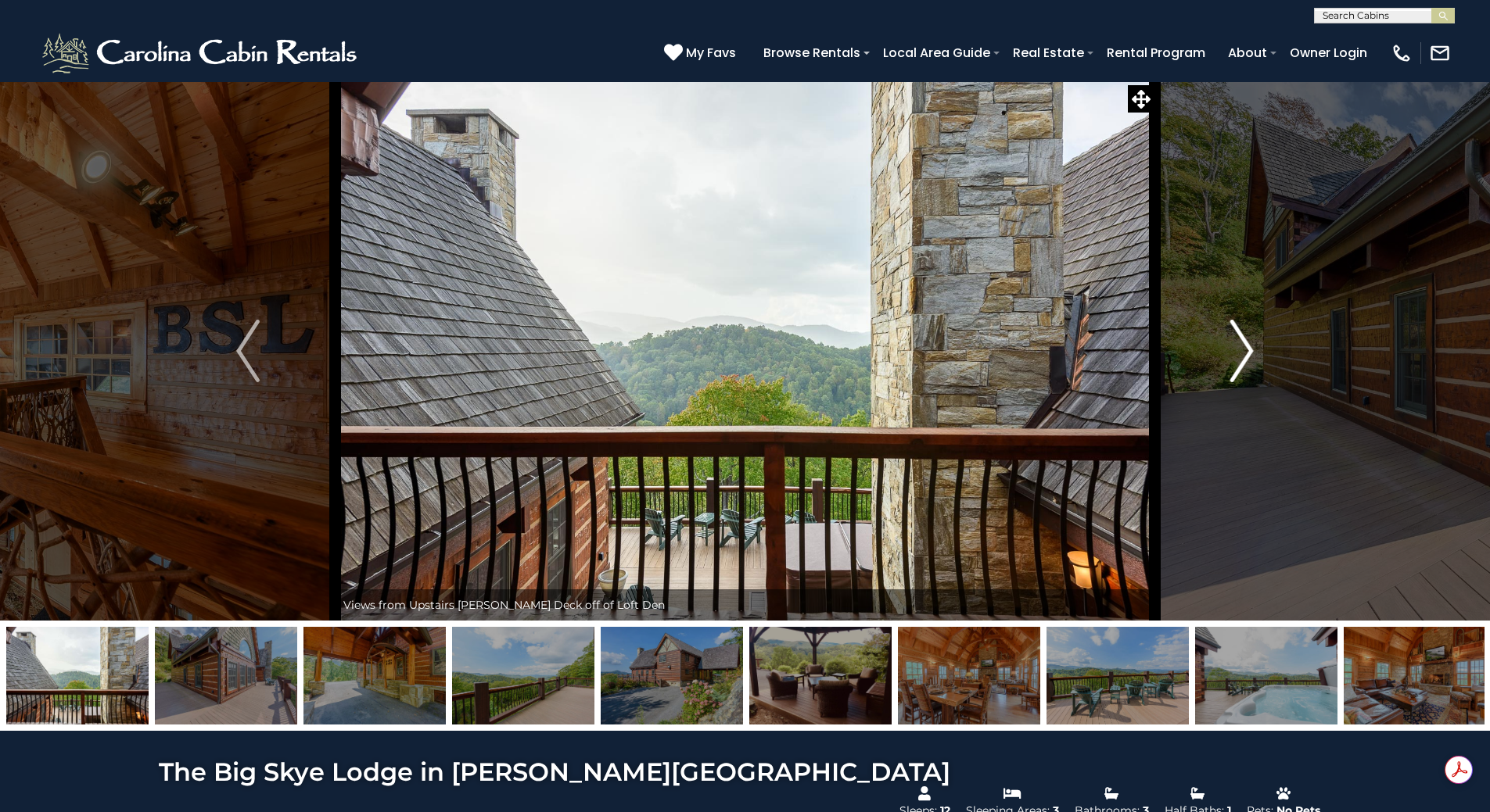
click at [1232, 358] on img "Next" at bounding box center [1242, 351] width 23 height 63
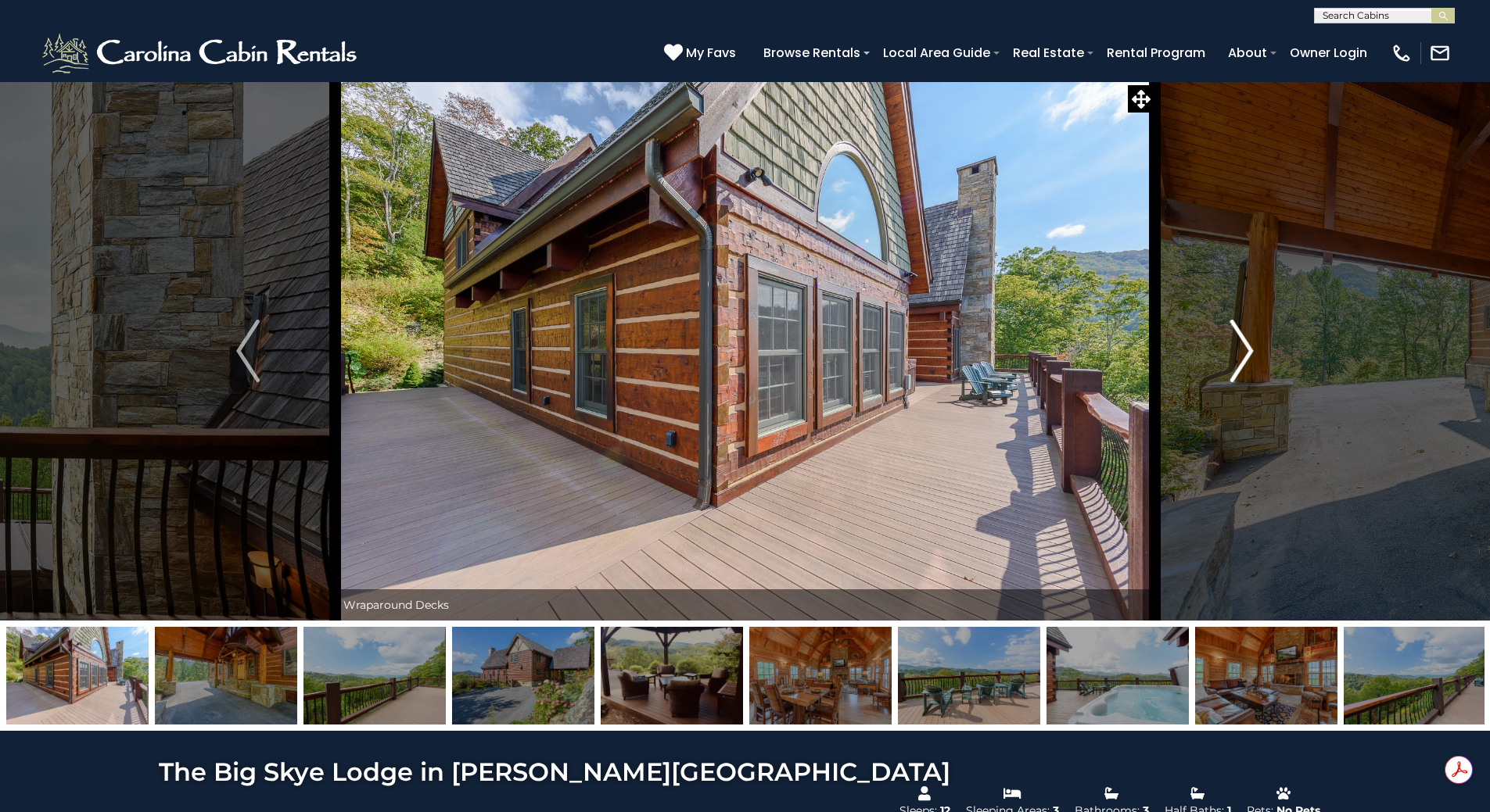
click at [1244, 343] on img "Next" at bounding box center [1242, 351] width 23 height 63
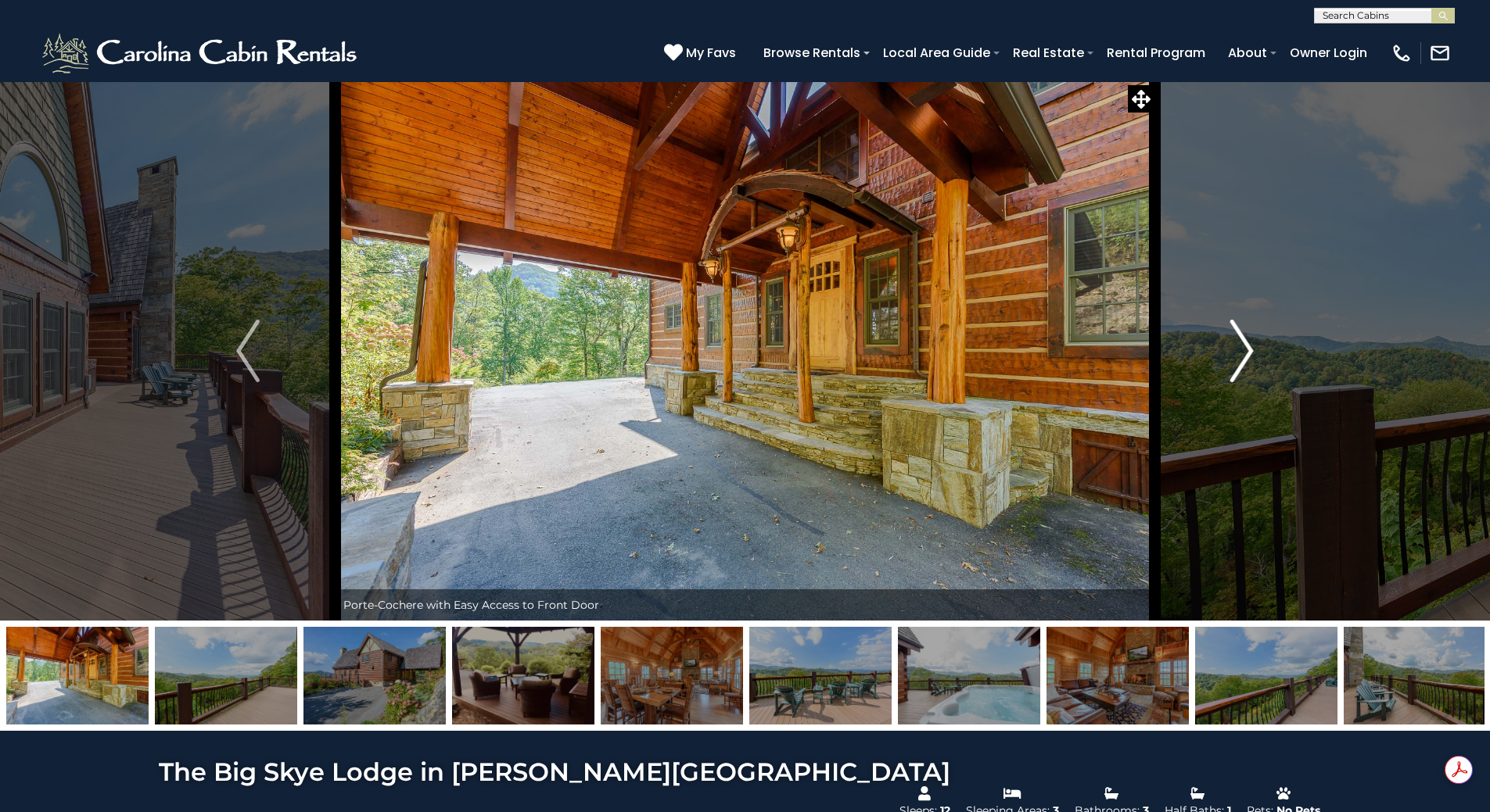
click at [1244, 344] on img "Next" at bounding box center [1242, 351] width 23 height 63
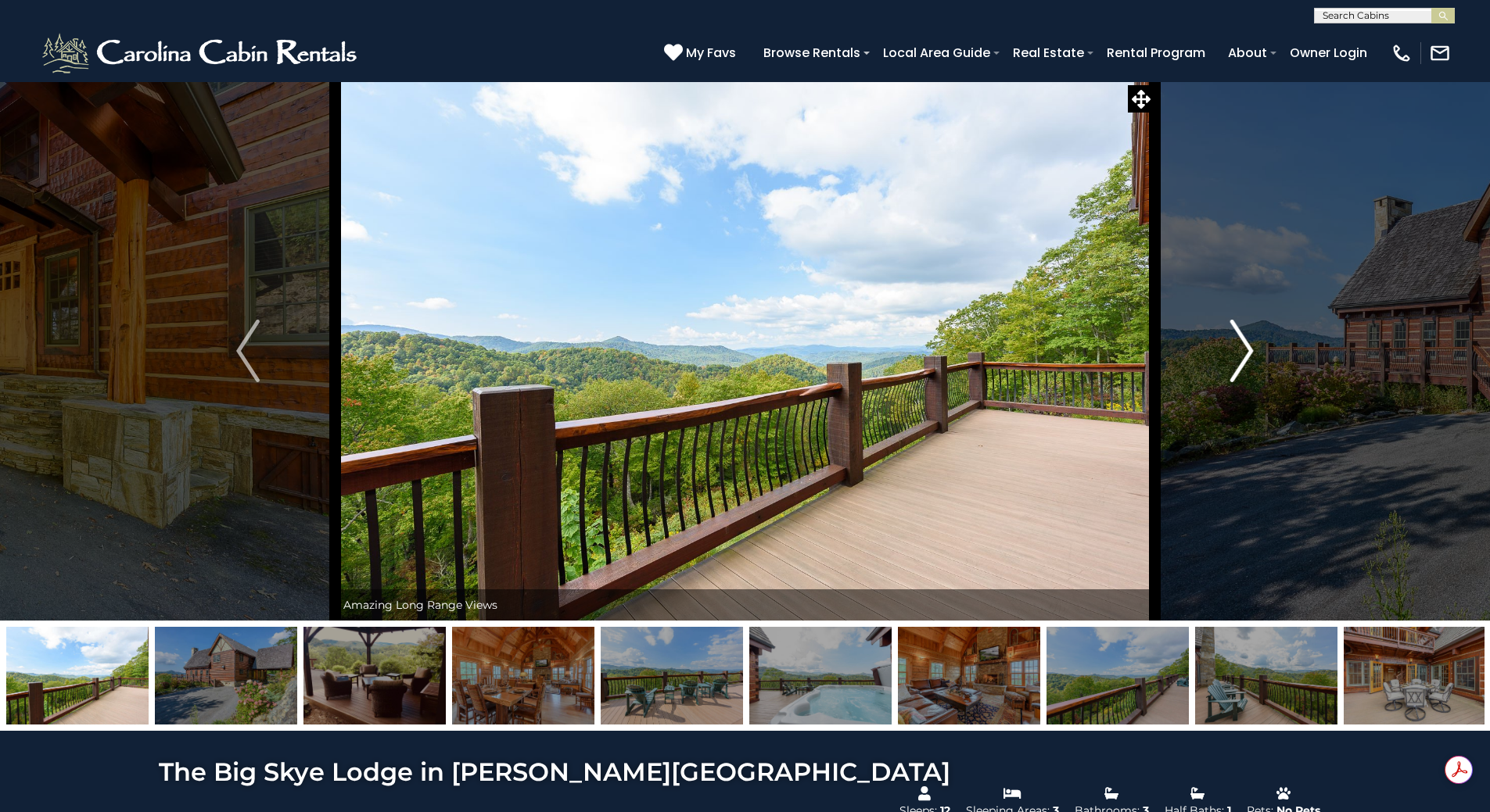
click at [1244, 344] on img "Next" at bounding box center [1242, 351] width 23 height 63
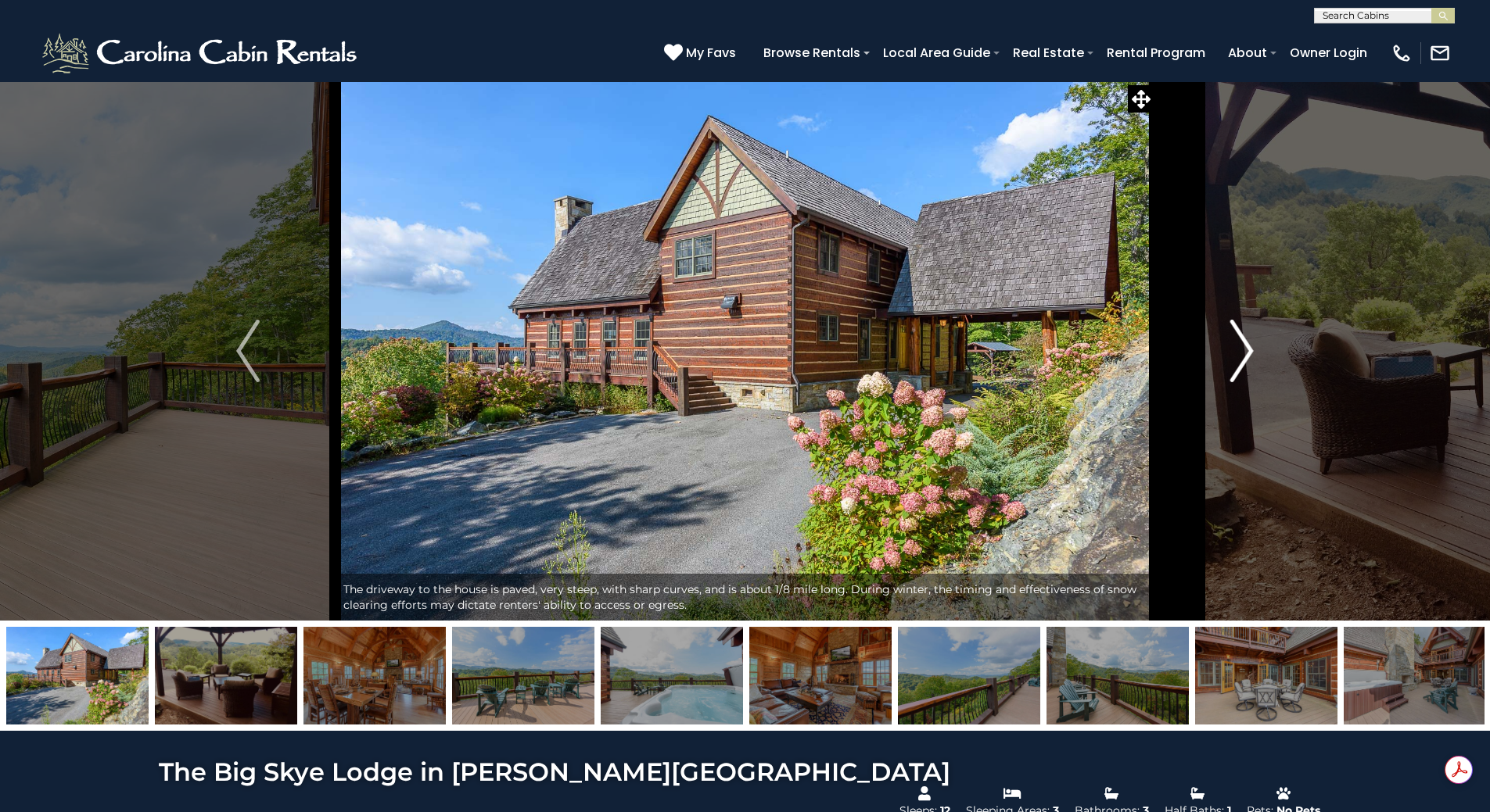
click at [1244, 345] on img "Next" at bounding box center [1242, 351] width 23 height 63
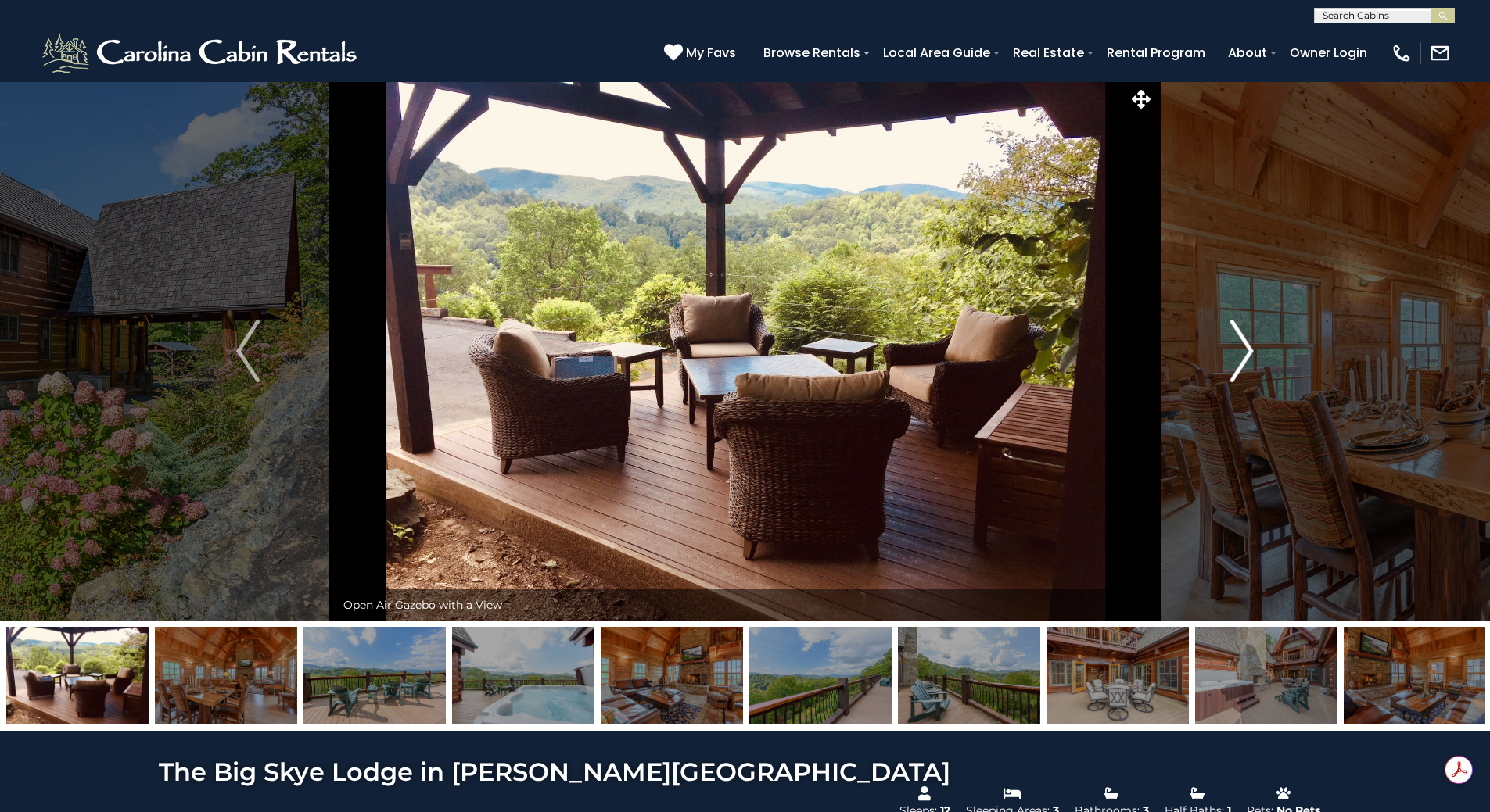
click at [1244, 346] on img "Next" at bounding box center [1242, 351] width 23 height 63
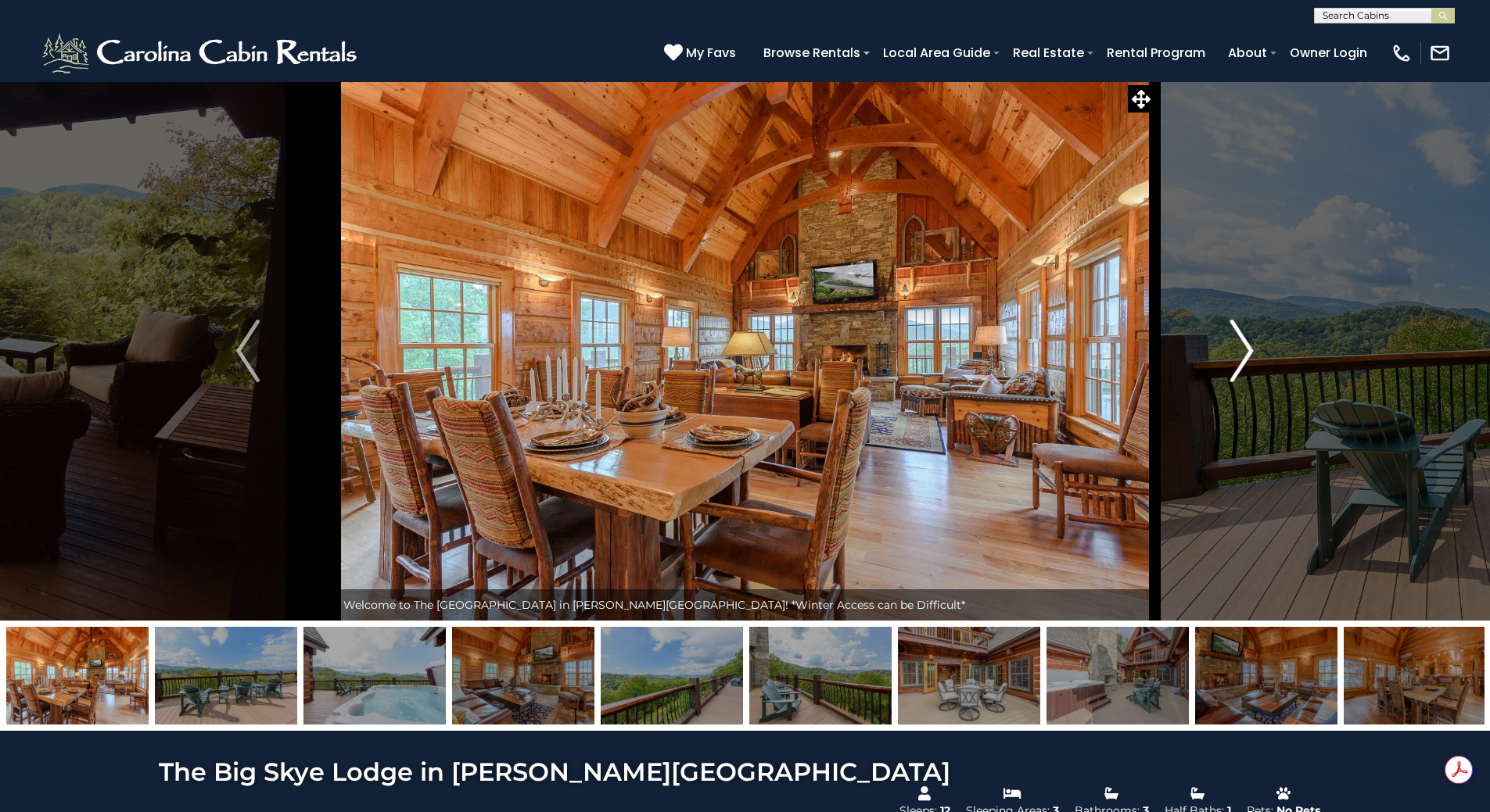
click at [1244, 347] on img "Next" at bounding box center [1242, 351] width 23 height 63
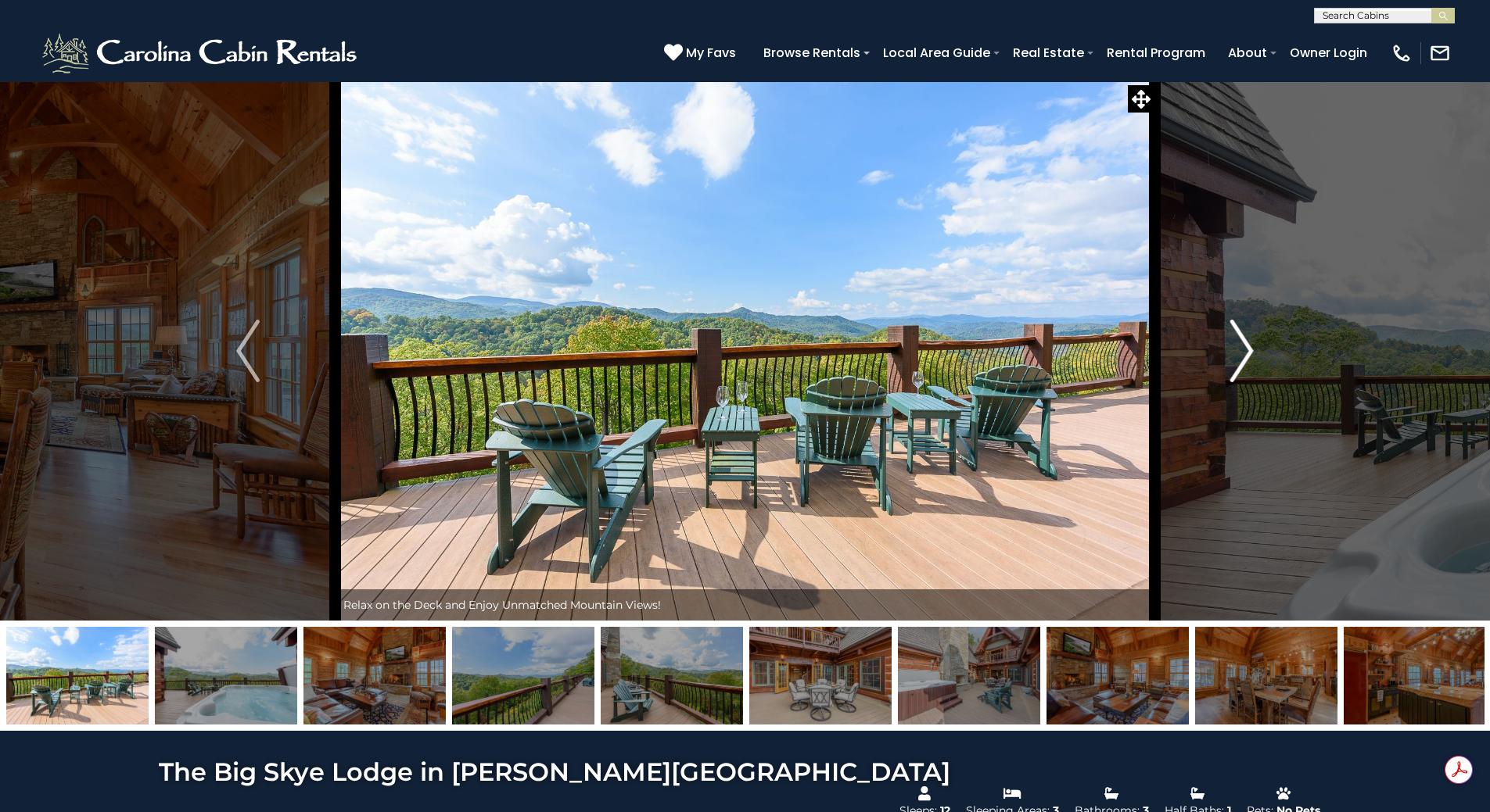
click at [1244, 347] on img "Next" at bounding box center [1242, 351] width 23 height 63
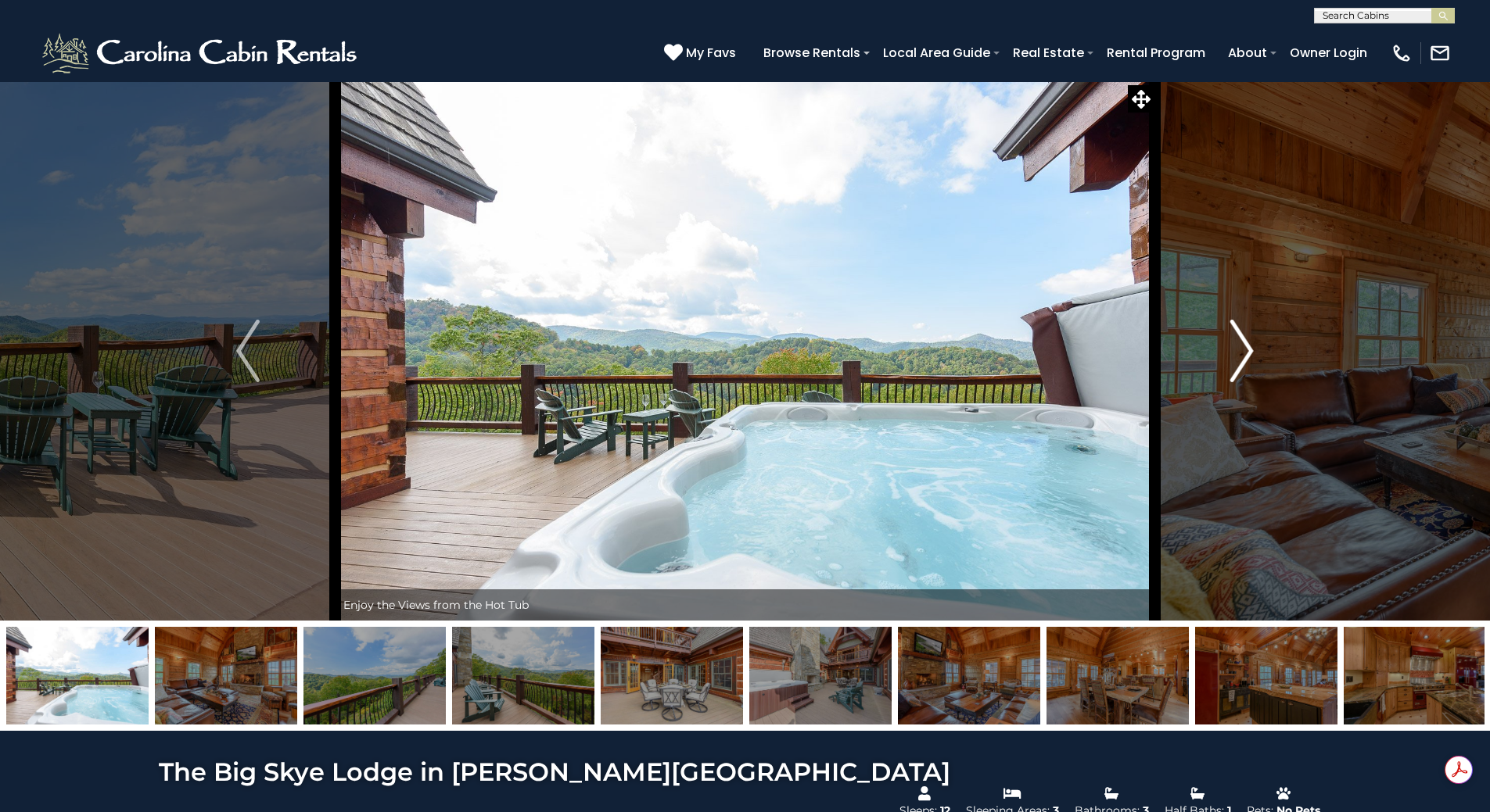
click at [1244, 348] on img "Next" at bounding box center [1242, 351] width 23 height 63
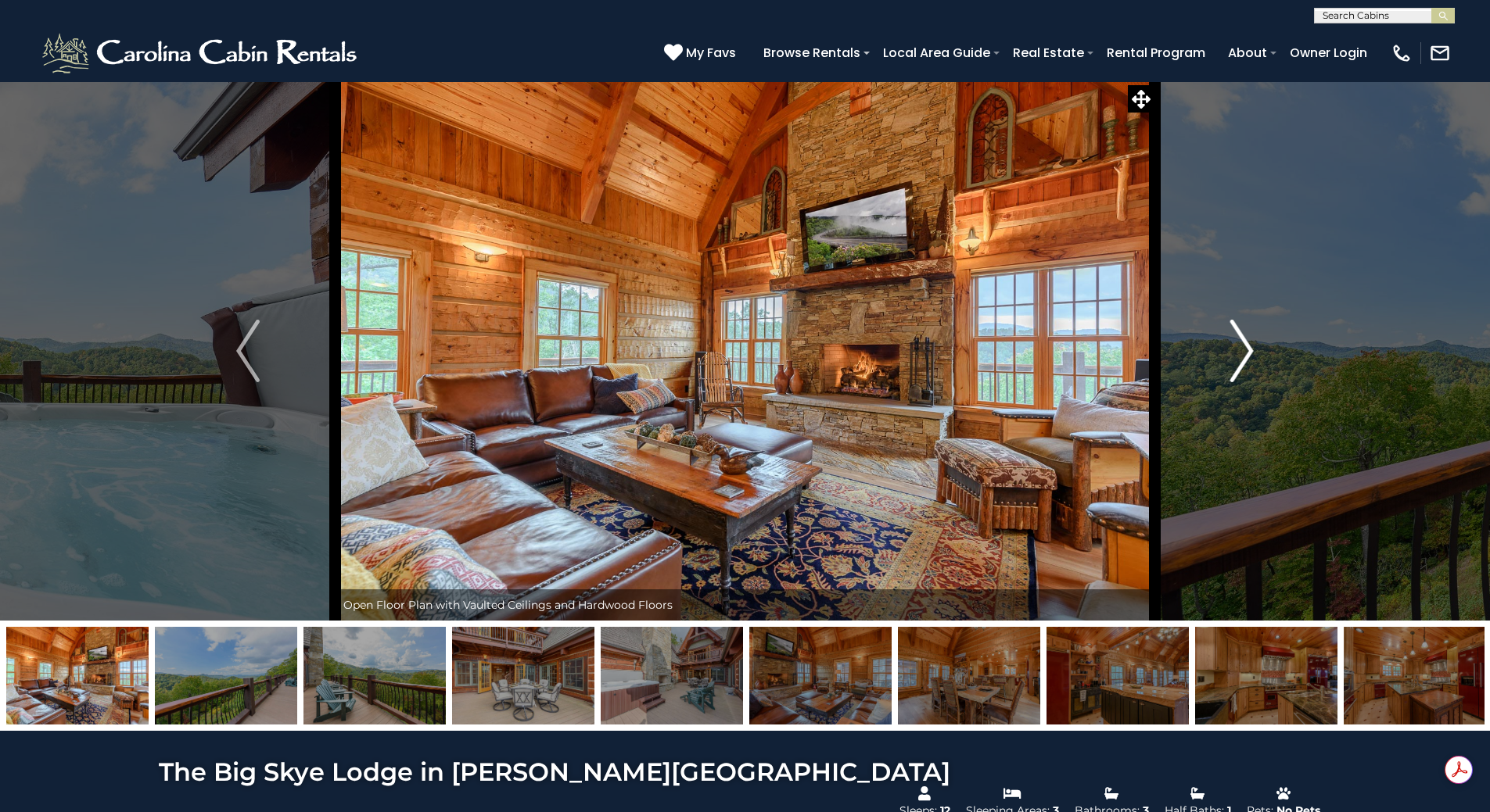
click at [1244, 348] on img "Next" at bounding box center [1242, 351] width 23 height 63
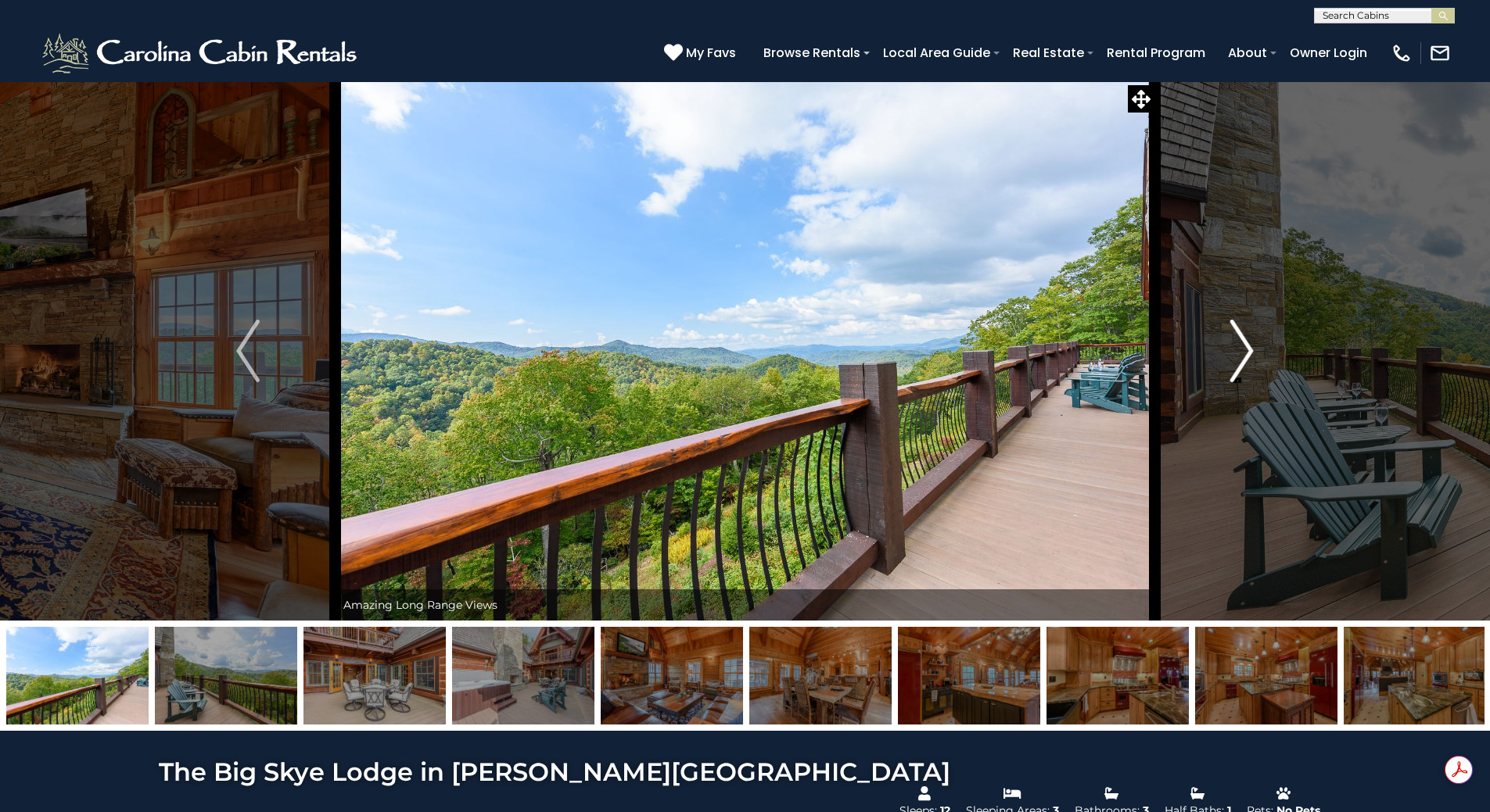
click at [1244, 348] on img "Next" at bounding box center [1242, 351] width 23 height 63
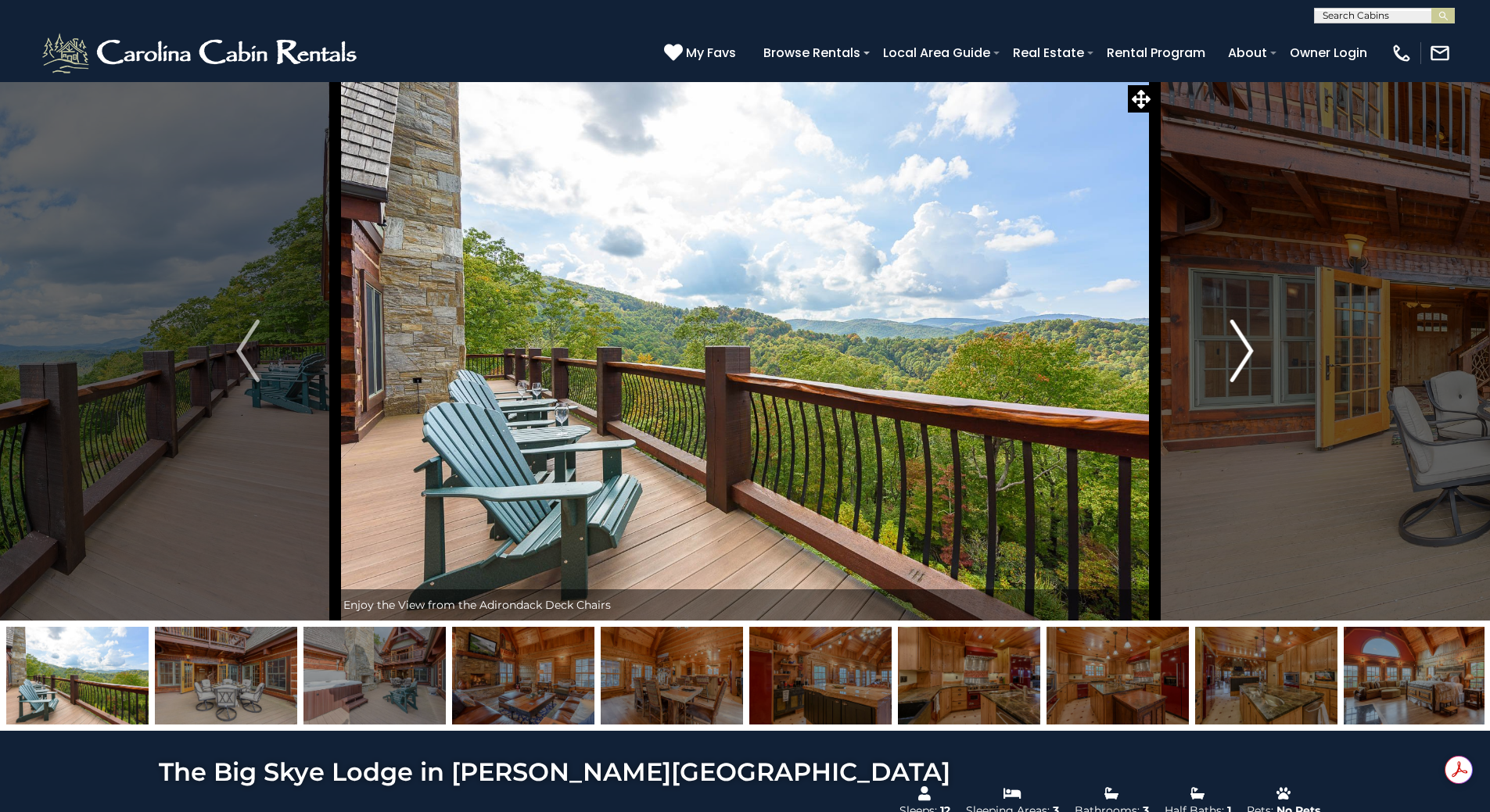
click at [1244, 348] on img "Next" at bounding box center [1242, 351] width 23 height 63
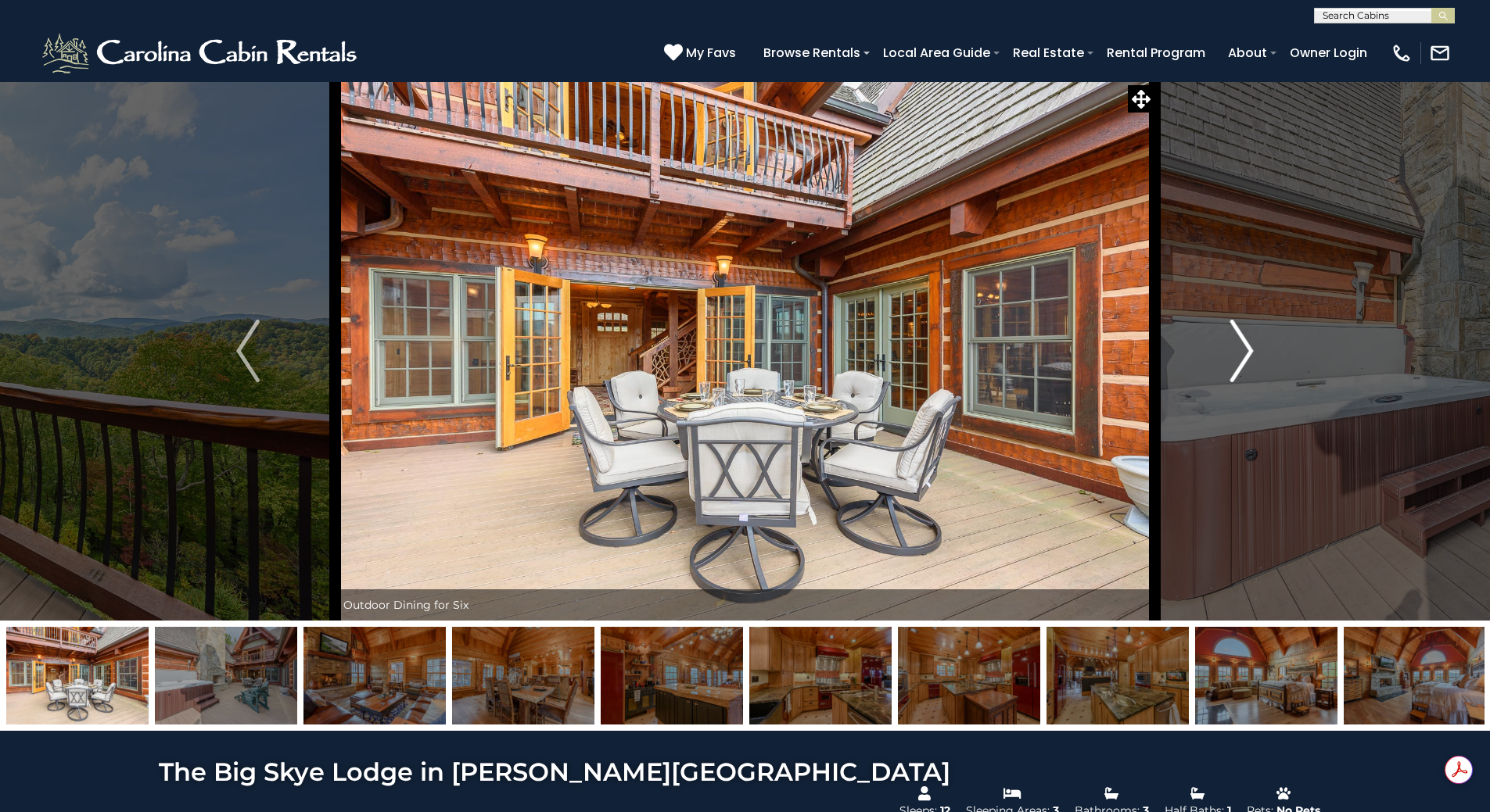
click at [1244, 348] on img "Next" at bounding box center [1242, 351] width 23 height 63
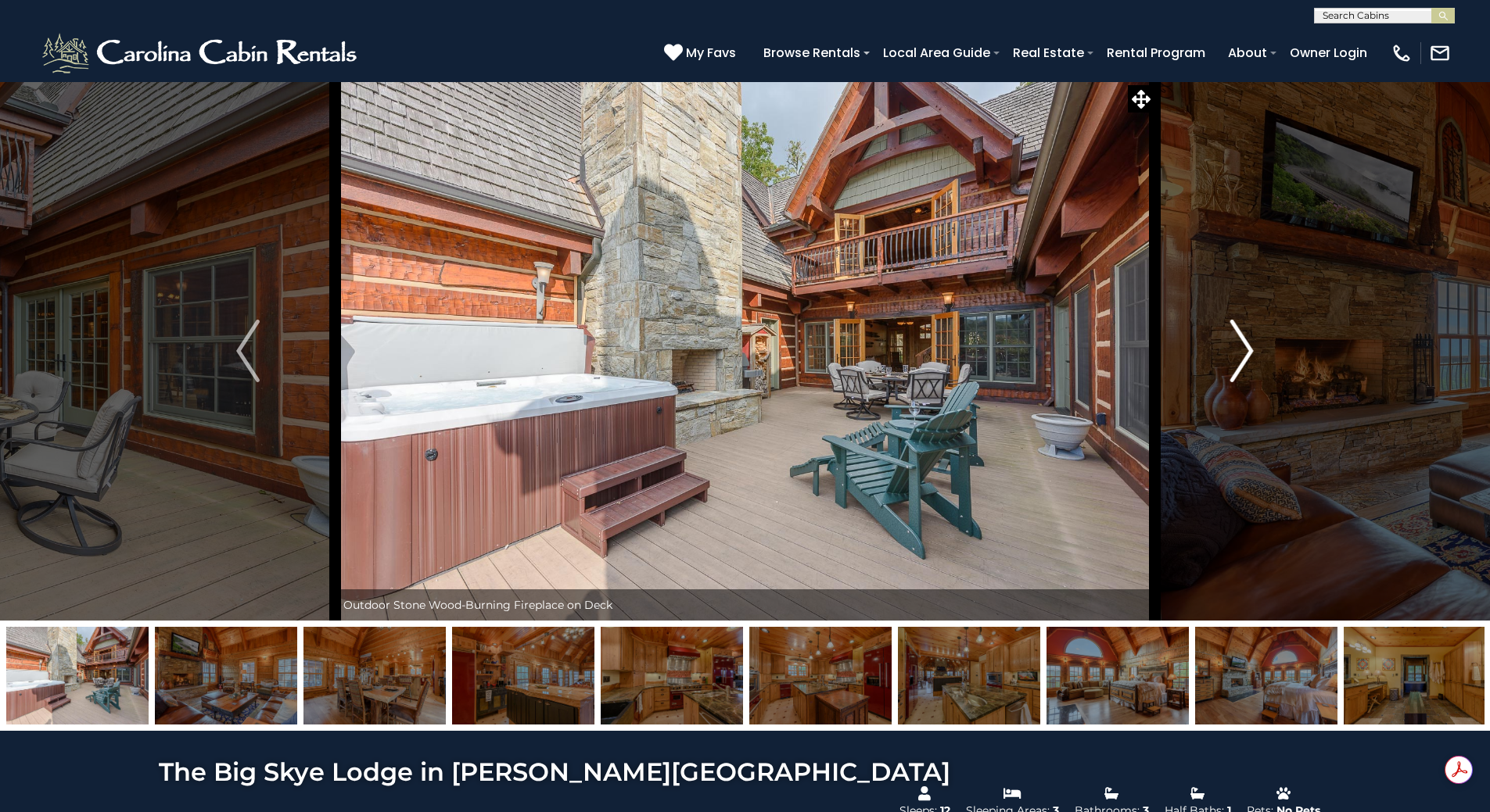
click at [1244, 348] on img "Next" at bounding box center [1242, 351] width 23 height 63
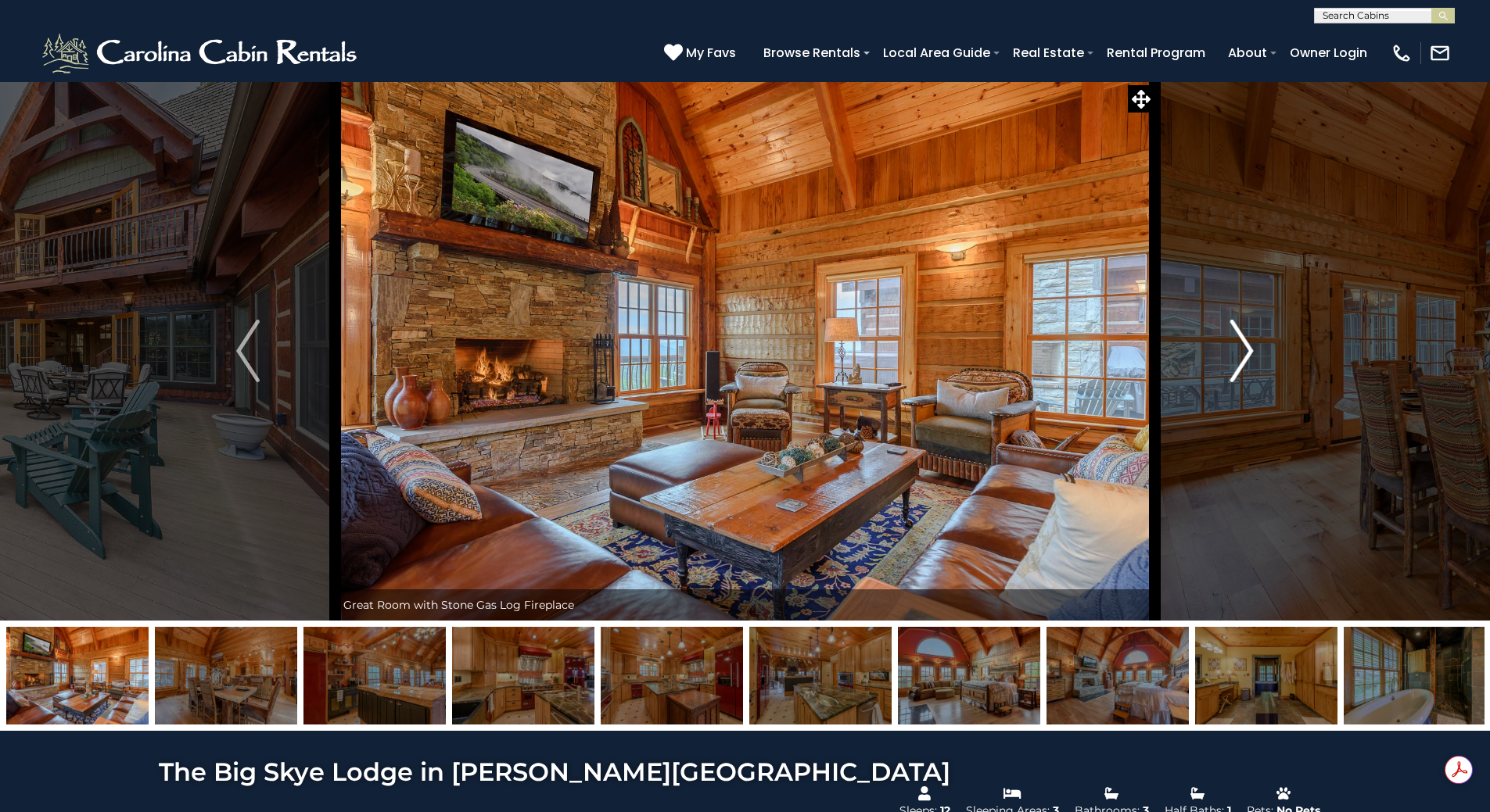
click at [1244, 348] on img "Next" at bounding box center [1242, 351] width 23 height 63
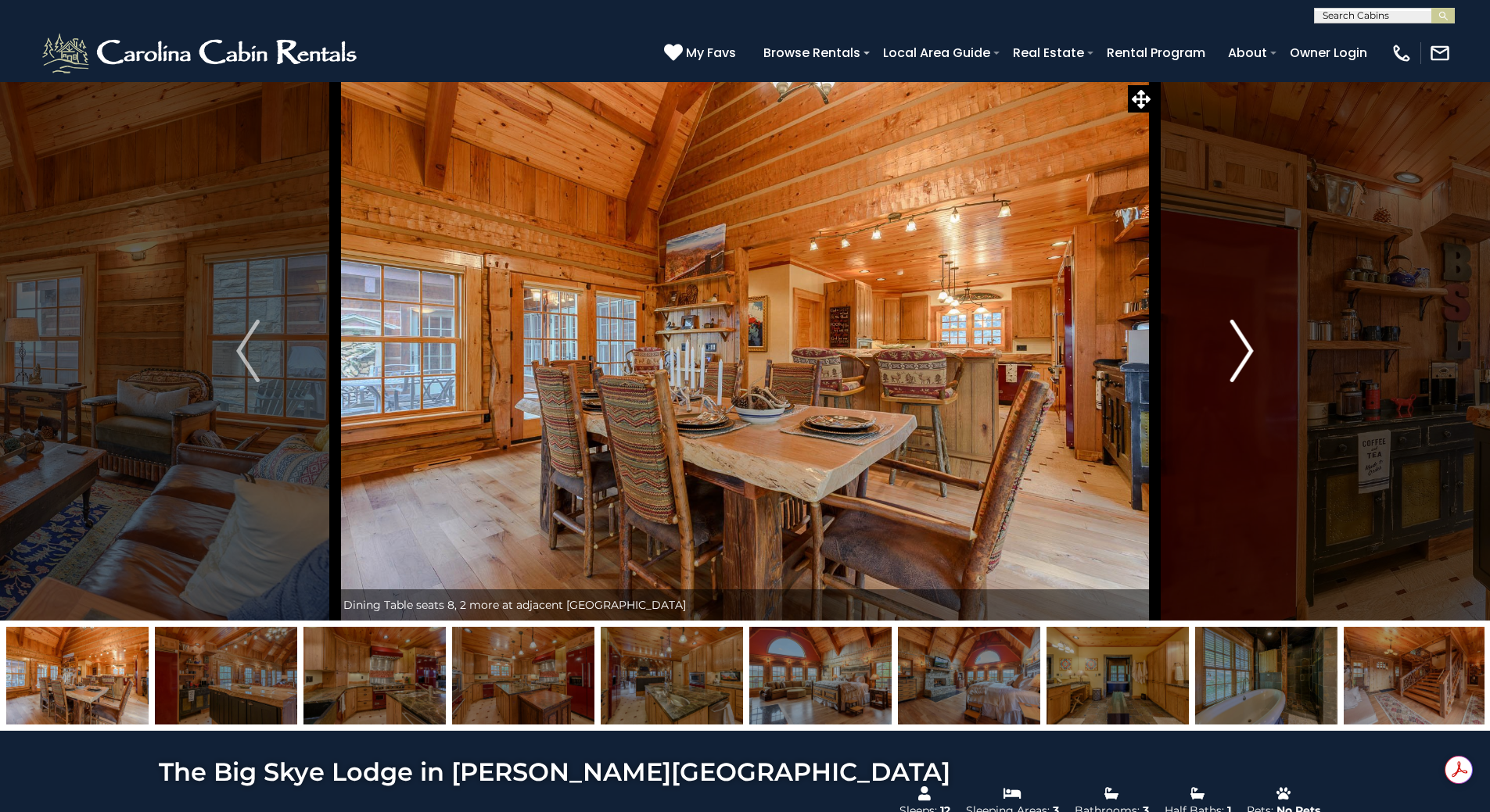
click at [1244, 348] on img "Next" at bounding box center [1242, 351] width 23 height 63
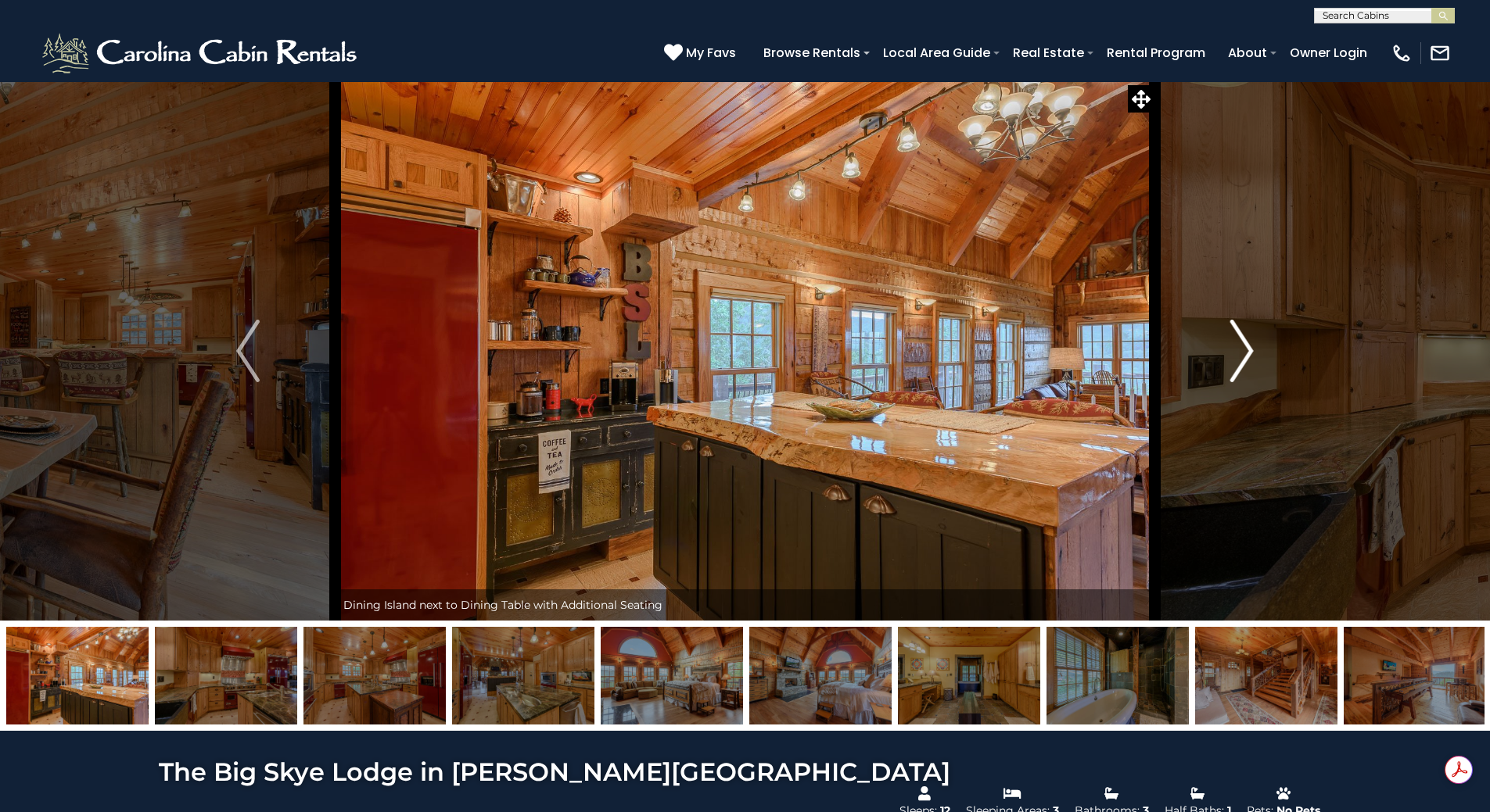
click at [1244, 348] on img "Next" at bounding box center [1242, 351] width 23 height 63
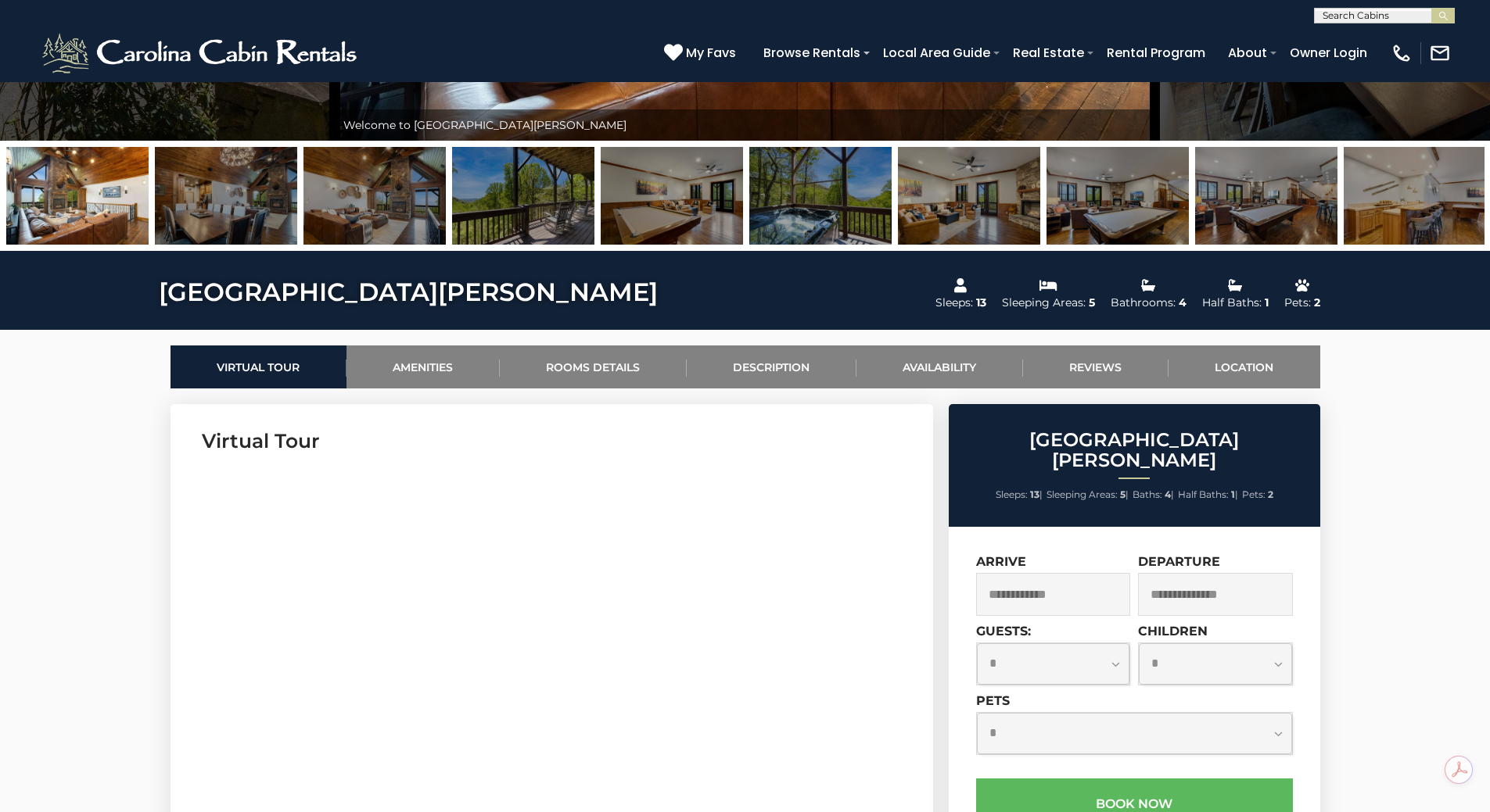
scroll to position [704, 0]
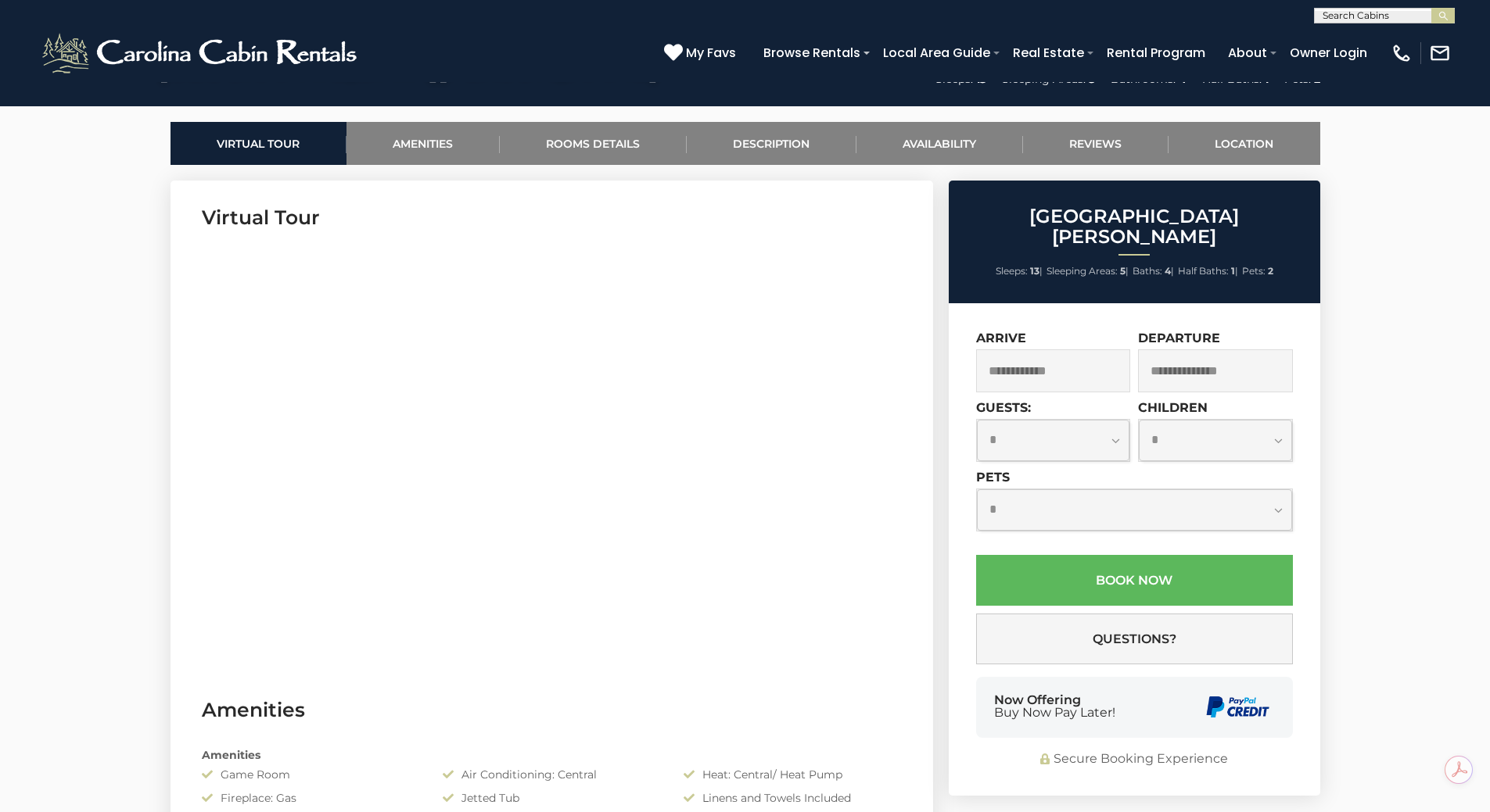
click at [1046, 359] on input "text" at bounding box center [1053, 371] width 155 height 43
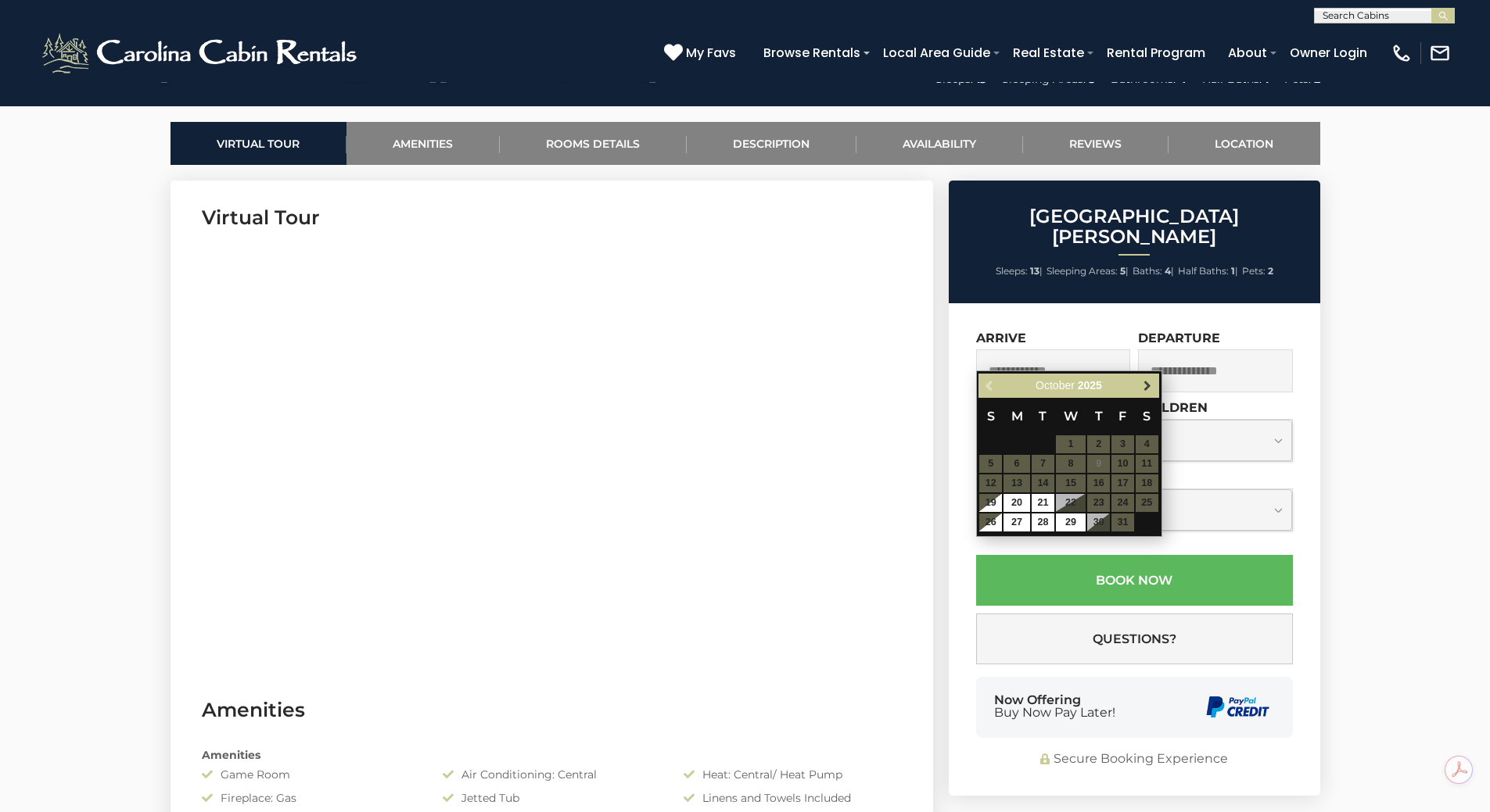
click at [1149, 390] on span "Next" at bounding box center [1146, 385] width 12 height 12
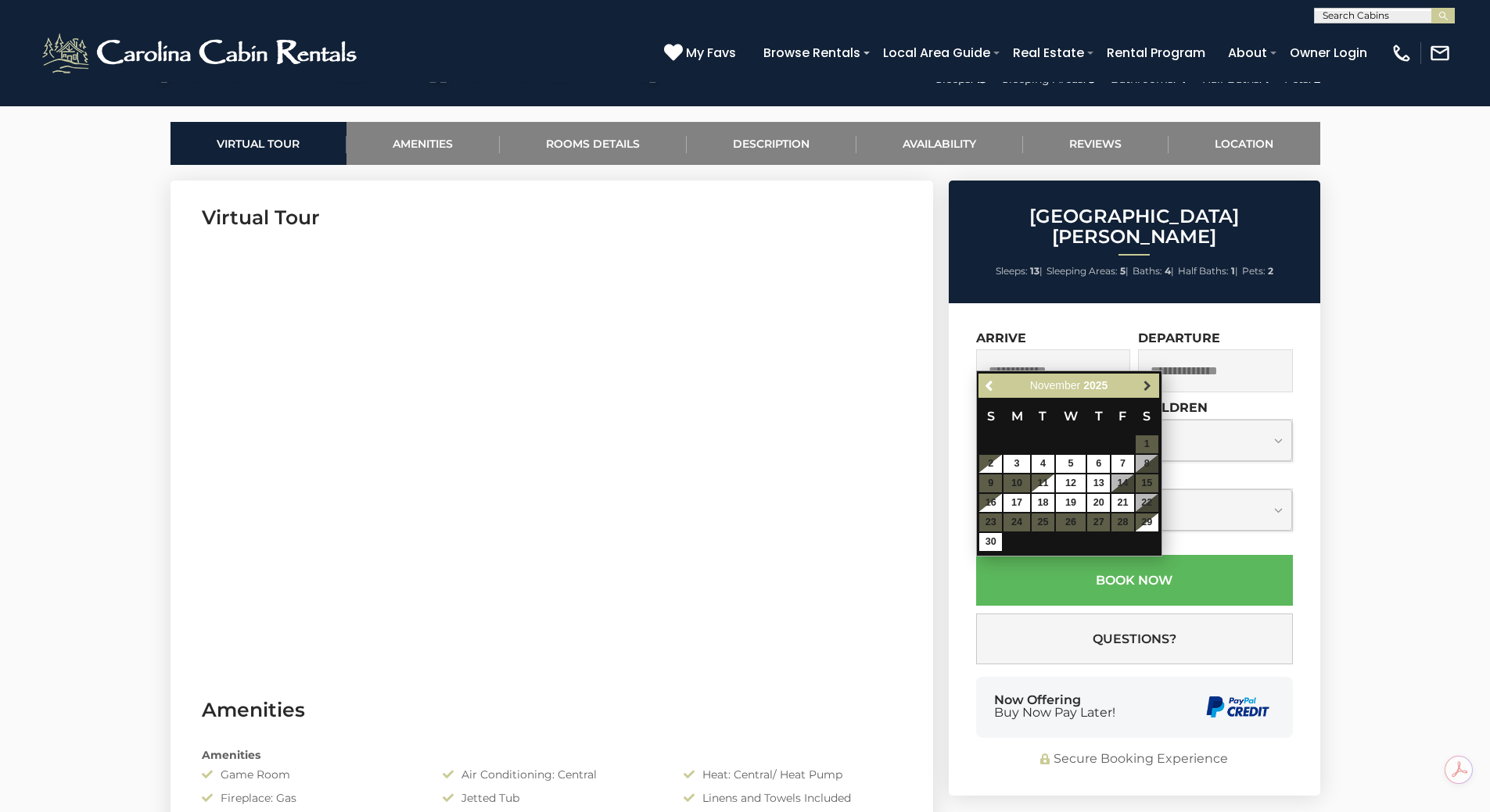
click at [1149, 390] on span "Next" at bounding box center [1146, 385] width 12 height 12
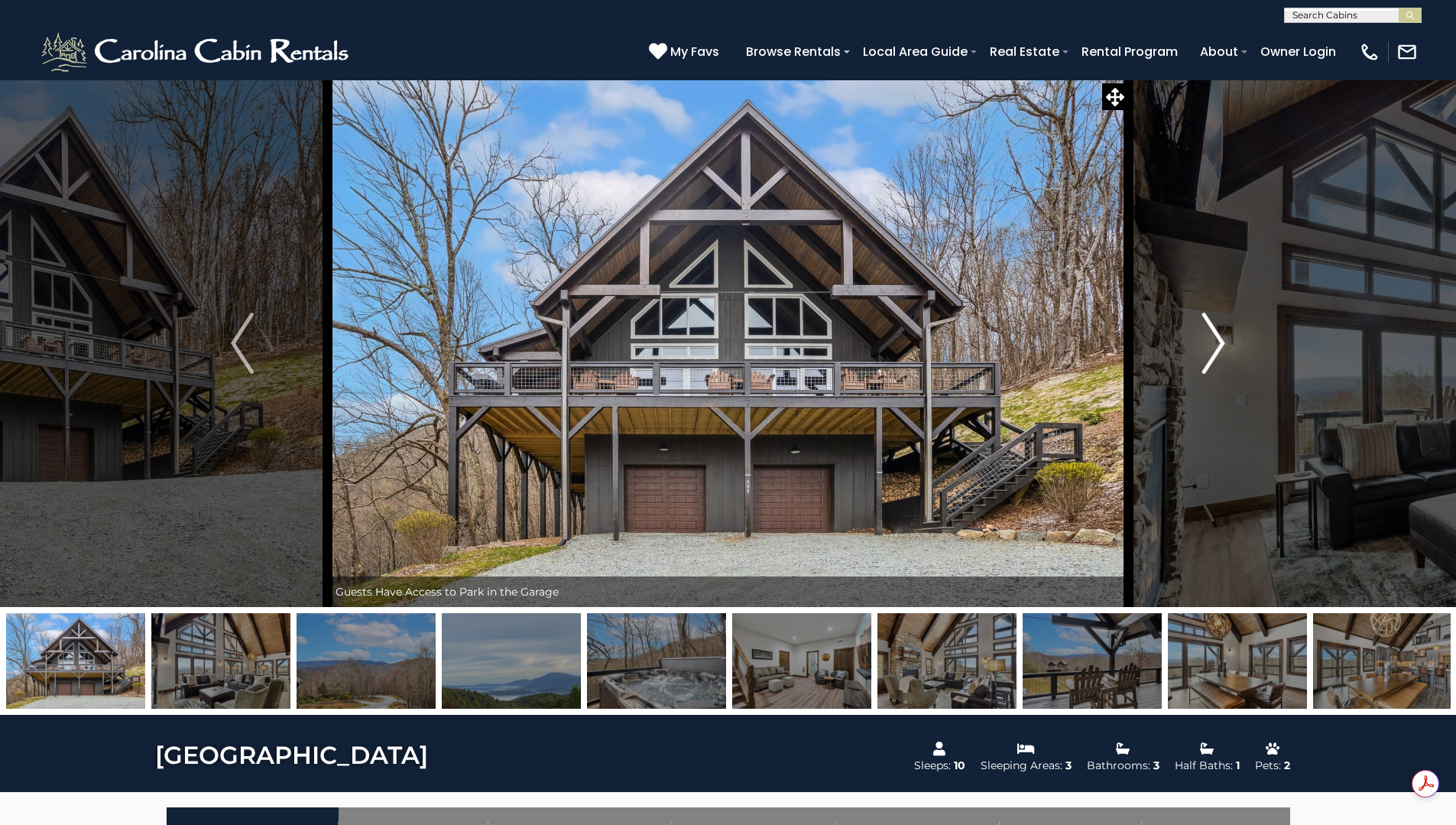
click at [1230, 352] on button "Next" at bounding box center [1212, 343] width 171 height 527
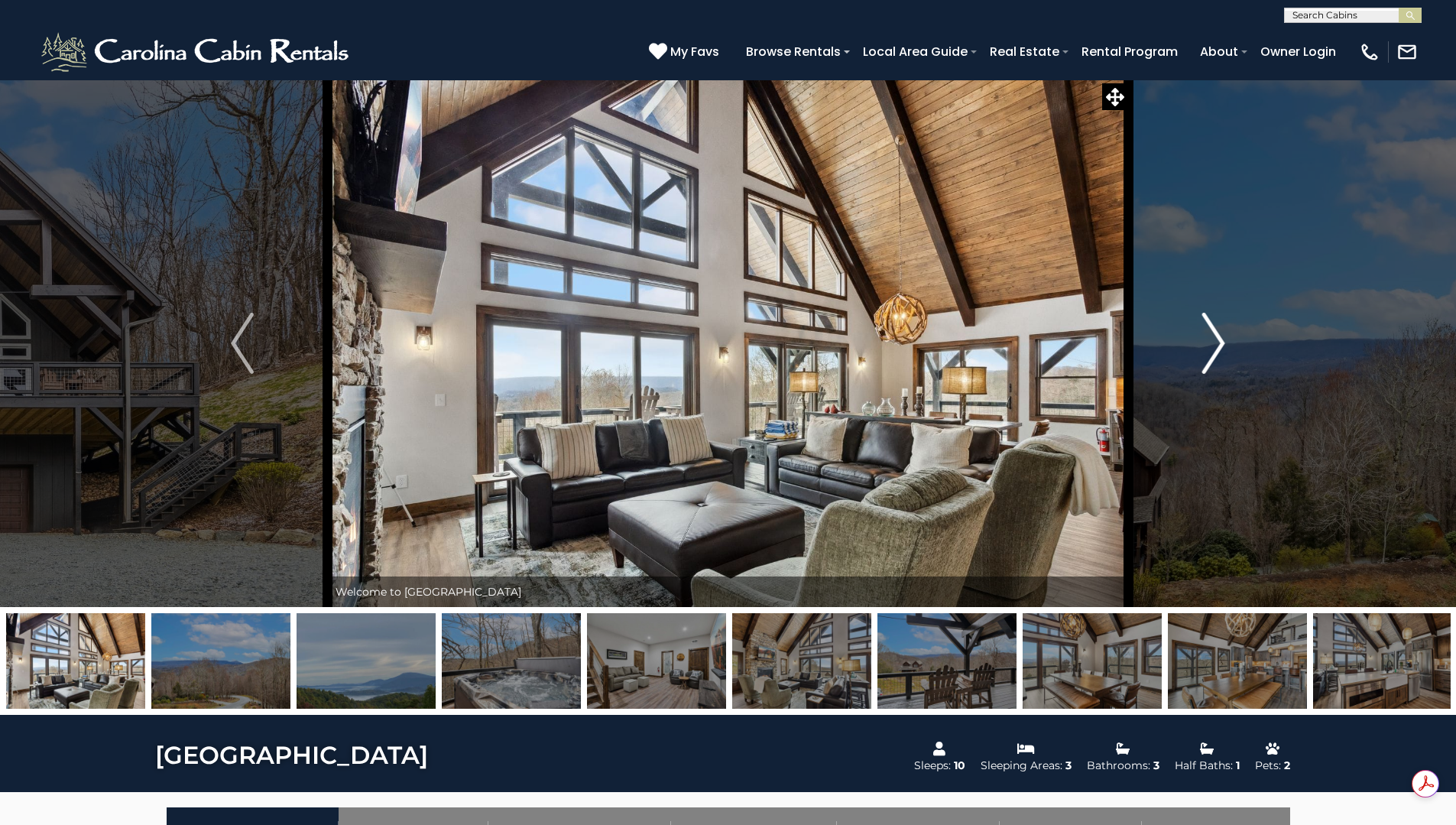
click at [1222, 351] on img "Next" at bounding box center [1213, 343] width 23 height 61
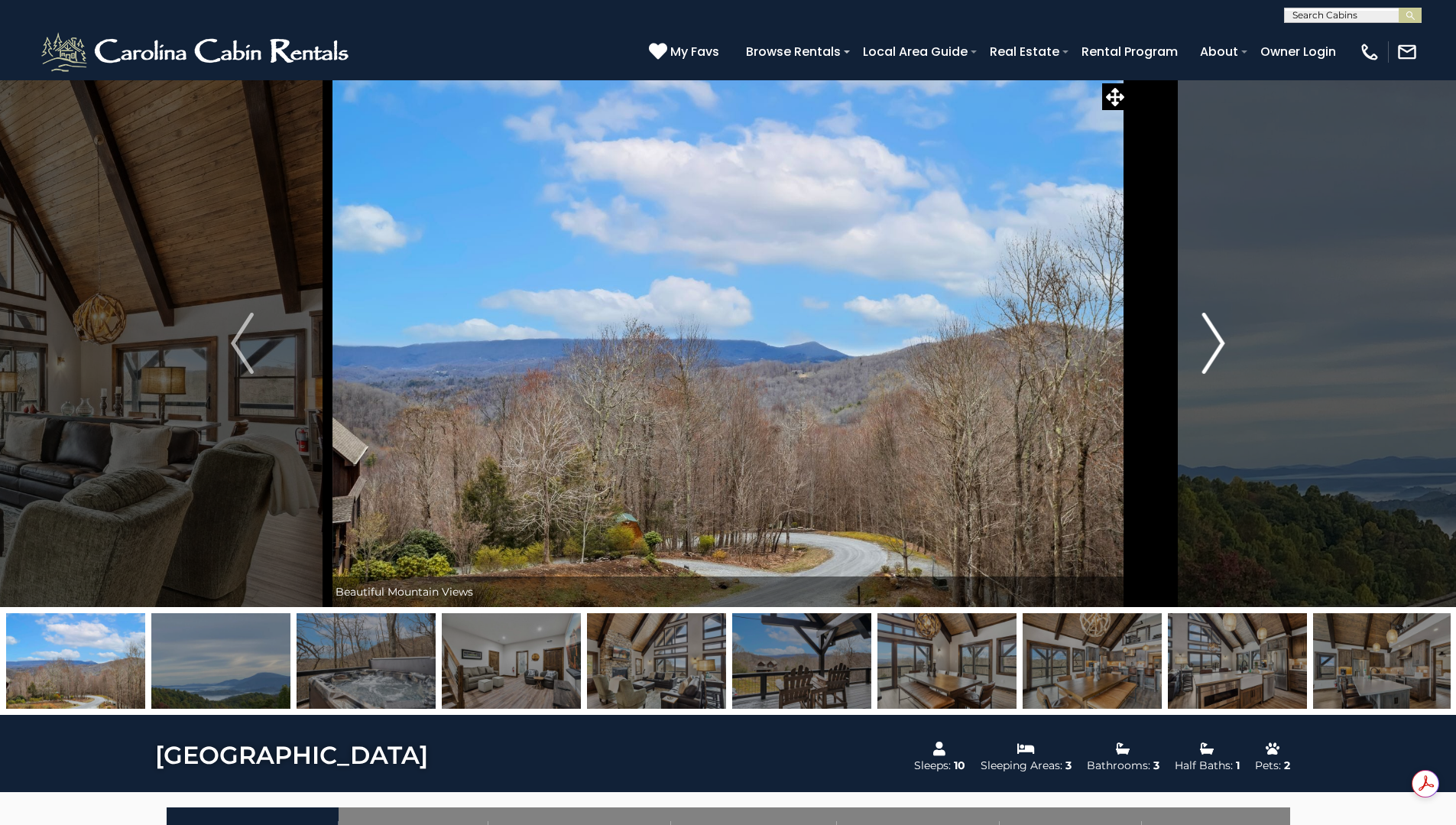
click at [1221, 351] on img "Next" at bounding box center [1213, 343] width 23 height 61
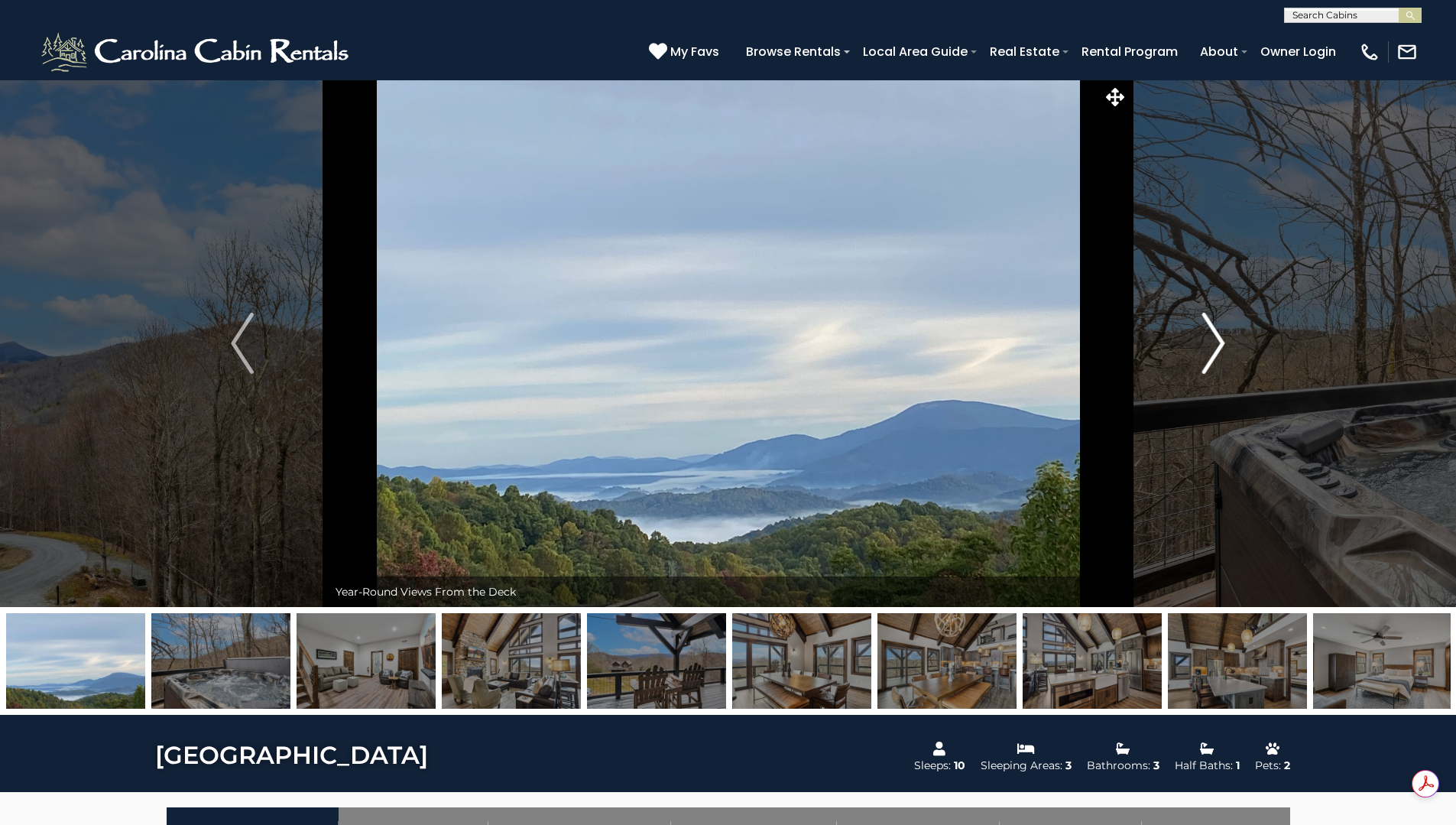
click at [1219, 350] on img "Next" at bounding box center [1213, 343] width 23 height 61
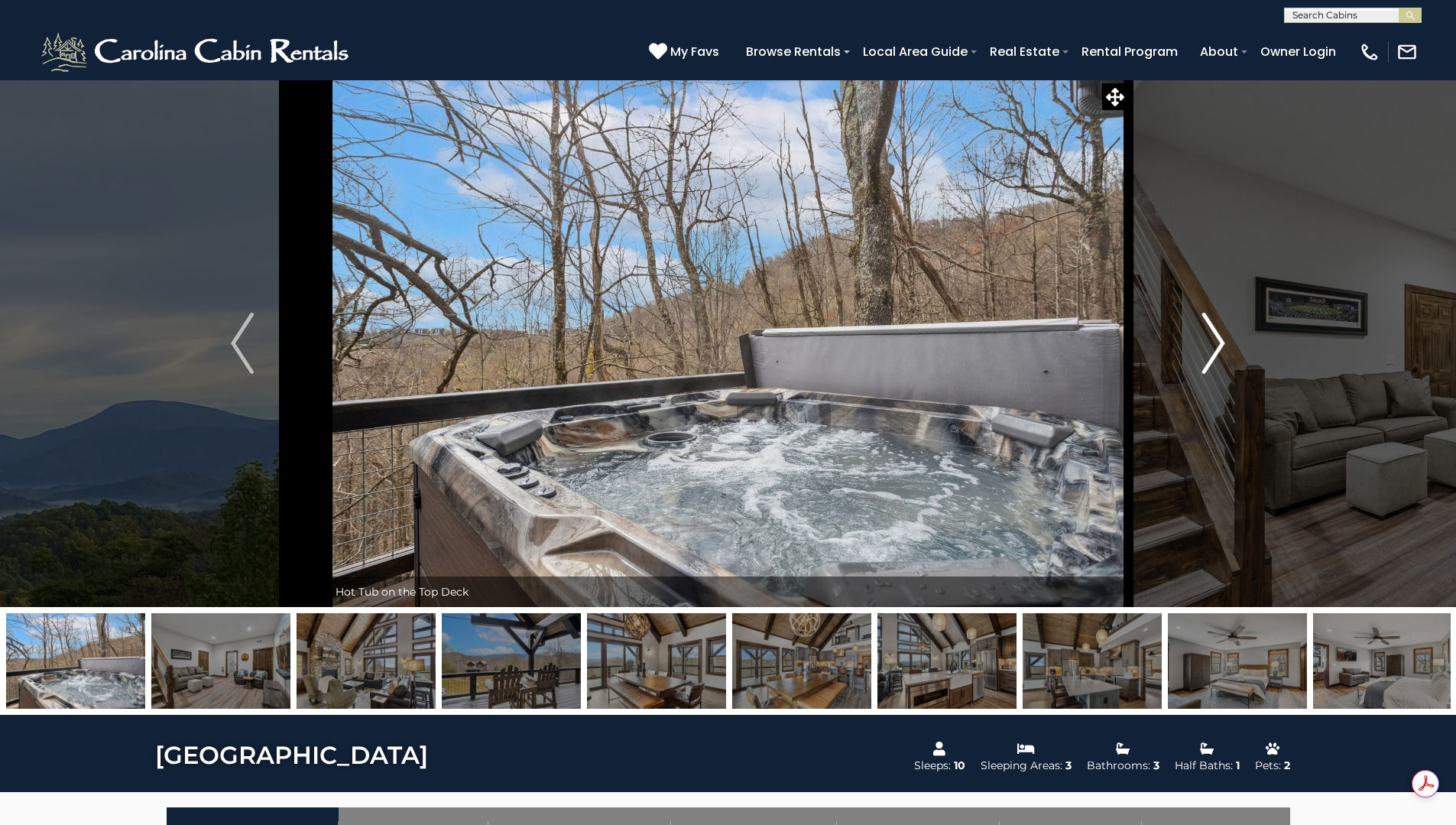
click at [1219, 350] on img "Next" at bounding box center [1213, 343] width 23 height 61
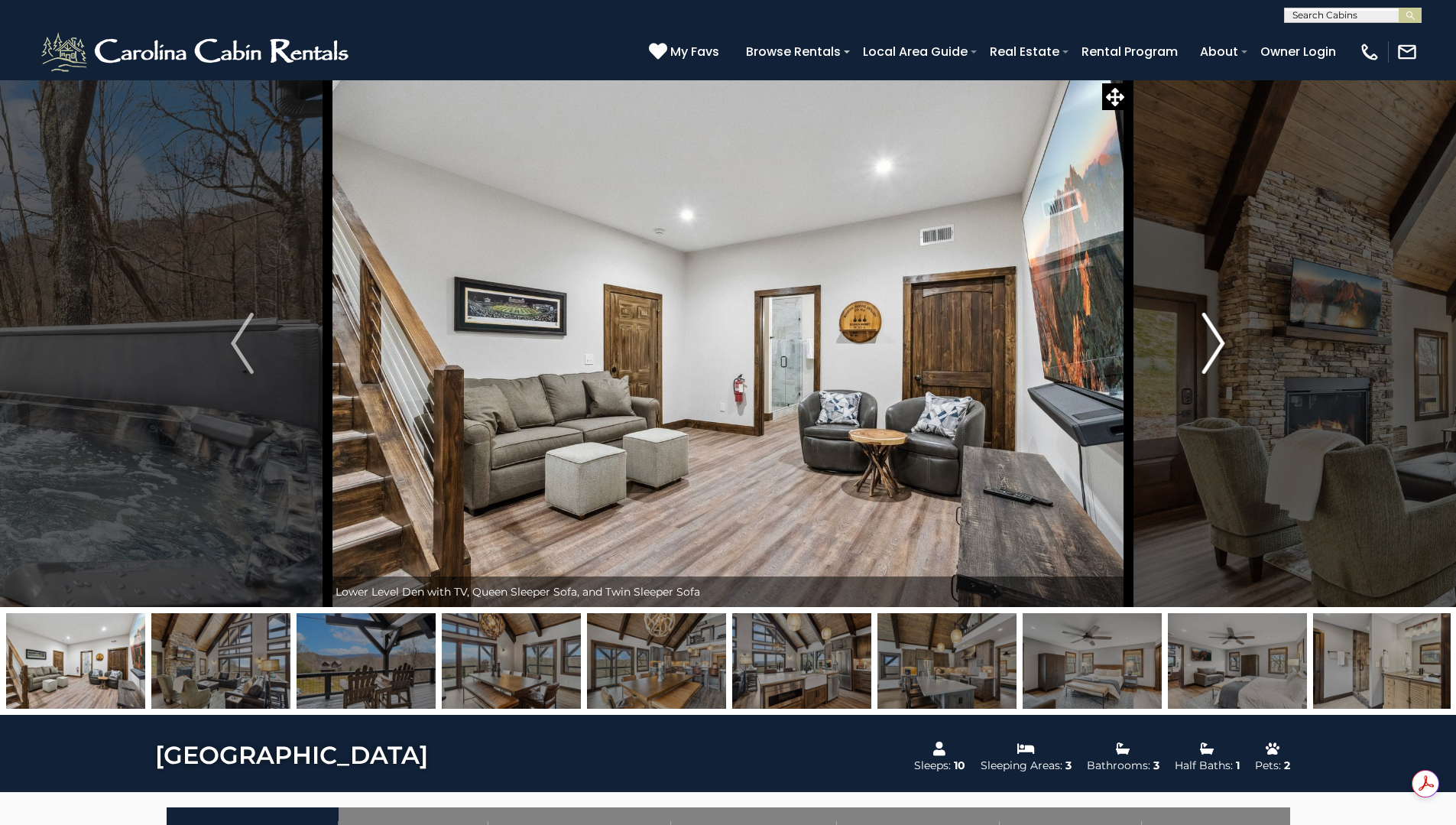
click at [1218, 350] on img "Next" at bounding box center [1213, 343] width 23 height 61
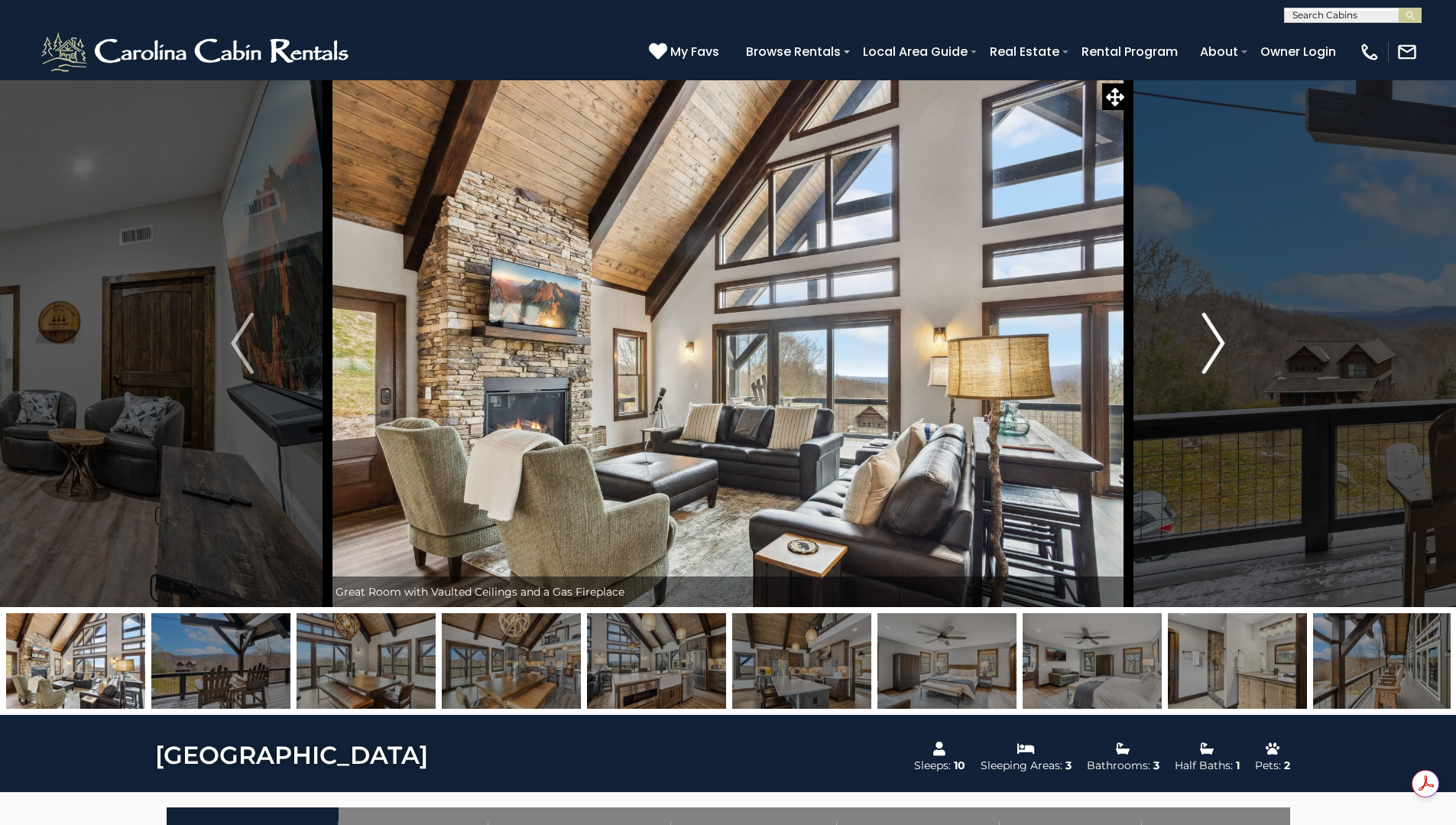
click at [1217, 350] on img "Next" at bounding box center [1213, 343] width 23 height 61
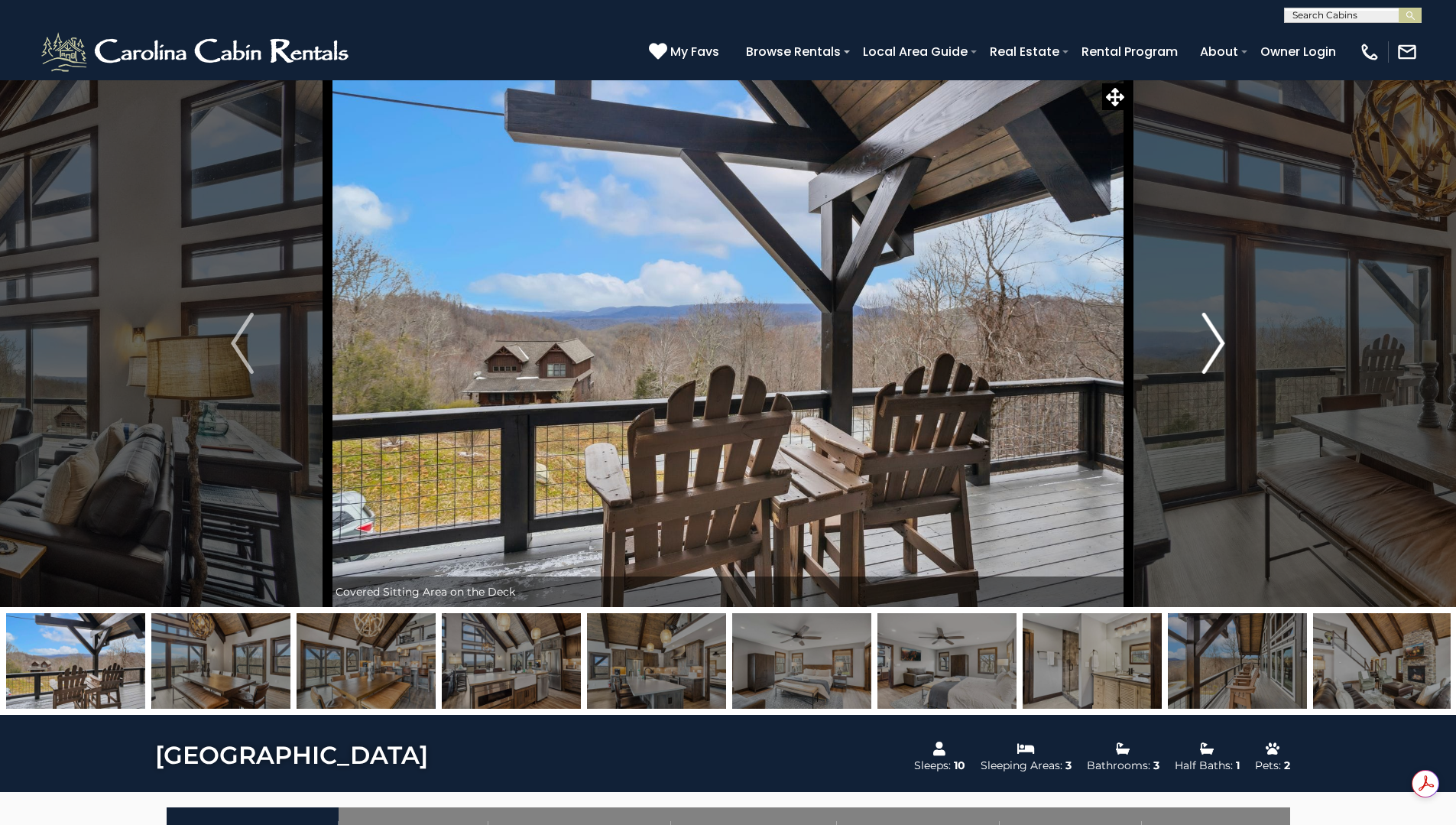
click at [1216, 350] on img "Next" at bounding box center [1213, 343] width 23 height 61
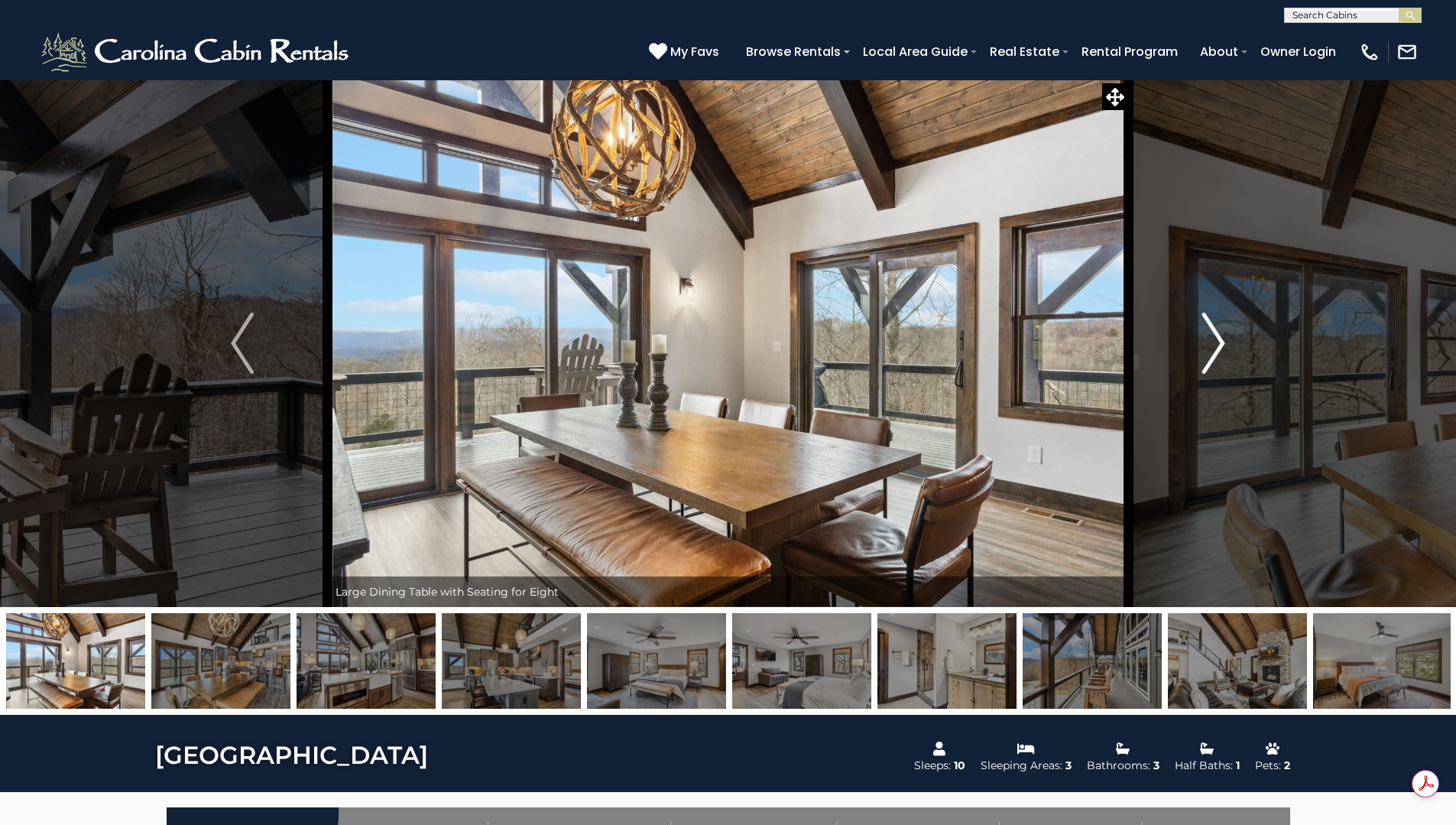
click at [1216, 350] on img "Next" at bounding box center [1213, 343] width 23 height 61
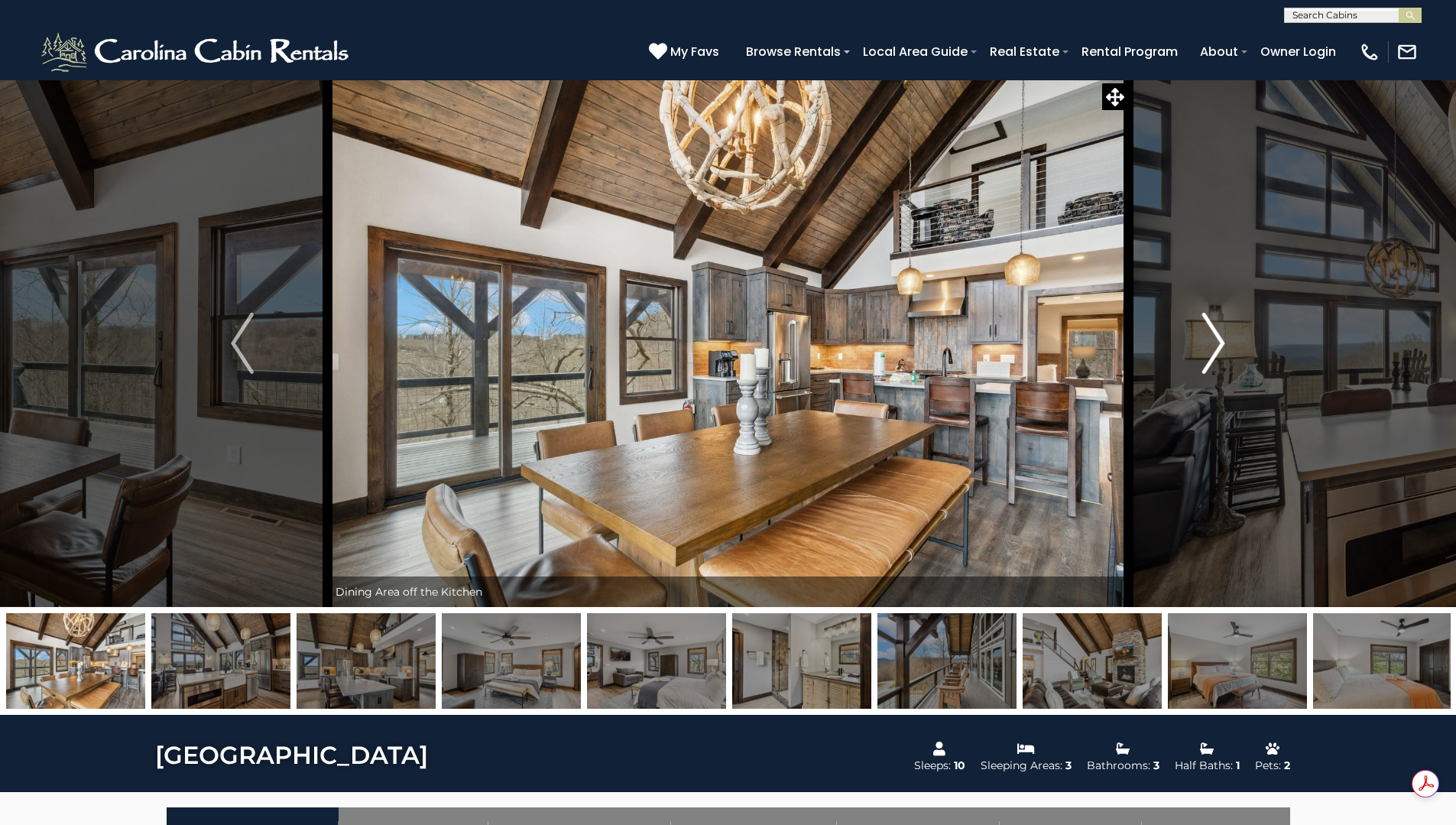
click at [1216, 350] on img "Next" at bounding box center [1213, 343] width 23 height 61
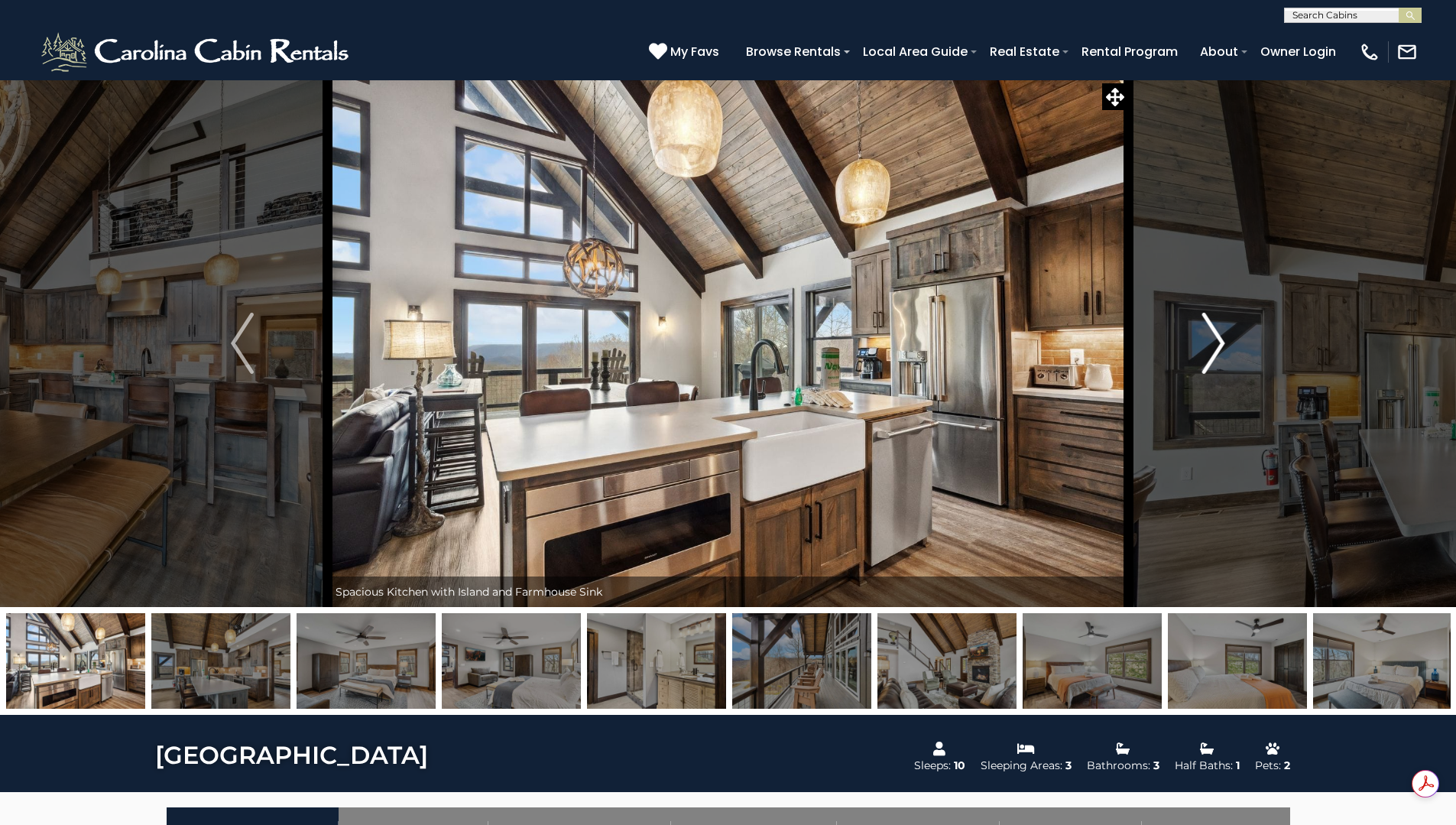
click at [1216, 350] on img "Next" at bounding box center [1213, 343] width 23 height 61
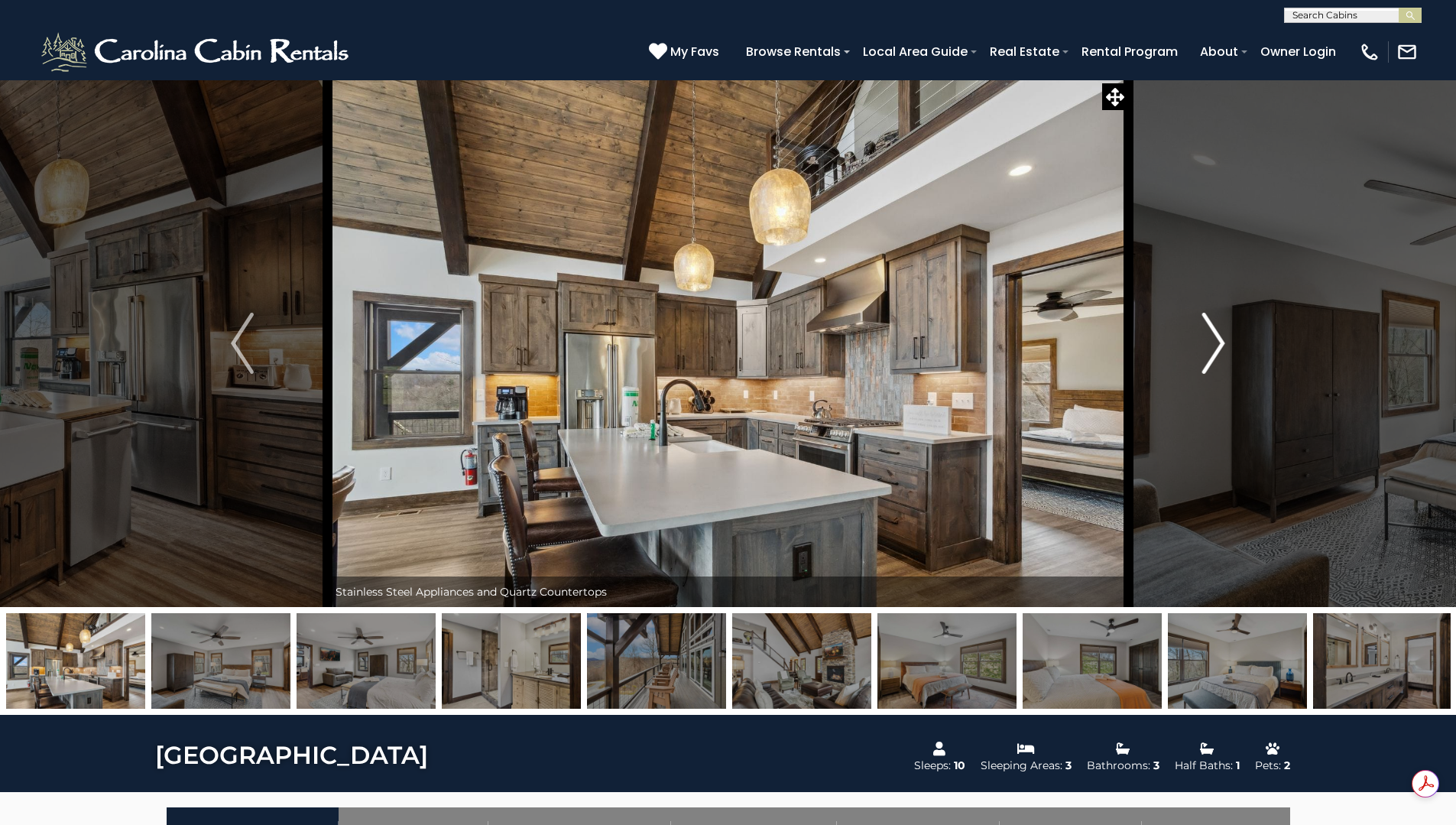
click at [1216, 350] on img "Next" at bounding box center [1213, 343] width 23 height 61
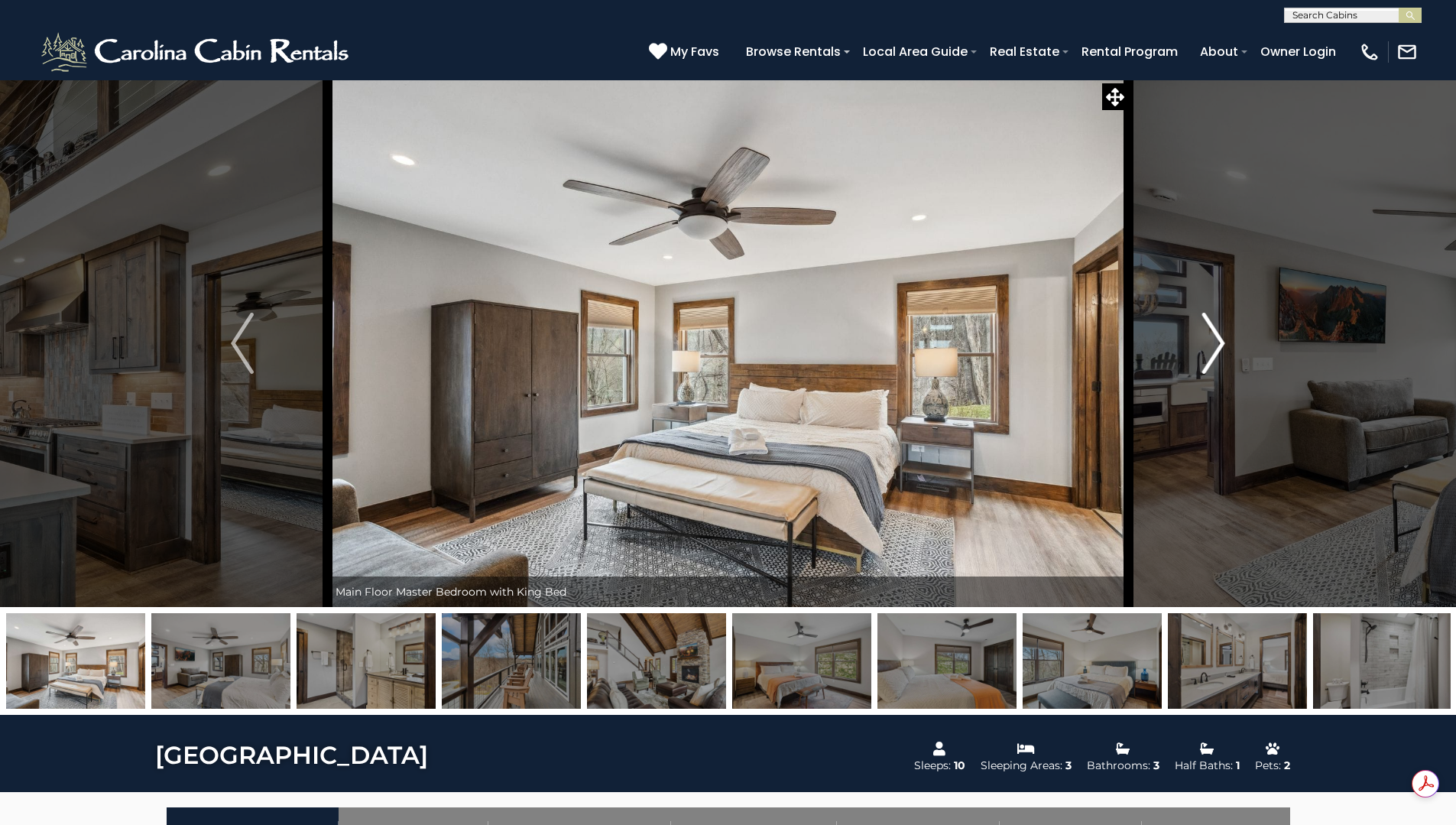
click at [1216, 350] on img "Next" at bounding box center [1213, 343] width 23 height 61
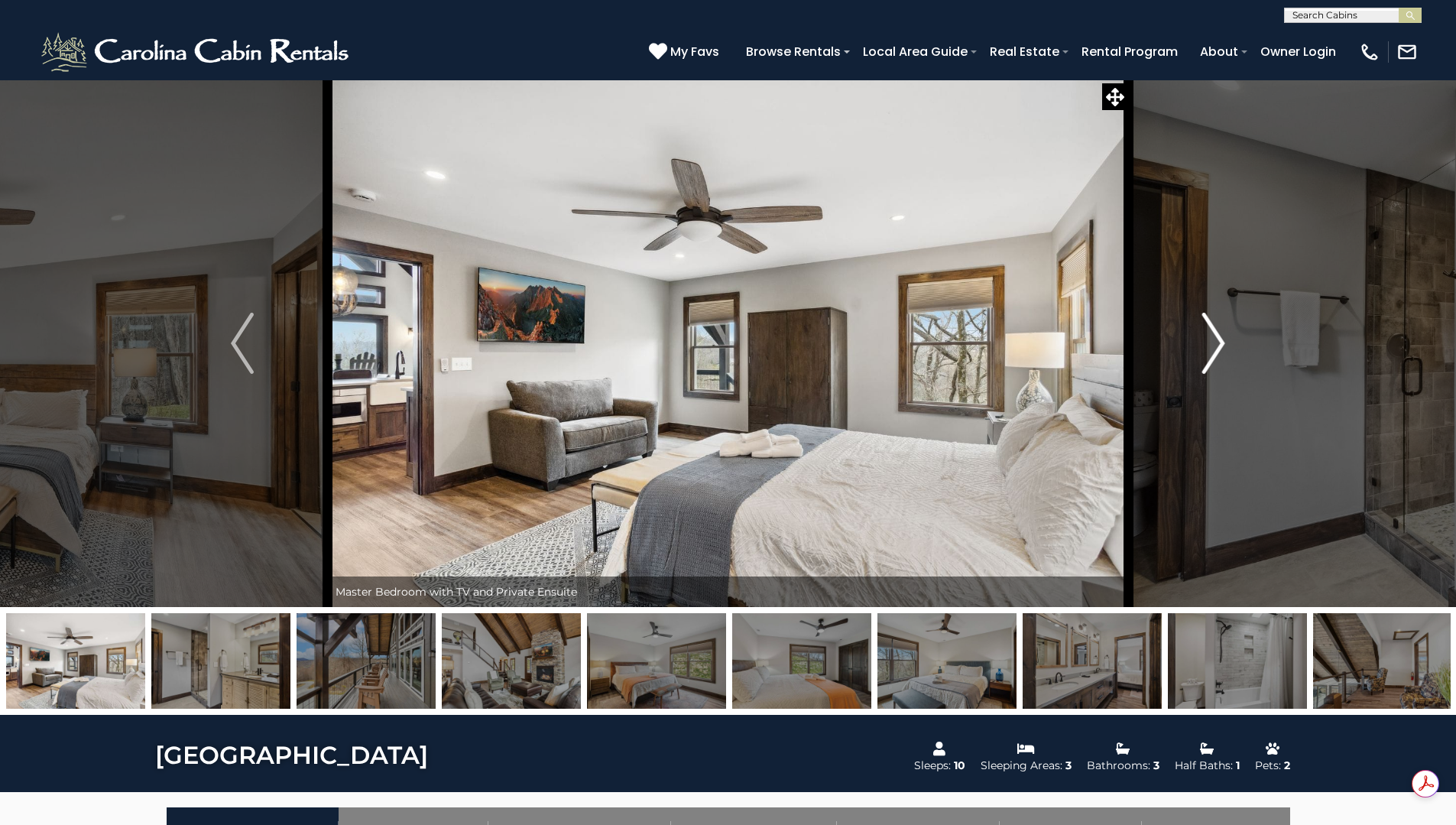
click at [1216, 350] on img "Next" at bounding box center [1213, 343] width 23 height 61
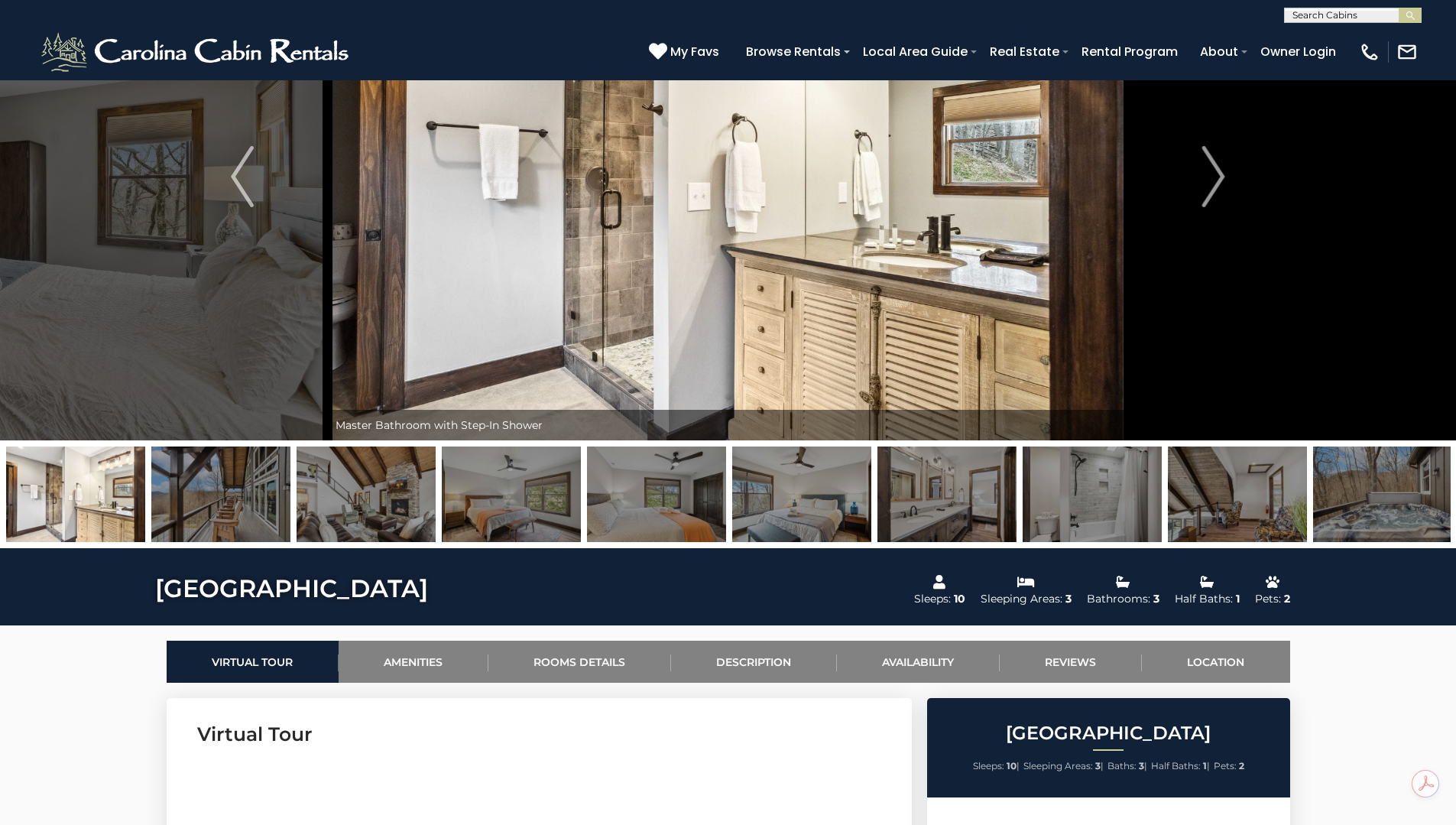
scroll to position [459, 0]
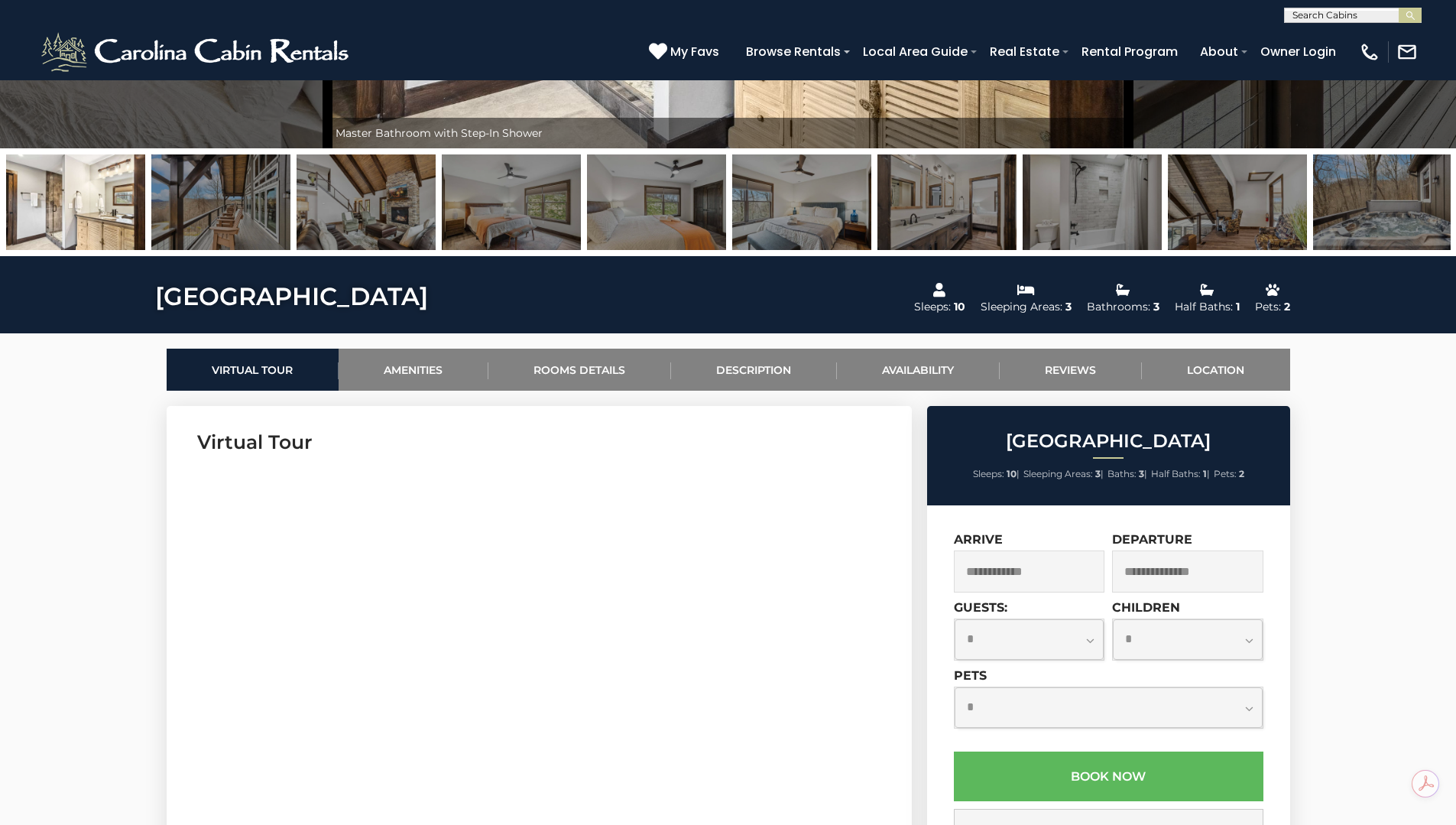
click at [1024, 559] on input "text" at bounding box center [1029, 571] width 151 height 42
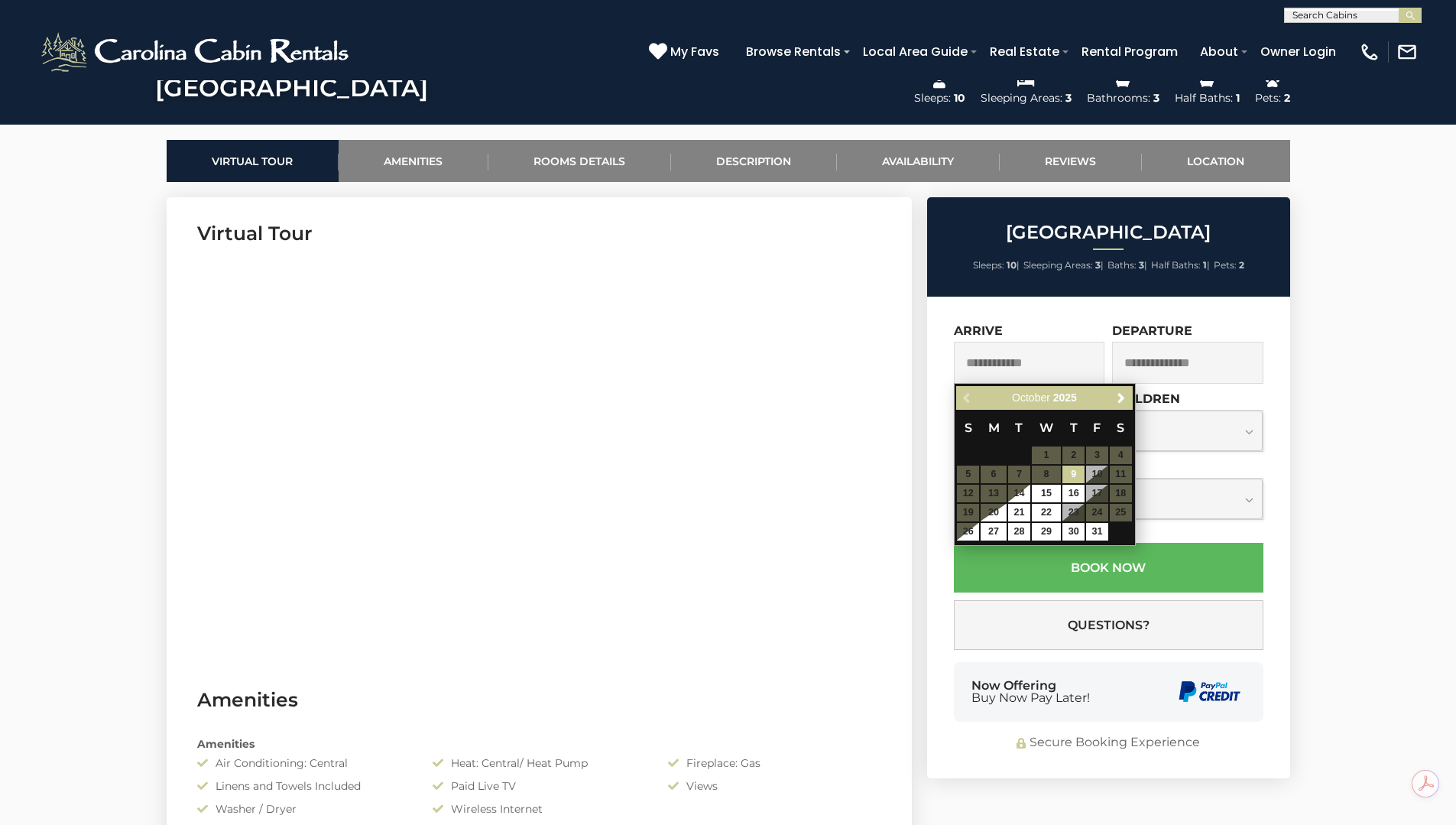
scroll to position [688, 0]
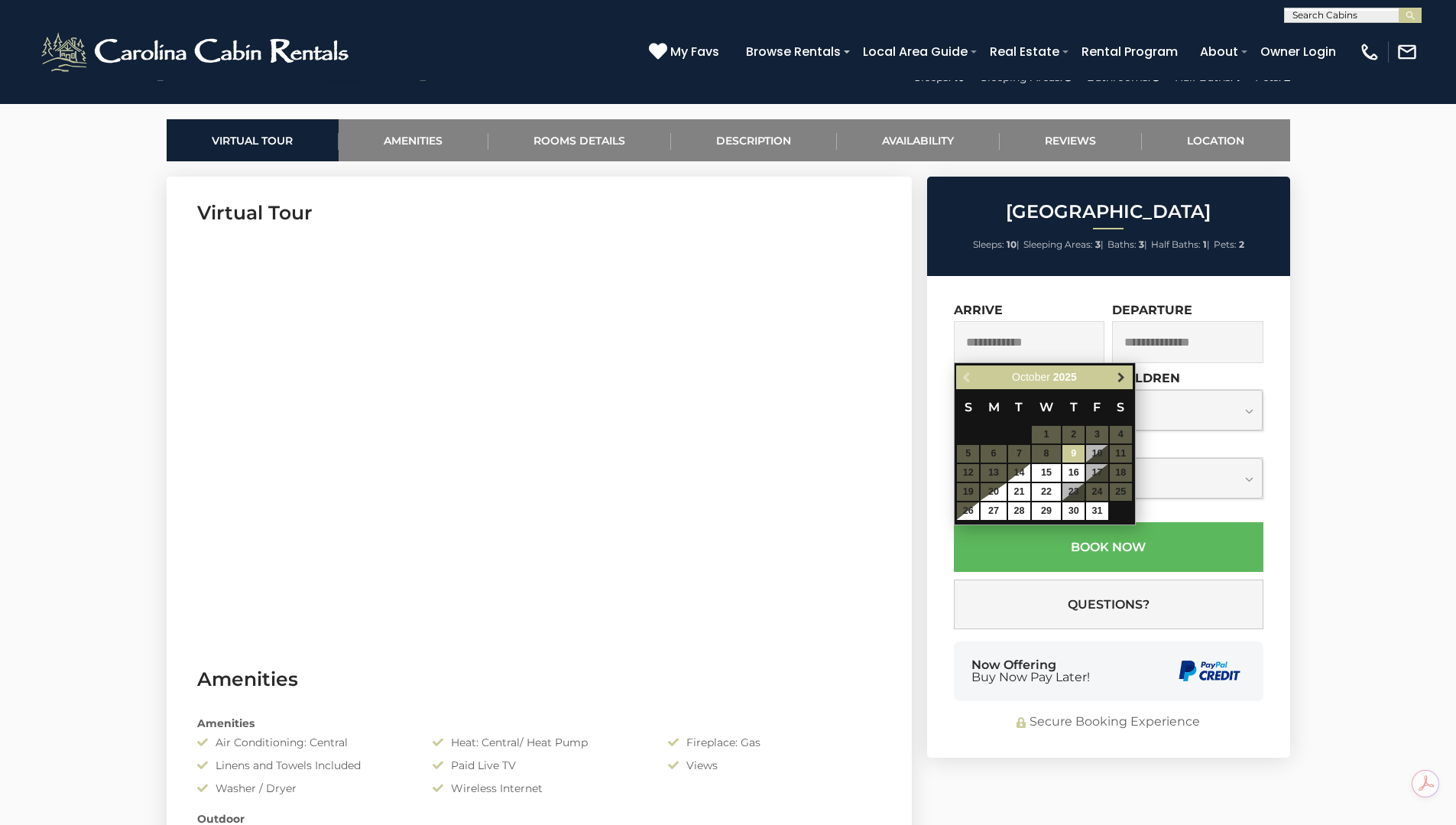
click at [1125, 377] on span "Next" at bounding box center [1120, 377] width 12 height 12
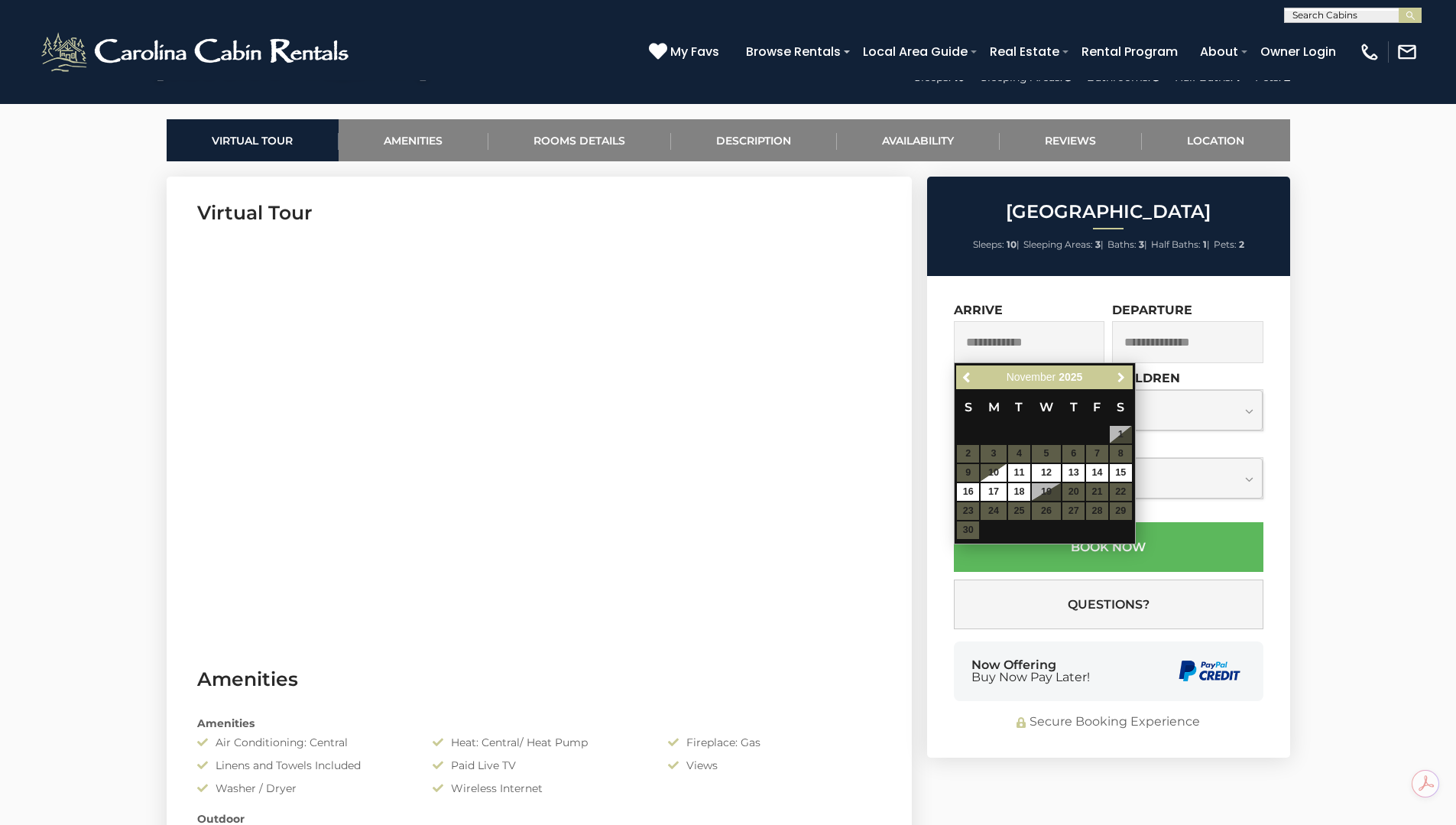
click at [1125, 377] on span "Next" at bounding box center [1120, 377] width 12 height 12
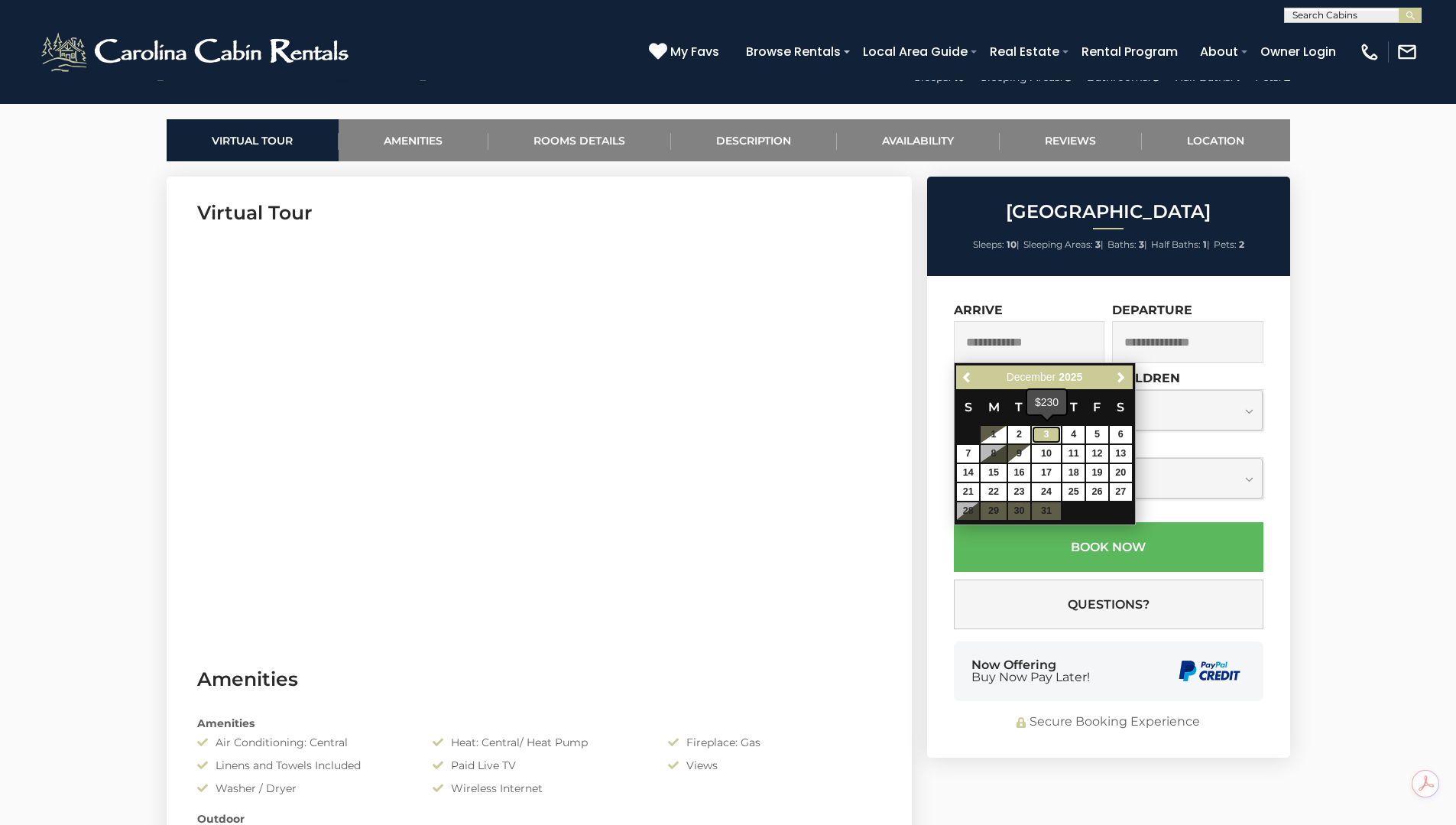
click at [1056, 432] on link "3" at bounding box center [1046, 434] width 29 height 17
type input "**********"
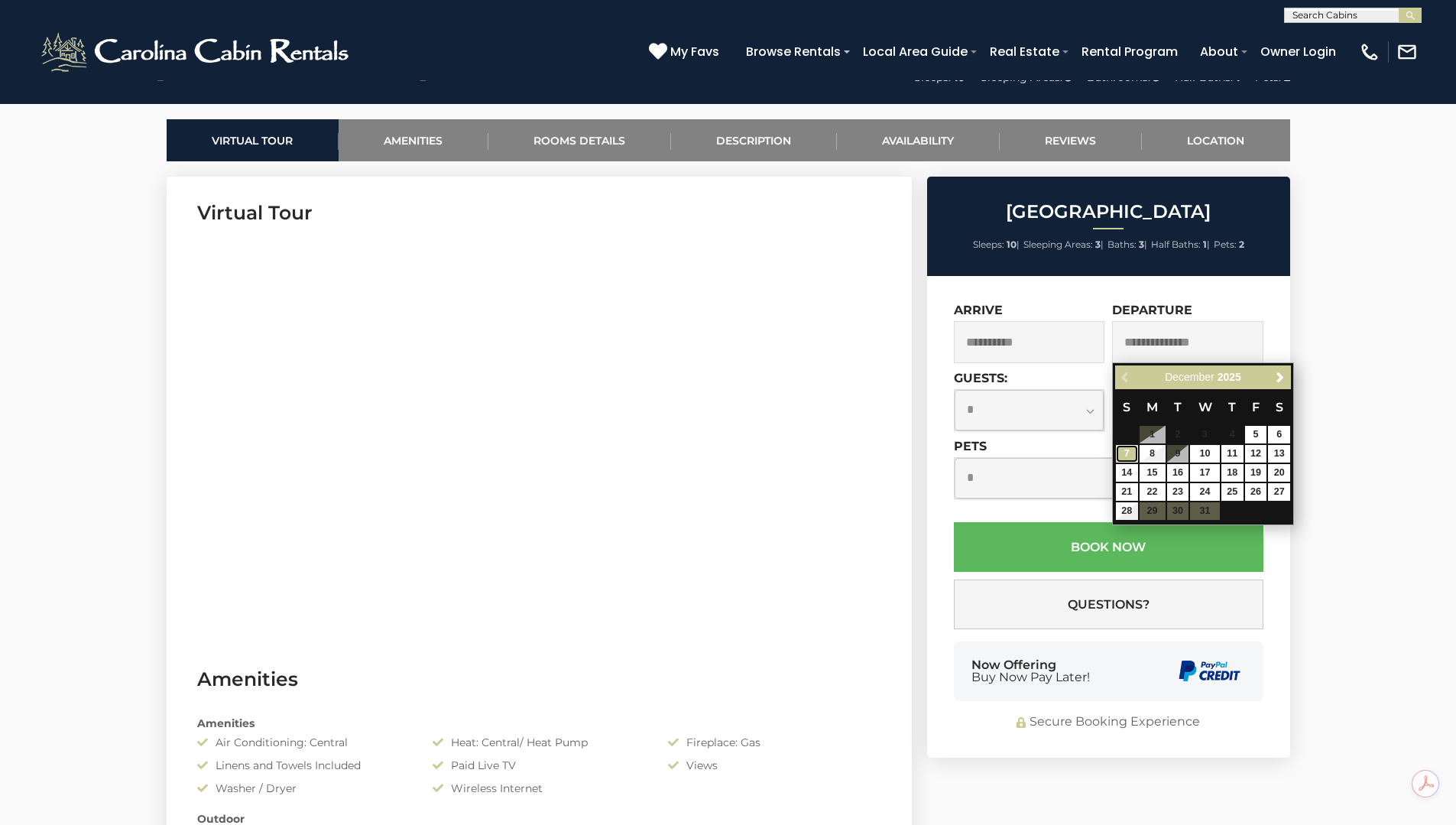
click at [1127, 453] on link "7" at bounding box center [1127, 453] width 22 height 17
type input "**********"
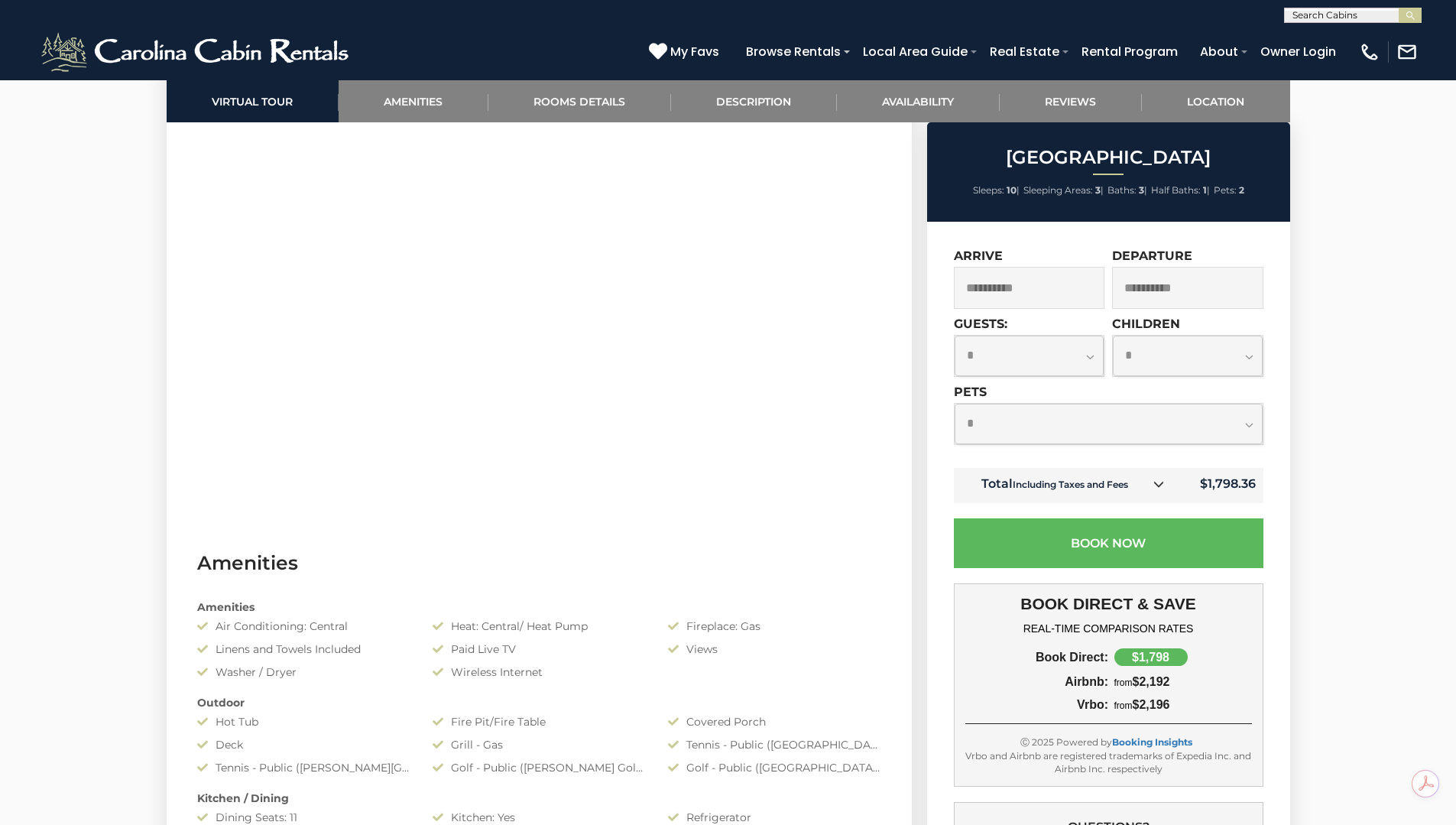
scroll to position [611, 0]
